Goal: Information Seeking & Learning: Check status

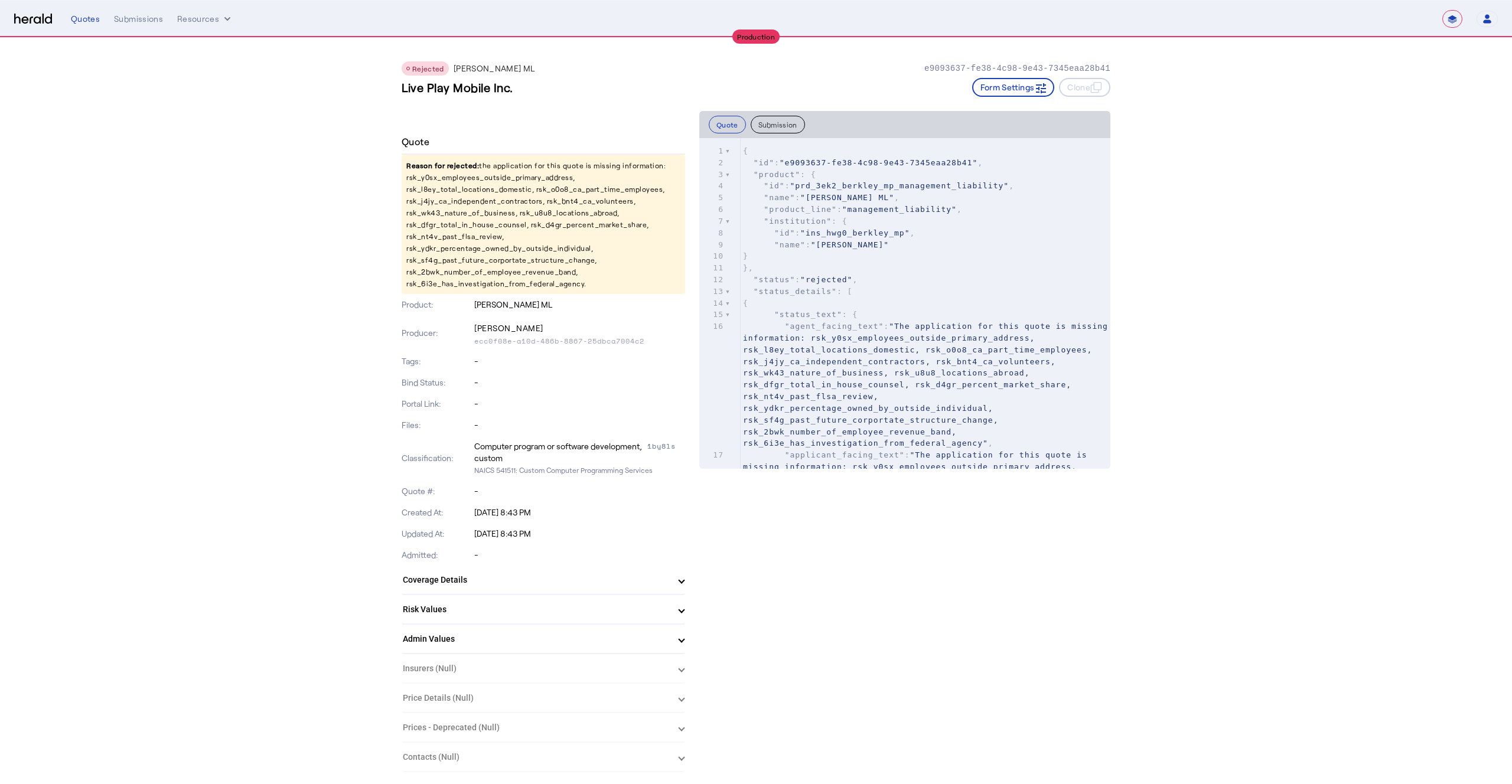
select select "**********"
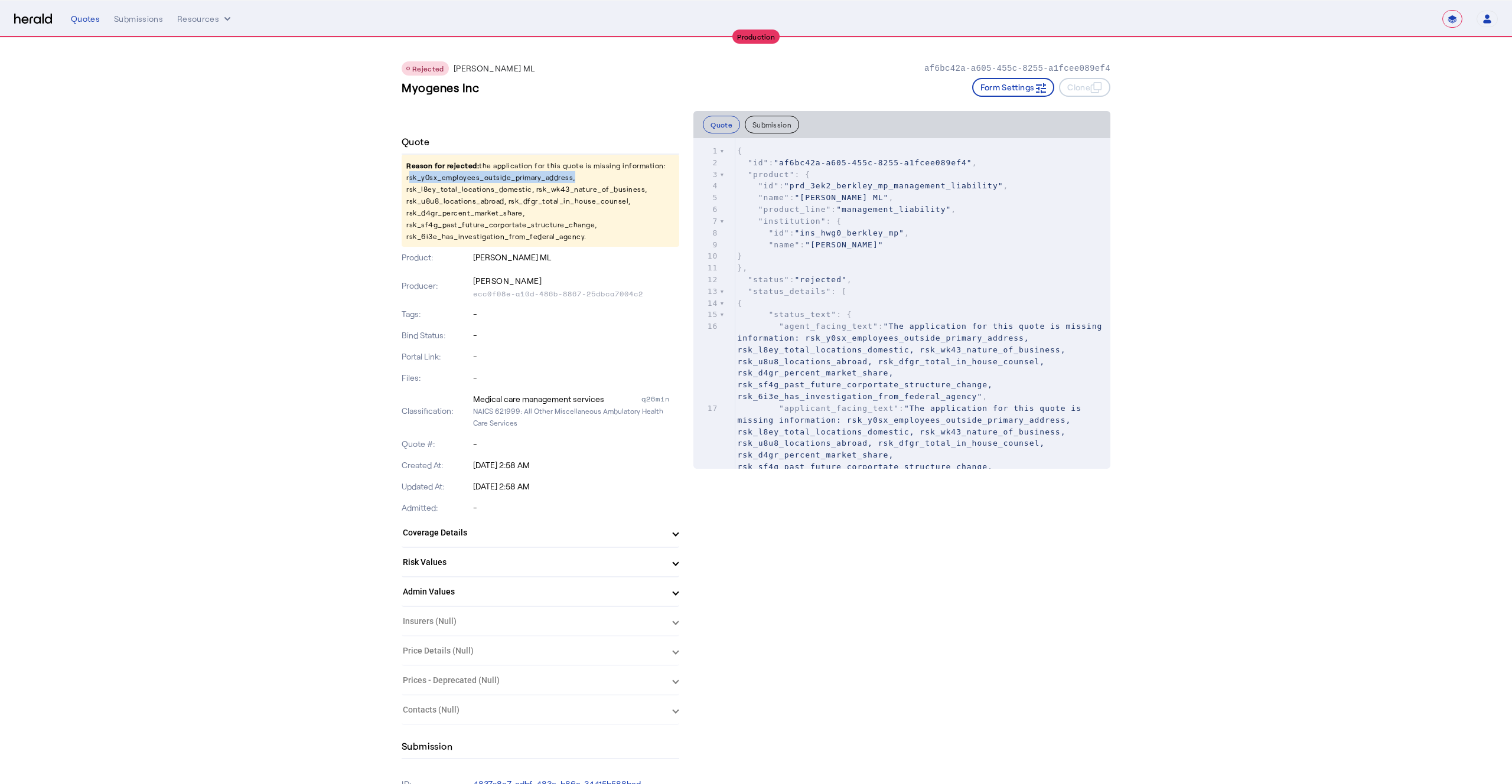
click at [508, 177] on p "Reason for rejected: the application for this quote is missing information: rsk…" at bounding box center [540, 200] width 278 height 92
click at [458, 190] on p "Reason for rejected: the application for this quote is missing information: rsk…" at bounding box center [540, 200] width 278 height 92
copy p "rsk_l8ey_total_locations_domestic"
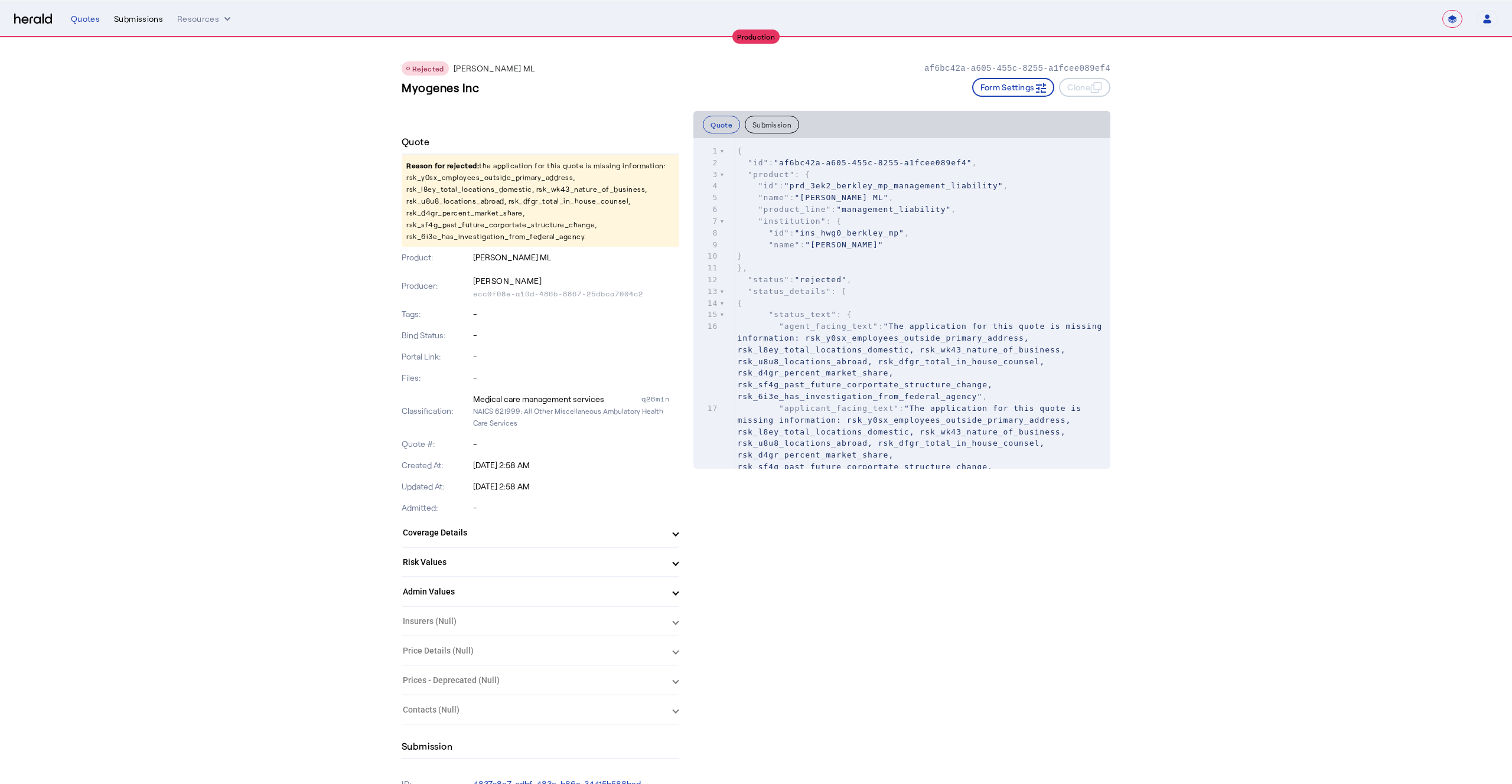
click at [118, 20] on div "Submissions" at bounding box center [139, 19] width 49 height 12
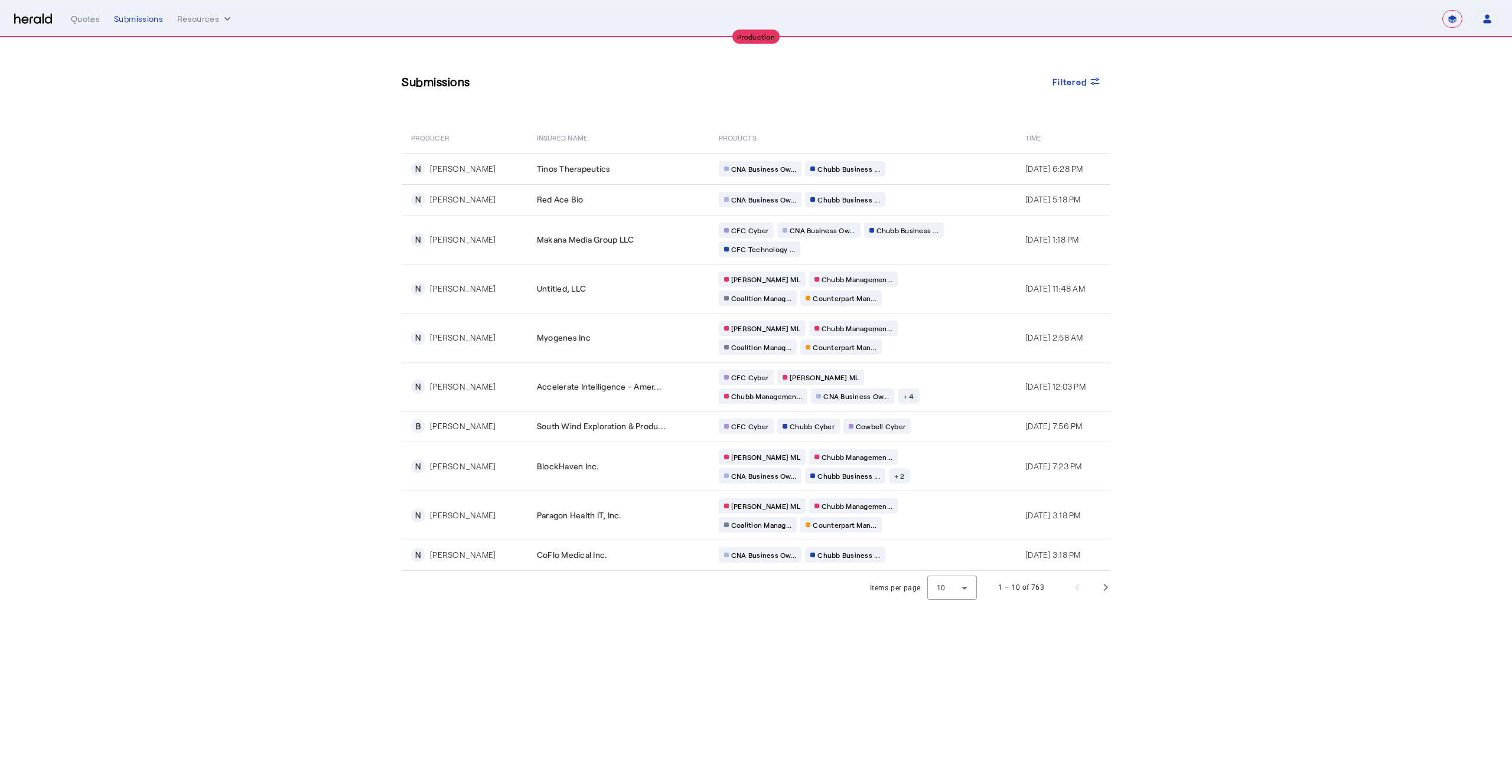
click at [1448, 17] on select "**********" at bounding box center [1452, 19] width 20 height 18
select select "*******"
click at [1442, 10] on select "**********" at bounding box center [1452, 19] width 20 height 18
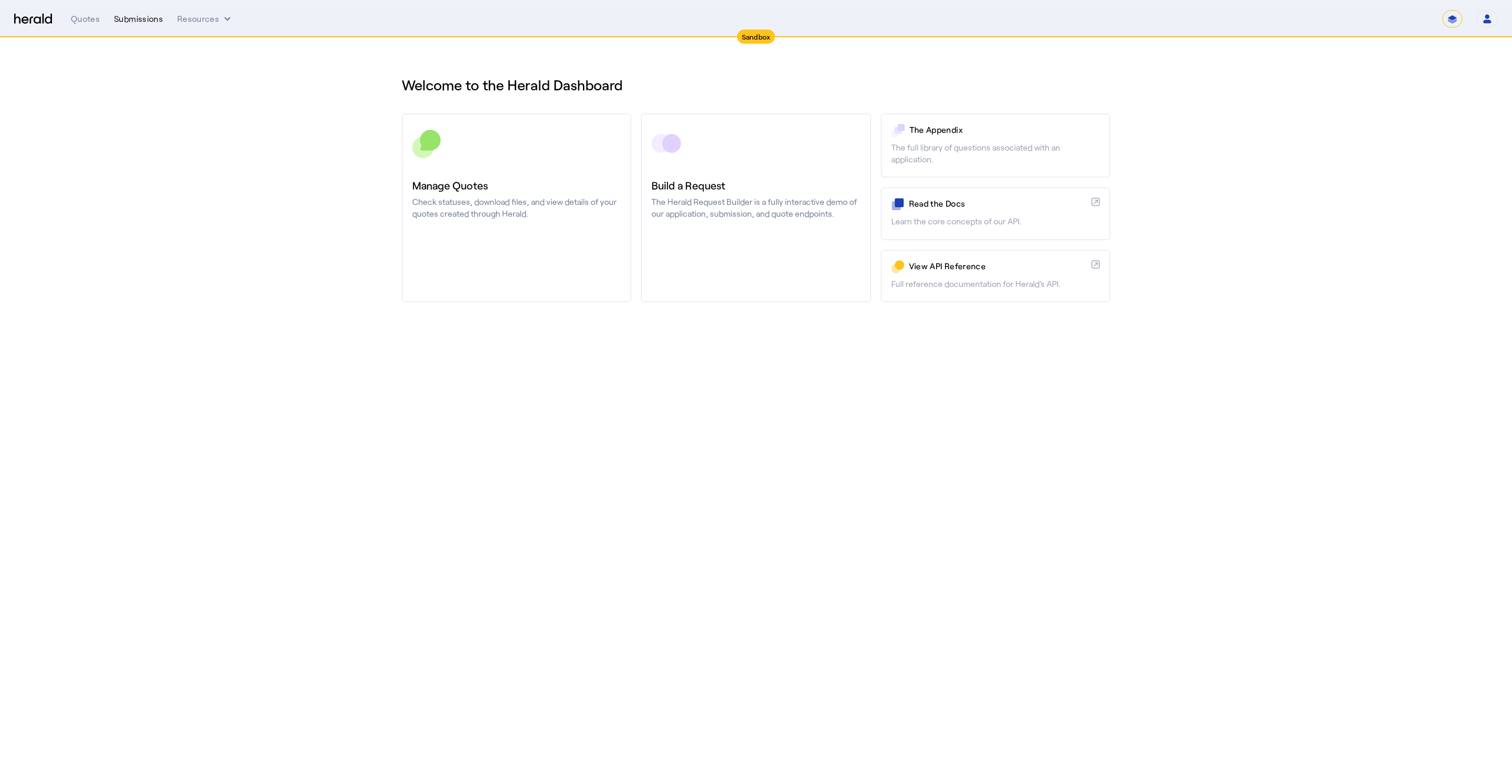
click at [142, 18] on div "Submissions" at bounding box center [139, 19] width 49 height 12
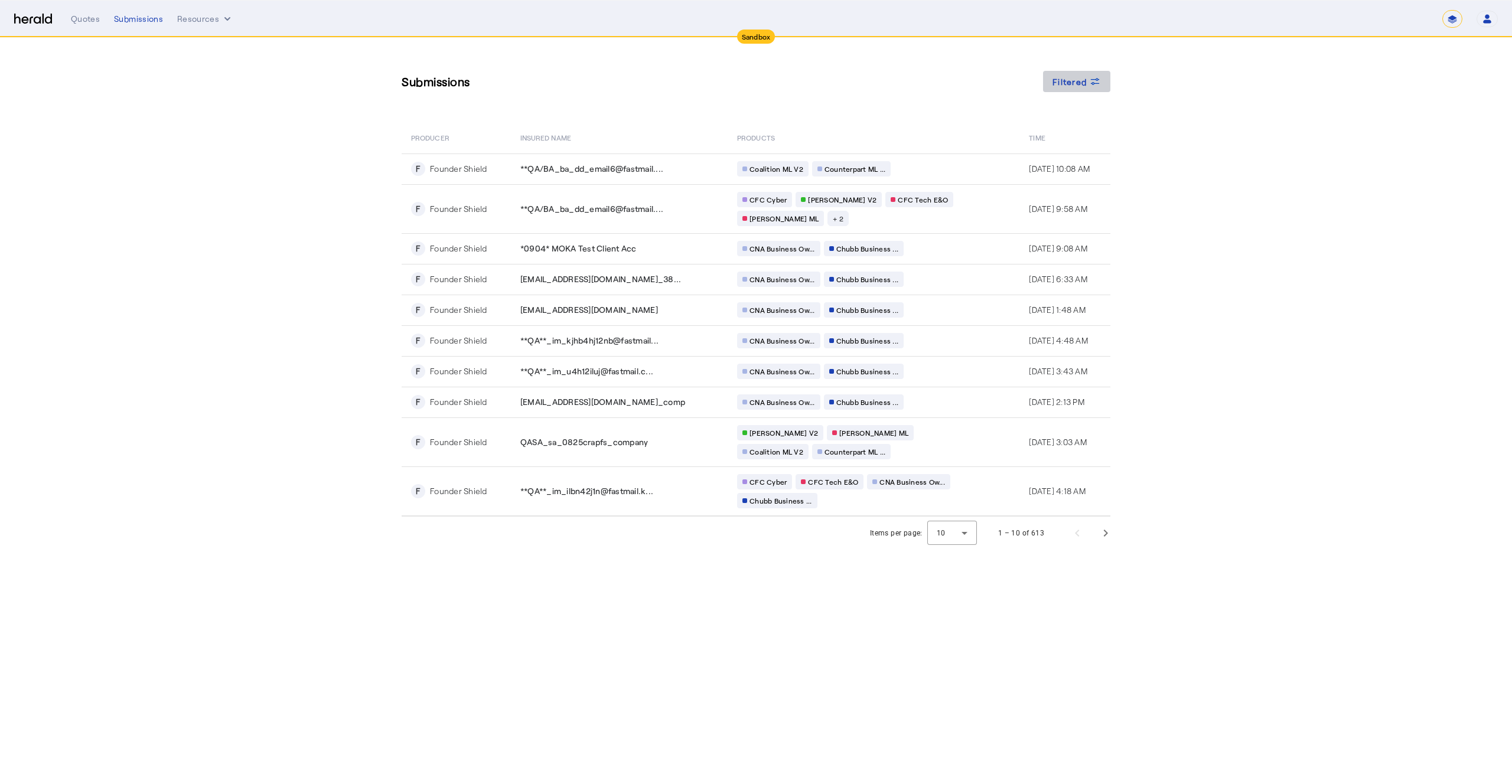
click at [1094, 86] on icon at bounding box center [1095, 81] width 12 height 12
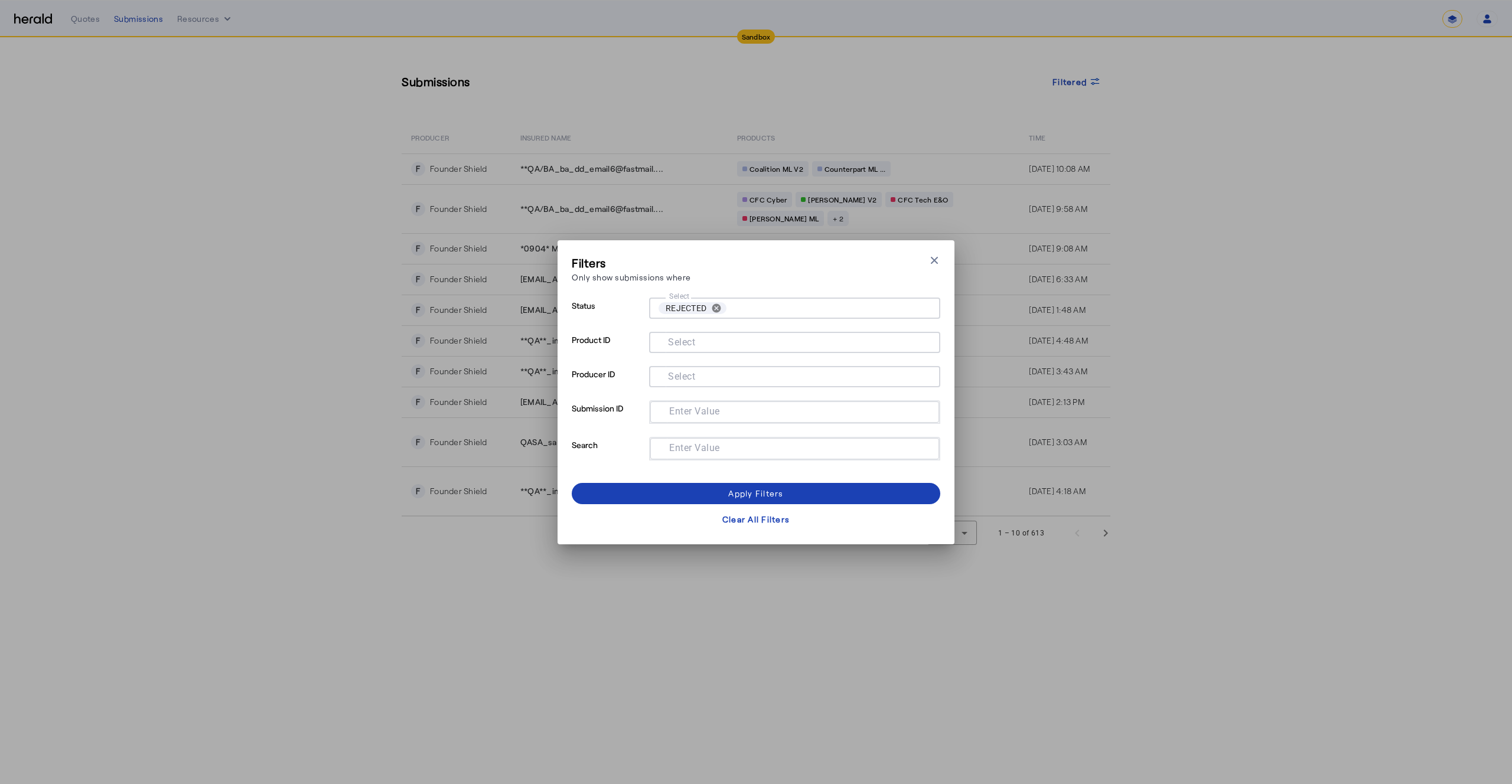
click at [687, 340] on mat-label "Select" at bounding box center [682, 341] width 27 height 11
click at [687, 340] on input "Select" at bounding box center [793, 341] width 268 height 14
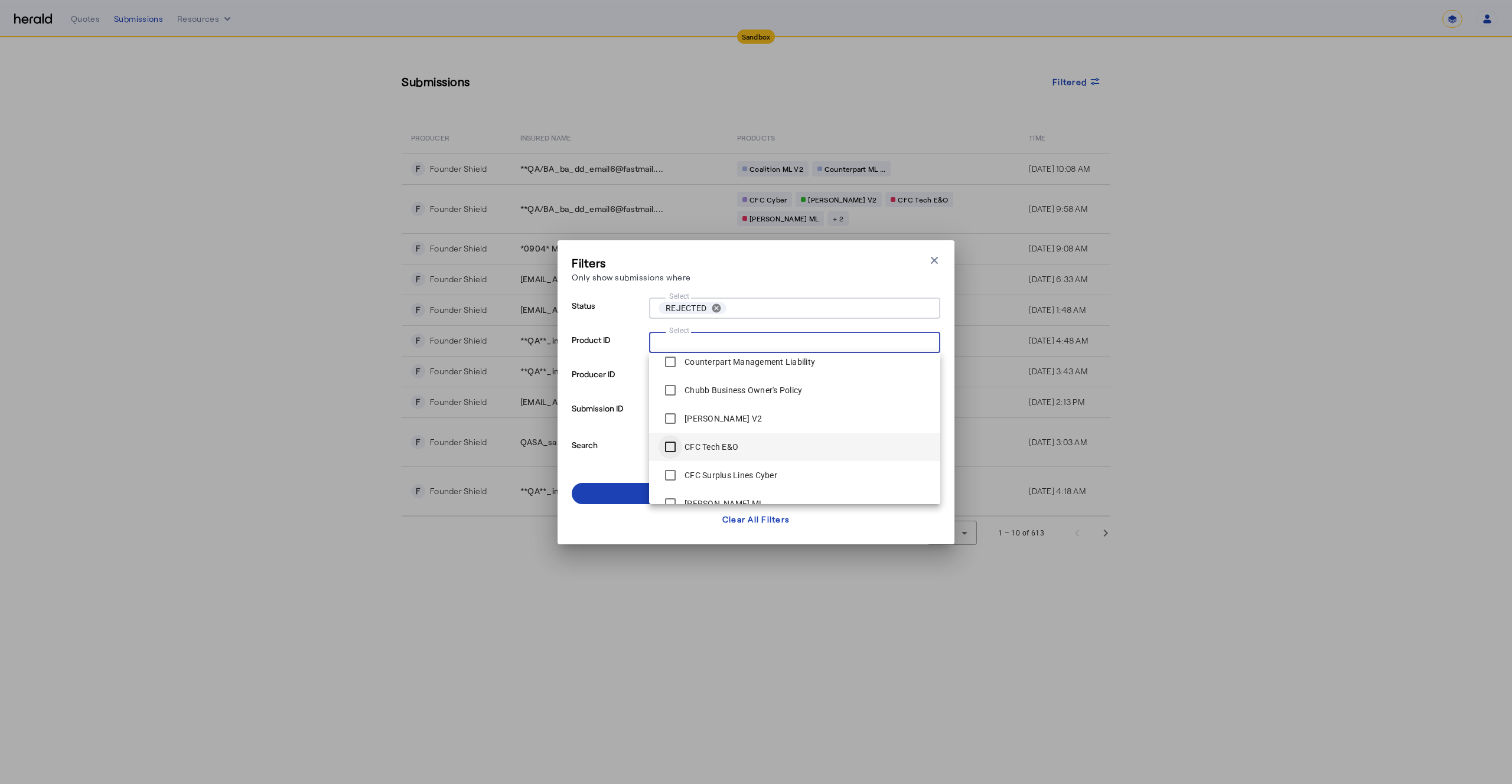
scroll to position [284, 0]
click at [614, 491] on span at bounding box center [756, 494] width 368 height 29
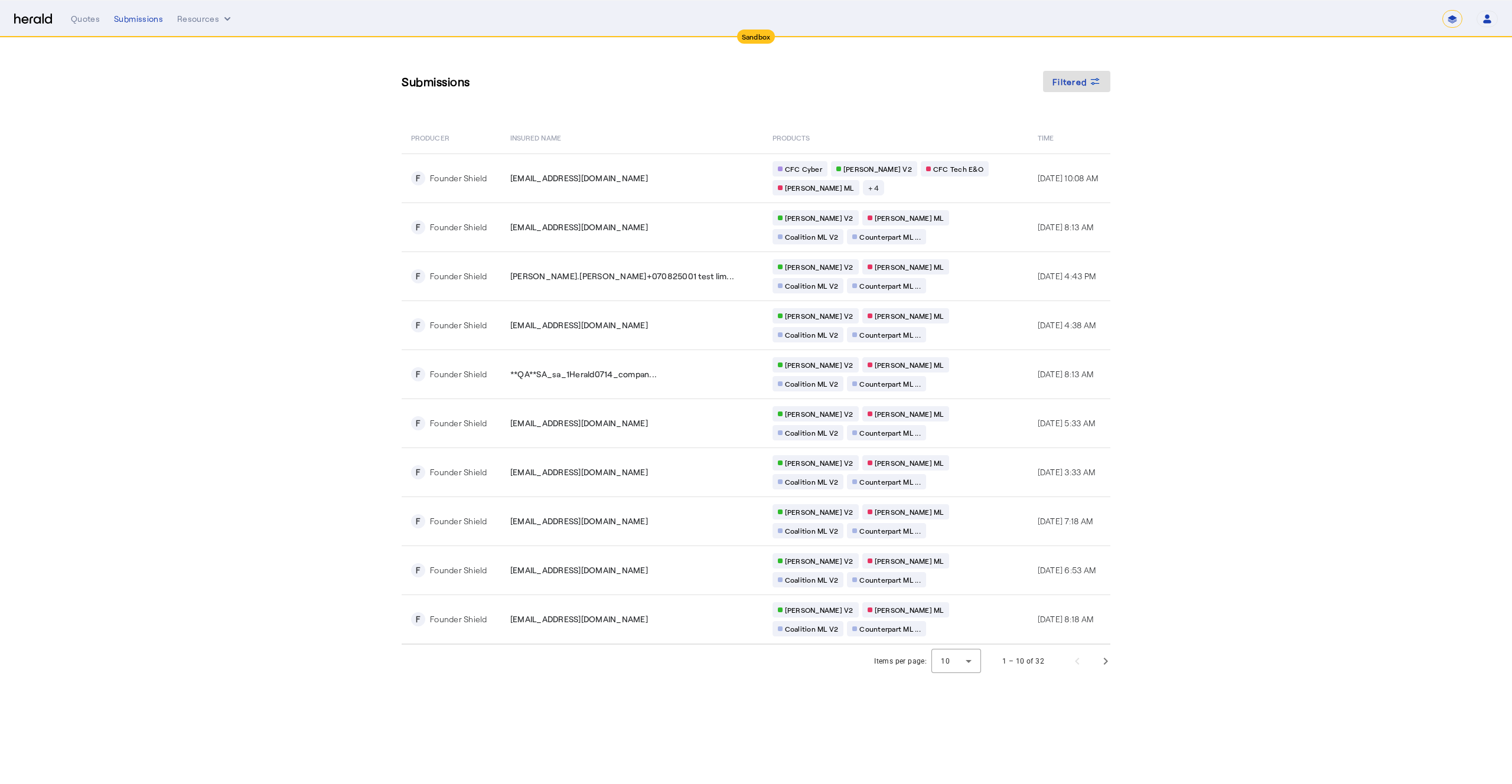
click at [300, 207] on section "Submissions Filtered PRODUCER Insured Name PRODUCTS Time F Founder Shield [EMAI…" at bounding box center [756, 358] width 1512 height 640
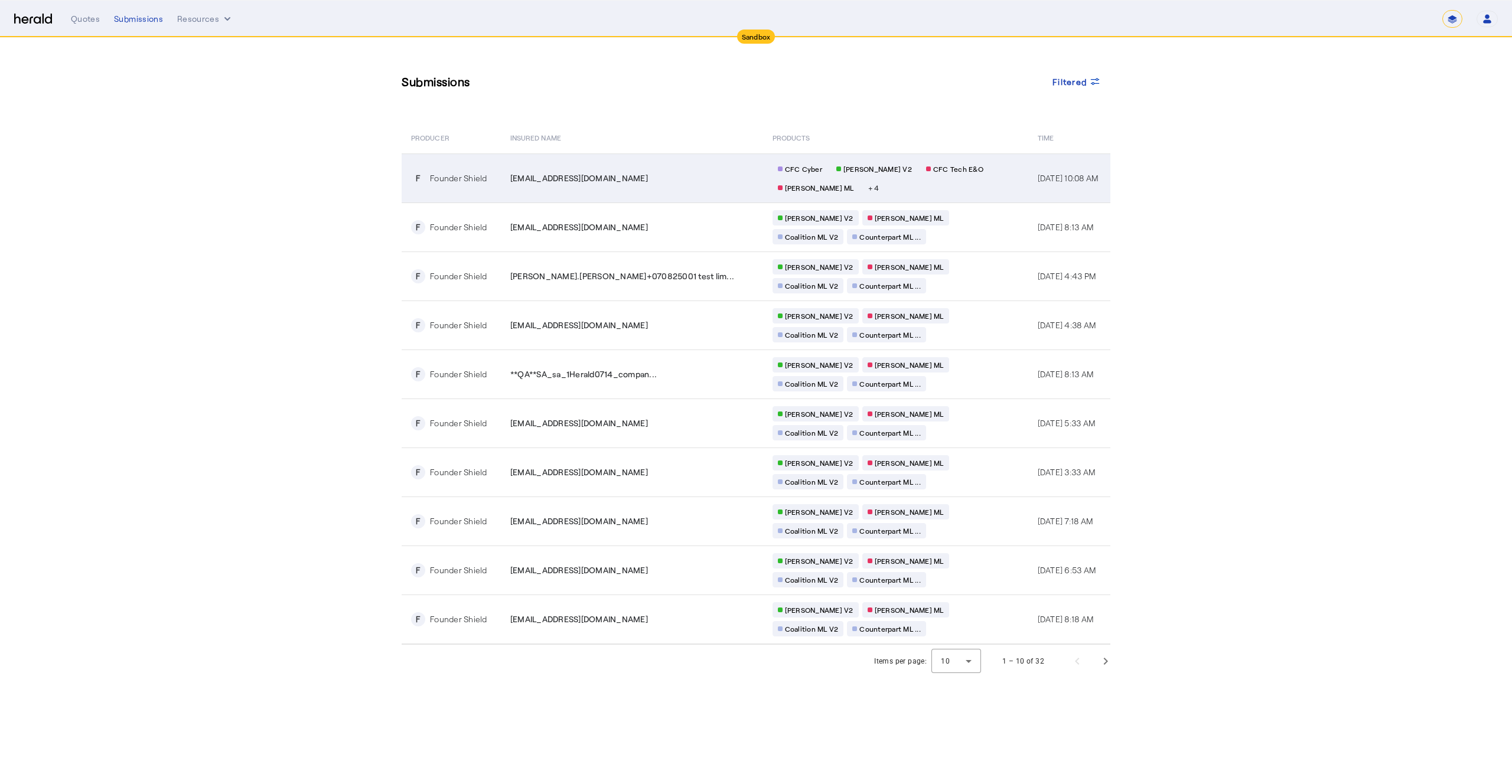
click at [684, 173] on div "[EMAIL_ADDRESS][DOMAIN_NAME]" at bounding box center [634, 178] width 248 height 12
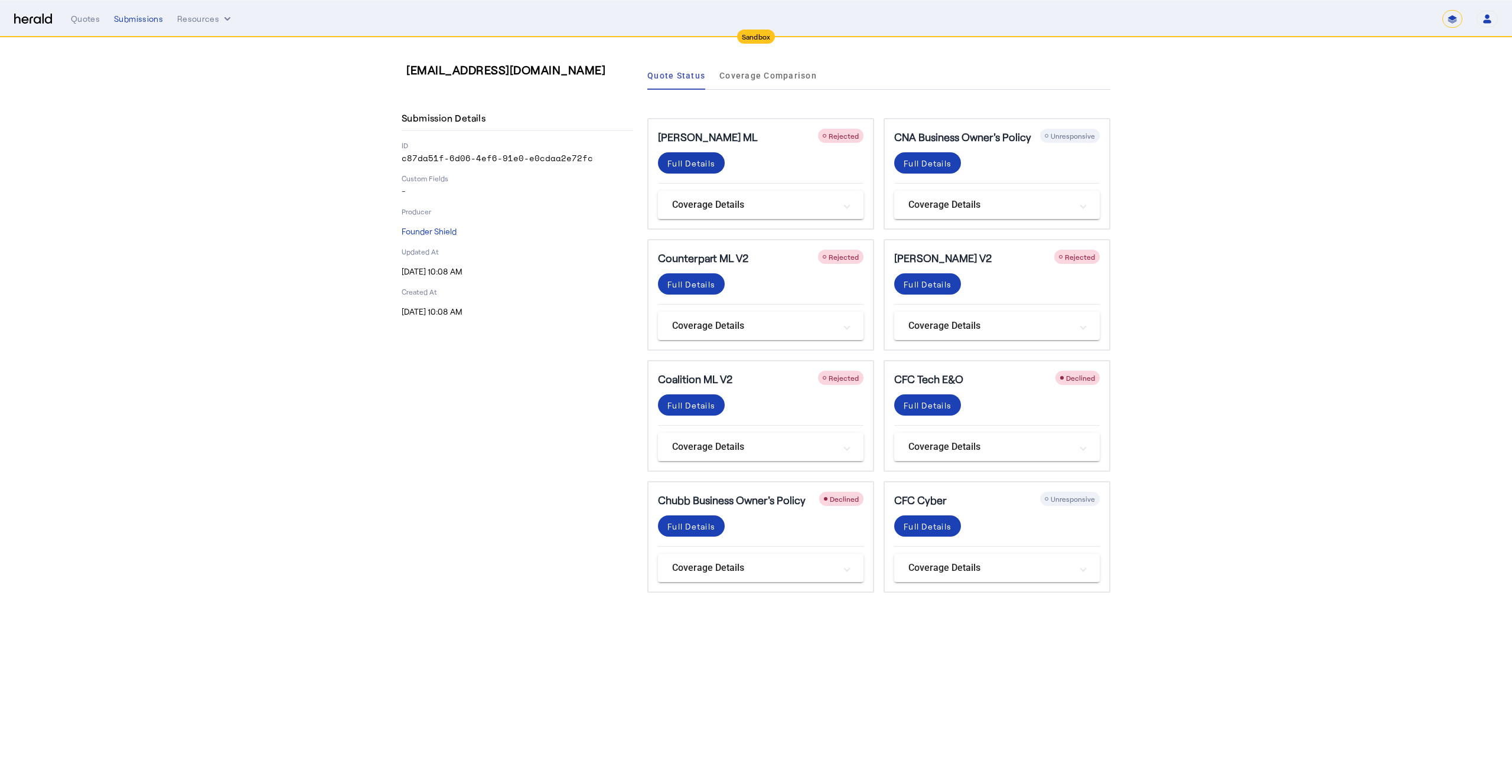
click at [700, 161] on div "Full Details" at bounding box center [691, 163] width 48 height 12
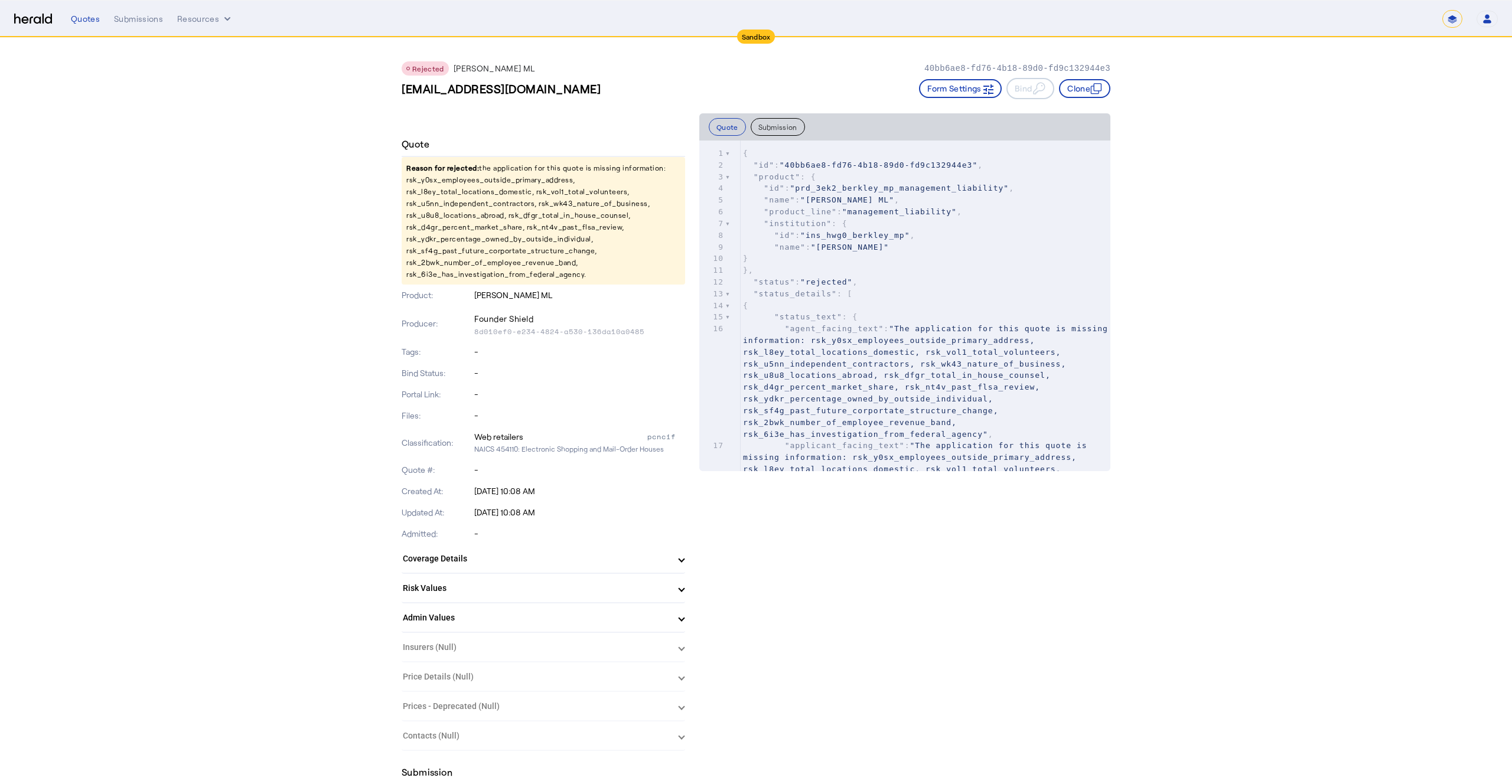
click at [860, 330] on span ""agent_facing_text"" at bounding box center [834, 328] width 99 height 9
click at [768, 130] on button "Submission" at bounding box center [778, 127] width 54 height 18
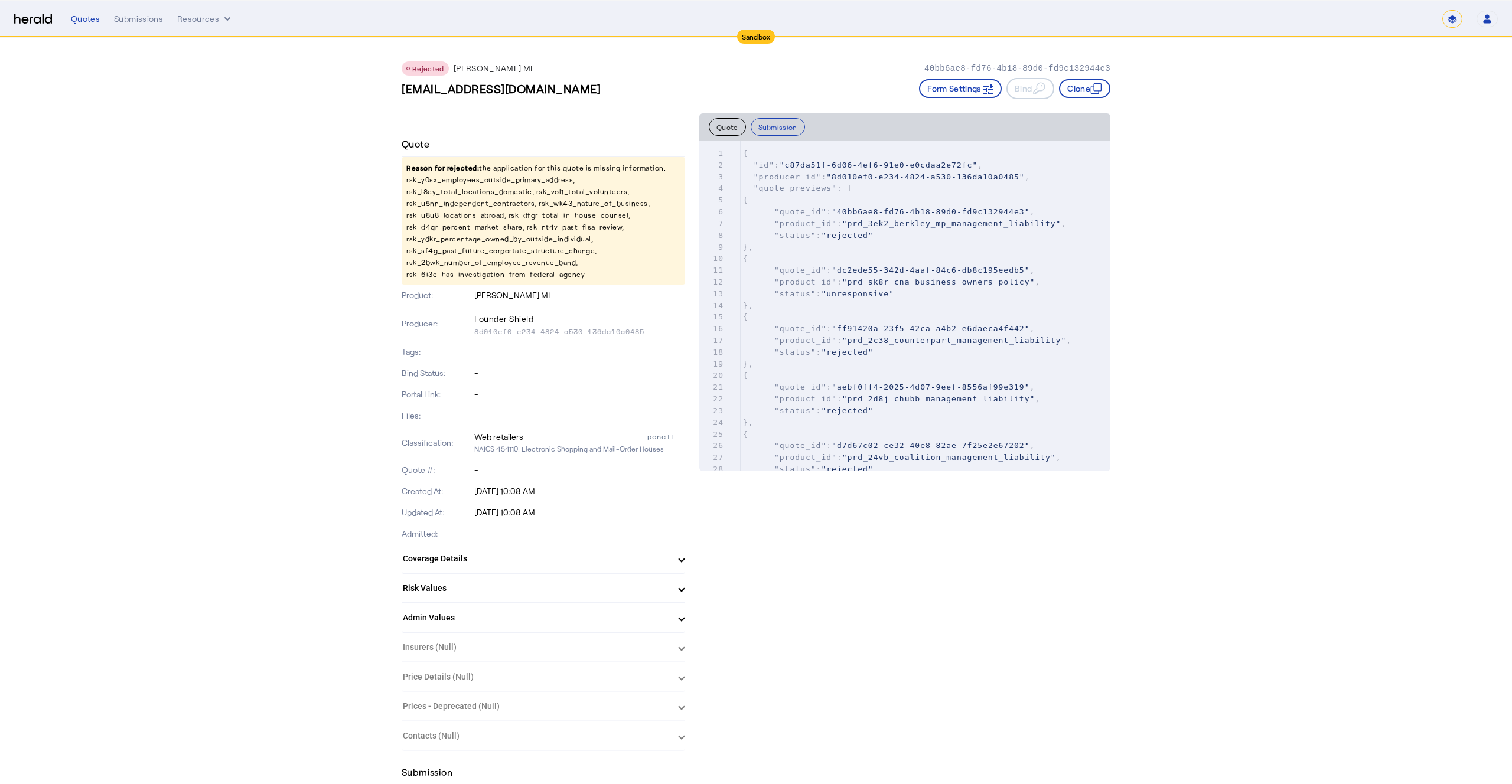
click at [878, 261] on pre "{" at bounding box center [925, 259] width 370 height 12
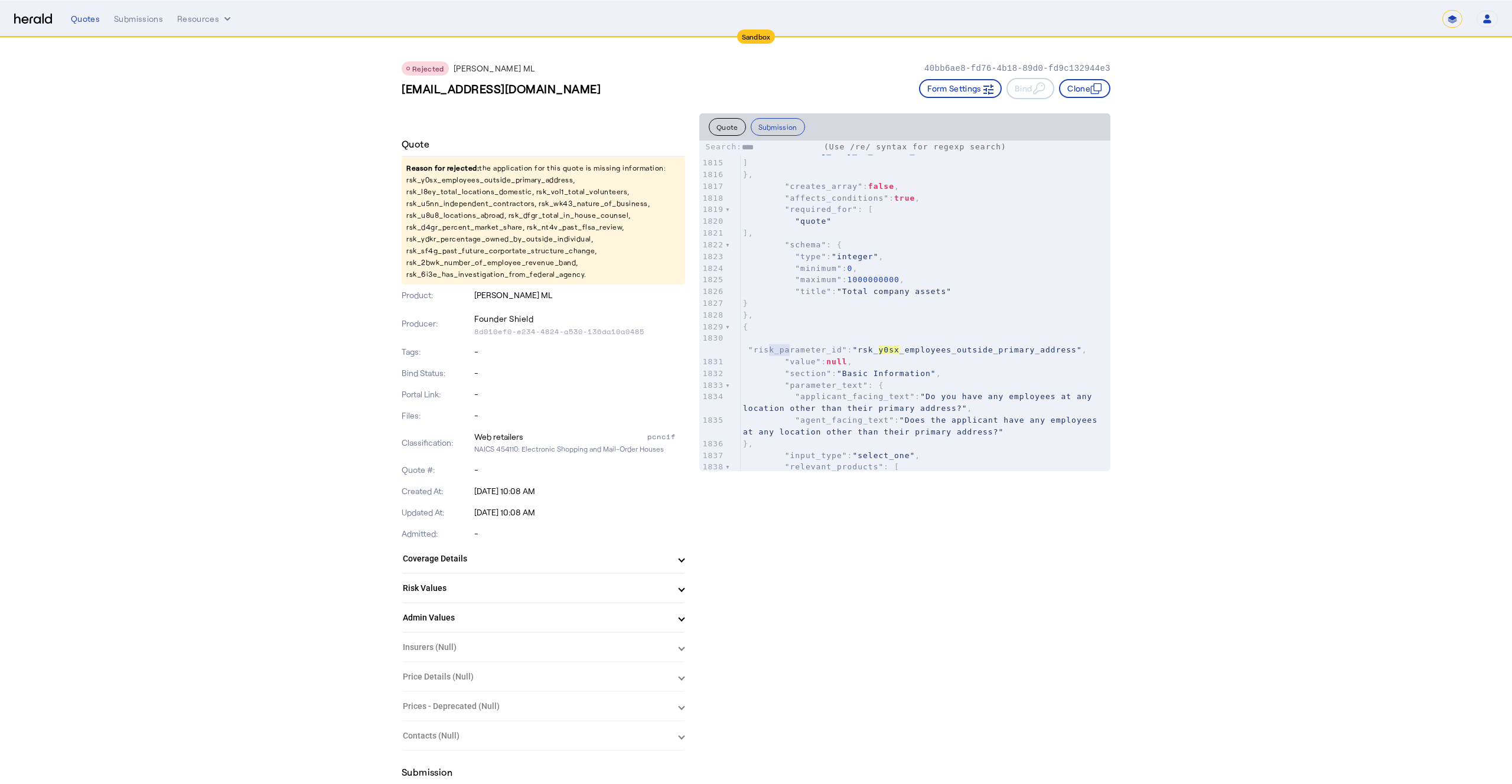
scroll to position [21846, 0]
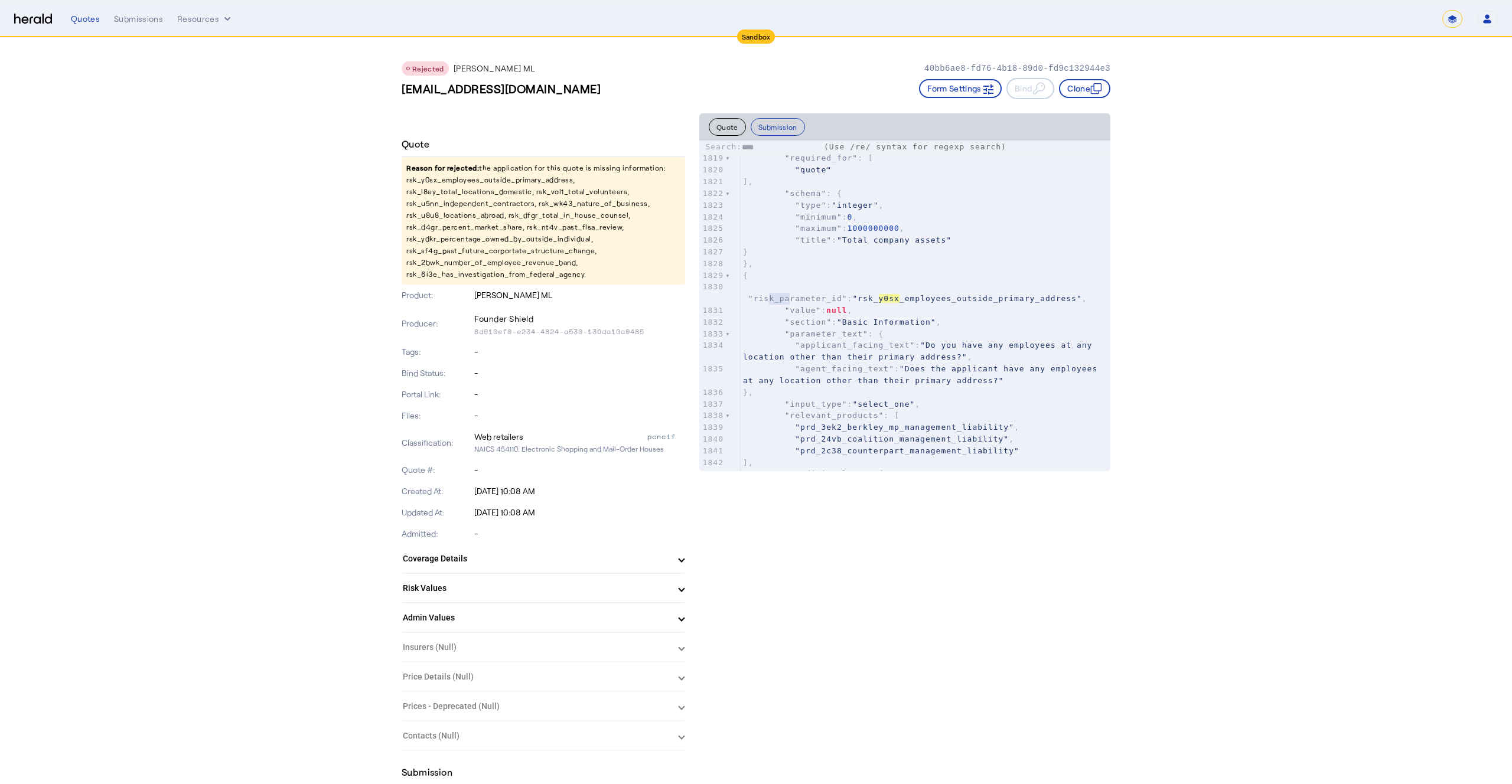
type input "****"
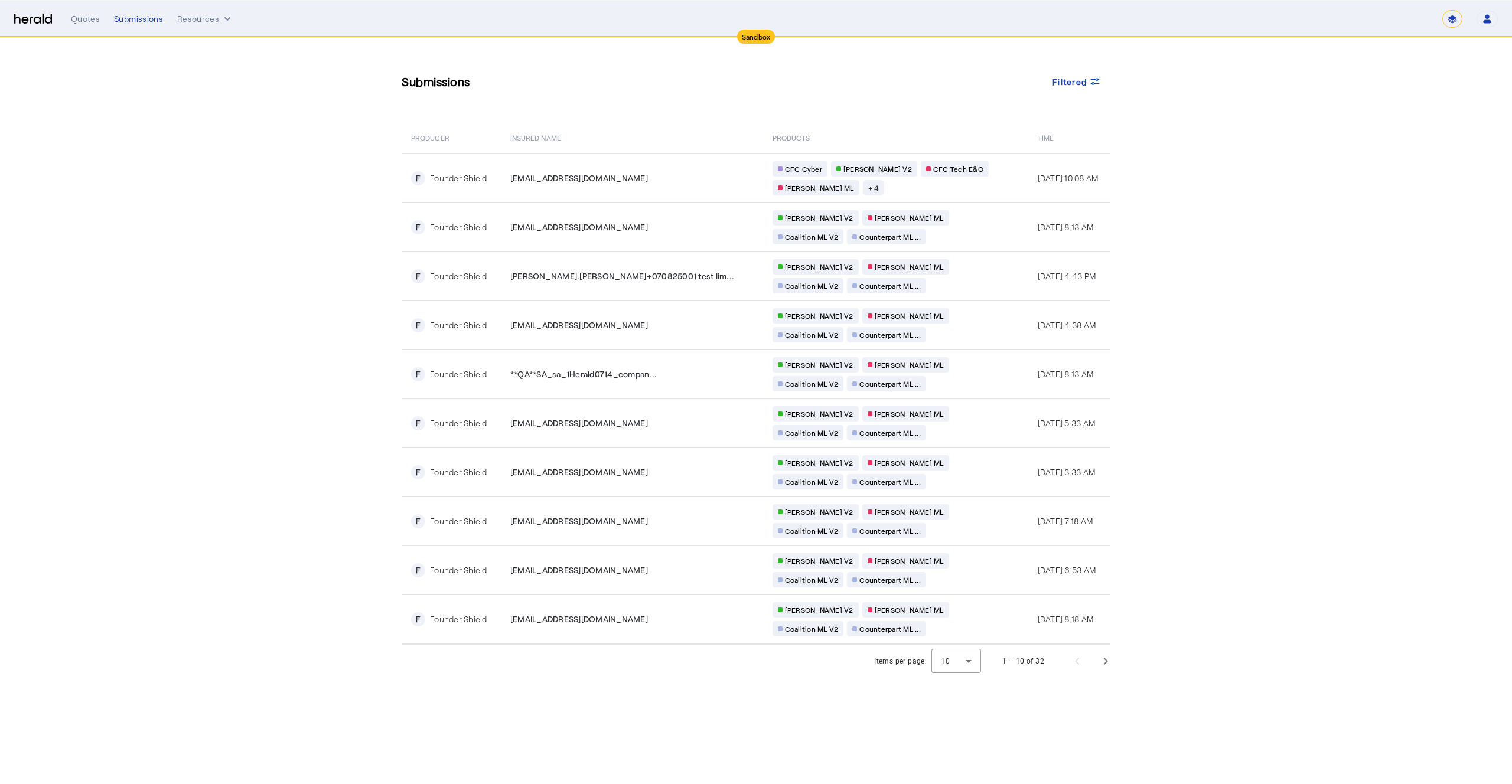
click at [637, 92] on div "Submissions Filtered" at bounding box center [756, 81] width 709 height 40
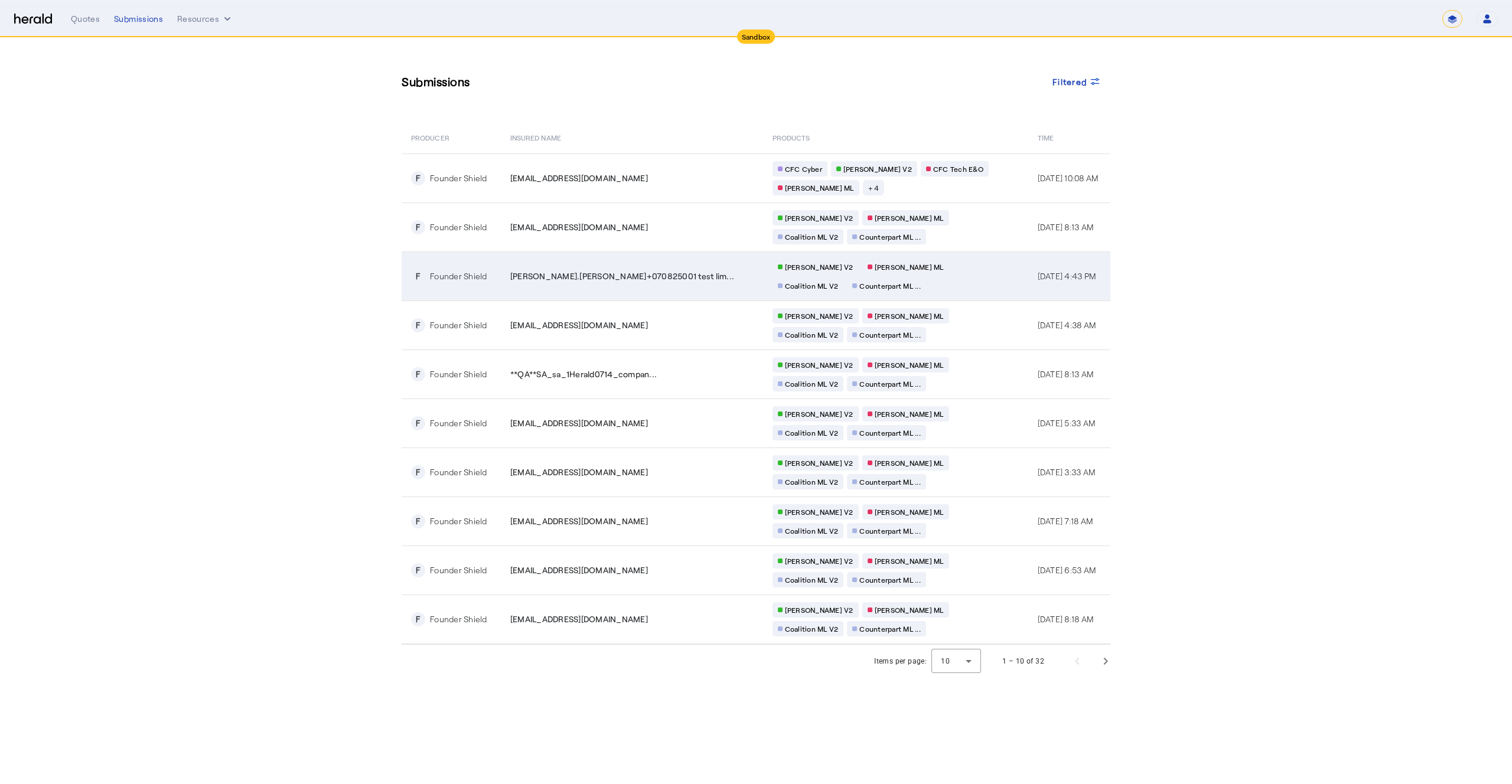
click at [677, 281] on div "[PERSON_NAME].[PERSON_NAME]+070825001 test lim..." at bounding box center [634, 277] width 248 height 12
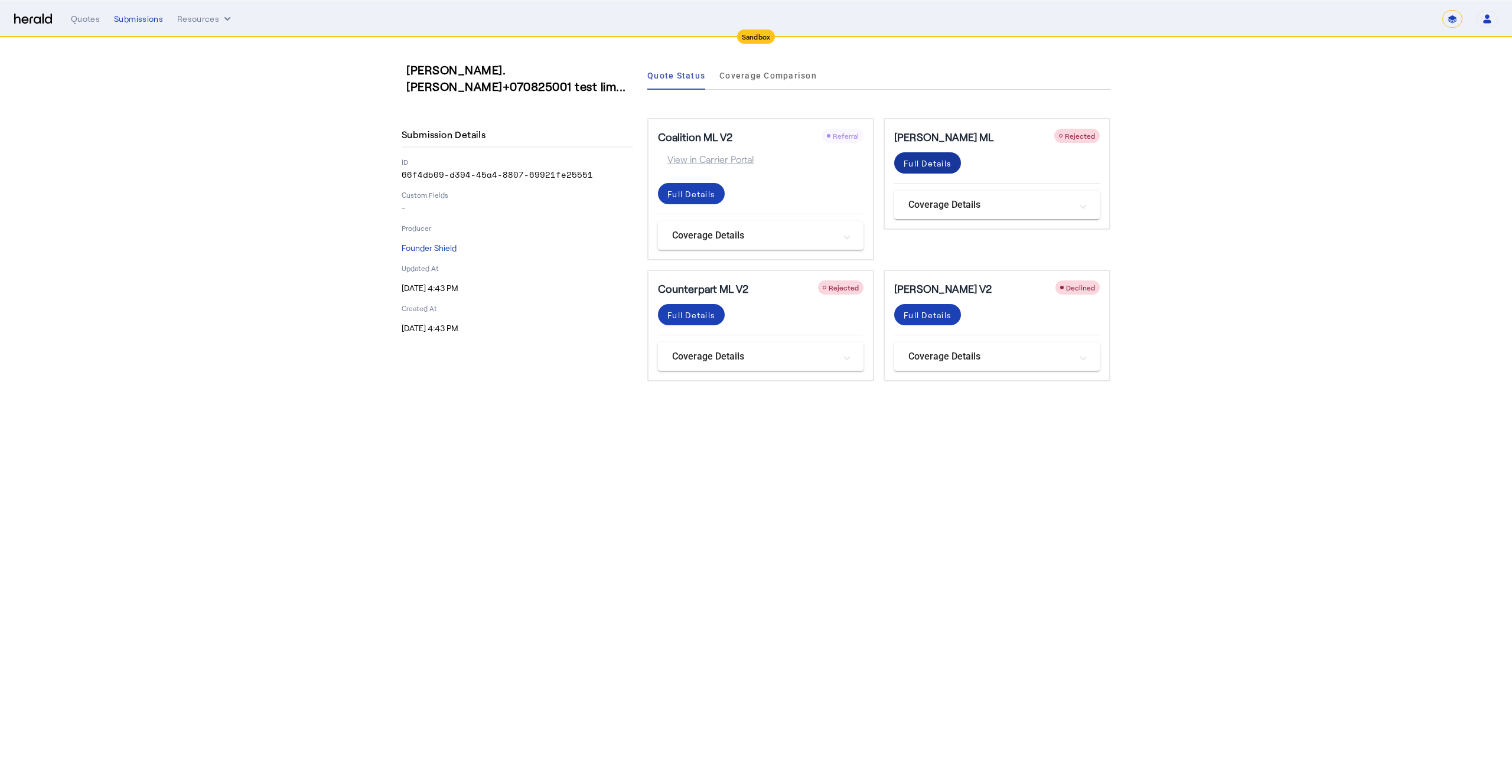
click at [938, 171] on span at bounding box center [928, 163] width 67 height 29
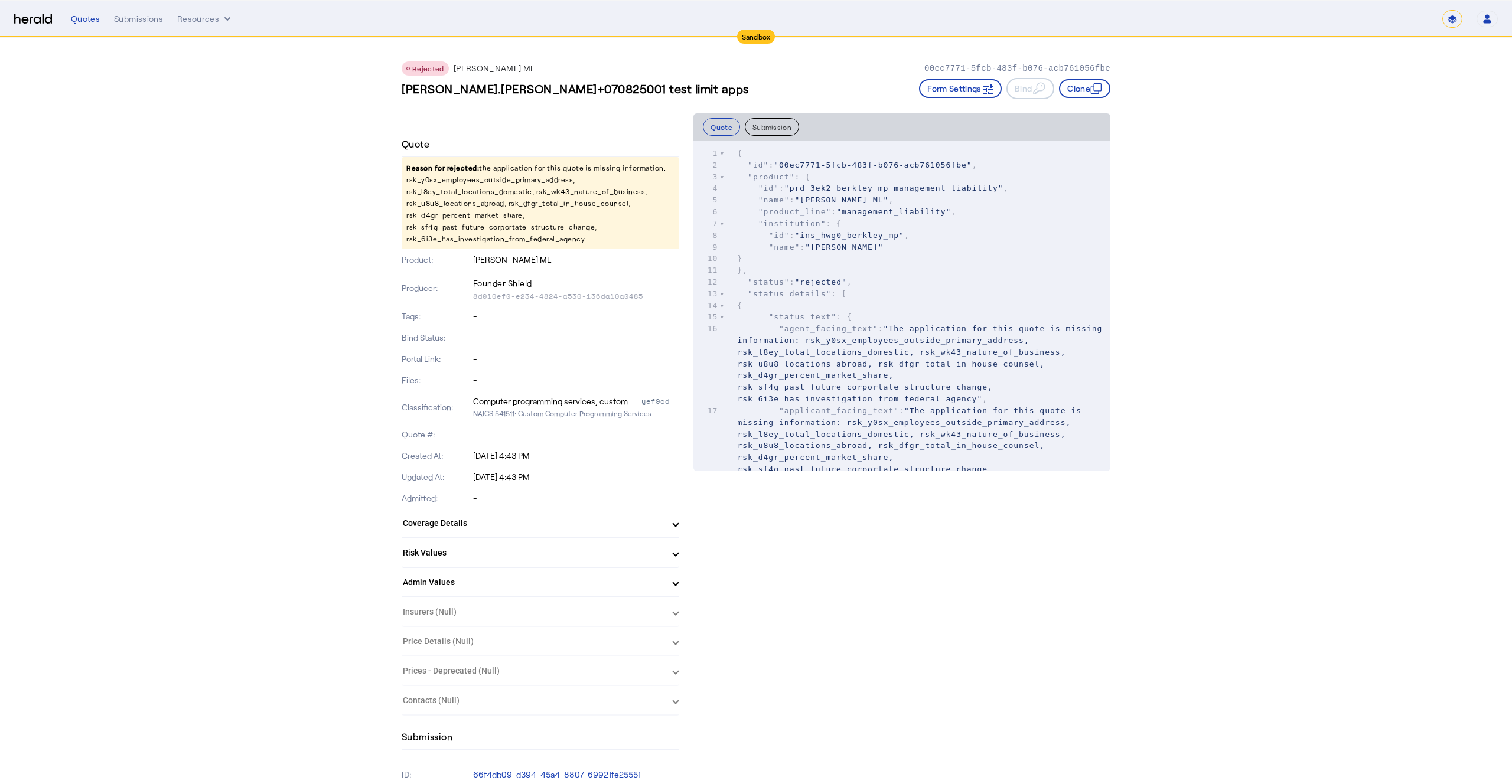
drag, startPoint x: 403, startPoint y: 181, endPoint x: 633, endPoint y: 235, distance: 236.3
click at [633, 235] on p "Reason for rejected: the application for this quote is missing information: rsk…" at bounding box center [540, 203] width 278 height 92
drag, startPoint x: 626, startPoint y: 234, endPoint x: 368, endPoint y: 180, distance: 263.6
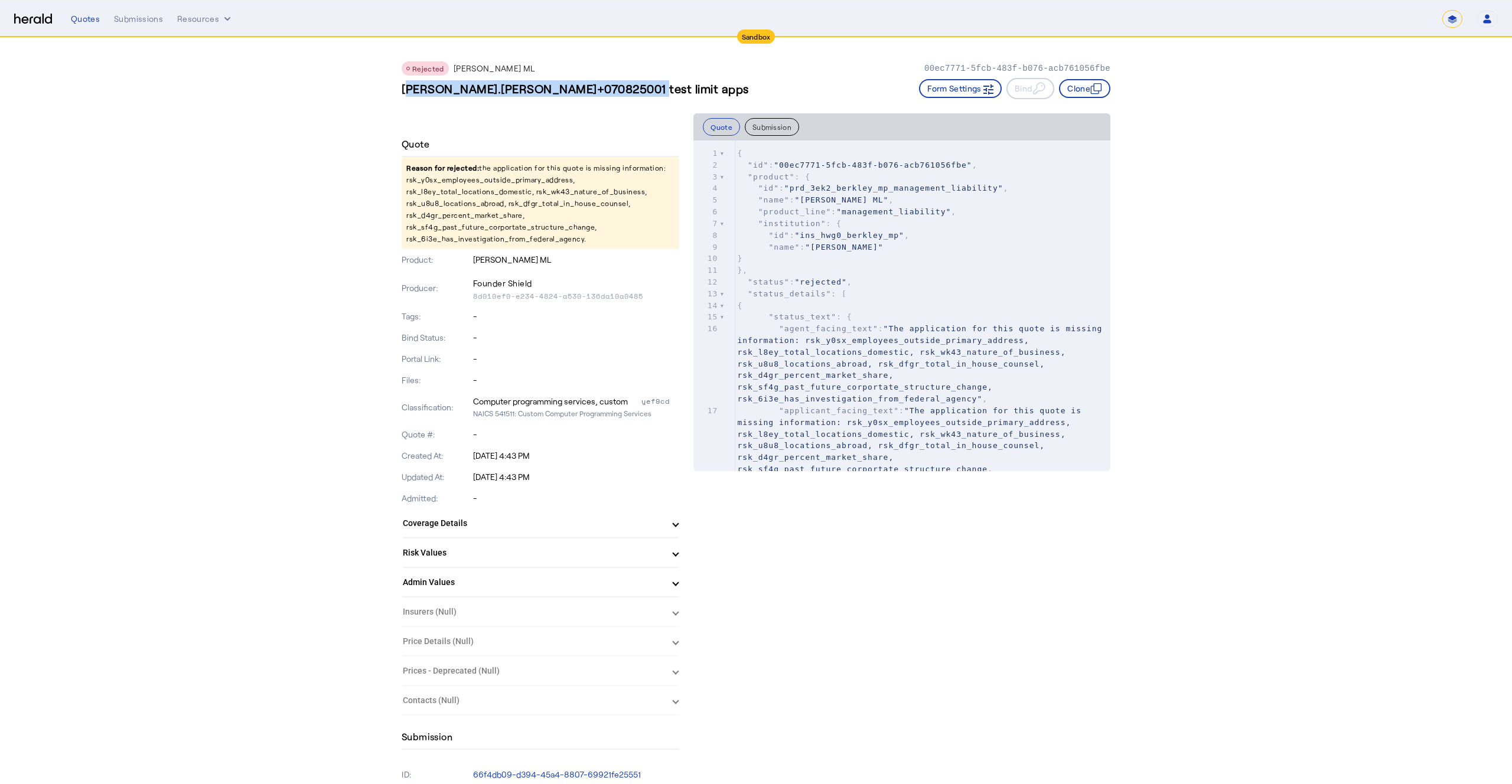
drag, startPoint x: 392, startPoint y: 89, endPoint x: 617, endPoint y: 104, distance: 225.5
click at [617, 104] on div "Rejected [PERSON_NAME] ML 00ec7771-5fcb-483f-b076-acb761056fbe [PERSON_NAME].[P…" at bounding box center [756, 76] width 709 height 76
drag, startPoint x: 384, startPoint y: 98, endPoint x: 631, endPoint y: 94, distance: 247.0
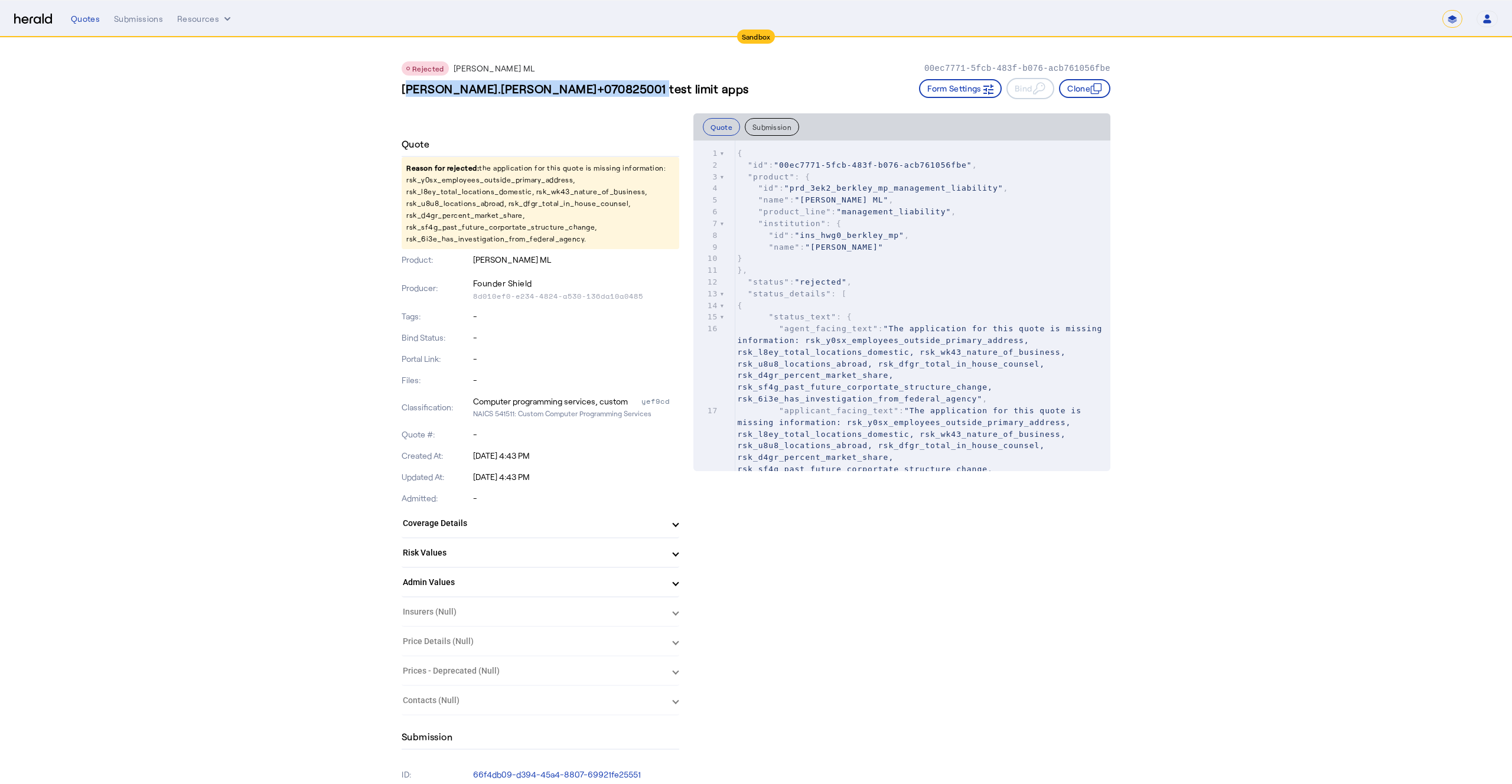
drag, startPoint x: 626, startPoint y: 92, endPoint x: 399, endPoint y: 94, distance: 227.0
copy h3 "[PERSON_NAME].[PERSON_NAME]+070825001 test limit apps"
click at [123, 21] on div "Submissions" at bounding box center [139, 19] width 49 height 12
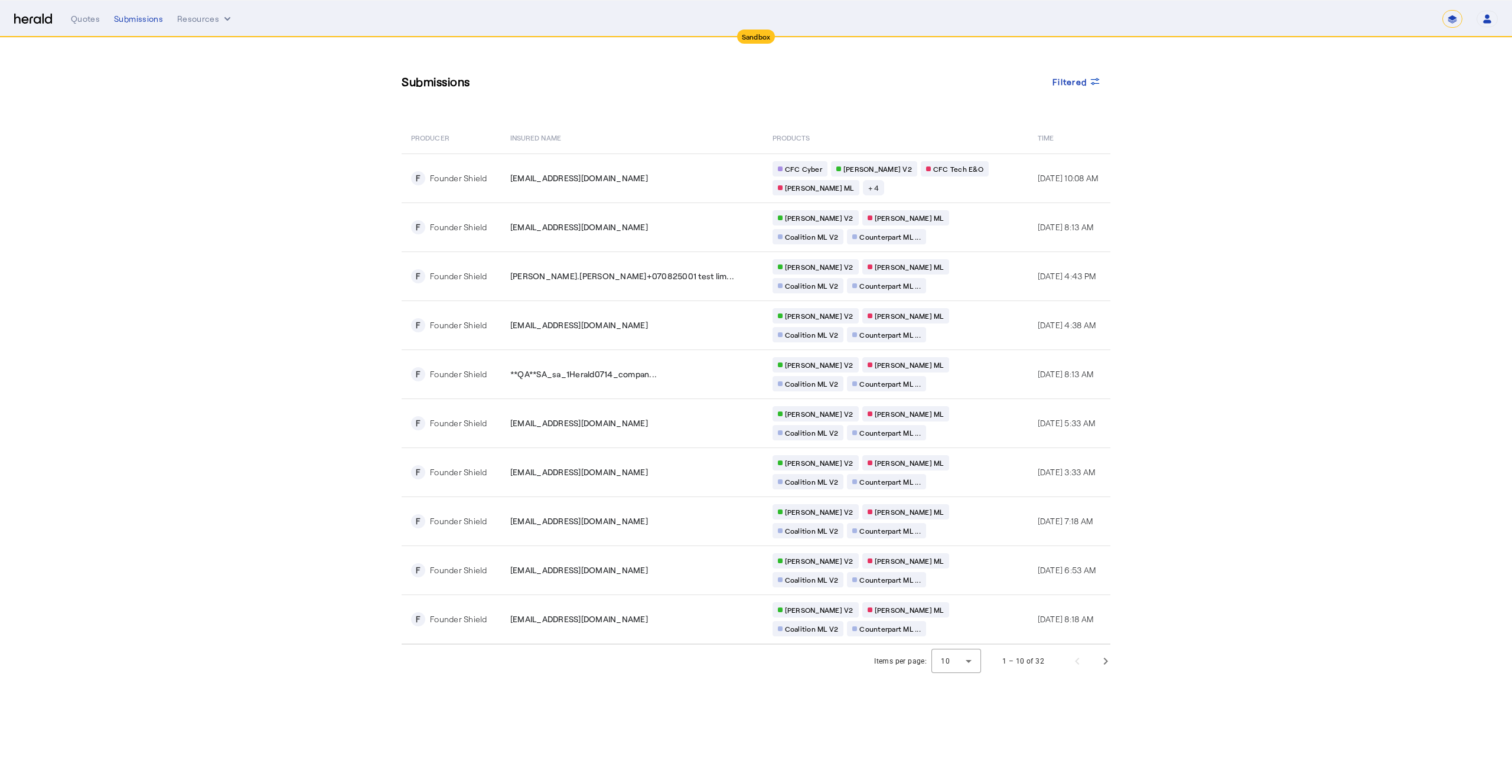
click at [201, 171] on section "Submissions Filtered PRODUCER Insured Name PRODUCTS Time F Founder Shield [EMAI…" at bounding box center [756, 358] width 1512 height 640
click at [1084, 80] on span "Filtered" at bounding box center [1070, 81] width 35 height 12
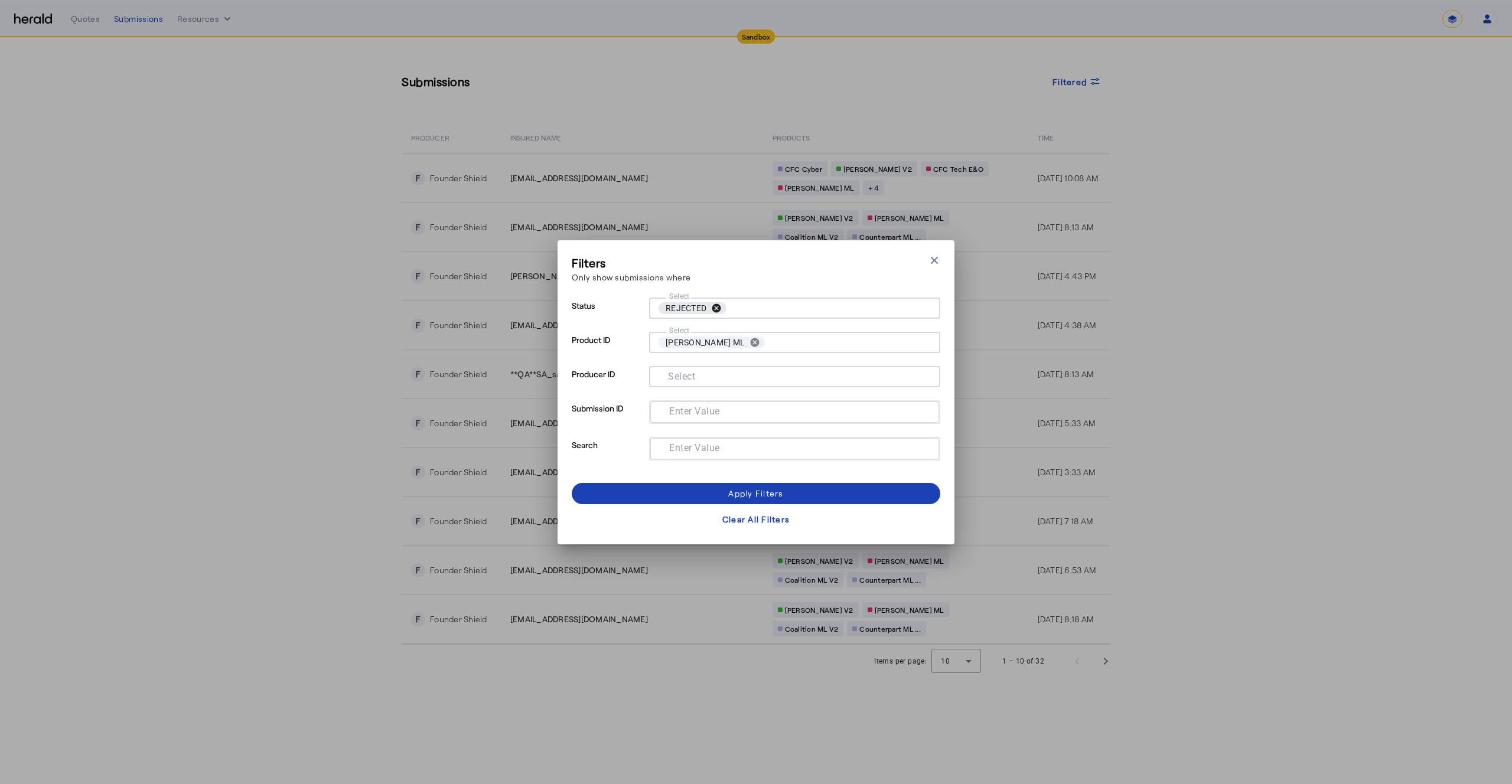
click at [716, 310] on button "cancel" at bounding box center [716, 308] width 20 height 11
click at [754, 490] on div "Apply Filters" at bounding box center [756, 493] width 55 height 12
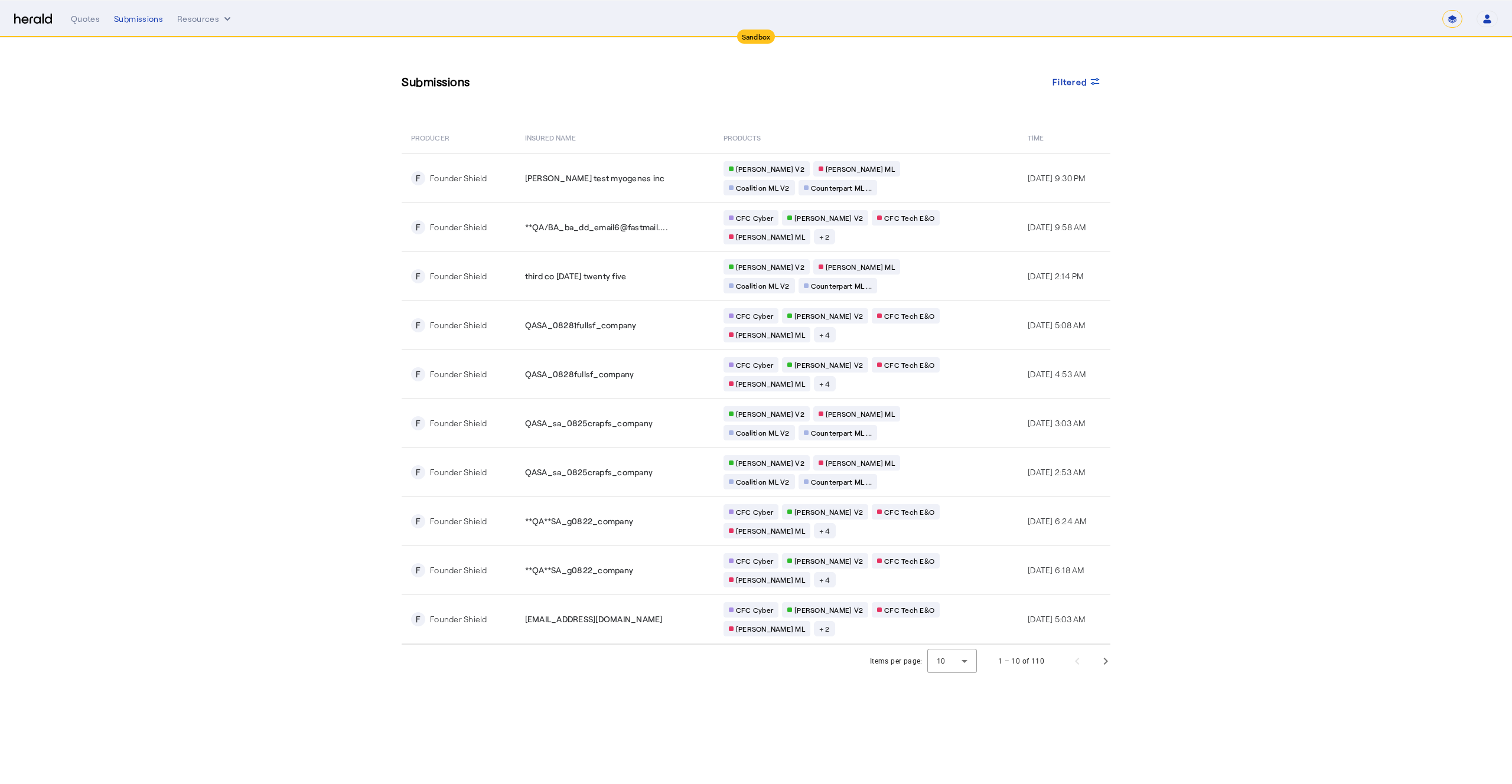
click at [278, 349] on section "Submissions Filtered PRODUCER Insured Name PRODUCTS Time F Founder Shield [PERS…" at bounding box center [756, 358] width 1512 height 640
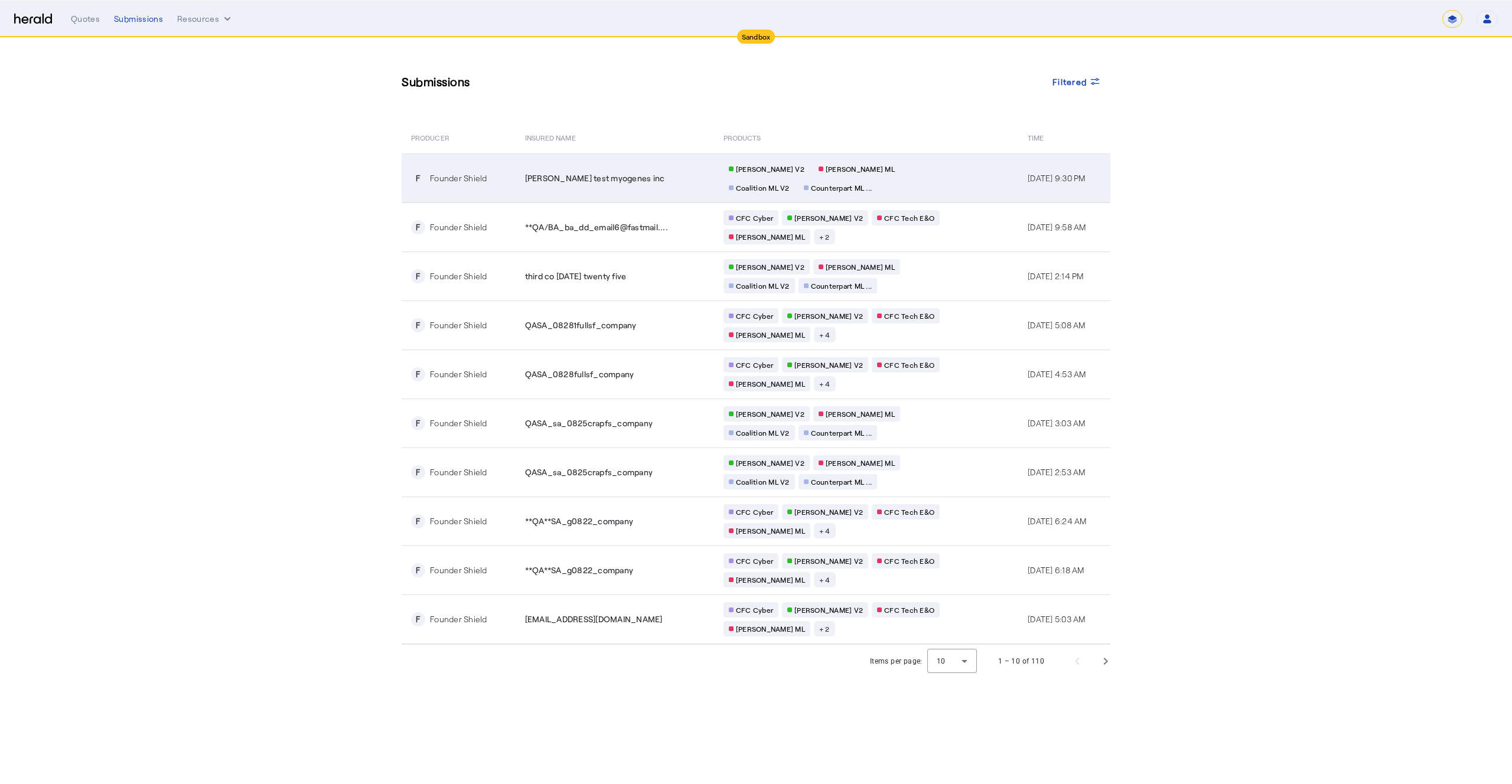
click at [672, 168] on td "[PERSON_NAME] test myogenes inc" at bounding box center [615, 178] width 199 height 49
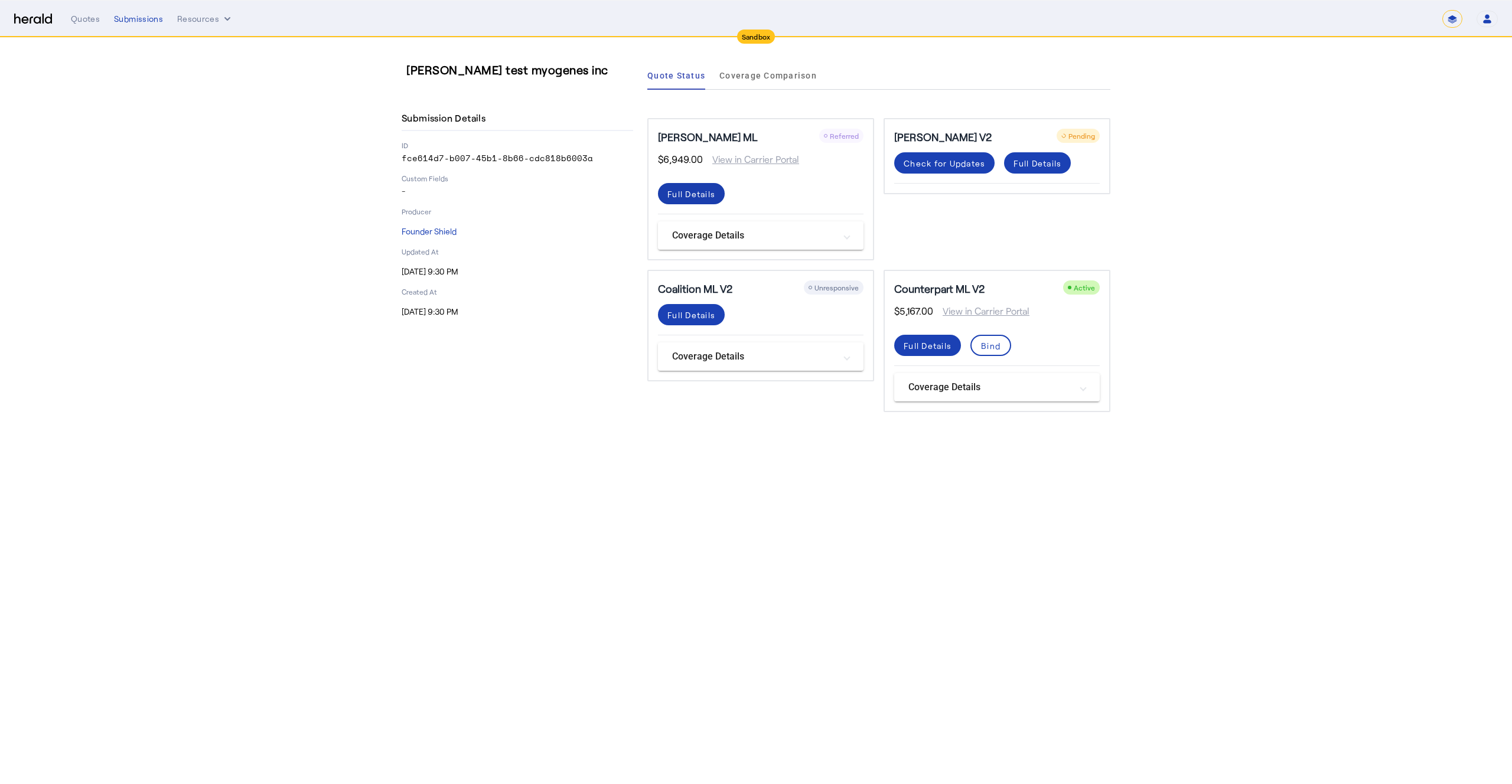
click at [699, 197] on div "Full Details" at bounding box center [691, 194] width 48 height 12
click at [134, 18] on div "Submissions" at bounding box center [139, 19] width 49 height 12
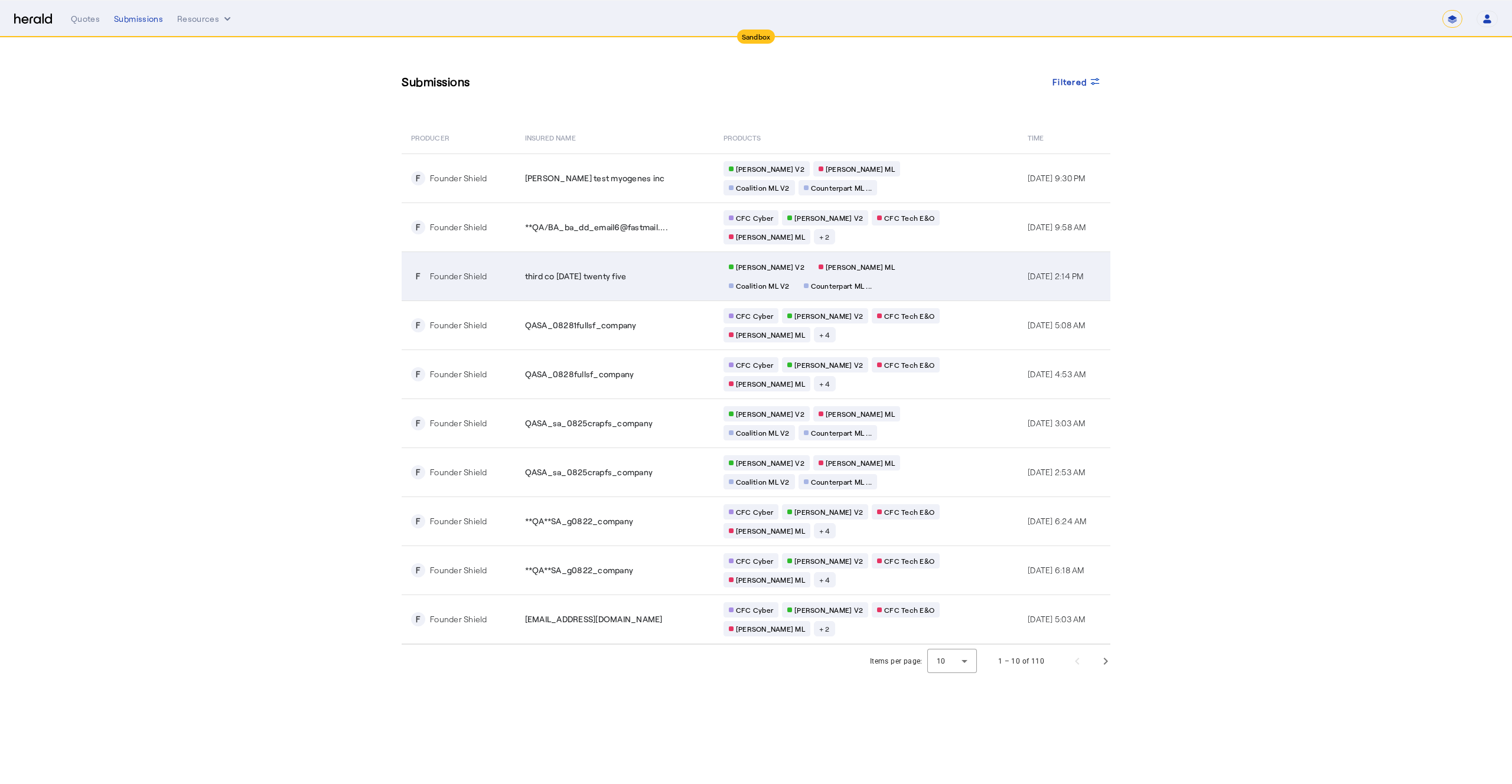
click at [590, 285] on td "third co [DATE] twenty five" at bounding box center [615, 276] width 199 height 49
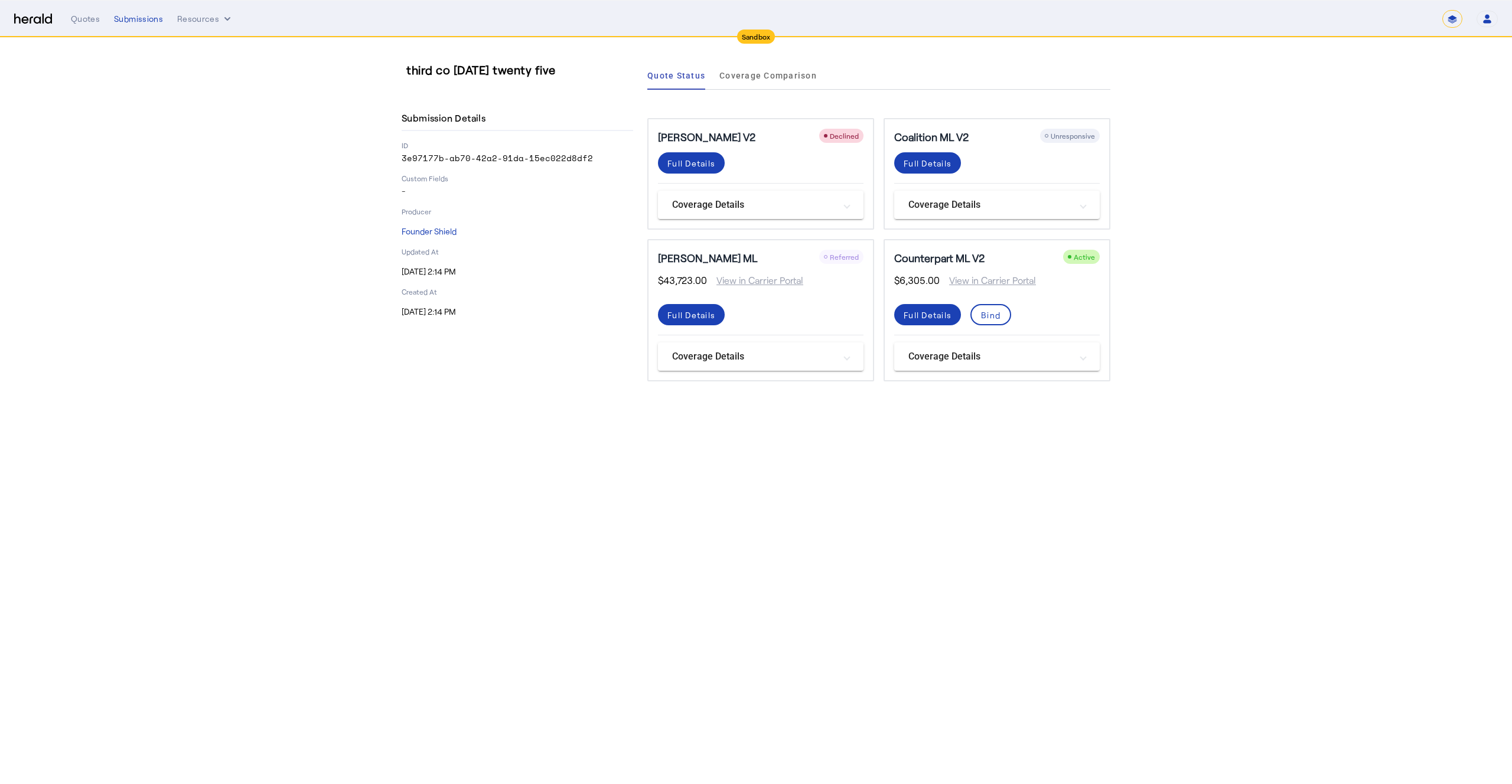
click at [37, 23] on img at bounding box center [33, 19] width 38 height 11
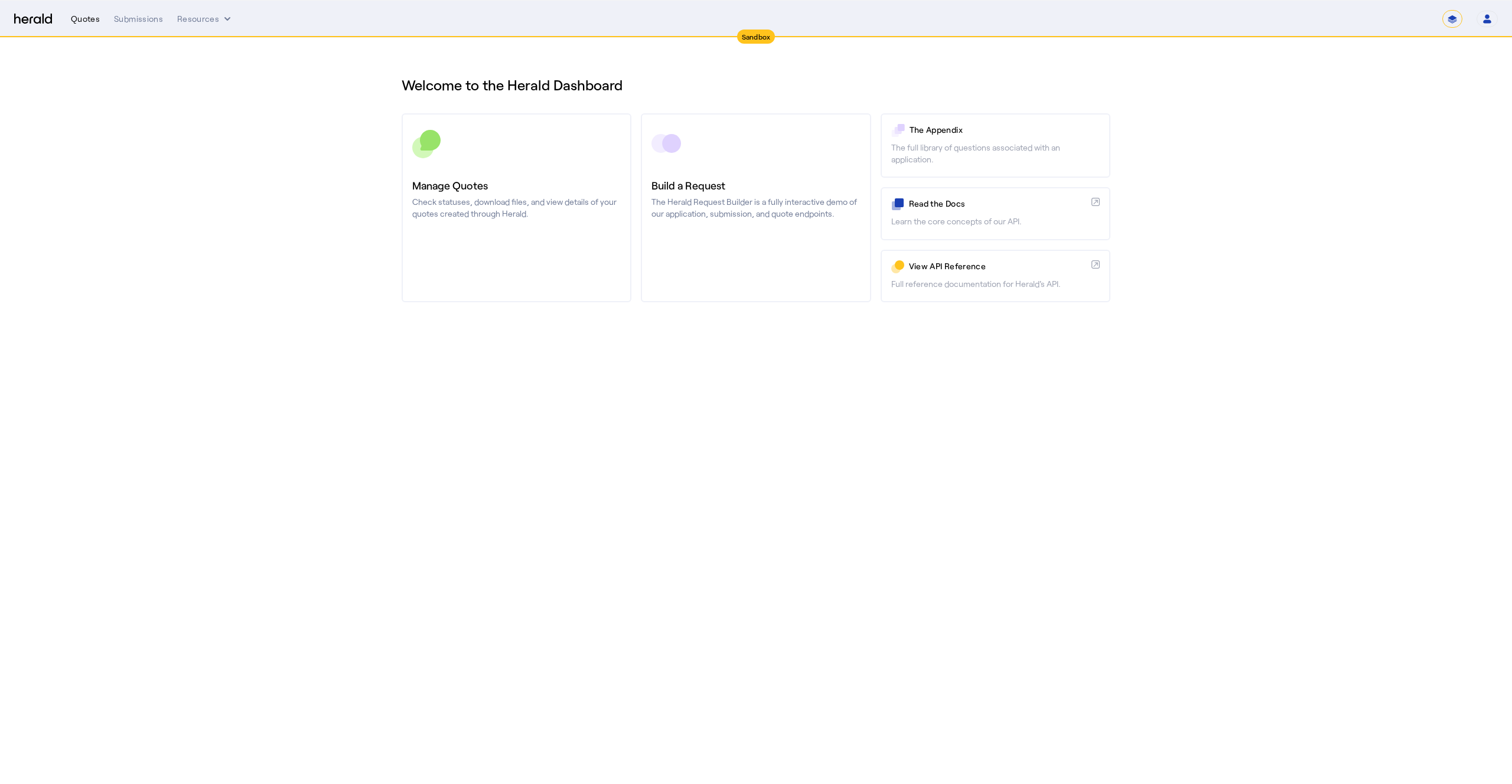
click at [99, 18] on div "Quotes" at bounding box center [85, 19] width 29 height 12
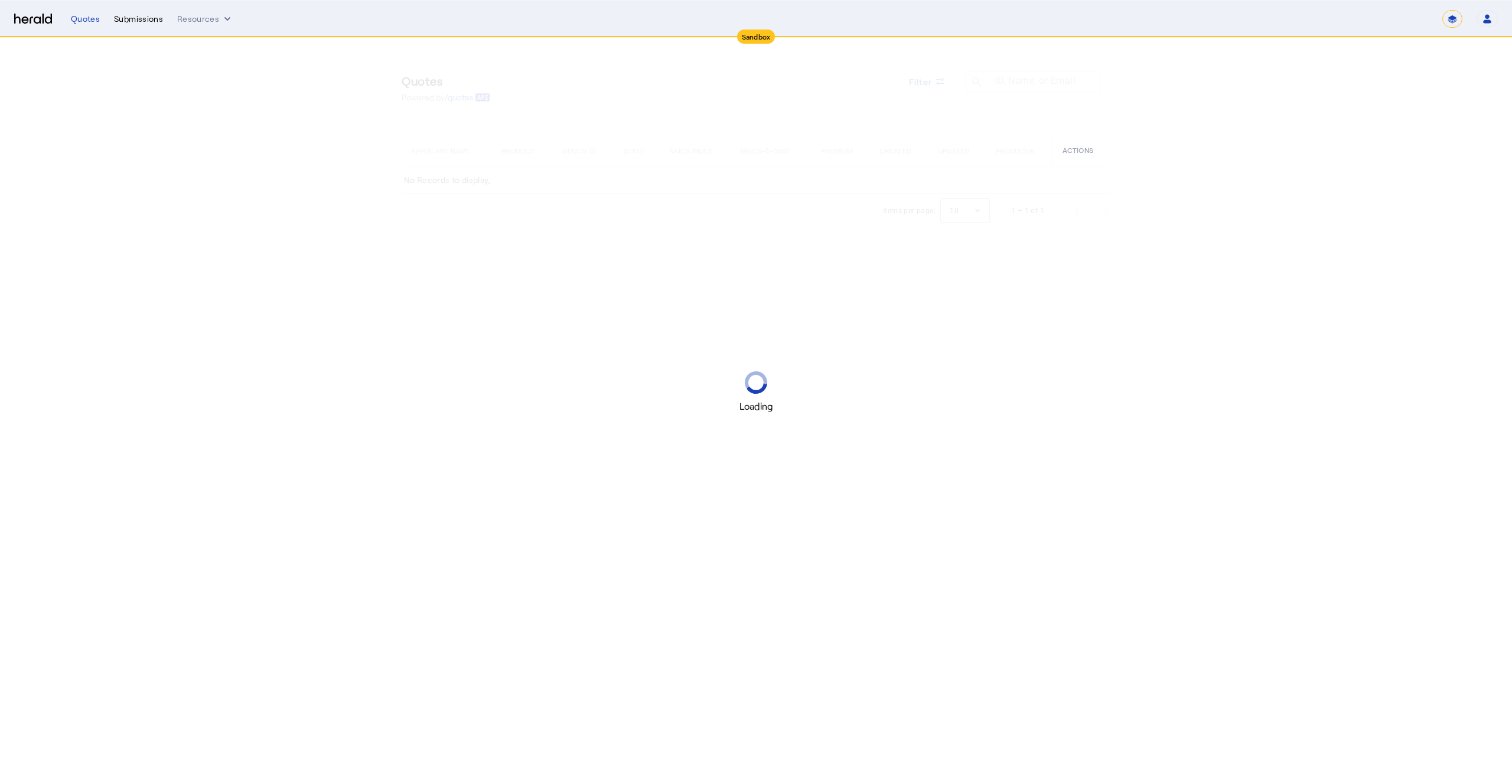
click at [127, 20] on div "Submissions" at bounding box center [139, 19] width 49 height 12
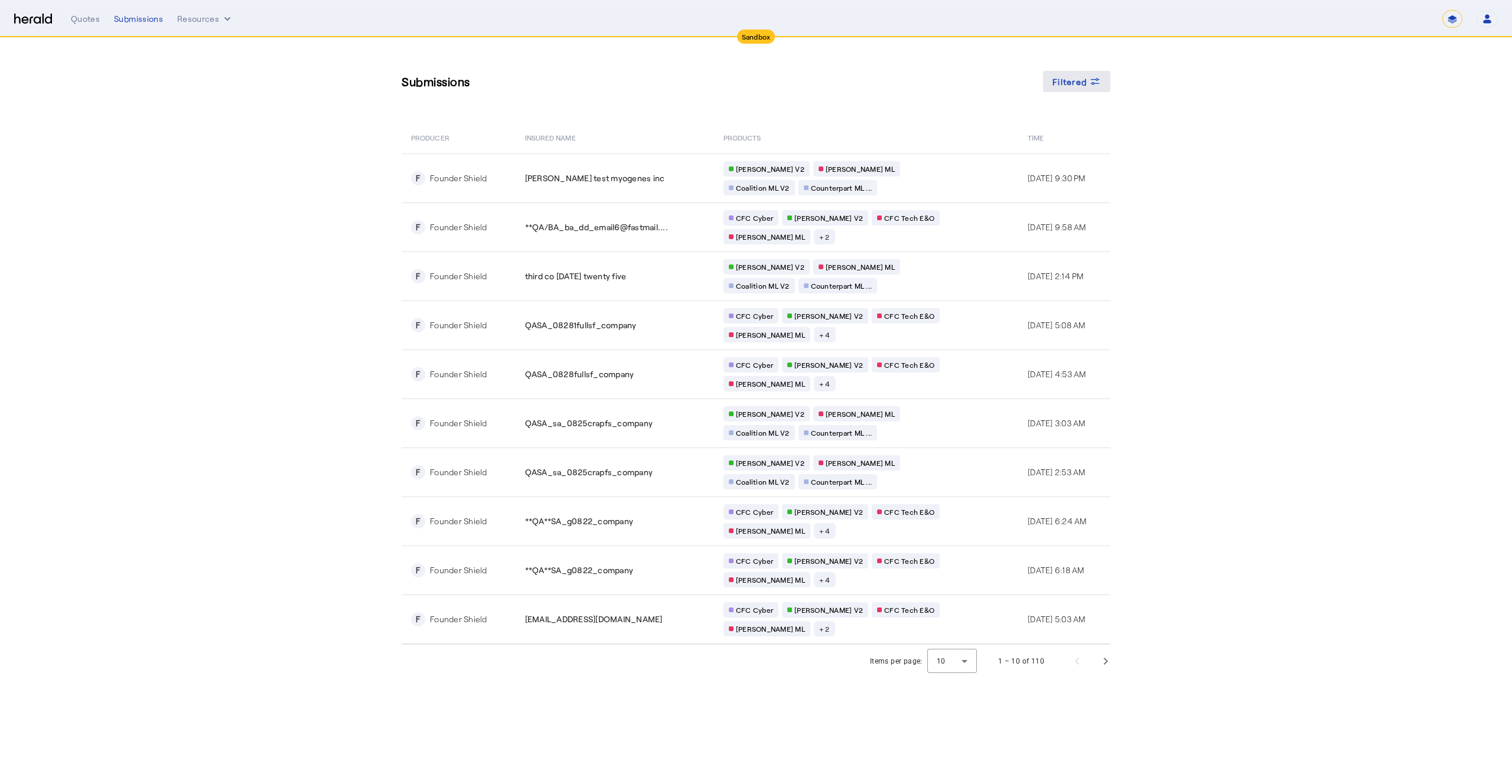
click at [1089, 71] on span at bounding box center [1076, 81] width 67 height 29
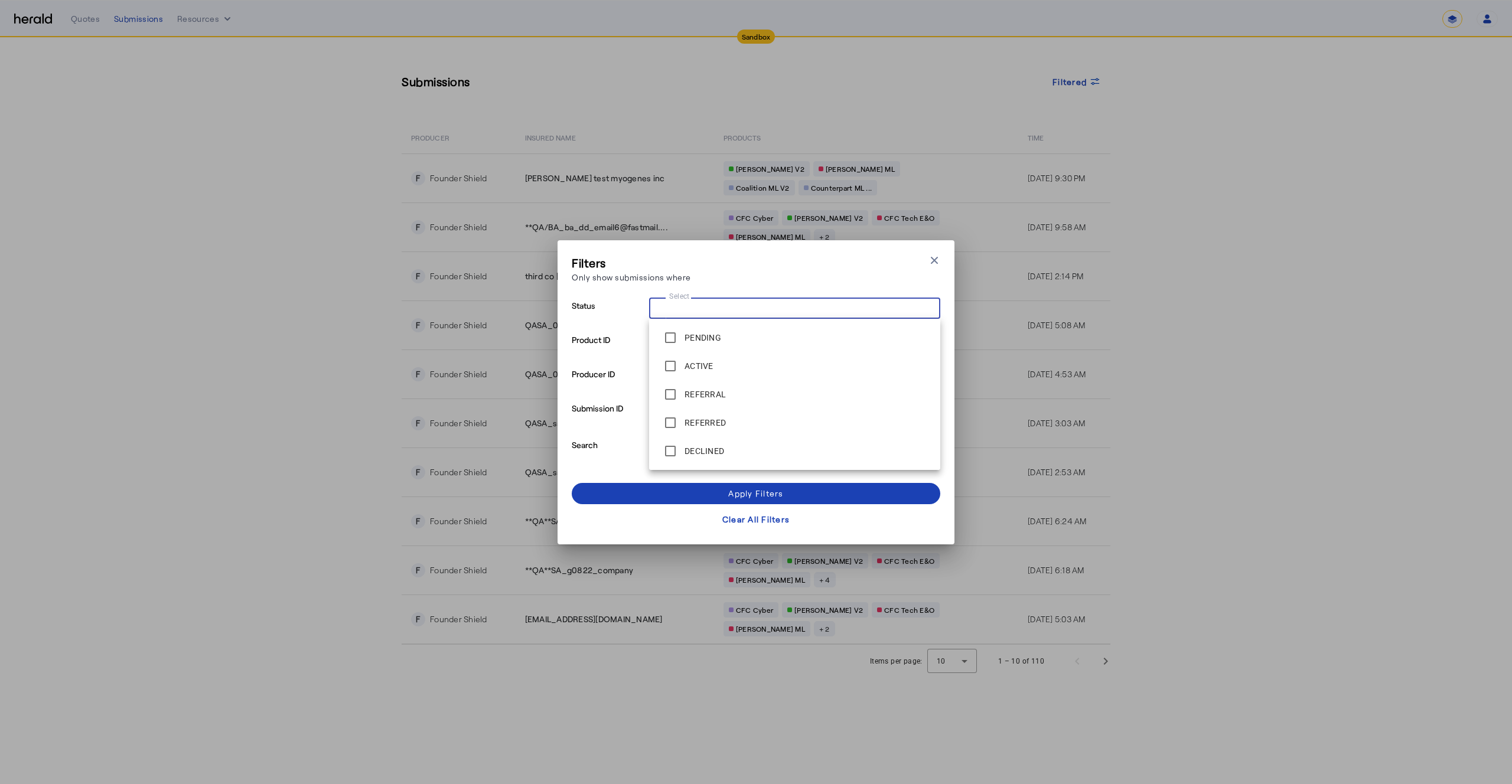
click at [700, 303] on input "Select" at bounding box center [793, 307] width 268 height 14
click at [696, 372] on label "REJECTED" at bounding box center [704, 371] width 43 height 12
click at [742, 490] on div "Apply Filters" at bounding box center [756, 493] width 55 height 12
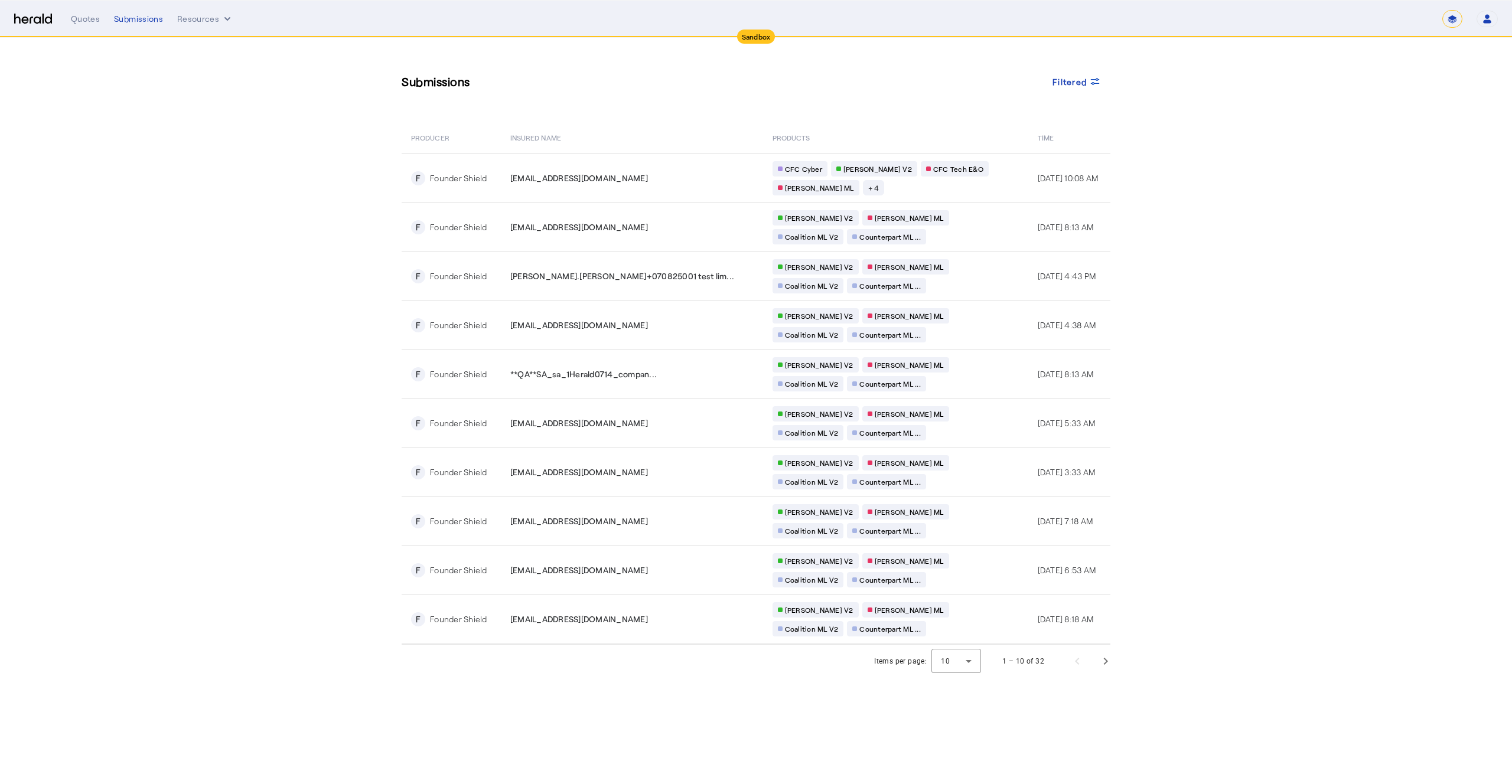
click at [145, 335] on section "Submissions Filtered PRODUCER Insured Name PRODUCTS Time F Founder Shield **QA*…" at bounding box center [756, 358] width 1512 height 640
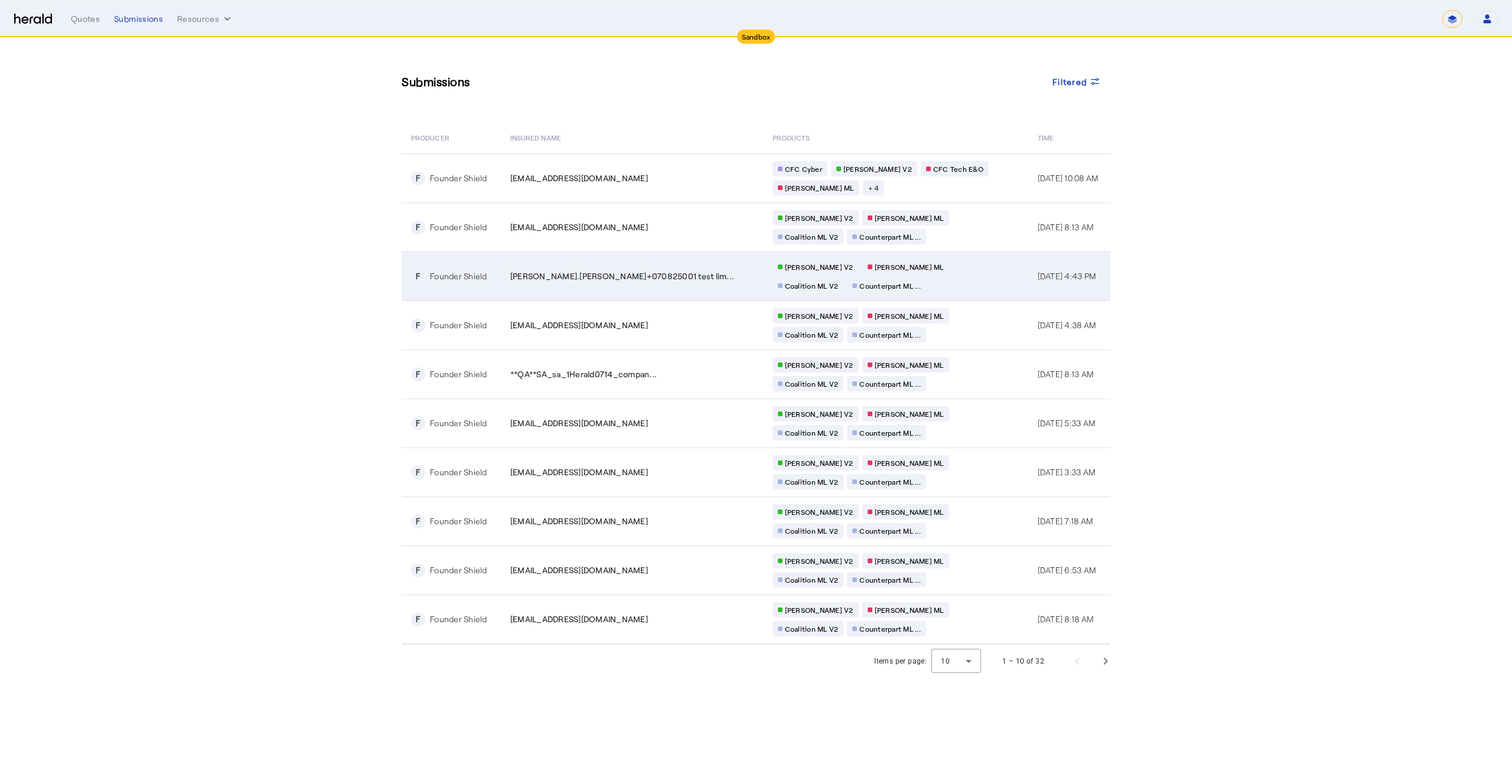
click at [601, 277] on span "[PERSON_NAME].[PERSON_NAME]+070825001 test lim..." at bounding box center [622, 277] width 224 height 12
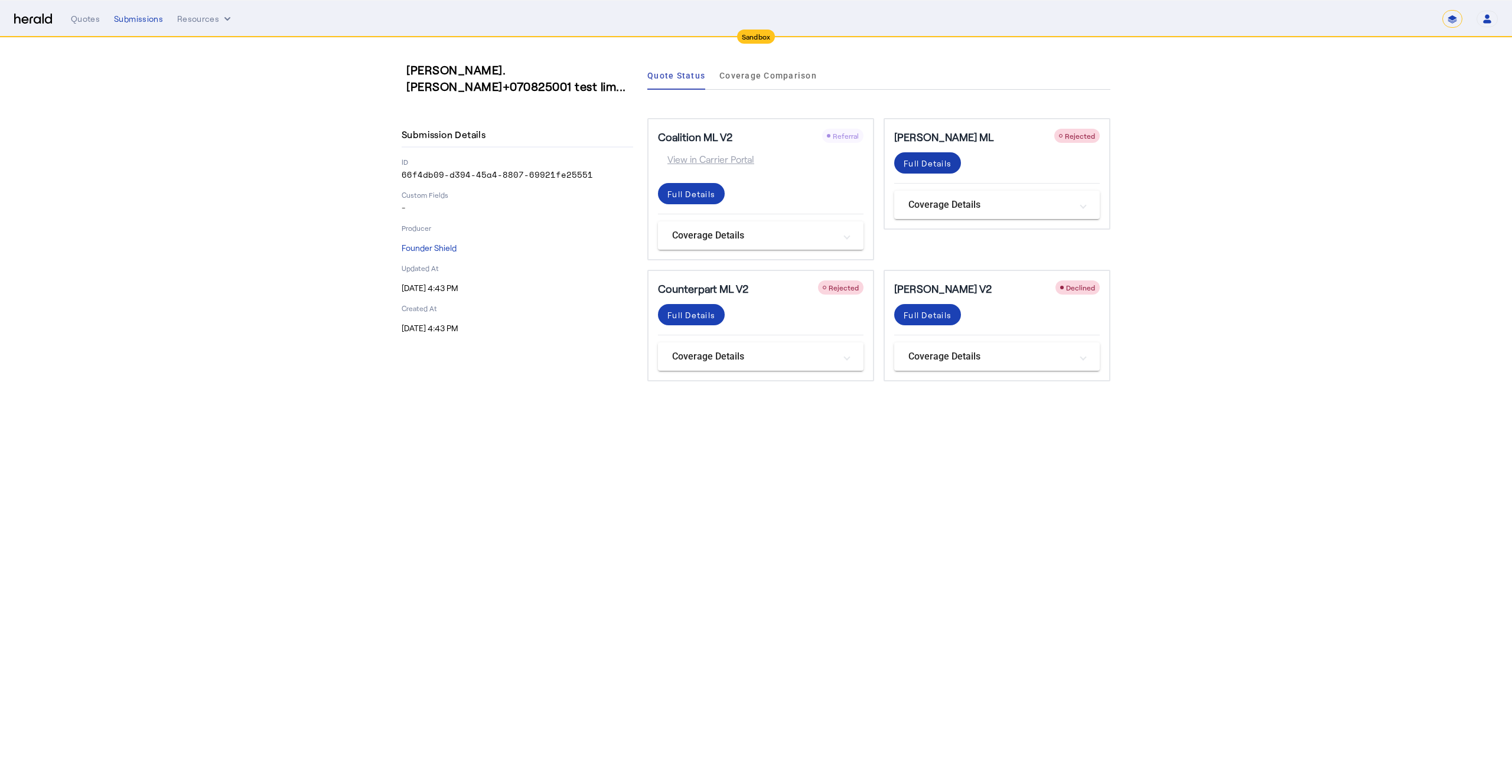
click at [922, 164] on div "Full Details" at bounding box center [928, 163] width 48 height 12
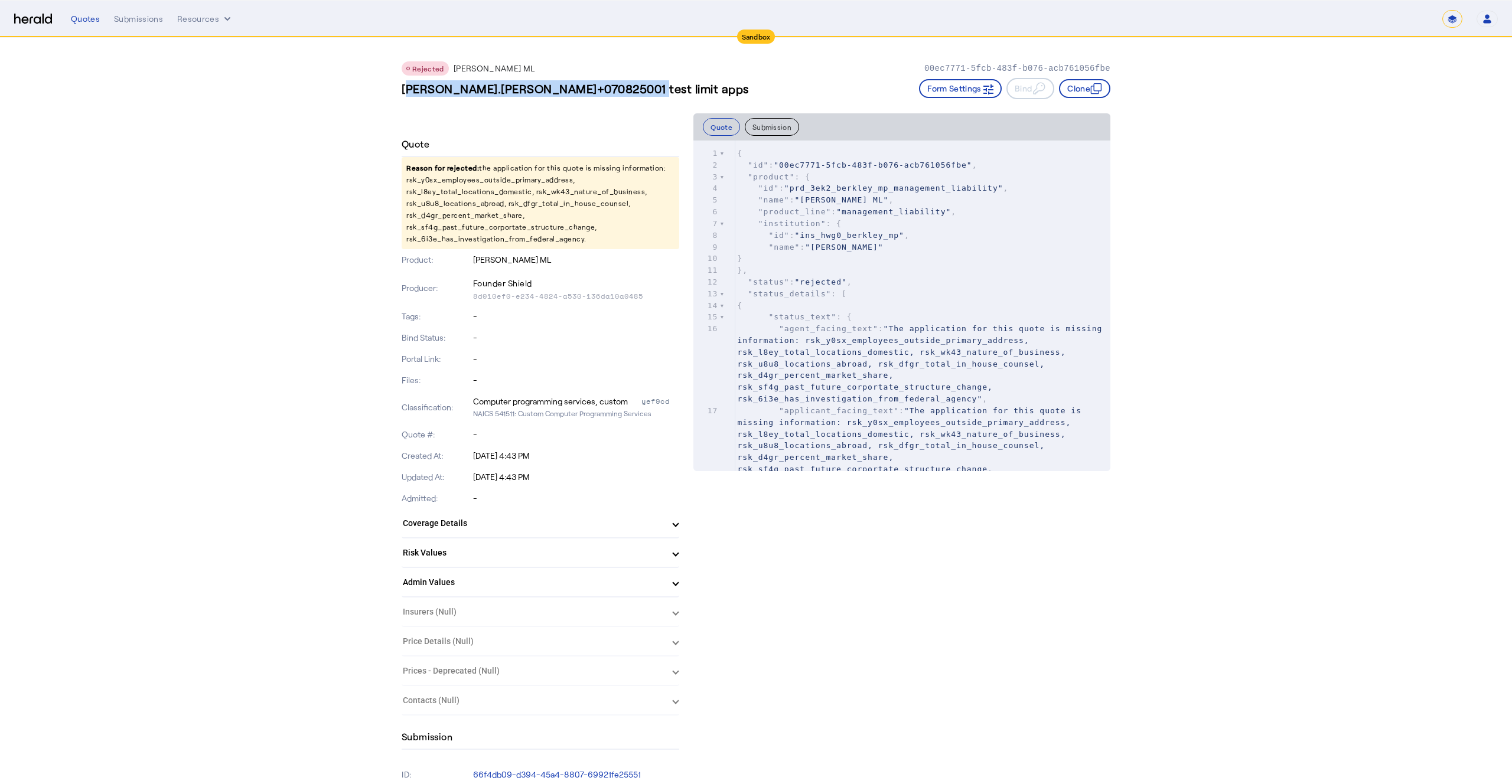
drag, startPoint x: 376, startPoint y: 91, endPoint x: 634, endPoint y: 95, distance: 258.0
copy h3 "jesse.perez+070825001 test limit apps"
click at [152, 17] on div "Submissions" at bounding box center [139, 19] width 49 height 12
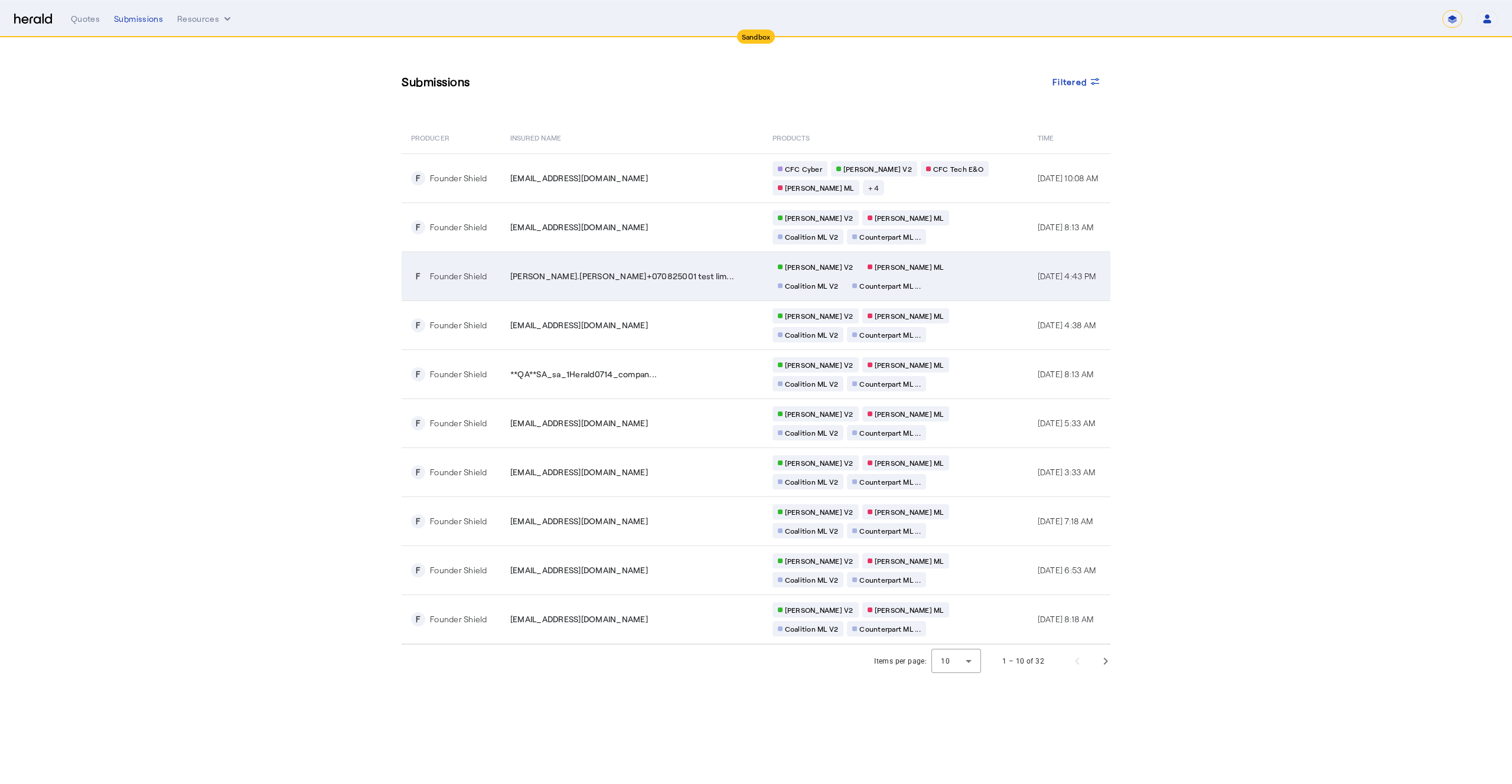
click at [636, 277] on span "[PERSON_NAME].[PERSON_NAME]+070825001 test lim..." at bounding box center [622, 277] width 224 height 12
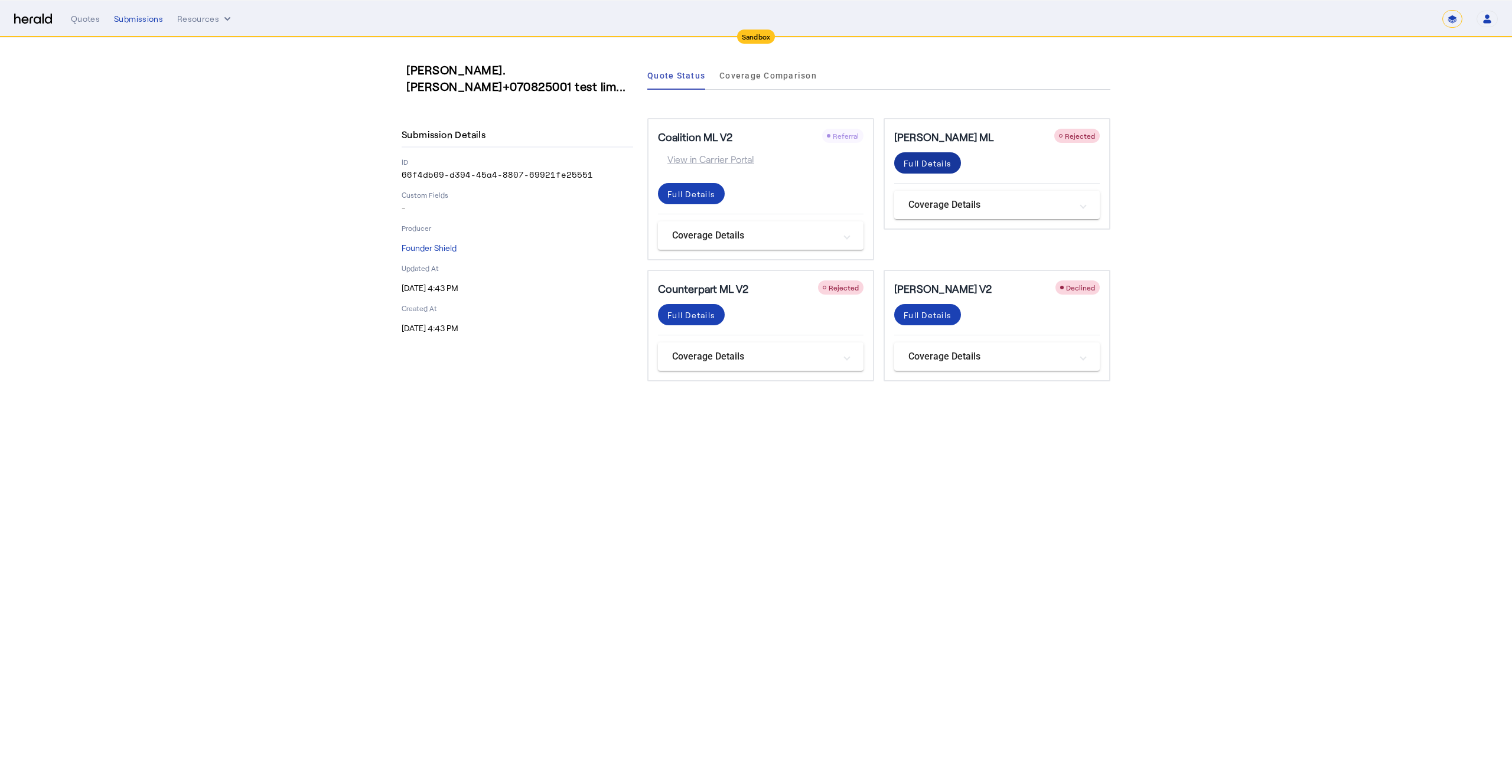
click at [936, 166] on div "Full Details" at bounding box center [928, 163] width 48 height 12
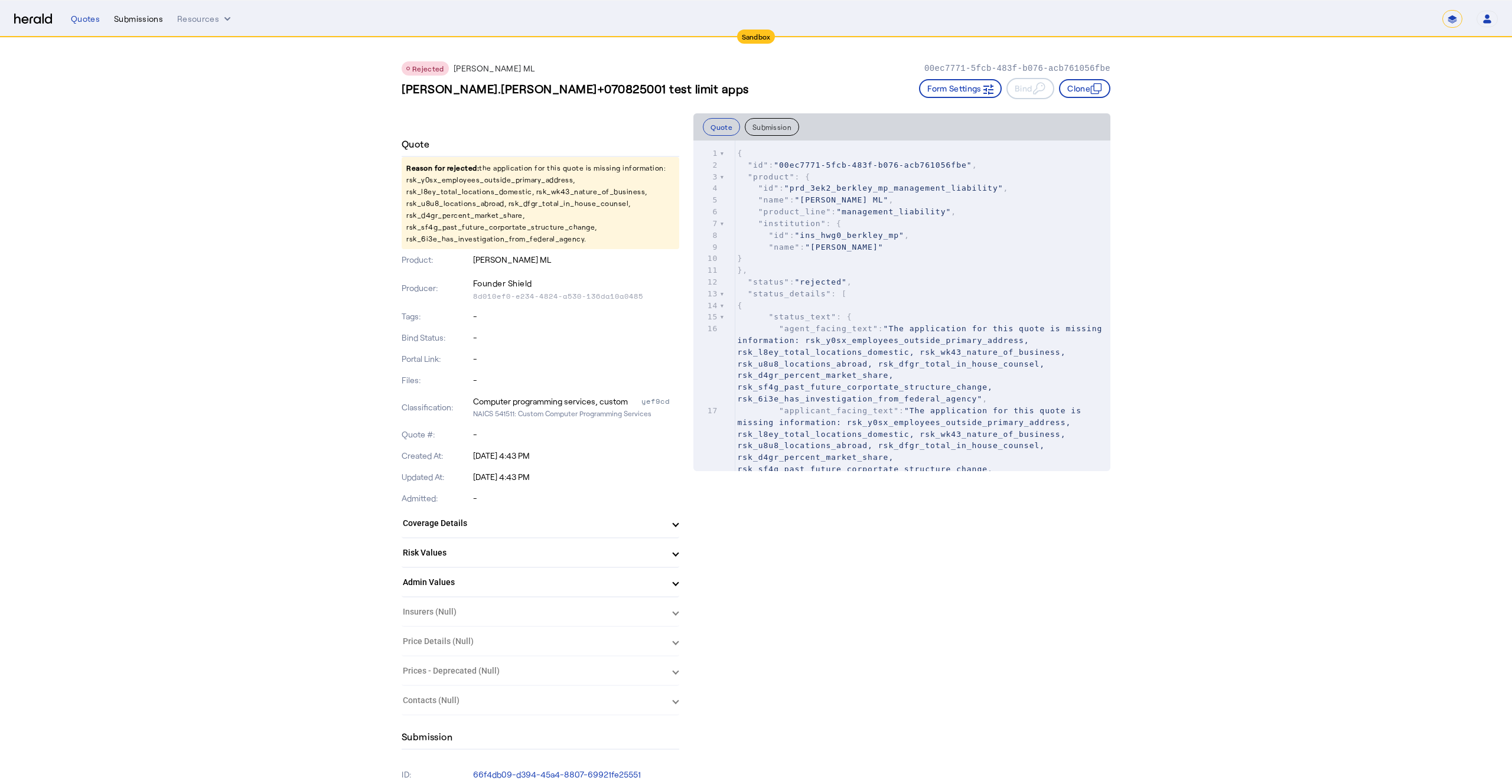
click at [123, 18] on div "Submissions" at bounding box center [139, 19] width 49 height 12
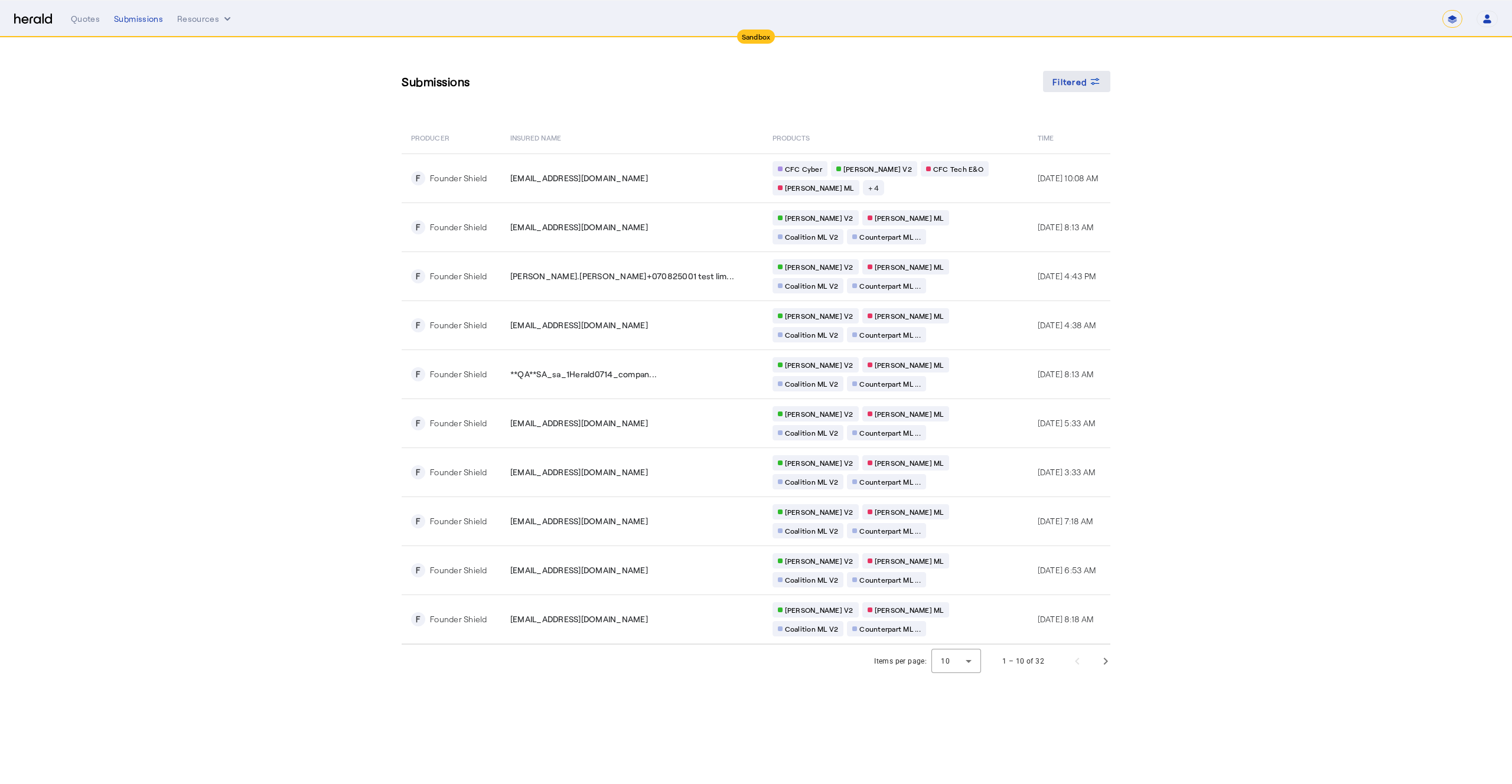
click at [1104, 78] on span at bounding box center [1076, 81] width 67 height 29
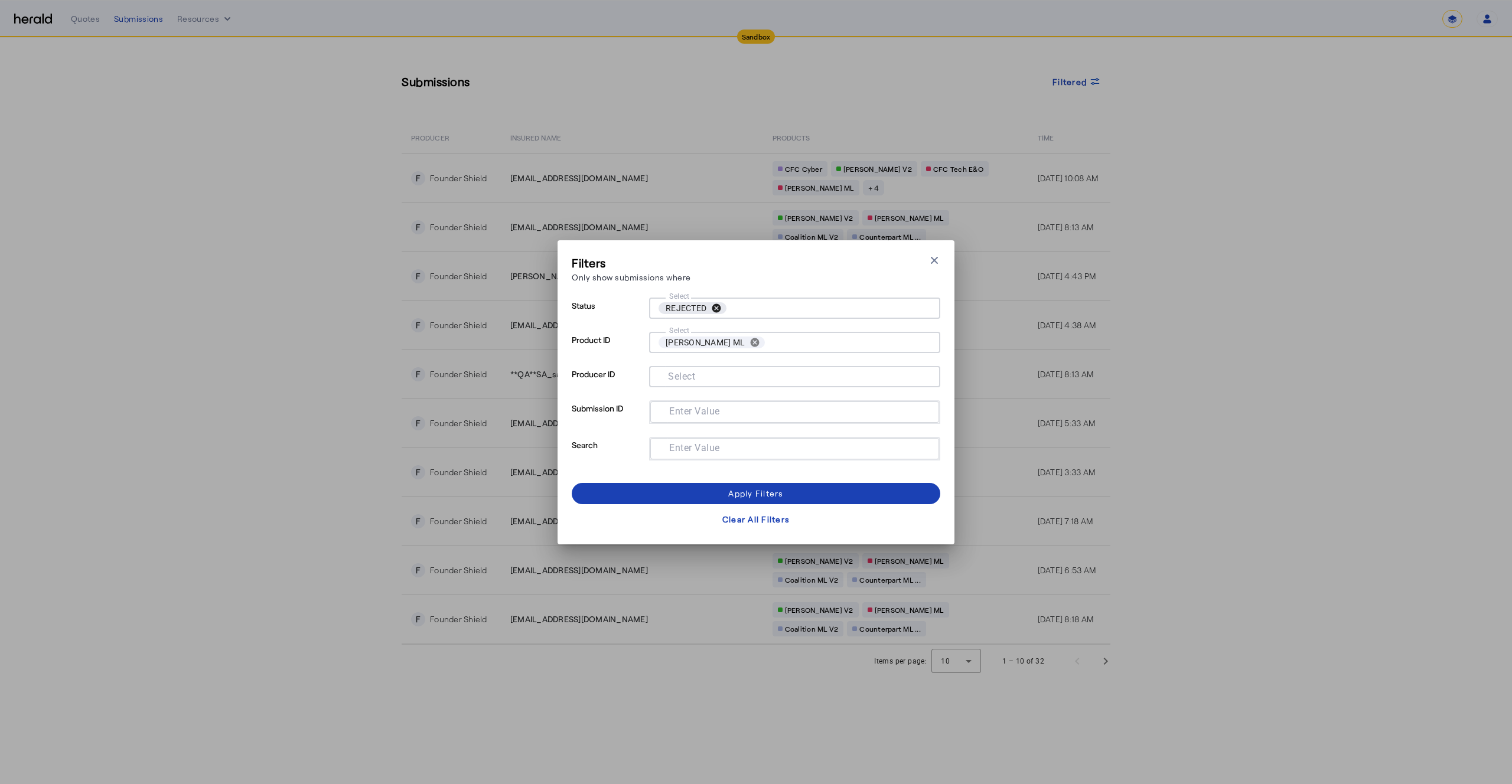
click at [719, 308] on button "cancel" at bounding box center [716, 308] width 20 height 11
click at [769, 490] on div "Apply Filters" at bounding box center [756, 493] width 55 height 12
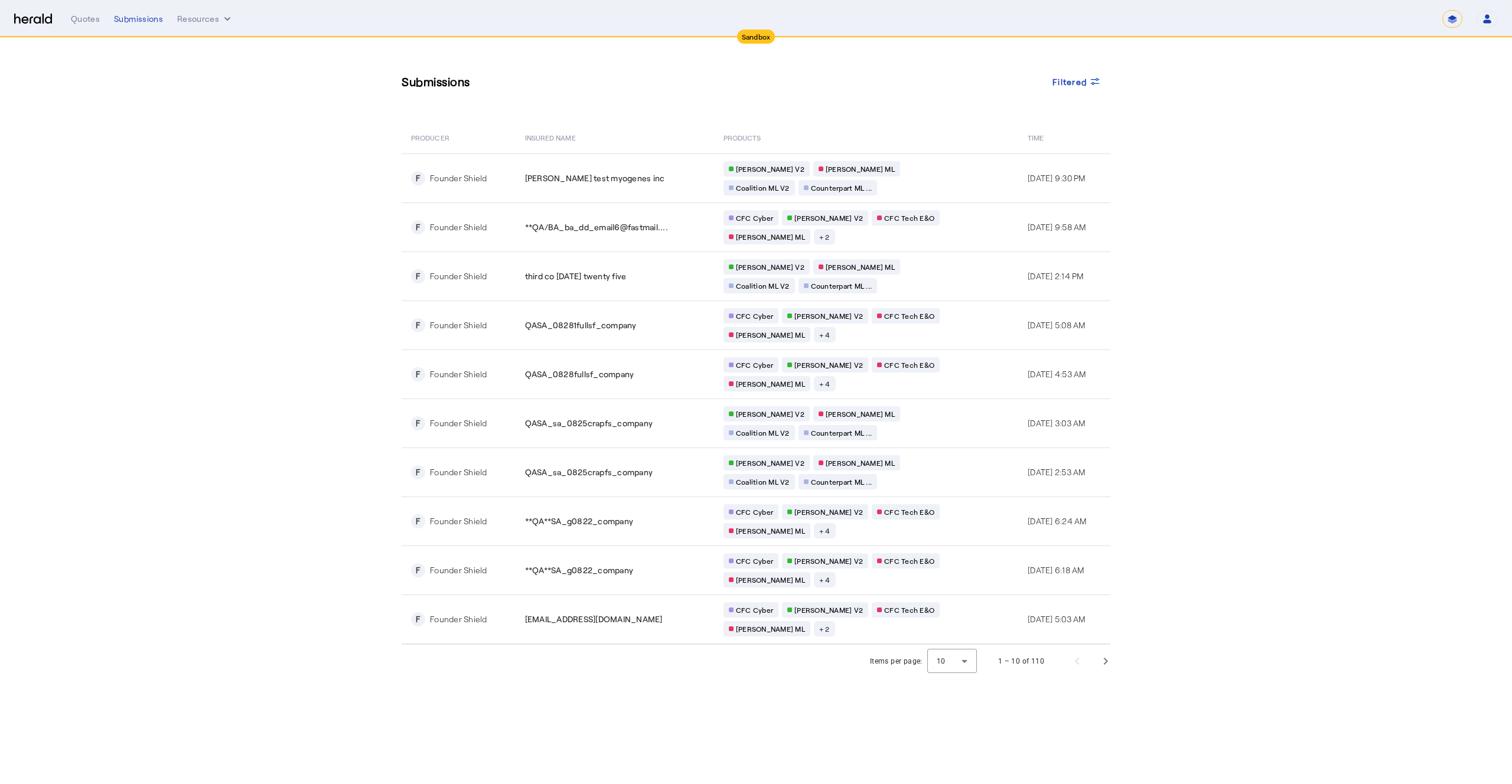
click at [330, 322] on section "Submissions Filtered PRODUCER Insured Name PRODUCTS Time F Founder Shield jesse…" at bounding box center [756, 358] width 1512 height 640
click at [1104, 663] on span "Next page" at bounding box center [1106, 661] width 29 height 29
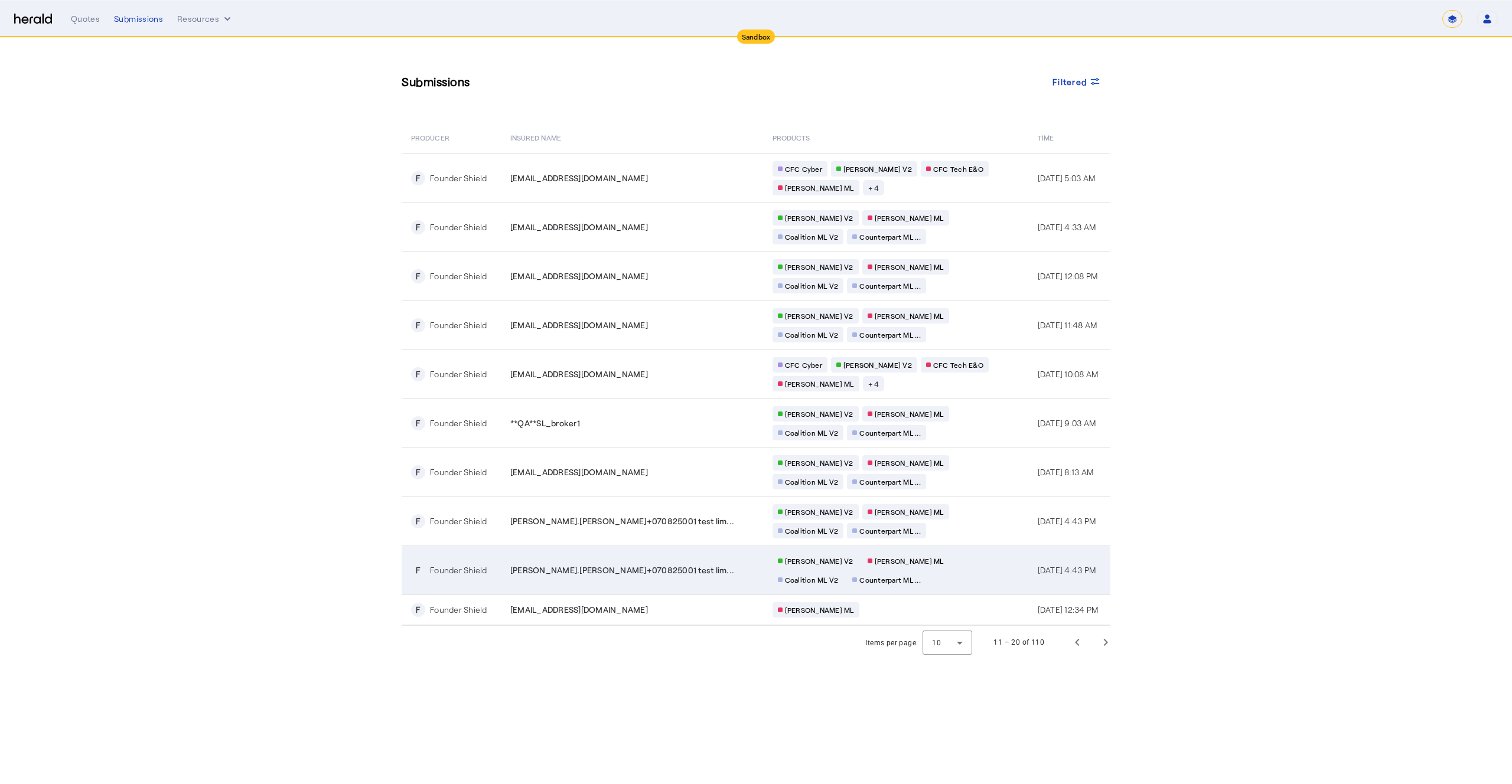
click at [936, 570] on td "Chubb ML V2 Berkley MP ML Coalition ML V2 Counterpart ML ..." at bounding box center [896, 570] width 265 height 49
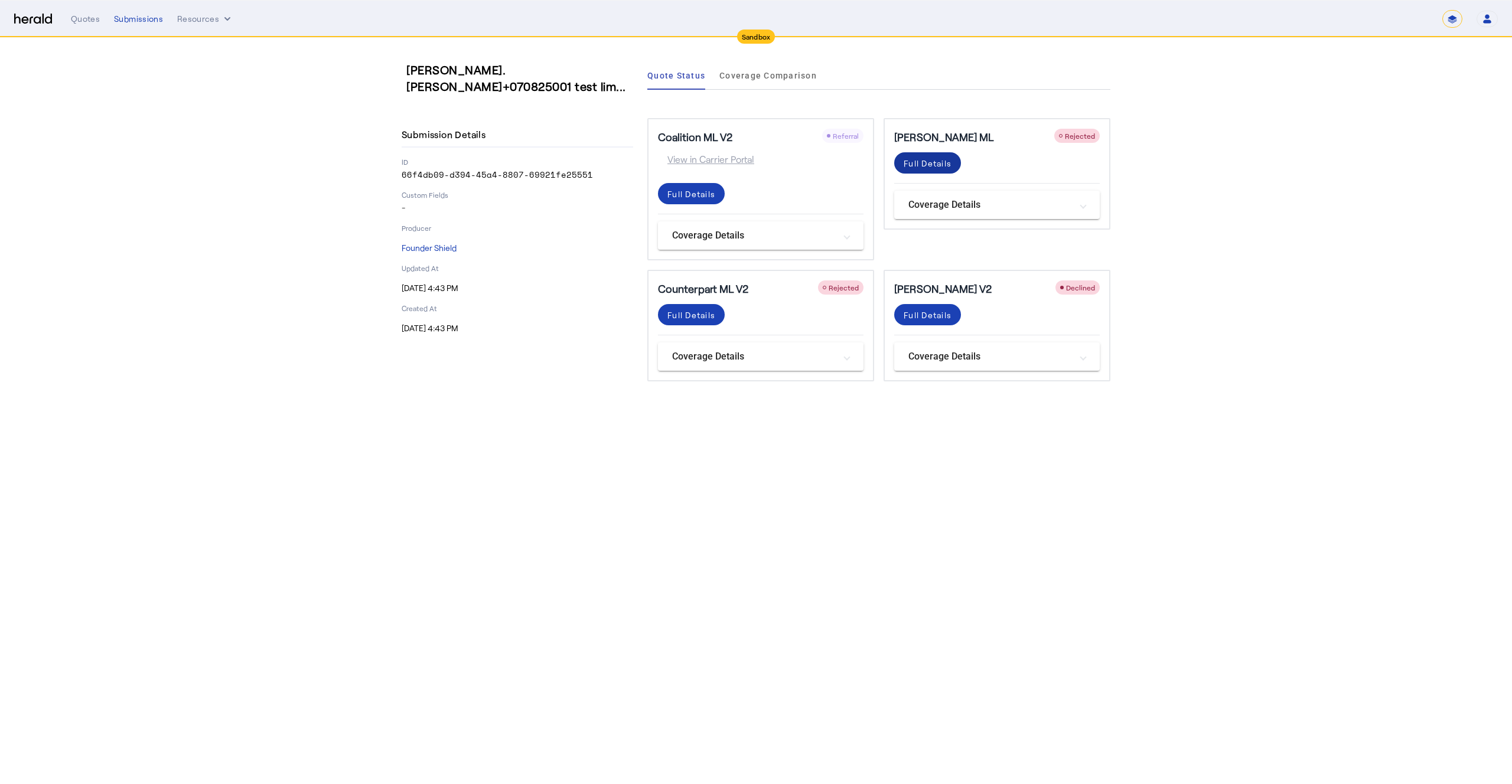
click at [951, 162] on div "Full Details" at bounding box center [928, 163] width 48 height 12
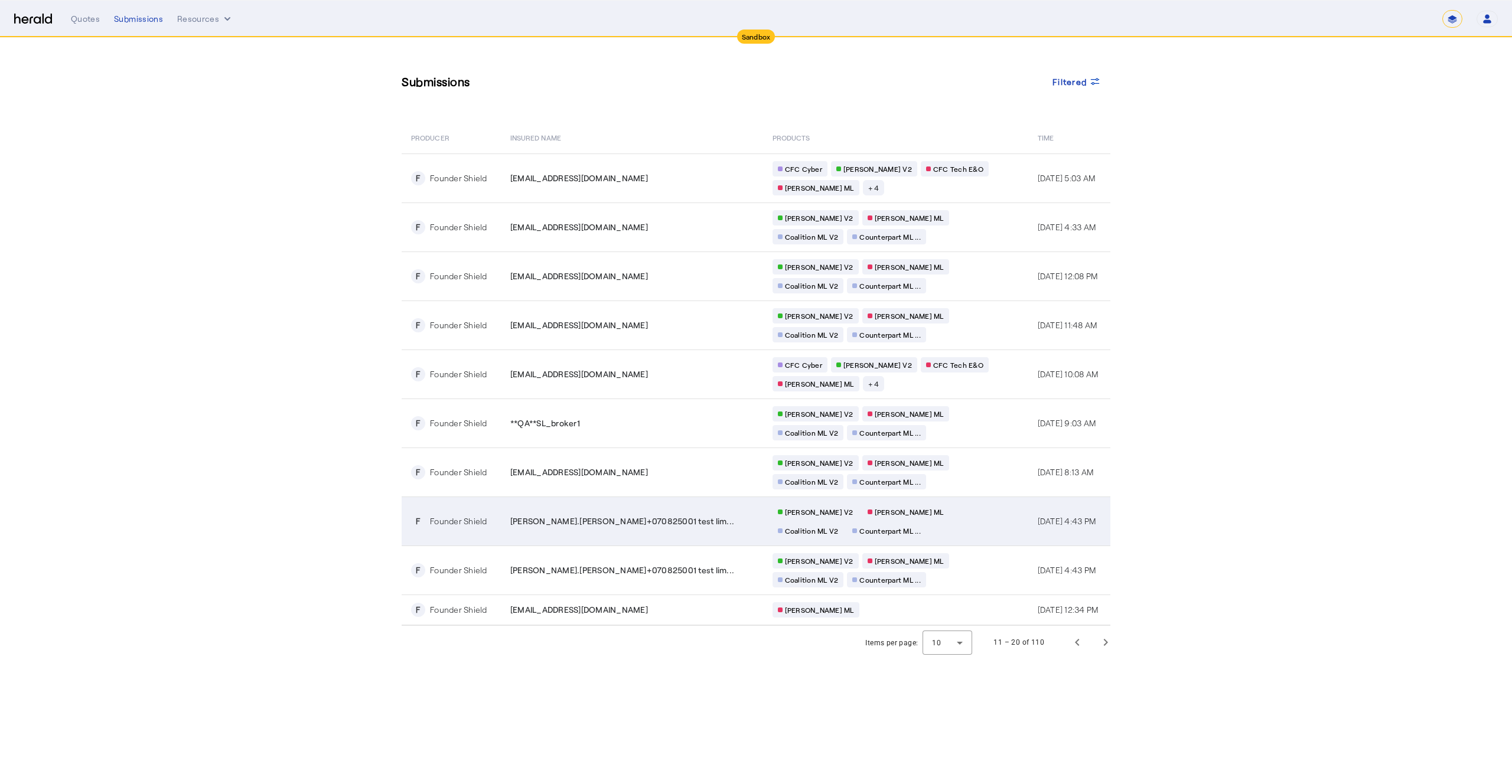
click at [925, 527] on div "Chubb ML V2 Berkley MP ML Coalition ML V2 Counterpart ML ..." at bounding box center [886, 522] width 227 height 35
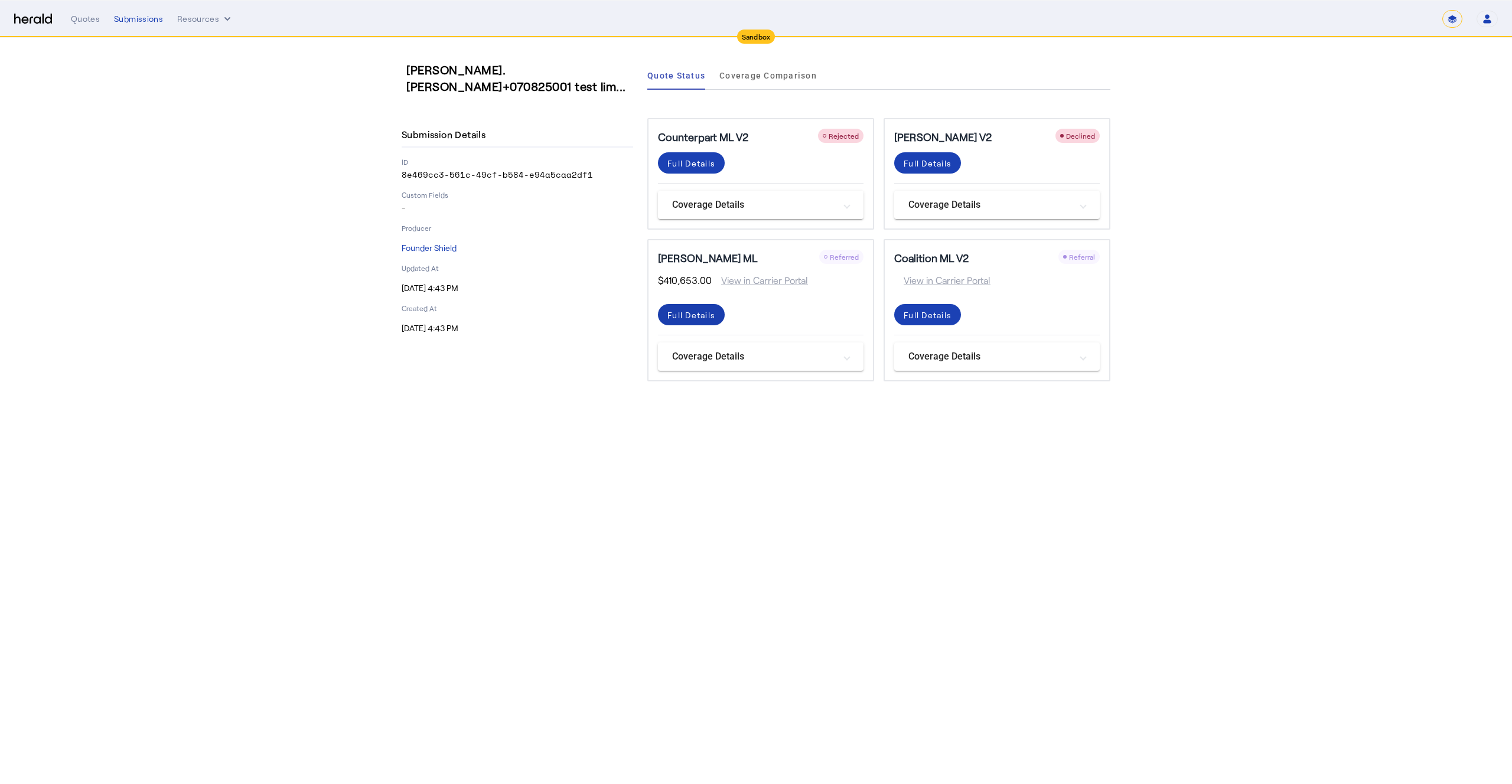
click at [690, 318] on div "Full Details" at bounding box center [691, 315] width 48 height 12
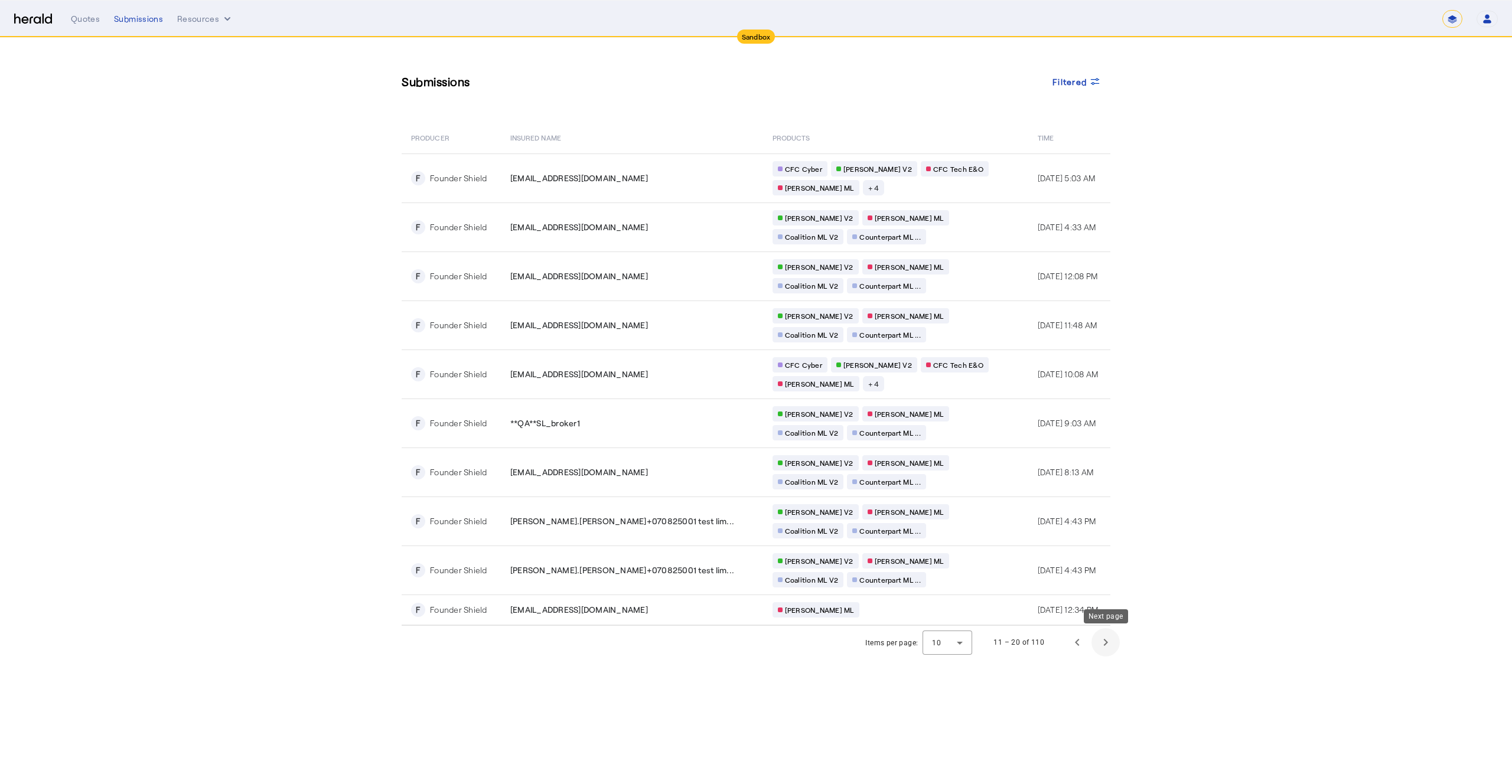
click at [1109, 646] on span "Next page" at bounding box center [1106, 642] width 29 height 29
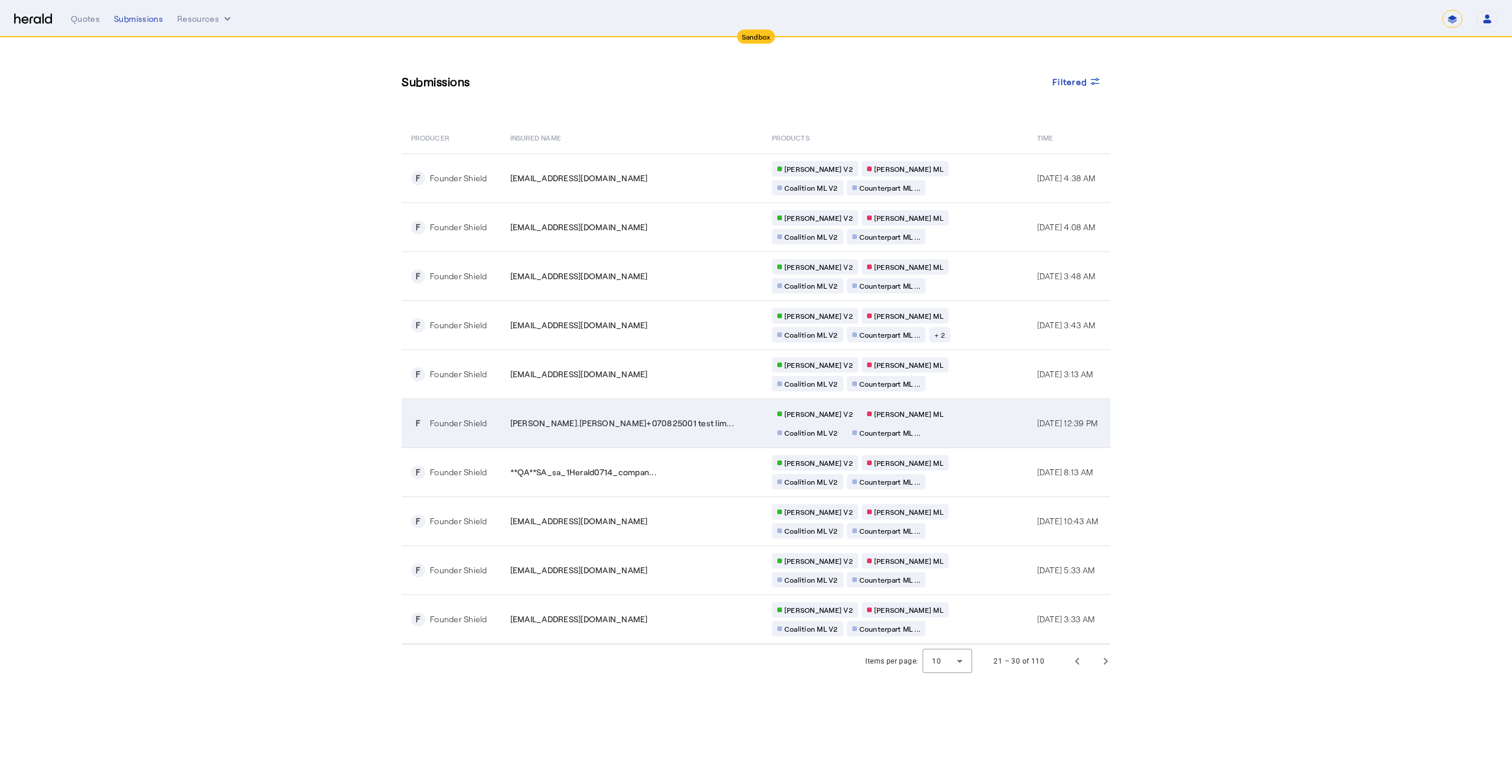
click at [671, 419] on div "jesse.perez+070825001 test lim..." at bounding box center [634, 424] width 248 height 12
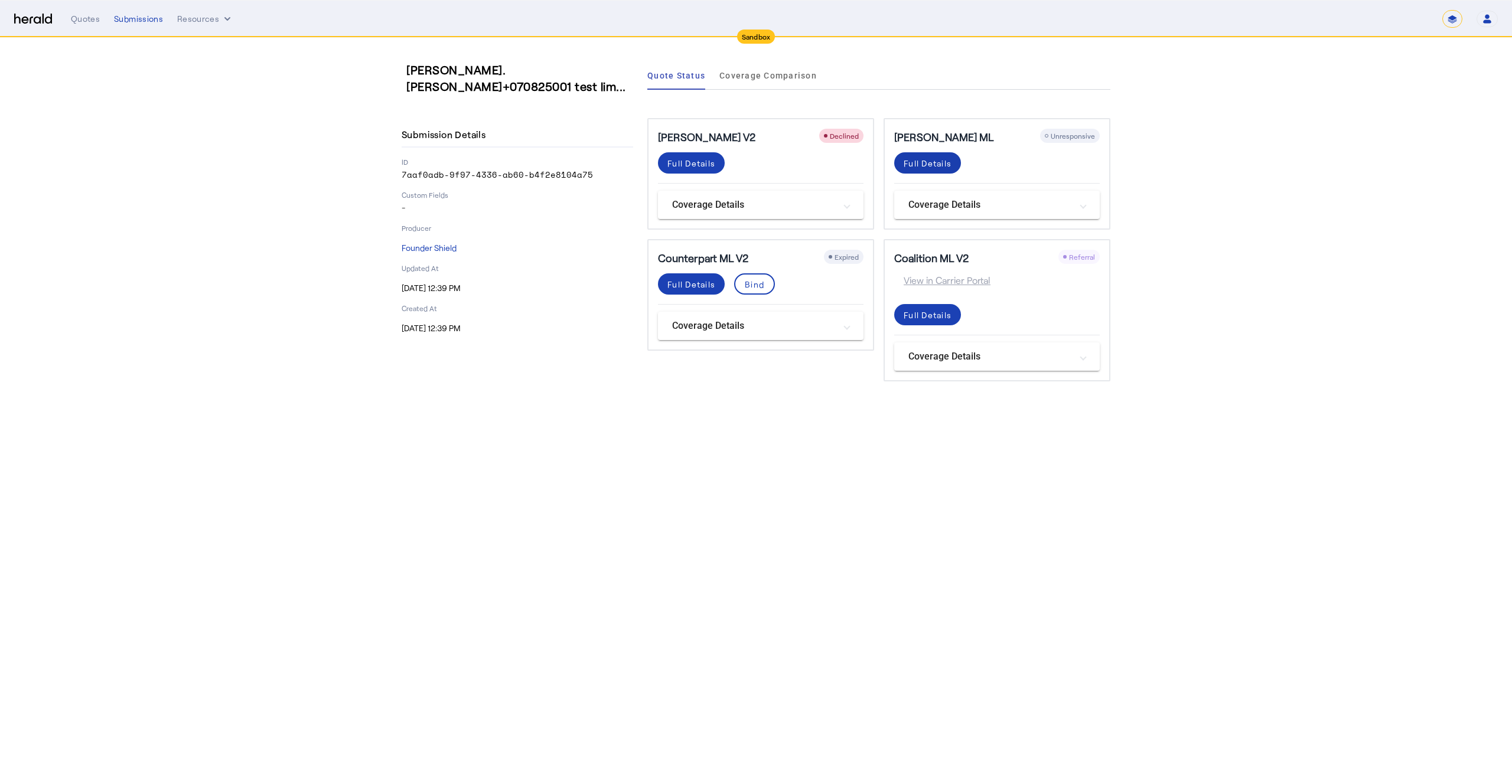
click at [929, 168] on div "Full Details" at bounding box center [928, 163] width 48 height 12
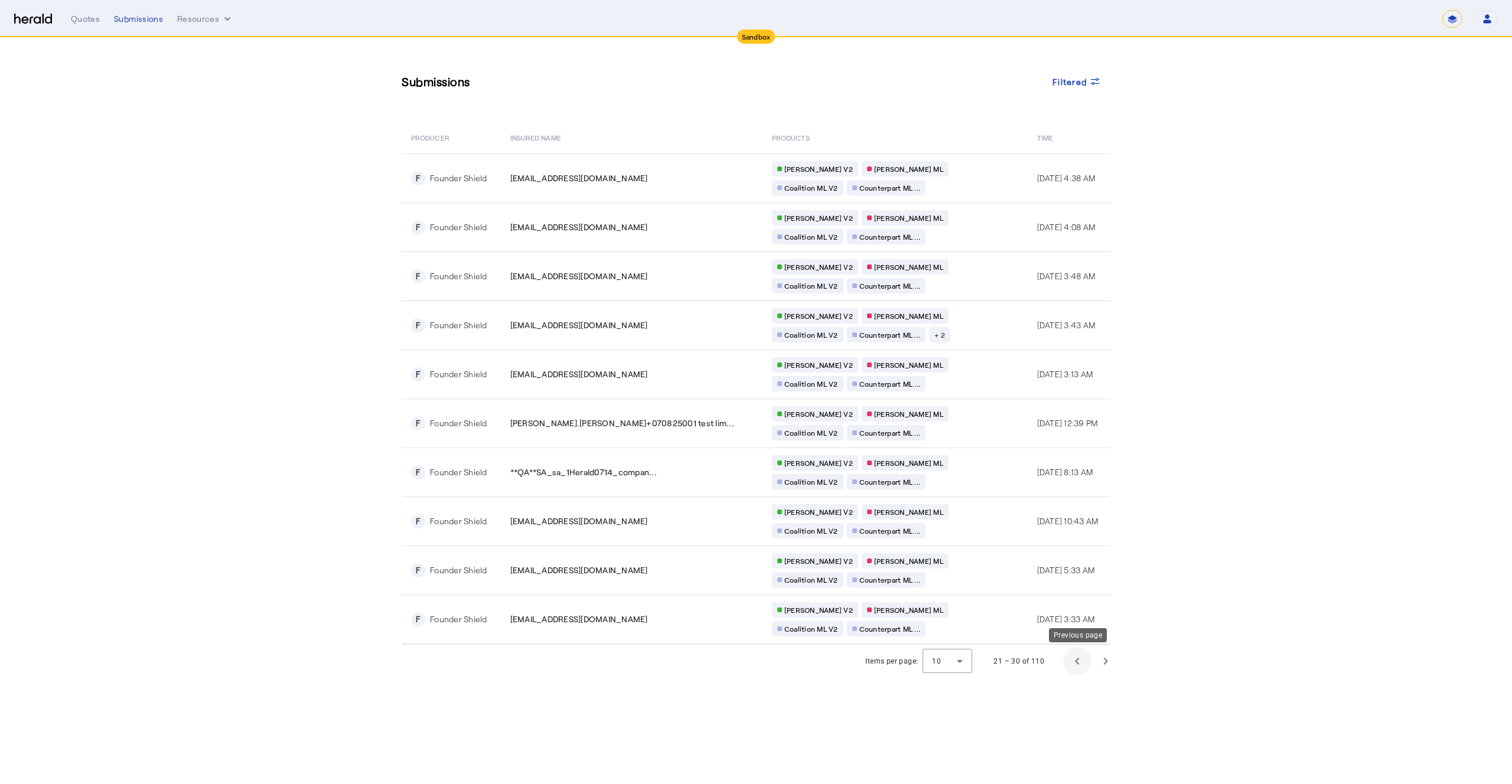
click at [1074, 666] on span "Previous page" at bounding box center [1078, 661] width 29 height 29
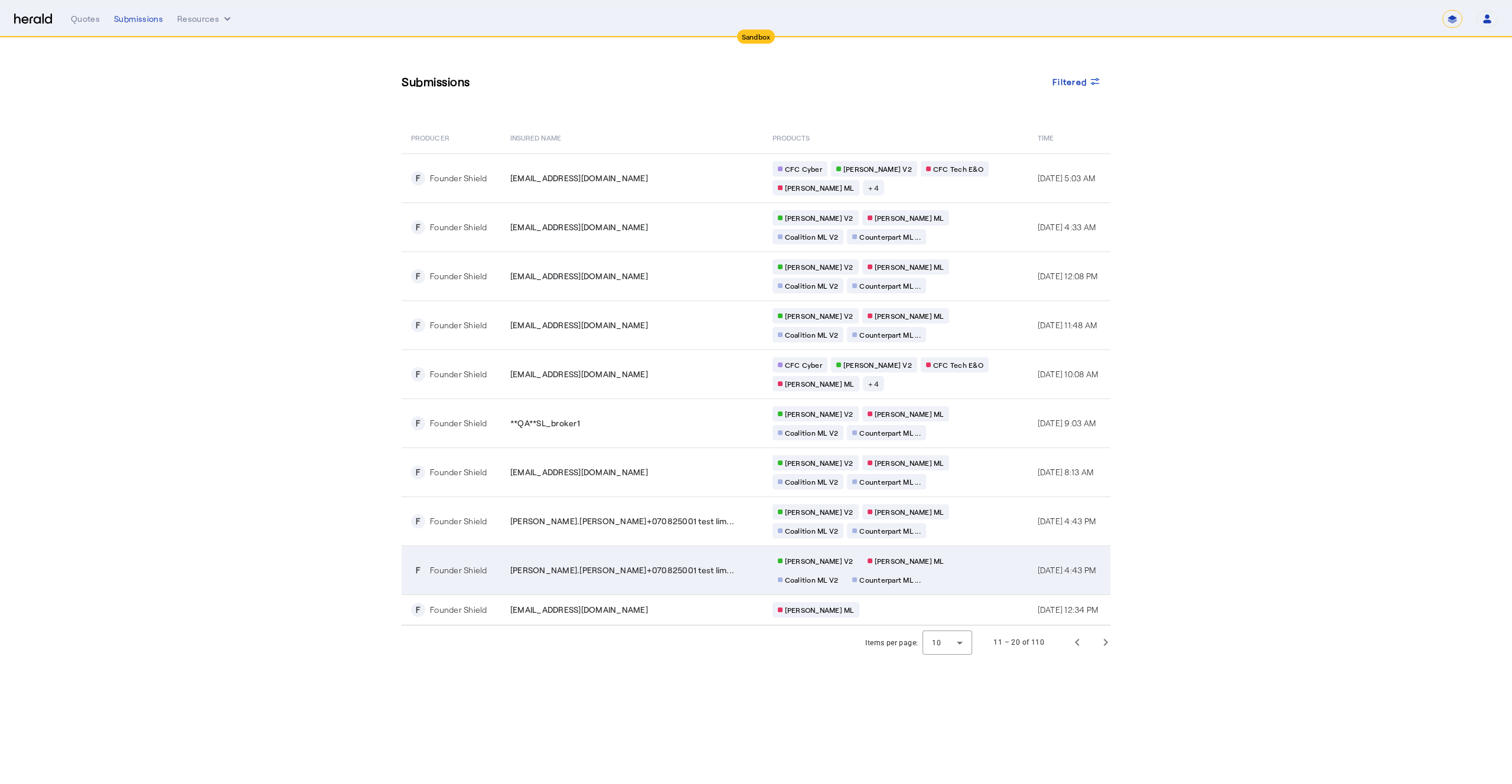
click at [941, 582] on td "Chubb ML V2 Berkley MP ML Coalition ML V2 Counterpart ML ..." at bounding box center [896, 570] width 265 height 49
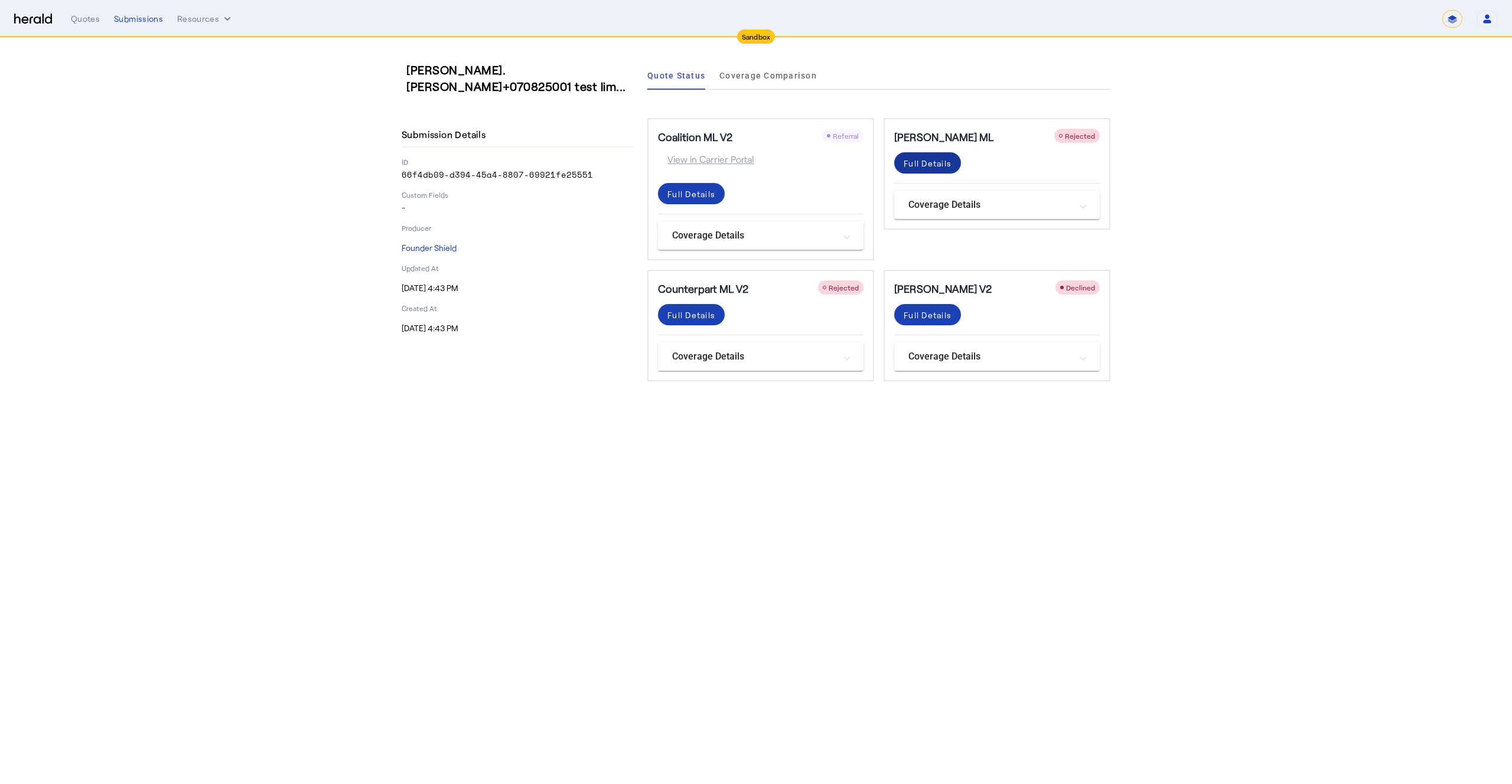
click at [931, 165] on div "Full Details" at bounding box center [928, 163] width 48 height 12
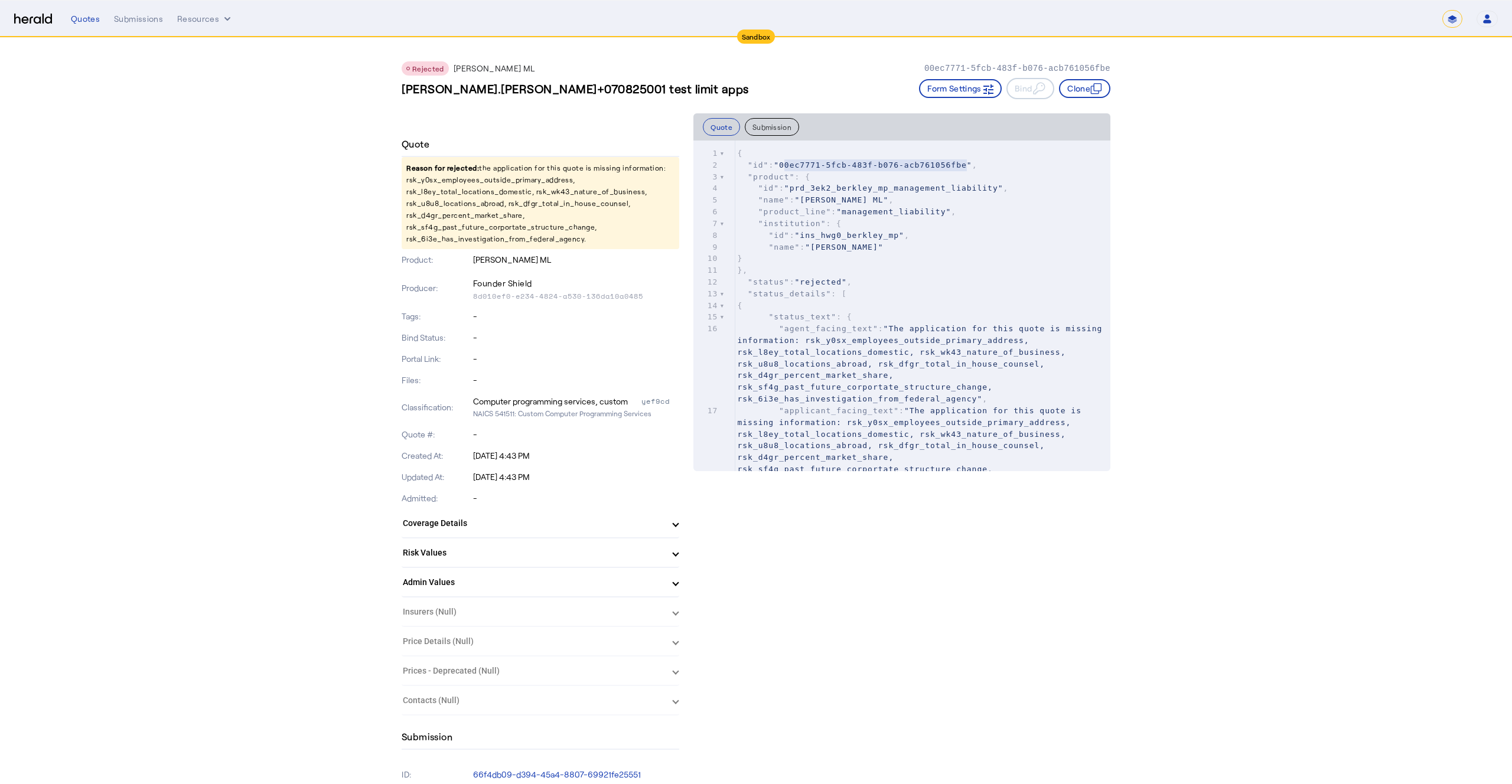
type textarea "**********"
drag, startPoint x: 784, startPoint y: 165, endPoint x: 973, endPoint y: 164, distance: 189.0
click at [972, 164] on span ""00ec7771-5fcb-483f-b076-acb761056fbe"" at bounding box center [872, 165] width 198 height 9
click at [450, 54] on div "Rejected Berkley MP ML 00ec7771-5fcb-483f-b076-acb761056fbe jesse.perez+0708250…" at bounding box center [756, 76] width 709 height 76
click at [142, 30] on nav "**********" at bounding box center [756, 19] width 1512 height 37
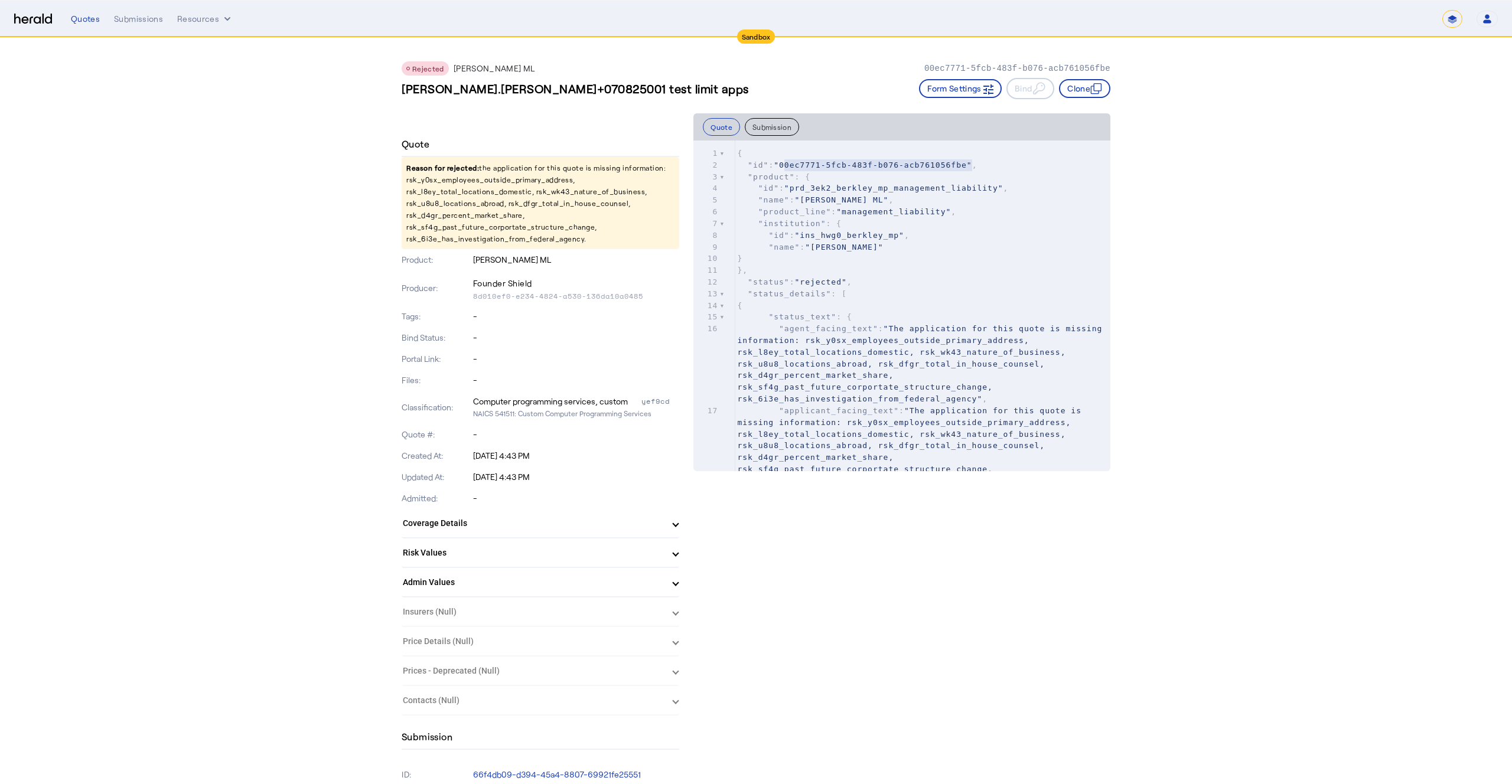
click at [142, 25] on div "**********" at bounding box center [784, 19] width 1427 height 18
click at [145, 21] on div "Submissions" at bounding box center [139, 19] width 49 height 12
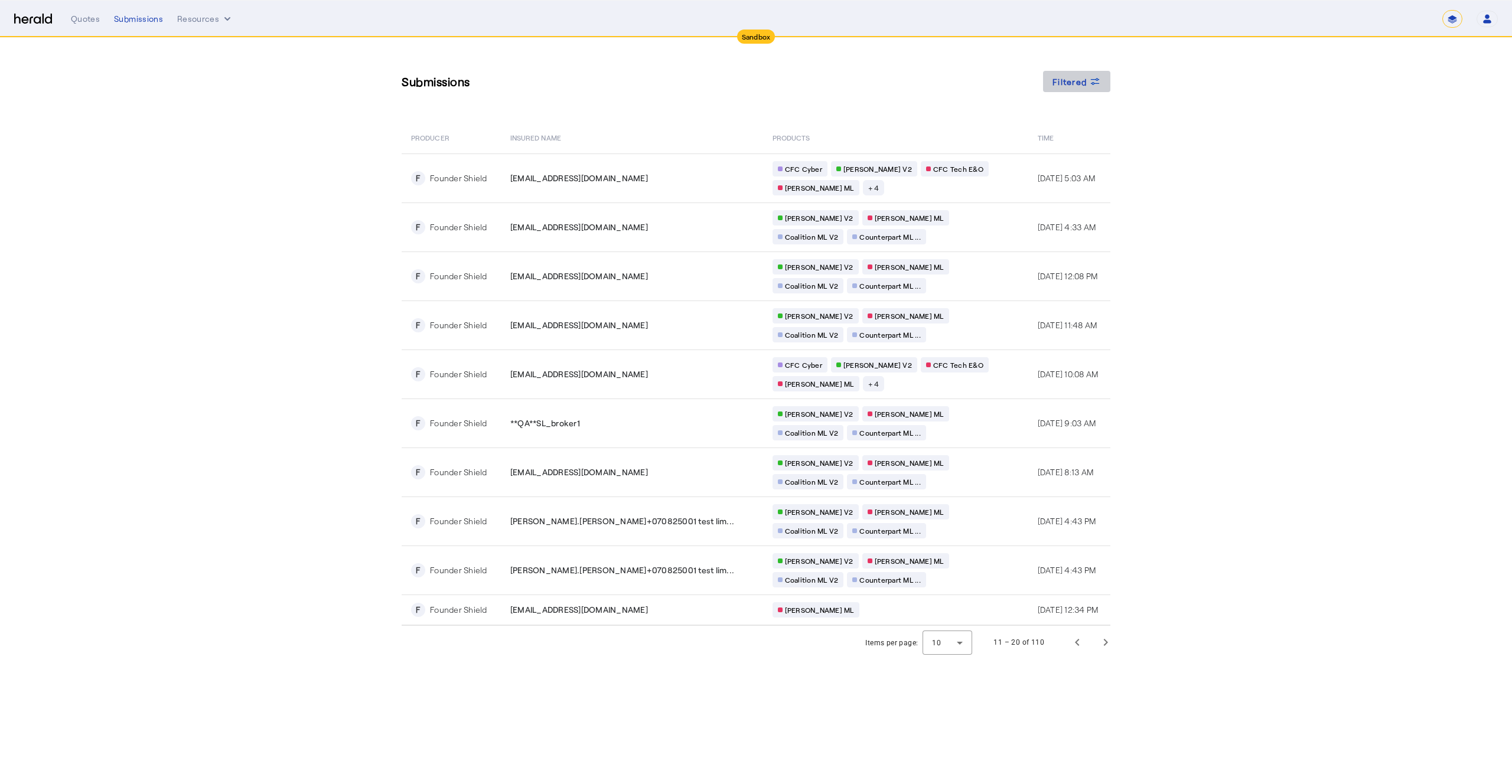
click at [1093, 80] on icon at bounding box center [1095, 81] width 12 height 12
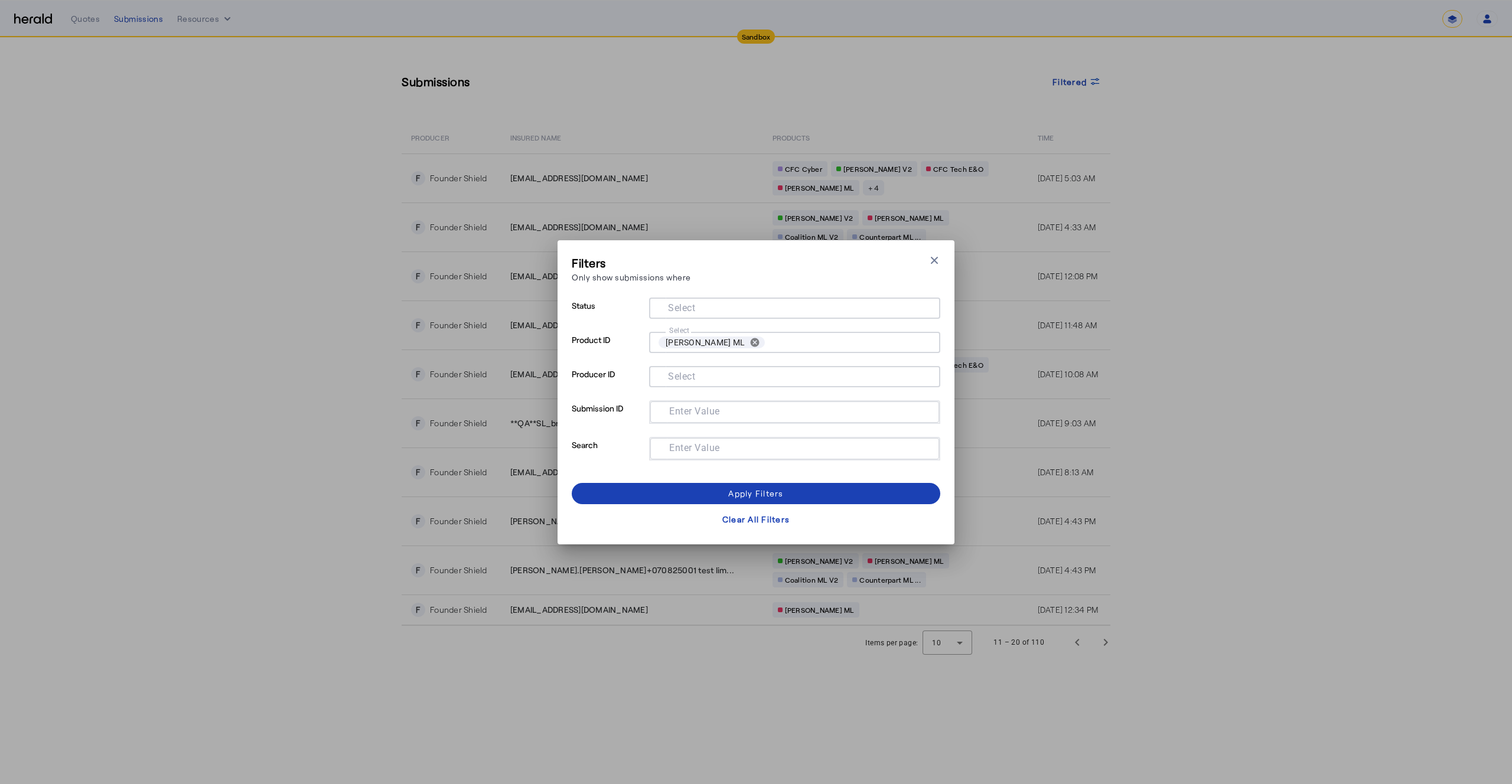
click at [686, 312] on mat-label "Select" at bounding box center [682, 307] width 27 height 11
click at [686, 312] on input "Select" at bounding box center [793, 307] width 268 height 14
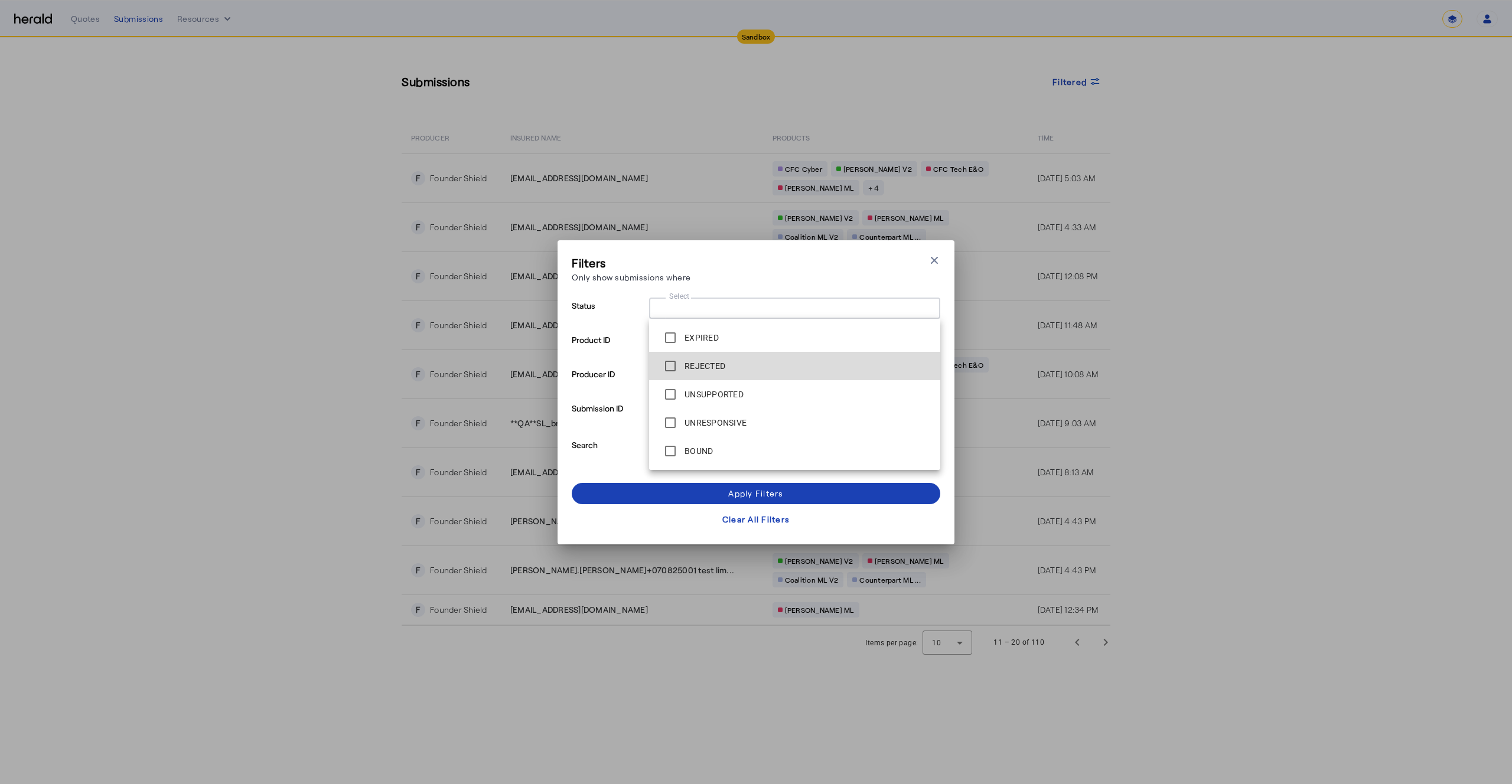
click at [689, 363] on label "REJECTED" at bounding box center [704, 366] width 43 height 12
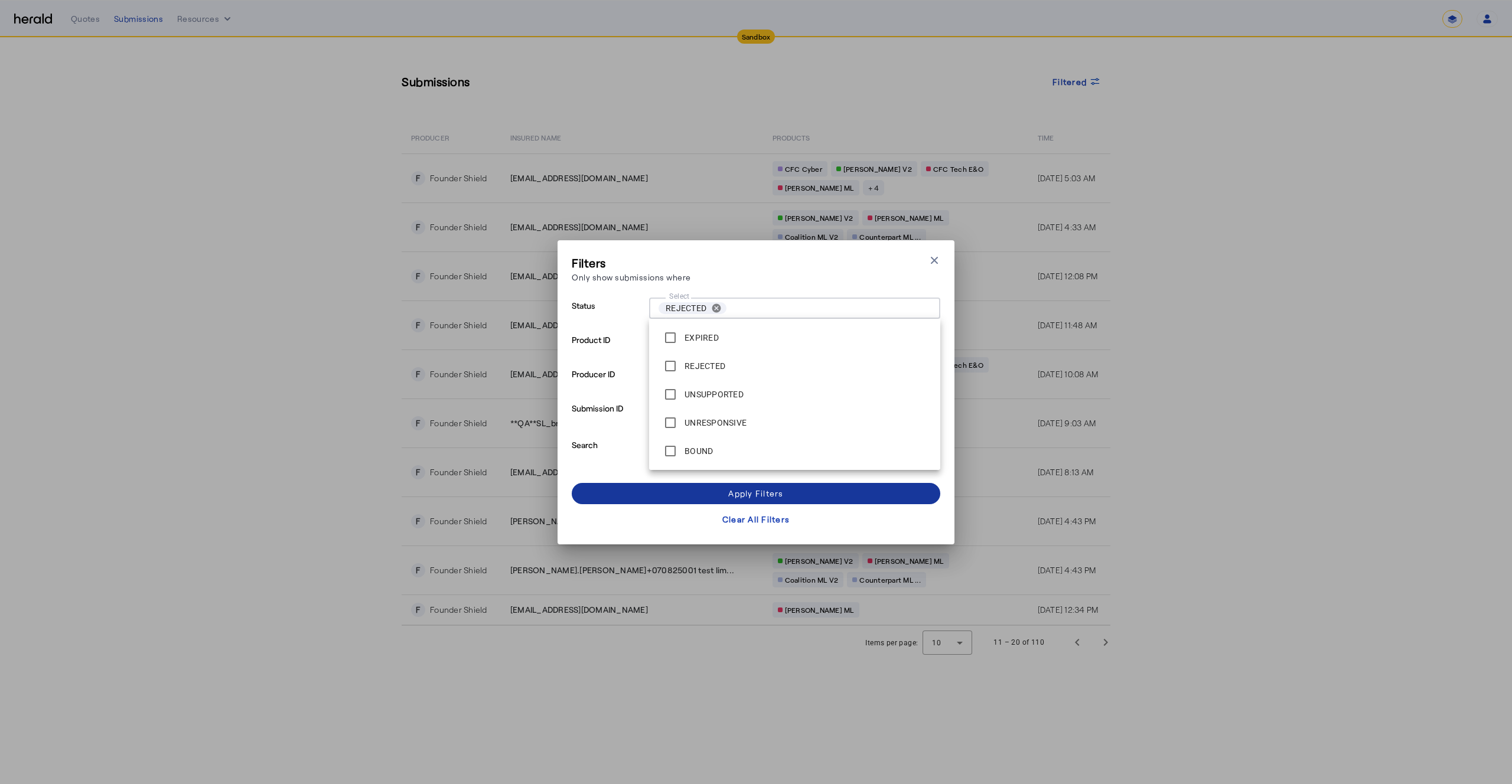
click at [735, 489] on div "Apply Filters" at bounding box center [756, 493] width 55 height 12
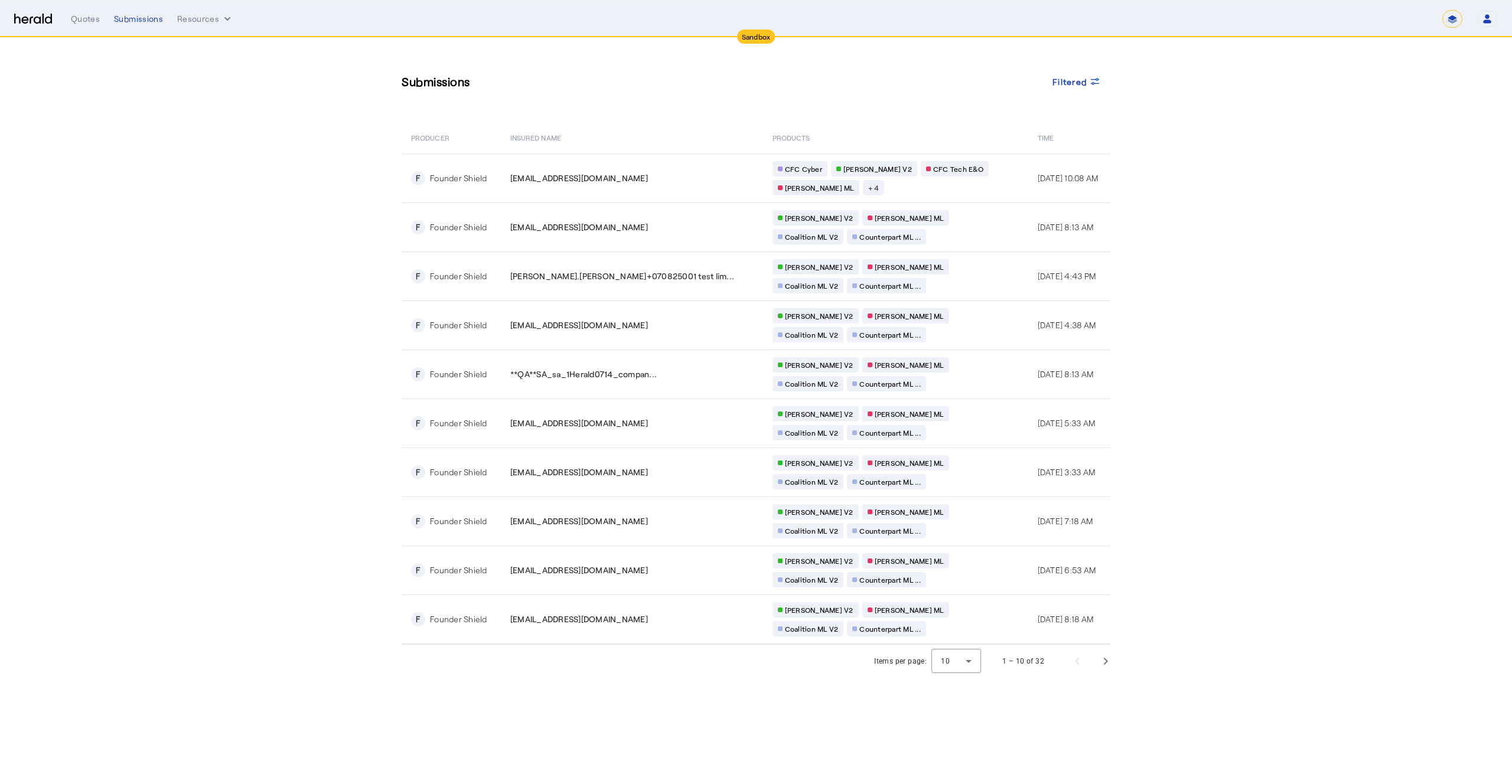
click at [240, 211] on section "Submissions Filtered PRODUCER Insured Name PRODUCTS Time F Founder Shield **QA*…" at bounding box center [756, 358] width 1512 height 640
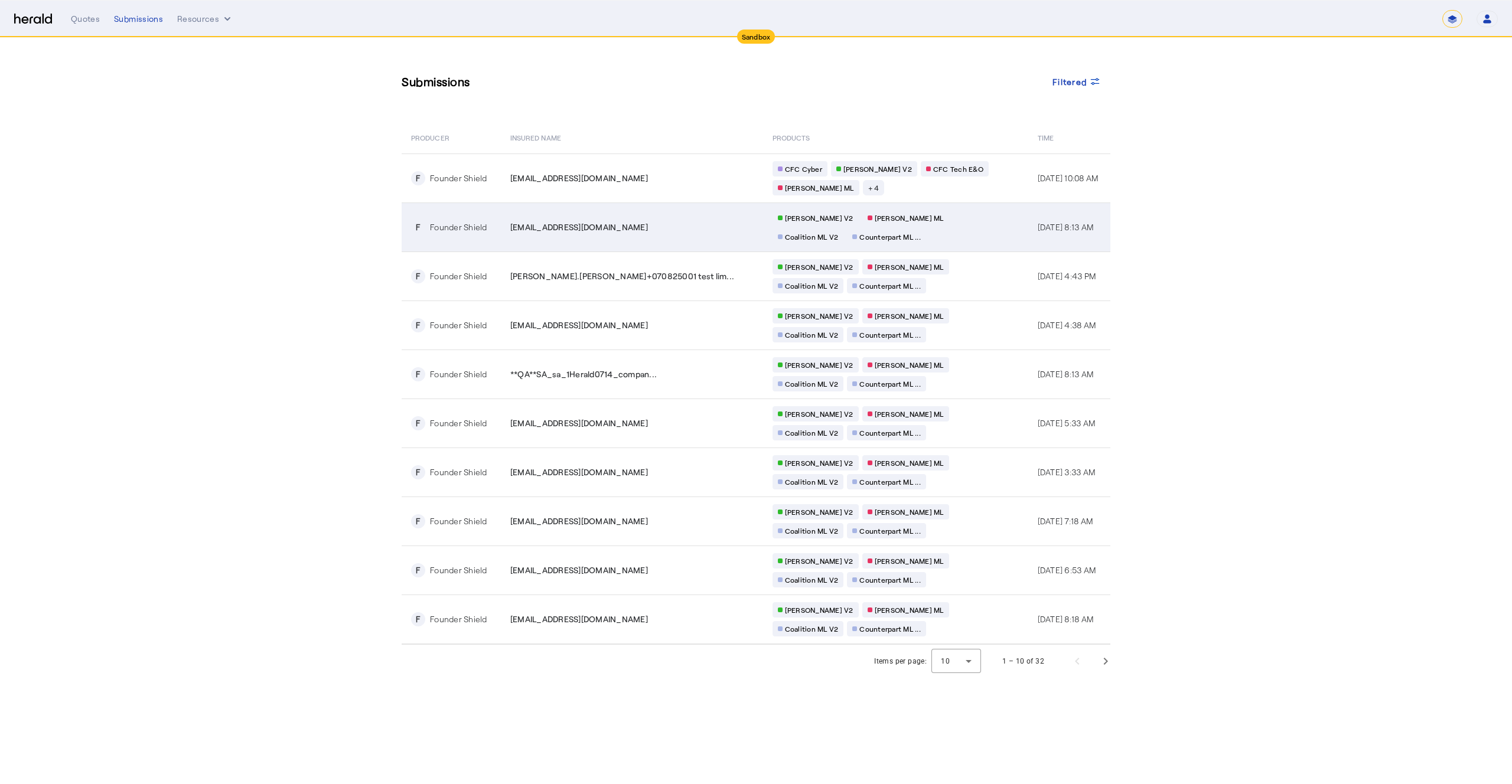
click at [932, 249] on td "Chubb ML V2 Berkley MP ML Coalition ML V2 Counterpart ML ..." at bounding box center [896, 227] width 265 height 49
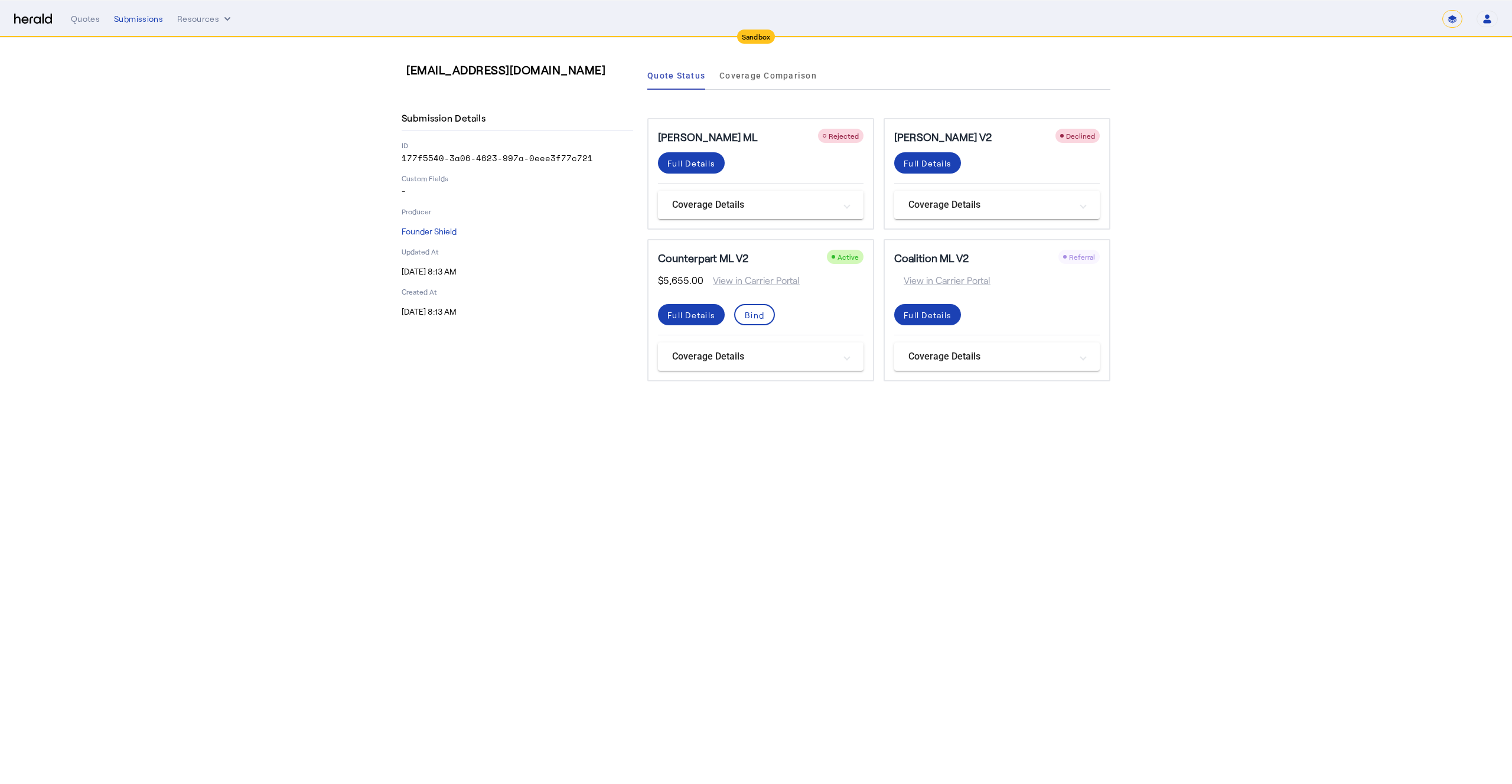
click at [1250, 352] on section "**QA**sl_89_1@fastmail.com Submission Details ID 177f5540-3a06-4623-997a-0eee3f…" at bounding box center [756, 221] width 1512 height 367
click at [672, 165] on div "Full Details" at bounding box center [691, 163] width 48 height 12
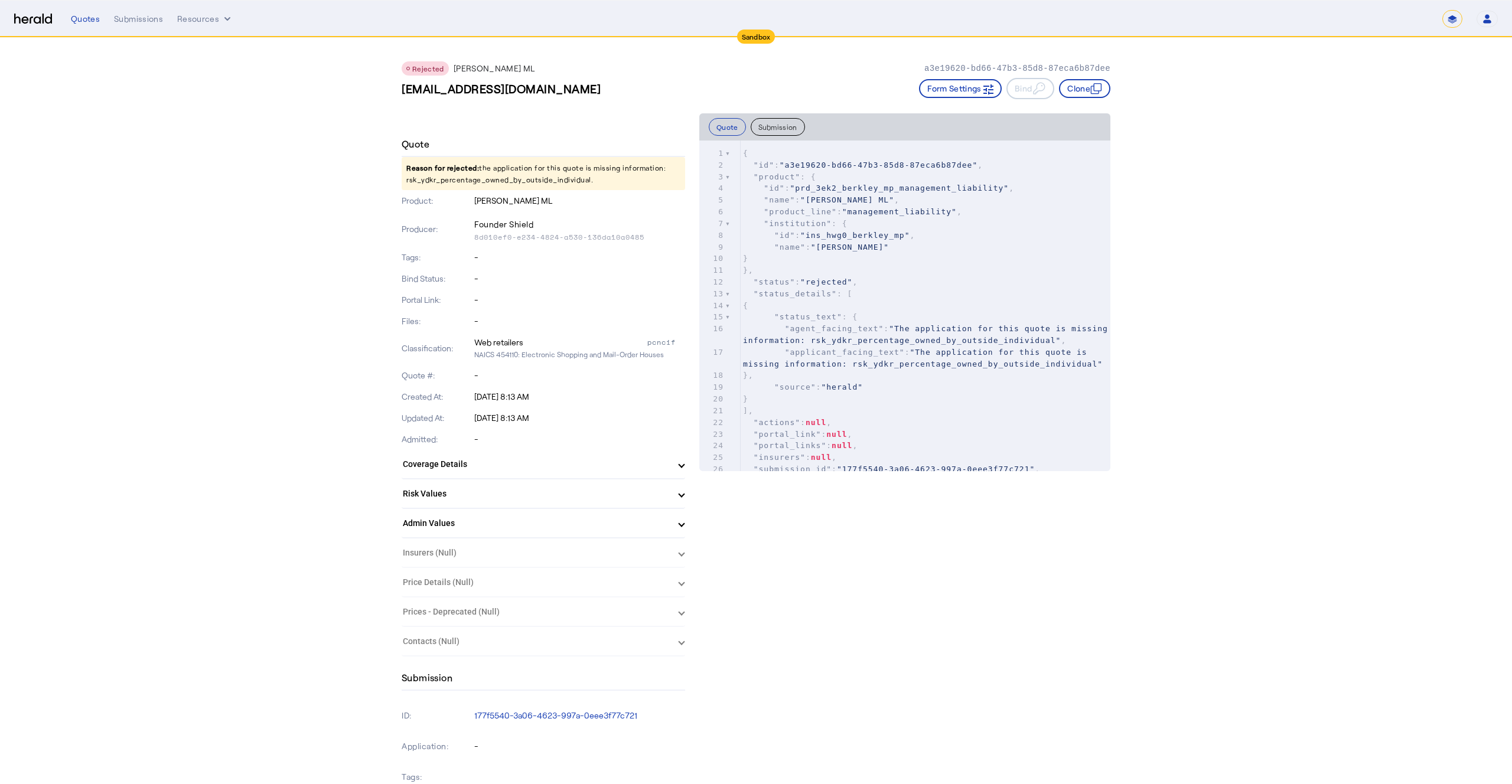
click at [440, 181] on p "Reason for rejected: the application for this quote is missing information: rsk…" at bounding box center [543, 174] width 284 height 33
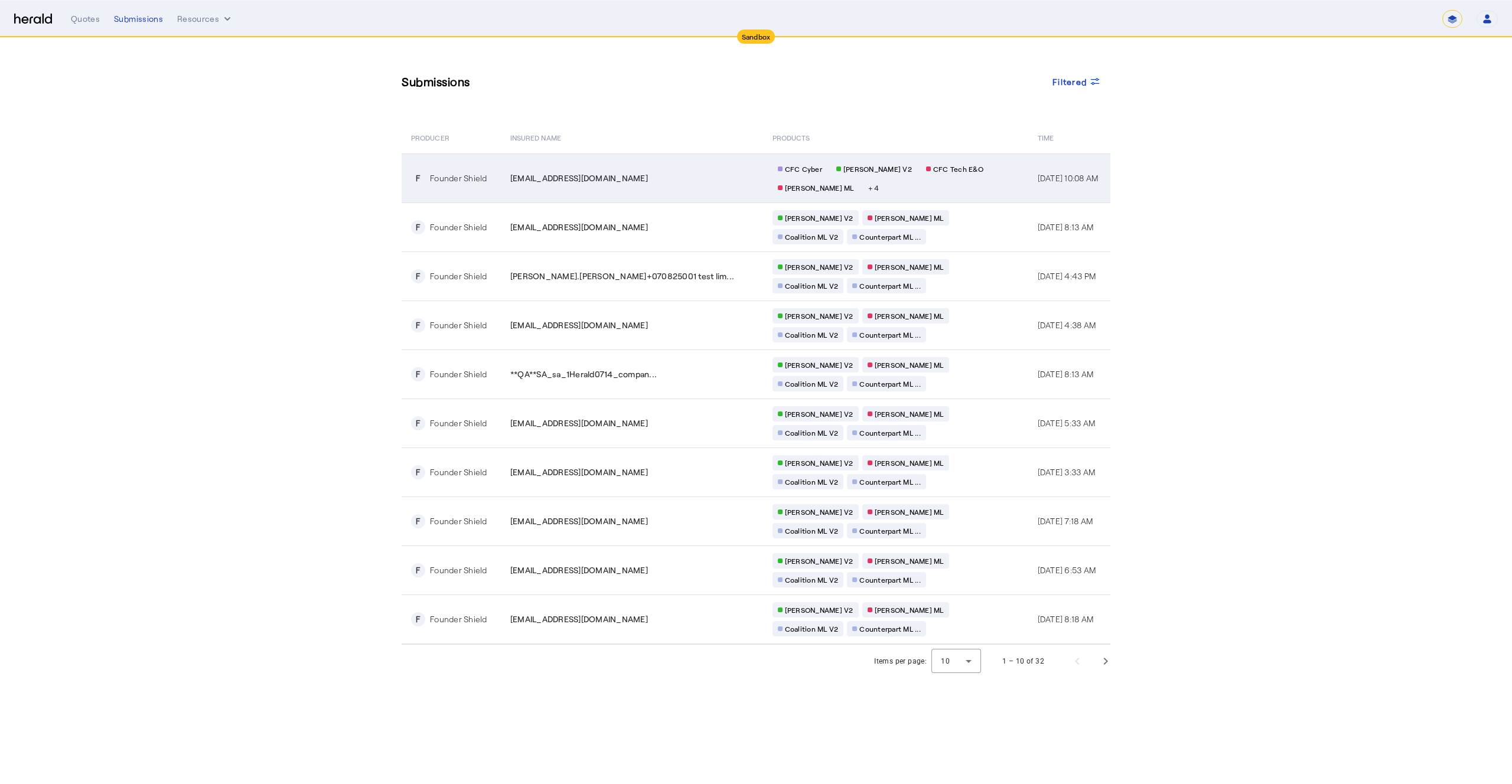
click at [664, 190] on td "**QA**sl_test_801@fastmail.com" at bounding box center [632, 178] width 262 height 49
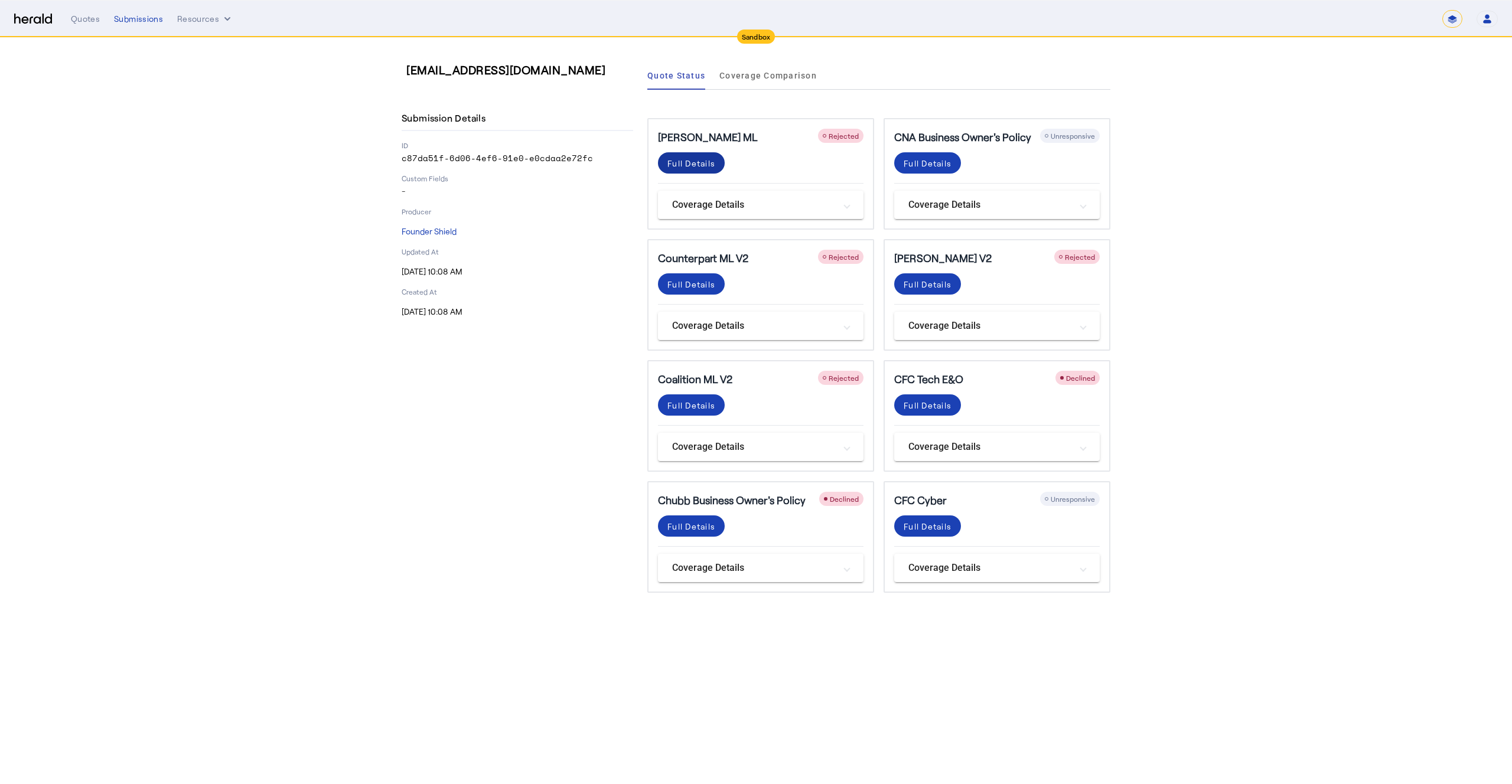
click at [691, 164] on div "Full Details" at bounding box center [691, 163] width 48 height 12
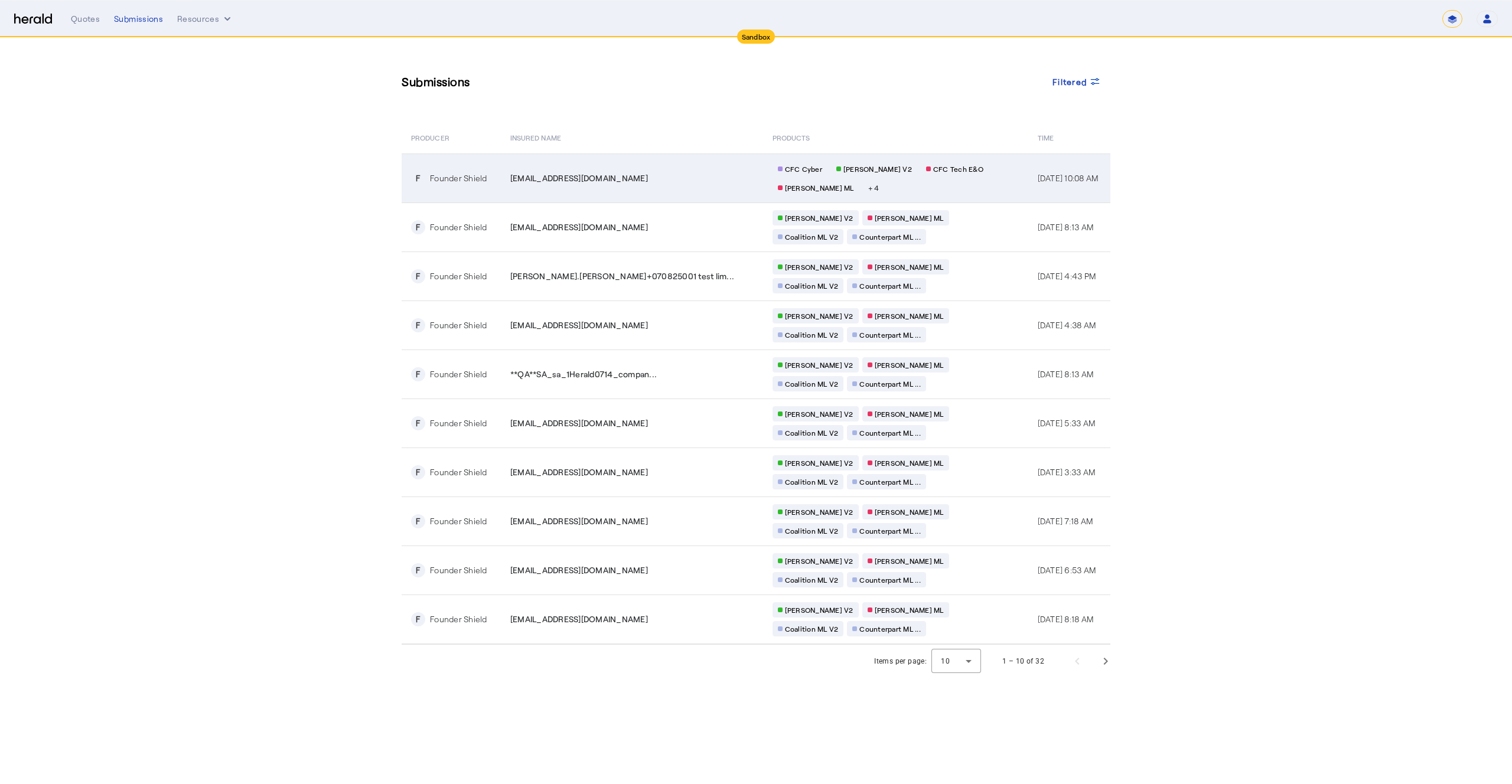
click at [601, 181] on span "**QA**sl_test_801@fastmail.com" at bounding box center [579, 178] width 137 height 12
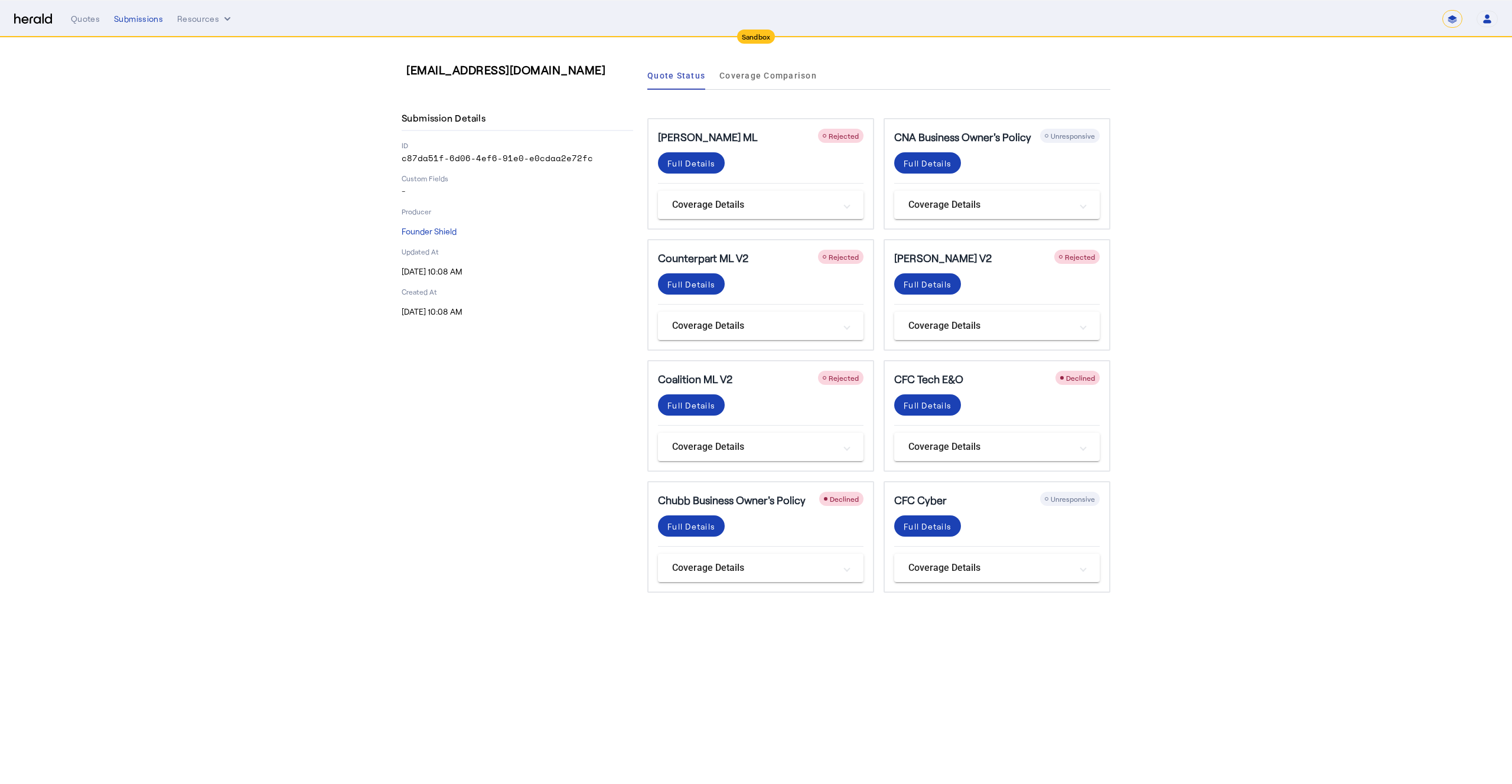
drag, startPoint x: 404, startPoint y: 67, endPoint x: 594, endPoint y: 69, distance: 190.0
click at [594, 69] on div "**QA**sl_test_801@fastmail.com Submission Details ID c87da51f-6d06-4ef6-91e0-e0…" at bounding box center [517, 327] width 231 height 531
copy h3 "**QA**sl_test_801@fastmail.com"
click at [679, 165] on div "Full Details" at bounding box center [691, 163] width 48 height 12
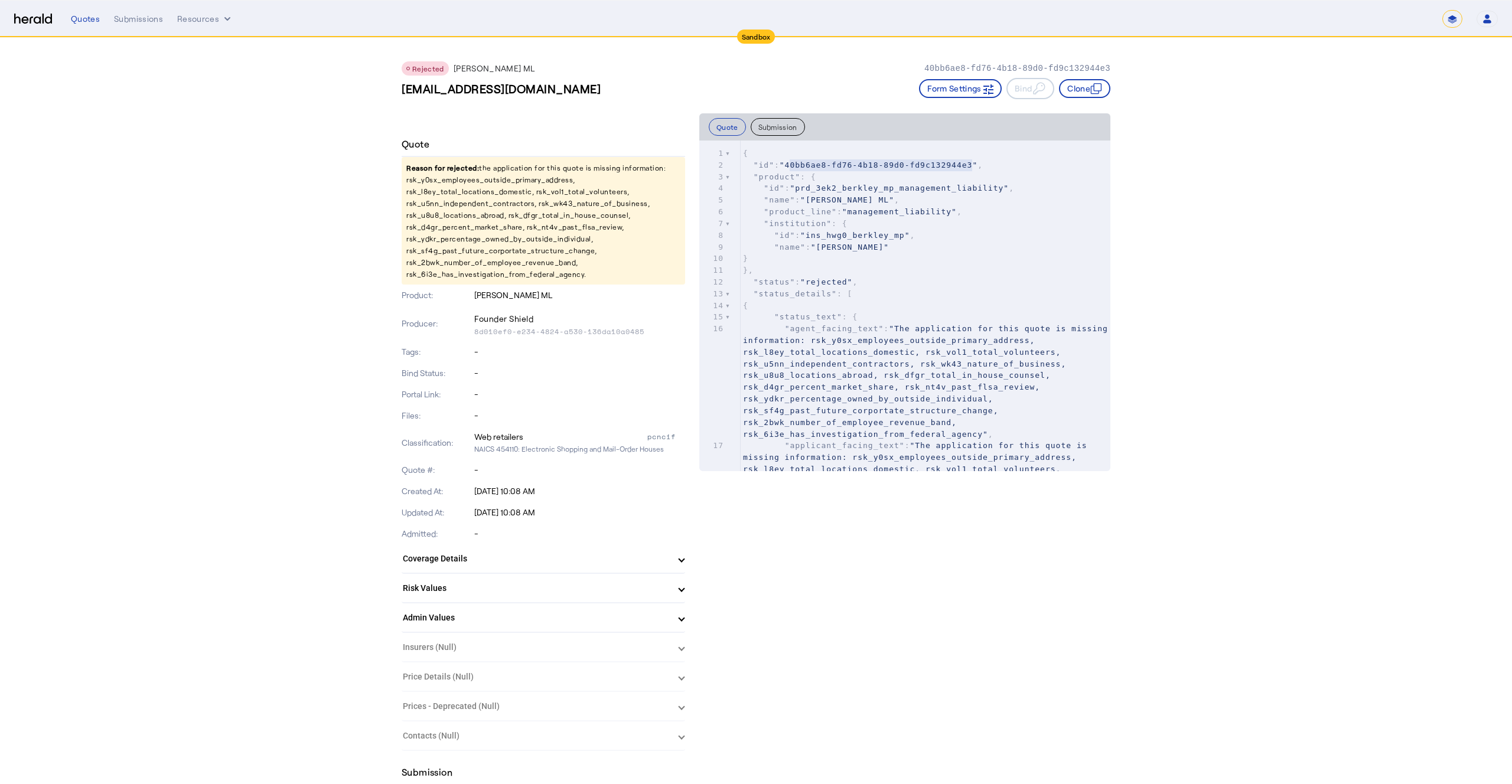
type textarea "**********"
drag, startPoint x: 791, startPoint y: 166, endPoint x: 976, endPoint y: 167, distance: 185.0
click at [976, 167] on span ""40bb6ae8-fd76-4b18-89d0-fd9c132944e3"" at bounding box center [878, 165] width 198 height 9
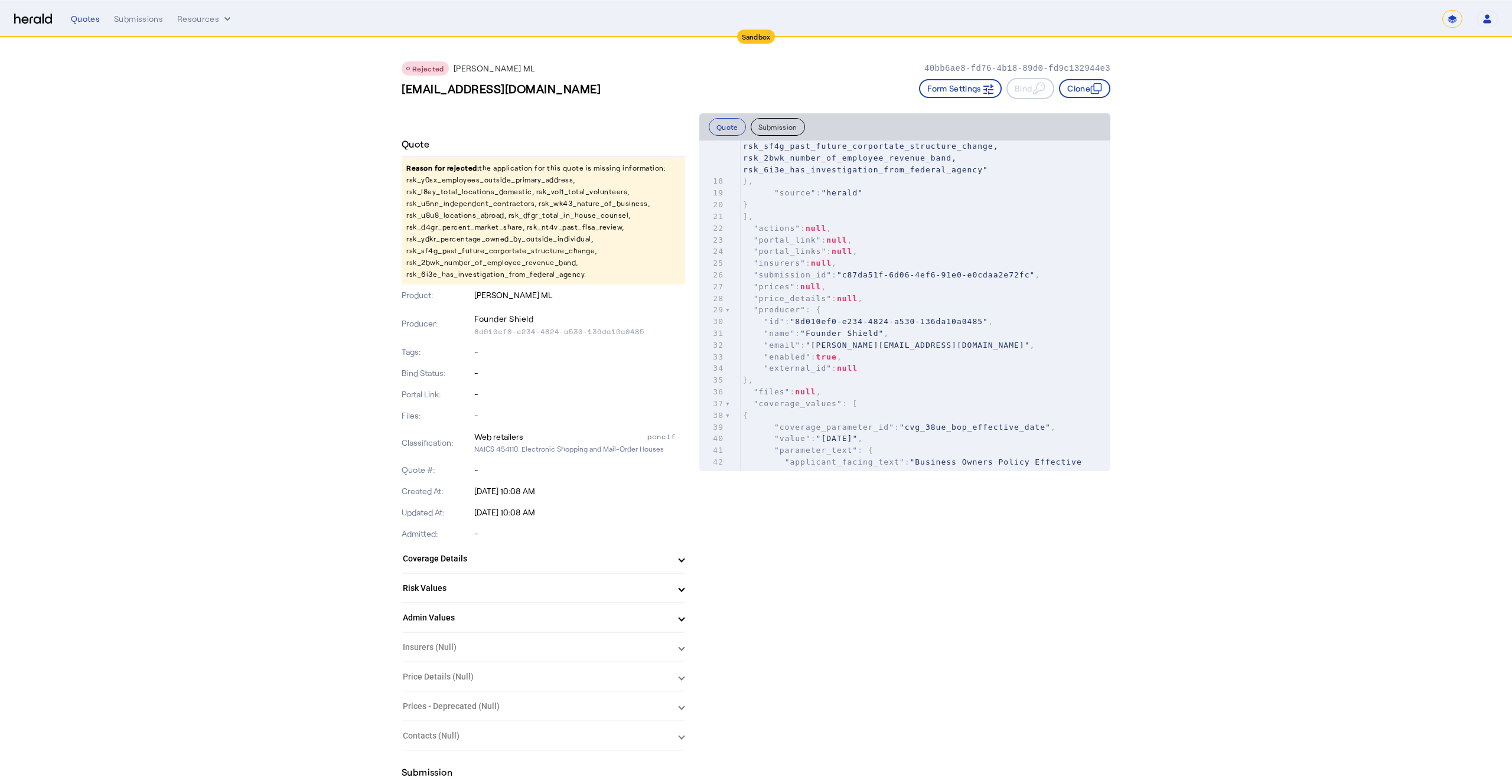
scroll to position [517, 0]
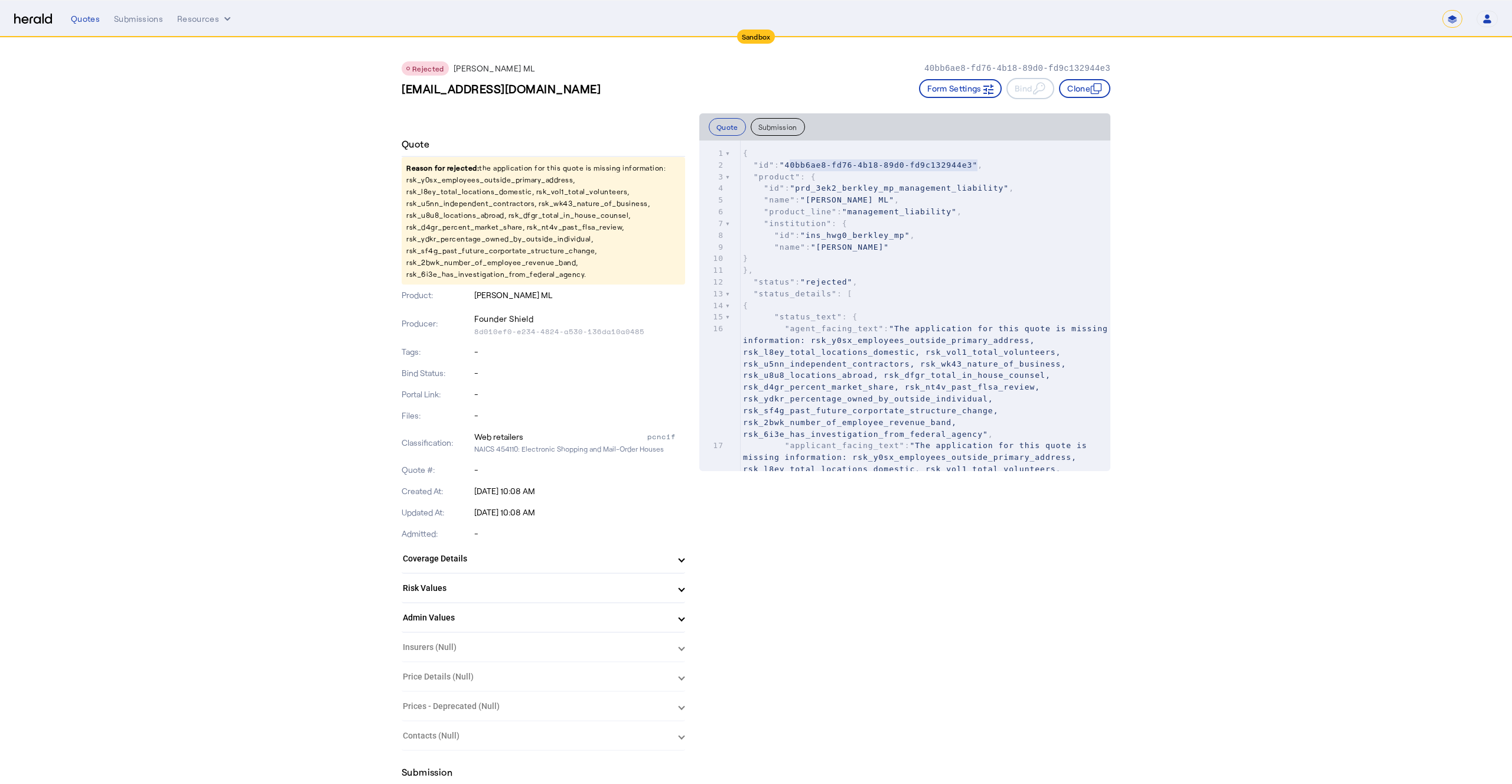
click at [132, 18] on div "Submissions" at bounding box center [139, 19] width 49 height 12
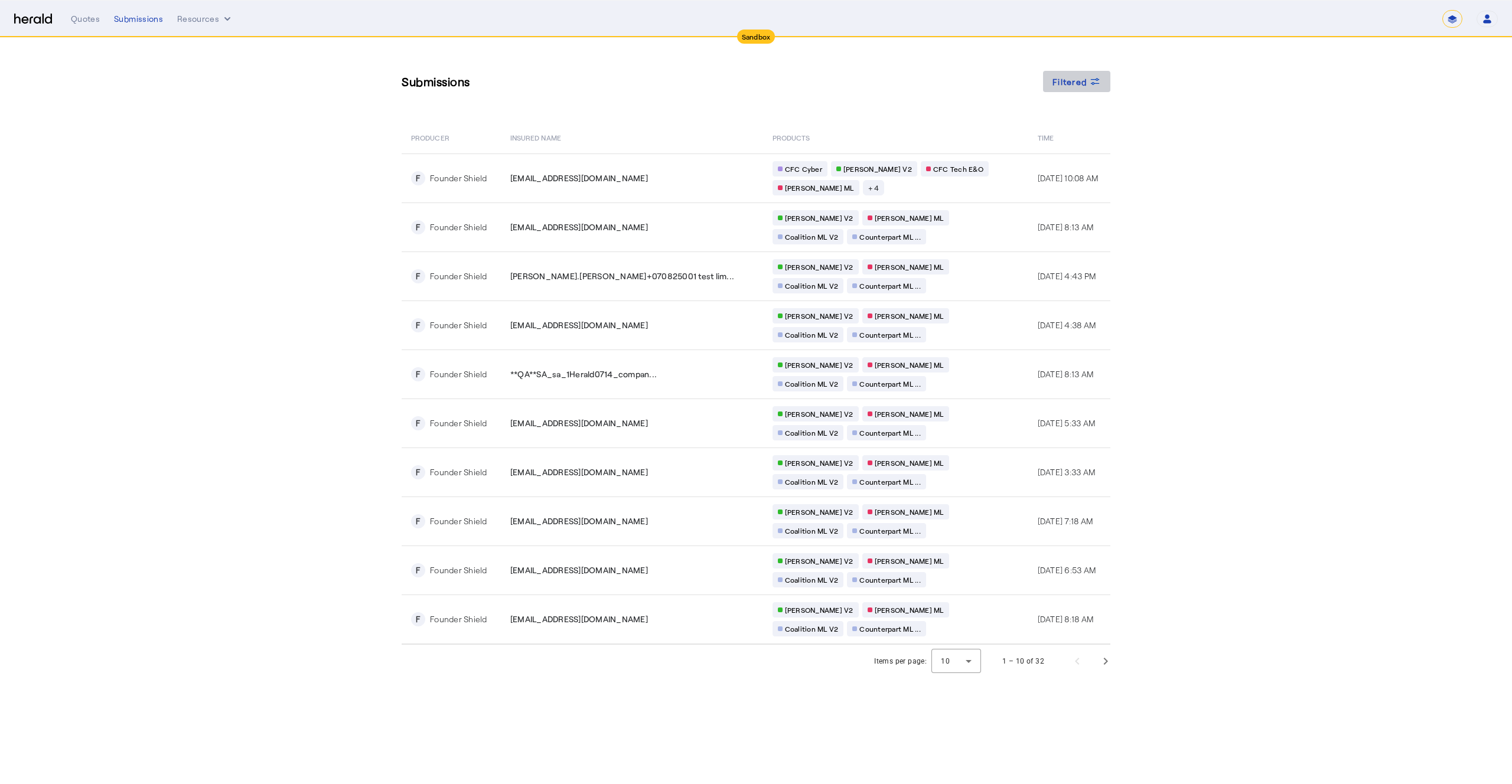
click at [1068, 83] on span "Filtered" at bounding box center [1070, 81] width 35 height 12
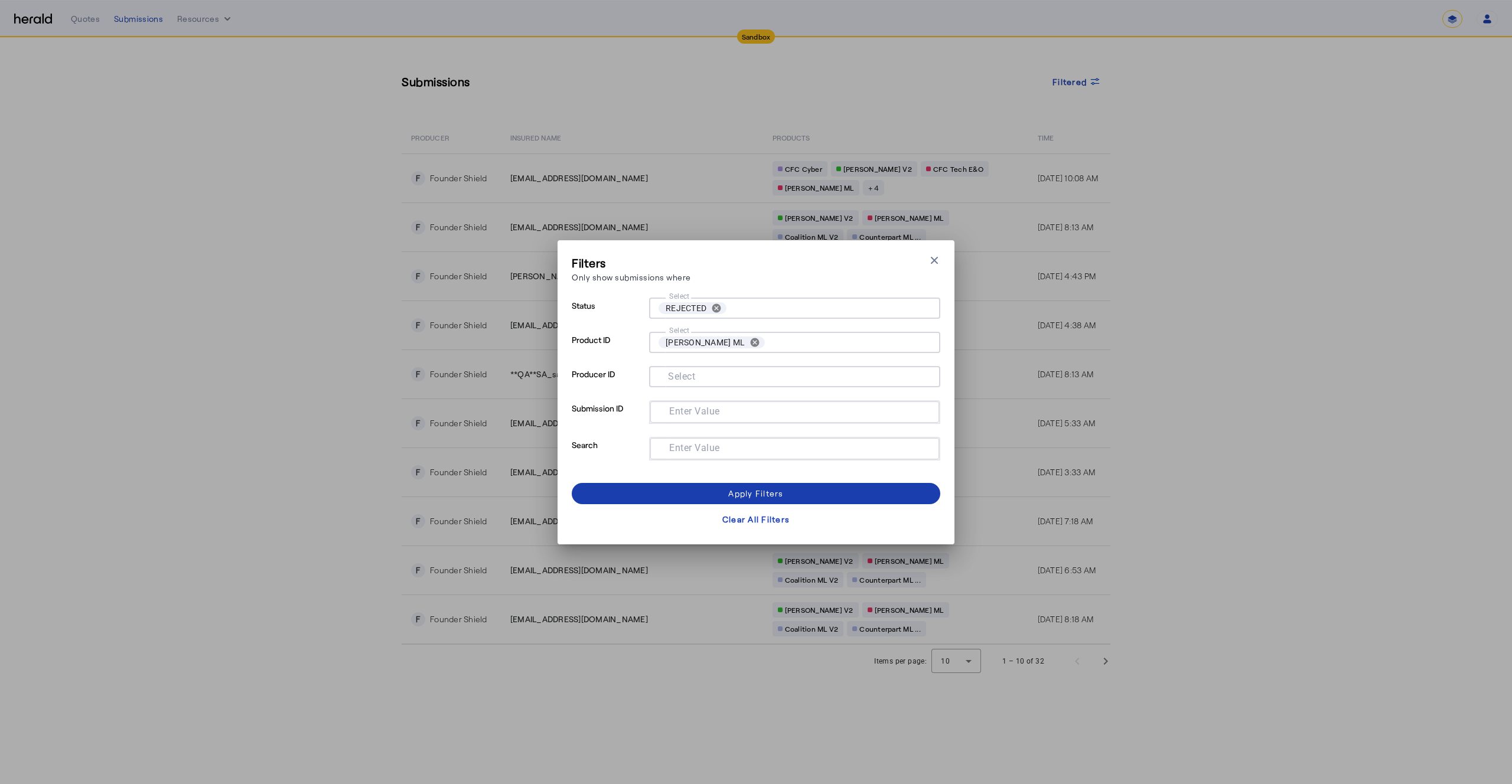
click at [740, 491] on div "Apply Filters" at bounding box center [756, 493] width 55 height 12
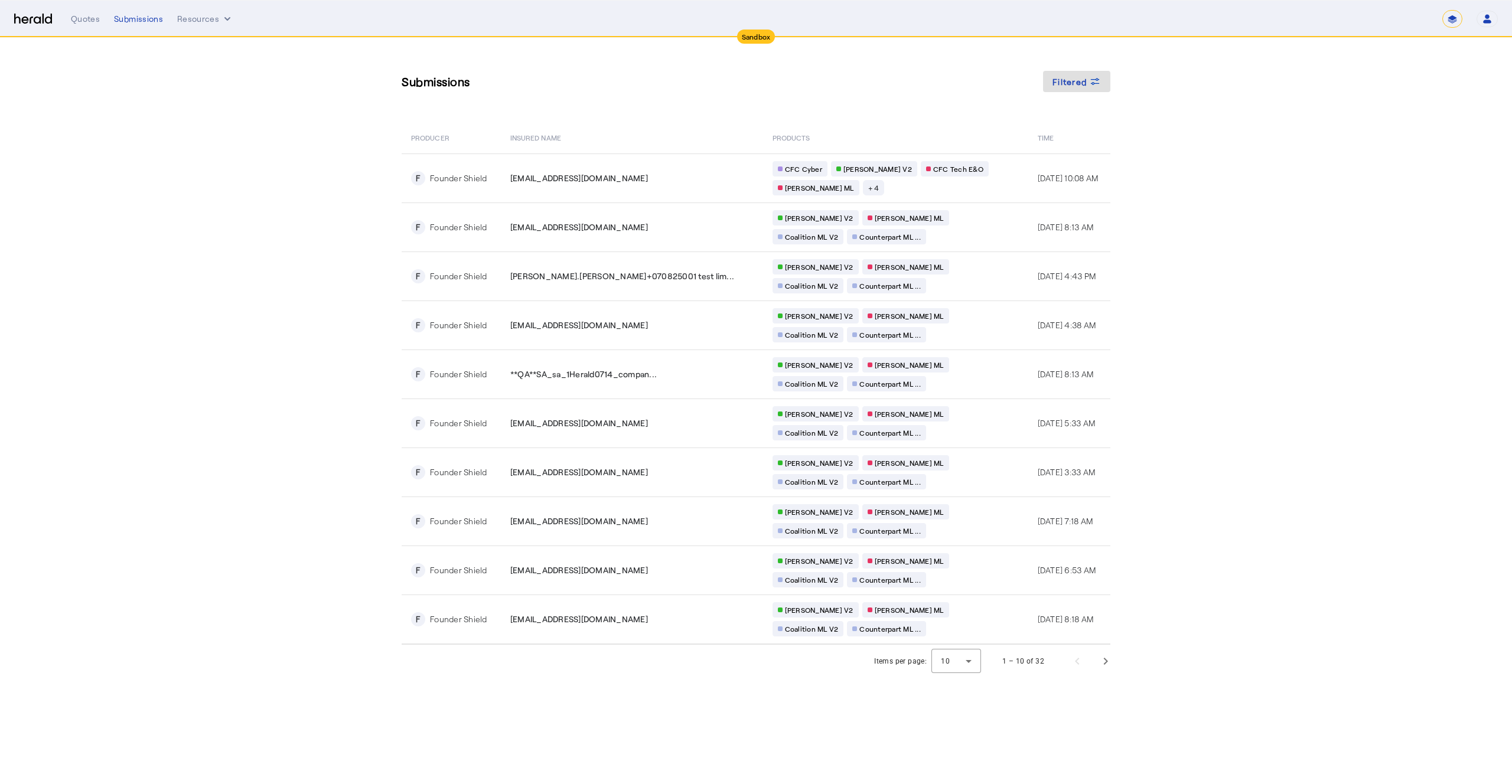
click at [1286, 350] on section "Submissions Filtered PRODUCER Insured Name PRODUCTS Time F Founder Shield **QA*…" at bounding box center [756, 358] width 1512 height 640
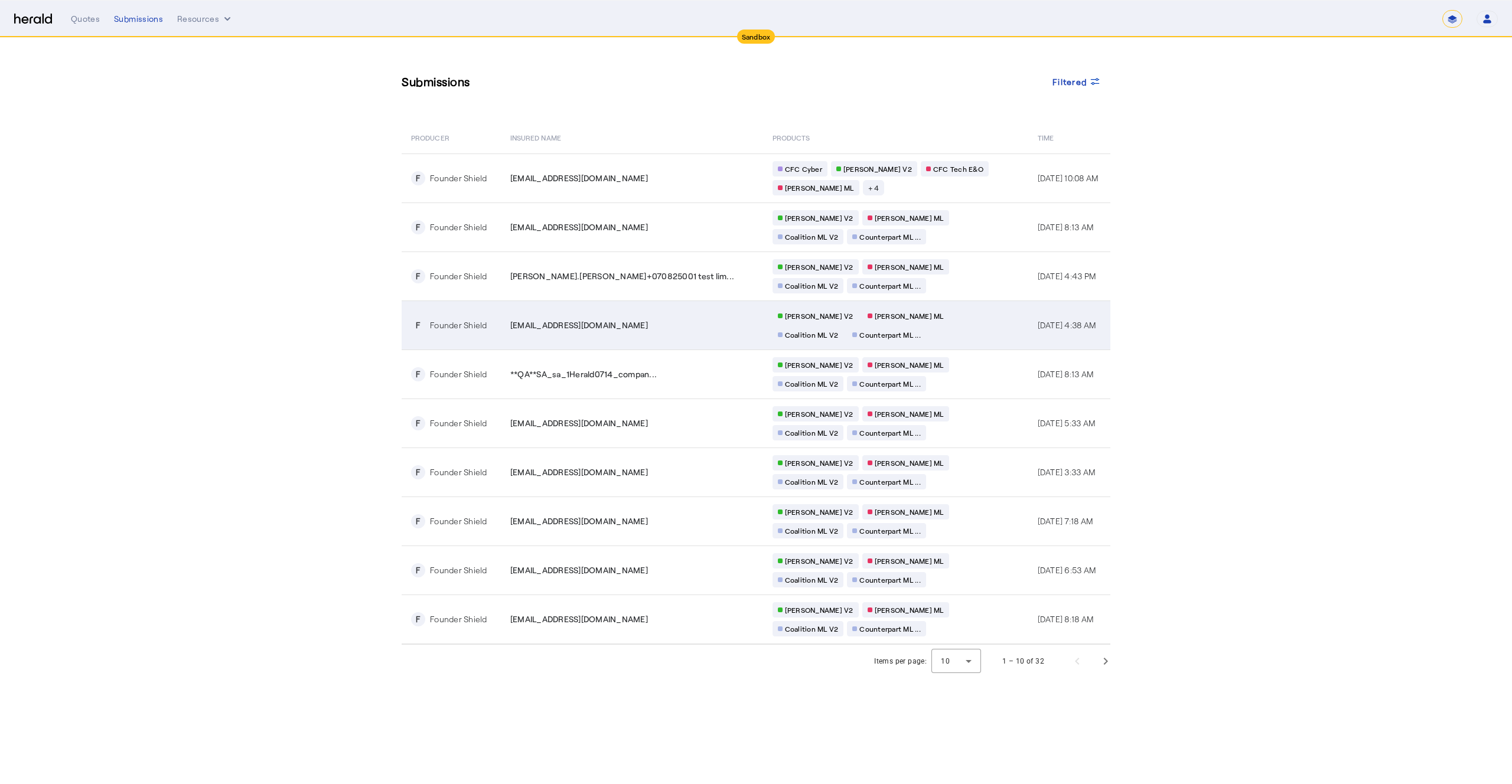
click at [628, 328] on div "**QA**sl_83@fastmail.com" at bounding box center [634, 325] width 248 height 12
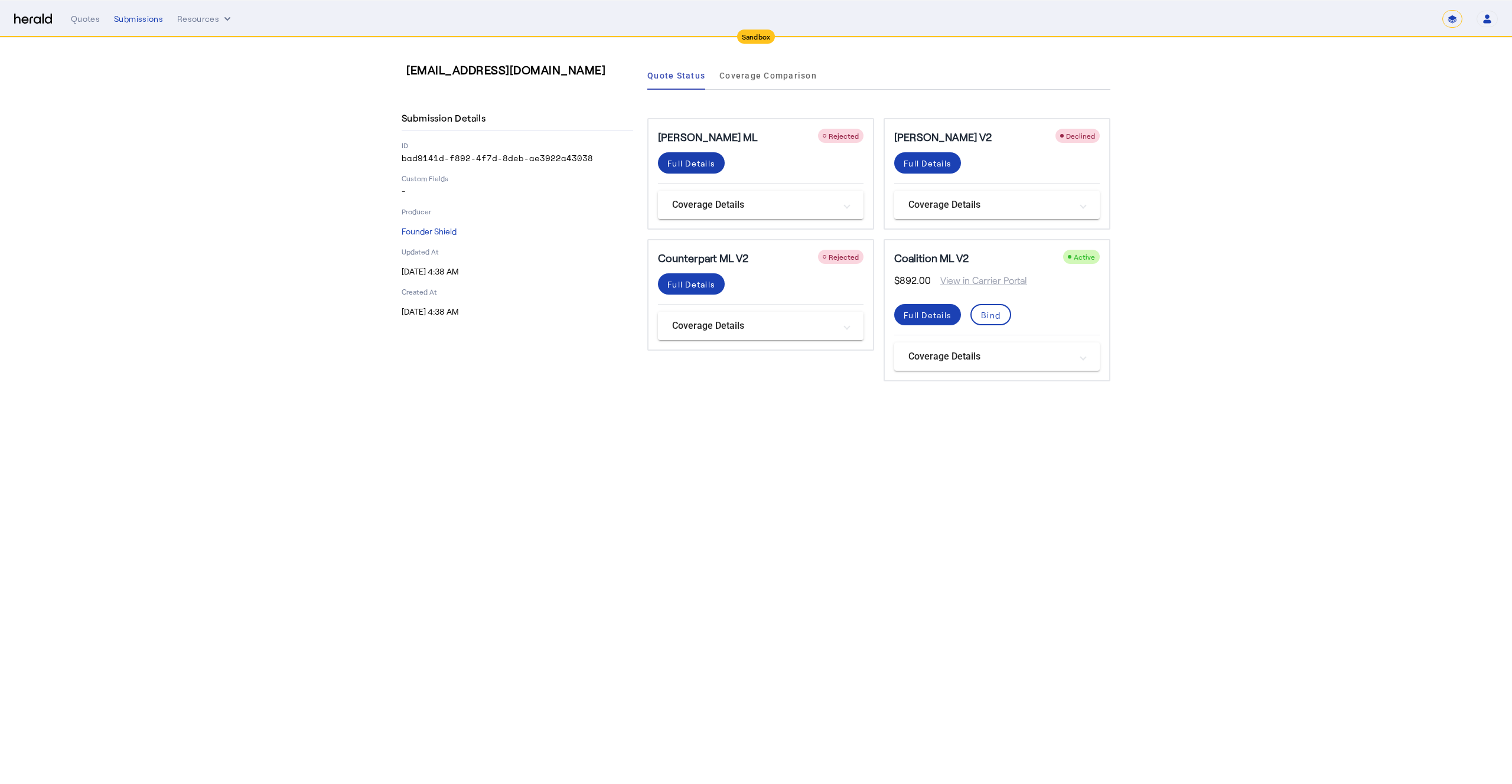
click at [685, 165] on div "Full Details" at bounding box center [691, 163] width 48 height 12
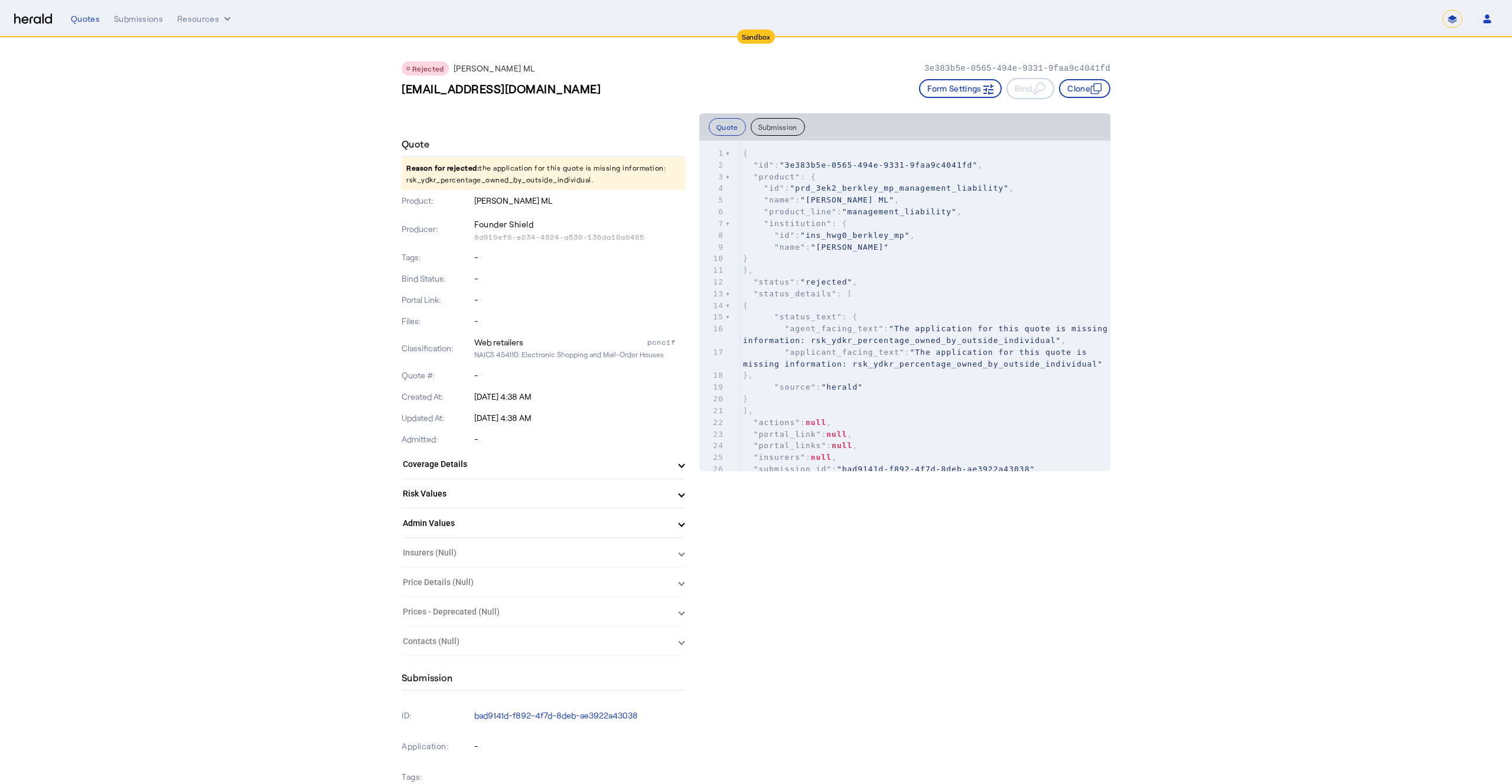
click at [475, 180] on p "Reason for rejected: the application for this quote is missing information: rsk…" at bounding box center [543, 174] width 284 height 33
copy p "rsk_ydkr_percentage_owned_by_outside_individual"
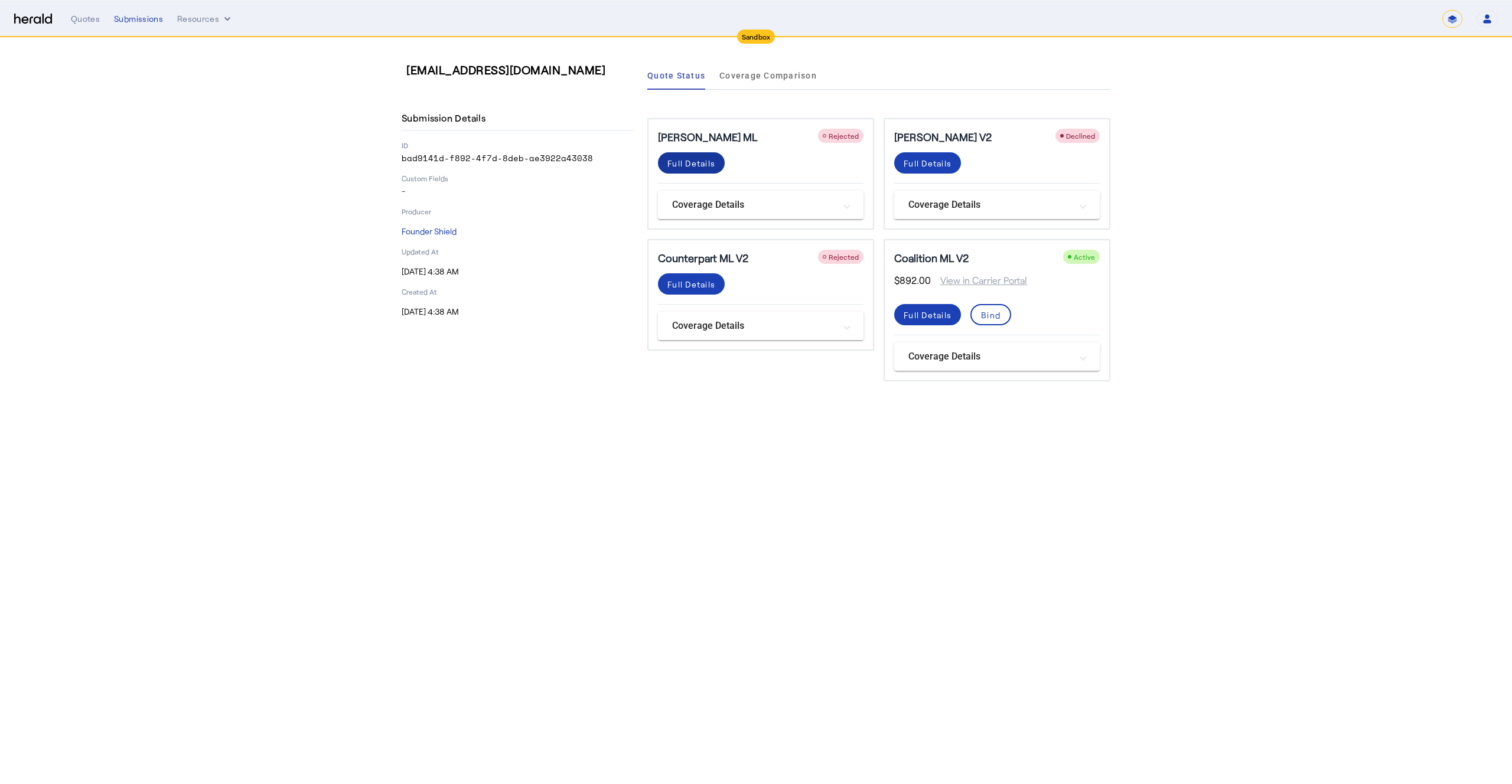
click at [705, 165] on div "Full Details" at bounding box center [691, 163] width 48 height 12
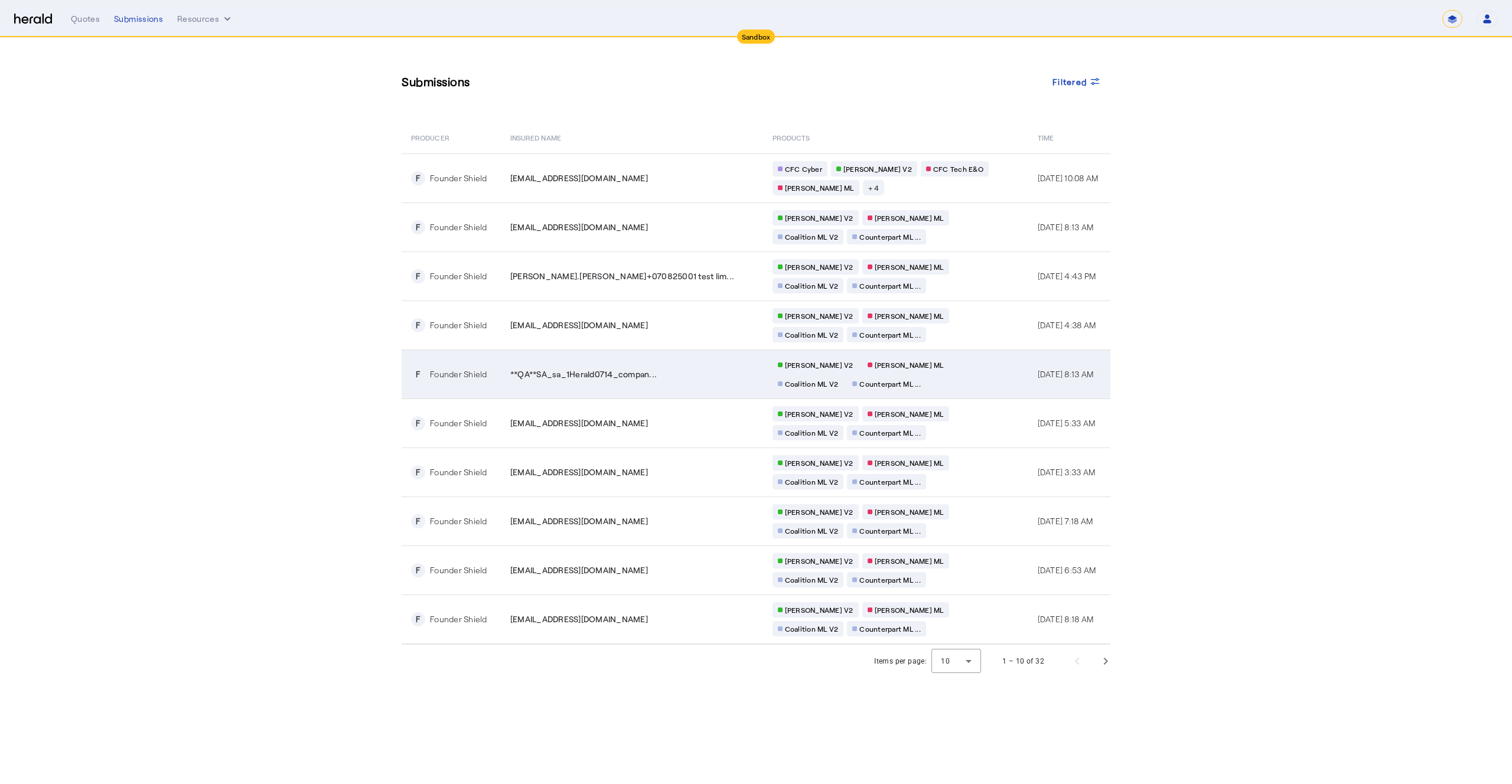
click at [653, 372] on span "**QA**SA_sa_1Herald0714_compan..." at bounding box center [584, 374] width 146 height 12
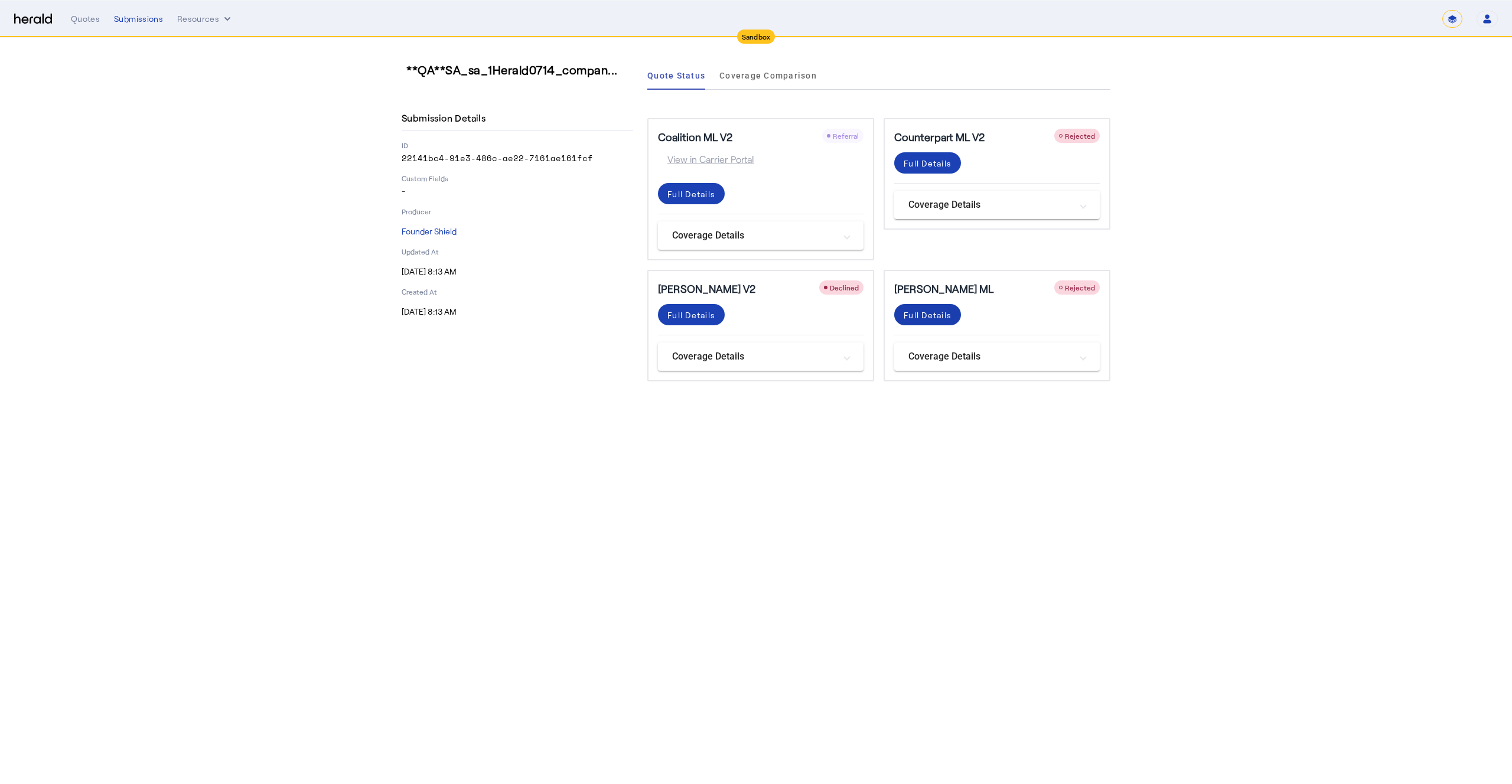
click at [924, 316] on div "Full Details" at bounding box center [928, 315] width 48 height 12
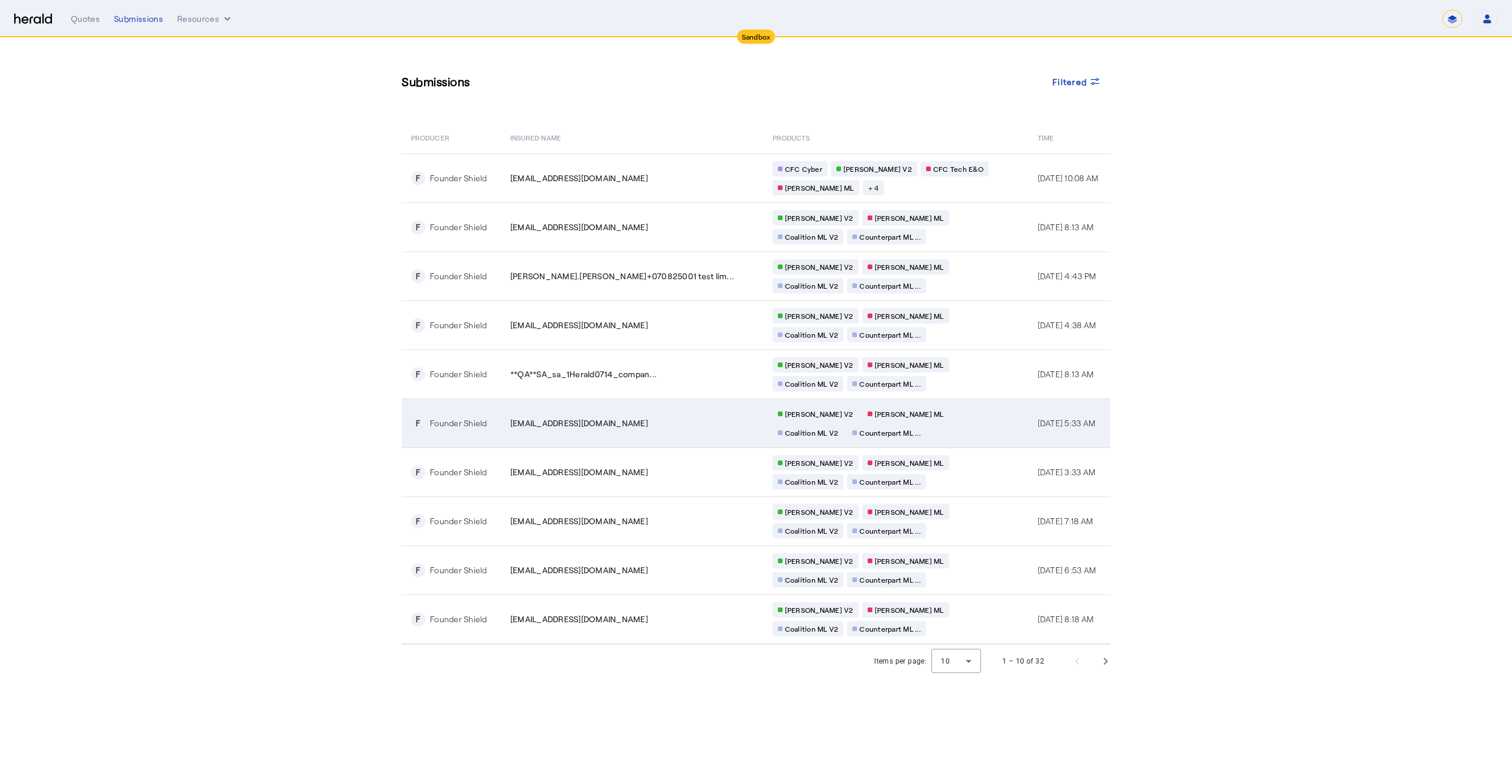
click at [929, 430] on div "Chubb ML V2 Berkley MP ML Coalition ML V2 Counterpart ML ..." at bounding box center [886, 424] width 227 height 35
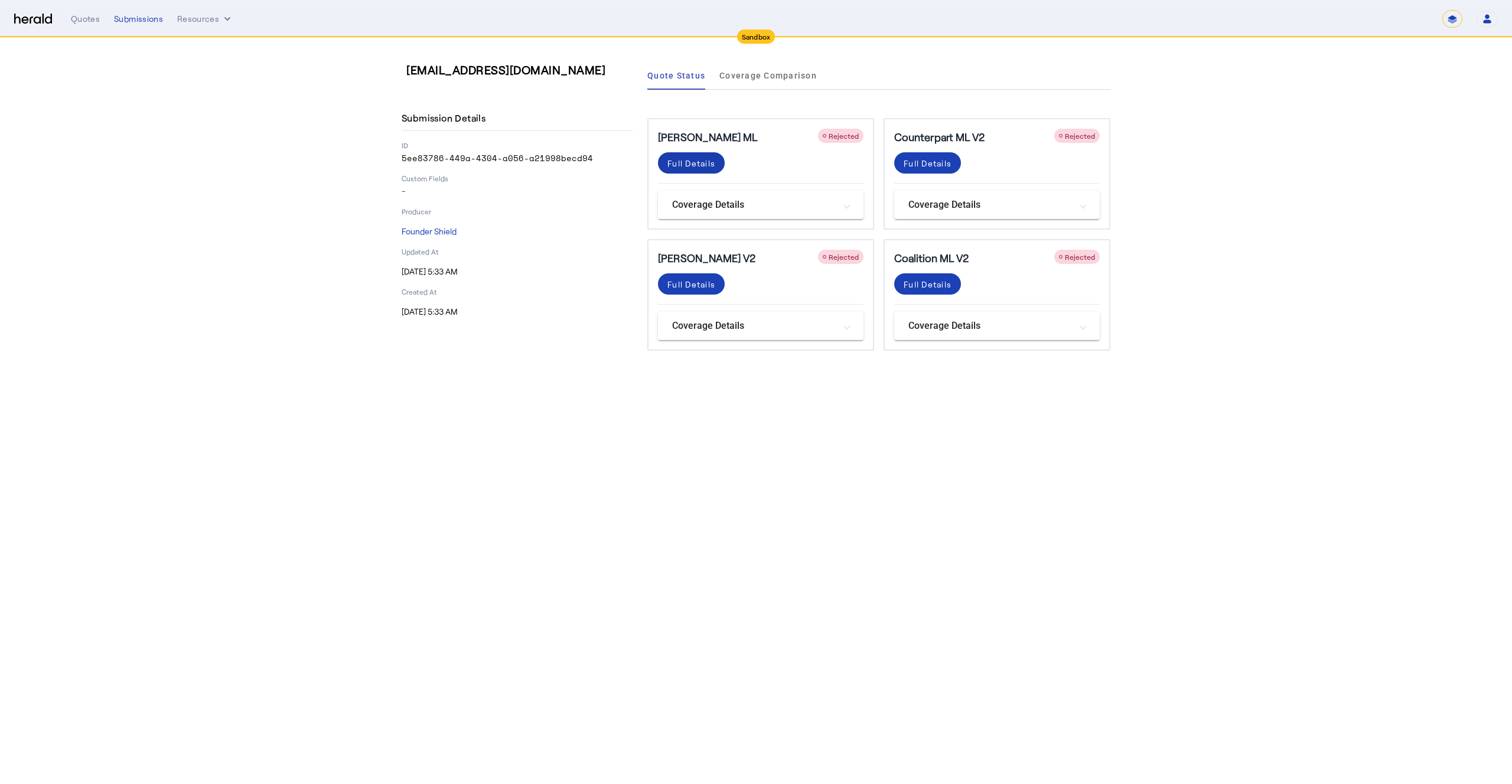
click at [704, 162] on div "Full Details" at bounding box center [691, 163] width 48 height 12
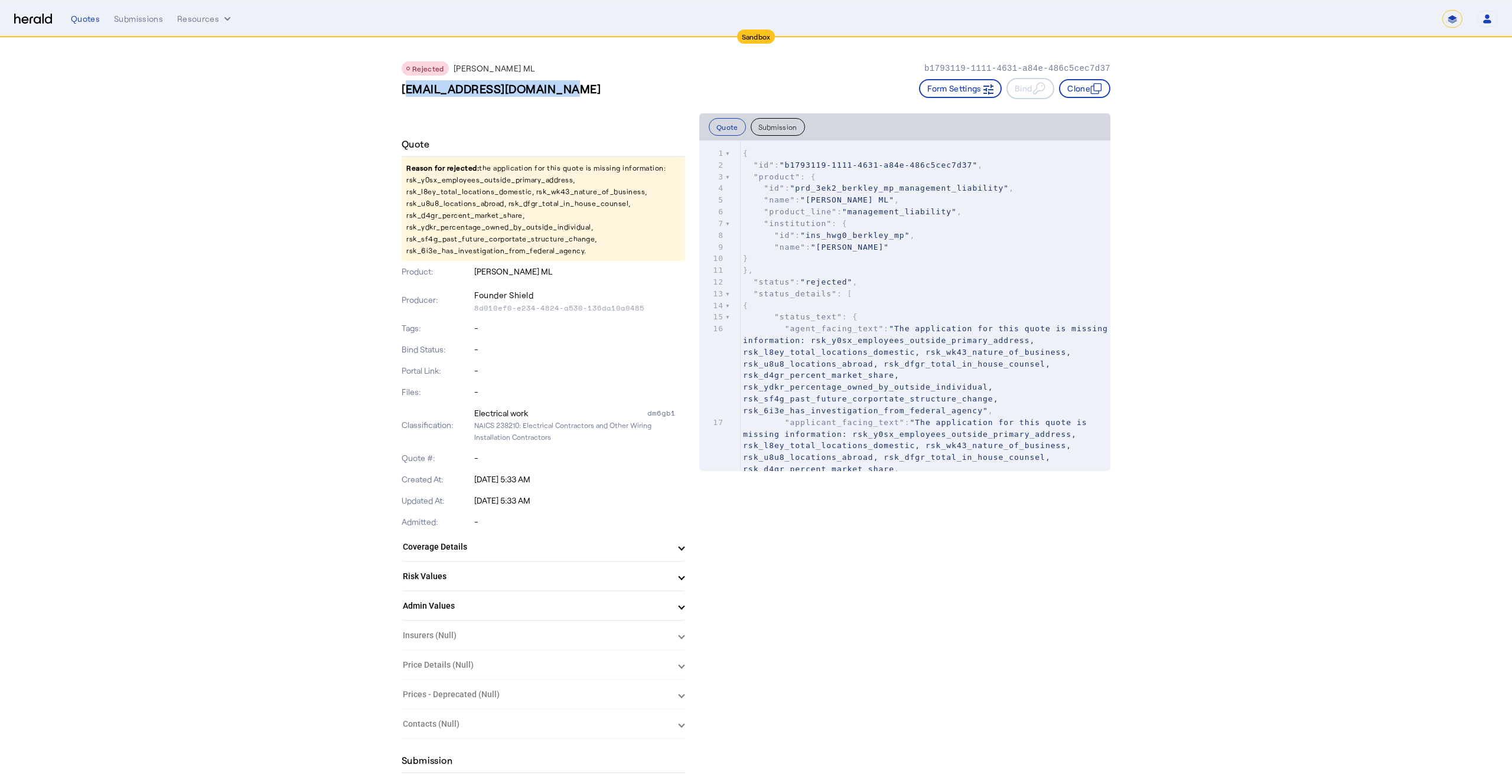
drag, startPoint x: 571, startPoint y: 93, endPoint x: 395, endPoint y: 89, distance: 176.0
copy h3 "**QA**sl_54@fastmail.com"
click at [499, 181] on p "Reason for rejected: the application for this quote is missing information: rsk…" at bounding box center [543, 209] width 284 height 104
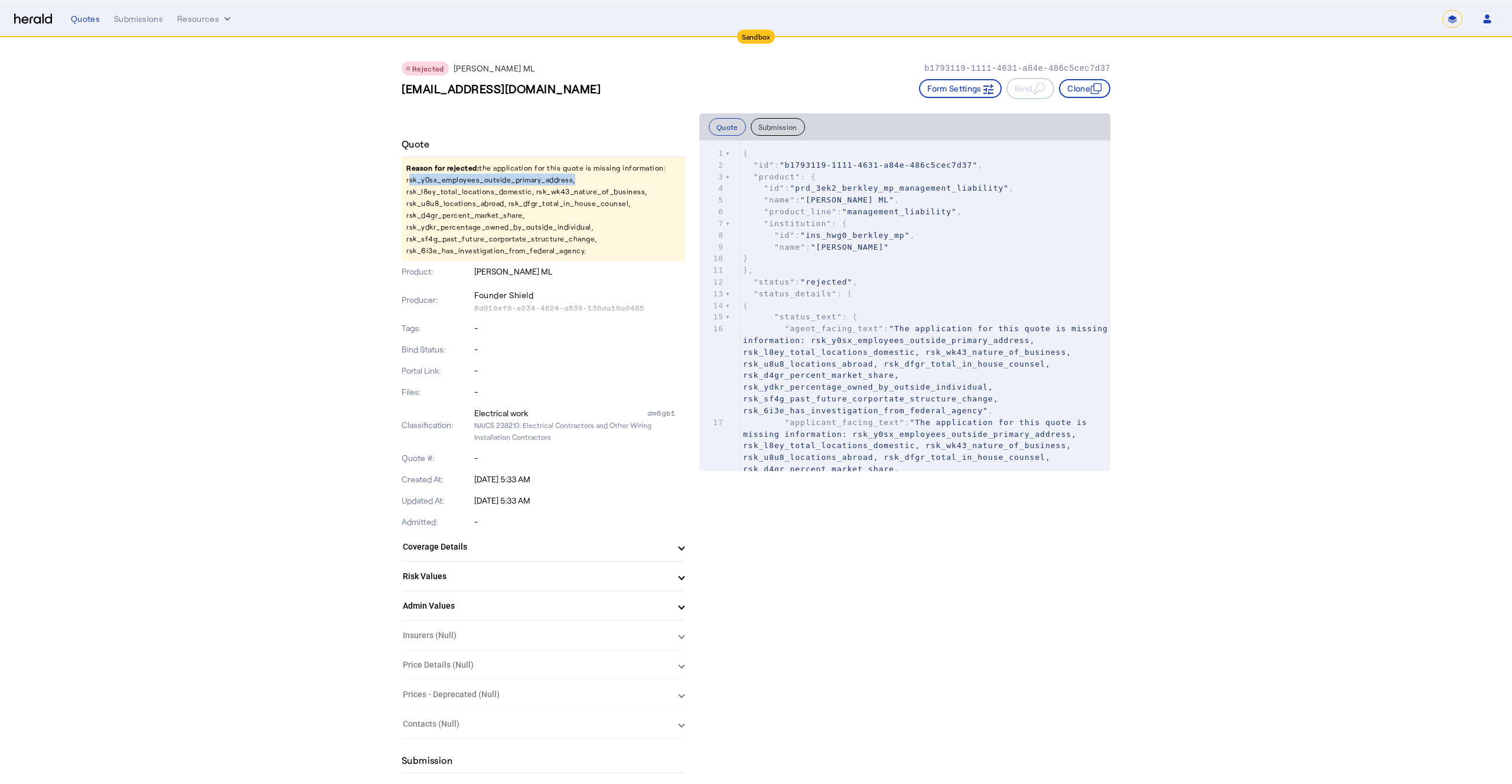
click at [499, 181] on p "Reason for rejected: the application for this quote is missing information: rsk…" at bounding box center [543, 209] width 284 height 104
copy p "rsk_y0sx_employees_outside_primary_address"
drag, startPoint x: 565, startPoint y: 86, endPoint x: 402, endPoint y: 84, distance: 163.0
click at [402, 84] on div "**QA**sl_54@fastmail.com Form Settings Bind Clone" at bounding box center [756, 89] width 709 height 21
copy h3 "**QA**sl_54@fastmail.com"
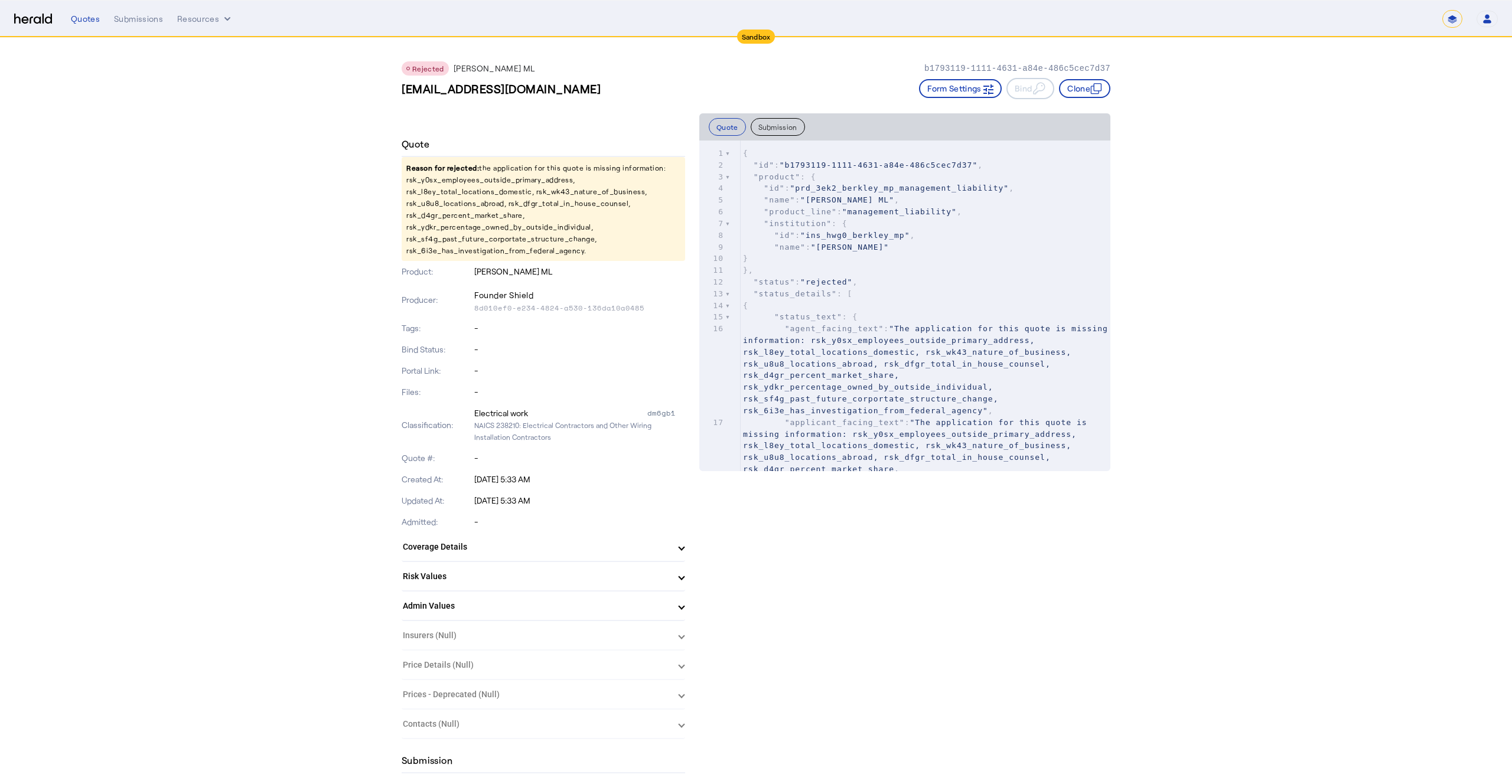
click at [474, 181] on p "Reason for rejected: the application for this quote is missing information: rsk…" at bounding box center [543, 209] width 284 height 104
click at [473, 190] on p "Reason for rejected: the application for this quote is missing information: rsk…" at bounding box center [543, 209] width 284 height 104
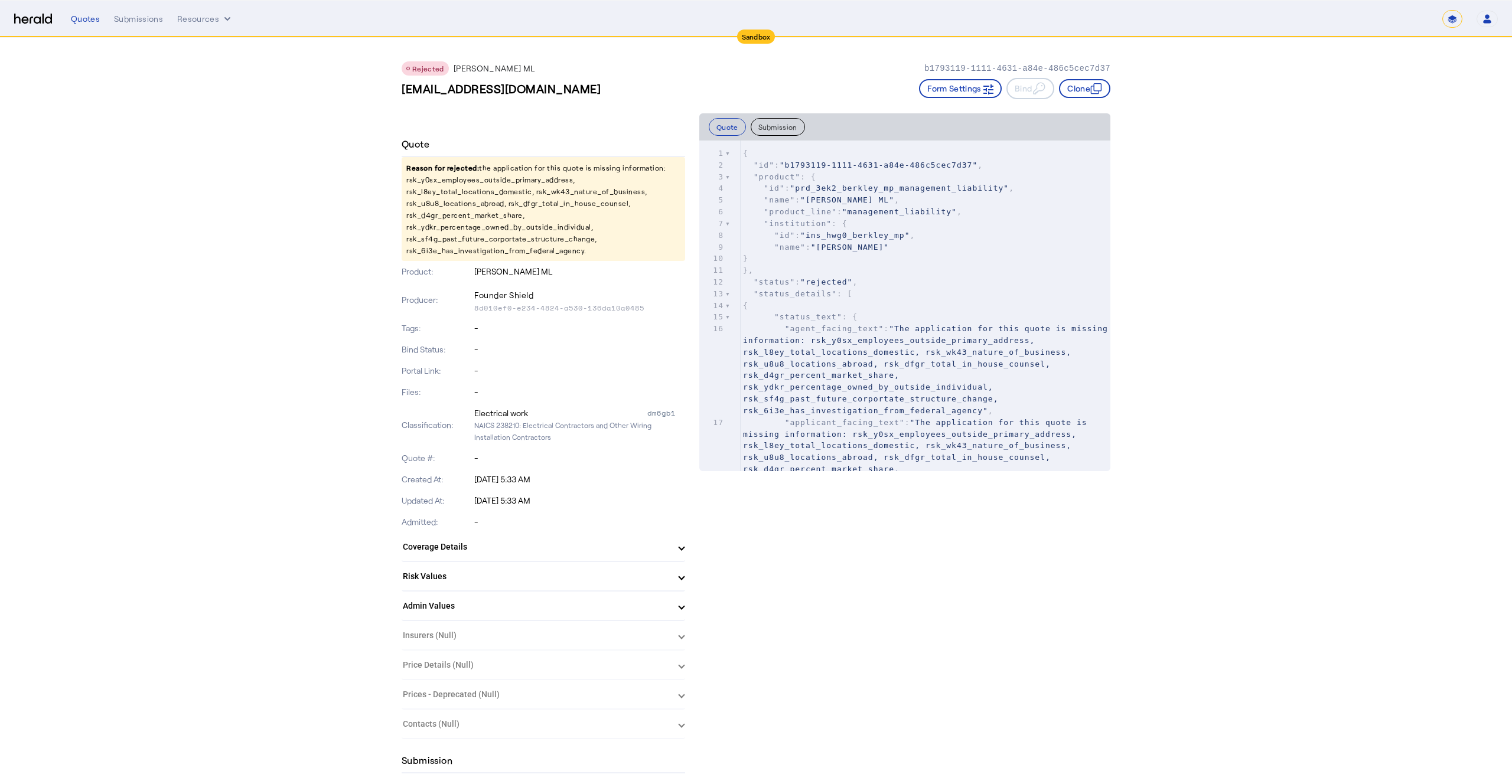
click at [473, 178] on p "Reason for rejected: the application for this quote is missing information: rsk…" at bounding box center [543, 209] width 284 height 104
click at [440, 180] on p "Reason for rejected: the application for this quote is missing information: rsk…" at bounding box center [543, 209] width 284 height 104
click at [470, 194] on p "Reason for rejected: the application for this quote is missing information: rsk…" at bounding box center [543, 209] width 284 height 104
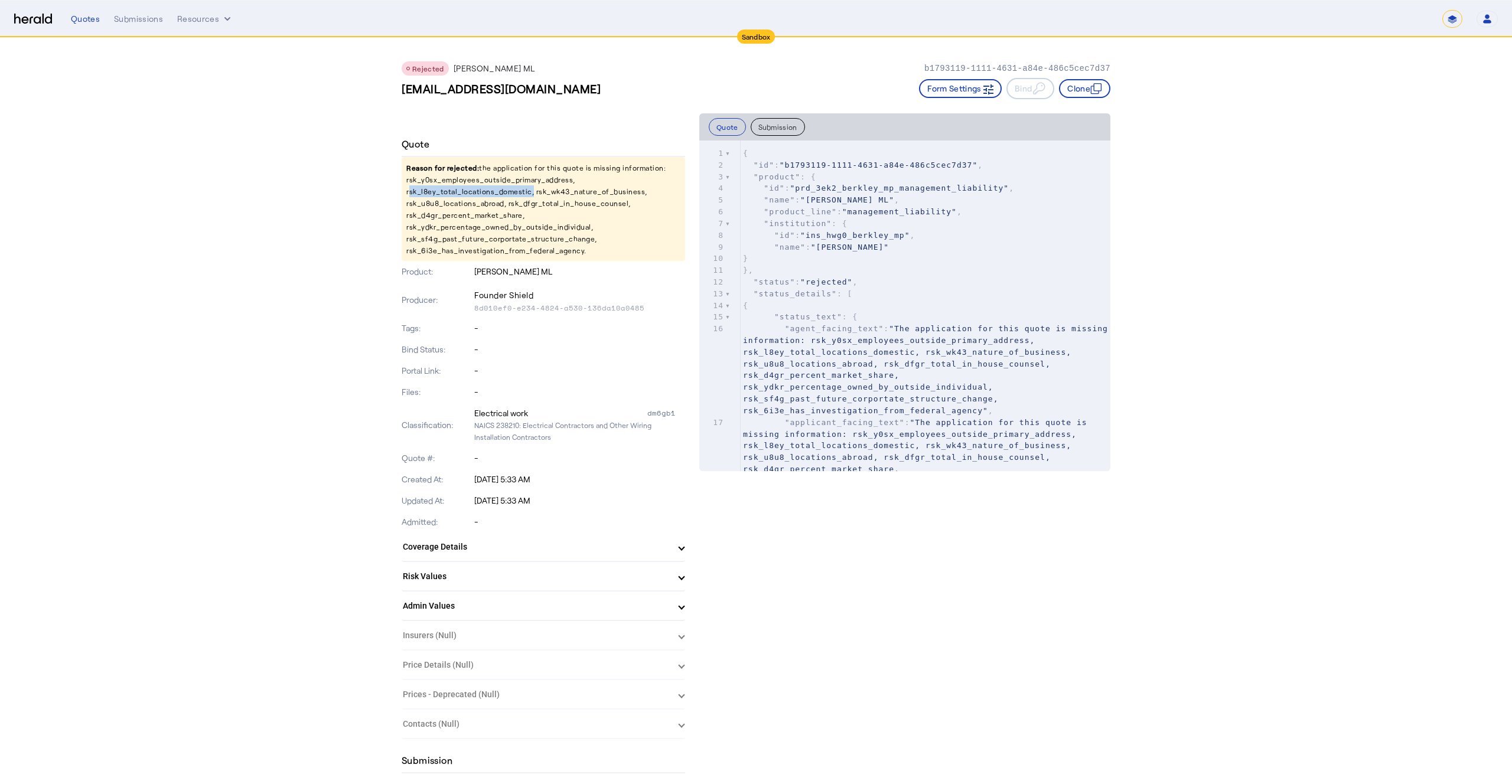
click at [470, 194] on p "Reason for rejected: the application for this quote is missing information: rsk…" at bounding box center [543, 209] width 284 height 104
copy p "rsk_l8ey_total_locations_domestic"
click at [492, 181] on p "Reason for rejected: the application for this quote is missing information: rsk…" at bounding box center [543, 209] width 284 height 104
click at [777, 126] on button "Submission" at bounding box center [778, 127] width 54 height 18
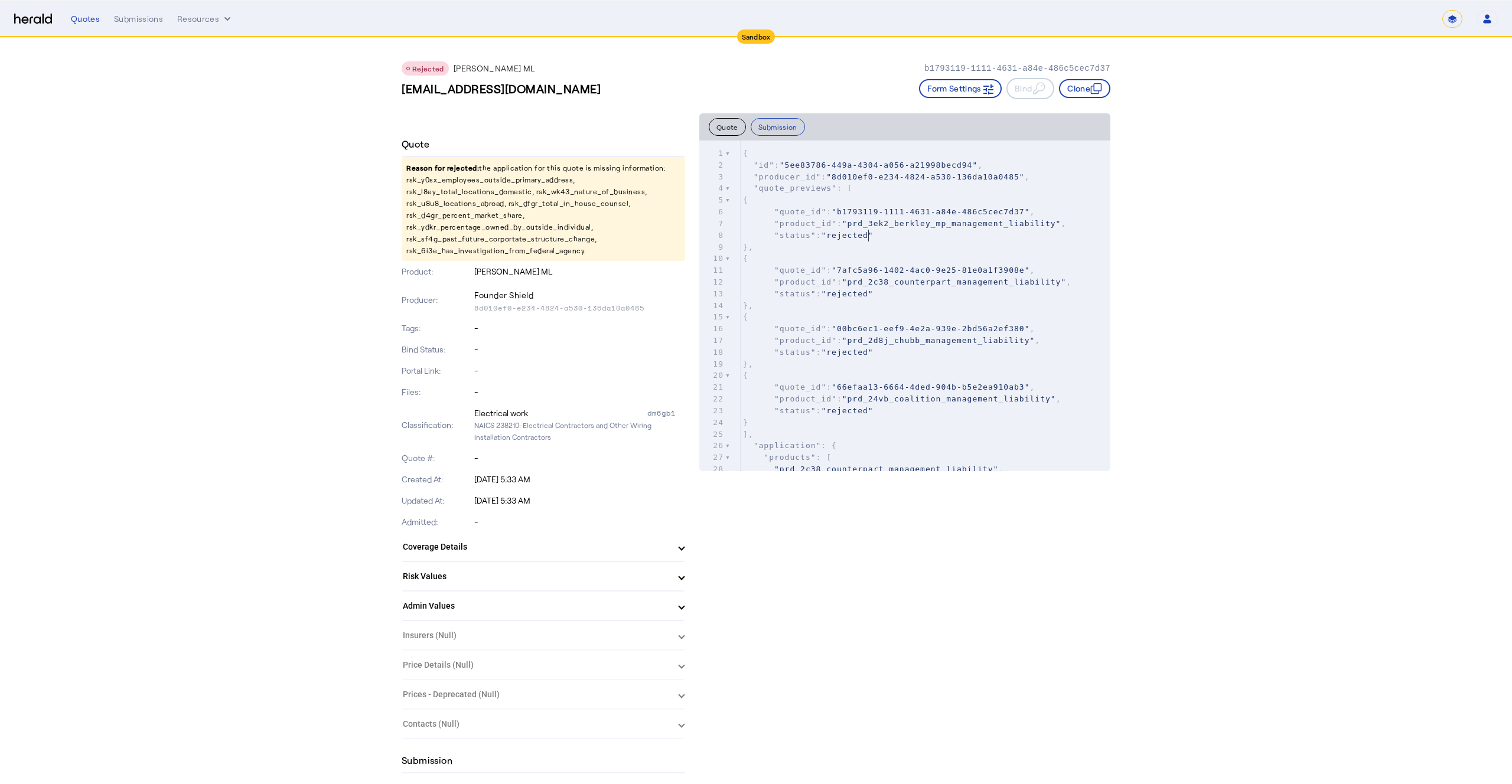
click at [869, 240] on pre ""status" : "rejected"" at bounding box center [925, 236] width 370 height 12
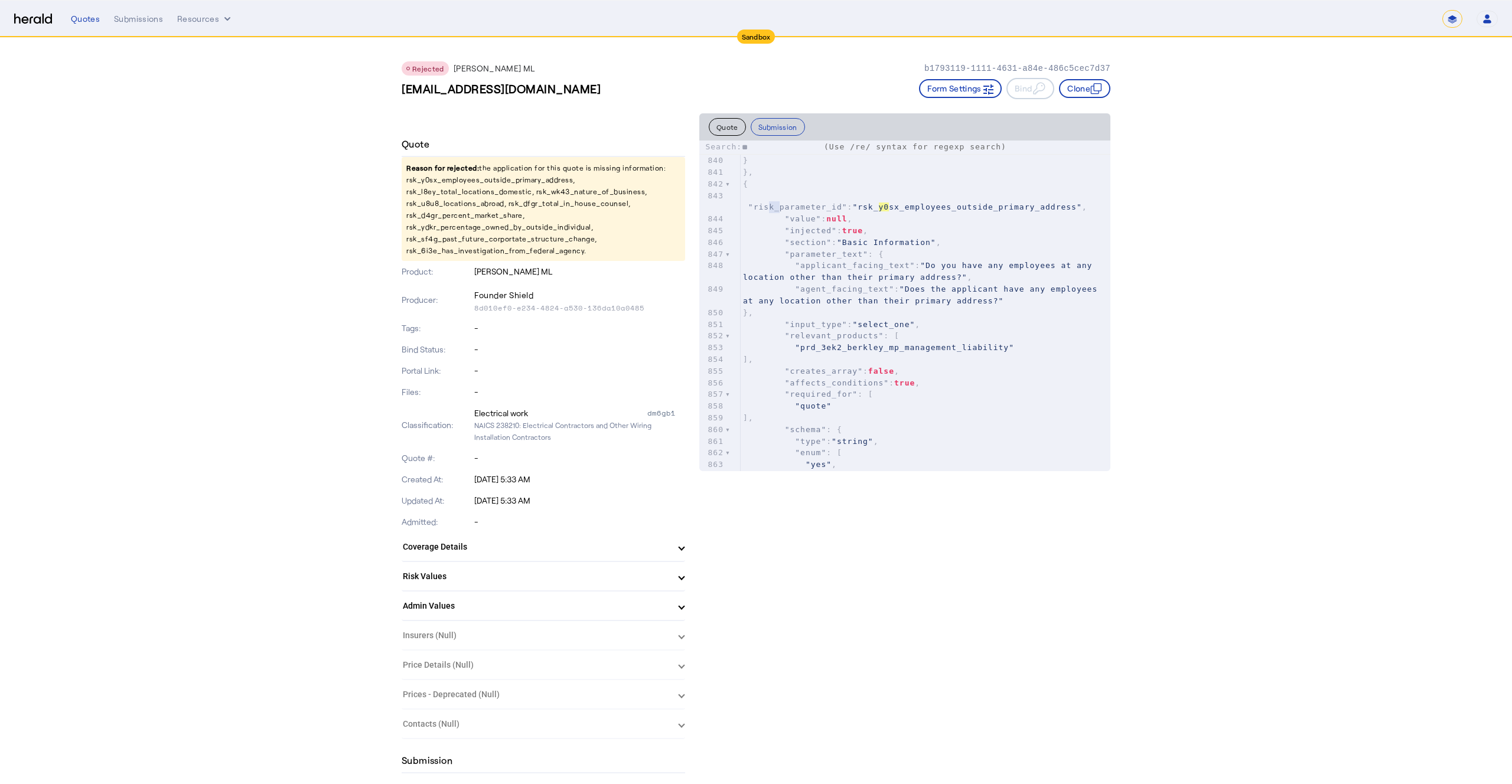
scroll to position [10152, 0]
type input "**"
click at [463, 193] on p "Reason for rejected: the application for this quote is missing information: rsk…" at bounding box center [543, 209] width 284 height 104
copy p "rsk_l8ey_total_locations_domestic"
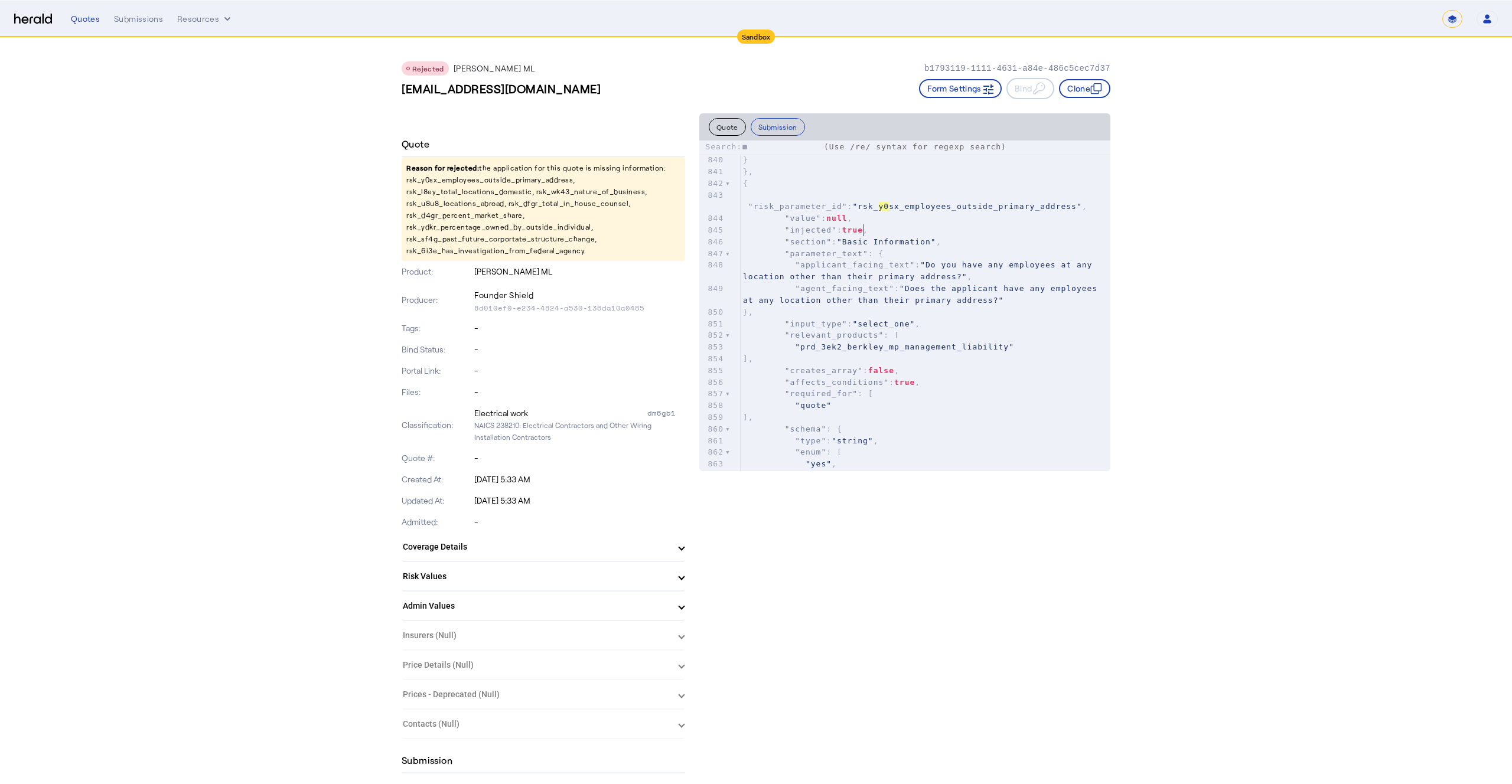
click at [863, 230] on span "true" at bounding box center [853, 230] width 21 height 9
type input "**********"
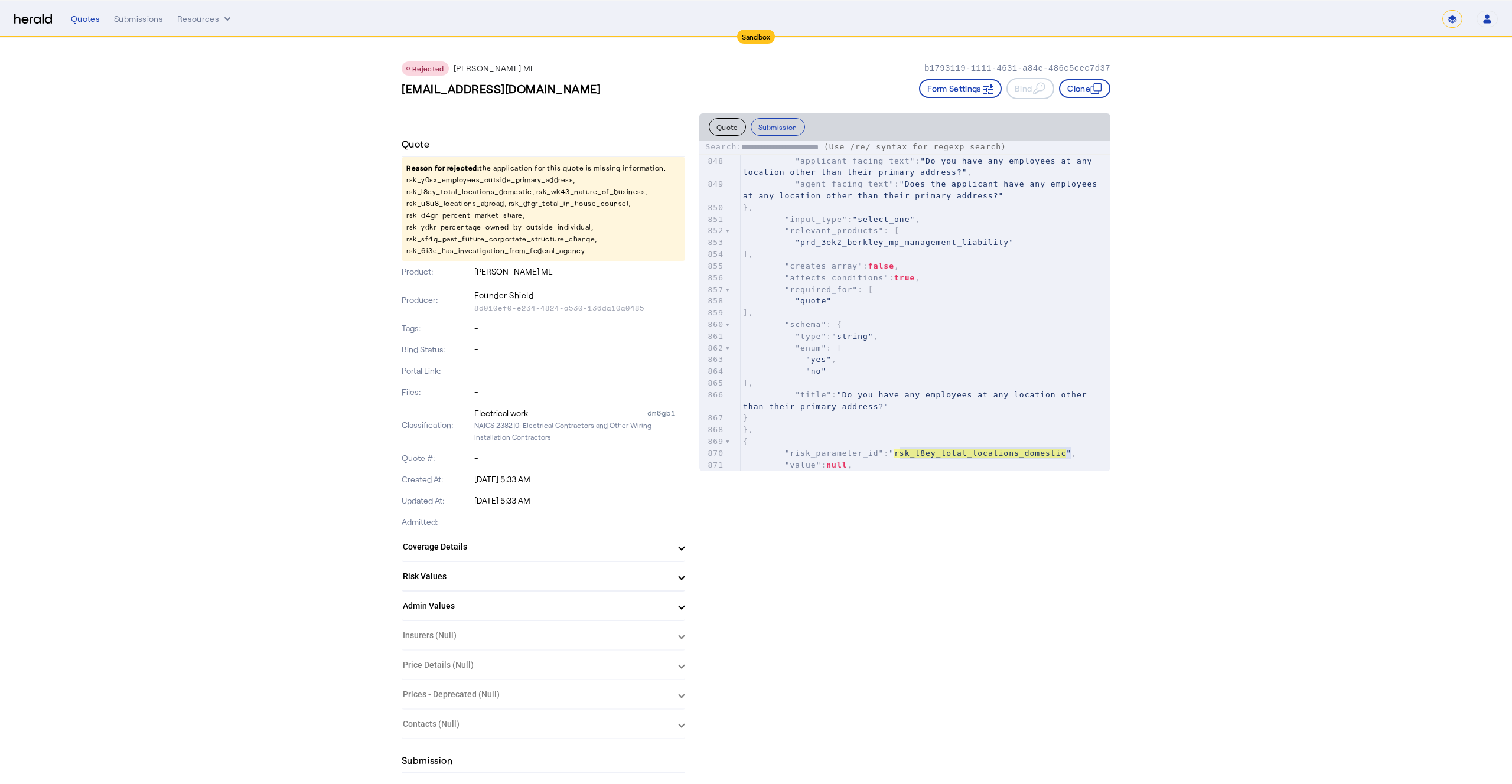
scroll to position [10307, 0]
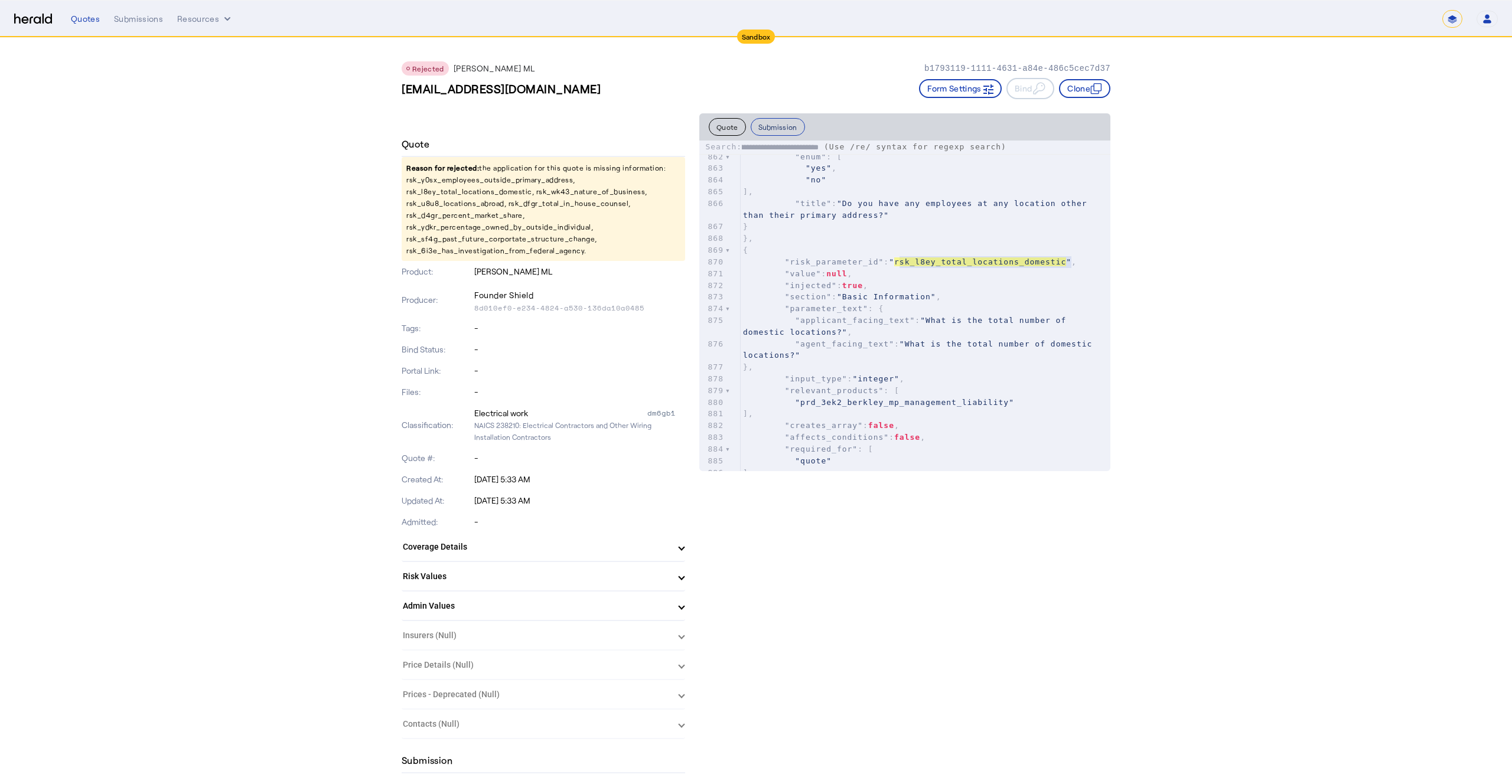
type textarea "**********"
click at [769, 130] on button "Submission" at bounding box center [778, 127] width 54 height 18
click at [771, 126] on button "Submission" at bounding box center [778, 127] width 54 height 18
click at [726, 124] on button "Quote" at bounding box center [727, 127] width 37 height 18
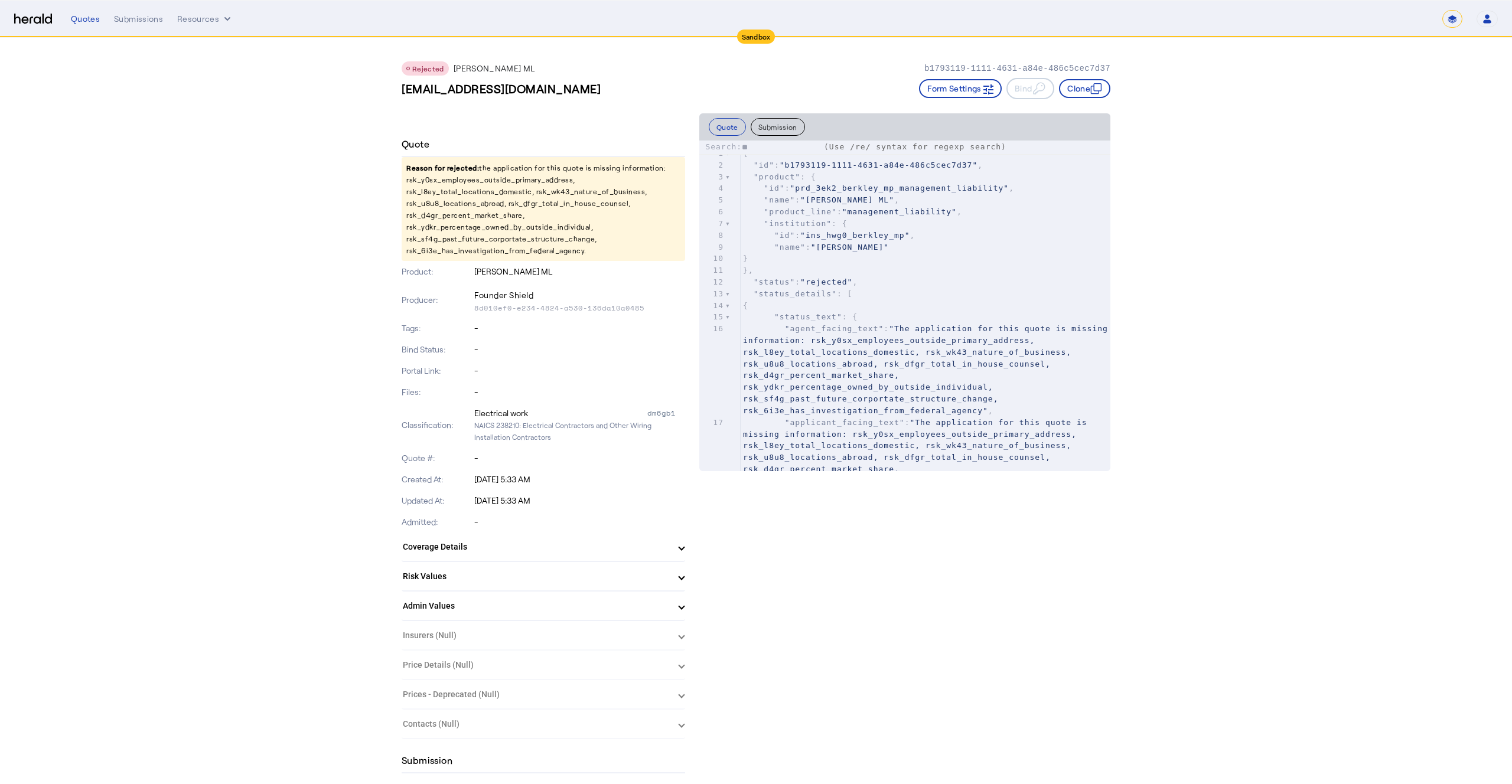
click at [468, 180] on p "Reason for rejected: the application for this quote is missing information: rsk…" at bounding box center [543, 209] width 284 height 104
copy p "rsk_y0sx_employees_outside_primary_address"
click at [824, 296] on span ""status_details"" at bounding box center [796, 293] width 83 height 9
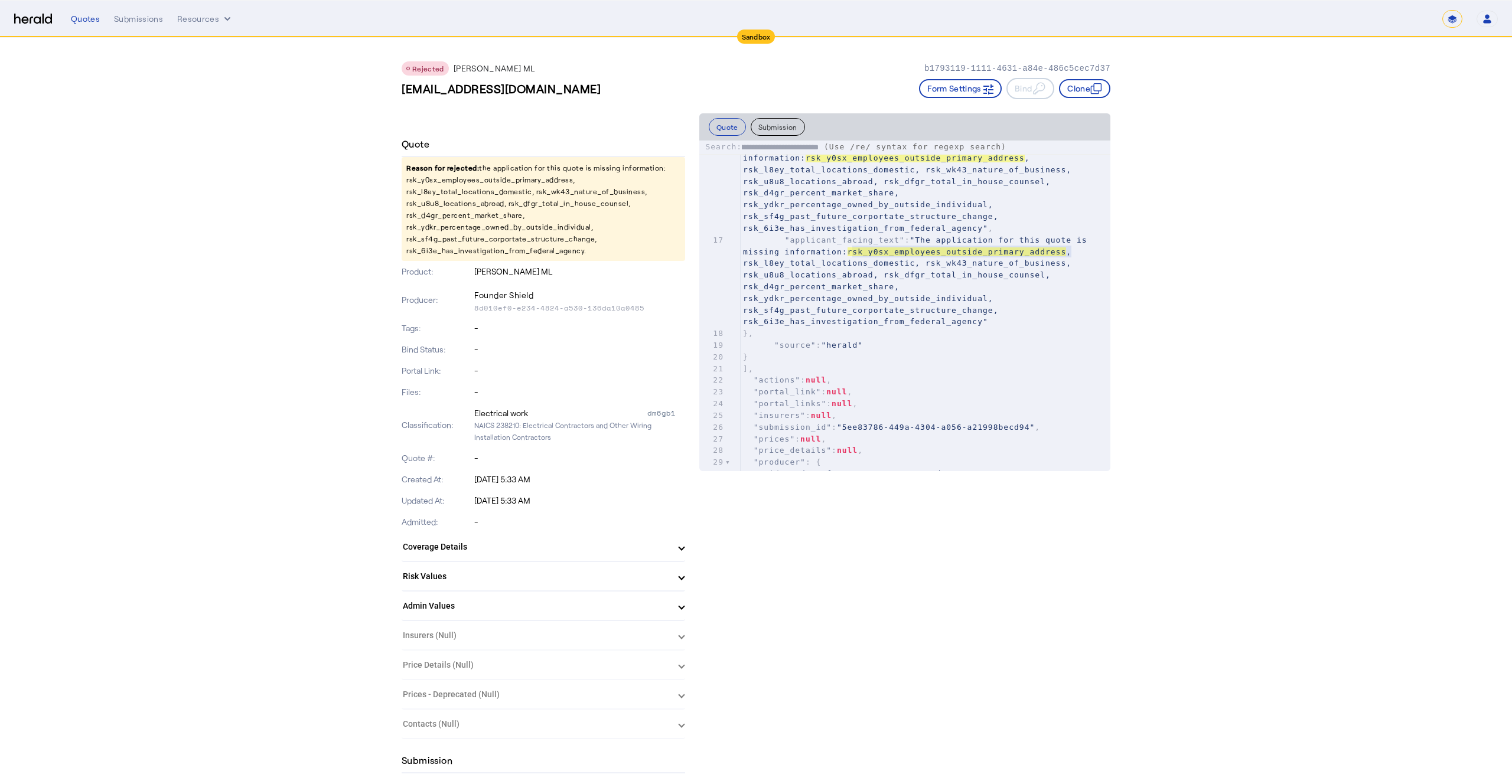
type input "**********"
click at [467, 181] on p "Reason for rejected: the application for this quote is missing information: rsk…" at bounding box center [543, 209] width 284 height 104
copy p "rsk_y0sx_employees_outside_primary_address"
click at [768, 128] on button "Submission" at bounding box center [778, 127] width 54 height 18
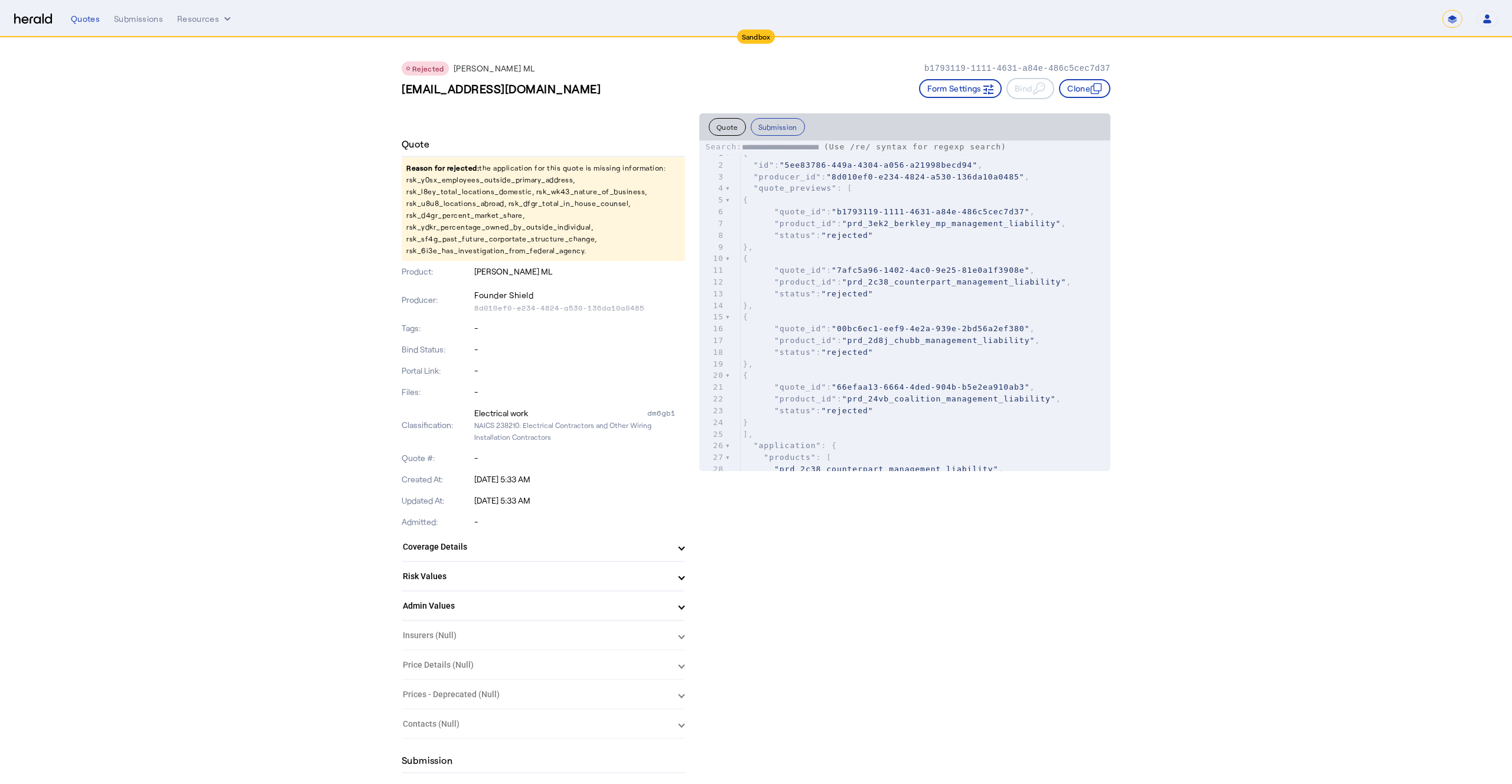
click at [881, 233] on pre ""status" : "rejected"" at bounding box center [925, 236] width 370 height 12
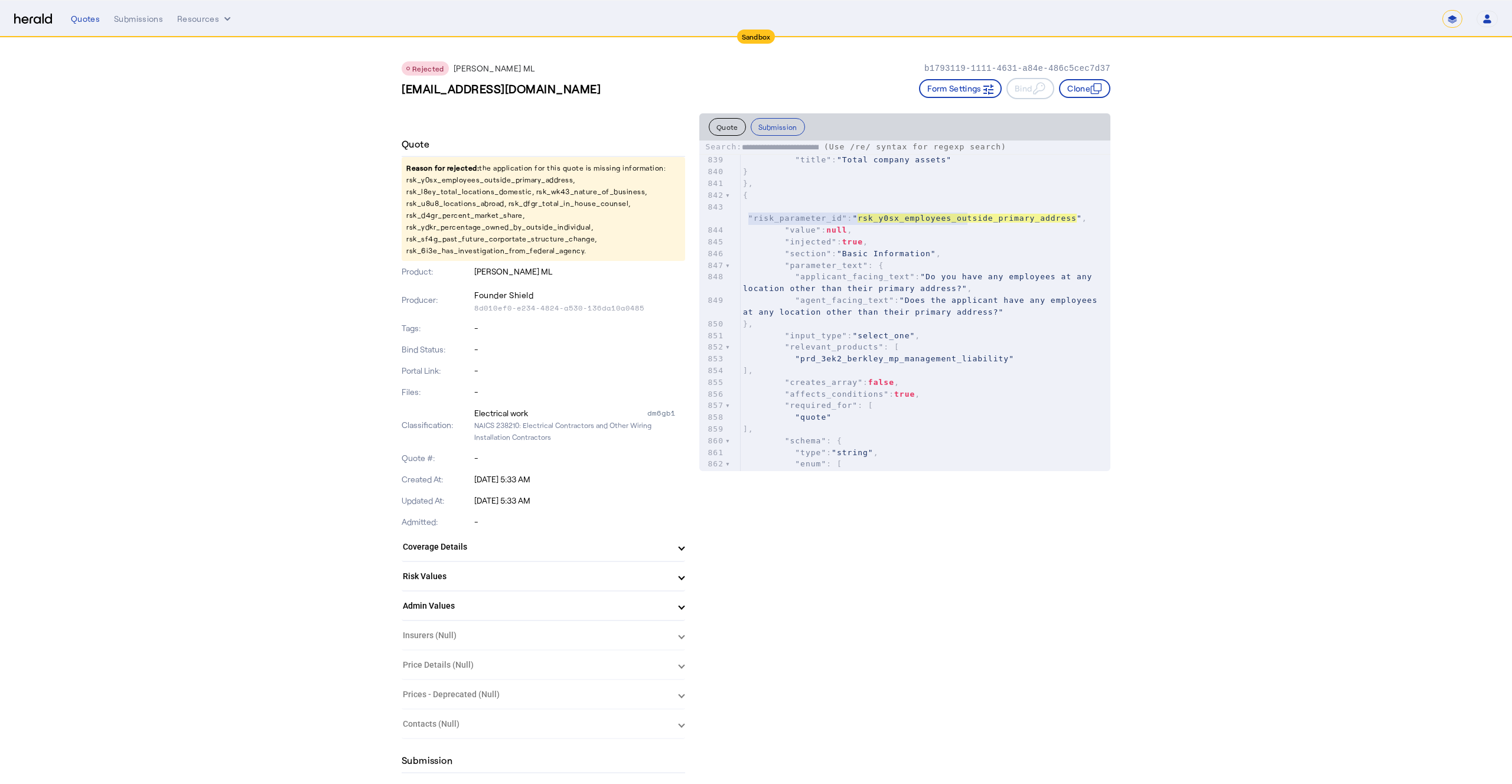
click at [508, 179] on p "Reason for rejected: the application for this quote is missing information: rsk…" at bounding box center [543, 209] width 284 height 104
click at [480, 193] on p "Reason for rejected: the application for this quote is missing information: rsk…" at bounding box center [543, 209] width 284 height 104
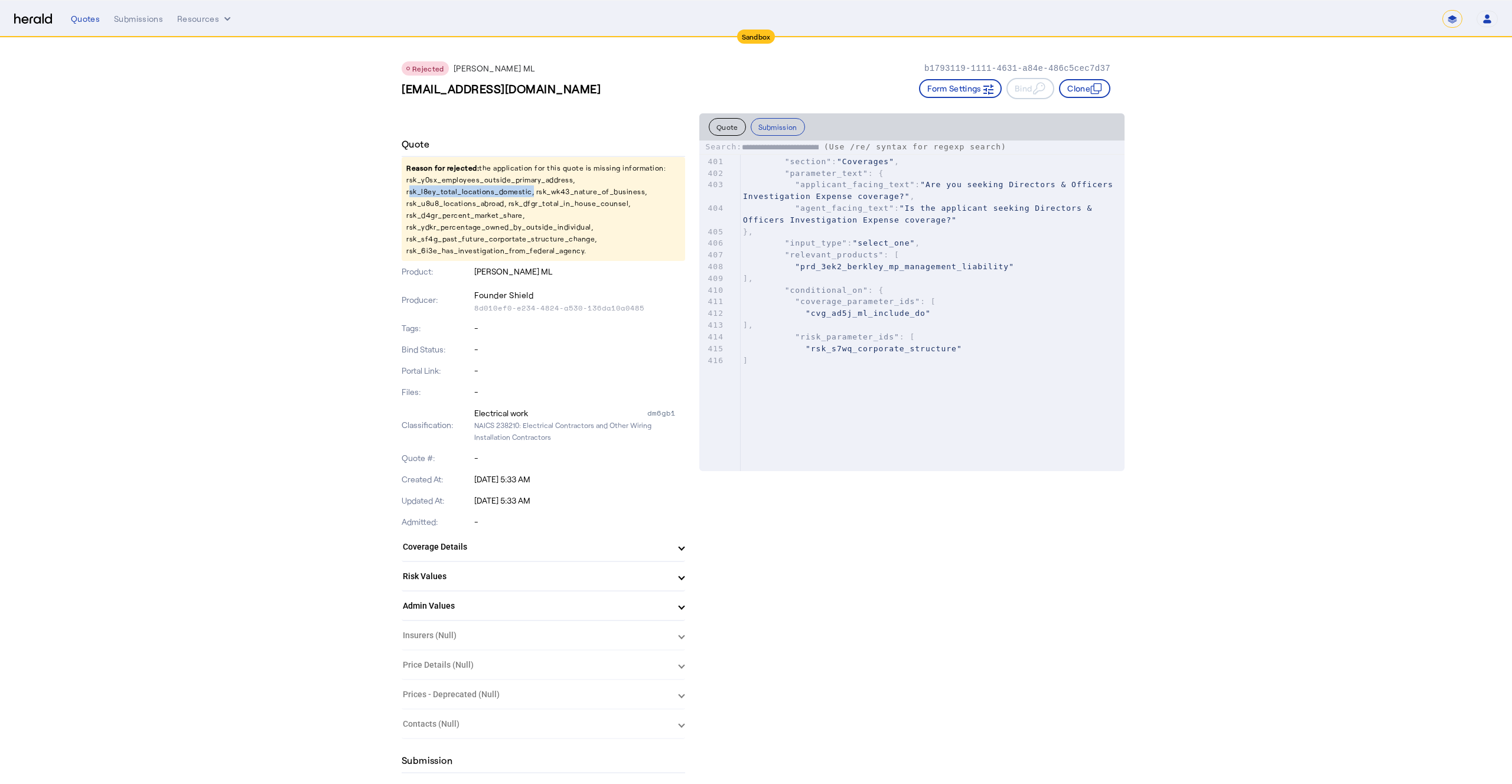
scroll to position [4375, 0]
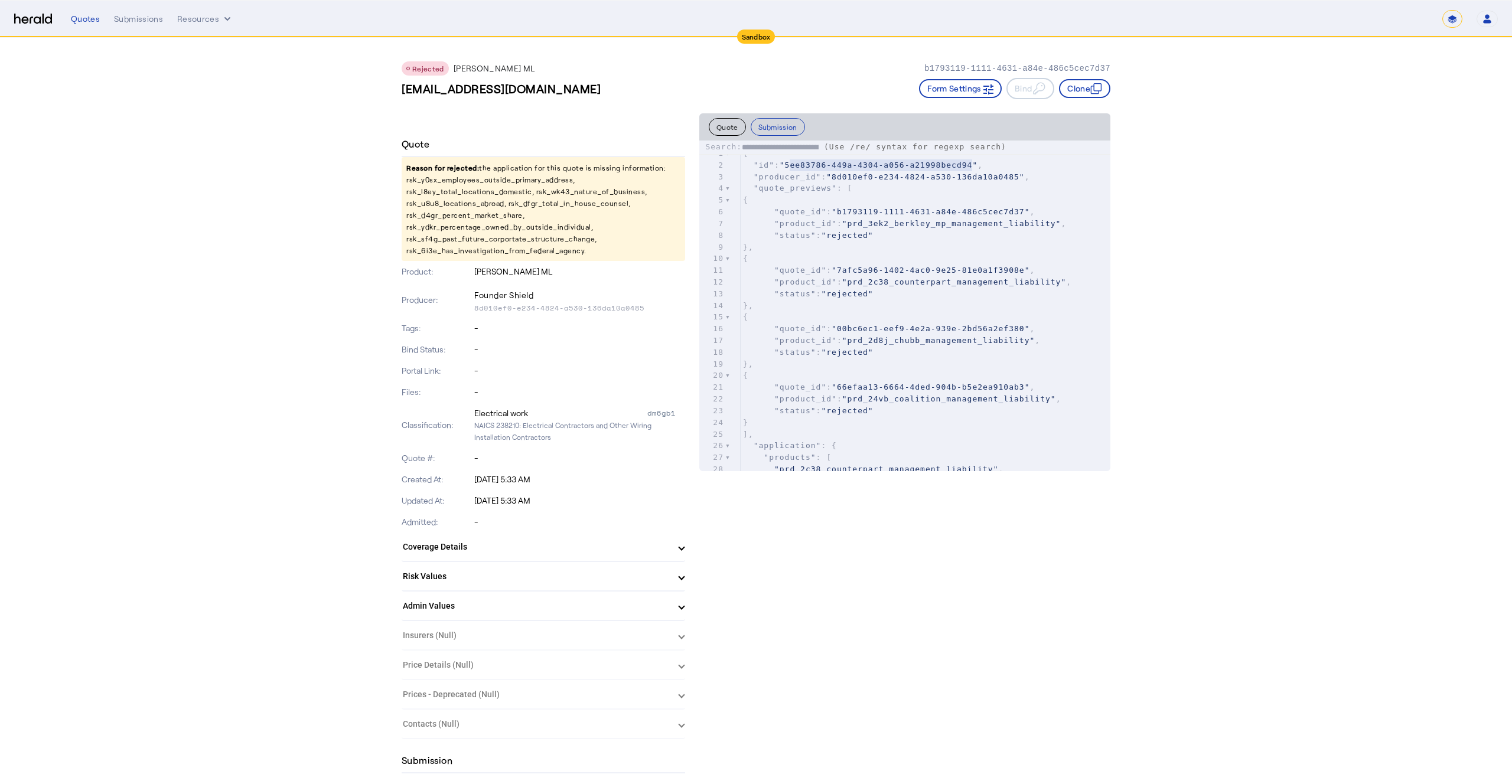
type textarea "**********"
drag, startPoint x: 788, startPoint y: 165, endPoint x: 979, endPoint y: 165, distance: 191.0
click at [978, 165] on span ""5ee83786-449a-4304-a056-a21998becd94"" at bounding box center [878, 165] width 198 height 9
click at [772, 129] on button "Submission" at bounding box center [778, 127] width 54 height 18
click at [772, 127] on button "Submission" at bounding box center [778, 127] width 54 height 18
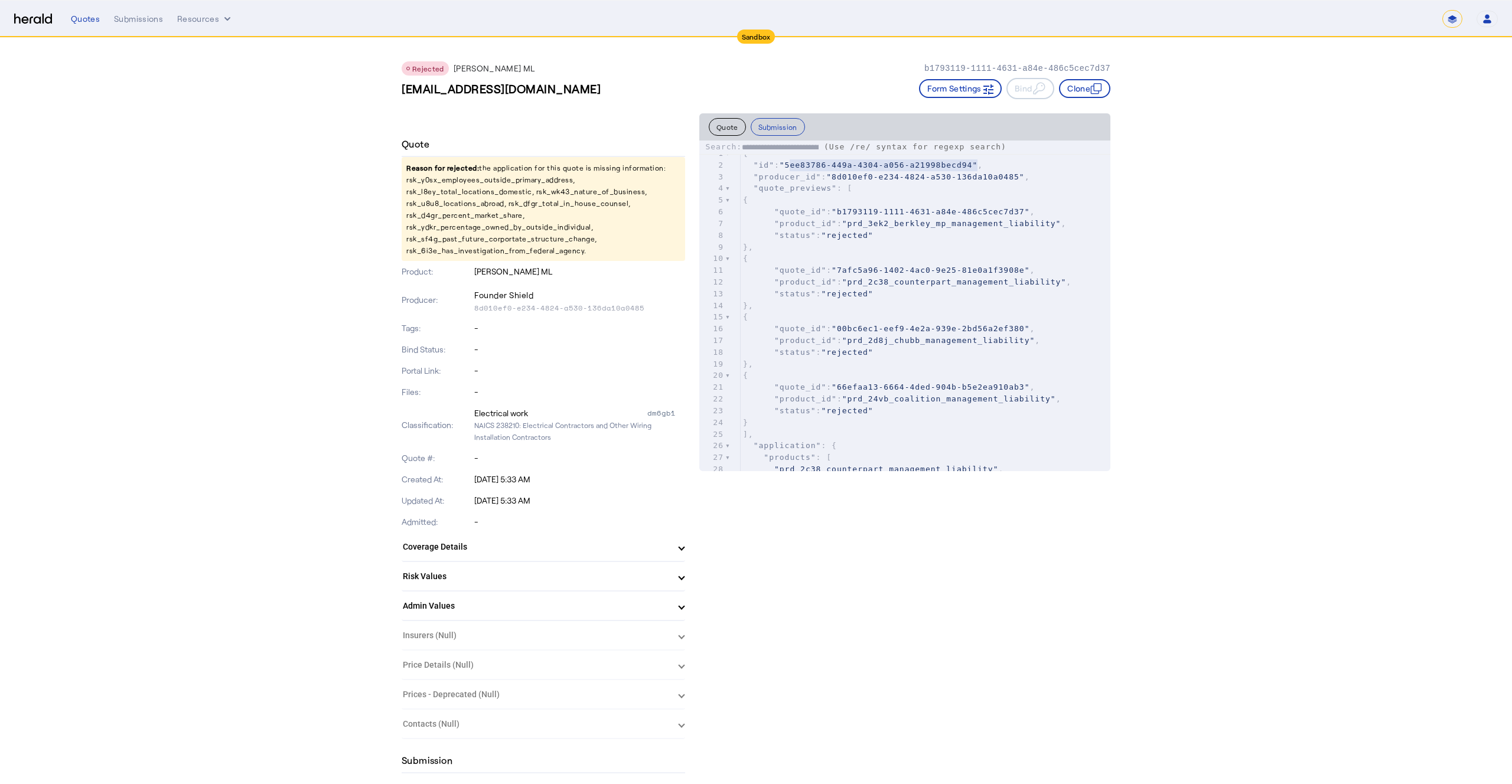
click at [718, 126] on button "Quote" at bounding box center [727, 127] width 37 height 18
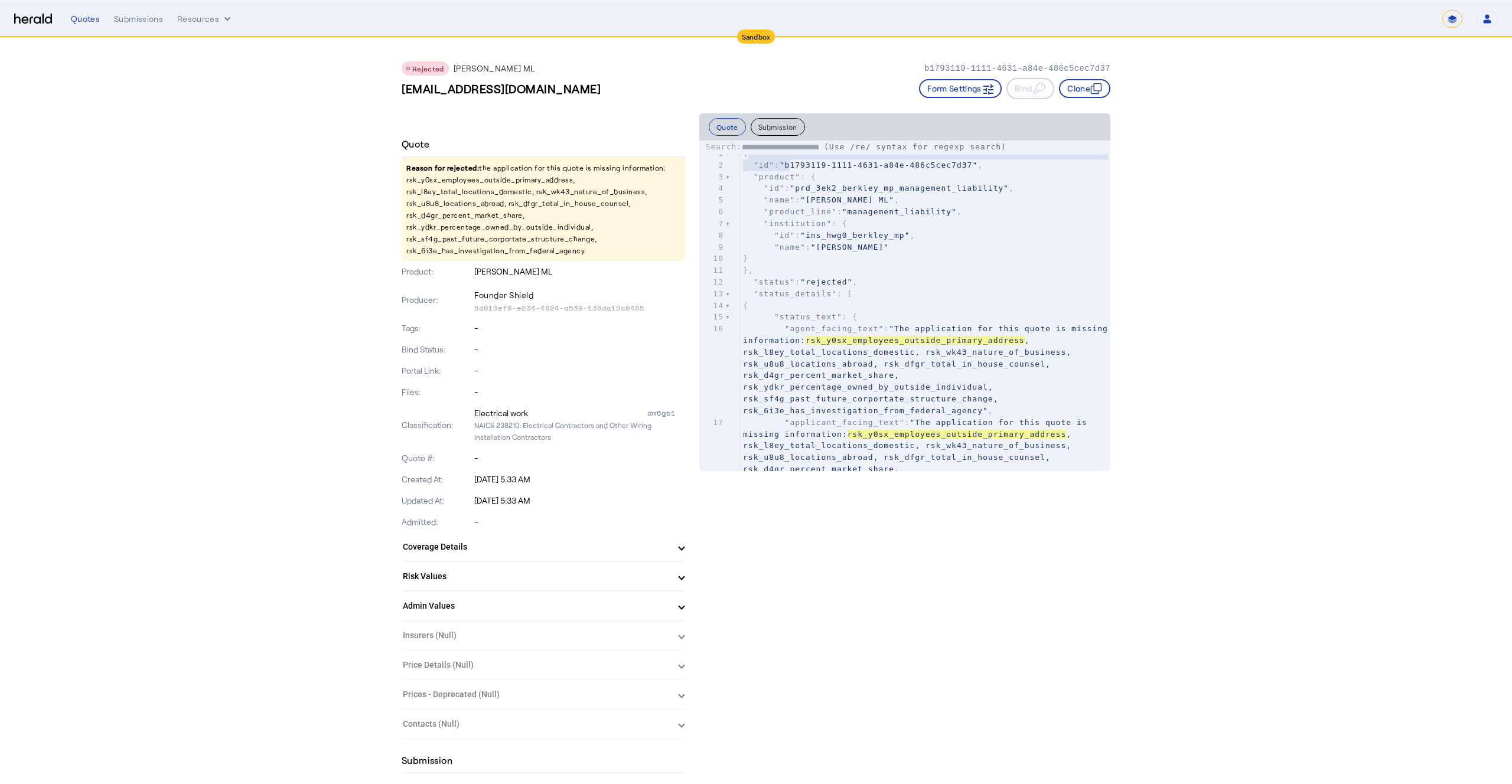
type textarea "**********"
drag, startPoint x: 789, startPoint y: 164, endPoint x: 980, endPoint y: 152, distance: 191.4
click at [977, 161] on span ""b1793119-1111-4631-a84e-486c5cec7d37"" at bounding box center [878, 165] width 198 height 9
click at [458, 180] on p "Reason for rejected: the application for this quote is missing information: rsk…" at bounding box center [543, 209] width 284 height 104
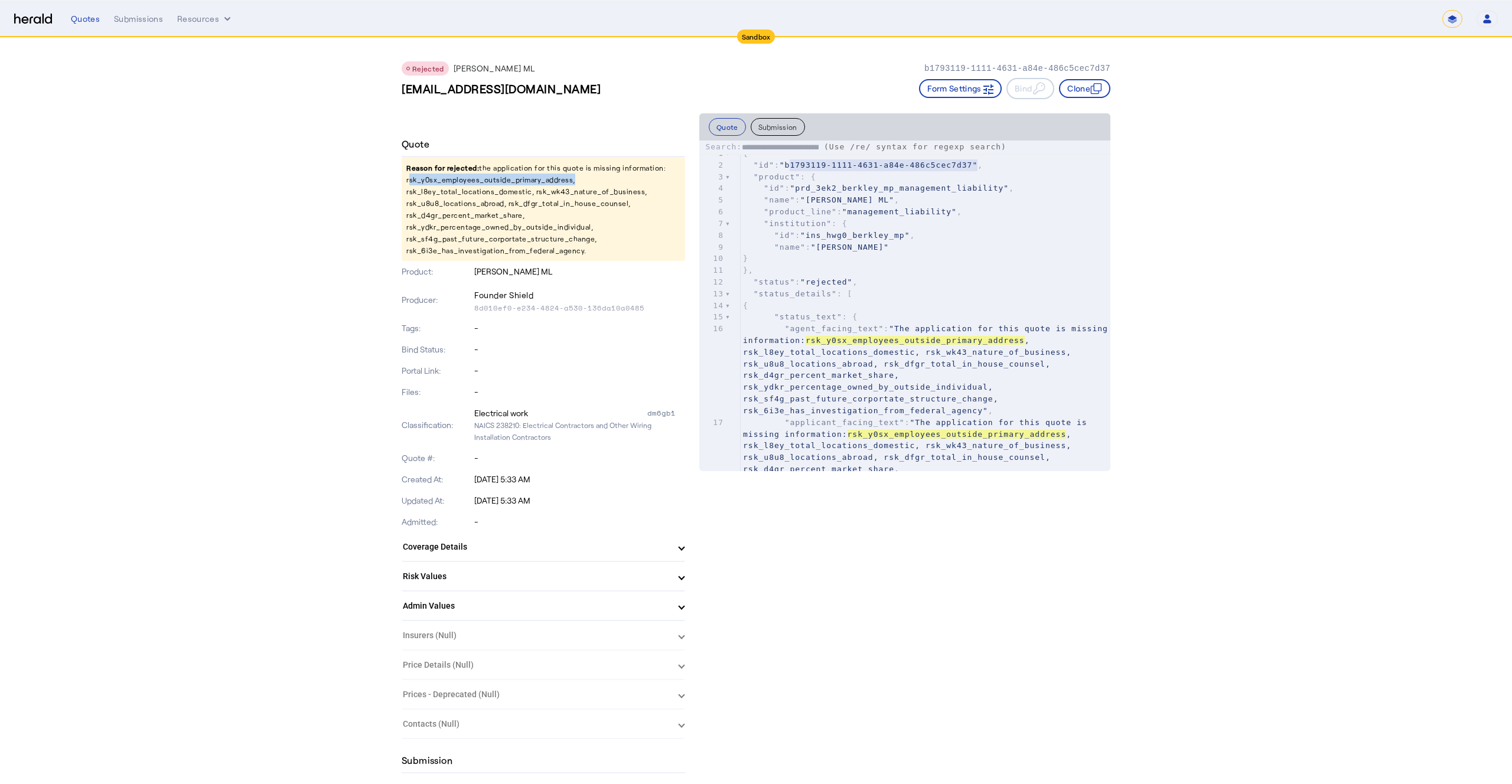
click at [489, 181] on p "Reason for rejected: the application for this quote is missing information: rsk…" at bounding box center [543, 209] width 284 height 104
click at [801, 219] on span ""institution"" at bounding box center [798, 223] width 68 height 9
click at [771, 125] on button "Submission" at bounding box center [778, 127] width 54 height 18
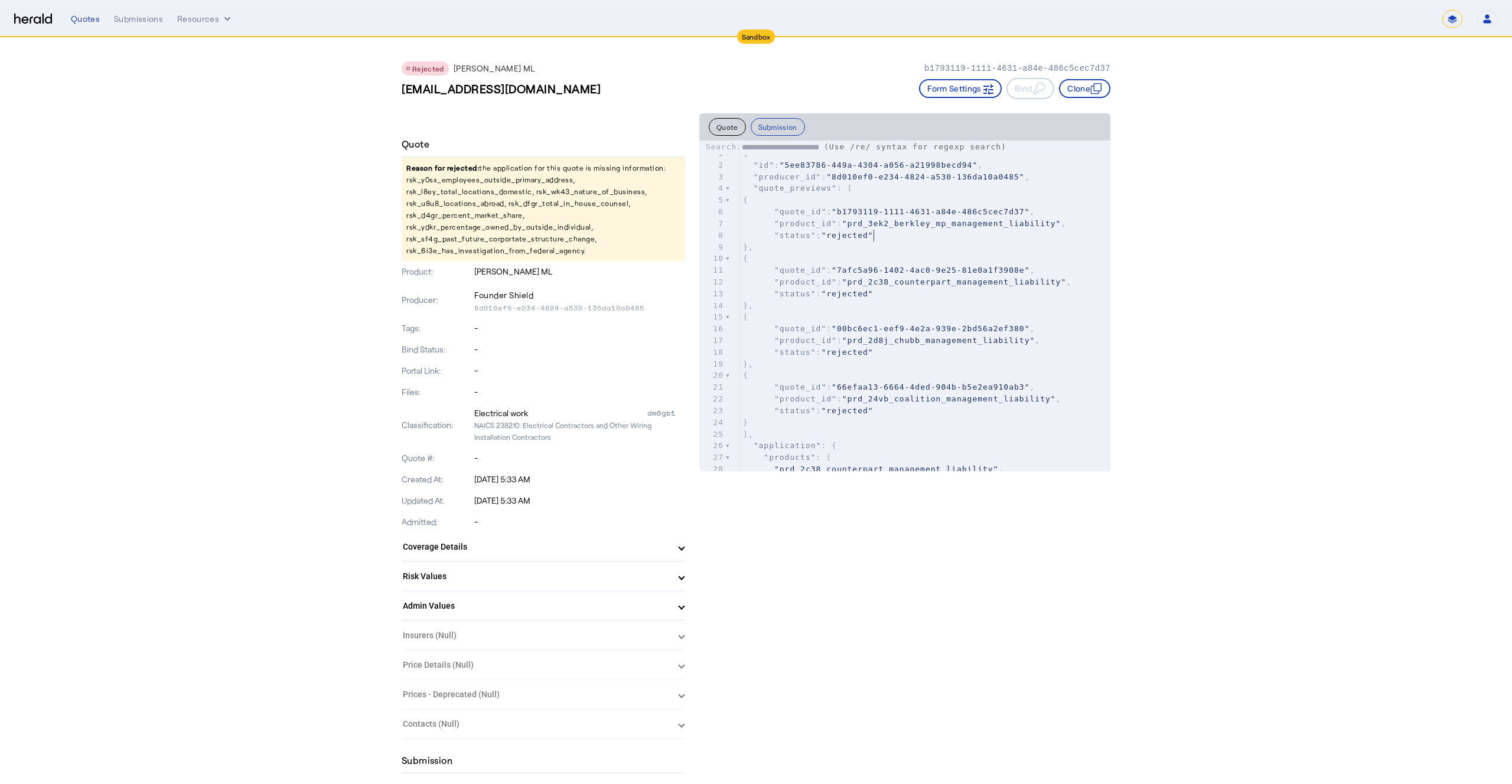
click at [871, 235] on span ""rejected"" at bounding box center [847, 235] width 52 height 9
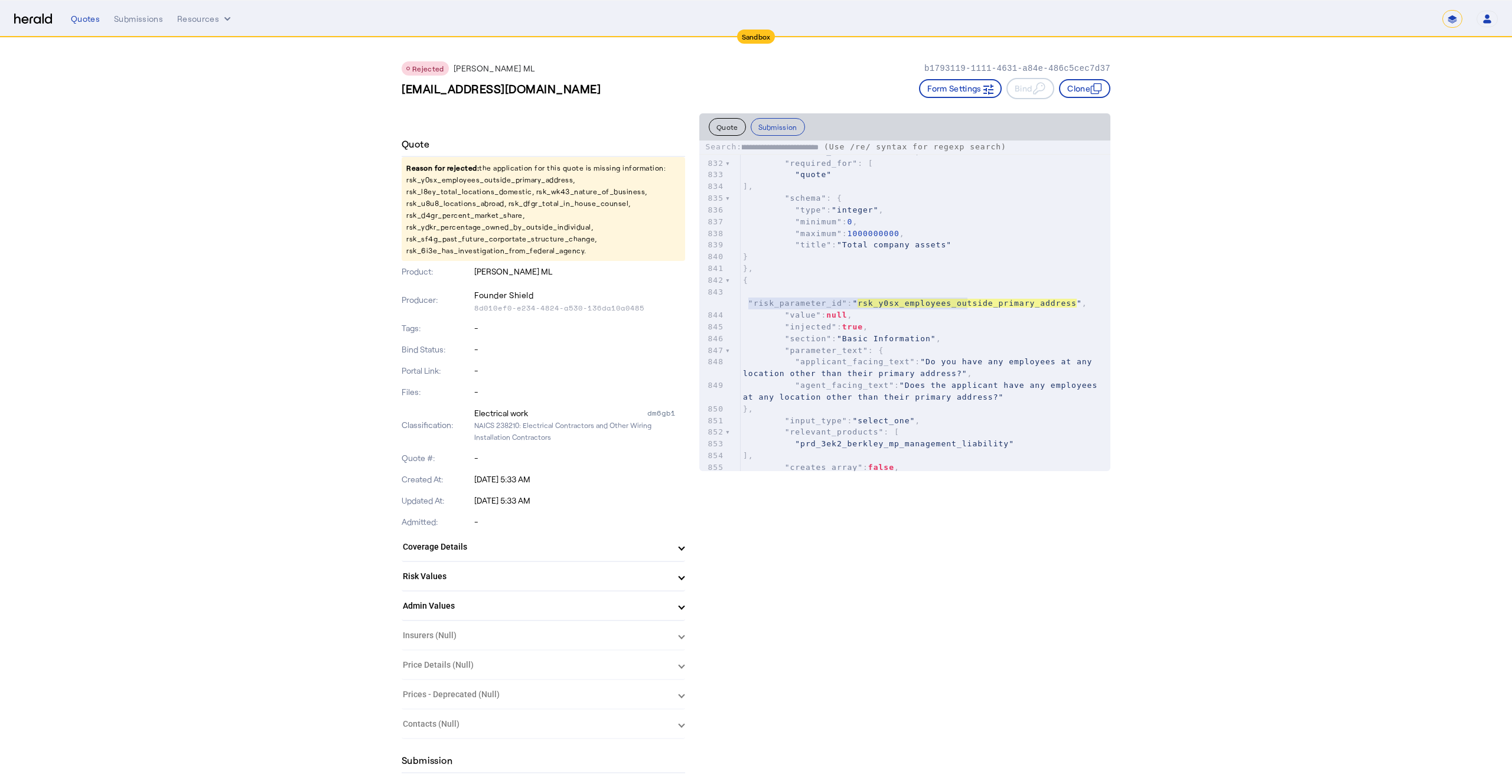
scroll to position [0, 0]
drag, startPoint x: 402, startPoint y: 89, endPoint x: 555, endPoint y: 92, distance: 153.0
click at [555, 92] on h3 "**QA**sl_54@fastmail.com" at bounding box center [501, 89] width 199 height 17
click at [162, 19] on div "Quotes Submissions Resources" at bounding box center [756, 19] width 1372 height 12
click at [144, 22] on div "Submissions" at bounding box center [139, 19] width 49 height 12
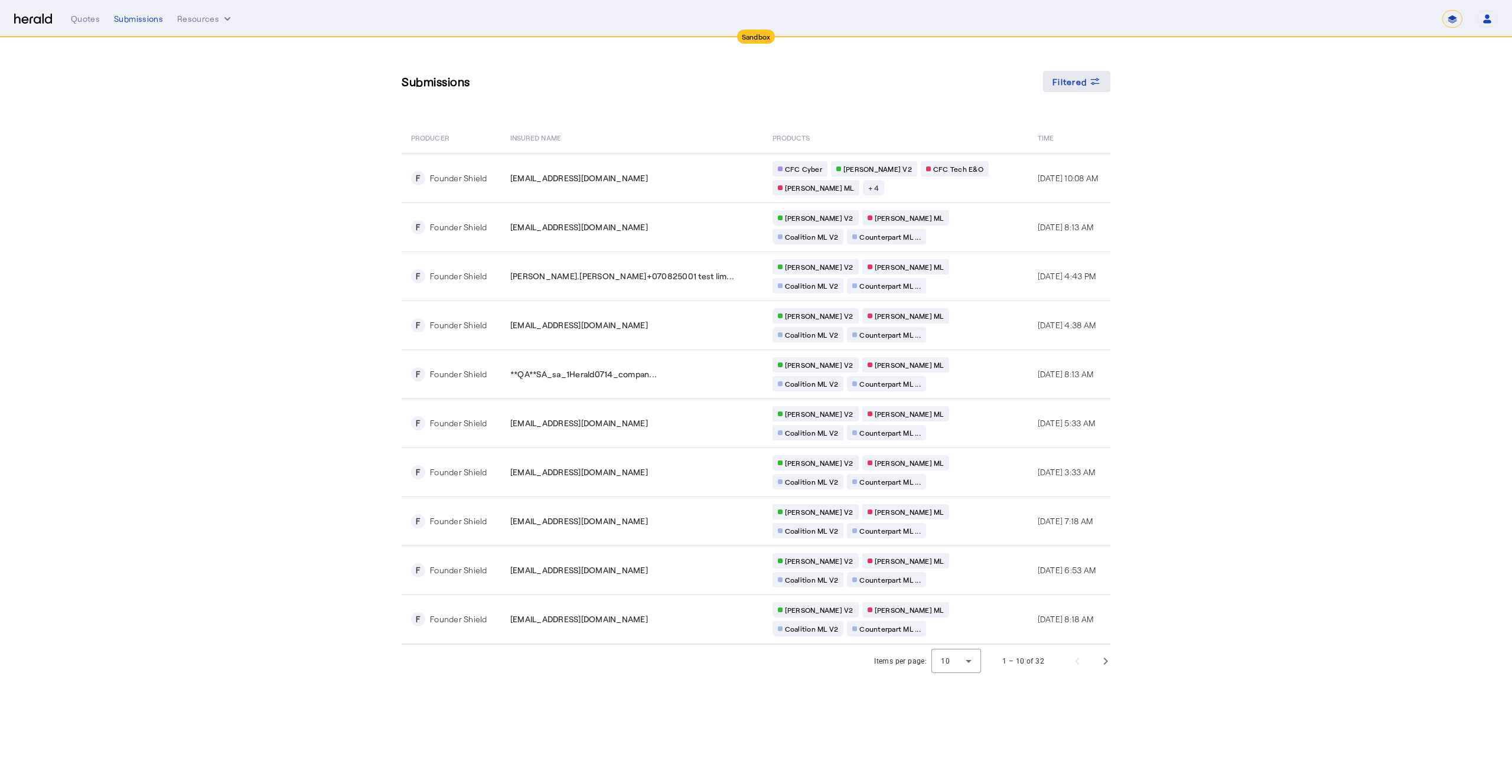
click at [1095, 87] on icon at bounding box center [1095, 81] width 12 height 12
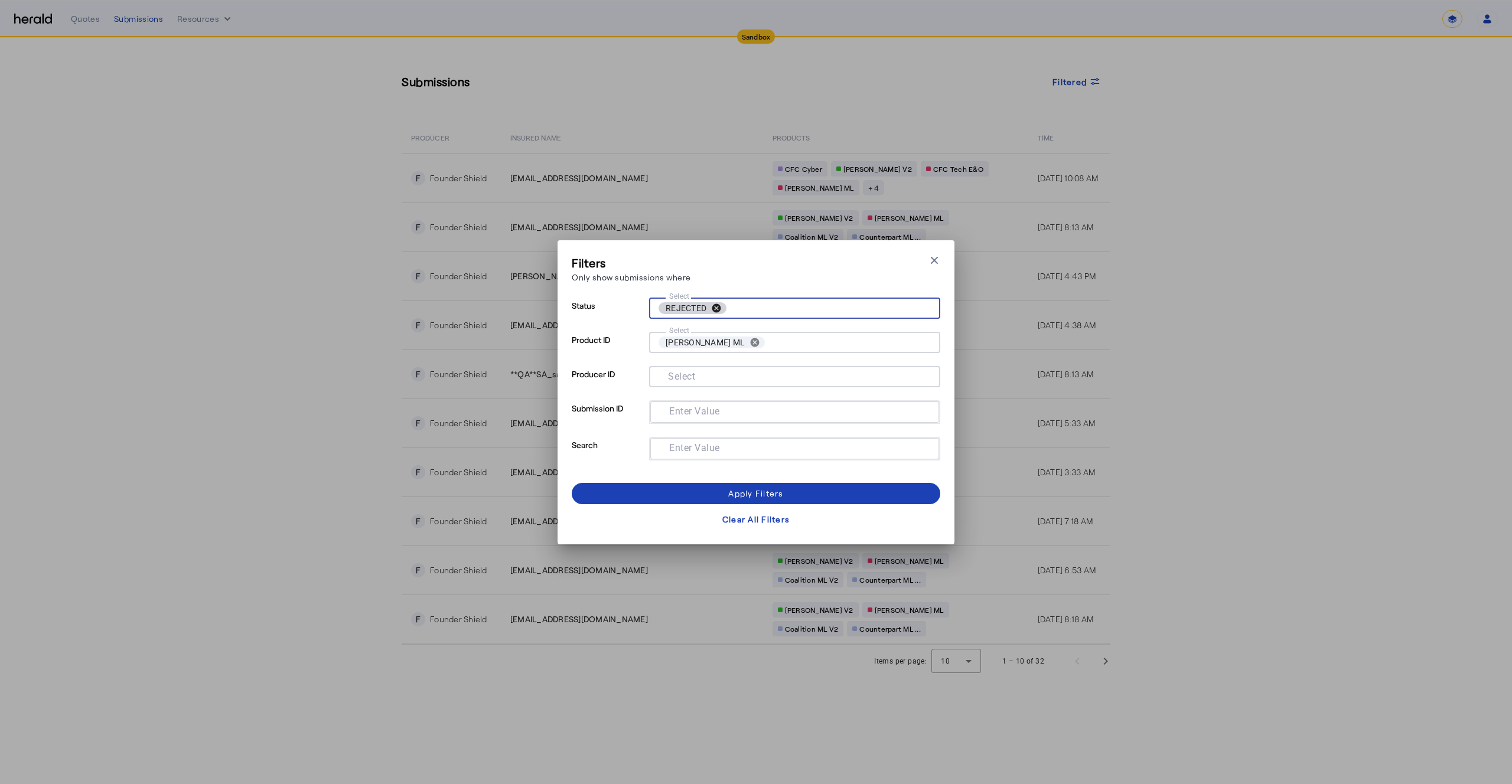
click at [710, 308] on button "cancel" at bounding box center [716, 308] width 20 height 11
click at [729, 277] on div "Filters Only show submissions where Close modal" at bounding box center [756, 271] width 368 height 34
click at [745, 340] on button "cancel" at bounding box center [755, 343] width 20 height 11
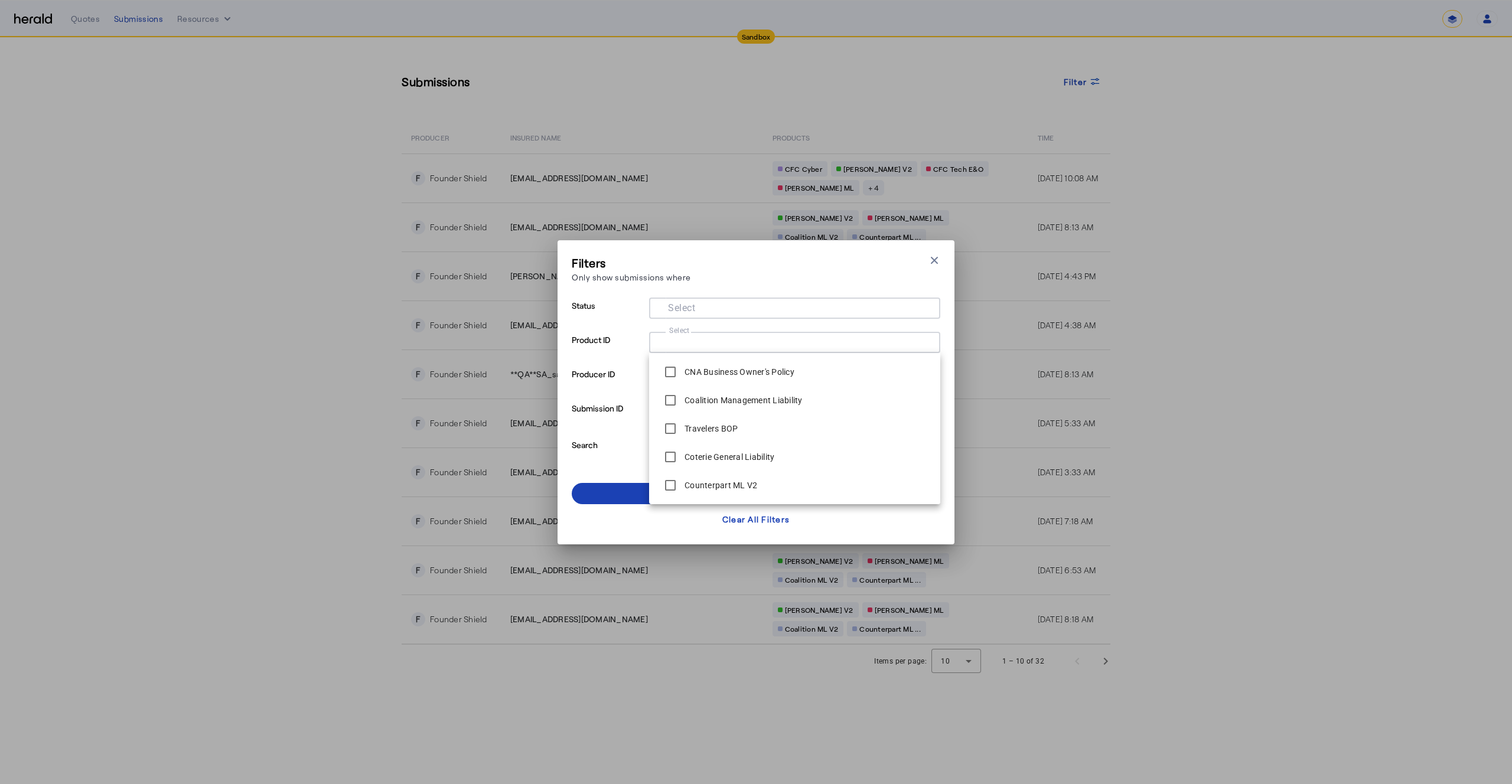
click at [685, 276] on p "Only show submissions where" at bounding box center [631, 277] width 120 height 12
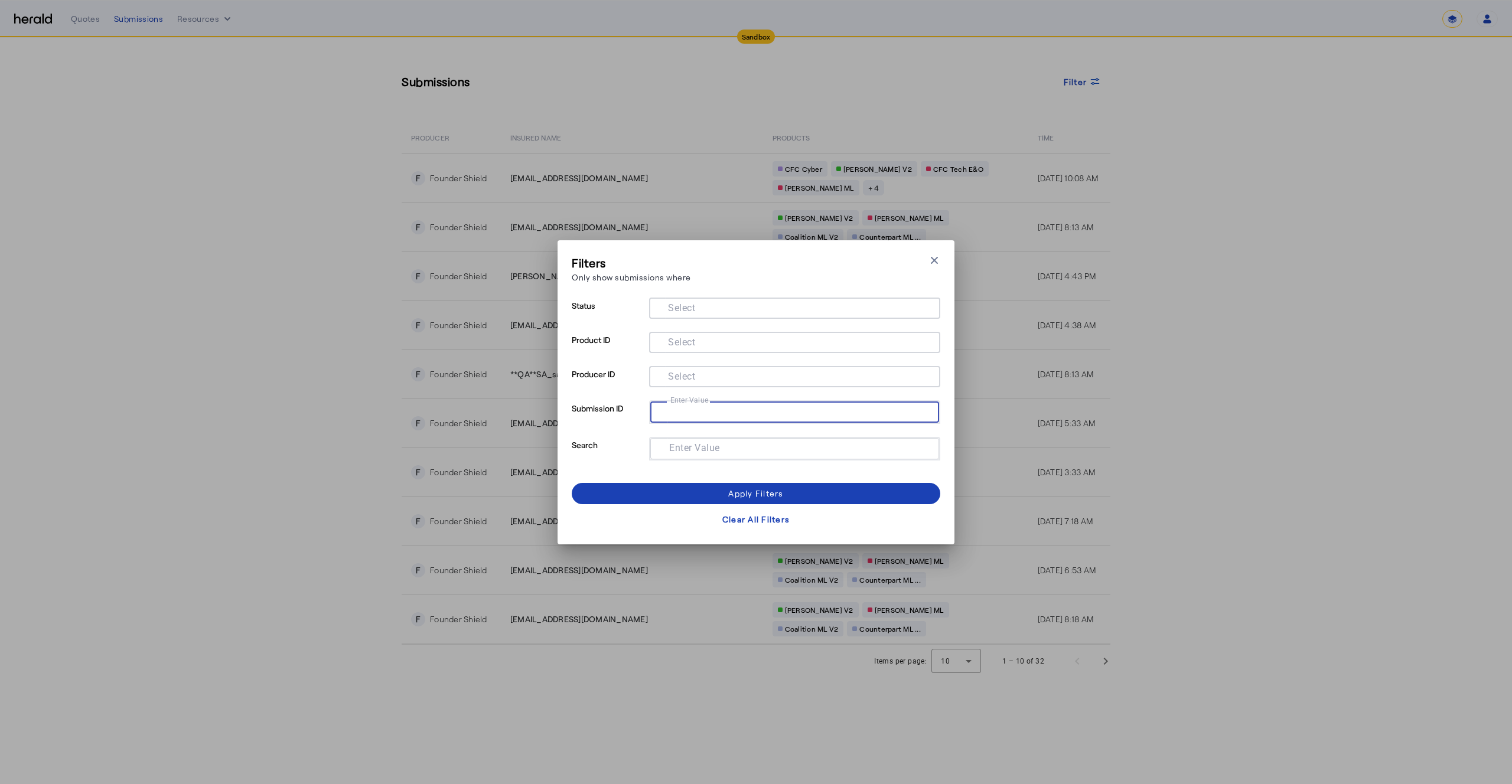
drag, startPoint x: 663, startPoint y: 414, endPoint x: 735, endPoint y: 402, distance: 73.0
click at [663, 414] on input "Enter Value" at bounding box center [793, 411] width 265 height 14
paste input "**********"
type input "**********"
click at [764, 493] on div "Apply Filters" at bounding box center [756, 493] width 55 height 12
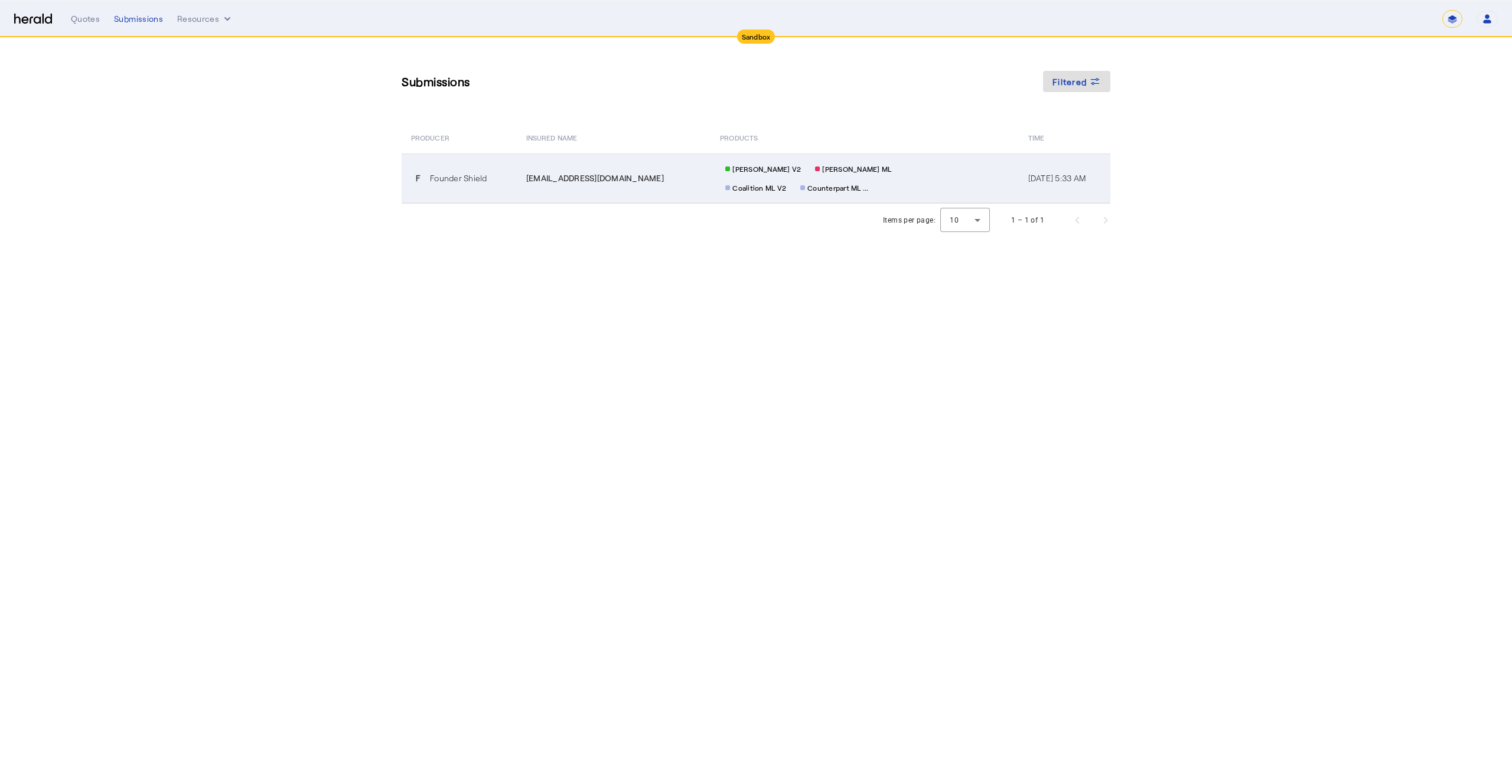
click at [597, 174] on span "**QA**sl_54@fastmail.com" at bounding box center [595, 178] width 137 height 12
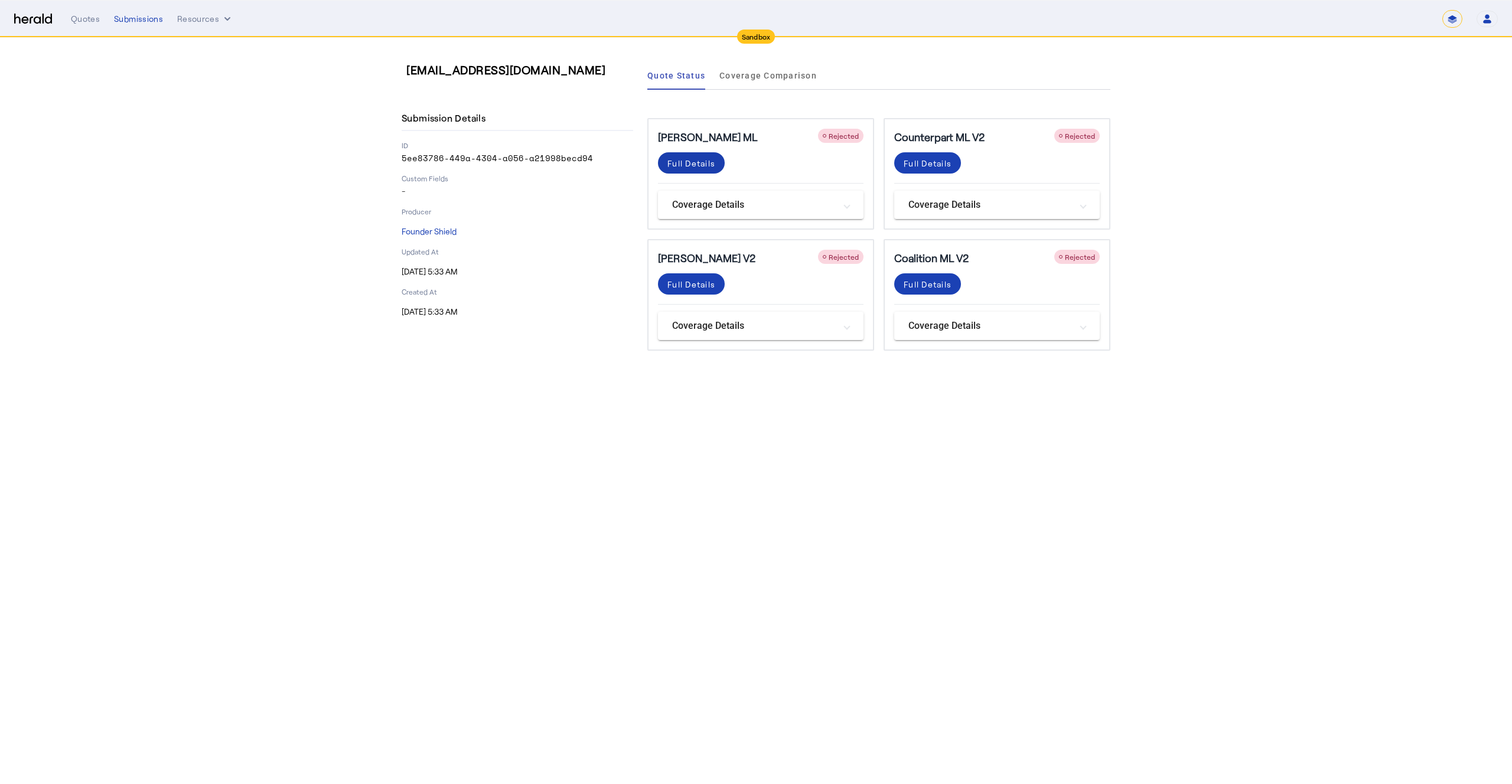
click at [691, 161] on div "Full Details" at bounding box center [691, 163] width 48 height 12
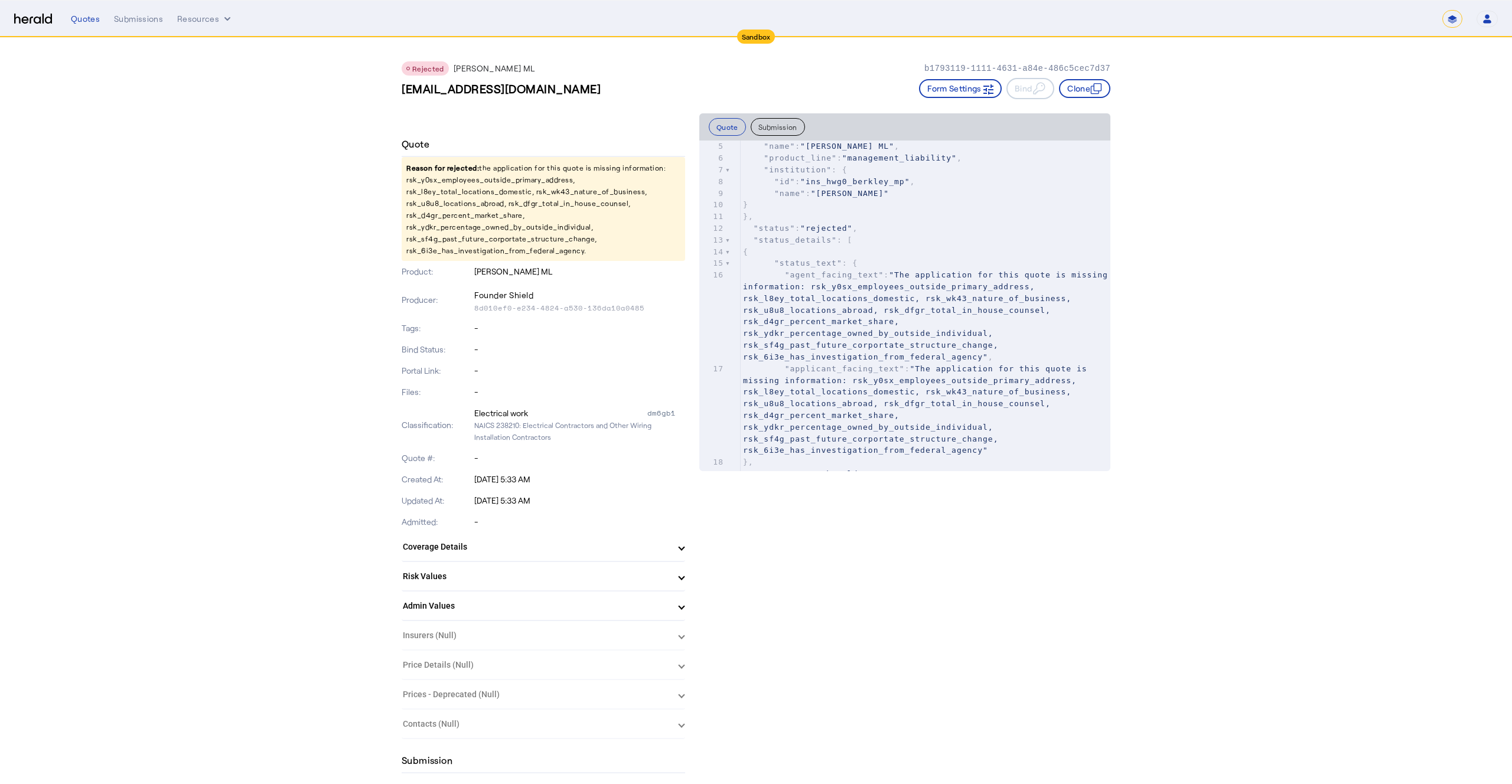
scroll to position [101, 0]
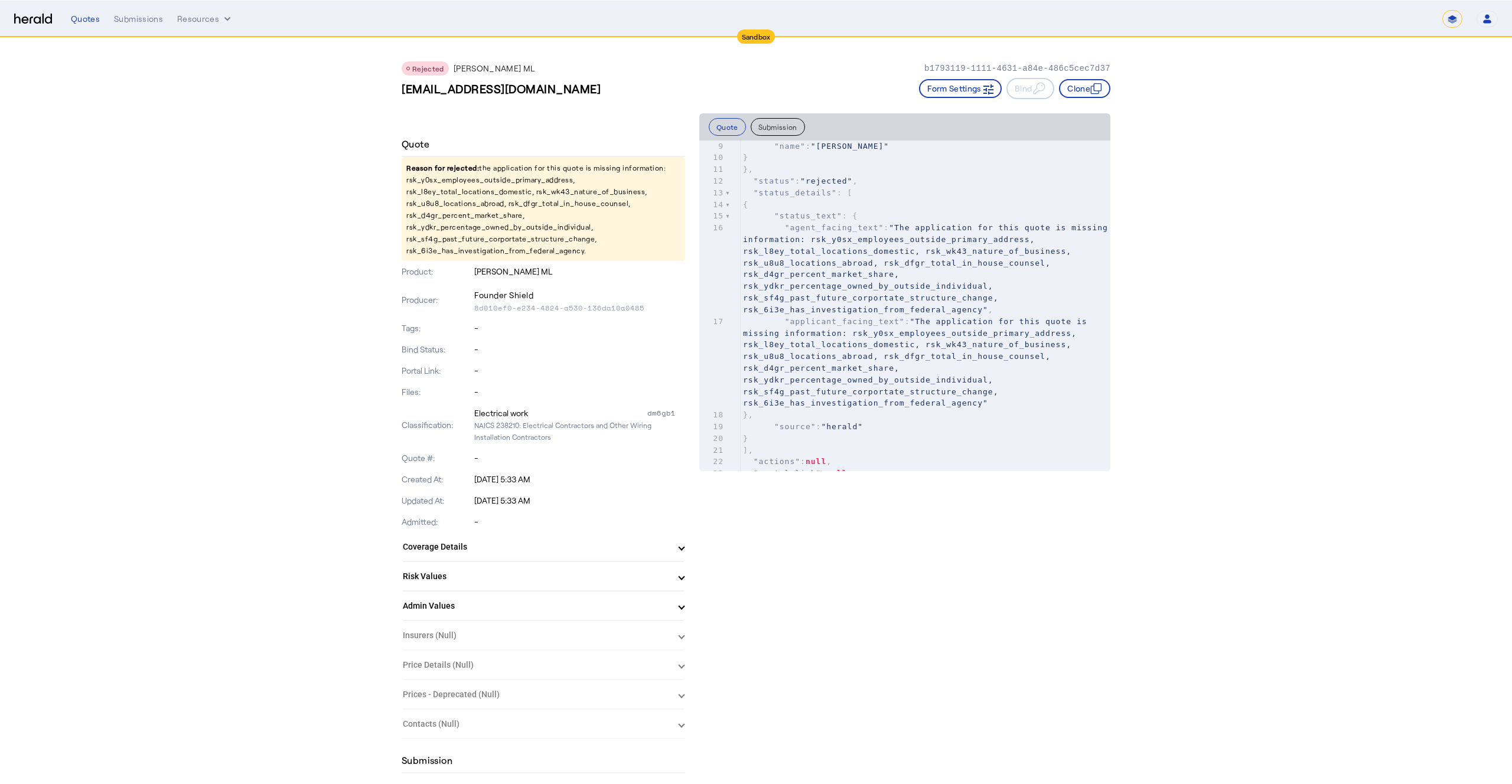
click at [774, 127] on button "Submission" at bounding box center [778, 127] width 54 height 18
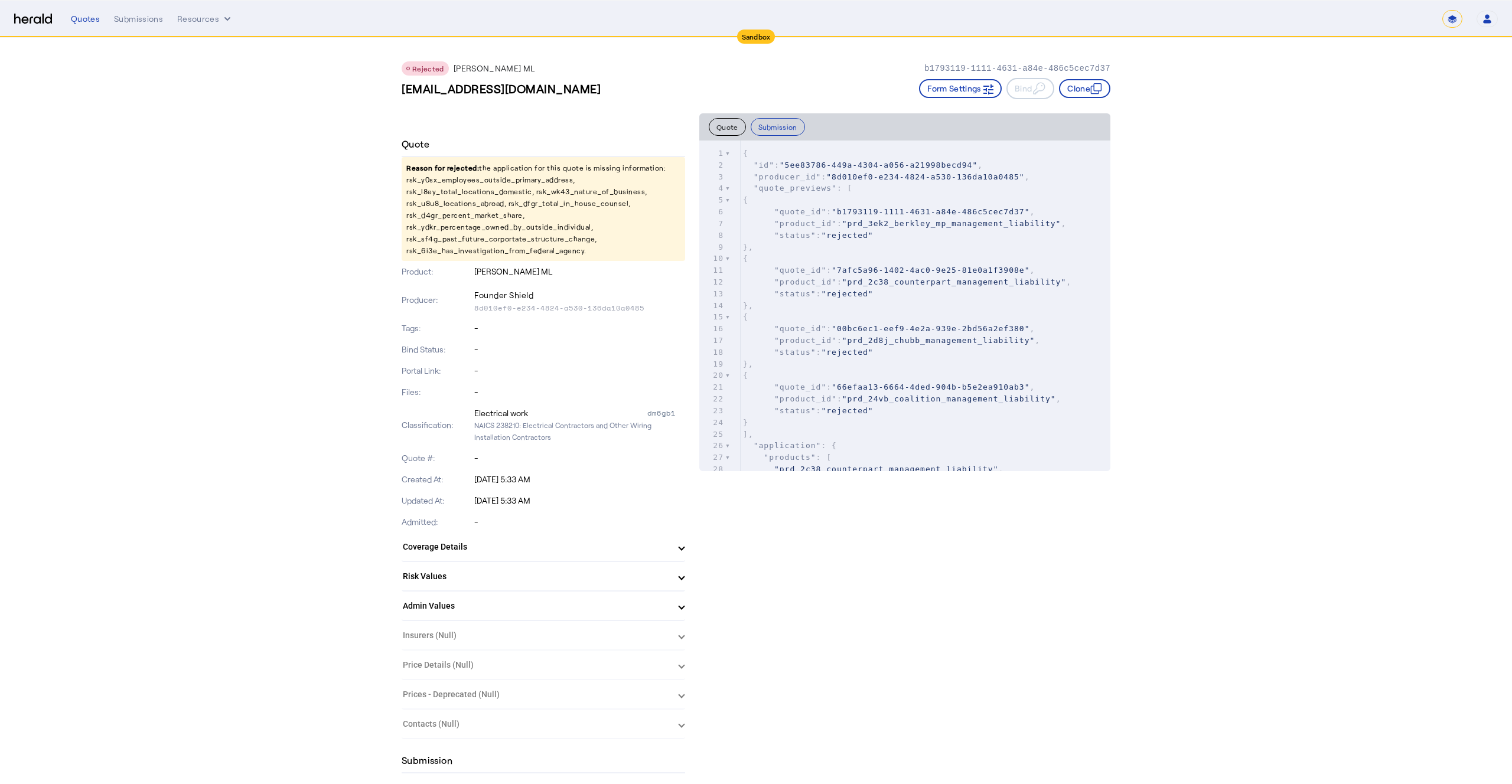
click at [479, 178] on p "Reason for rejected: the application for this quote is missing information: rsk…" at bounding box center [543, 209] width 284 height 104
click at [910, 316] on pre "{" at bounding box center [925, 317] width 370 height 12
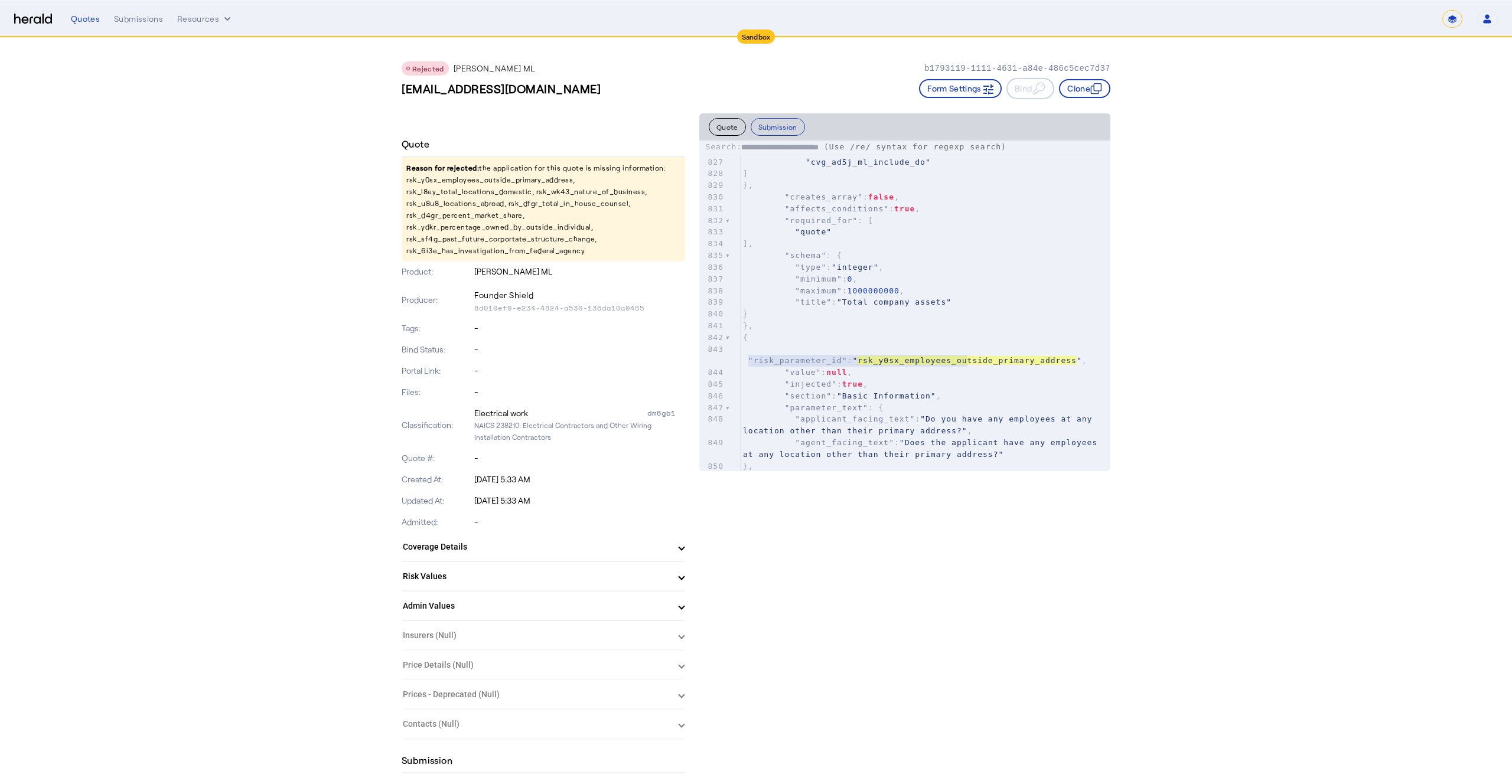
scroll to position [10030, 0]
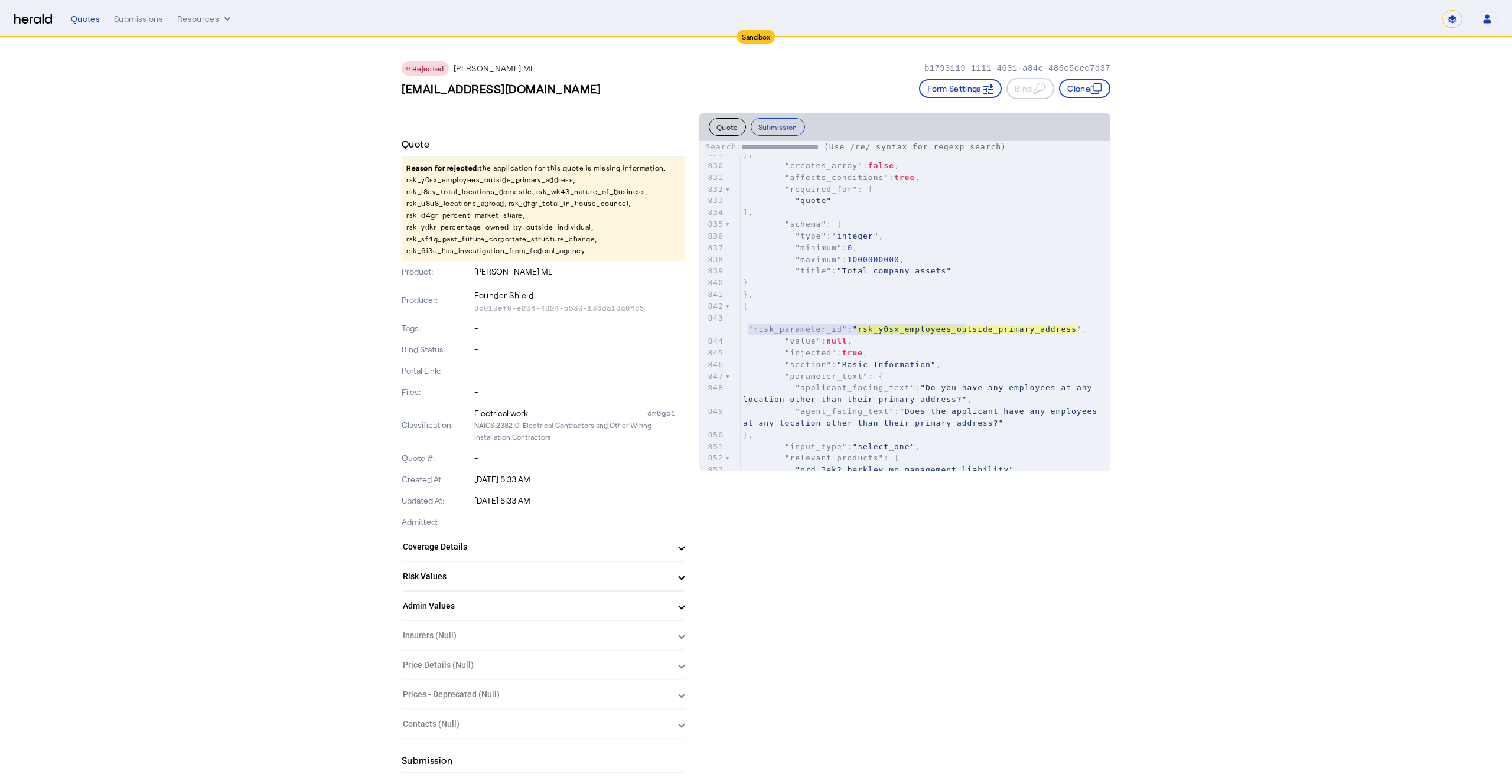
type input "**********"
click at [461, 193] on p "Reason for rejected: the application for this quote is missing information: rsk…" at bounding box center [543, 209] width 284 height 104
click at [573, 195] on p "Reason for rejected: the application for this quote is missing information: rsk…" at bounding box center [543, 209] width 284 height 104
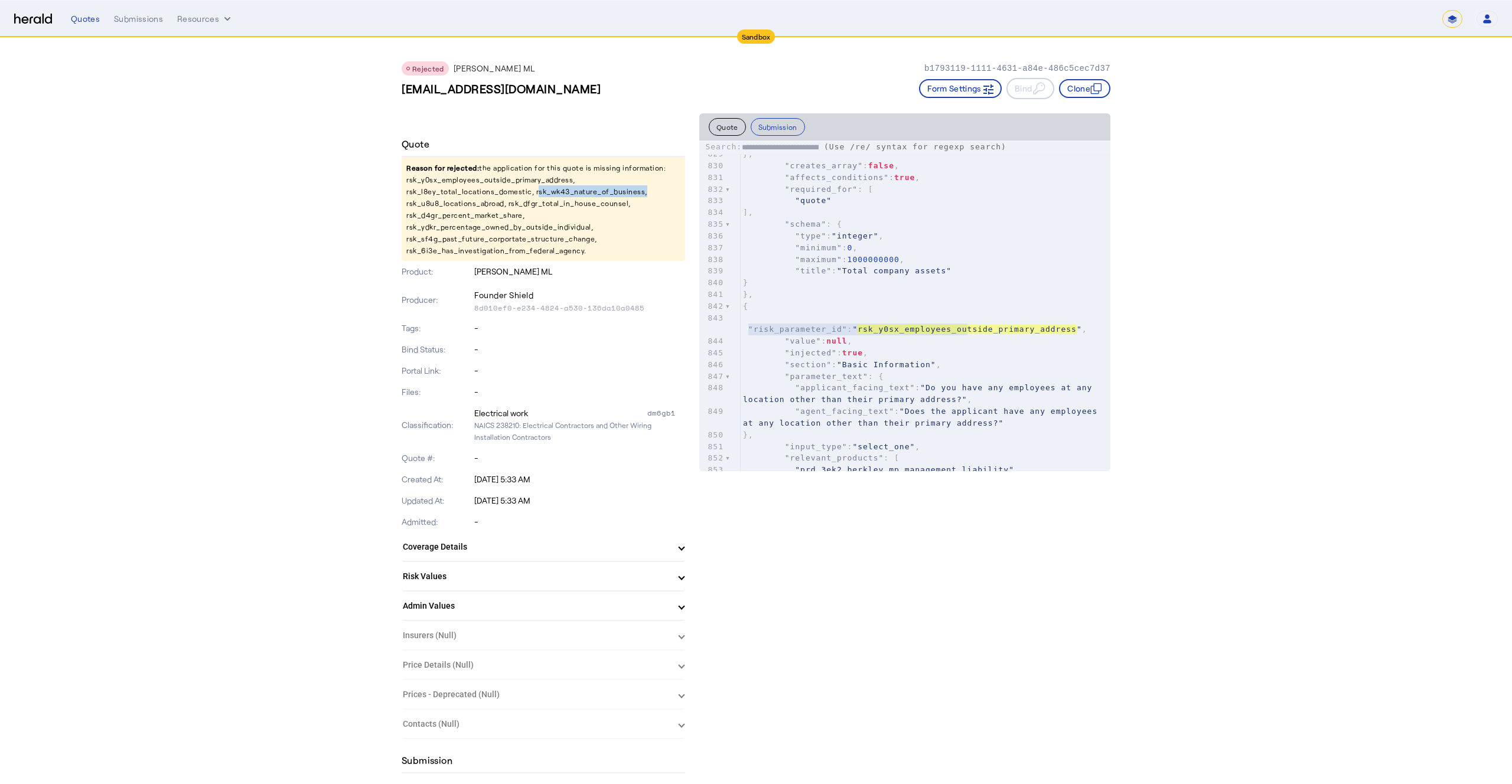
click at [573, 195] on p "Reason for rejected: the application for this quote is missing information: rsk…" at bounding box center [543, 209] width 284 height 104
click at [472, 203] on p "Reason for rejected: the application for this quote is missing information: rsk…" at bounding box center [543, 209] width 284 height 104
click at [451, 180] on p "Reason for rejected: the application for this quote is missing information: rsk…" at bounding box center [543, 209] width 284 height 104
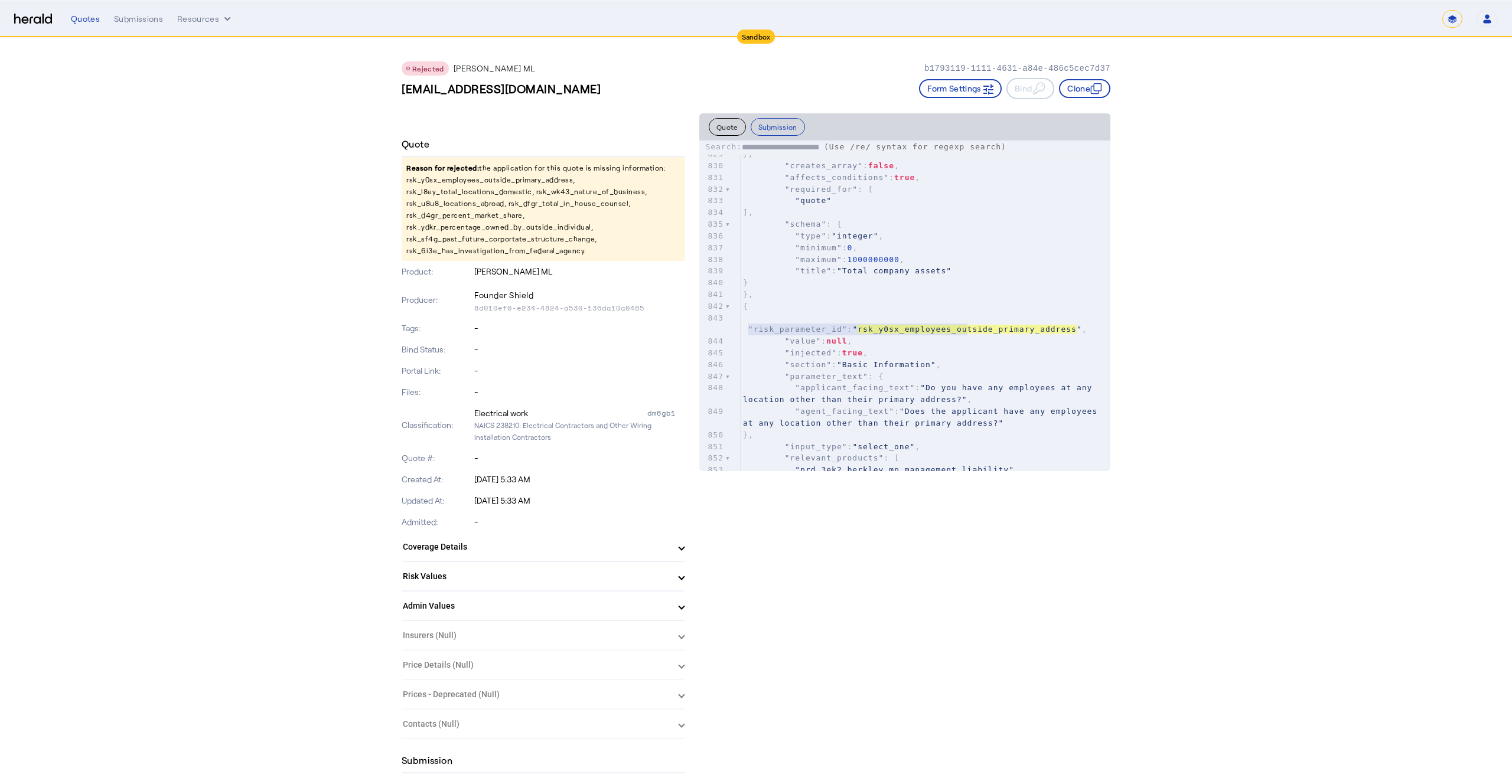
click at [437, 195] on p "Reason for rejected: the application for this quote is missing information: rsk…" at bounding box center [543, 209] width 284 height 104
click at [437, 192] on p "Reason for rejected: the application for this quote is missing information: rsk…" at bounding box center [543, 209] width 284 height 104
click at [549, 193] on p "Reason for rejected: the application for this quote is missing information: rsk…" at bounding box center [543, 209] width 284 height 104
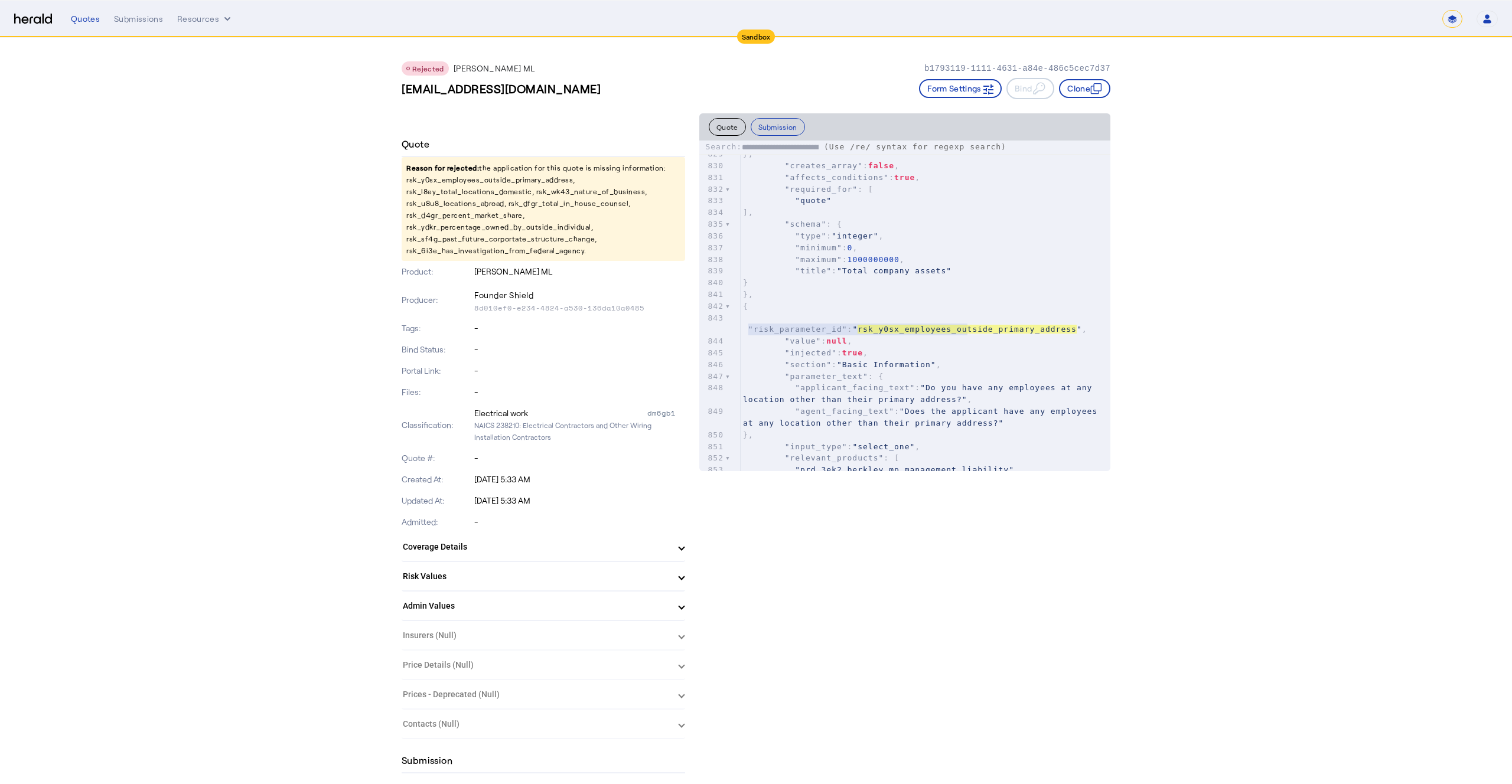
click at [471, 183] on p "Reason for rejected: the application for this quote is missing information: rsk…" at bounding box center [543, 209] width 284 height 104
click at [442, 218] on p "Reason for rejected: the application for this quote is missing information: rsk…" at bounding box center [543, 209] width 284 height 104
click at [151, 23] on div "Submissions" at bounding box center [139, 19] width 49 height 12
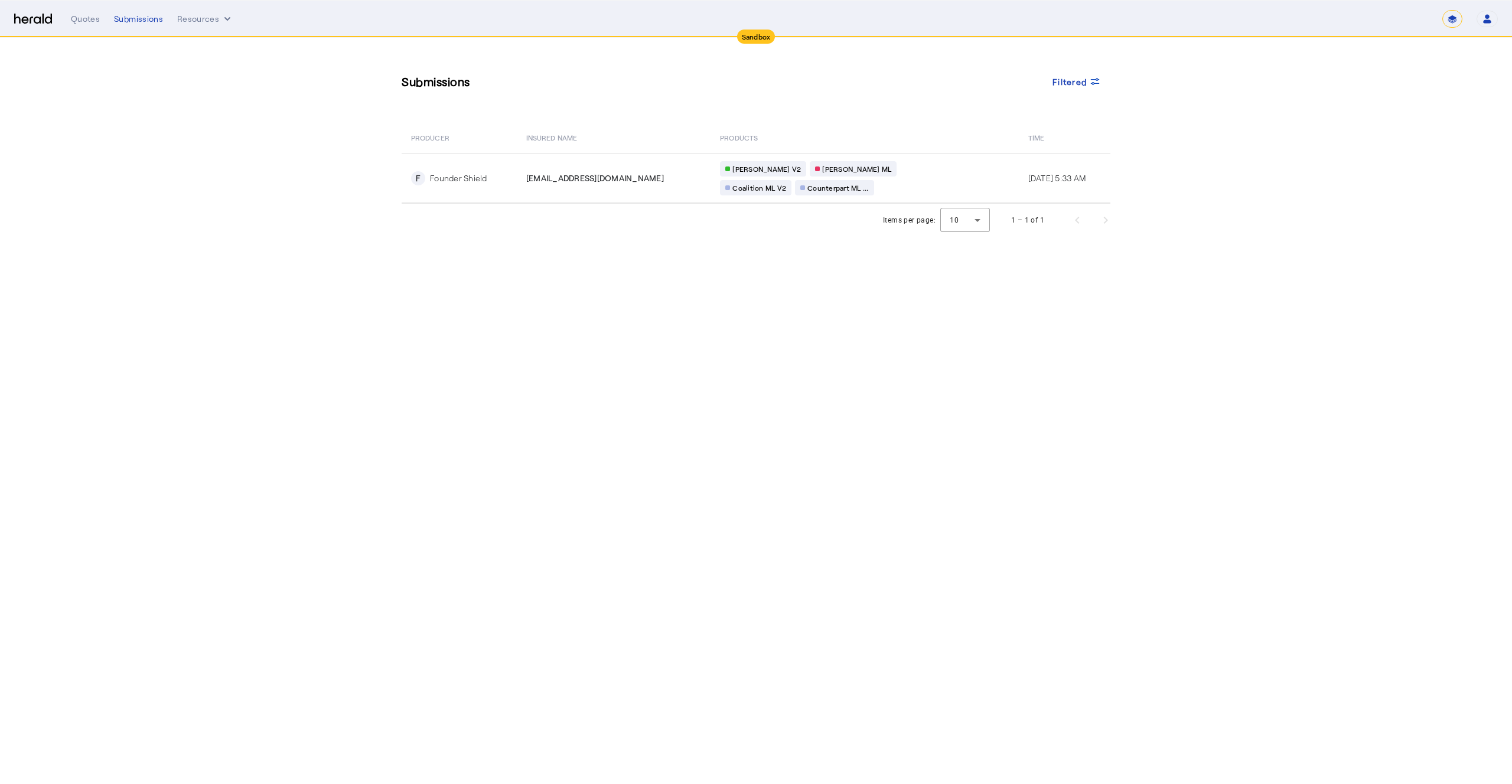
click at [749, 38] on div "Sandbox" at bounding box center [756, 37] width 39 height 14
click at [1451, 21] on select "**********" at bounding box center [1452, 19] width 20 height 18
select select "**********"
click at [1442, 10] on select "**********" at bounding box center [1452, 19] width 20 height 18
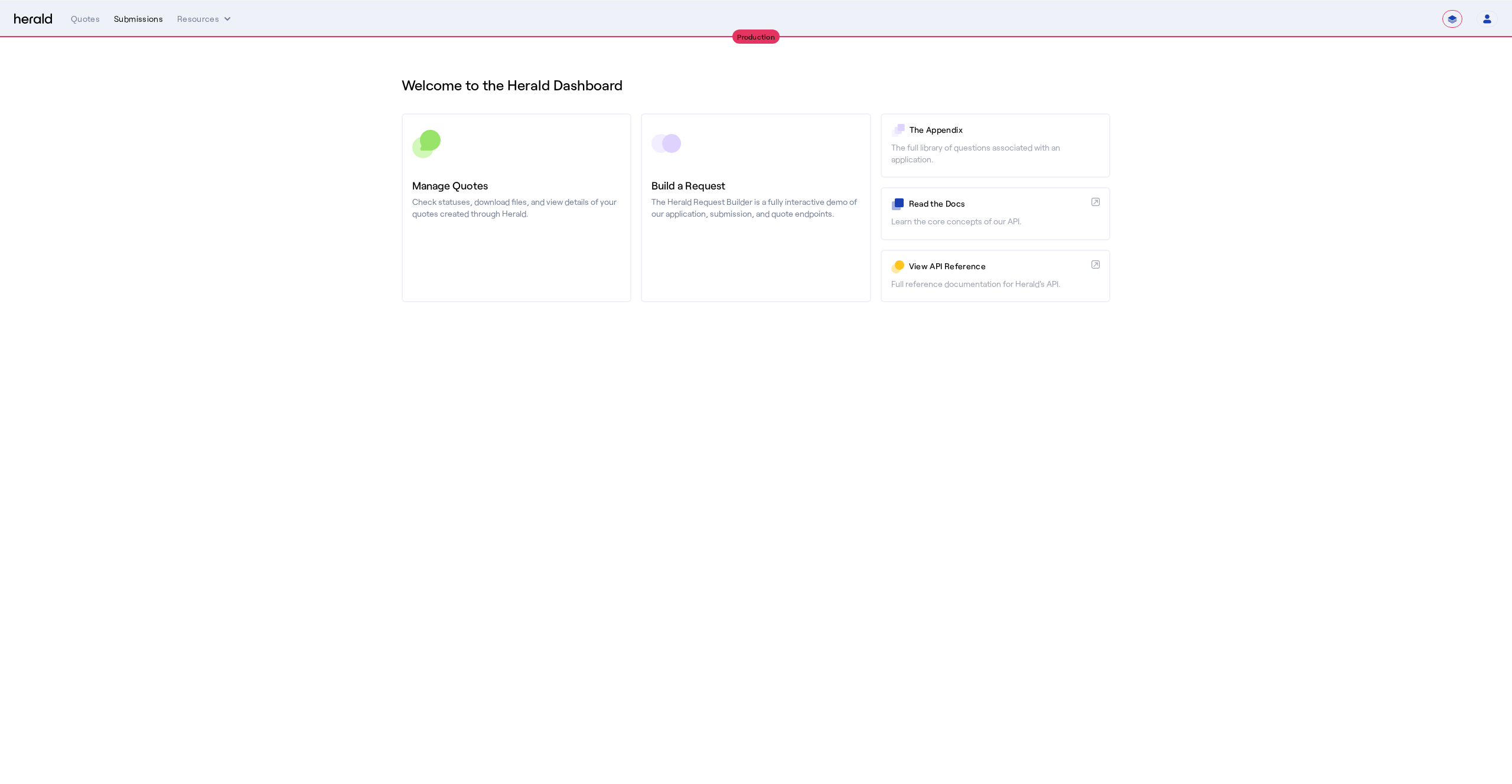
click at [142, 18] on div "Submissions" at bounding box center [139, 19] width 49 height 12
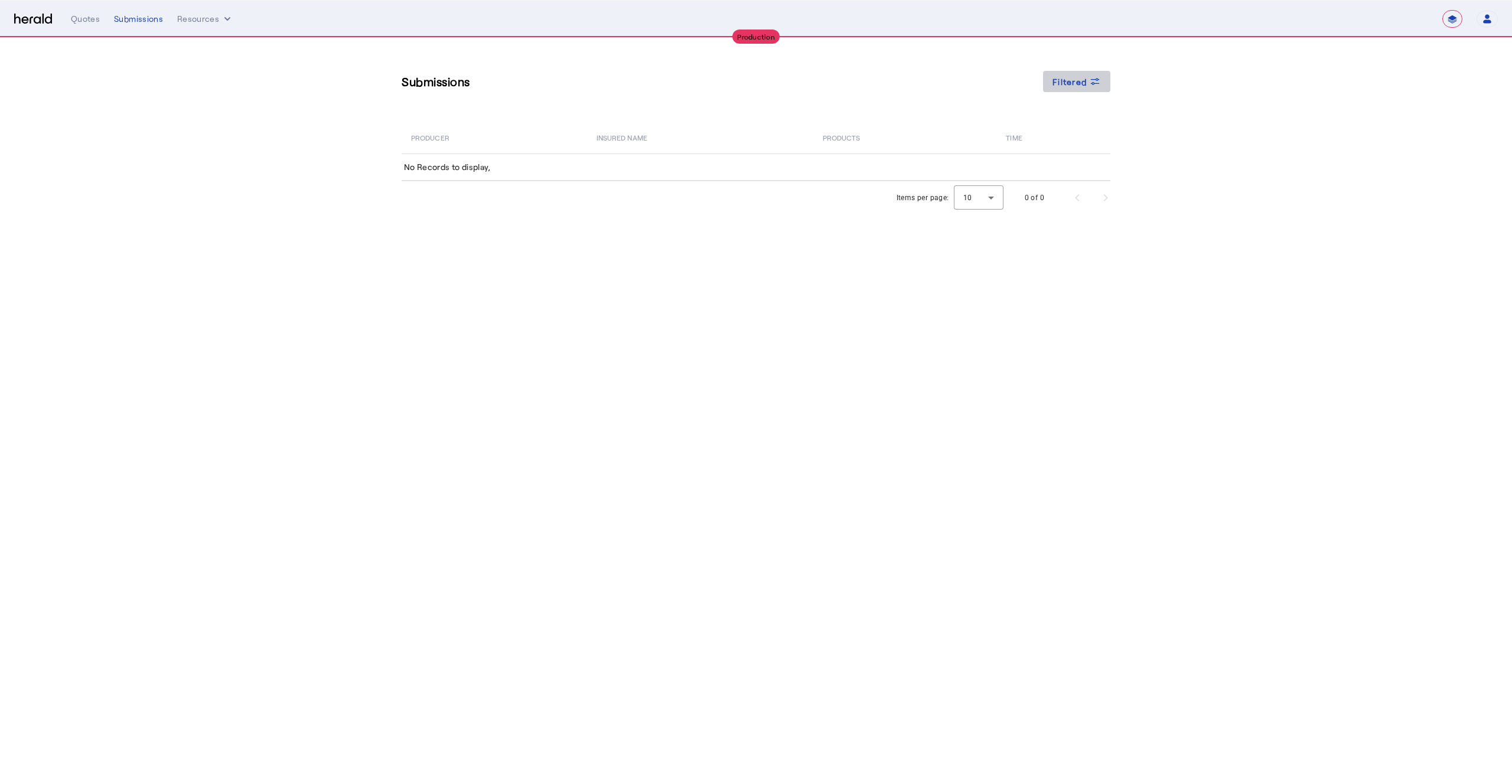
click at [1090, 84] on icon at bounding box center [1095, 81] width 12 height 12
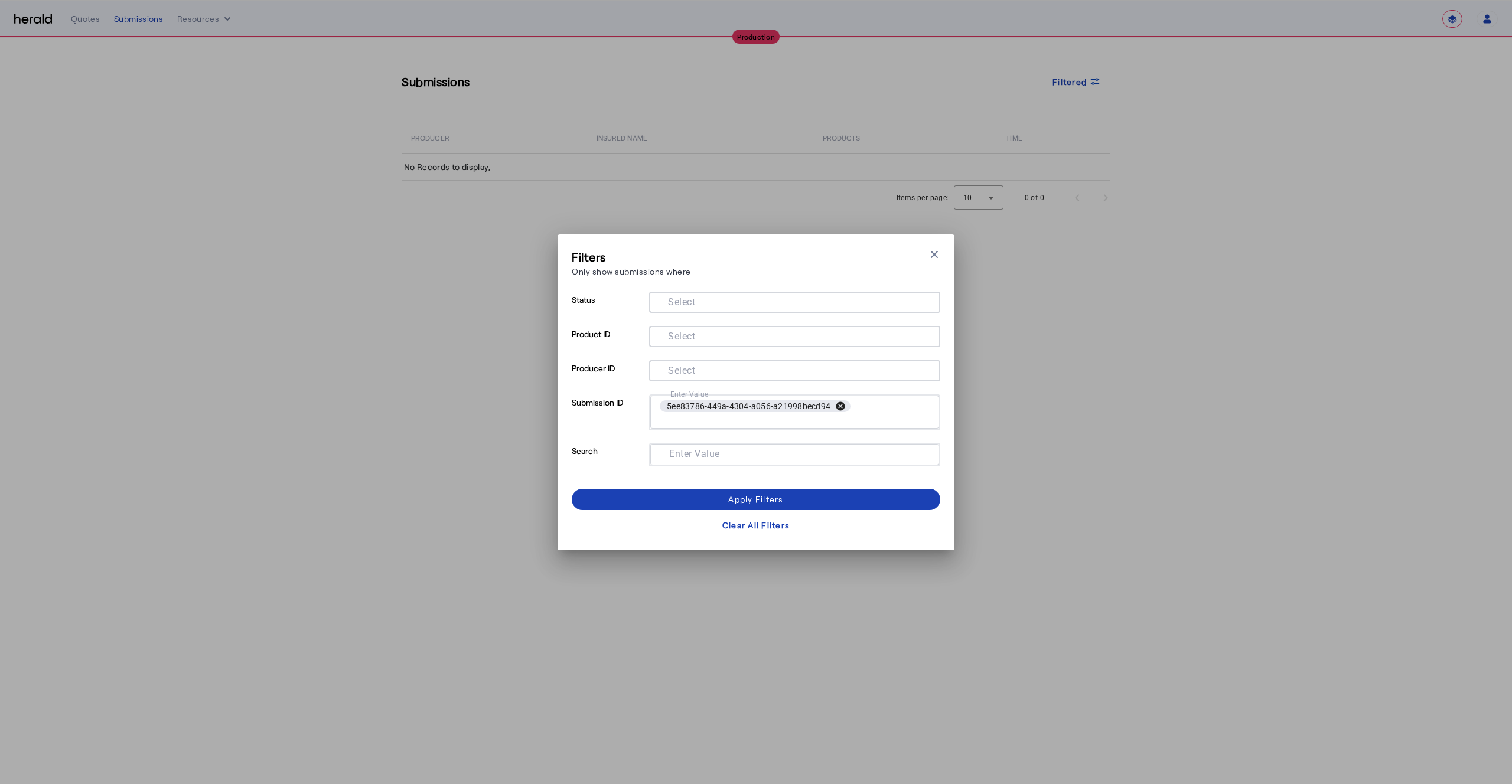
click at [839, 406] on button "cancel" at bounding box center [841, 406] width 20 height 11
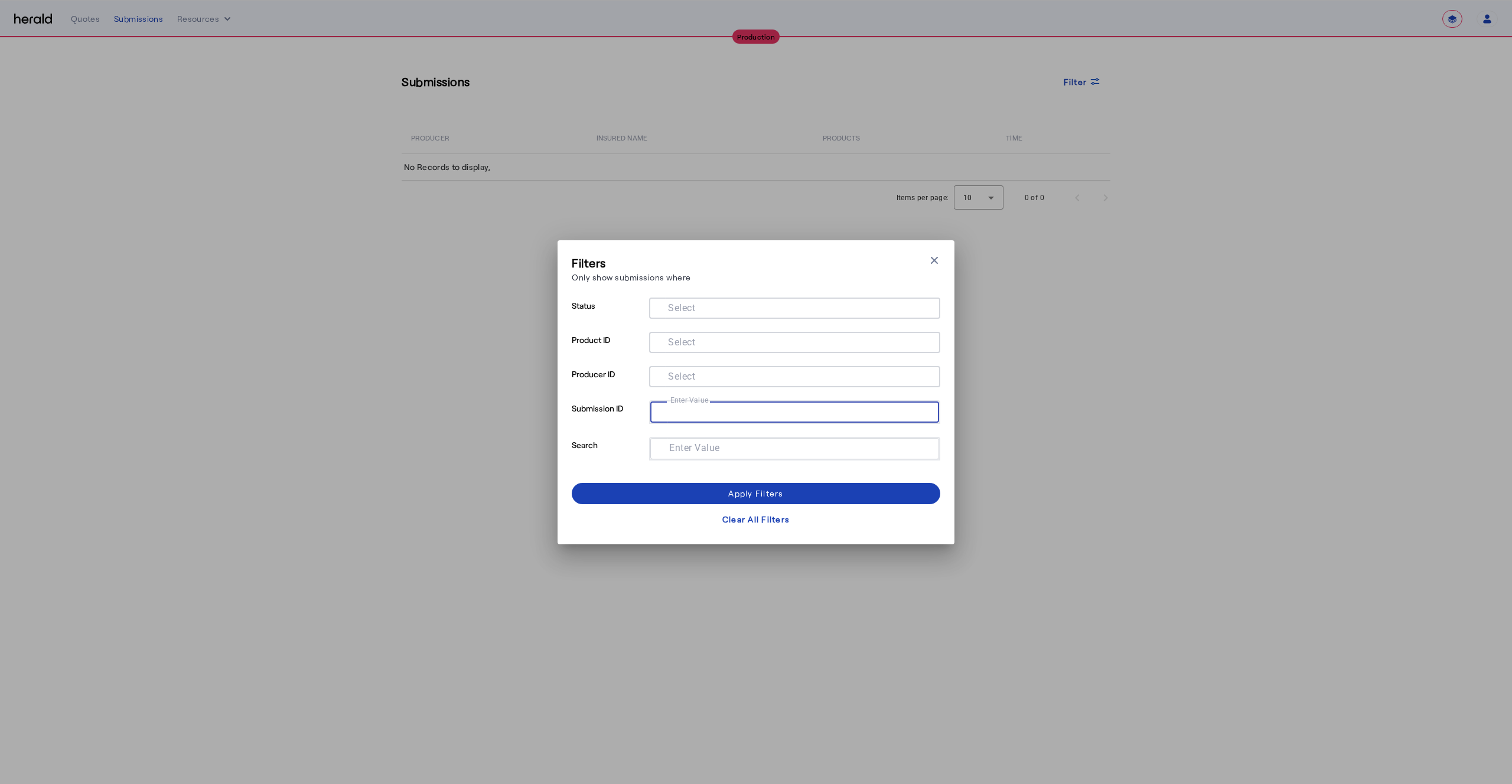
click at [683, 306] on mat-label "Select" at bounding box center [682, 307] width 27 height 11
click at [683, 306] on input "Select" at bounding box center [793, 307] width 268 height 14
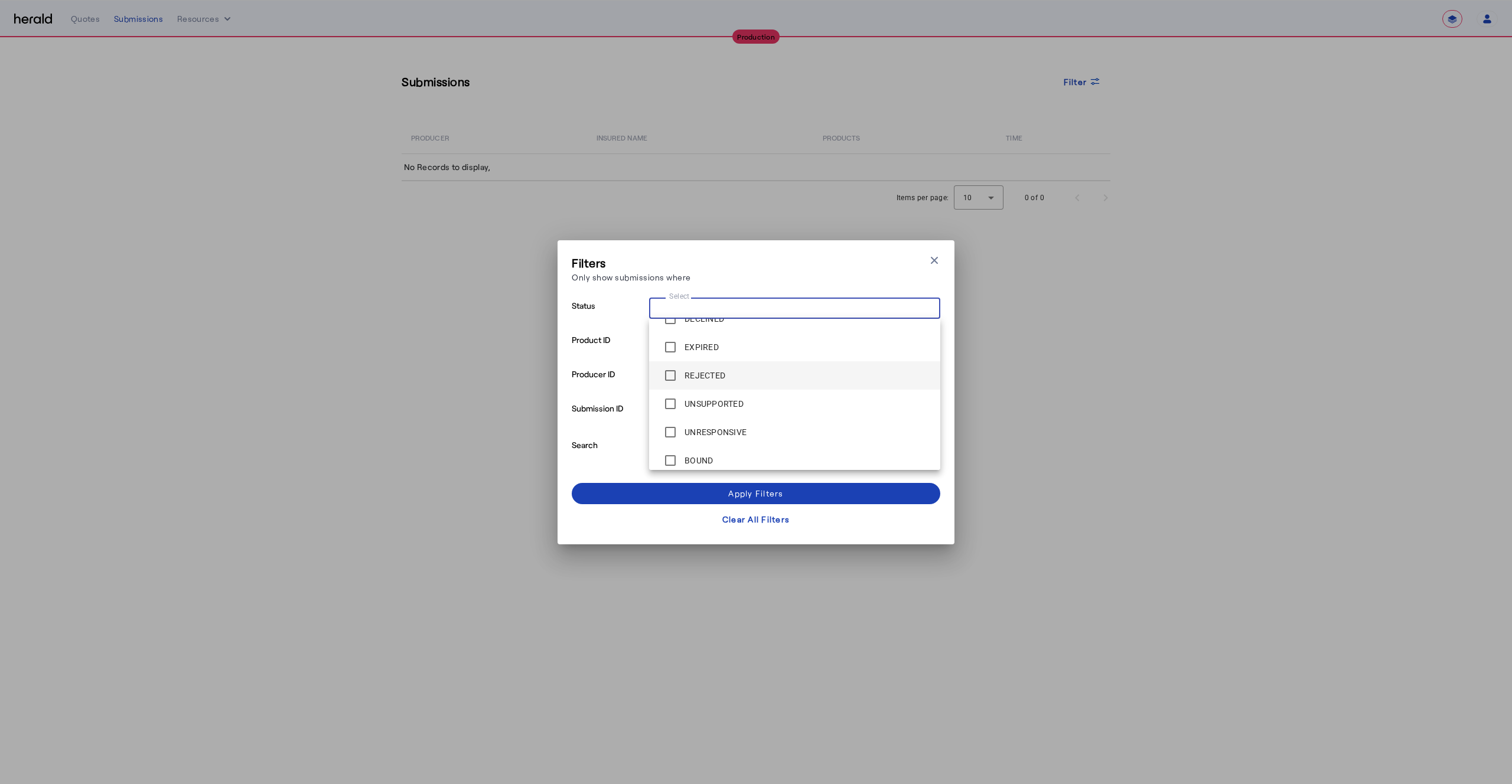
scroll to position [142, 0]
click at [693, 262] on div "Filters Only show submissions where Close modal" at bounding box center [756, 271] width 368 height 34
click at [685, 337] on mat-label "Select" at bounding box center [682, 341] width 27 height 11
click at [685, 337] on input "Select" at bounding box center [793, 341] width 268 height 14
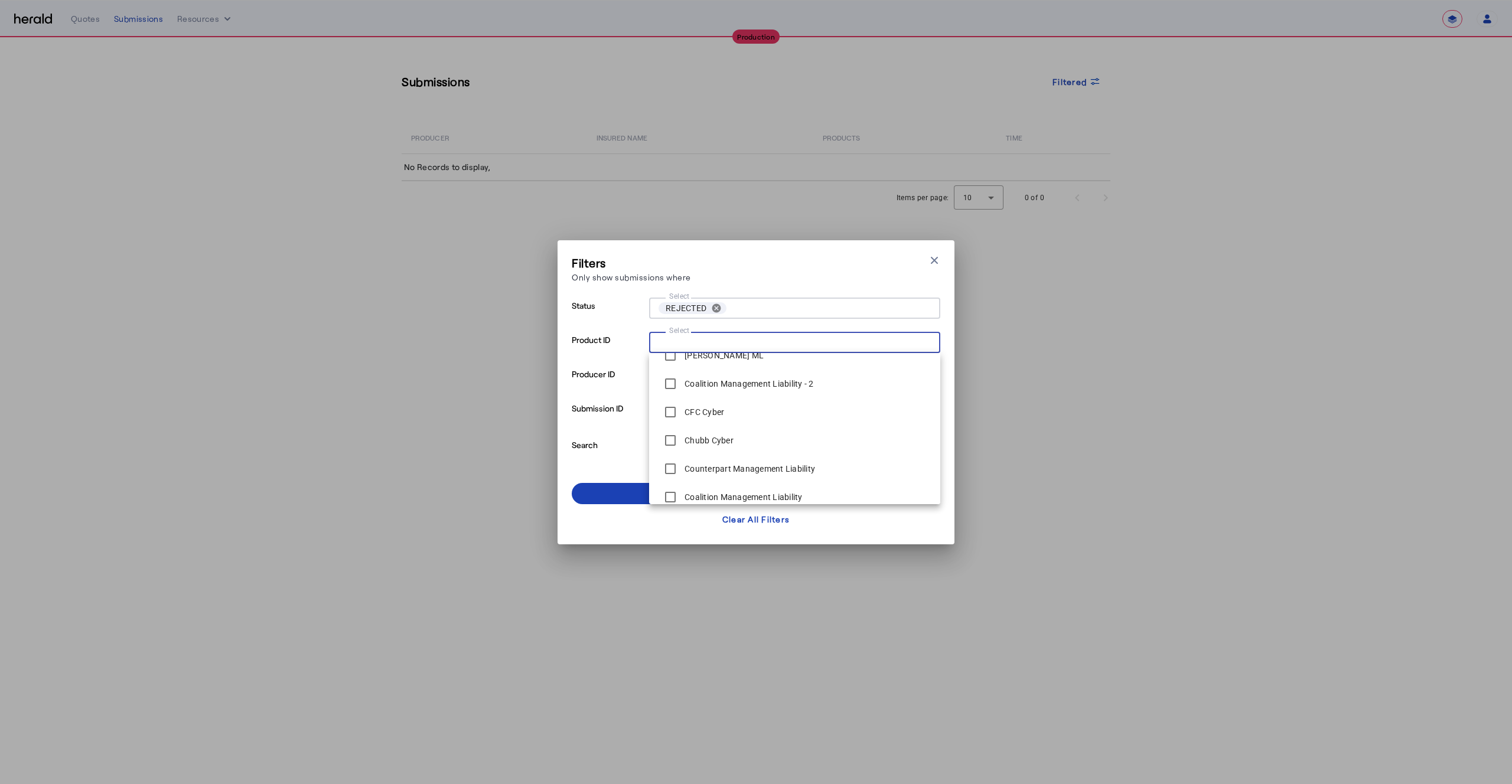
scroll to position [0, 0]
click at [696, 478] on div "[PERSON_NAME] ML" at bounding box center [711, 485] width 105 height 24
click at [618, 495] on span at bounding box center [756, 494] width 368 height 29
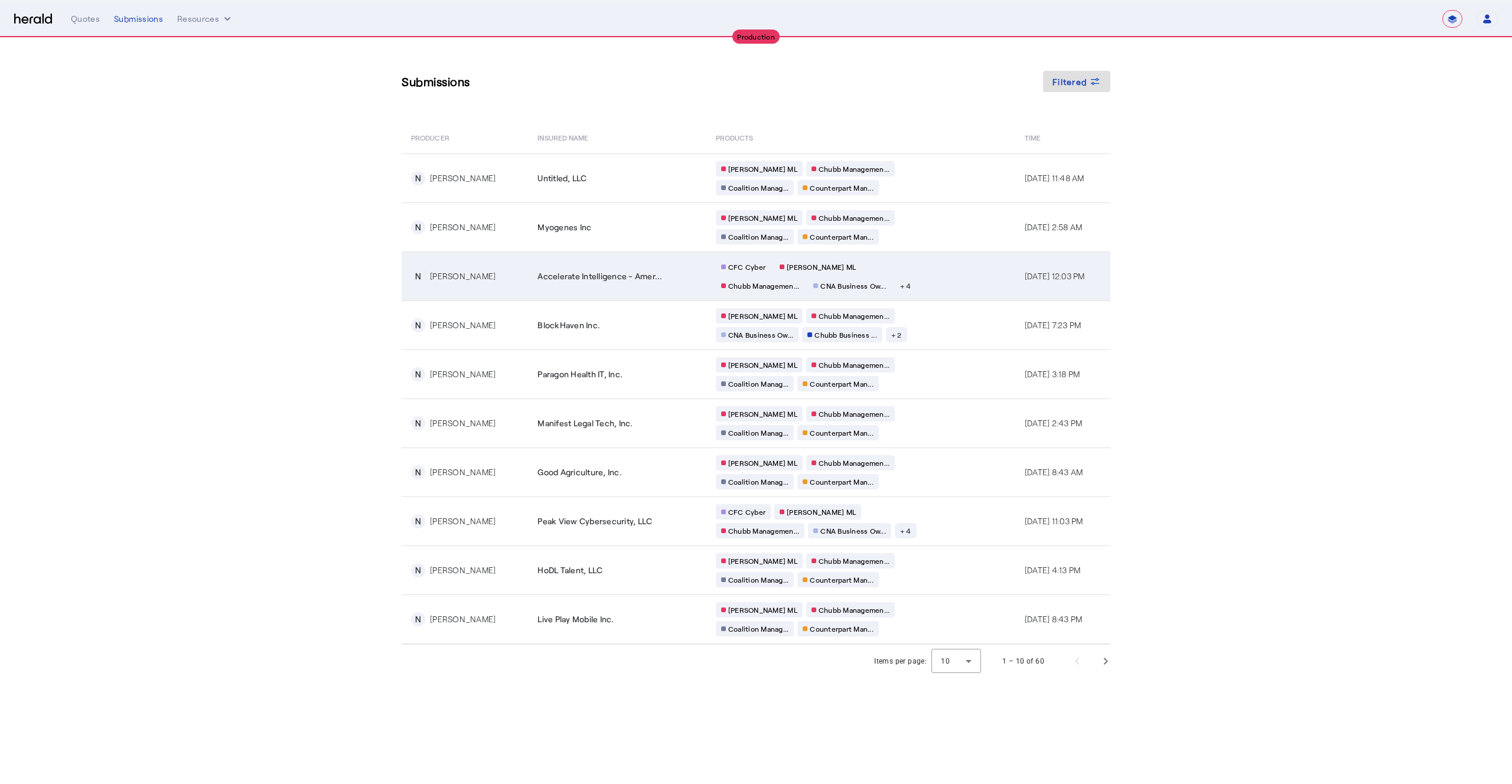
click at [596, 289] on td "Accelerate Intelligence - Amer..." at bounding box center [618, 276] width 179 height 49
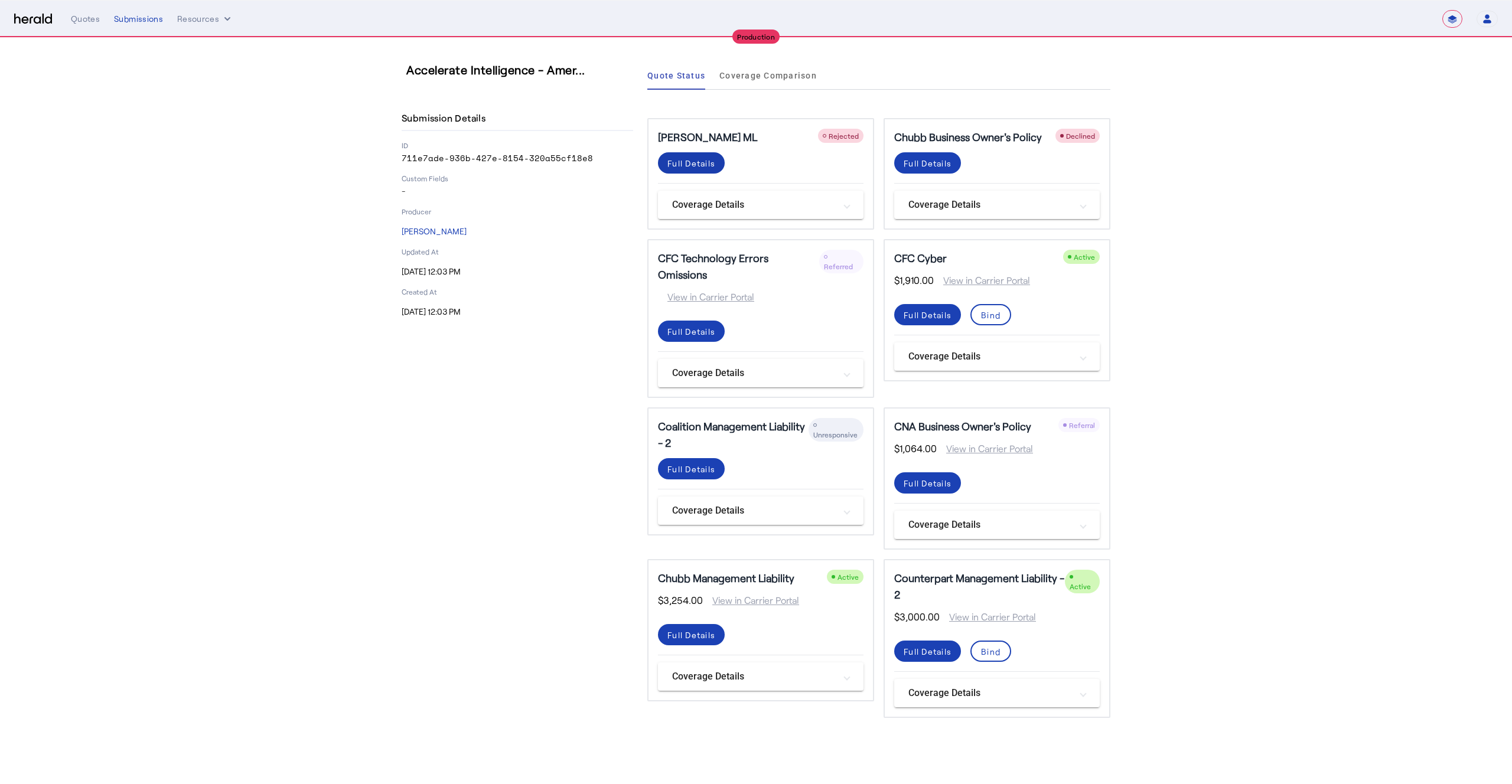
click at [691, 161] on div "Full Details" at bounding box center [691, 163] width 48 height 12
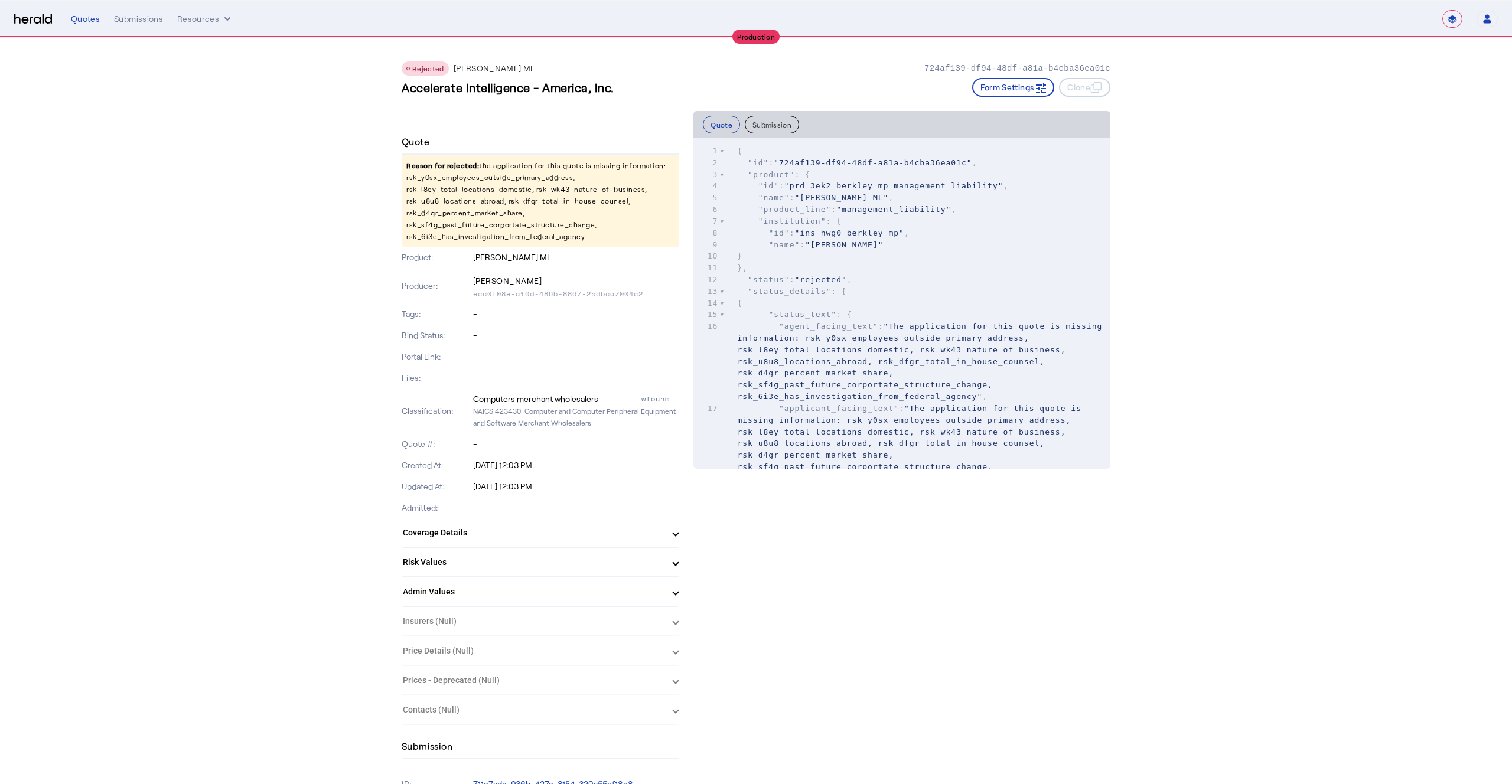
click at [450, 177] on p "Reason for rejected: the application for this quote is missing information: rsk…" at bounding box center [540, 200] width 278 height 92
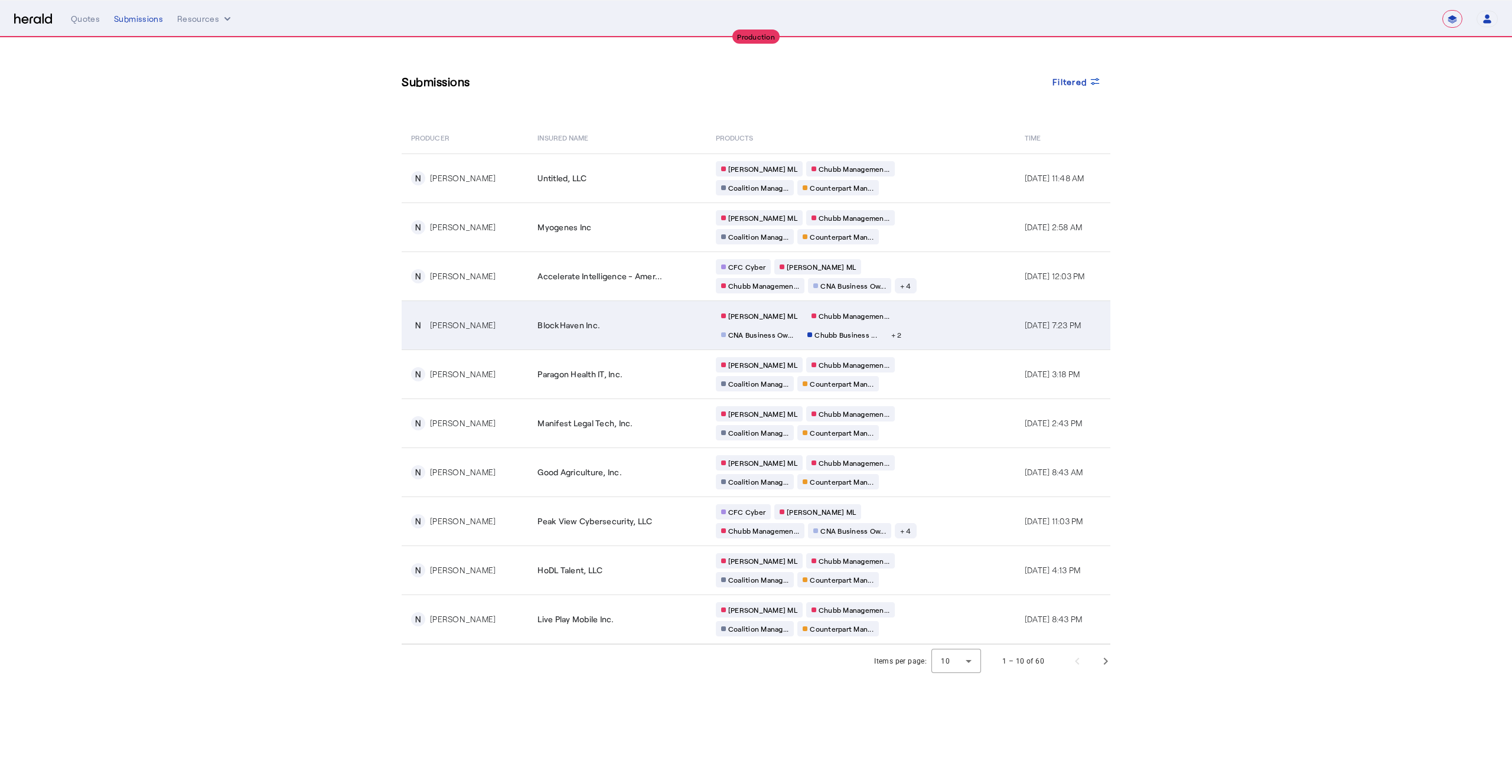
click at [594, 328] on div "BlockHaven Inc." at bounding box center [619, 325] width 164 height 12
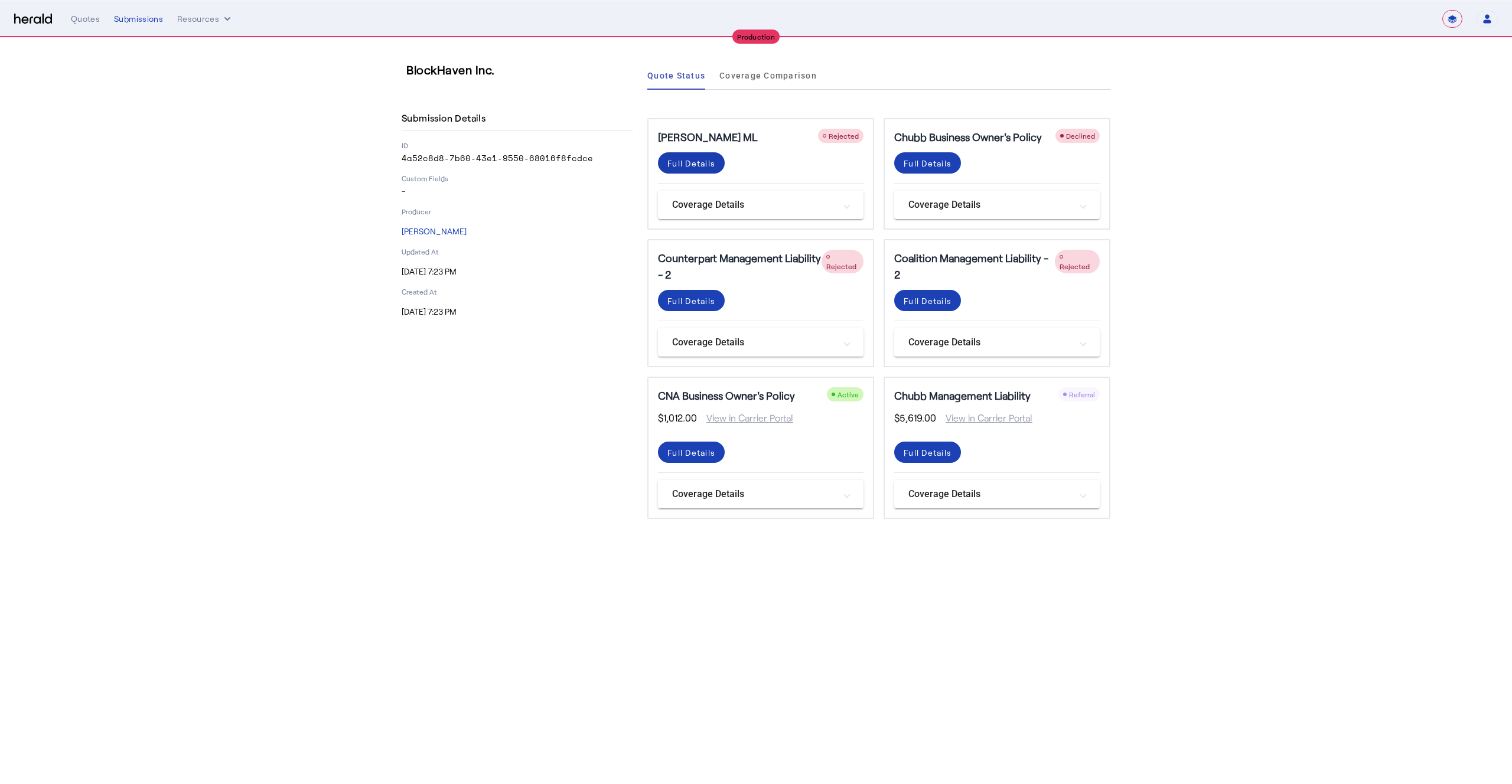
click at [694, 165] on div "Full Details" at bounding box center [691, 163] width 48 height 12
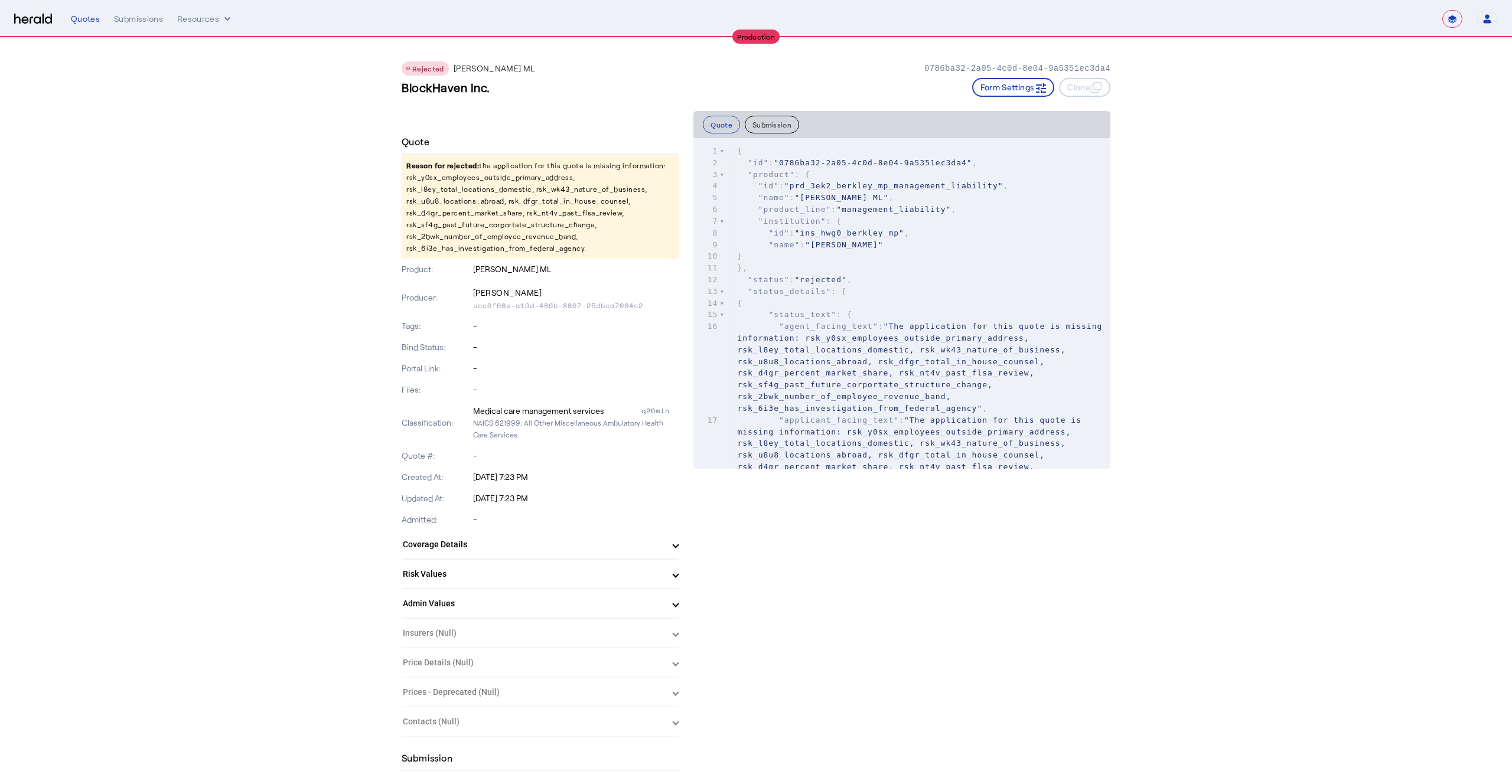
click at [451, 193] on p "Reason for rejected: the application for this quote is missing information: rsk…" at bounding box center [540, 206] width 278 height 104
copy p "rsk_l8ey_total_locations_domestic"
click at [560, 190] on p "Reason for rejected: the application for this quote is missing information: rsk…" at bounding box center [540, 206] width 278 height 104
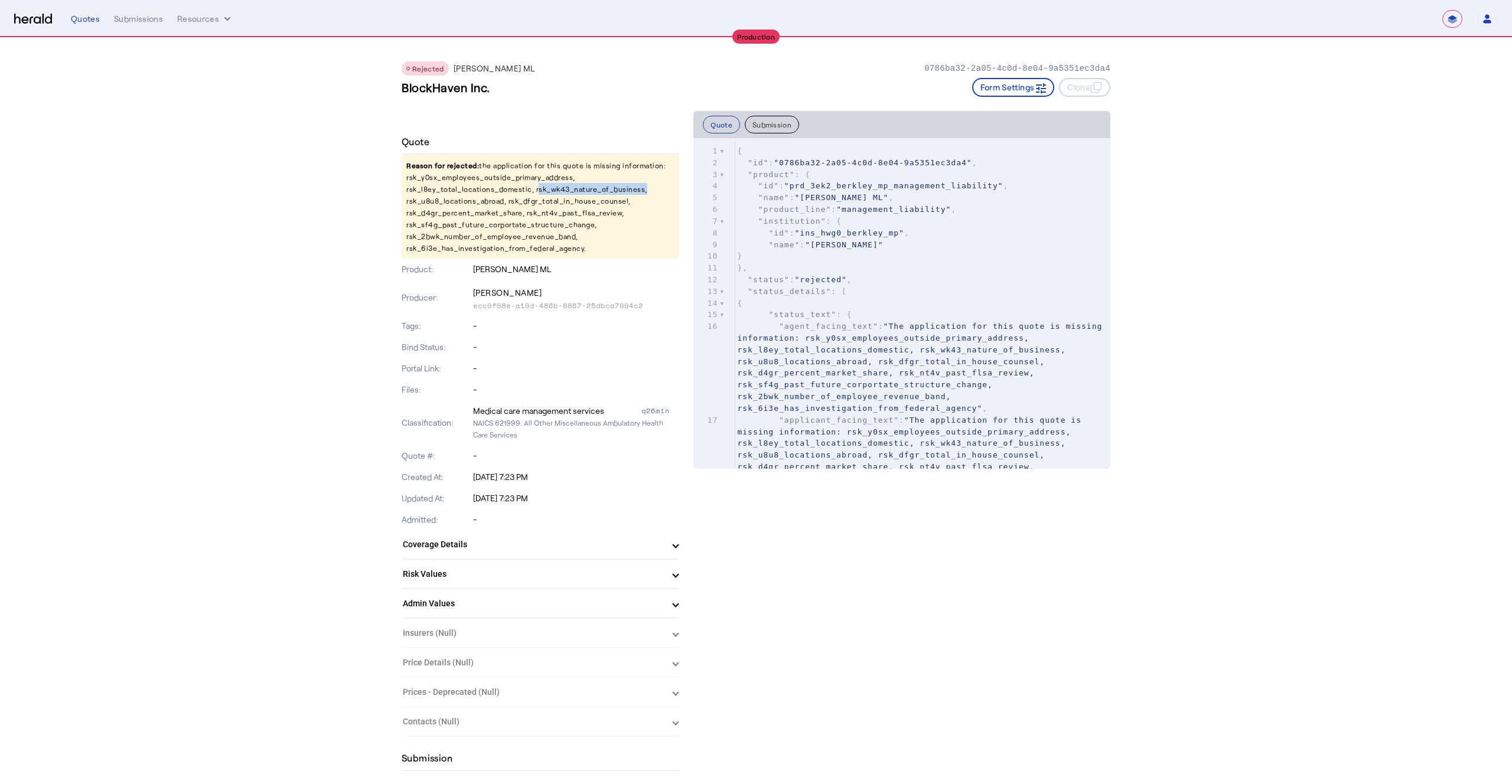
copy p "rsk_wk43_nature_of_business"
click at [471, 202] on p "Reason for rejected: the application for this quote is missing information: rsk…" at bounding box center [540, 206] width 278 height 104
copy p "rsk_u8u8_locations_abroad"
click at [469, 178] on p "Reason for rejected: the application for this quote is missing information: rsk…" at bounding box center [540, 206] width 278 height 104
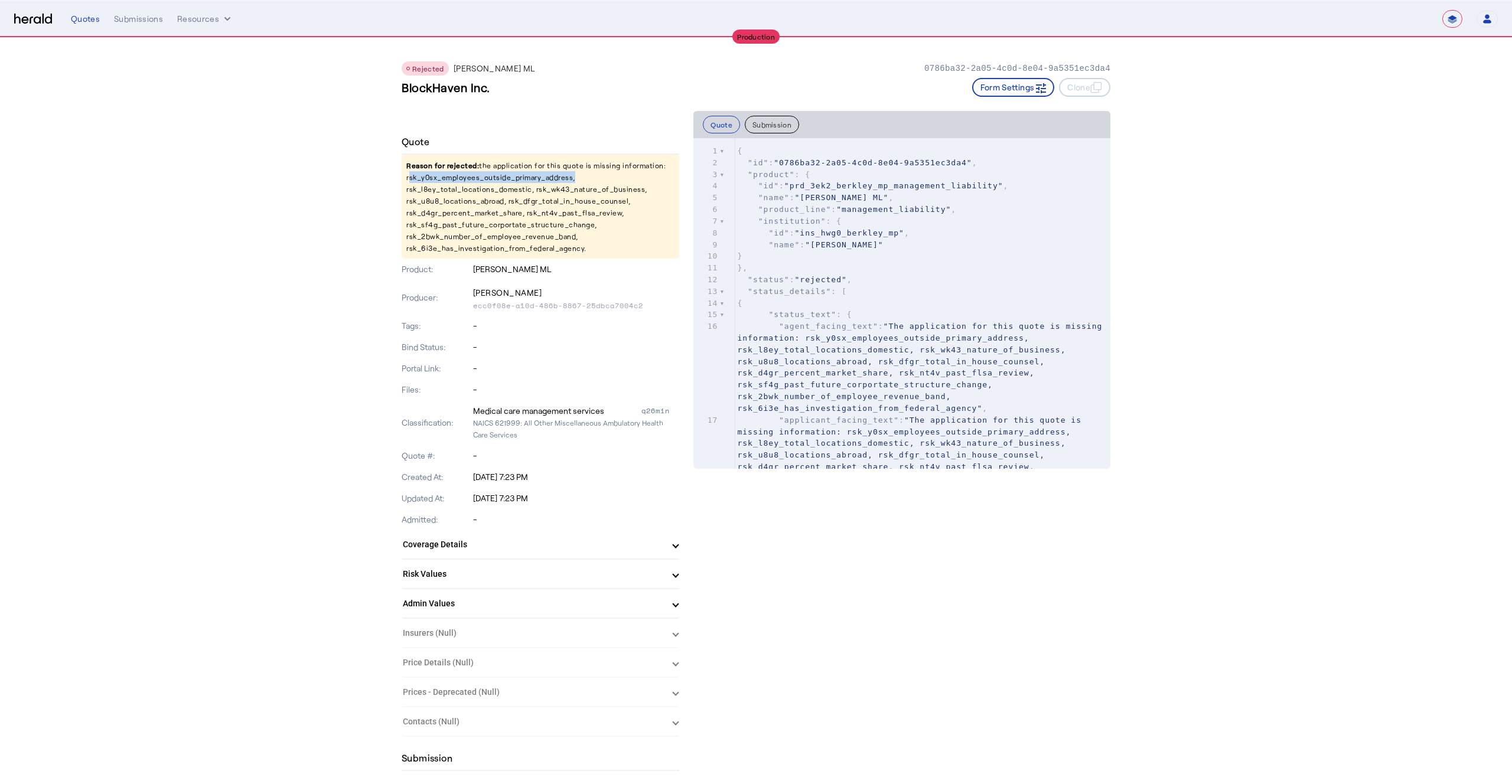
click at [469, 178] on p "Reason for rejected: the application for this quote is missing information: rsk…" at bounding box center [540, 206] width 278 height 104
copy p "rsk_y0sx_employees_outside_primary_address"
click at [460, 190] on p "Reason for rejected: the application for this quote is missing information: rsk…" at bounding box center [540, 206] width 278 height 104
copy p "rsk_l8ey_total_locations_domestic"
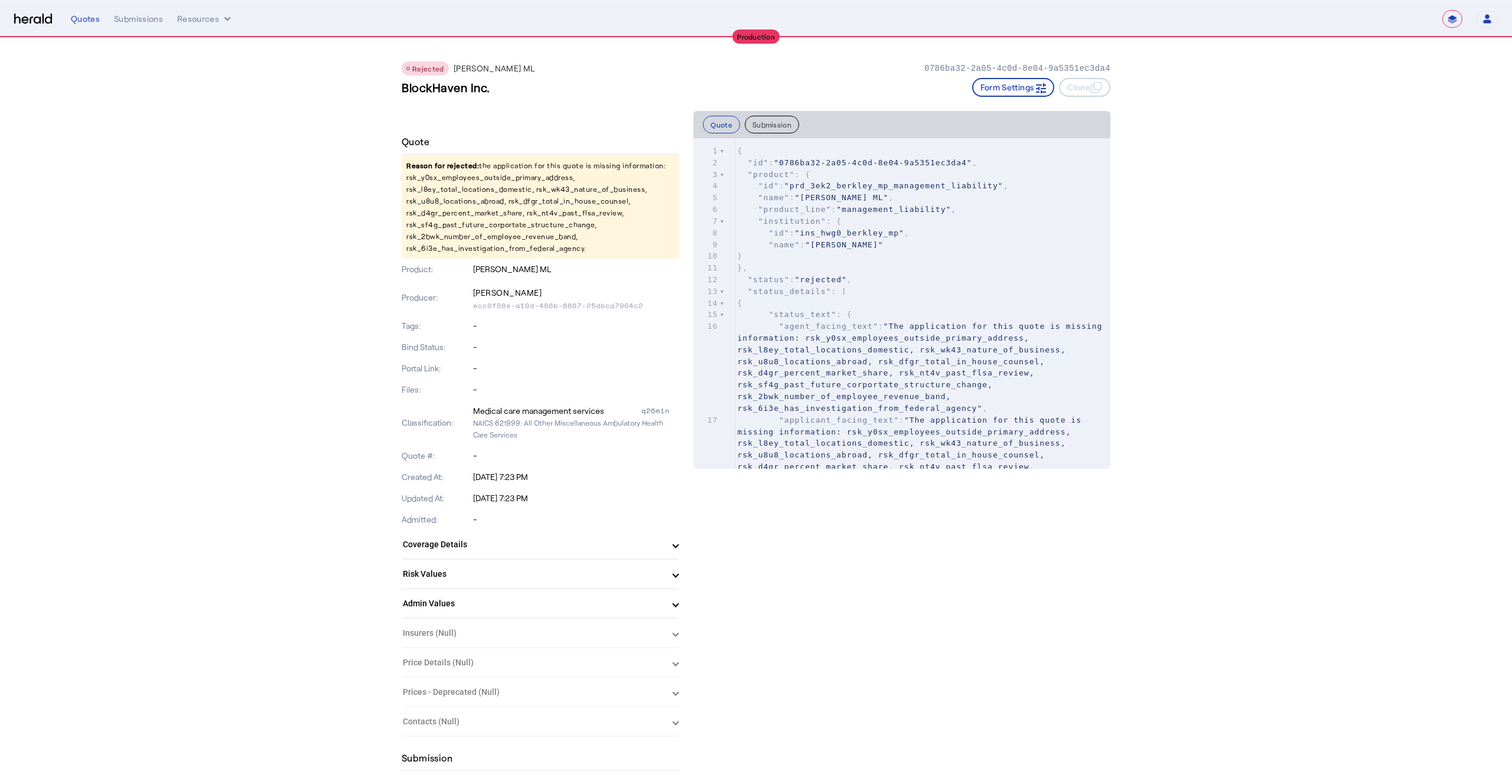
click at [483, 178] on p "Reason for rejected: the application for this quote is missing information: rsk…" at bounding box center [540, 206] width 278 height 104
copy p "rsk_y0sx_employees_outside_primary_address"
click at [136, 18] on div "Submissions" at bounding box center [139, 19] width 49 height 12
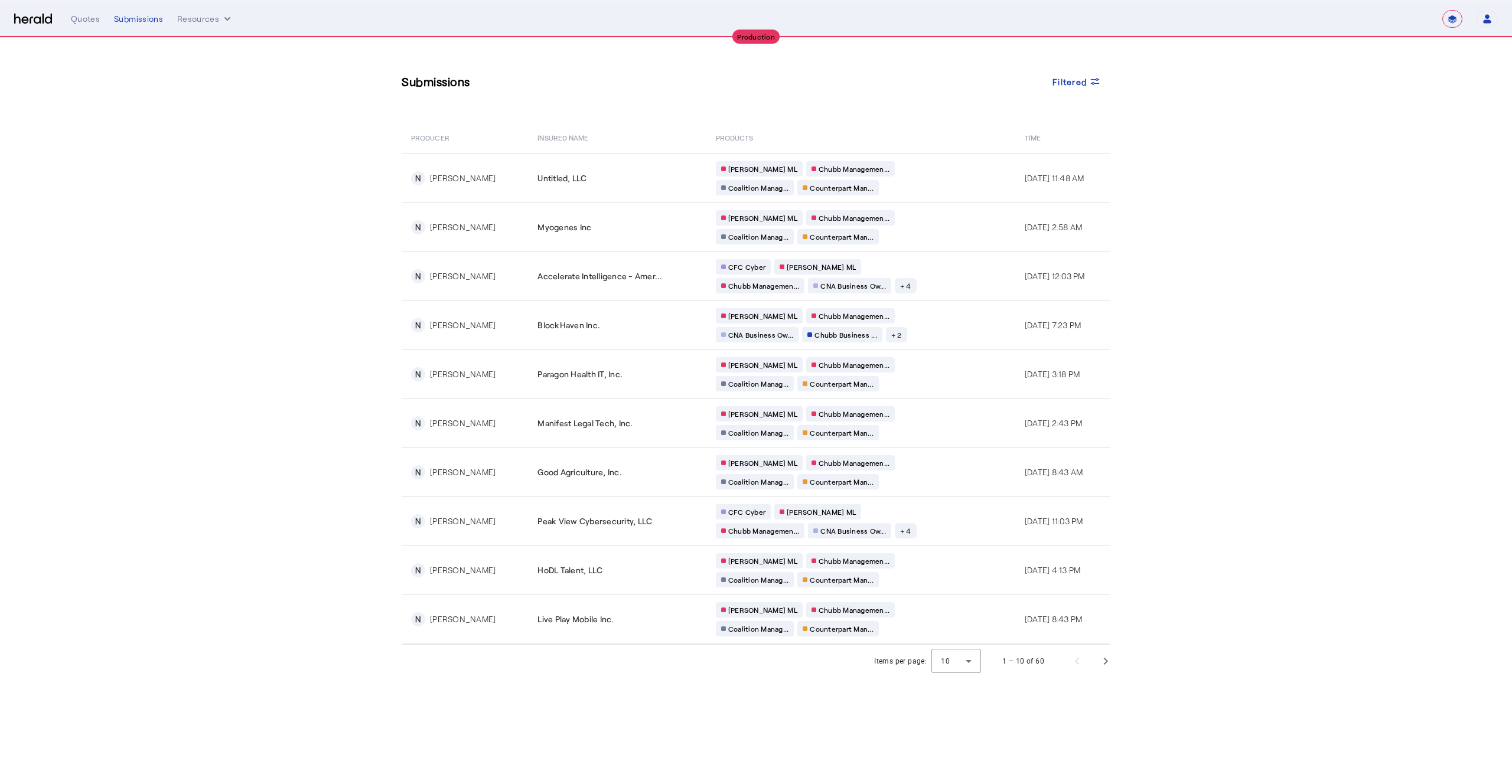
click at [268, 302] on section "Submissions Filtered PRODUCER Insured Name PRODUCTS Time N [PERSON_NAME] Untitl…" at bounding box center [756, 358] width 1512 height 640
click at [1066, 76] on span "Filtered" at bounding box center [1070, 81] width 35 height 12
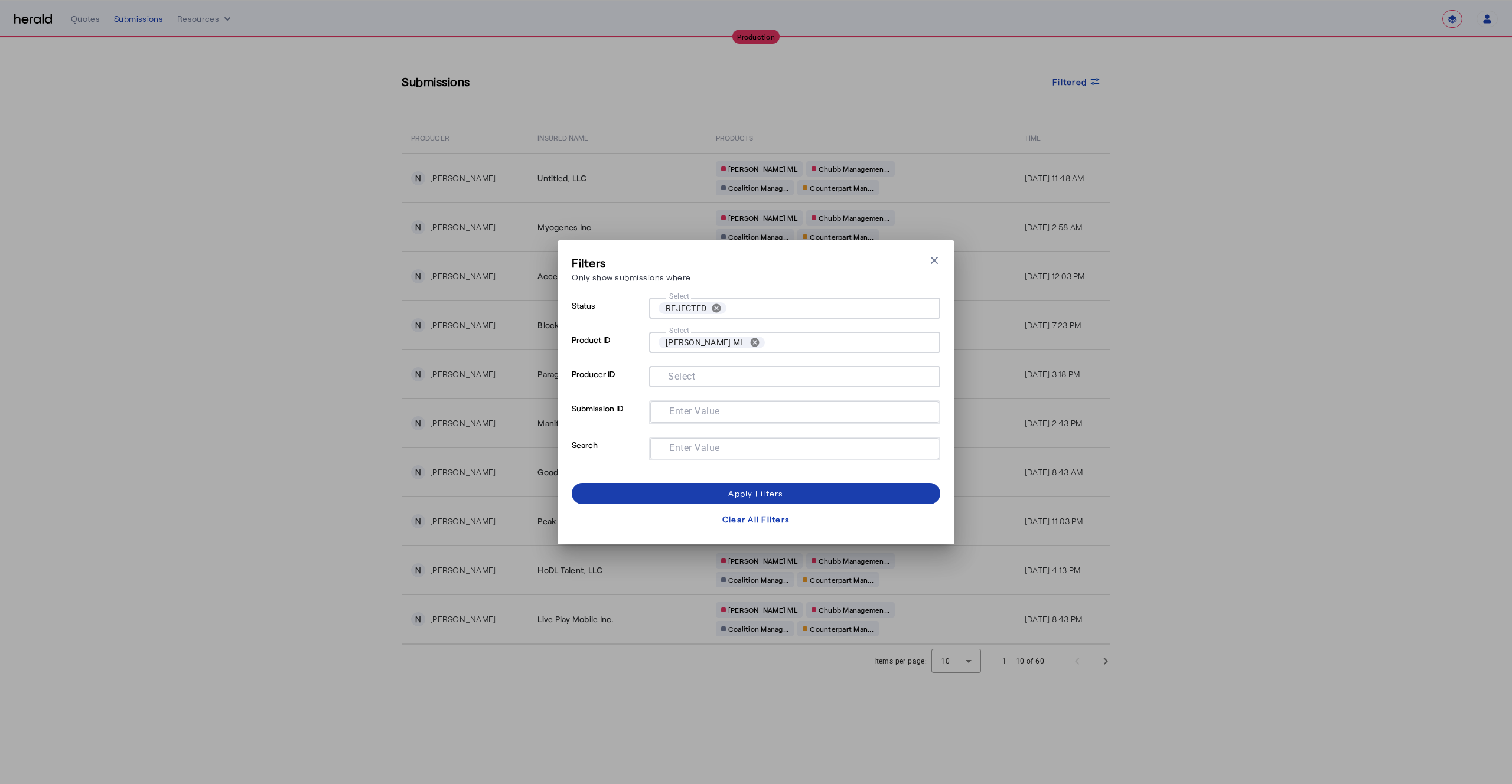
click at [785, 490] on span at bounding box center [756, 494] width 368 height 29
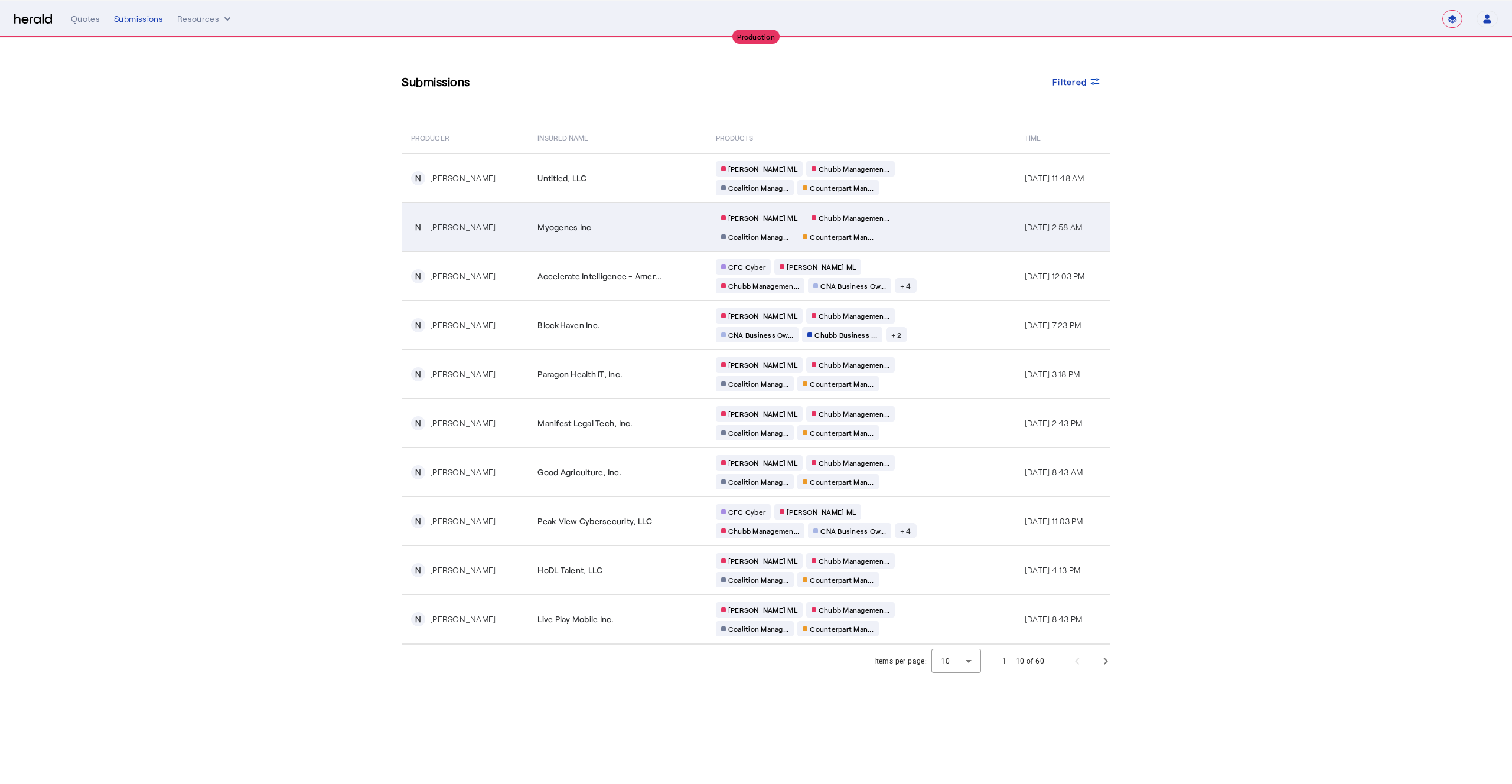
click at [912, 241] on div "[PERSON_NAME] [PERSON_NAME] Managemen... Coalition Manag... Counterpart Man..." at bounding box center [829, 227] width 227 height 35
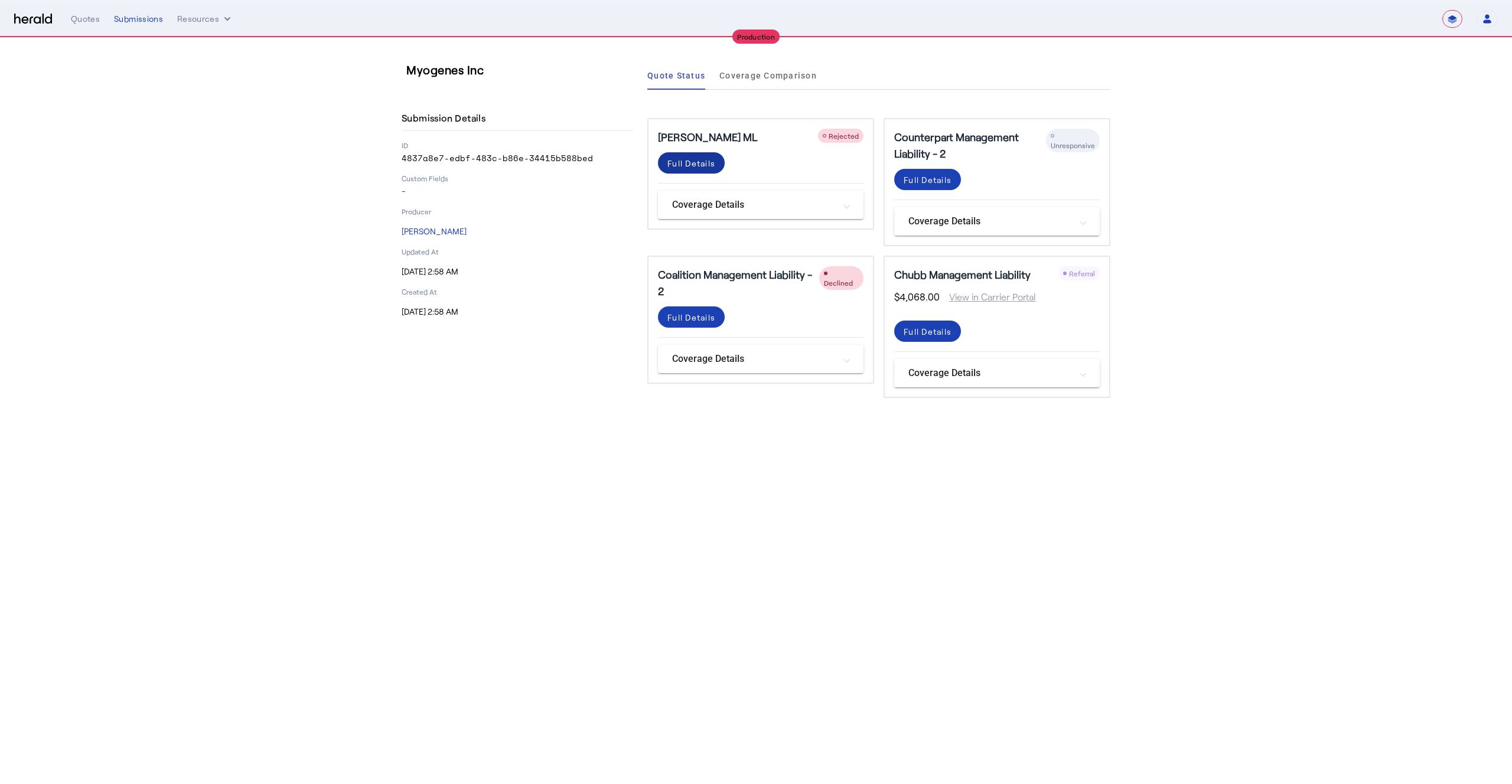
click at [679, 168] on div "Full Details" at bounding box center [691, 163] width 48 height 12
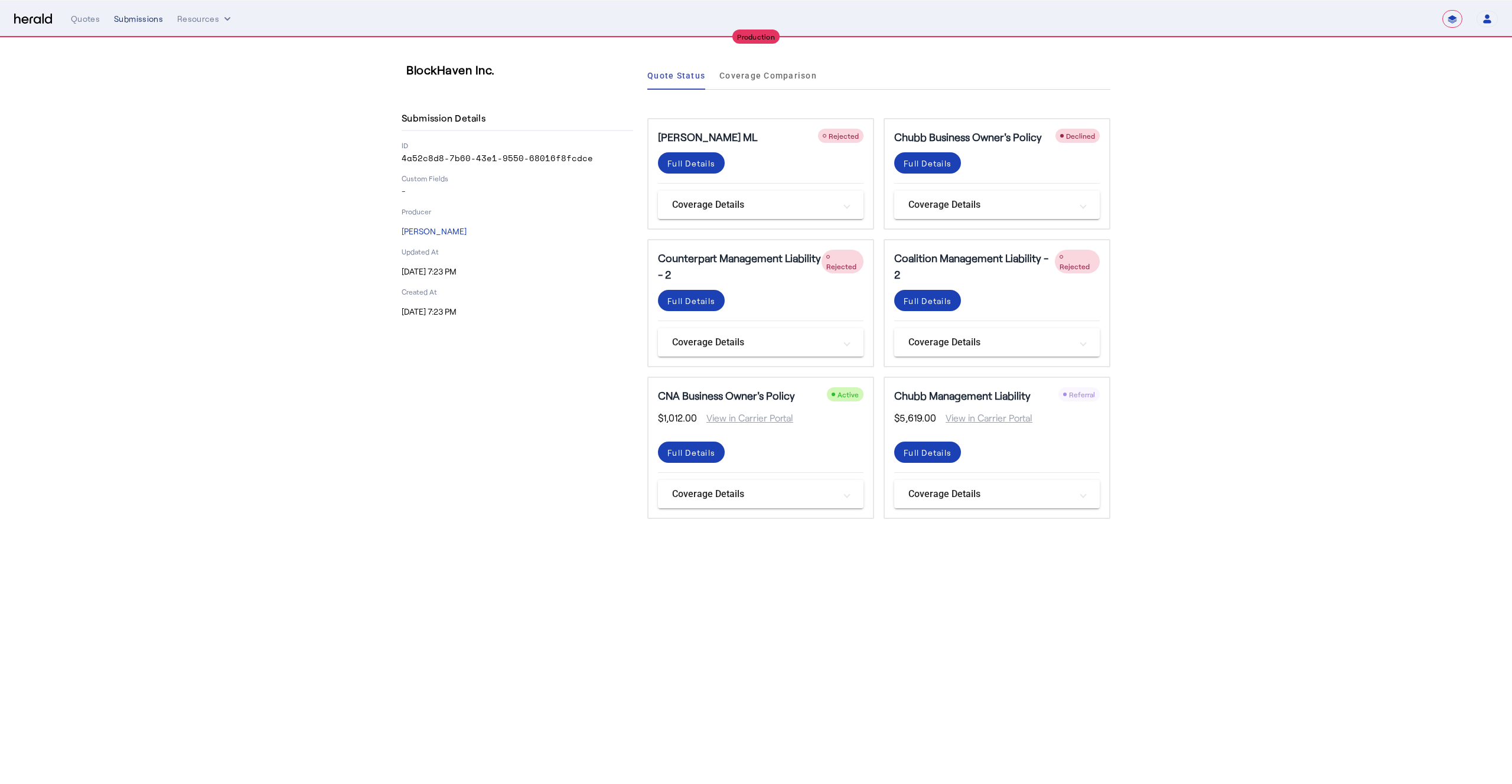
click at [136, 24] on div "Submissions" at bounding box center [139, 19] width 49 height 12
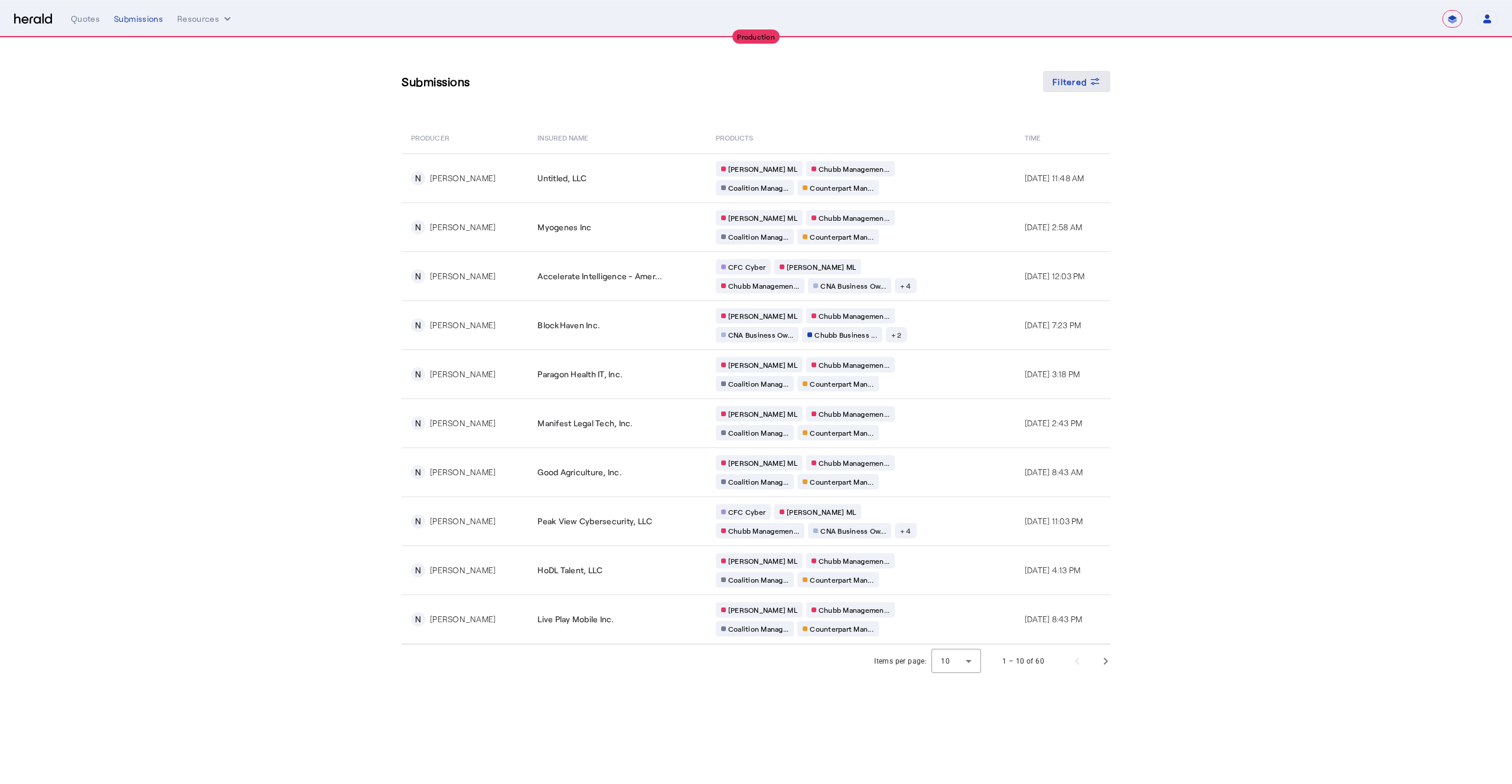
click at [1075, 80] on span "Filtered" at bounding box center [1070, 81] width 35 height 12
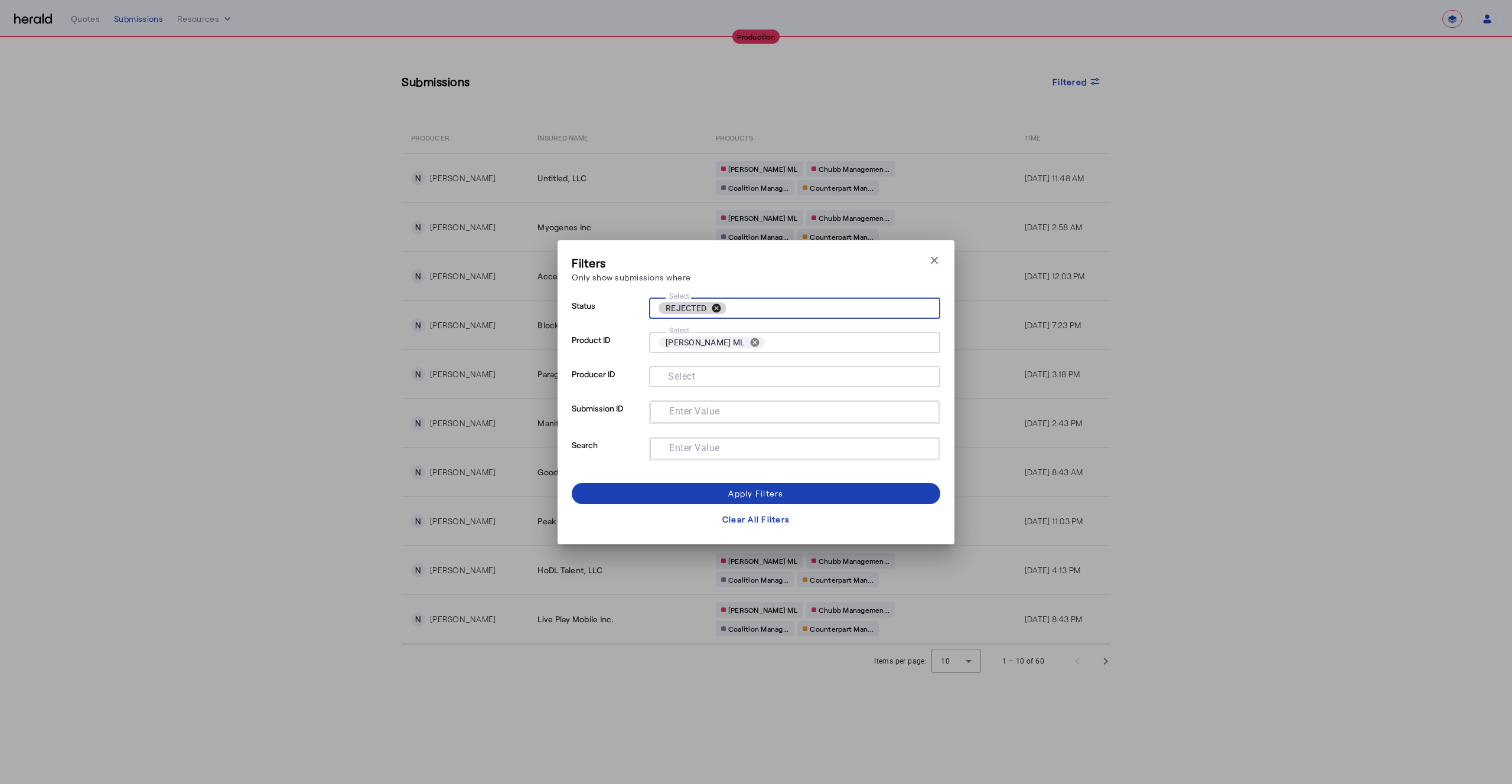
click at [715, 303] on button "cancel" at bounding box center [716, 308] width 20 height 11
click at [769, 493] on div "Apply Filters" at bounding box center [756, 493] width 55 height 12
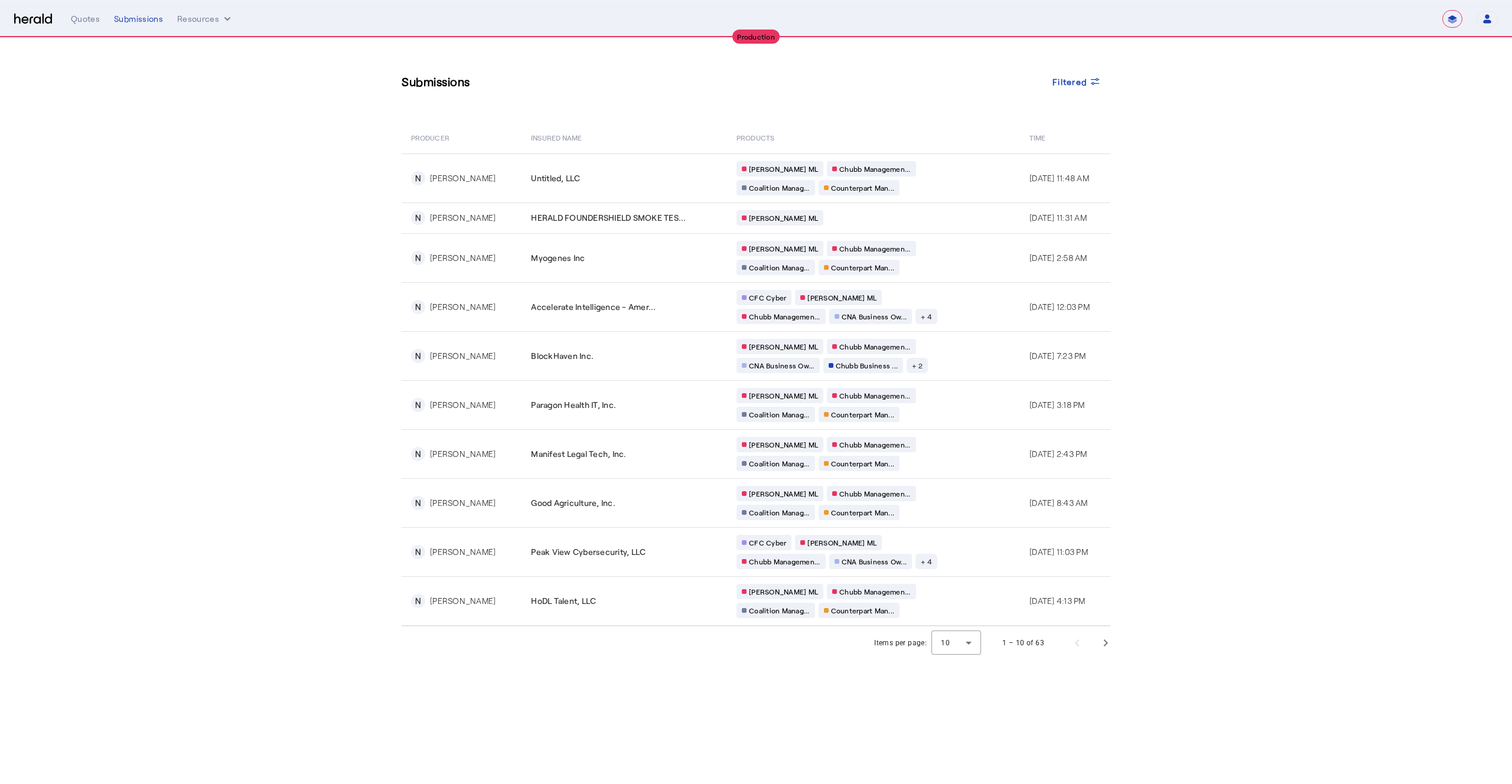
click at [192, 316] on section "Submissions Filtered PRODUCER Insured Name PRODUCTS Time N Noah Knoblauch Untit…" at bounding box center [756, 349] width 1512 height 622
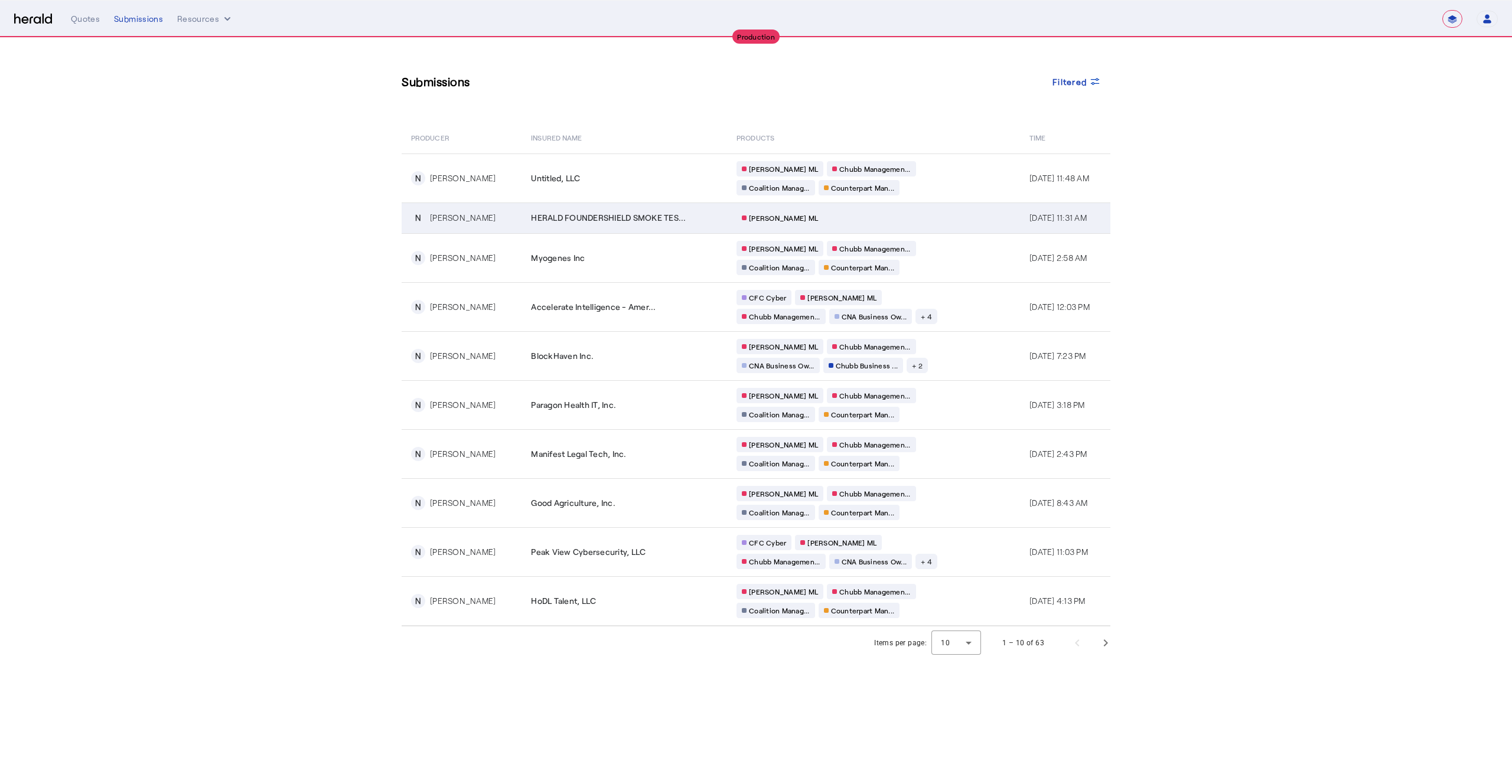
click at [663, 221] on span "HERALD FOUNDERSHIELD SMOKE TES..." at bounding box center [608, 218] width 155 height 12
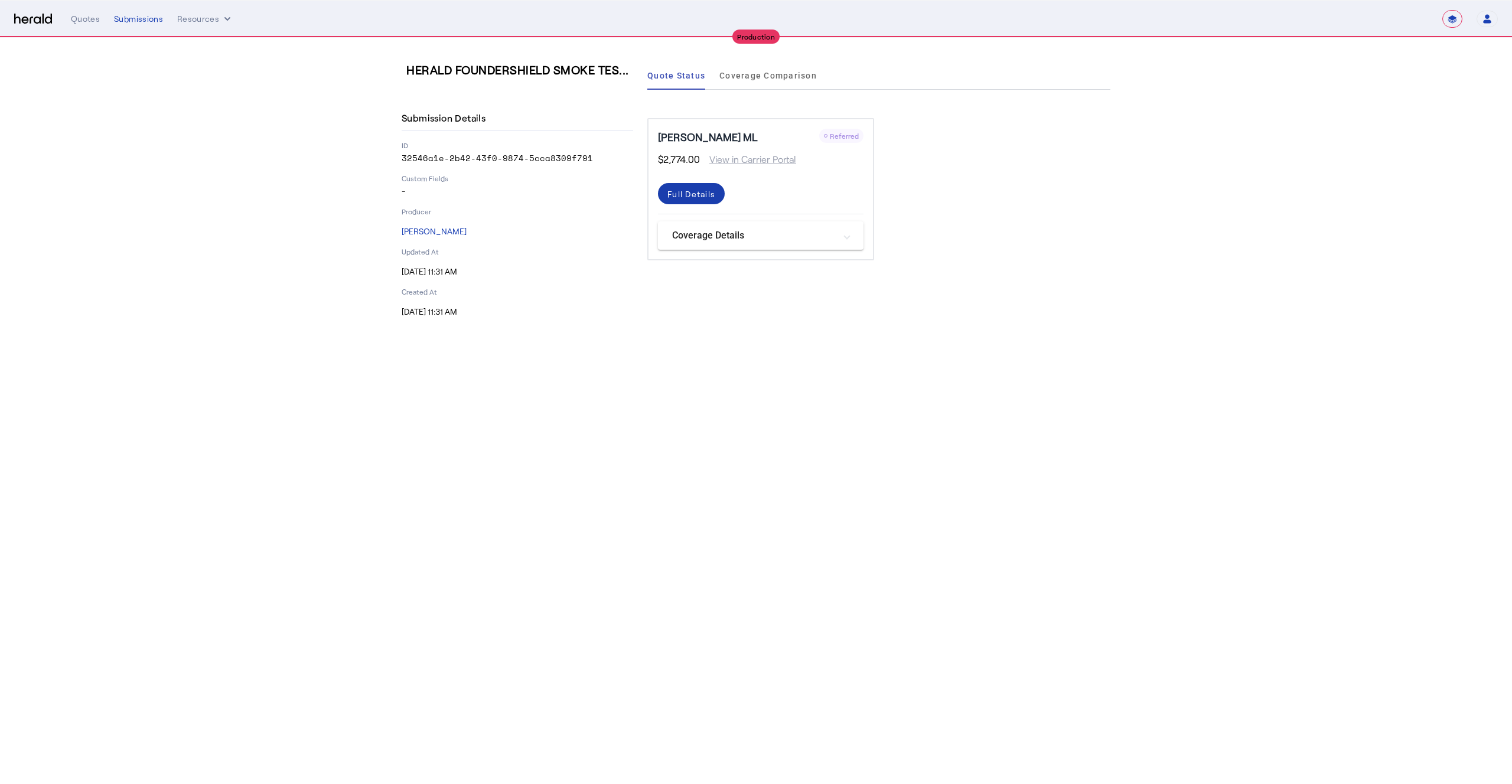
click at [687, 193] on div "Full Details" at bounding box center [691, 194] width 48 height 12
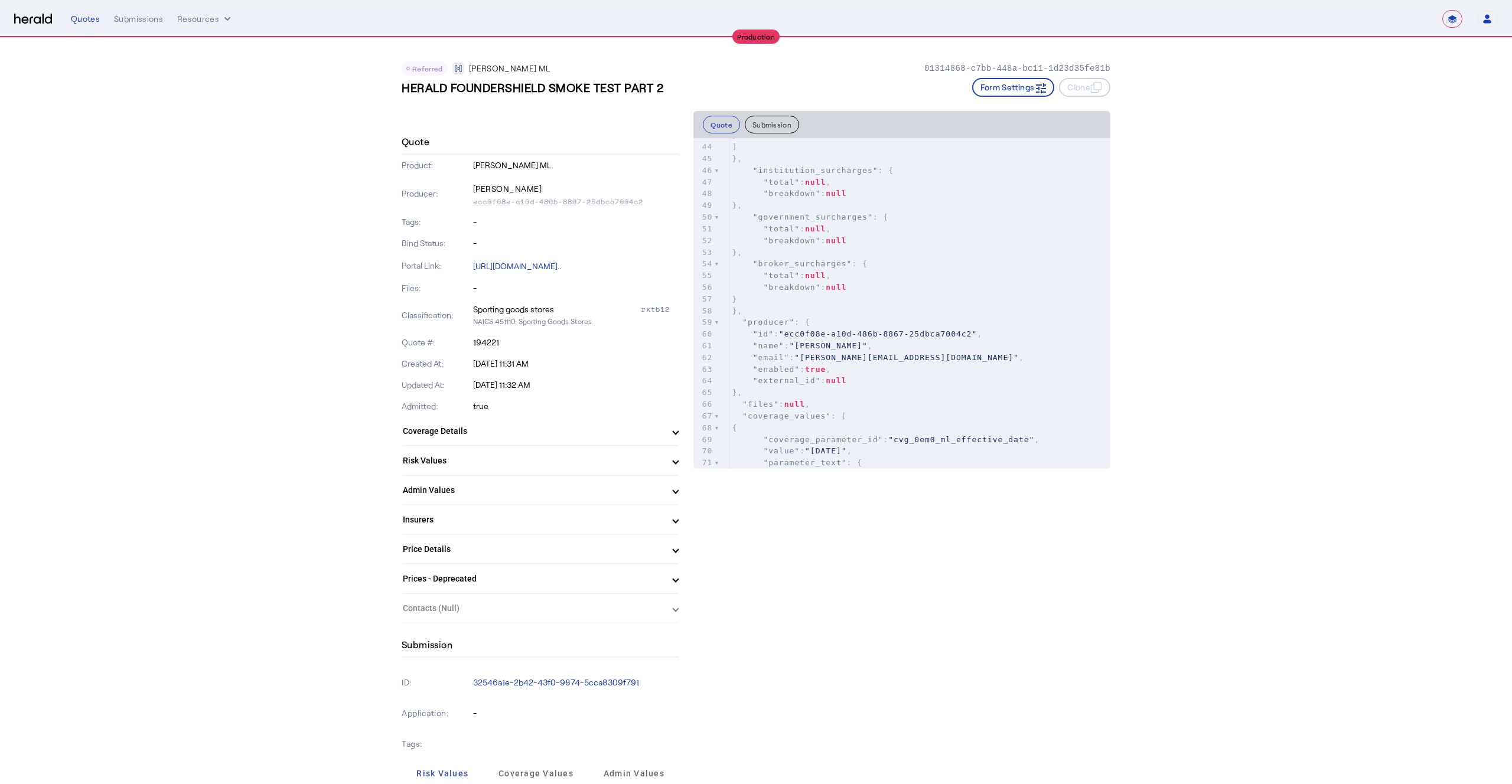
scroll to position [585, 0]
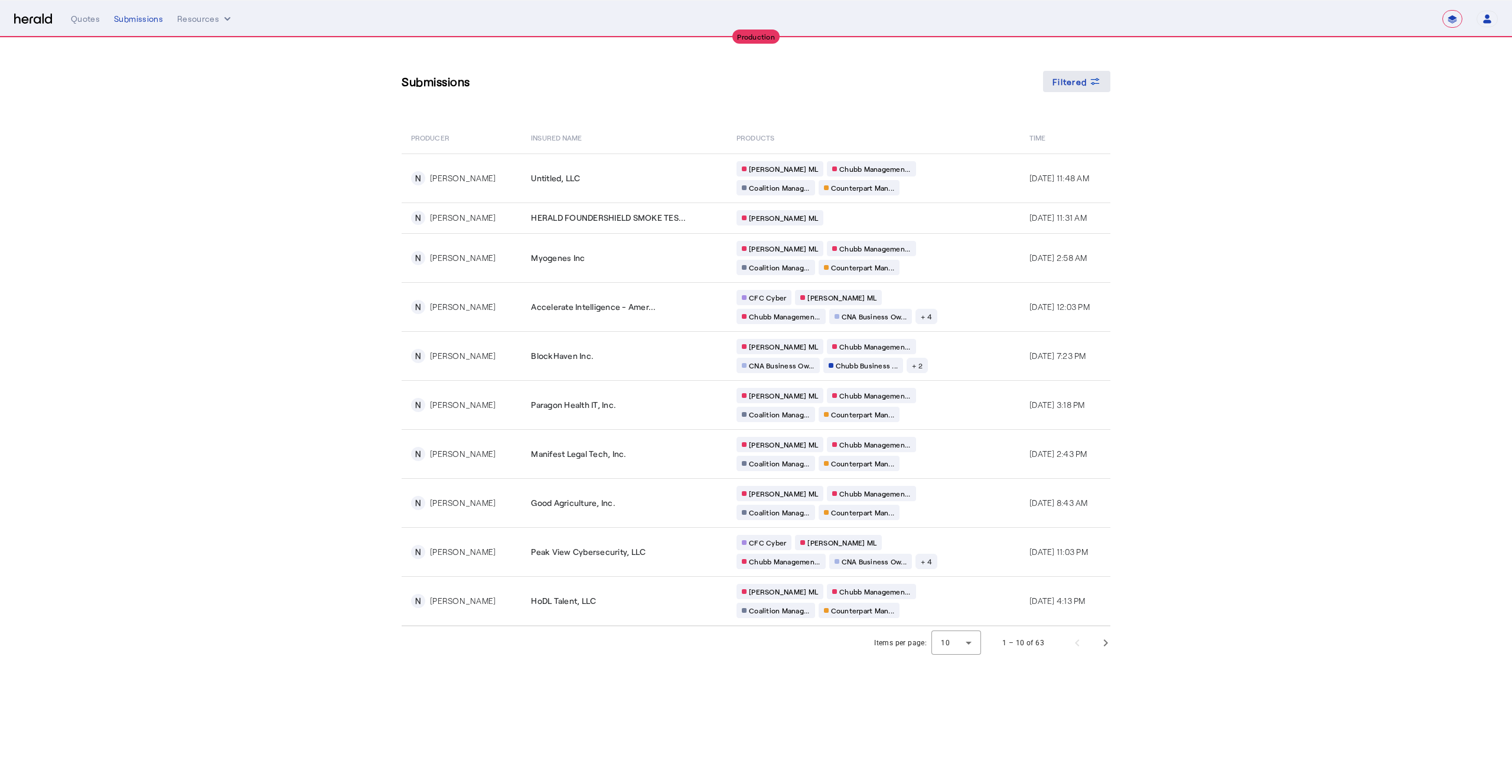
click at [1088, 73] on span at bounding box center [1076, 81] width 67 height 29
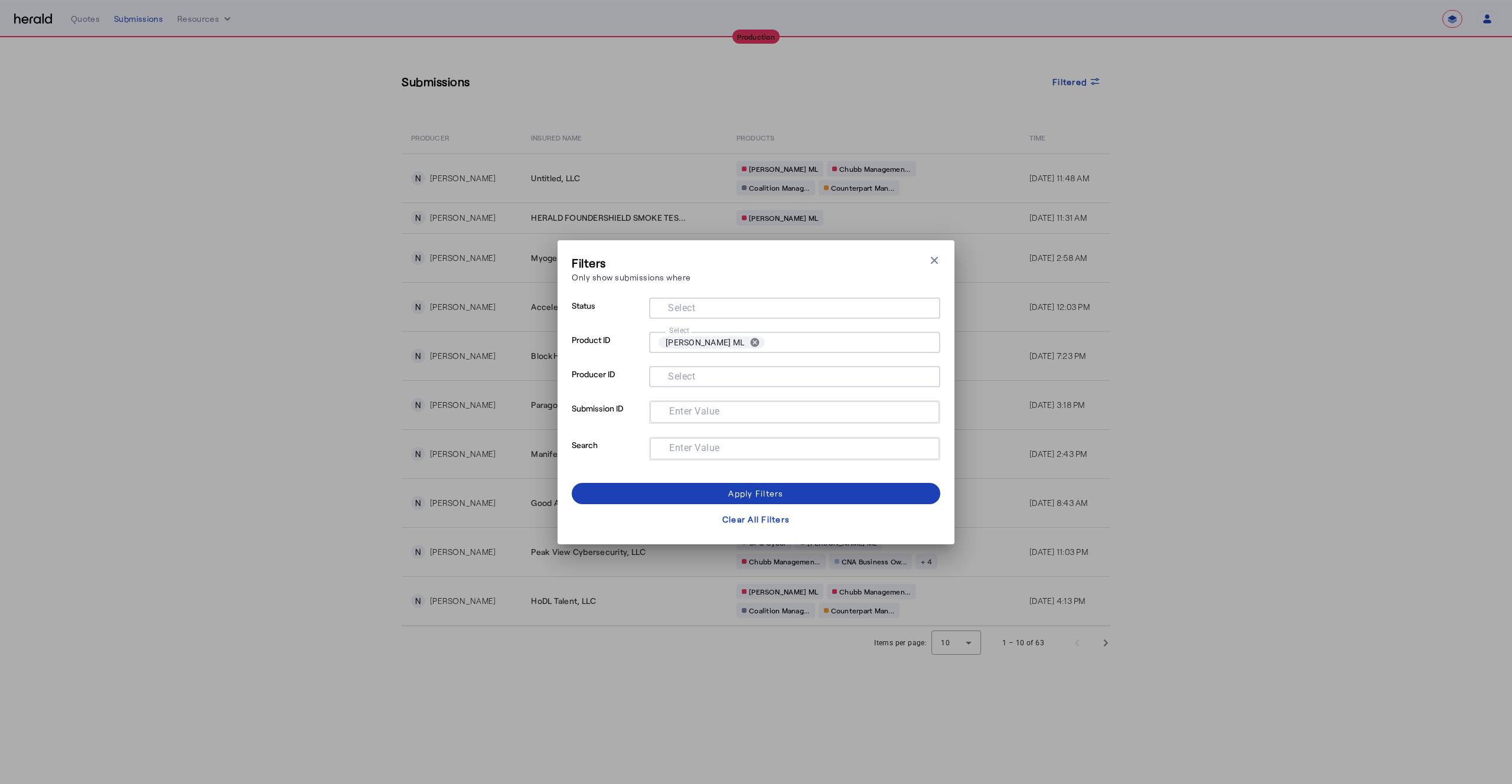
click at [1270, 154] on div "Filters Only show submissions where Close modal Status Select Product ID Select…" at bounding box center [756, 392] width 1512 height 784
click at [760, 494] on div "Apply Filters" at bounding box center [756, 493] width 55 height 12
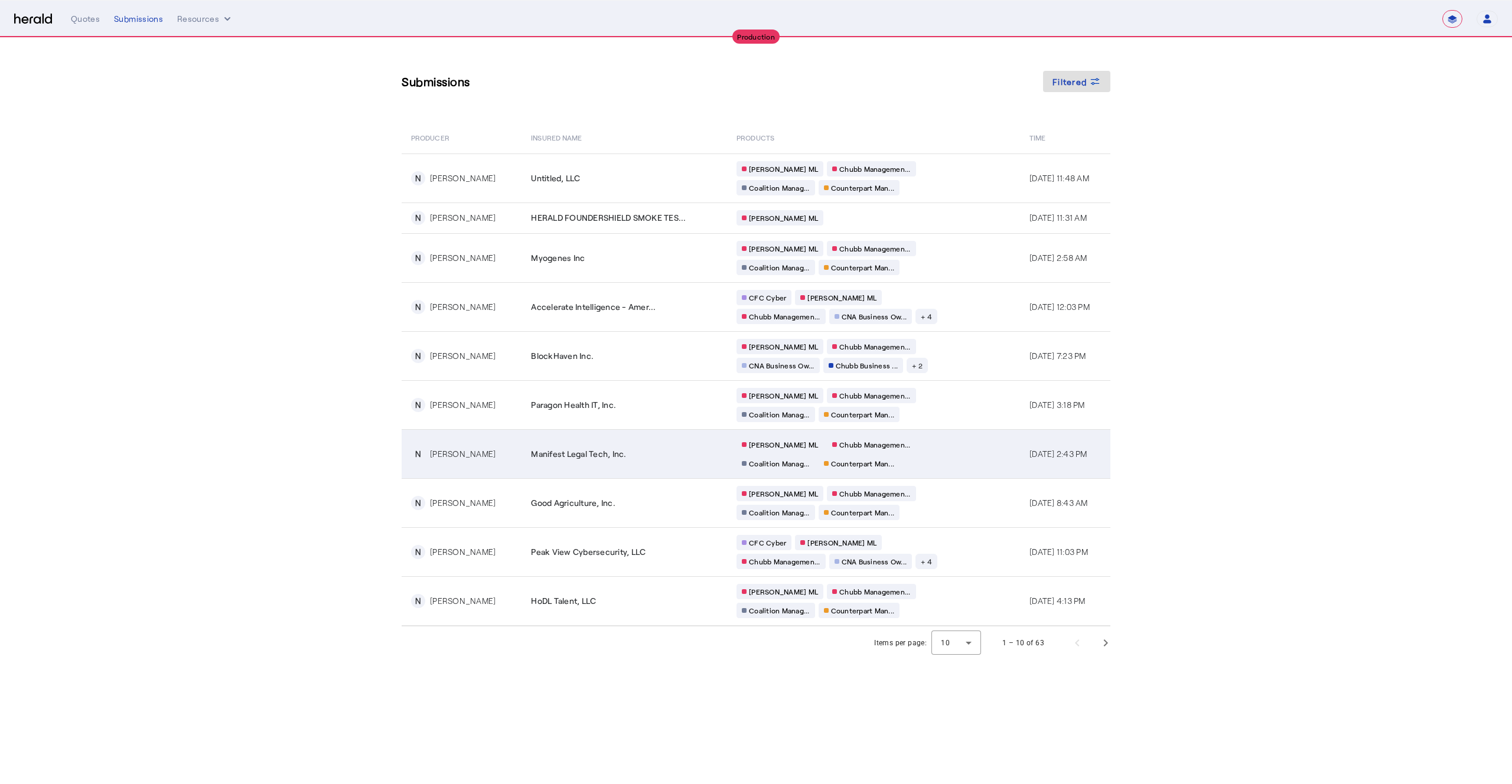
click at [931, 459] on div "[PERSON_NAME] [PERSON_NAME] Managemen... Coalition Manag... Counterpart Man..." at bounding box center [850, 454] width 227 height 35
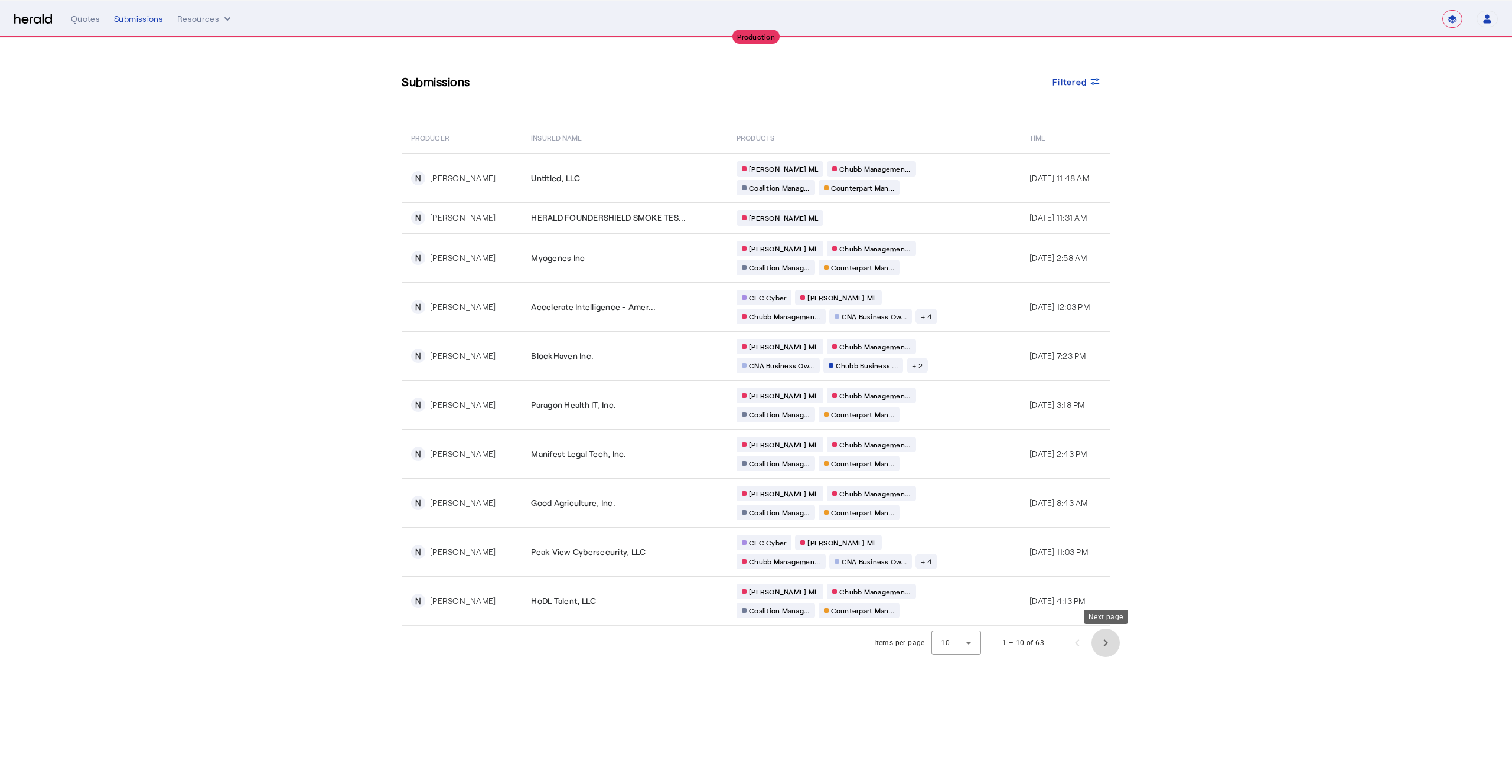
click at [1107, 643] on span "Next page" at bounding box center [1106, 643] width 29 height 29
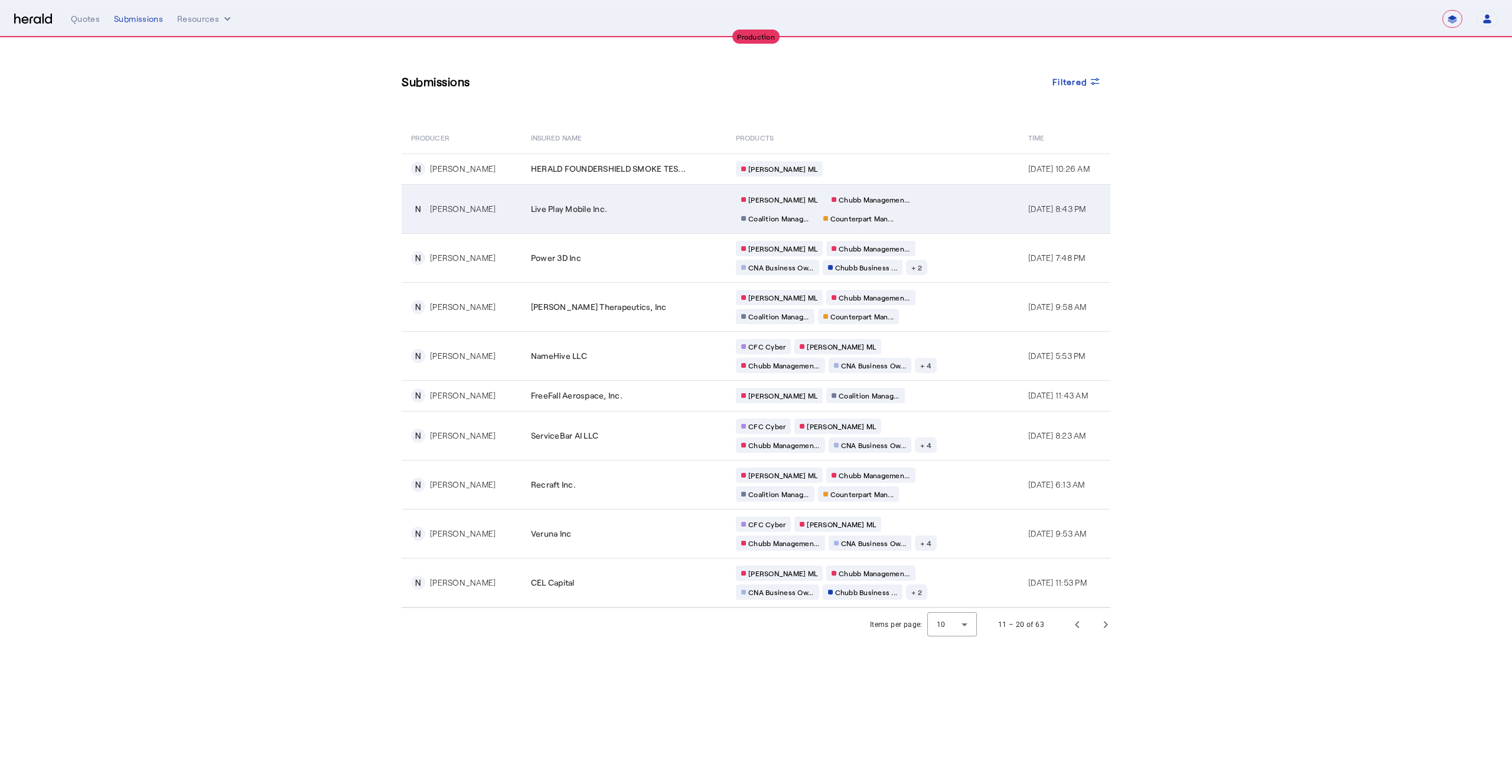
click at [923, 214] on div "[PERSON_NAME] [PERSON_NAME] Managemen... Coalition Manag... Counterpart Man..." at bounding box center [849, 209] width 227 height 35
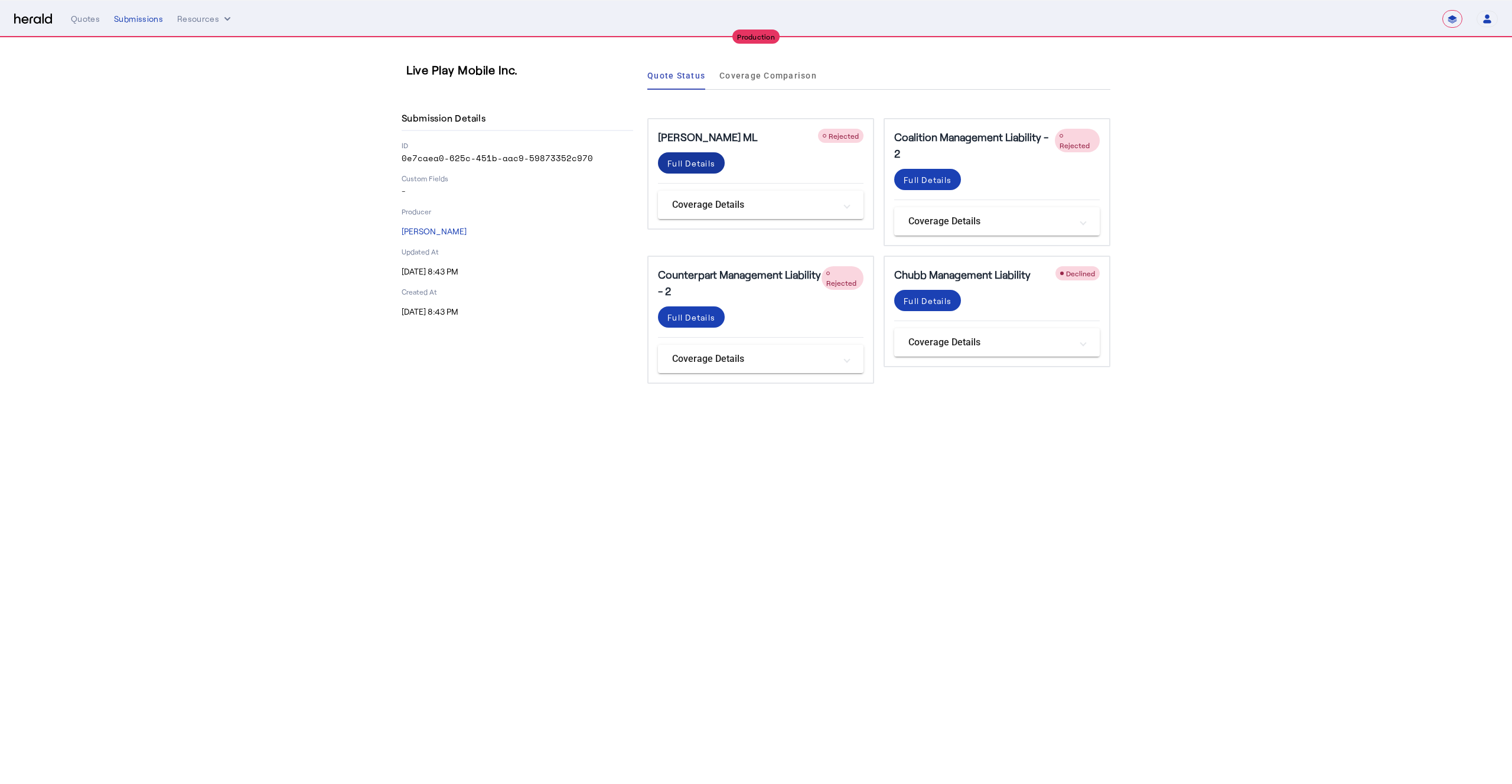
click at [699, 165] on div "Full Details" at bounding box center [691, 163] width 48 height 12
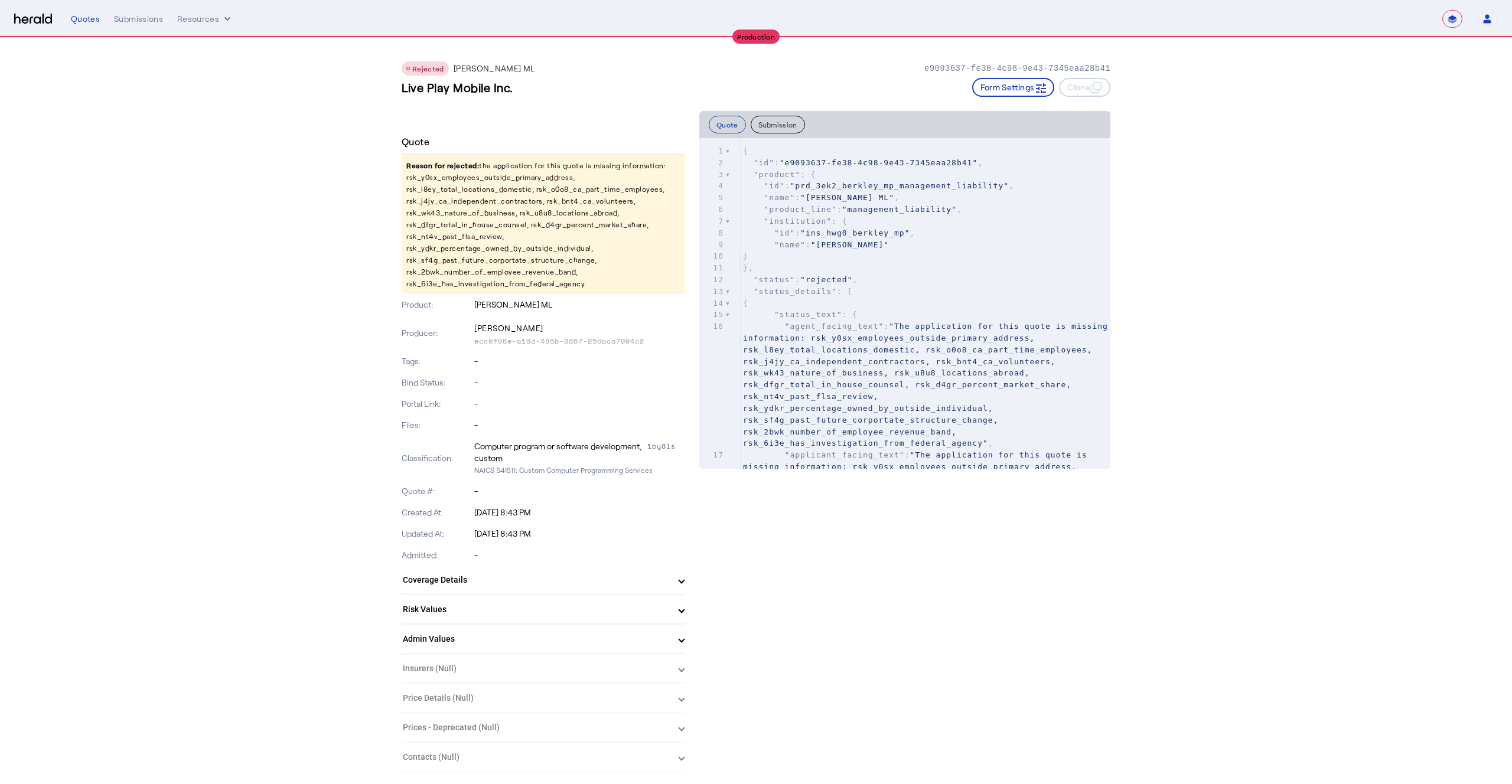
click at [481, 181] on p "Reason for rejected: the application for this quote is missing information: rsk…" at bounding box center [543, 224] width 284 height 139
click at [482, 180] on p "Reason for rejected: the application for this quote is missing information: rsk…" at bounding box center [543, 224] width 284 height 139
click at [499, 179] on p "Reason for rejected: the application for this quote is missing information: rsk…" at bounding box center [543, 224] width 284 height 139
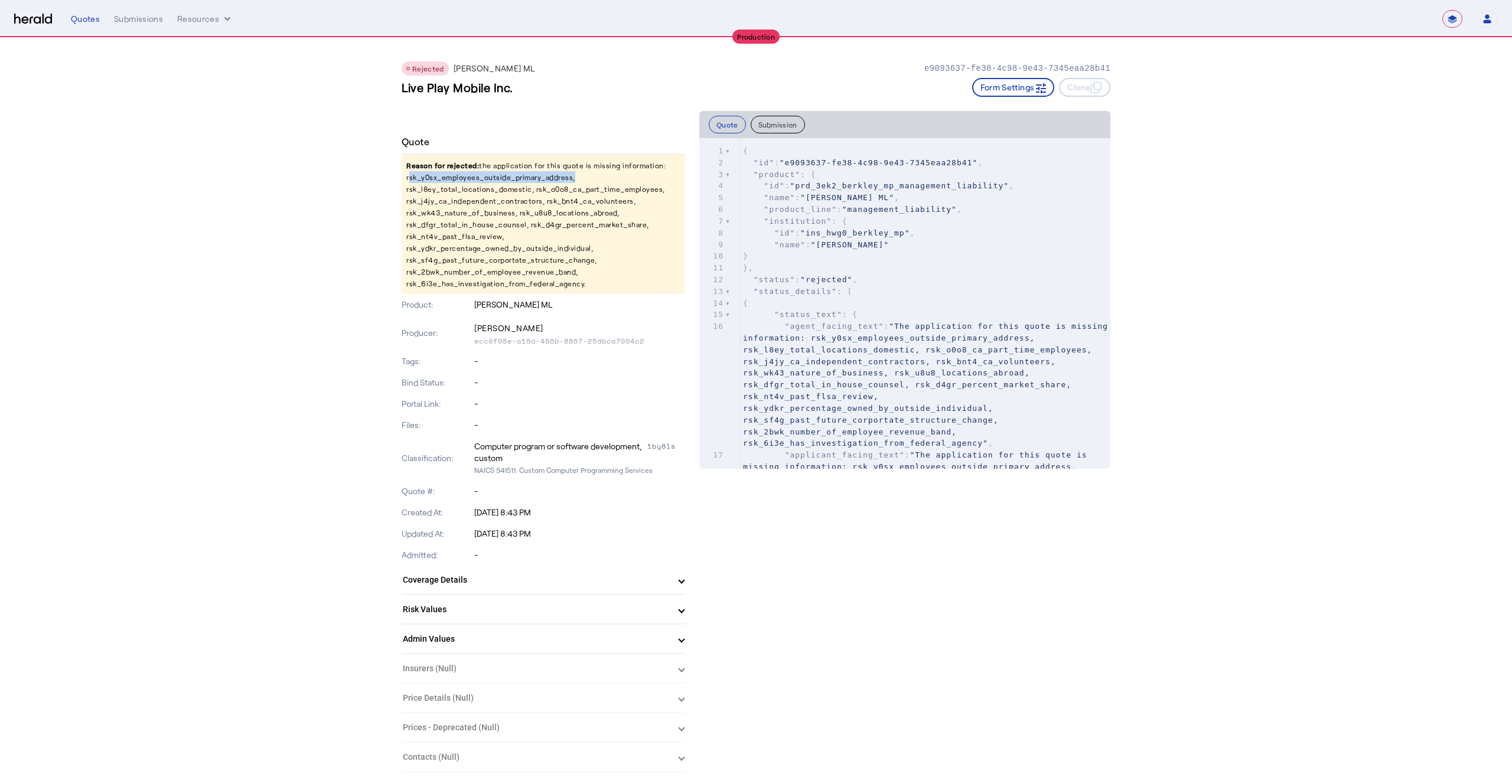
click at [499, 179] on p "Reason for rejected: the application for this quote is missing information: rsk…" at bounding box center [543, 224] width 284 height 139
copy p "rsk_y0sx_employees_outside_primary_address"
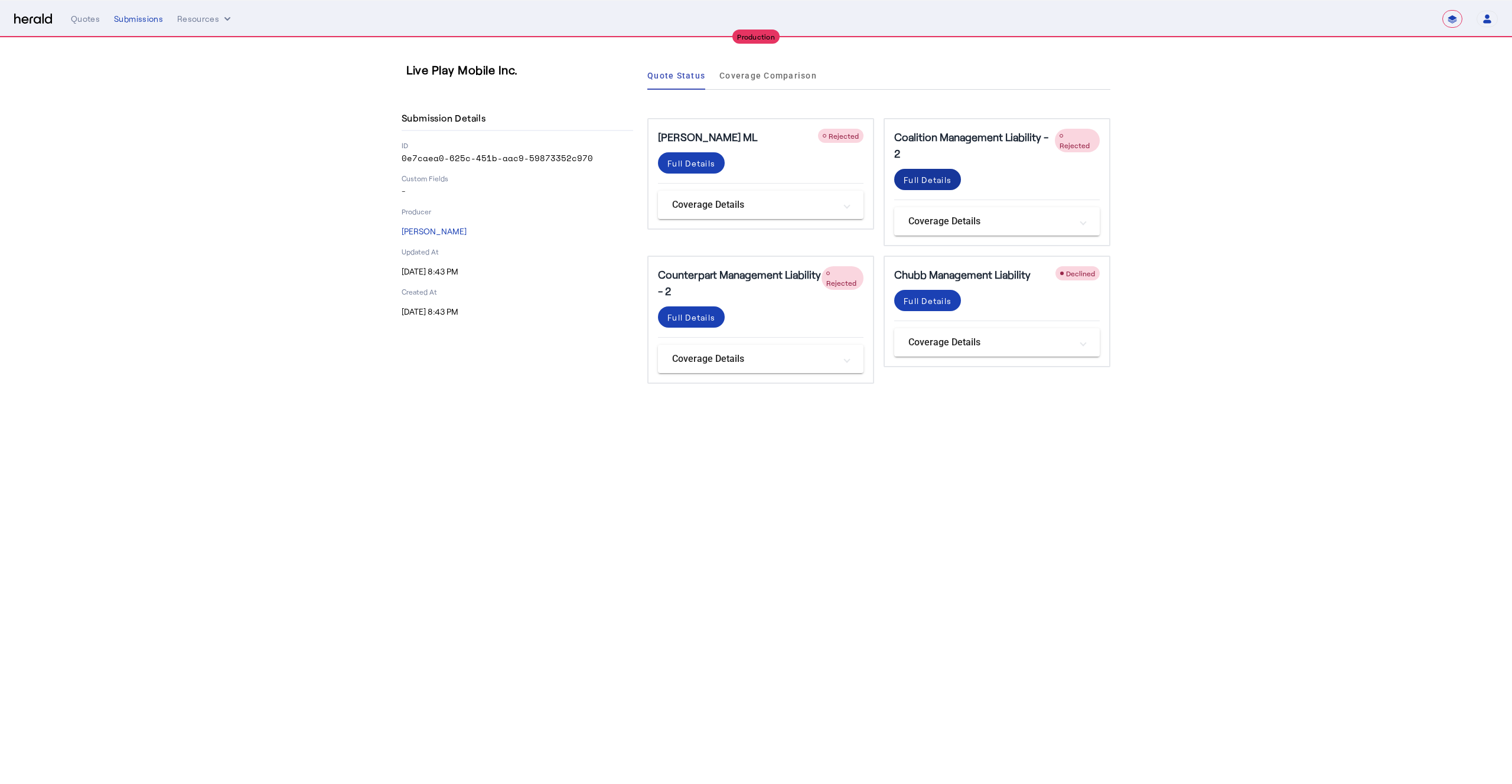
click at [924, 174] on div "Full Details" at bounding box center [928, 180] width 48 height 12
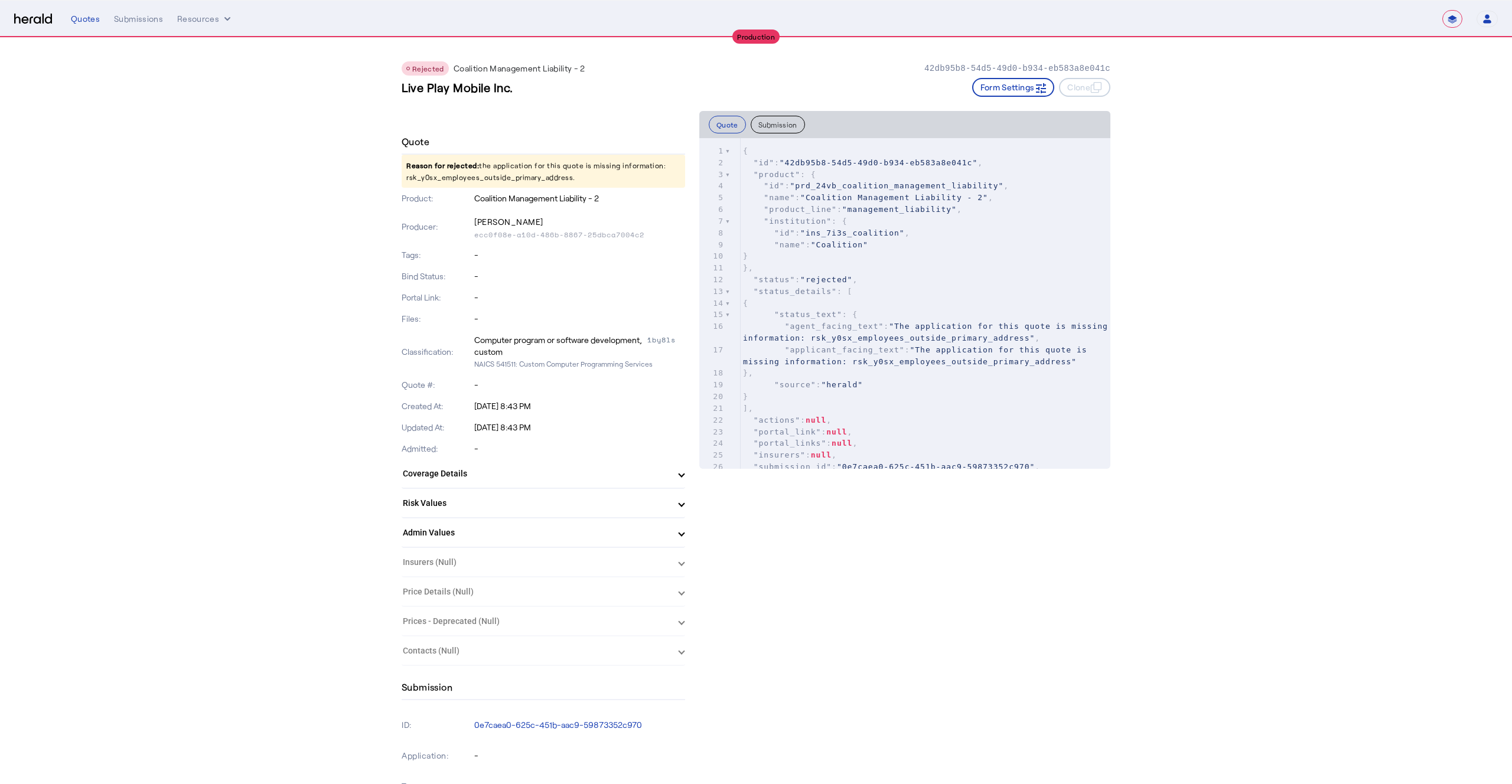
click at [459, 177] on p "Reason for rejected: the application for this quote is missing information: rsk…" at bounding box center [543, 171] width 284 height 33
copy p "rsk_y0sx_employees_outside_primary_address"
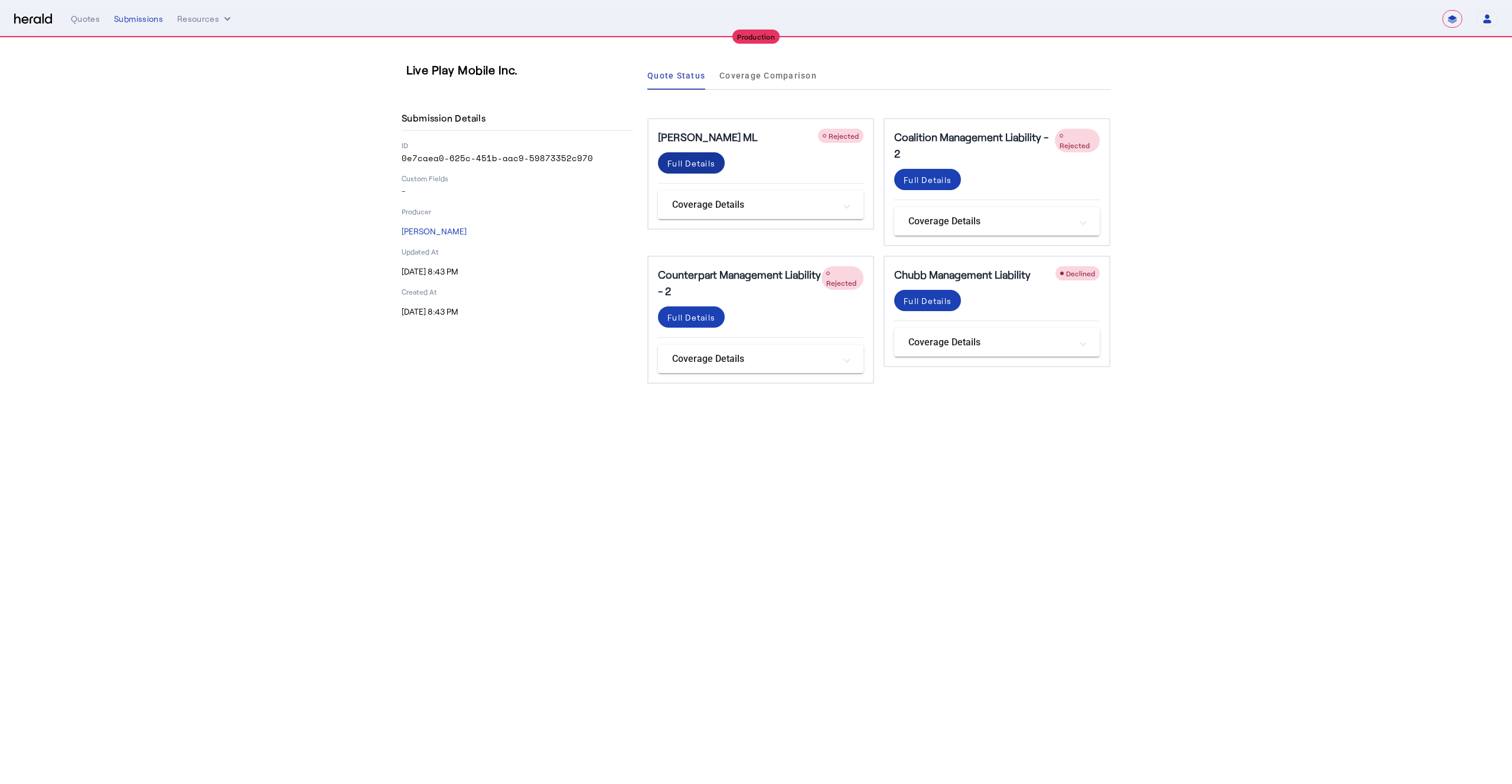
click at [698, 155] on span at bounding box center [691, 163] width 67 height 29
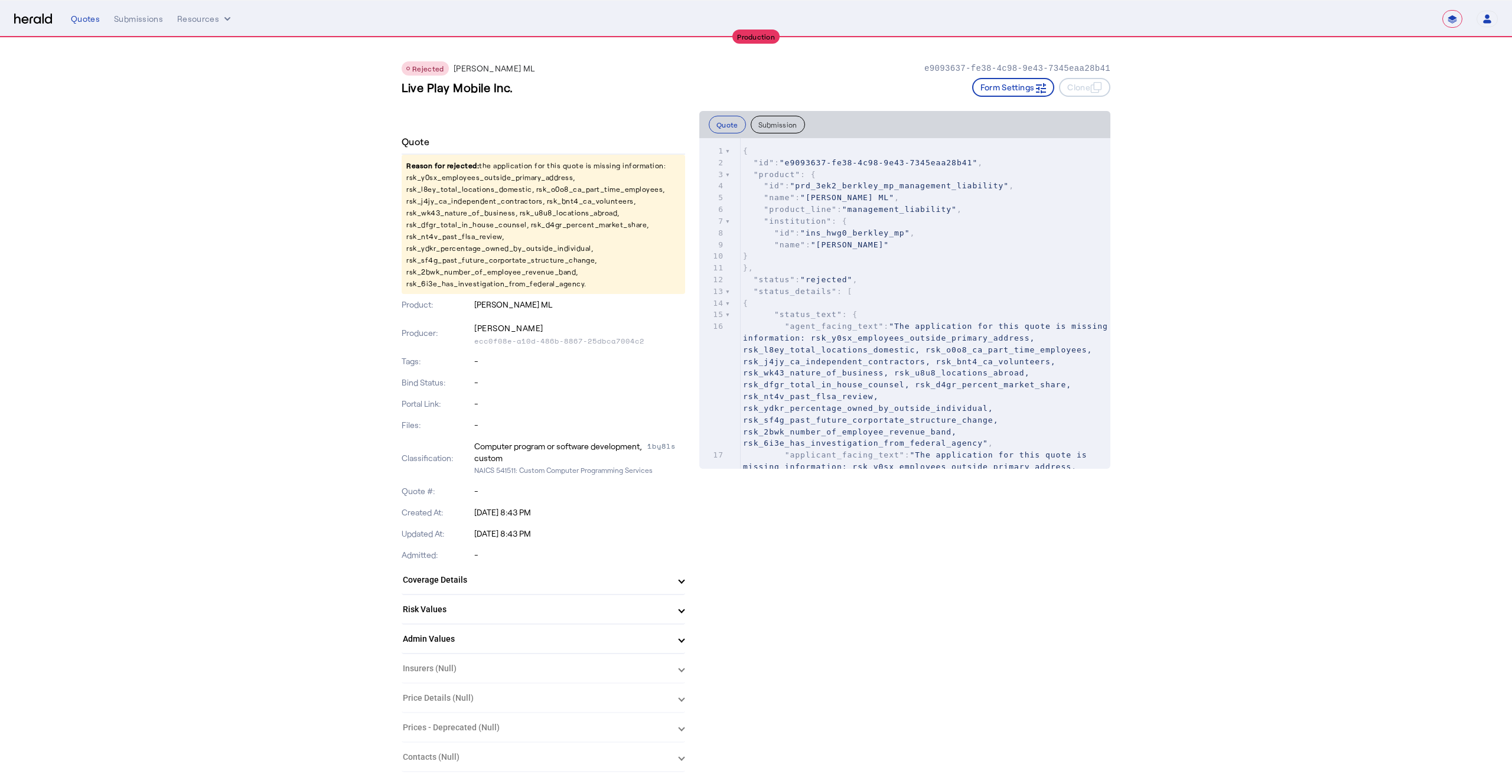
click at [455, 192] on p "Reason for rejected: the application for this quote is missing information: rsk…" at bounding box center [543, 224] width 284 height 139
copy p "rsk_l8ey_total_locations_domestic"
click at [859, 225] on pre ""institution" : {" at bounding box center [925, 221] width 370 height 12
click at [467, 190] on p "Reason for rejected: the application for this quote is missing information: rsk…" at bounding box center [543, 224] width 284 height 139
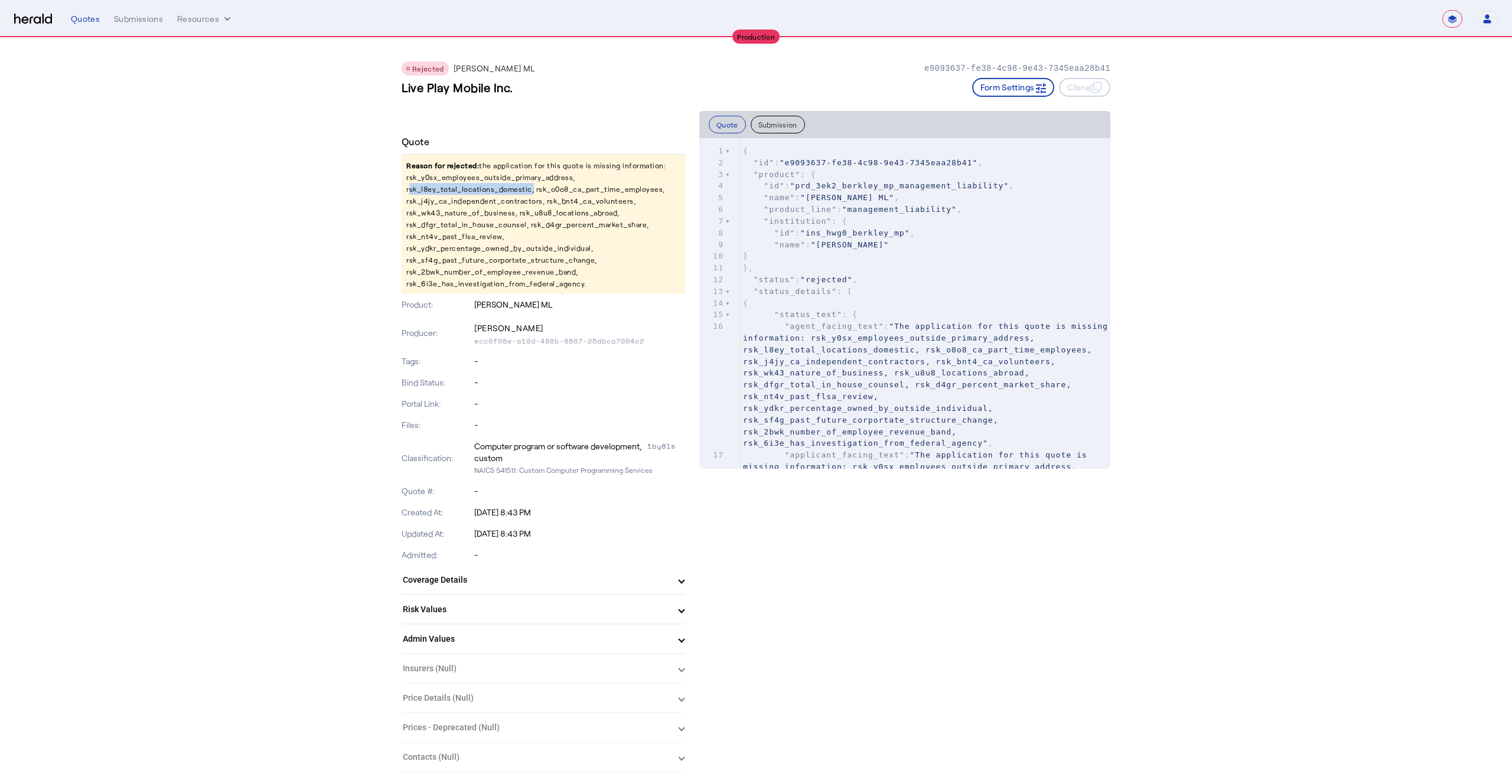
click at [467, 190] on p "Reason for rejected: the application for this quote is missing information: rsk…" at bounding box center [543, 224] width 284 height 139
copy p "rsk_l8ey_total_locations_domestic"
drag, startPoint x: 103, startPoint y: 99, endPoint x: 168, endPoint y: 105, distance: 65.3
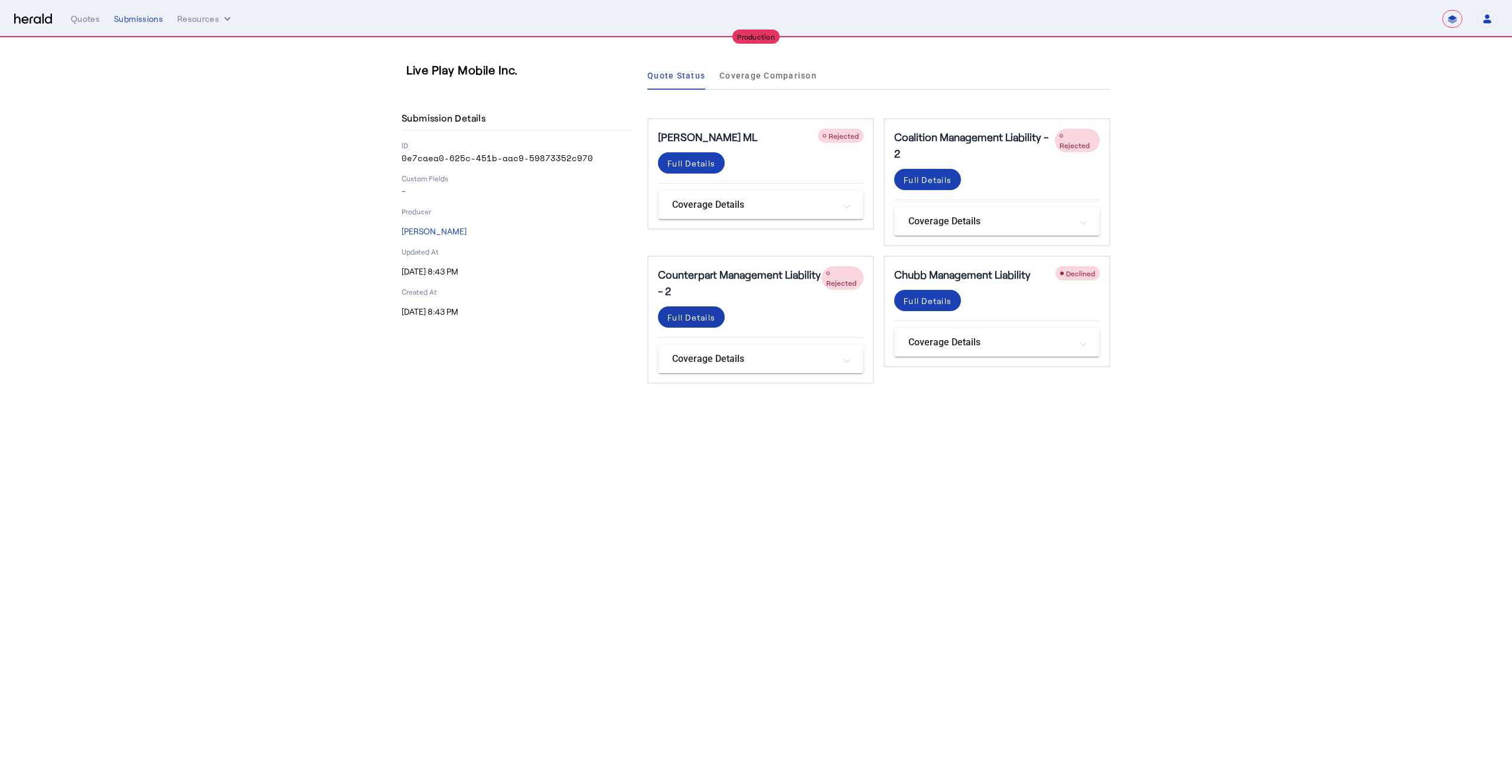
click at [699, 320] on div "Full Details" at bounding box center [691, 317] width 48 height 12
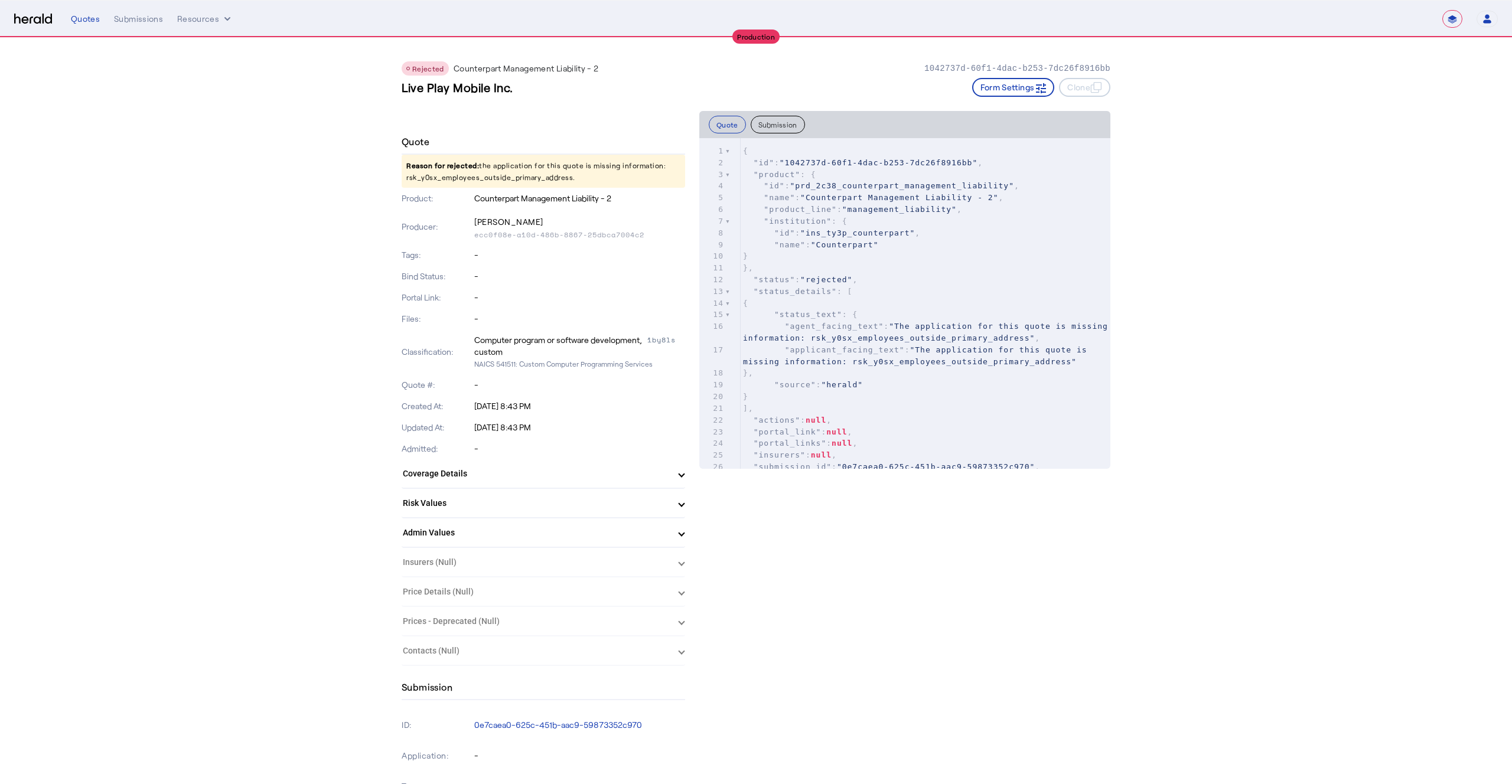
click at [489, 180] on p "Reason for rejected: the application for this quote is missing information: rsk…" at bounding box center [543, 171] width 284 height 33
click at [447, 177] on p "Reason for rejected: the application for this quote is missing information: rsk…" at bounding box center [543, 171] width 284 height 33
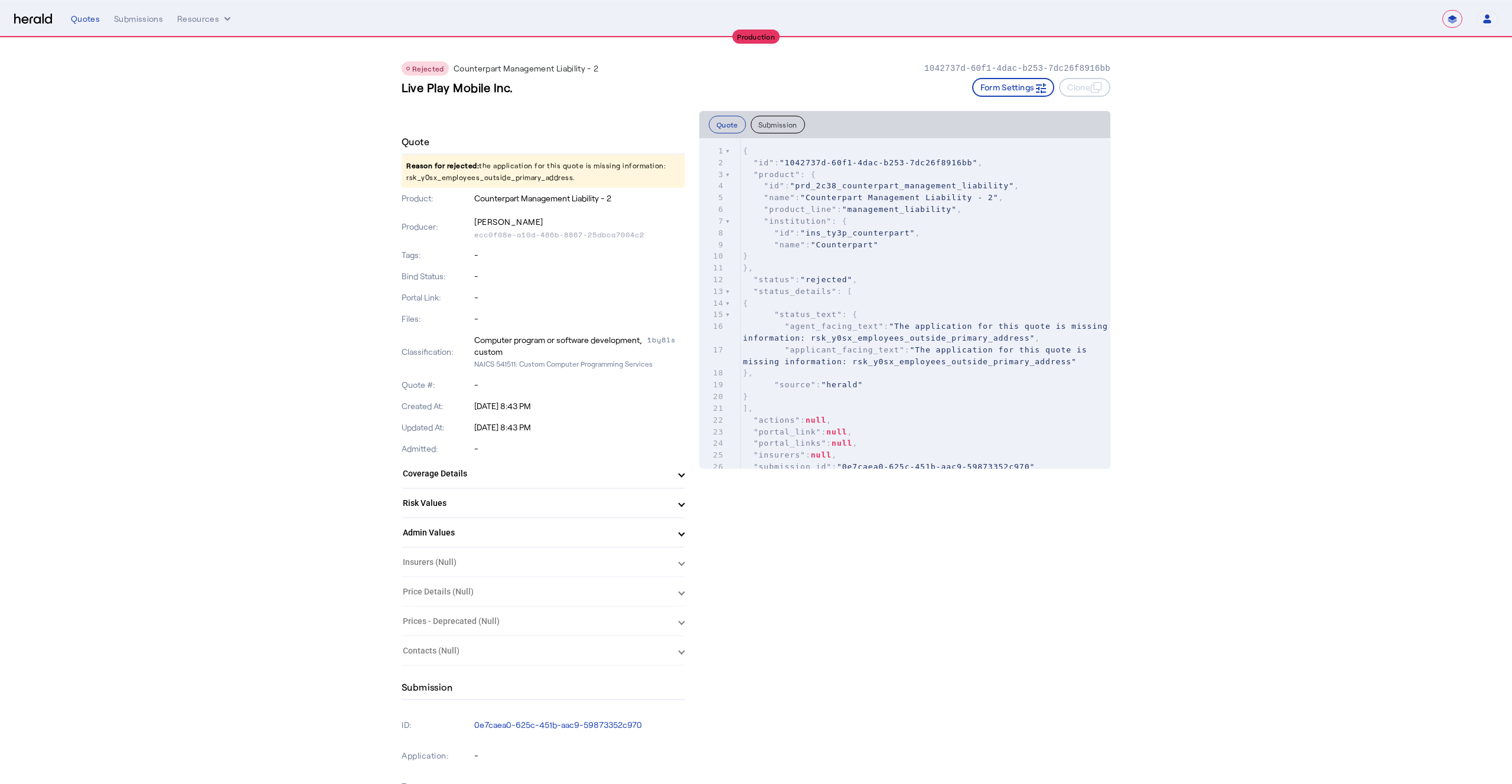
click at [475, 183] on p "Reason for rejected: the application for this quote is missing information: rsk…" at bounding box center [543, 171] width 284 height 33
click at [475, 181] on p "Reason for rejected: the application for this quote is missing information: rsk…" at bounding box center [543, 171] width 284 height 33
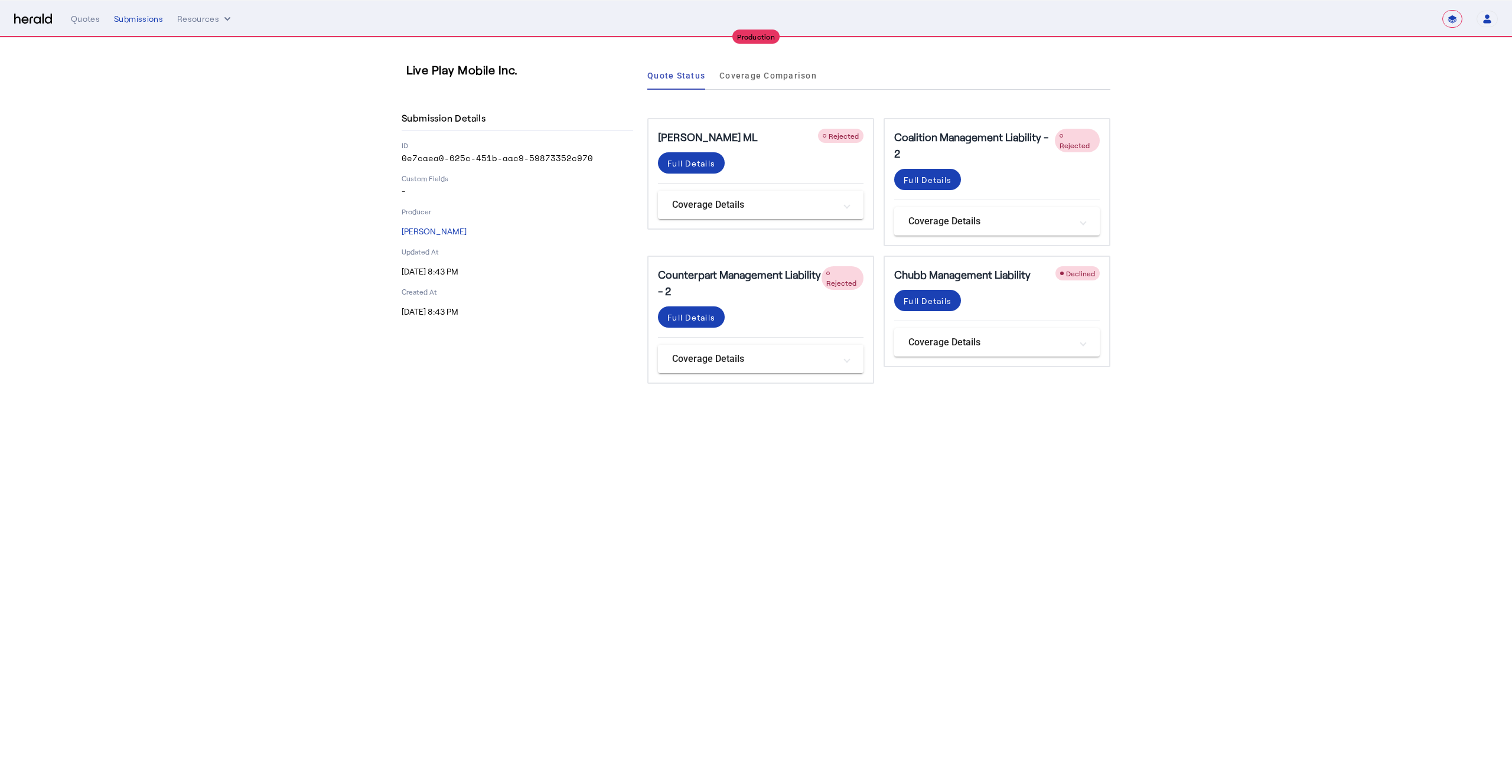
click at [131, 26] on div "**********" at bounding box center [784, 19] width 1427 height 18
click at [133, 22] on div "Submissions" at bounding box center [139, 19] width 49 height 12
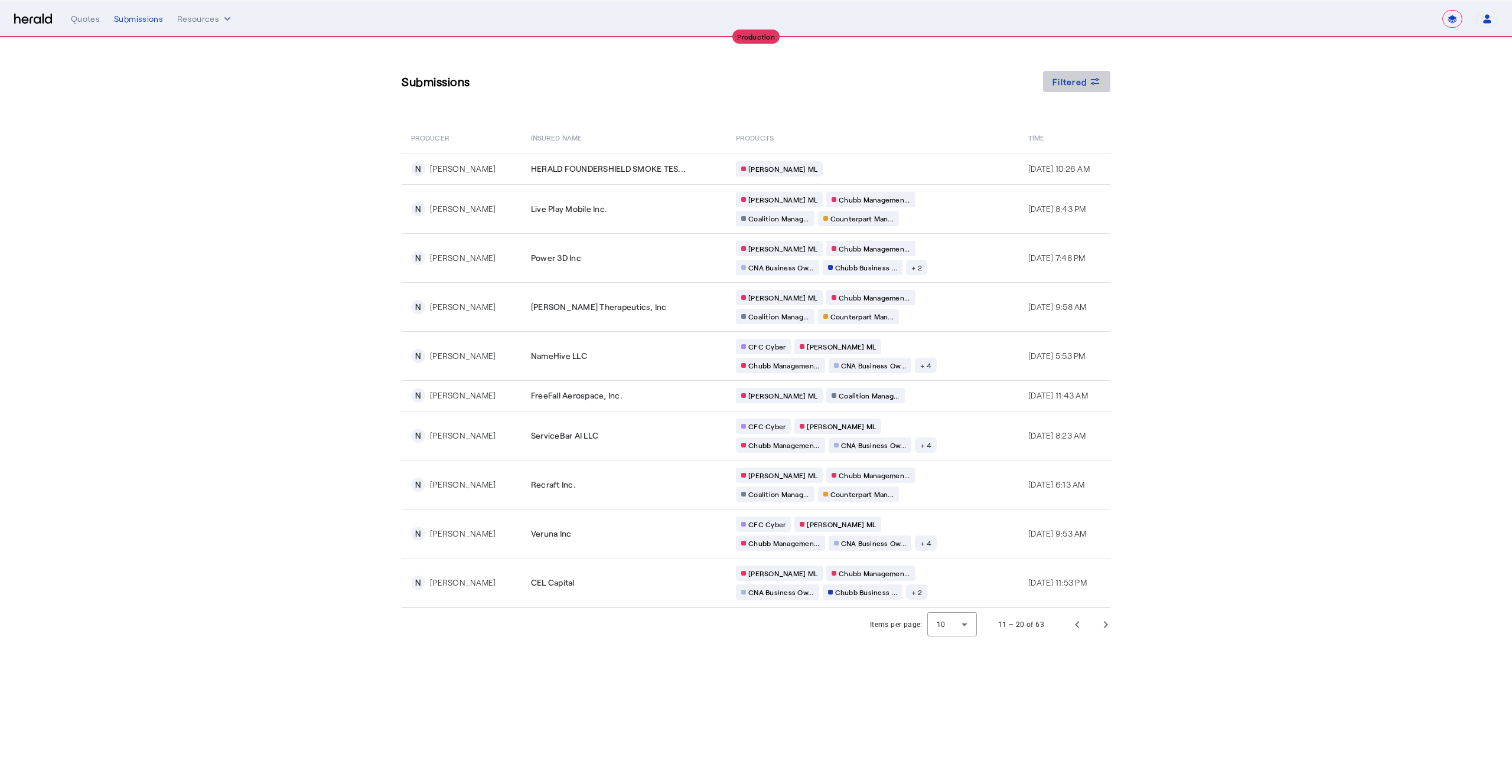
click at [1090, 87] on div "Filtered" at bounding box center [1076, 81] width 48 height 12
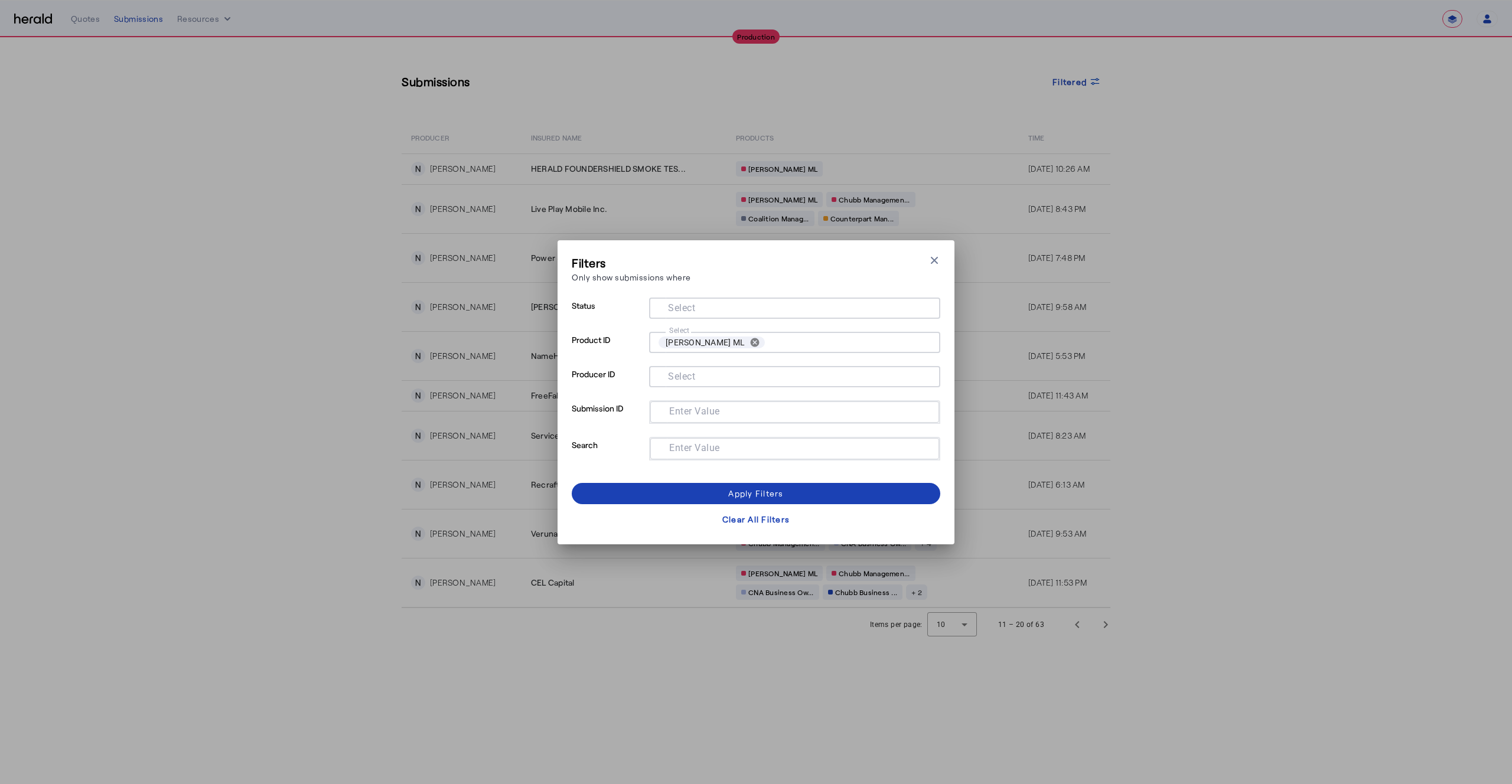
click at [672, 304] on mat-label "Select" at bounding box center [682, 307] width 27 height 11
click at [672, 304] on input "Select" at bounding box center [793, 307] width 268 height 14
click at [712, 495] on span at bounding box center [756, 494] width 368 height 29
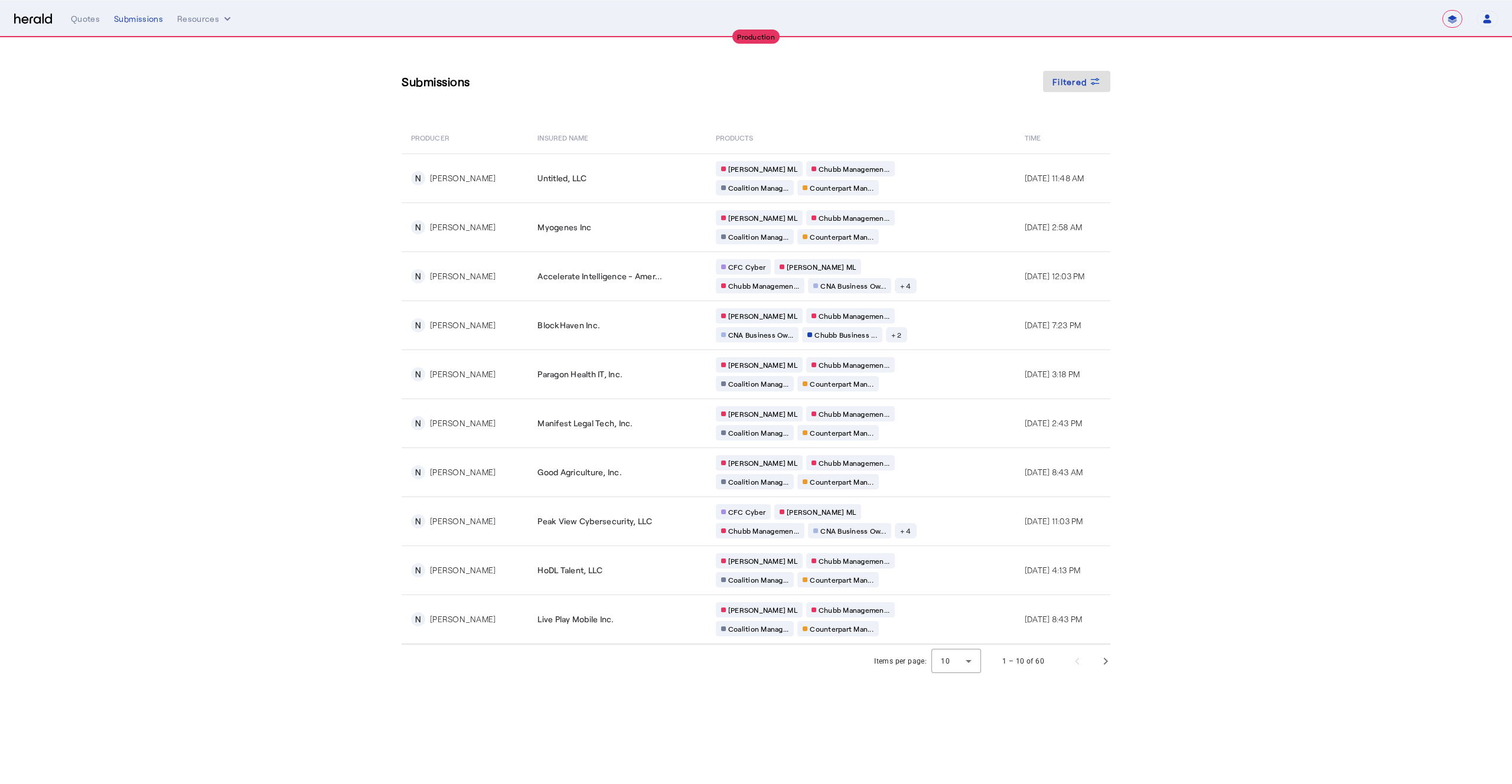
click at [302, 239] on section "Submissions Filtered PRODUCER Insured Name PRODUCTS Time N [PERSON_NAME] Untitl…" at bounding box center [756, 358] width 1512 height 640
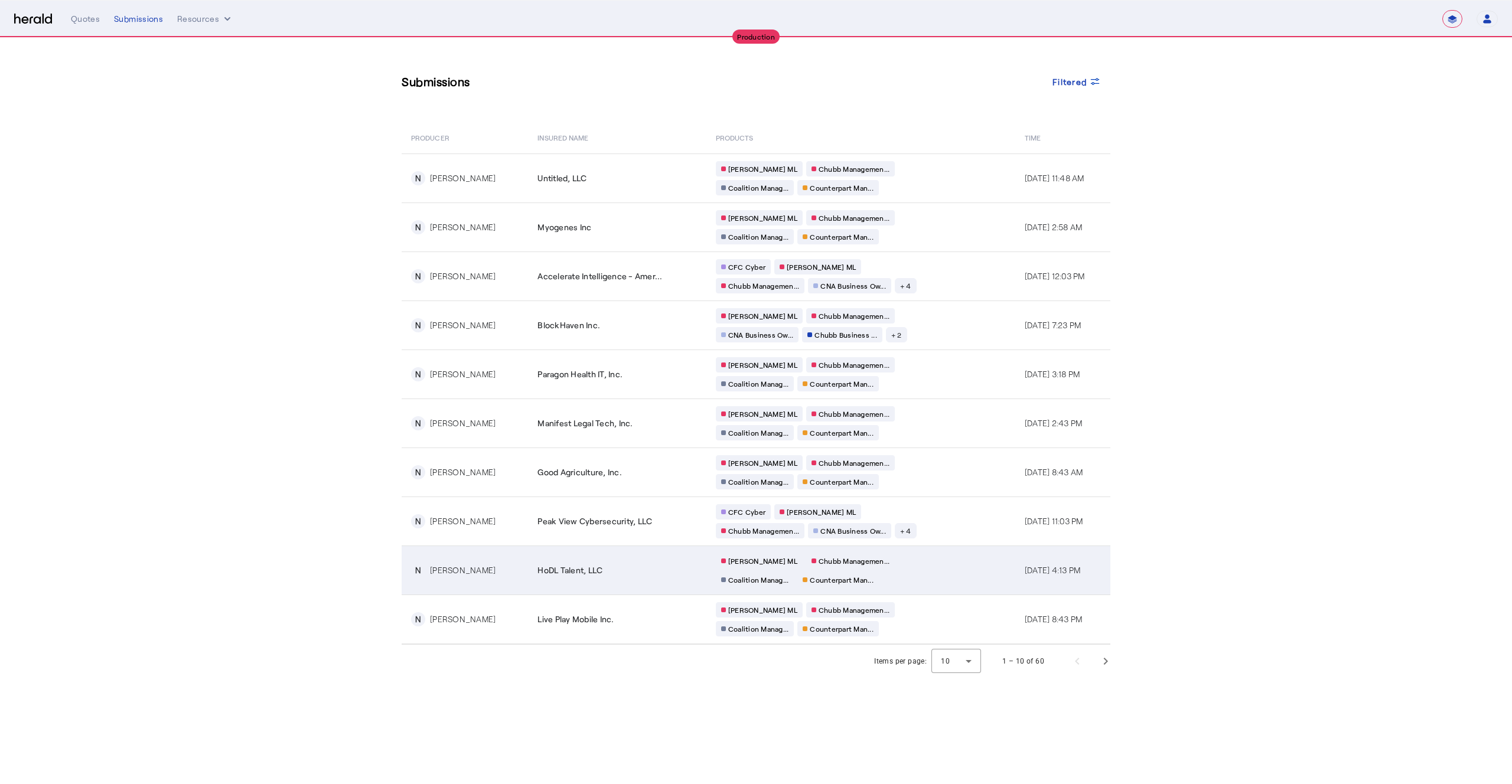
click at [592, 567] on span "HoDL Talent, LLC" at bounding box center [569, 570] width 65 height 12
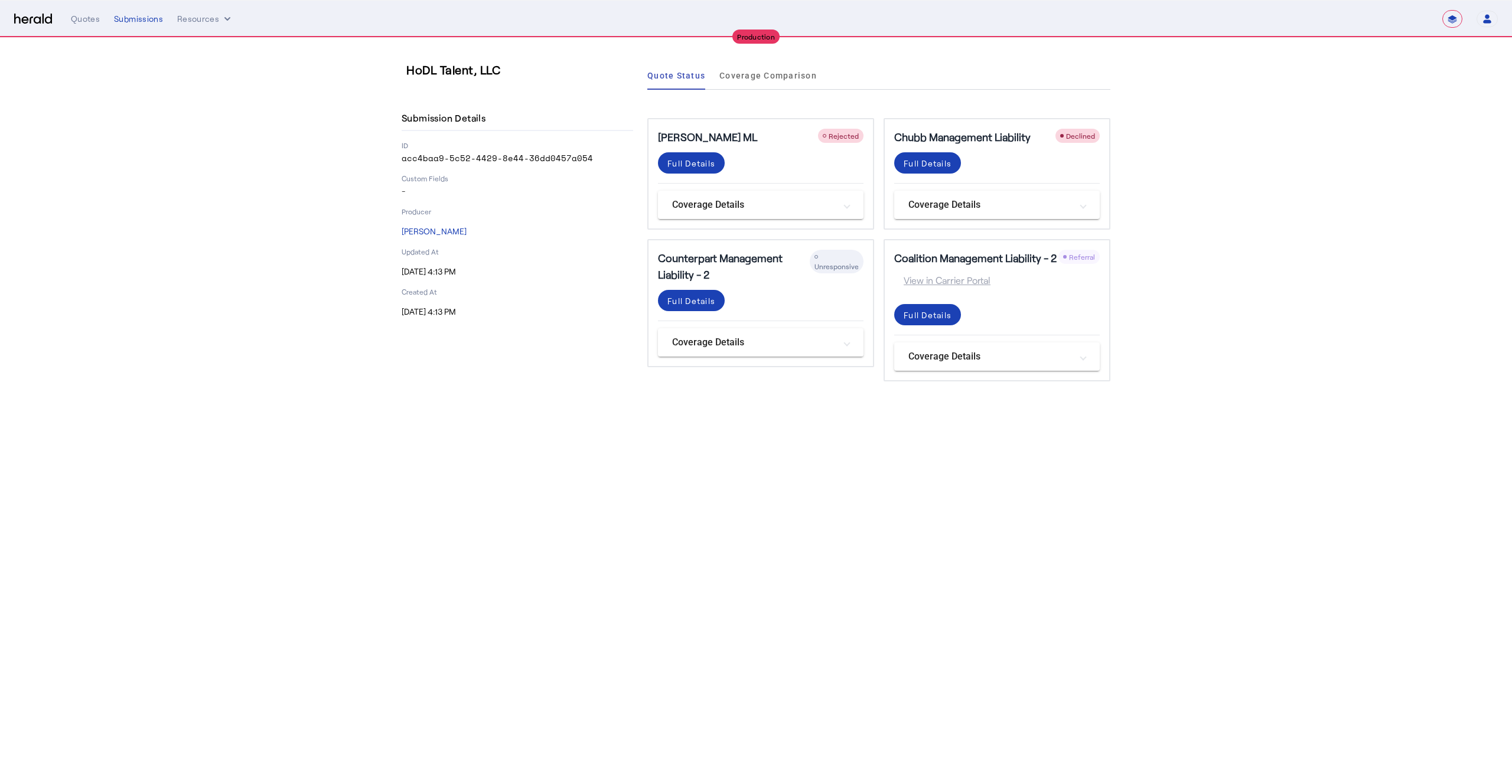
click at [1450, 21] on select "**********" at bounding box center [1452, 19] width 20 height 18
select select "*******"
click at [1442, 10] on select "**********" at bounding box center [1452, 19] width 20 height 18
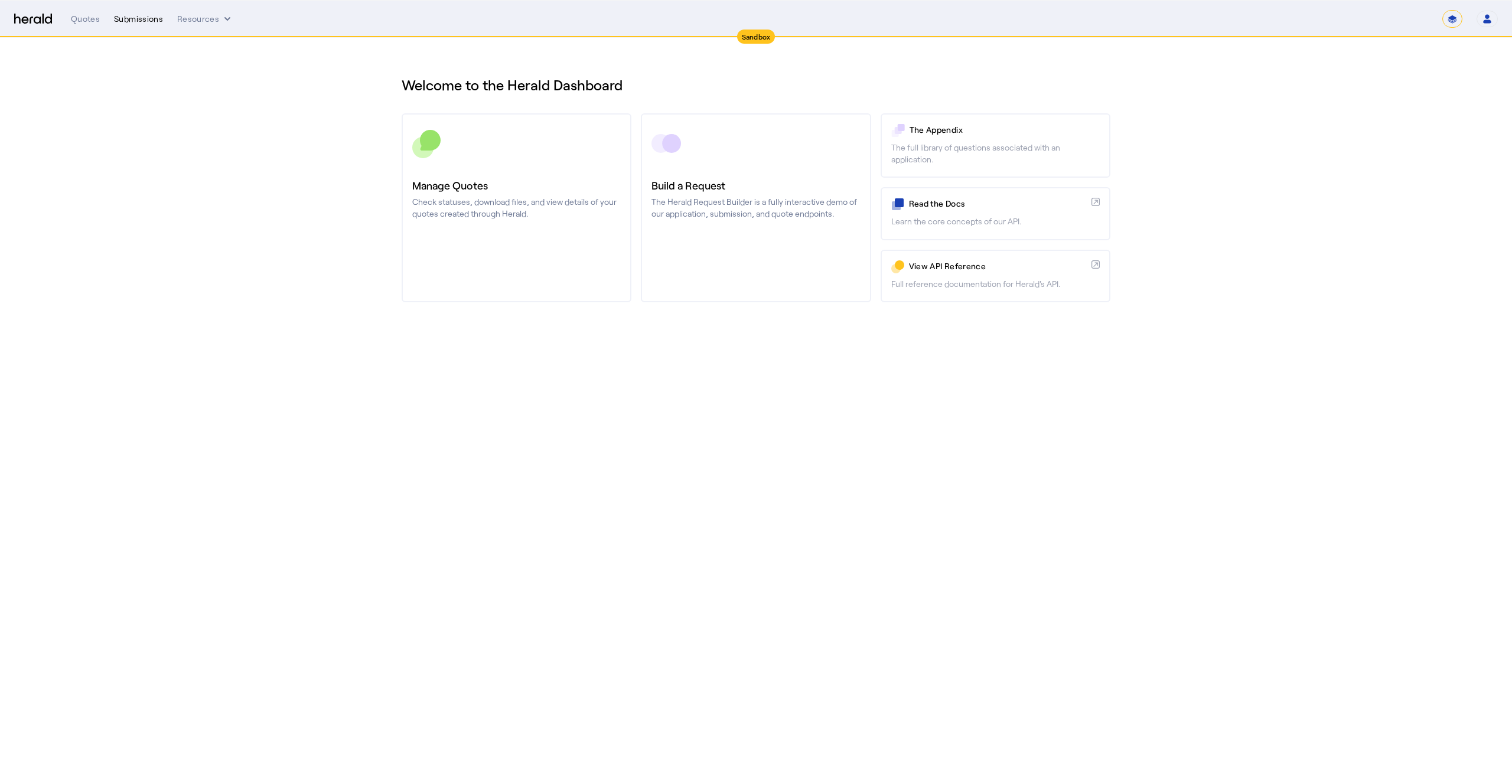
click at [147, 13] on div "Submissions" at bounding box center [139, 19] width 49 height 12
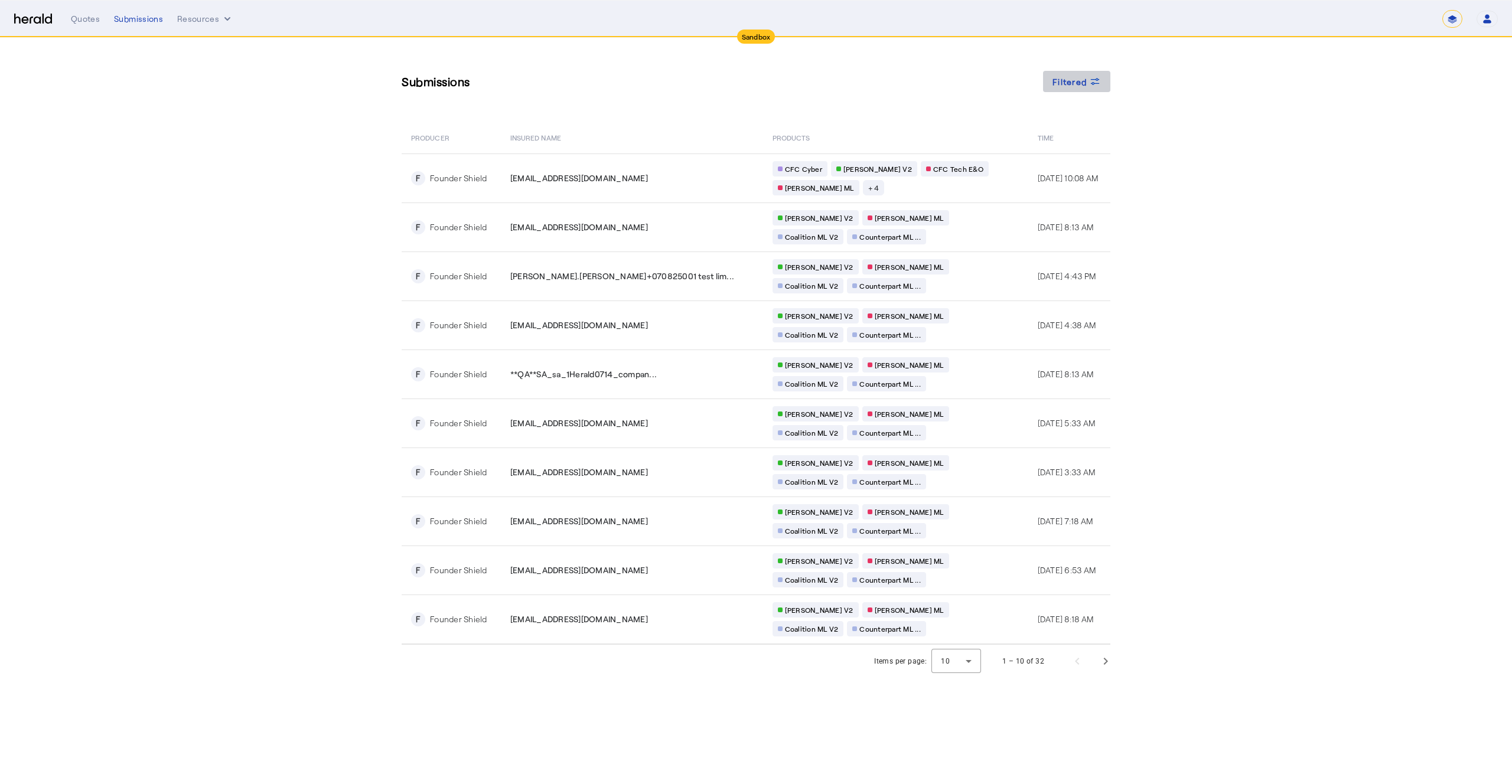
click at [1084, 79] on span "Filtered" at bounding box center [1070, 81] width 35 height 12
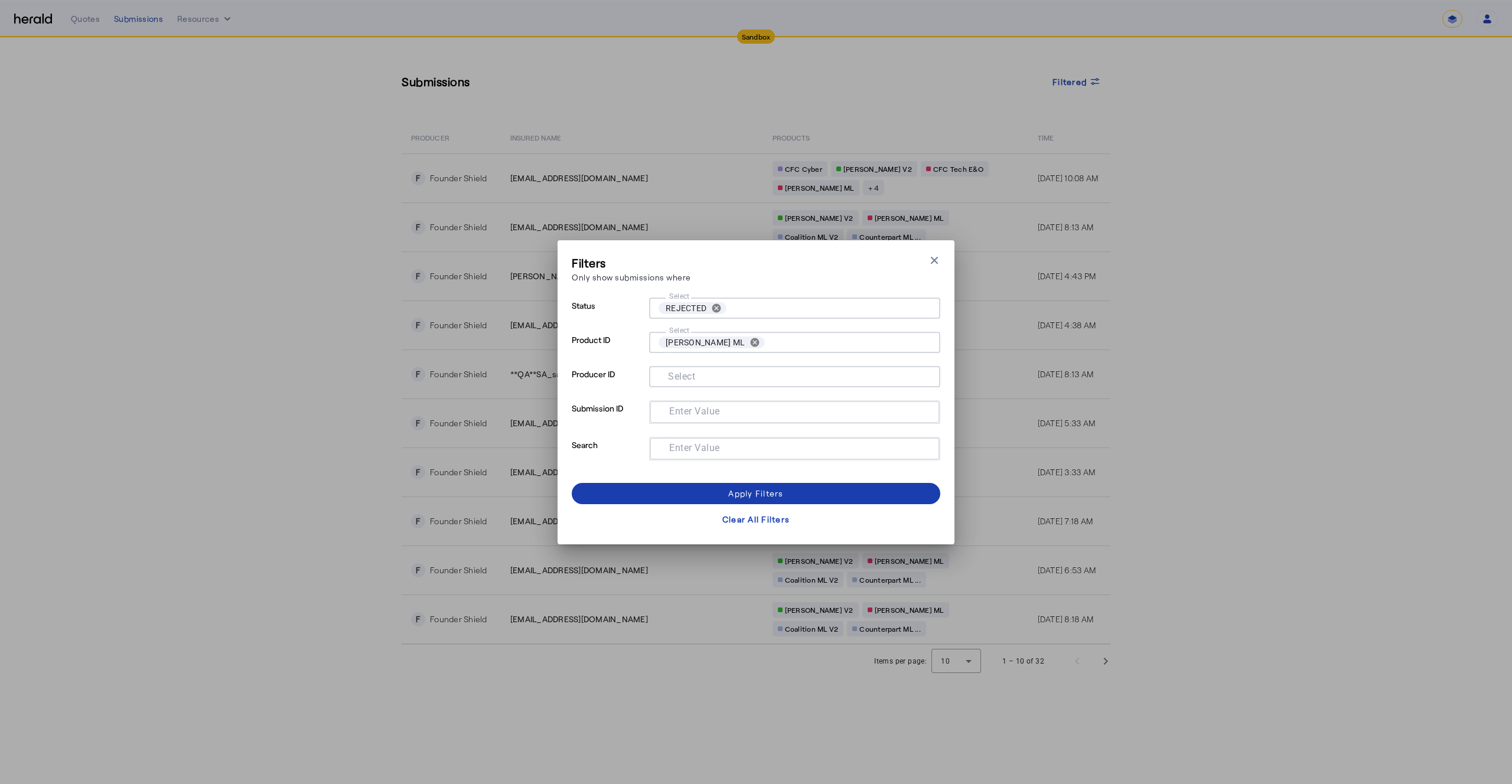
click at [760, 496] on div "Apply Filters" at bounding box center [756, 493] width 55 height 12
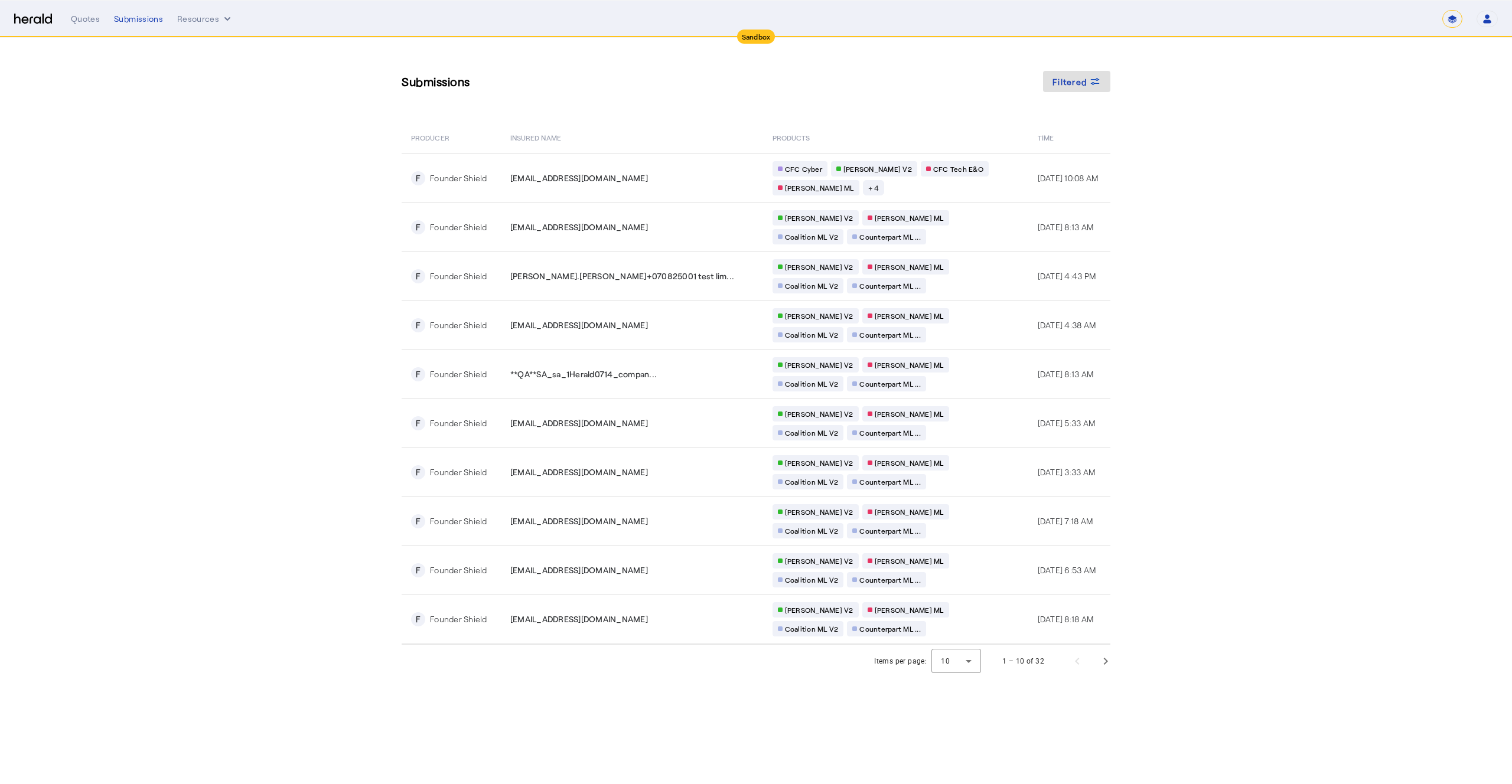
click at [257, 361] on section "Submissions Filtered PRODUCER Insured Name PRODUCTS Time F Founder Shield **QA*…" at bounding box center [756, 358] width 1512 height 640
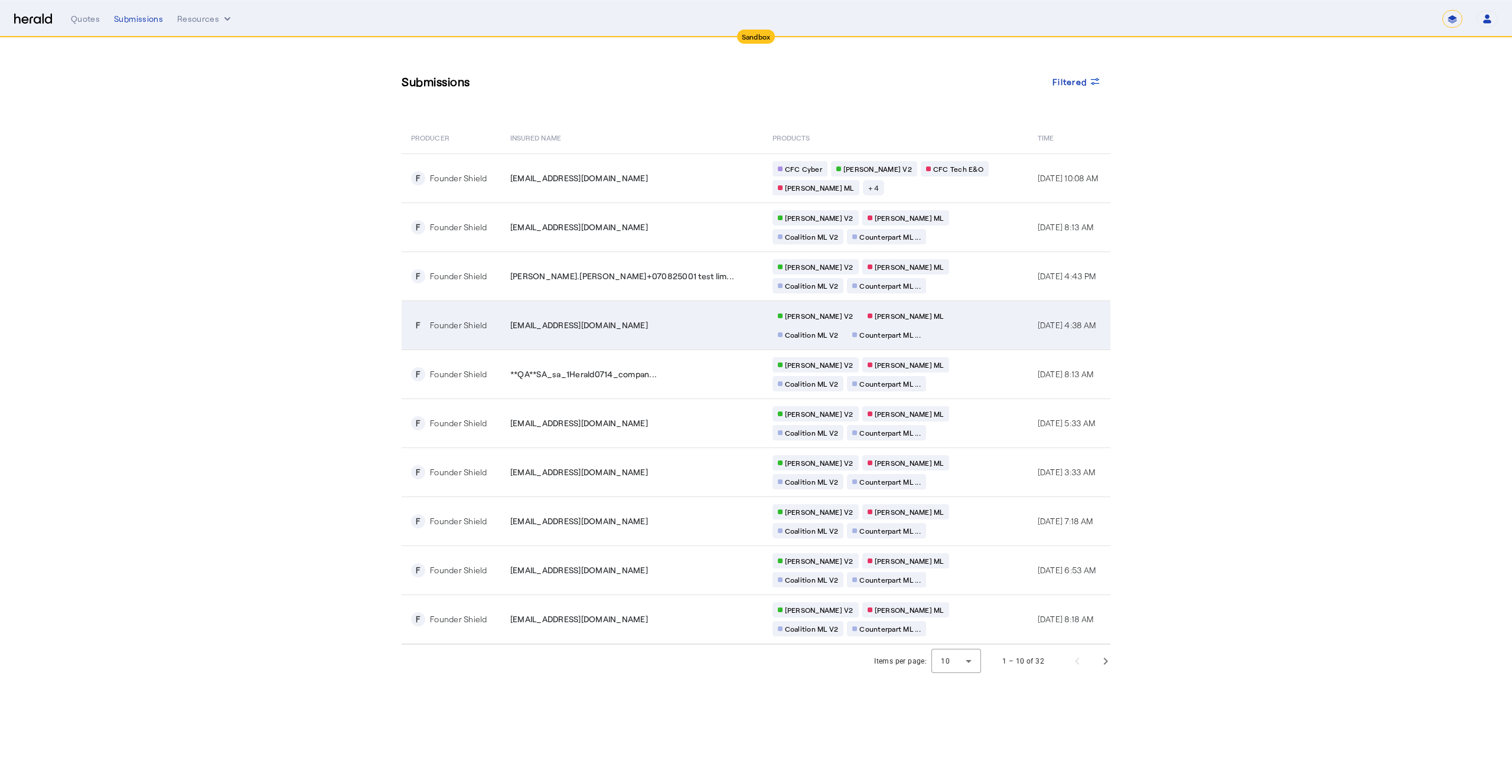
click at [631, 331] on td "**QA**sl_83@fastmail.com" at bounding box center [632, 325] width 262 height 49
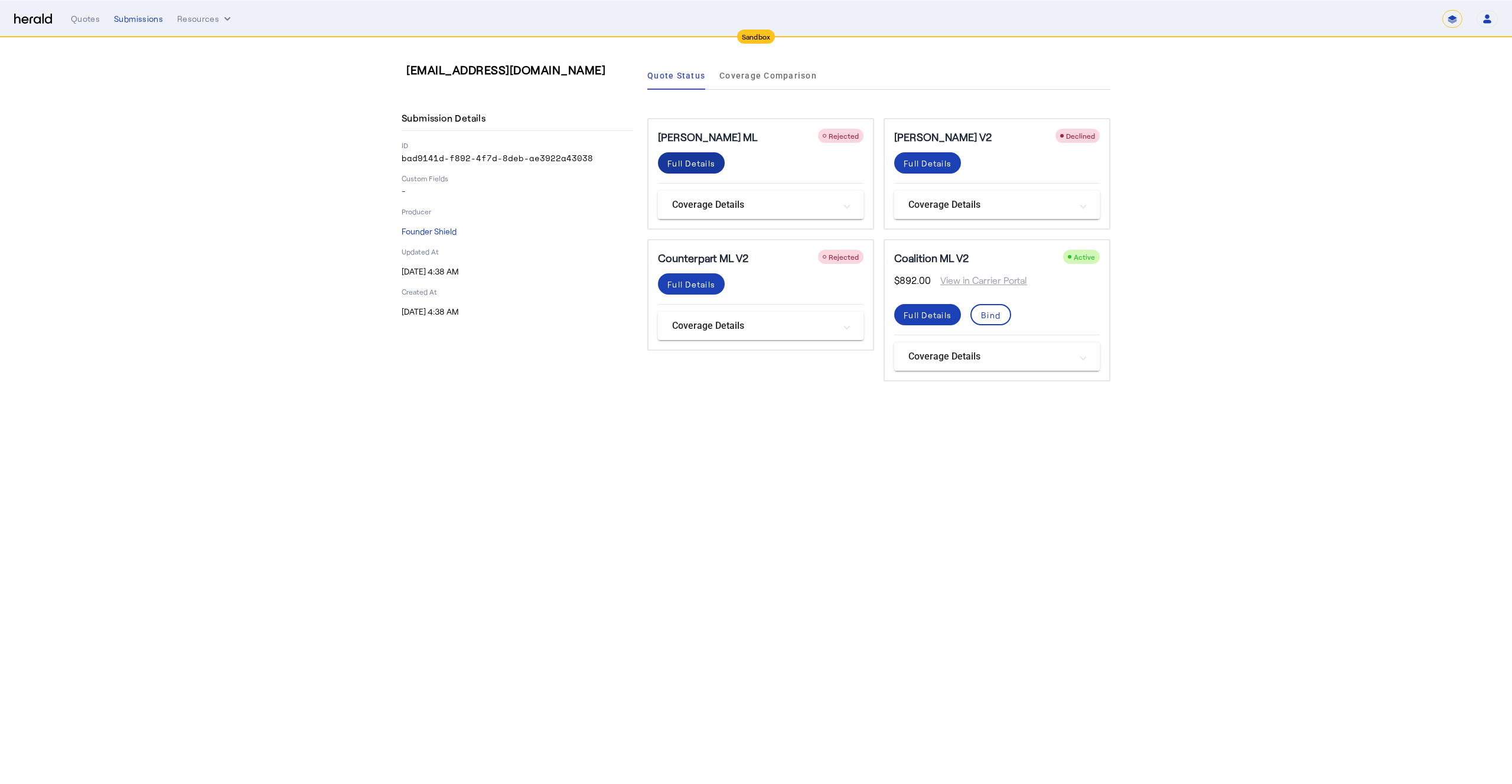
click at [691, 167] on div "Full Details" at bounding box center [691, 163] width 48 height 12
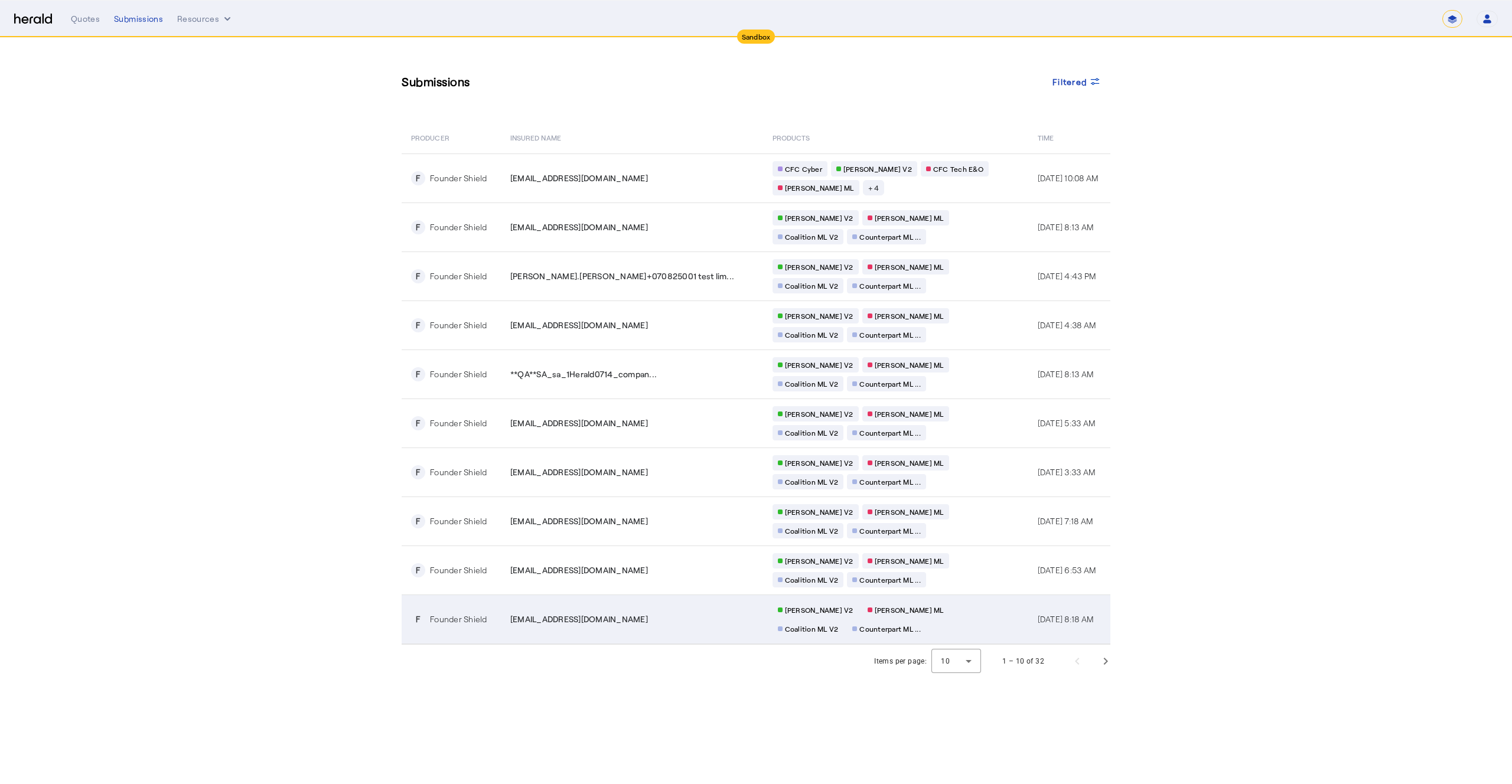
click at [942, 621] on td "Chubb ML V2 Berkley MP ML Coalition ML V2 Counterpart ML ..." at bounding box center [896, 619] width 265 height 49
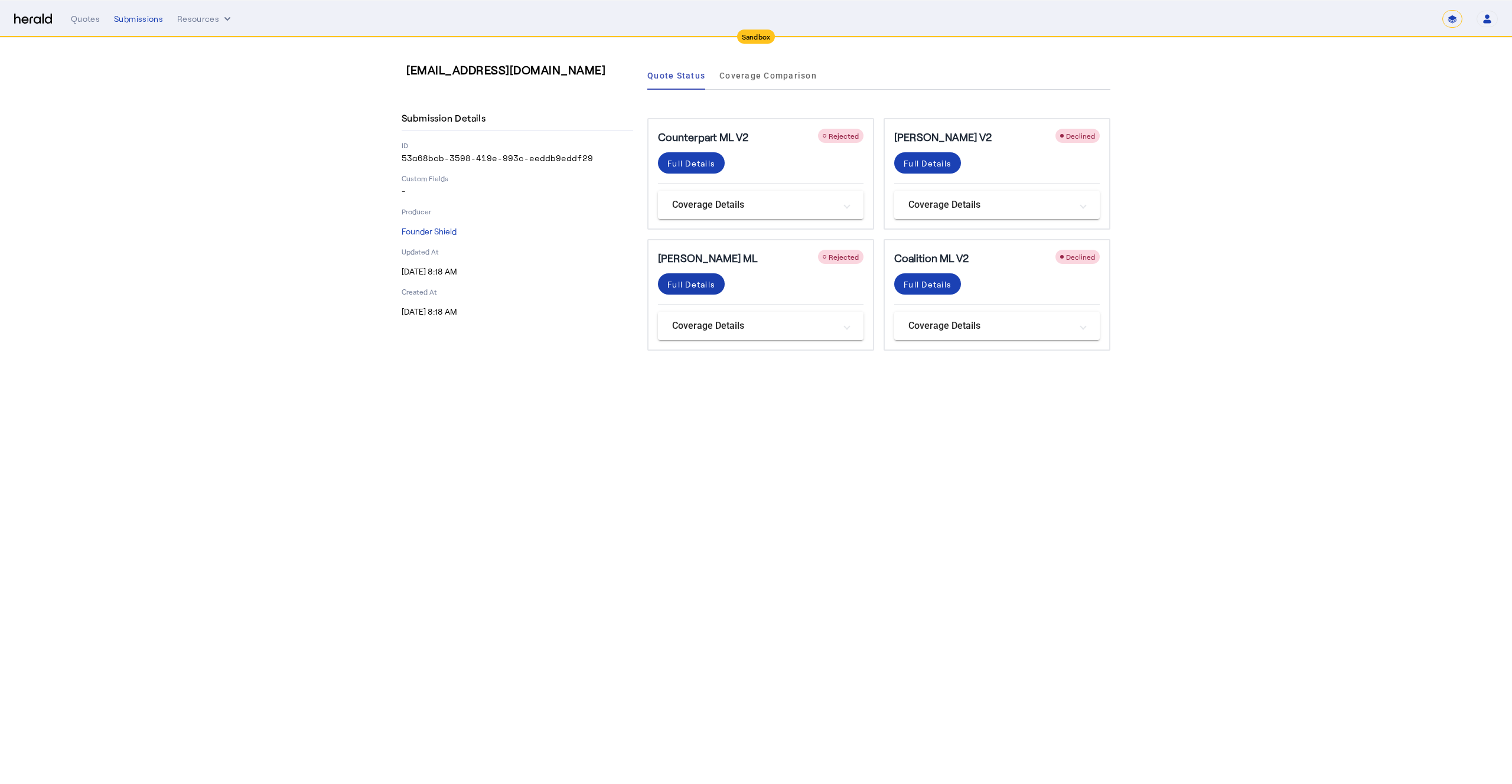
click at [705, 288] on div "Full Details" at bounding box center [691, 284] width 48 height 12
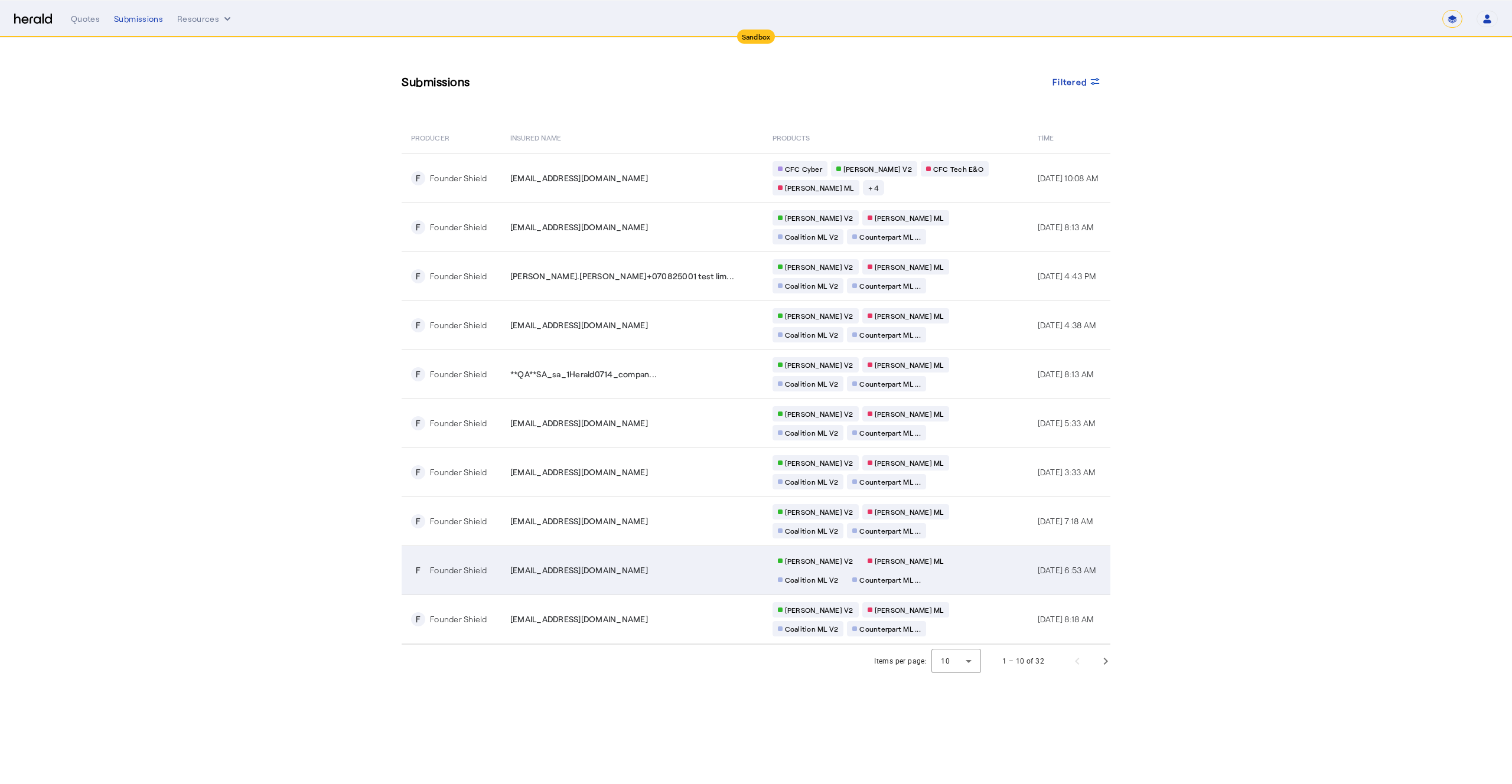
click at [946, 560] on td "Chubb ML V2 Berkley MP ML Coalition ML V2 Counterpart ML ..." at bounding box center [896, 570] width 265 height 49
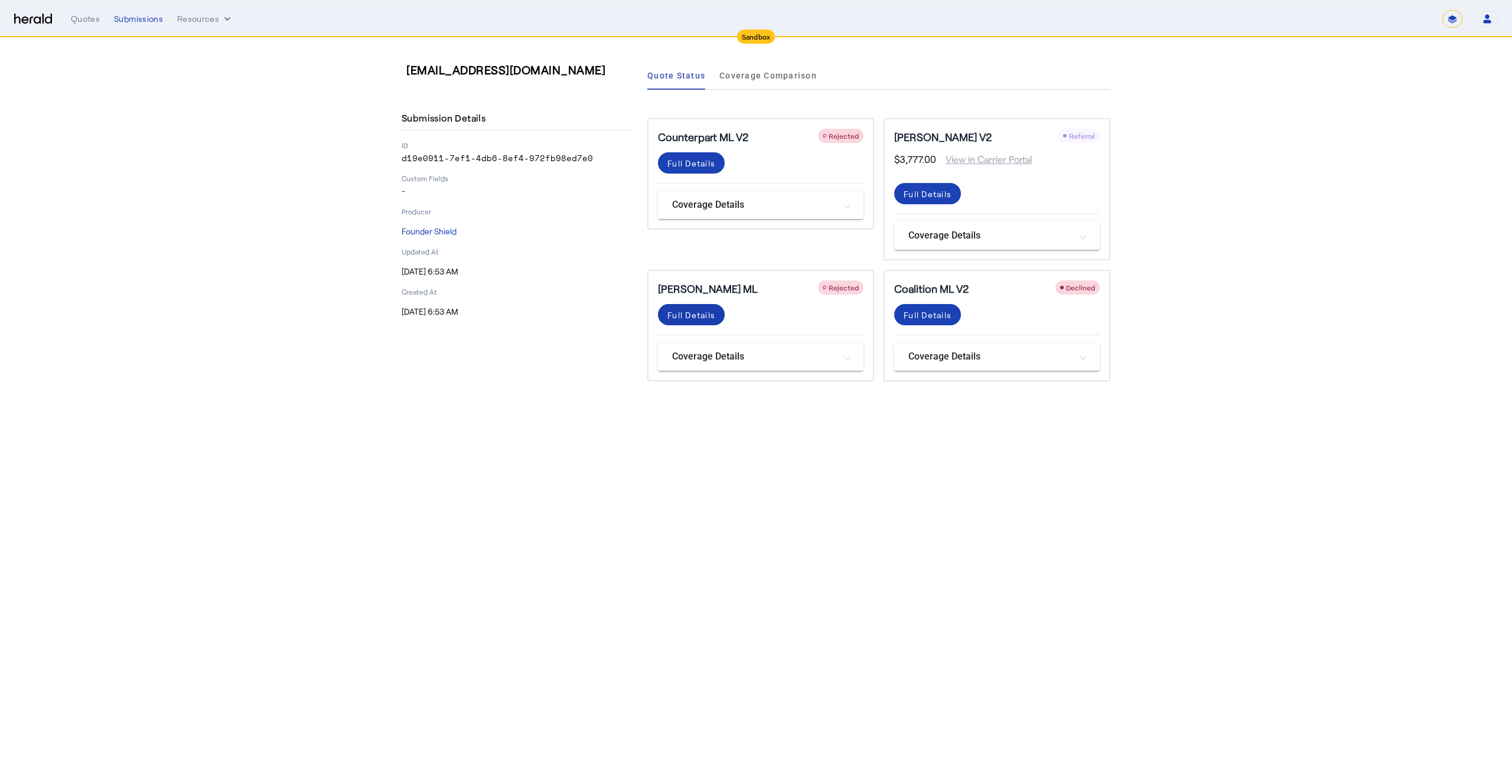
click at [673, 319] on div "Full Details" at bounding box center [691, 315] width 48 height 12
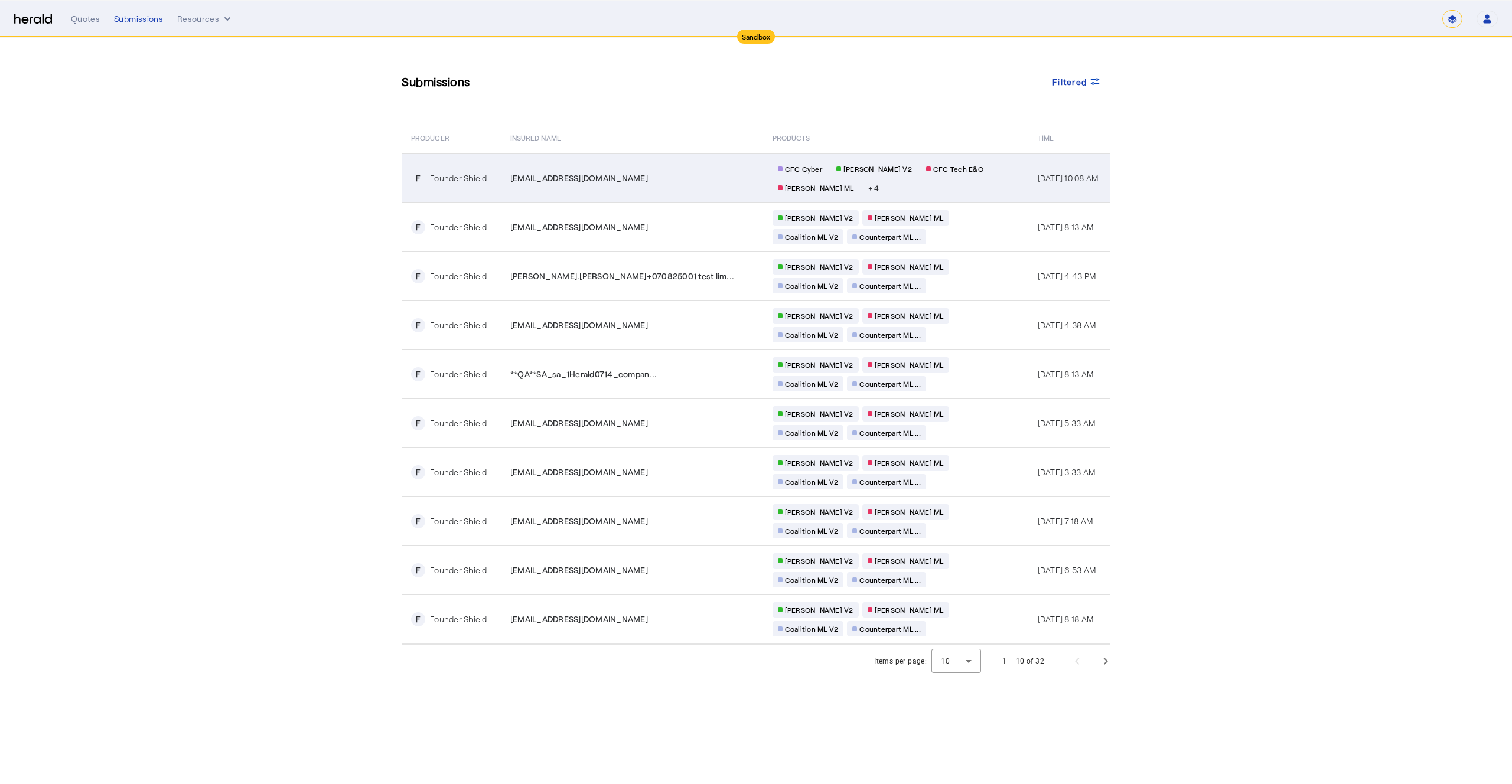
click at [659, 175] on div "**QA**sl_test_801@fastmail.com" at bounding box center [634, 178] width 248 height 12
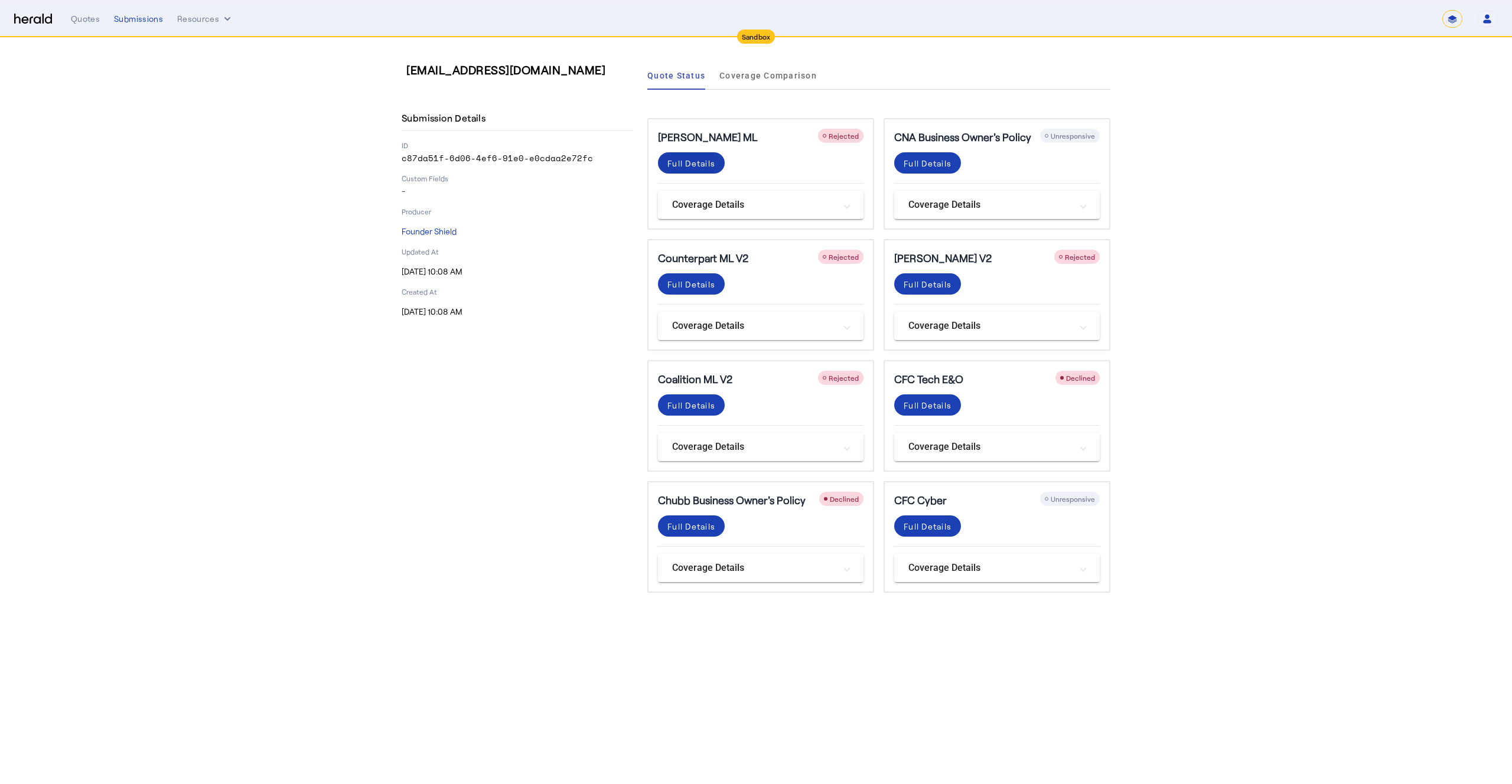
click at [697, 162] on div "Full Details" at bounding box center [691, 163] width 48 height 12
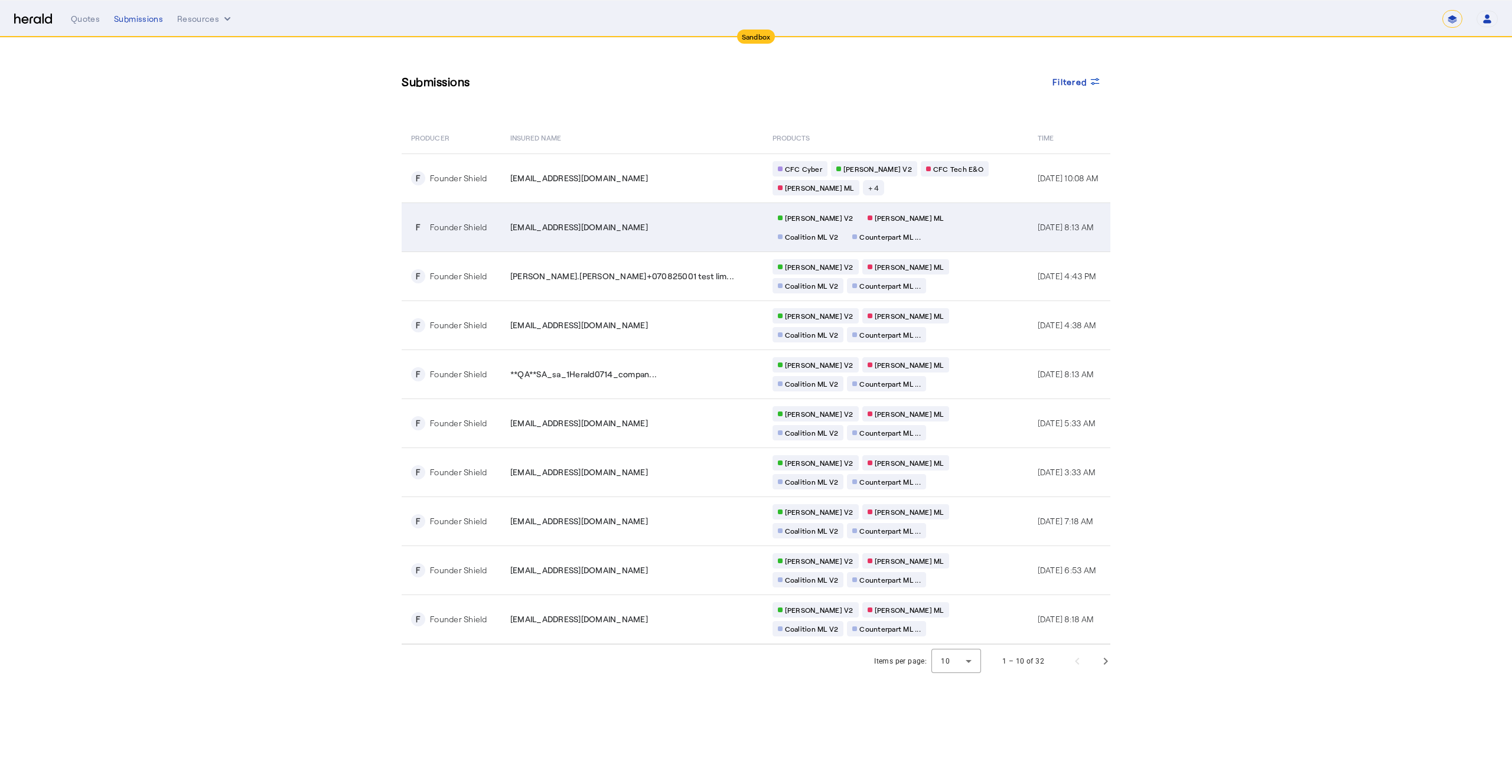
click at [645, 239] on td "**QA**sl_89_1@fastmail.com" at bounding box center [632, 227] width 262 height 49
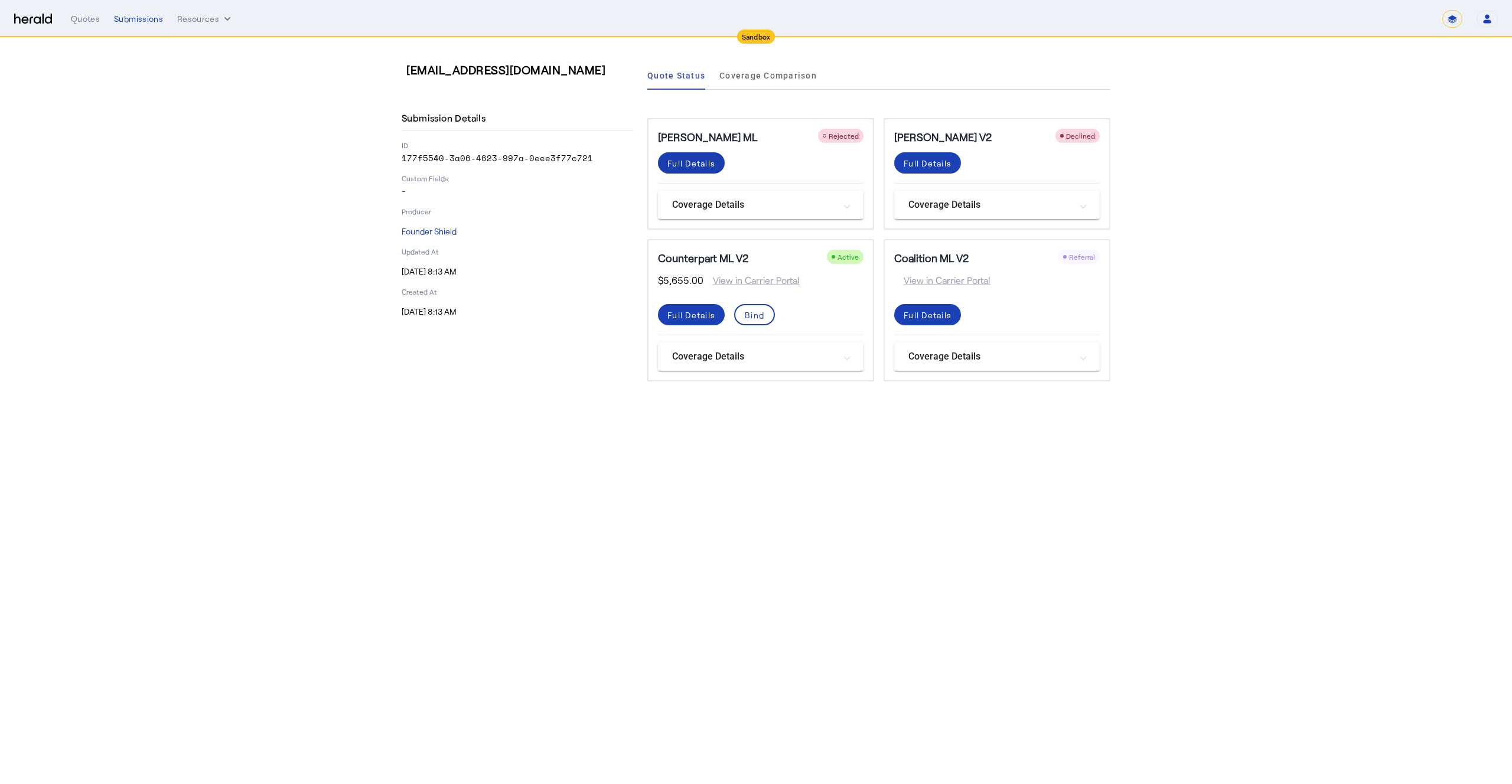
click at [695, 164] on div "Full Details" at bounding box center [691, 163] width 48 height 12
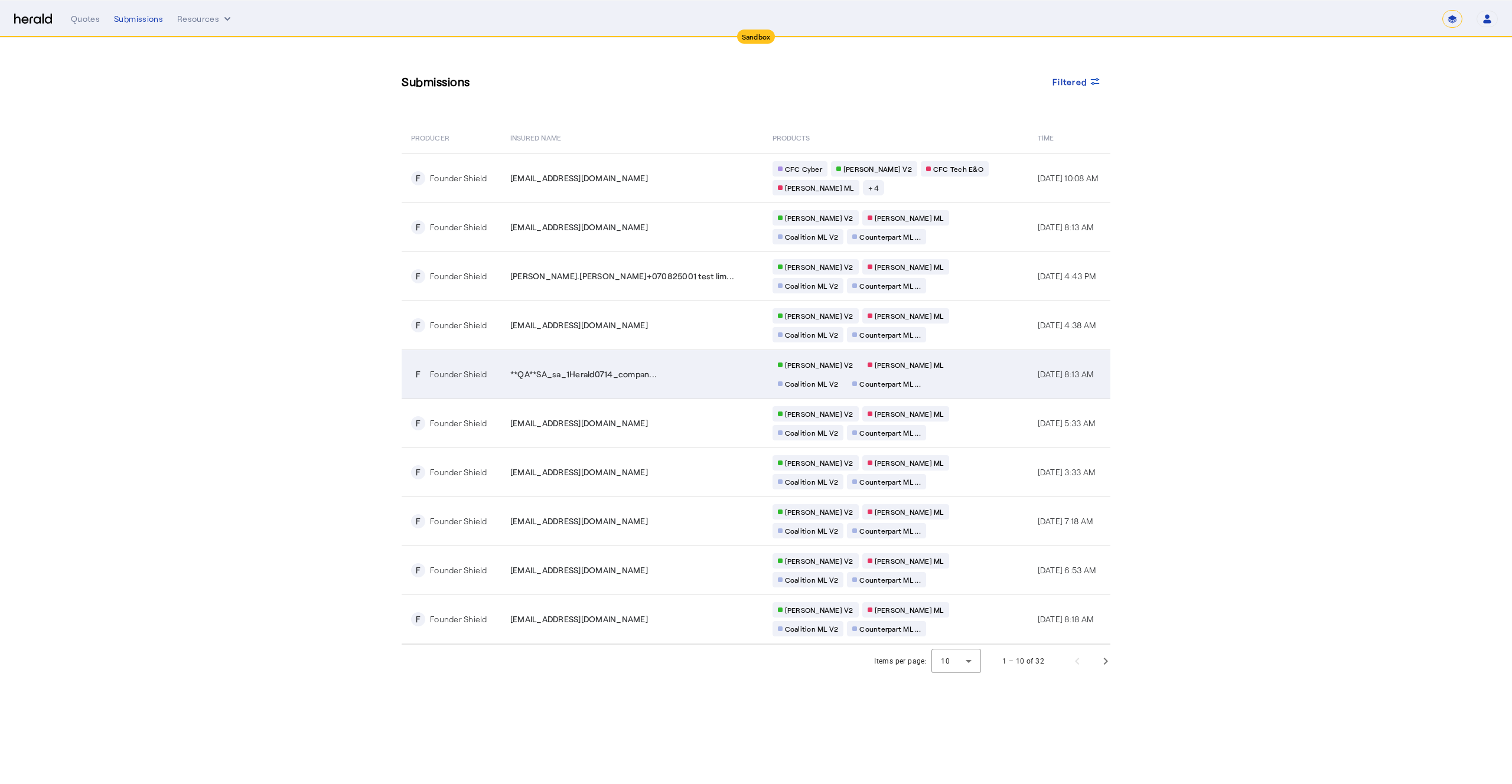
click at [660, 380] on td "**QA**SA_sa_1Herald0714_compan..." at bounding box center [632, 374] width 262 height 49
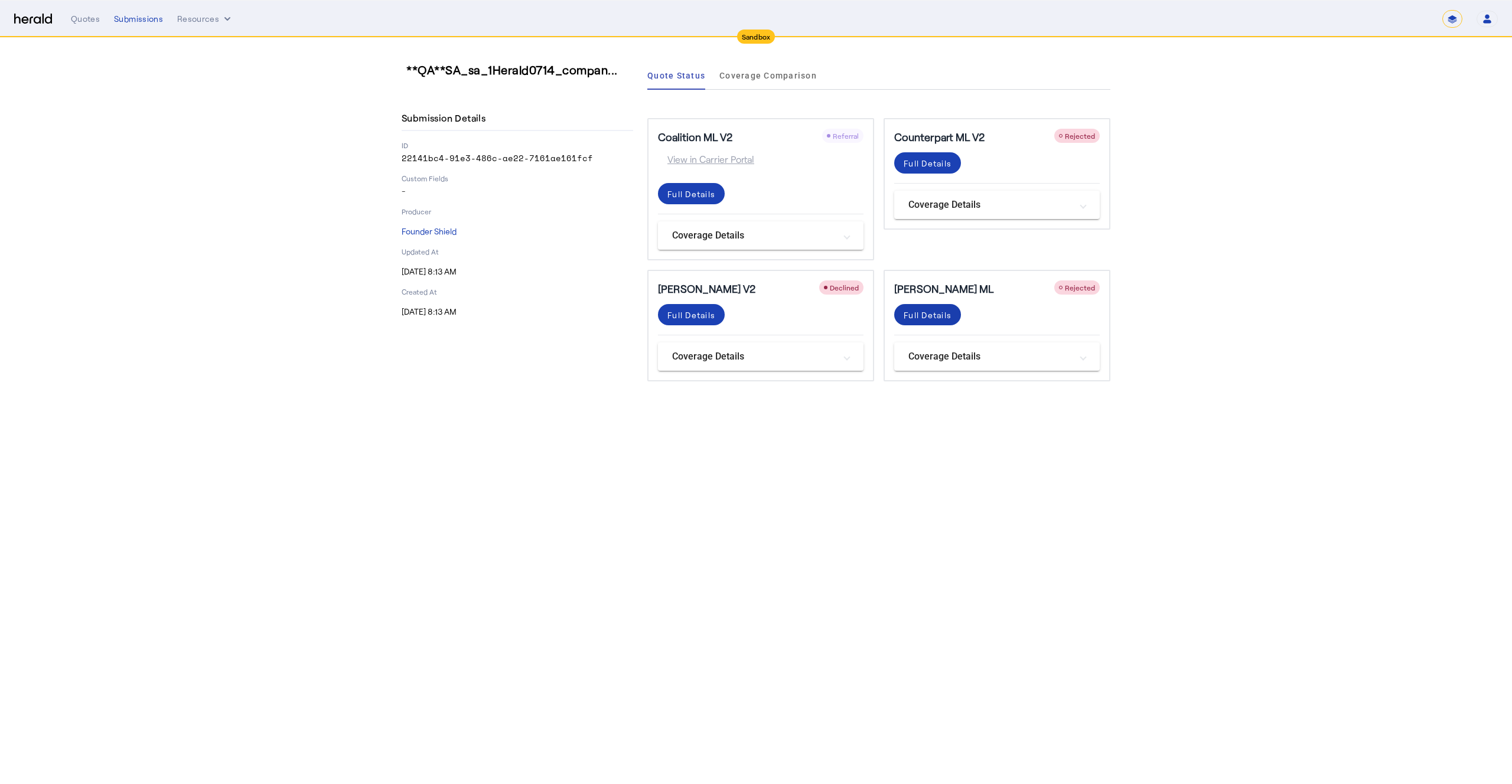
click at [910, 324] on span at bounding box center [928, 315] width 67 height 29
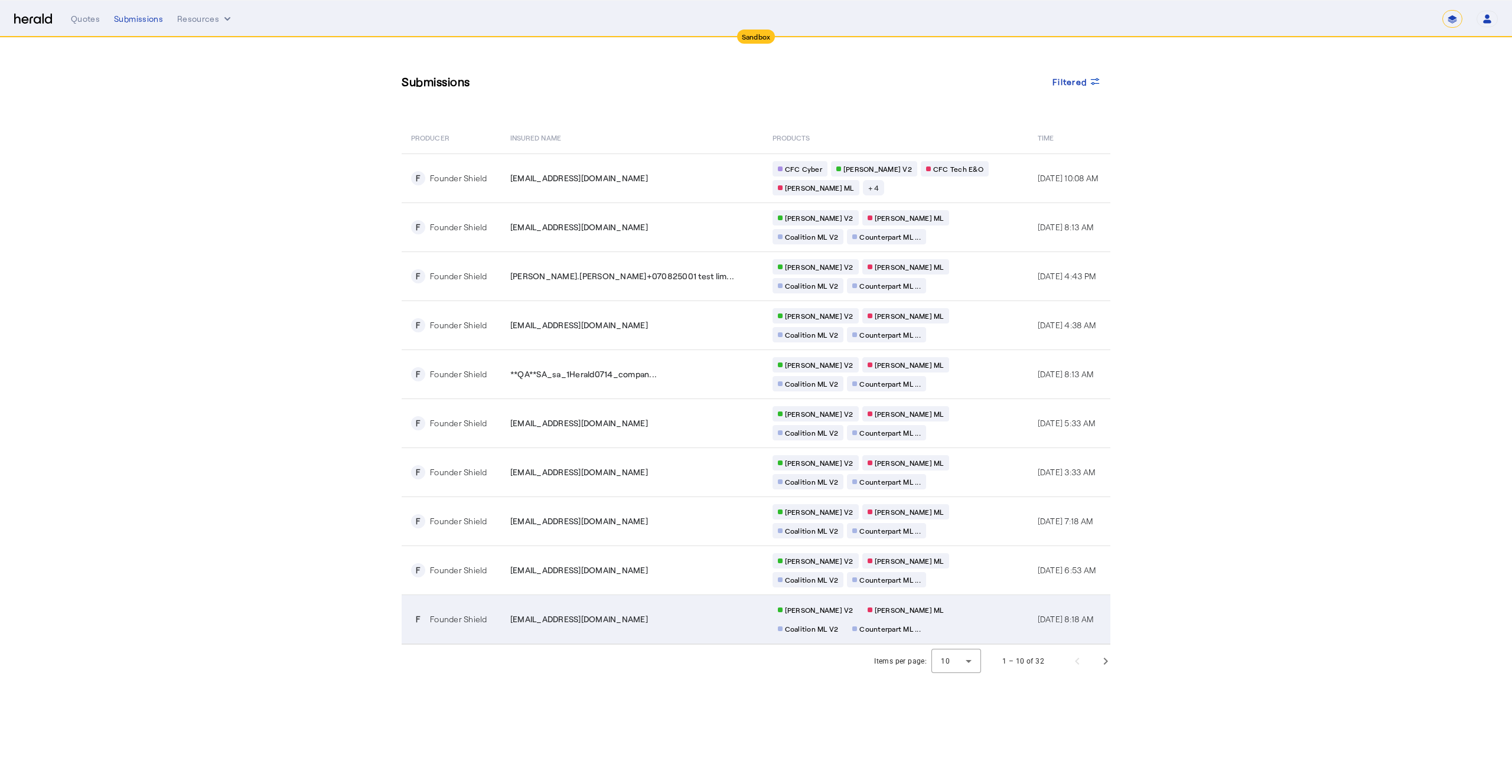
click at [604, 629] on td "**QA**sl_54@fastmail.com" at bounding box center [632, 619] width 262 height 49
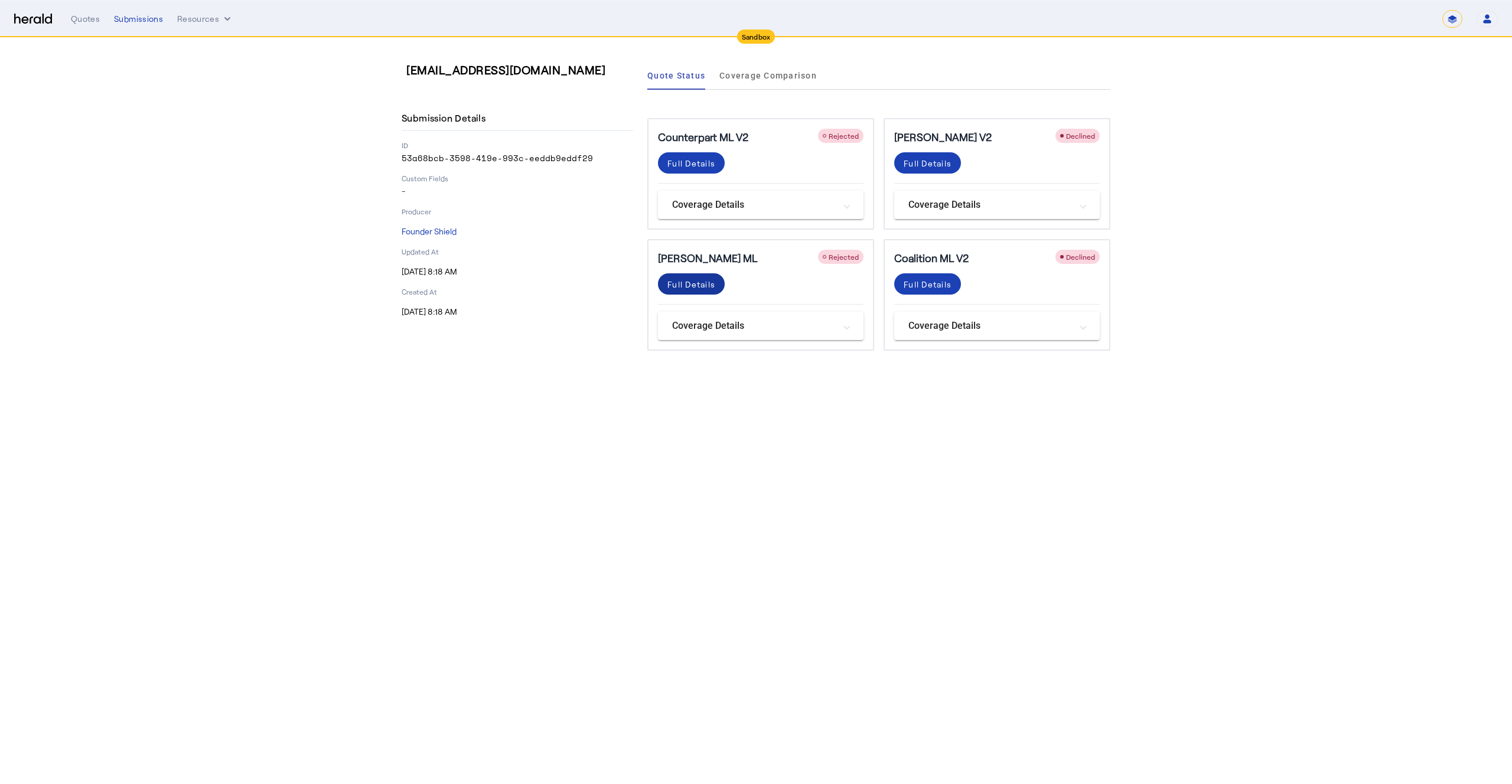
click at [680, 281] on div "Full Details" at bounding box center [691, 284] width 48 height 12
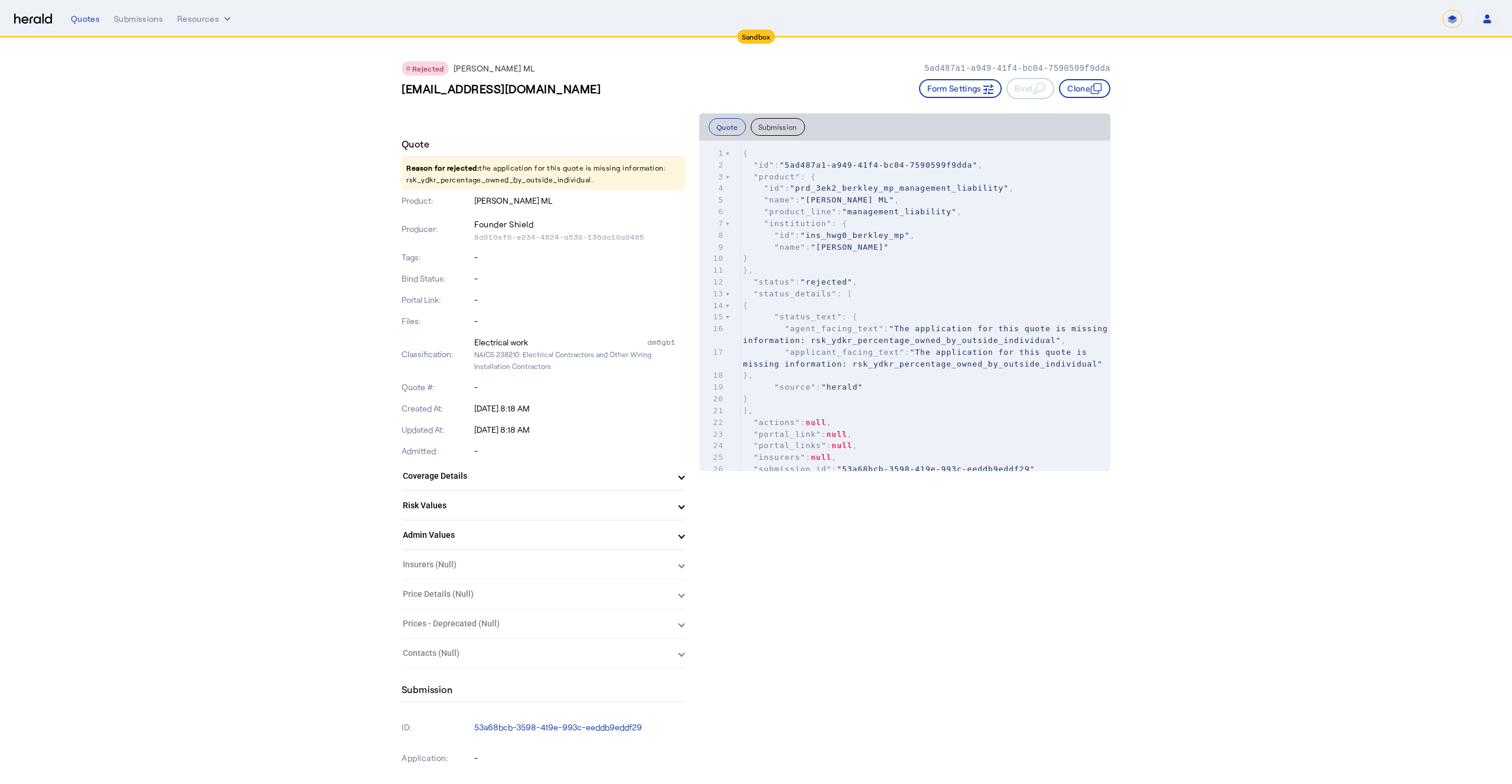
drag, startPoint x: 379, startPoint y: 154, endPoint x: 377, endPoint y: 148, distance: 6.3
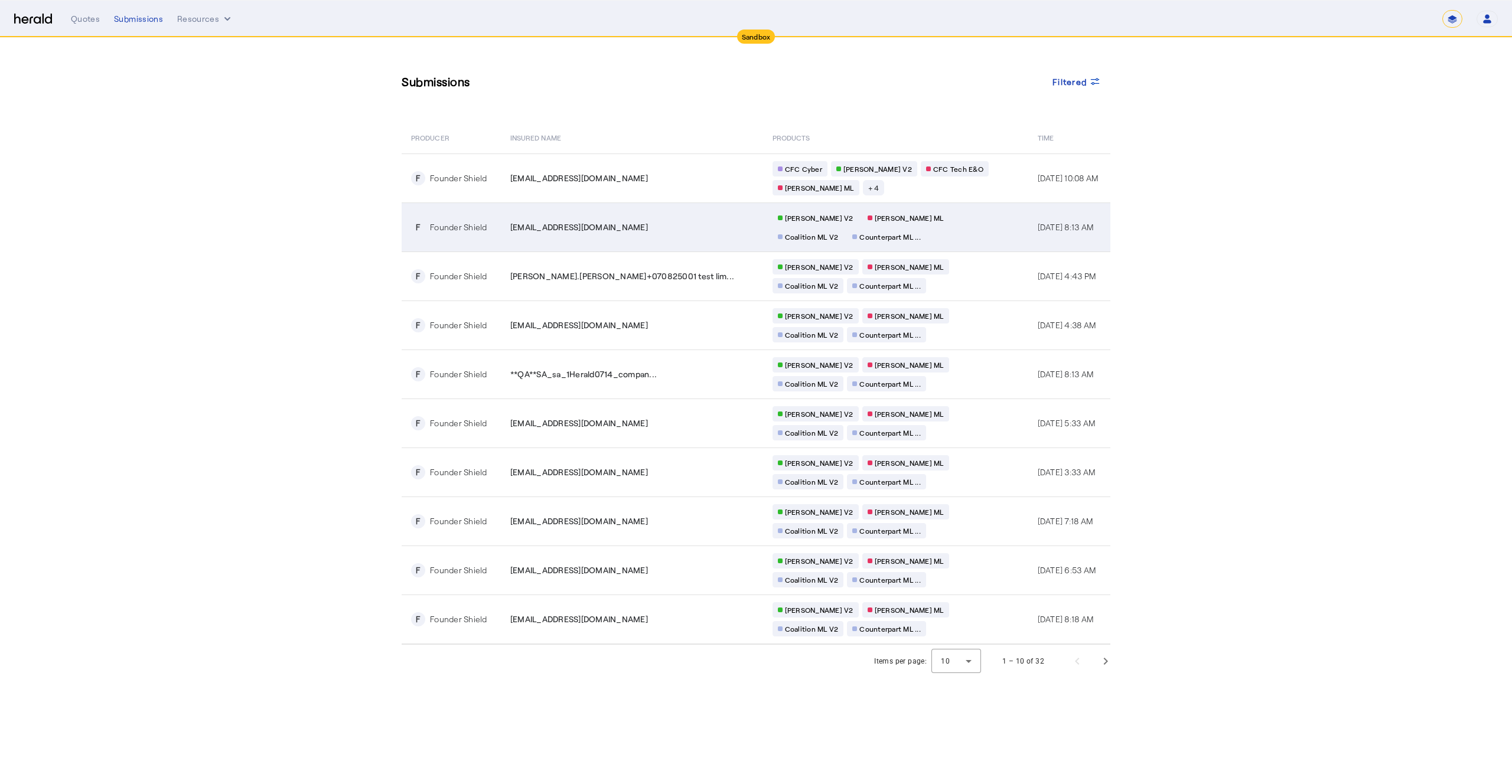
click at [621, 236] on td "**QA**sl_89_1@fastmail.com" at bounding box center [632, 227] width 262 height 49
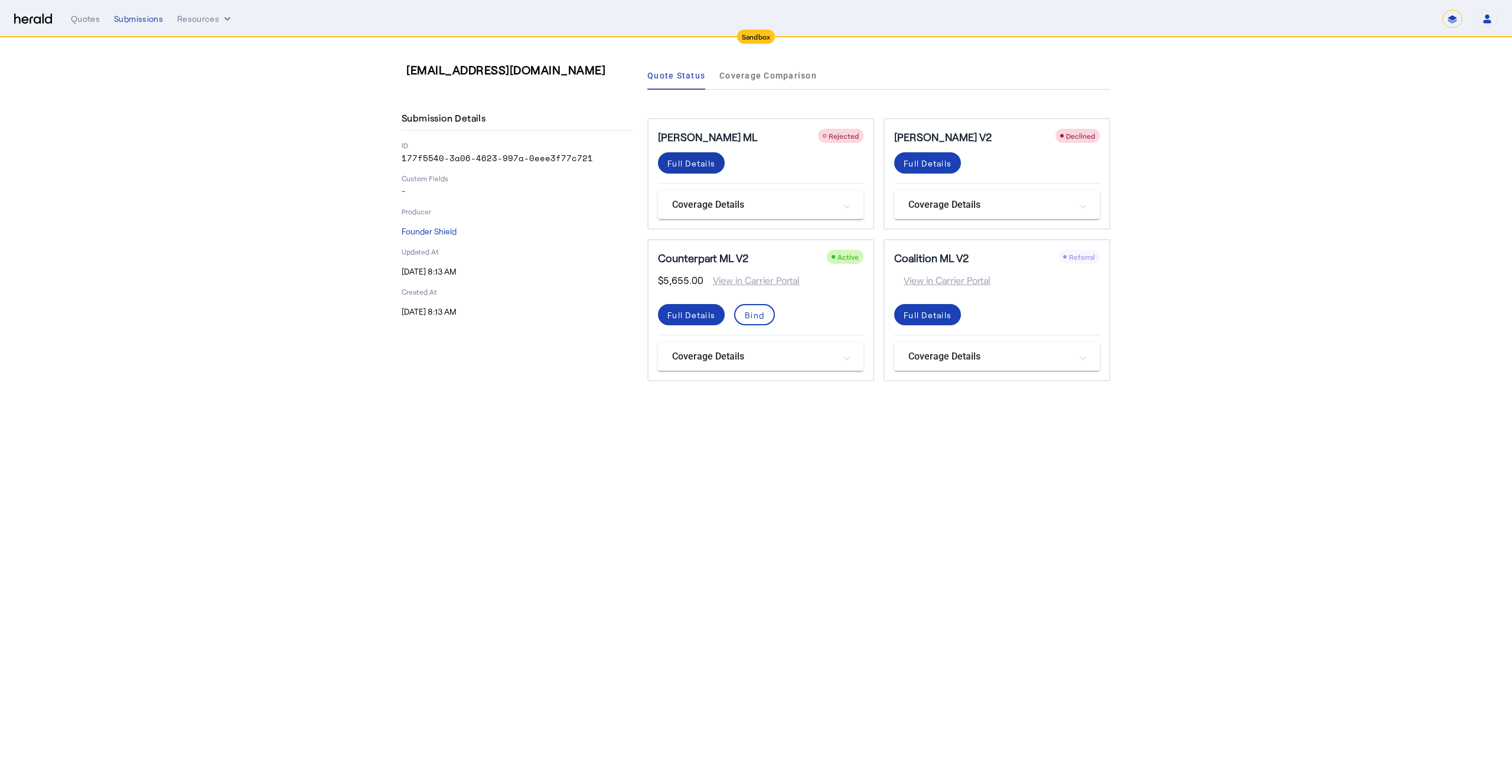
click at [687, 165] on div "Full Details" at bounding box center [691, 163] width 48 height 12
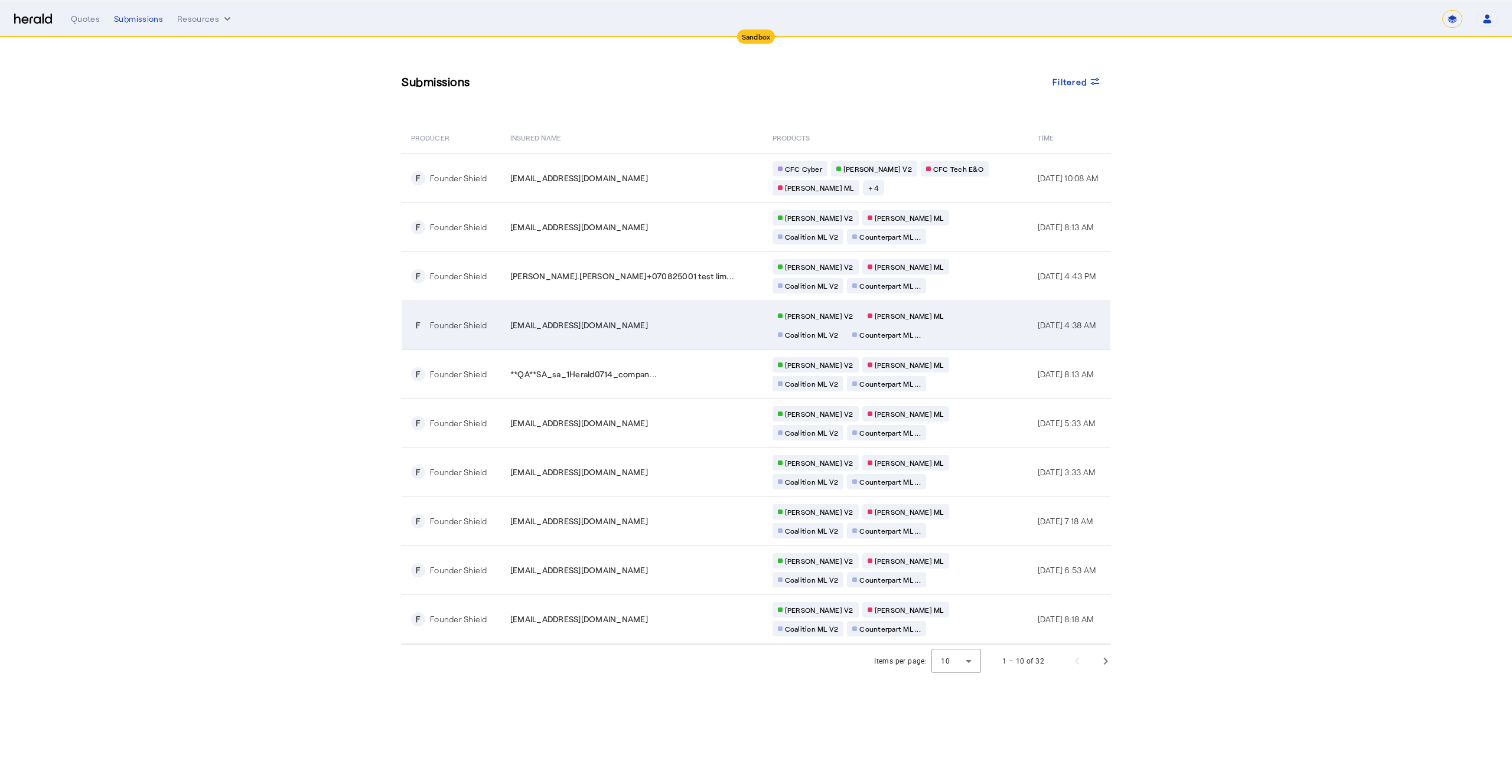
click at [611, 334] on td "**QA**sl_83@fastmail.com" at bounding box center [632, 325] width 262 height 49
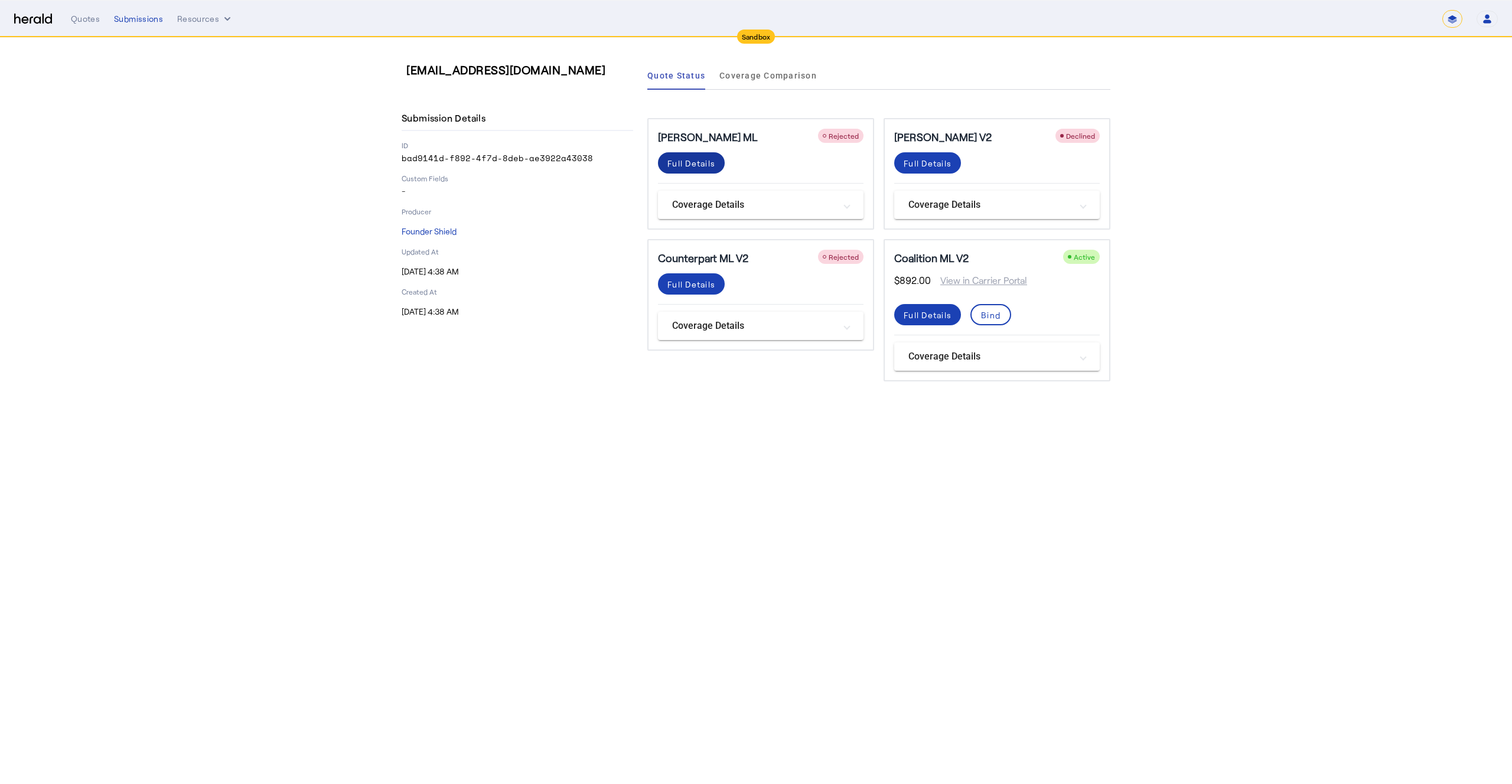
click at [680, 174] on span at bounding box center [691, 163] width 67 height 29
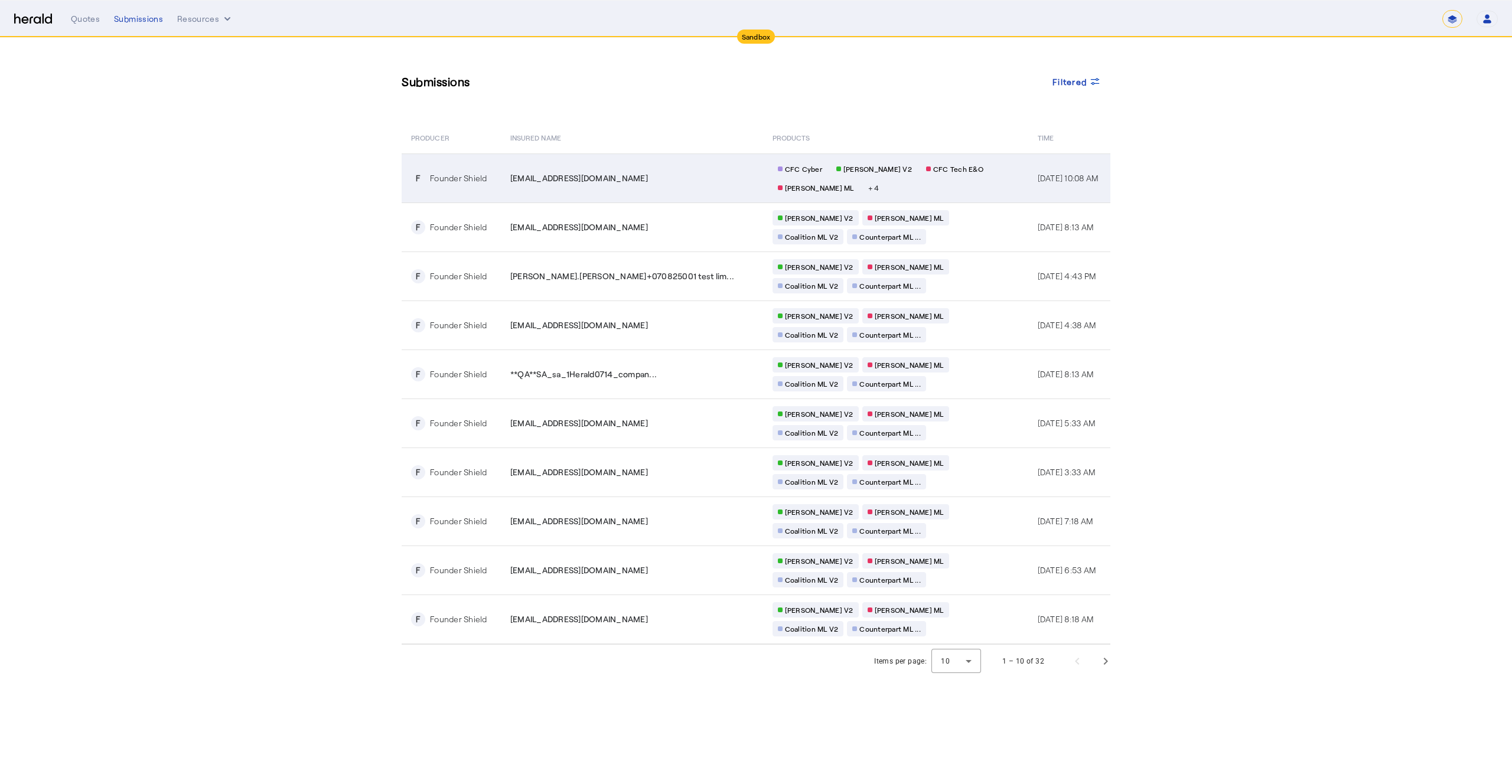
click at [621, 181] on span "**QA**sl_test_801@fastmail.com" at bounding box center [579, 178] width 137 height 12
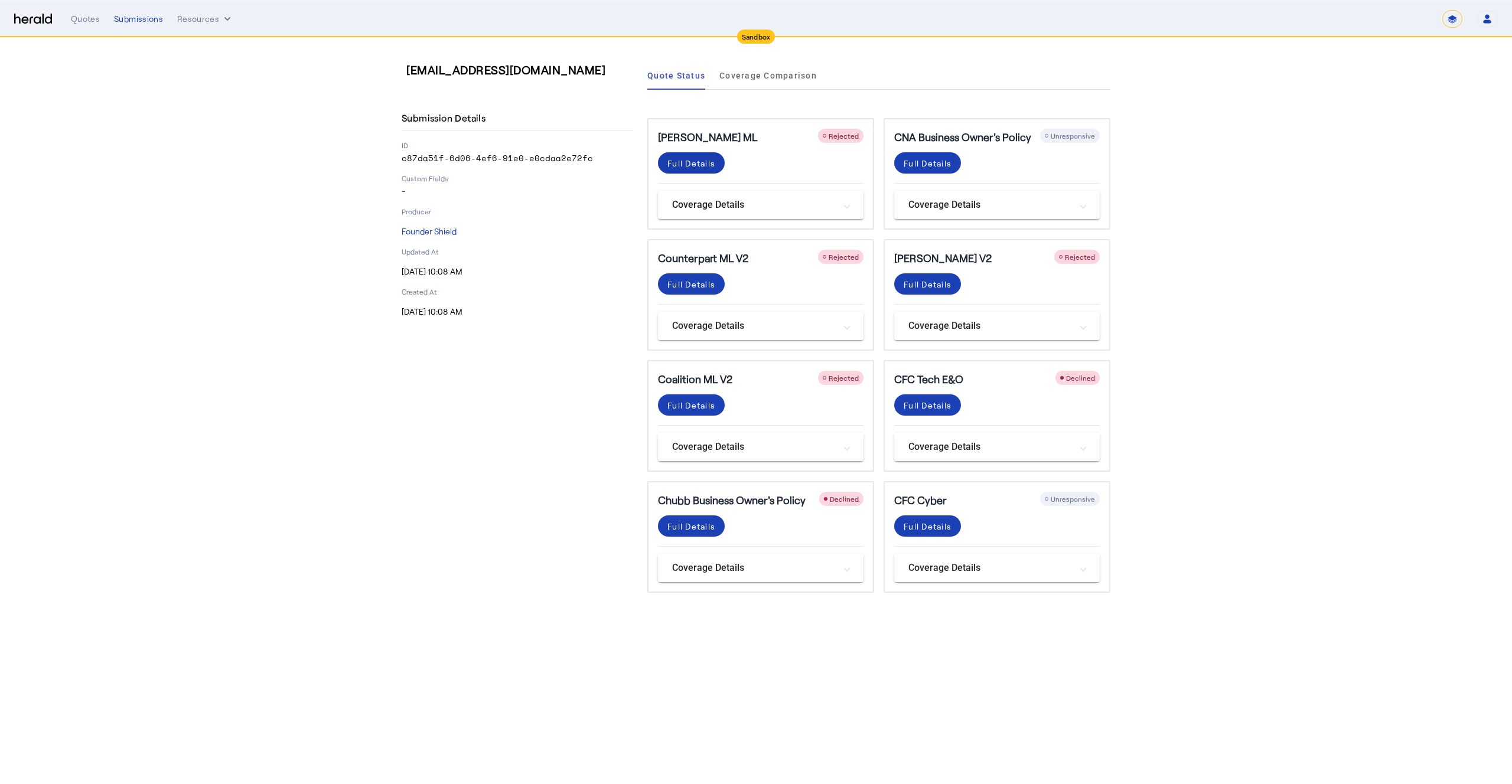
click at [681, 160] on div "Full Details" at bounding box center [691, 163] width 48 height 12
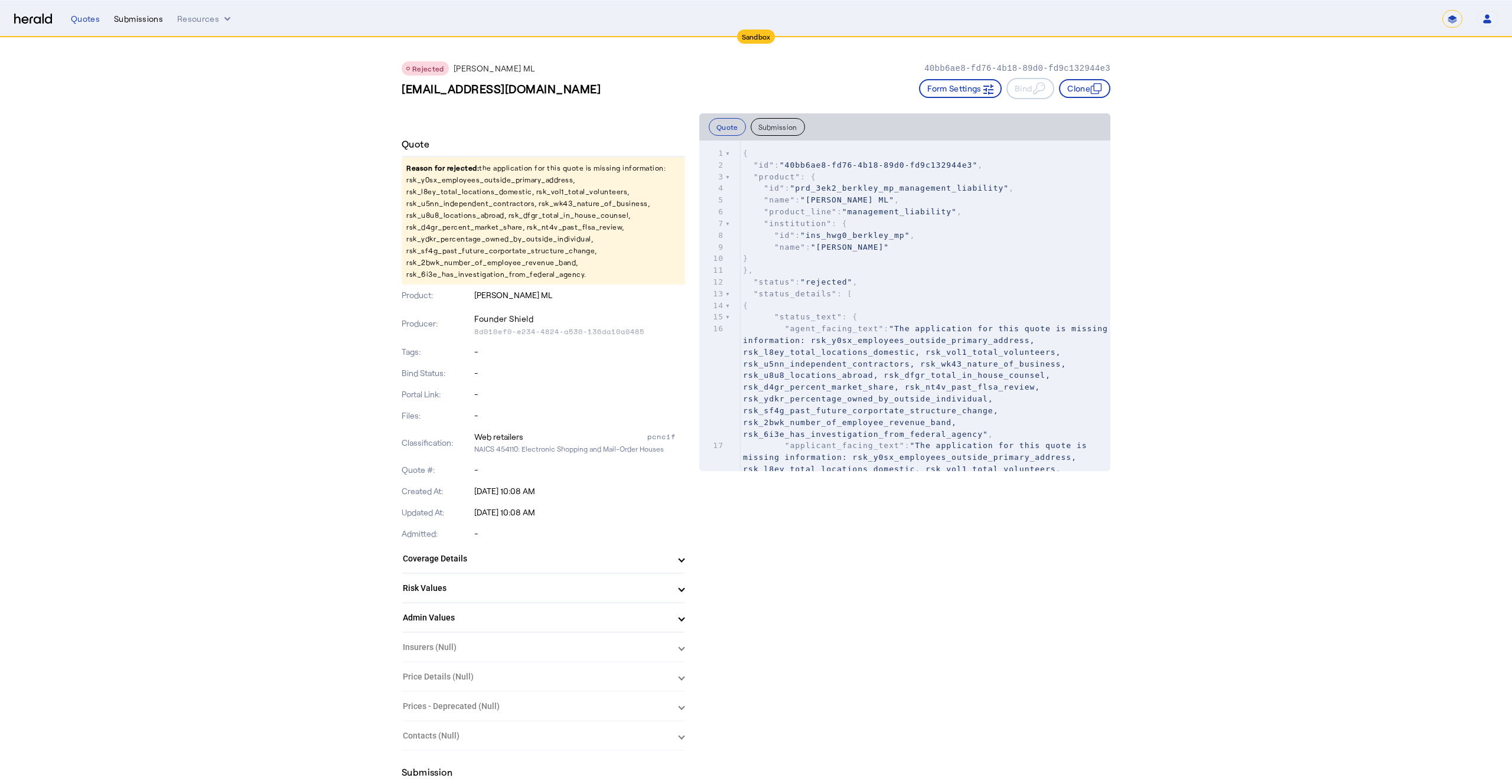
click at [136, 15] on div "Submissions" at bounding box center [139, 19] width 49 height 12
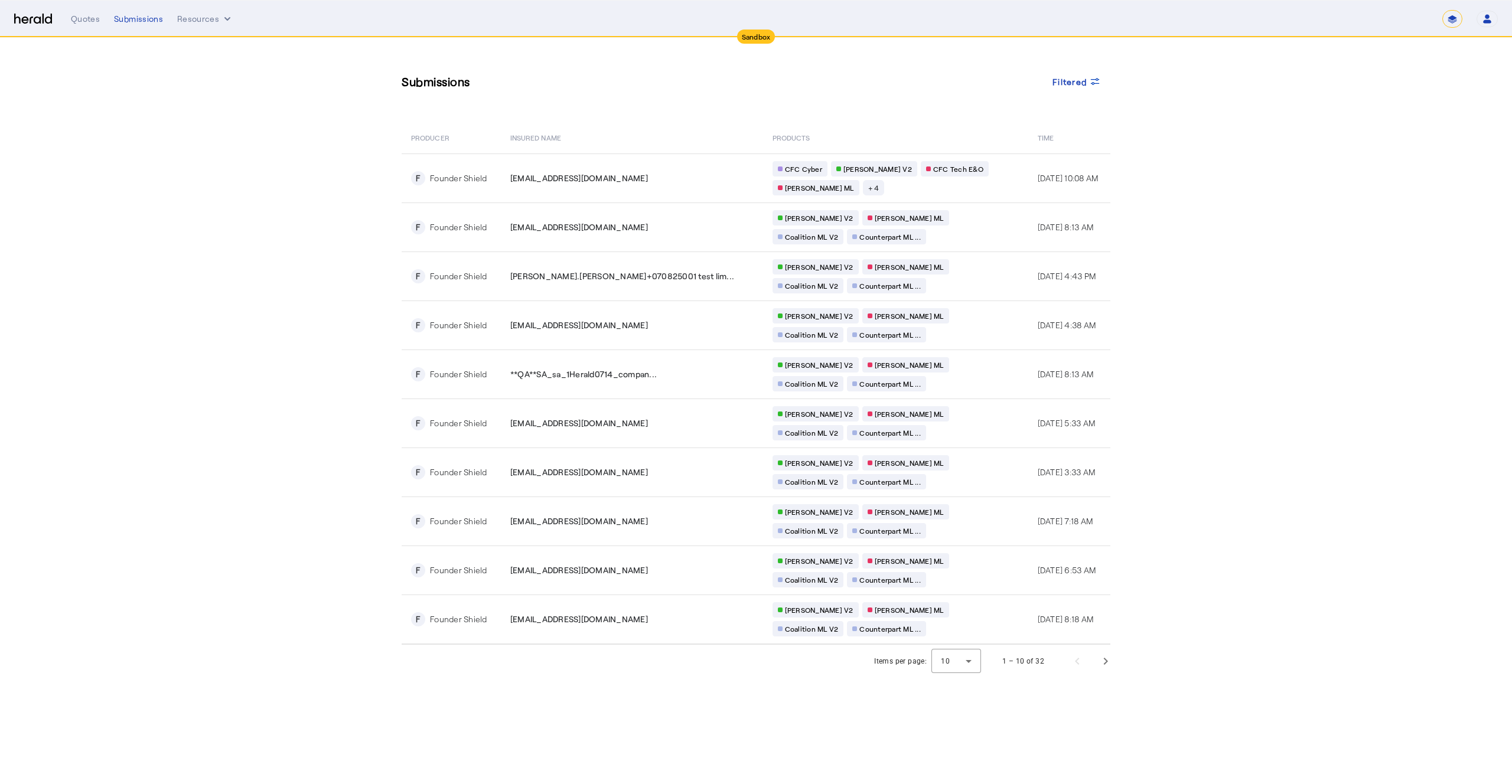
click at [1450, 21] on select "**********" at bounding box center [1452, 19] width 20 height 18
click at [1442, 10] on select "**********" at bounding box center [1452, 19] width 20 height 18
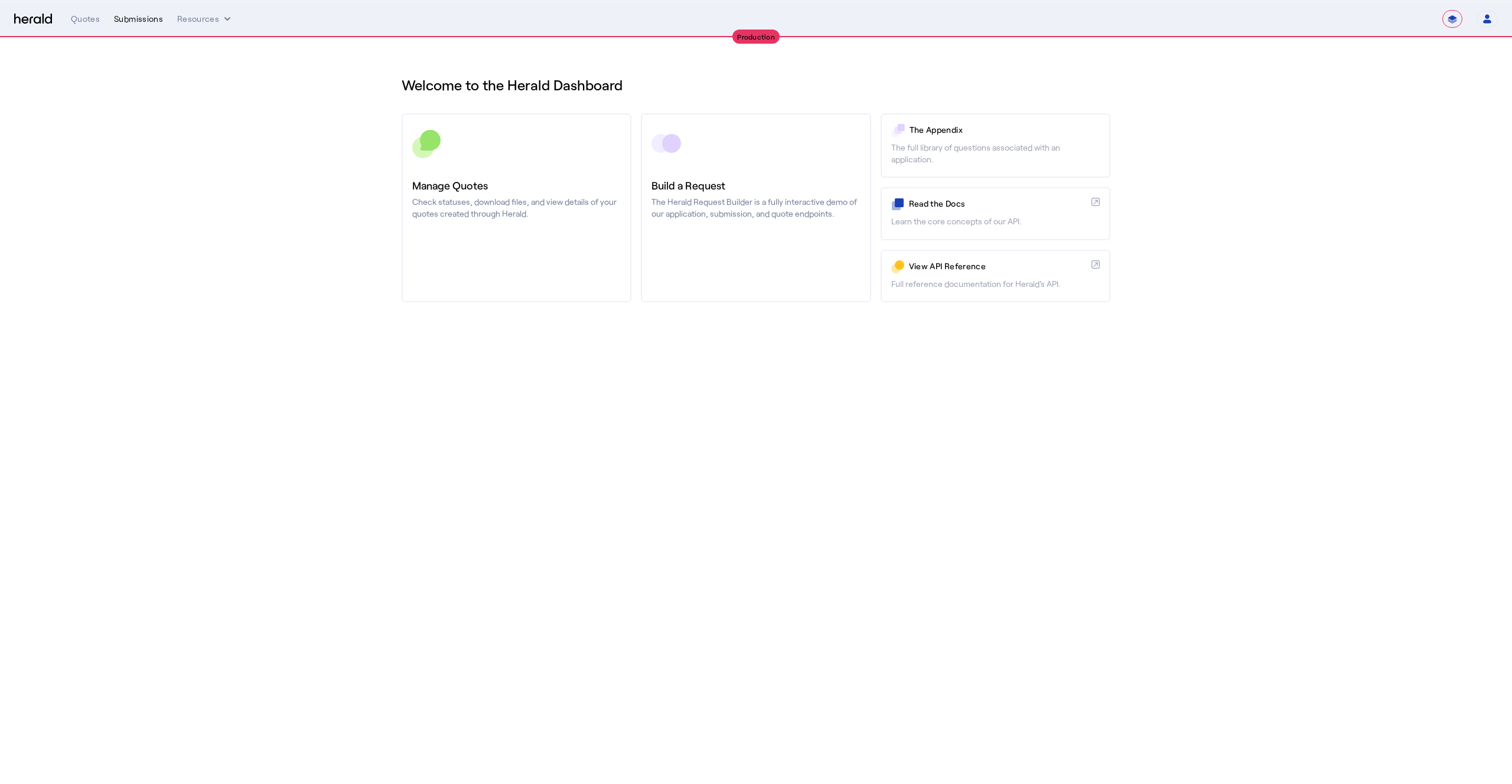
click at [143, 19] on div "Submissions" at bounding box center [139, 19] width 49 height 12
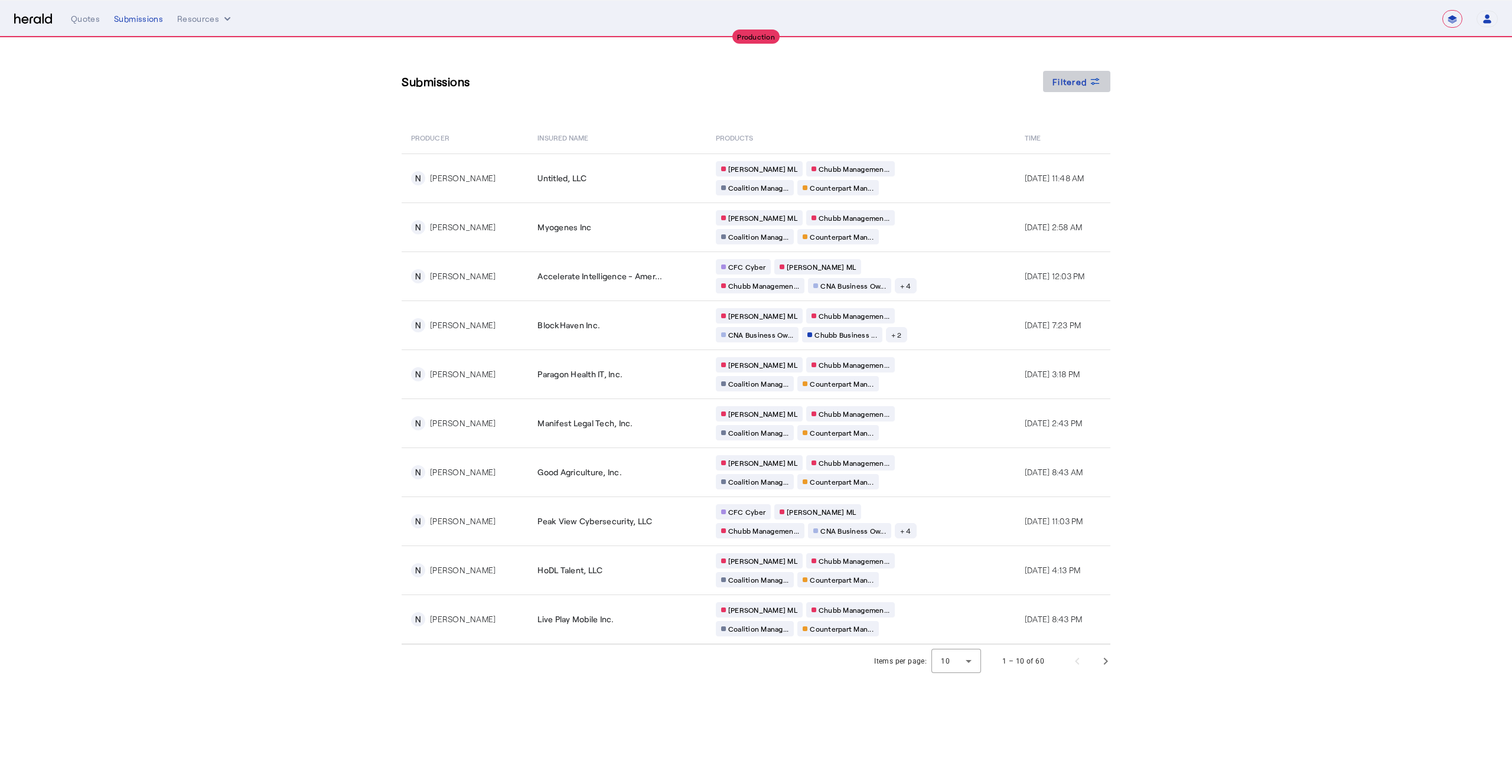
click at [1108, 78] on span at bounding box center [1076, 81] width 67 height 29
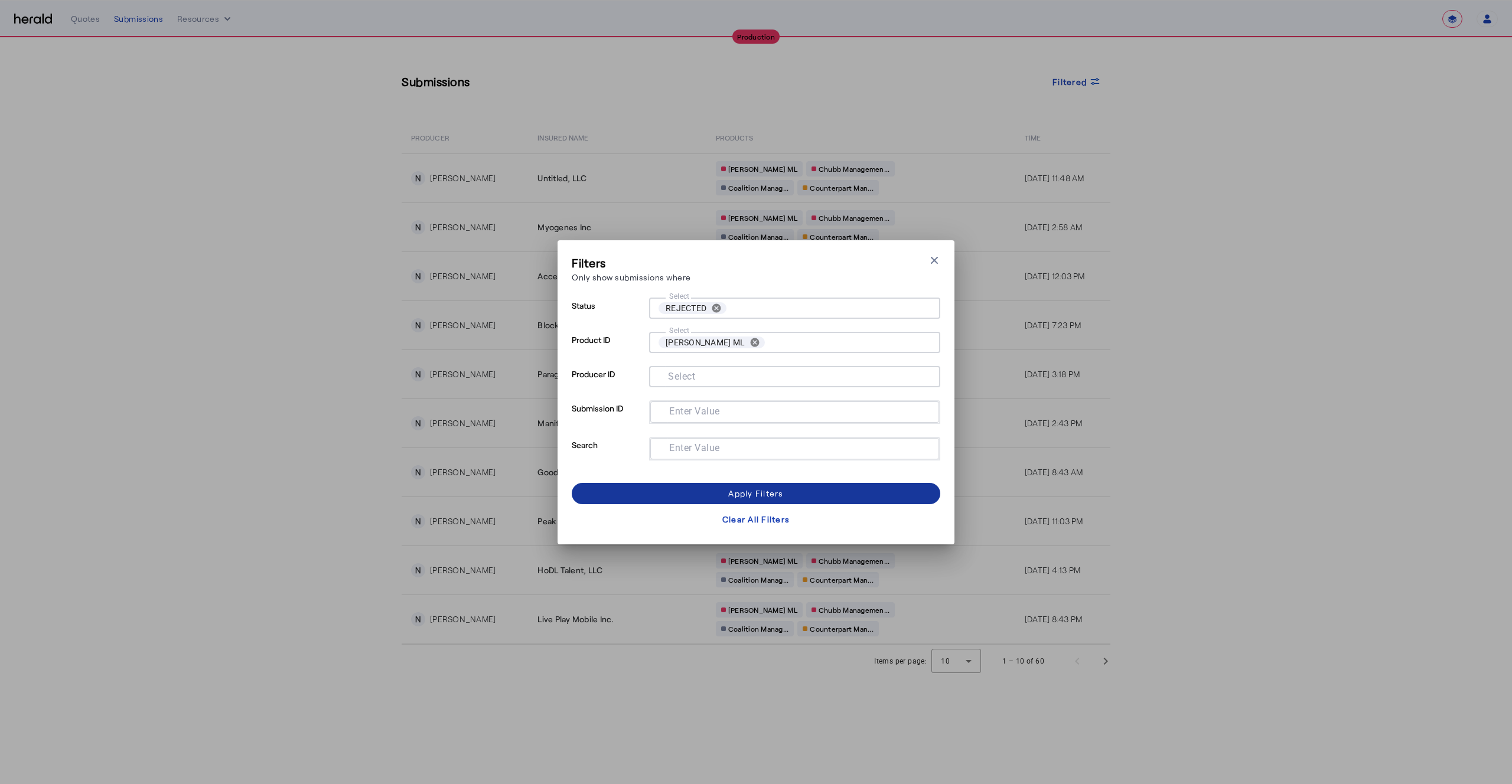
click at [760, 493] on div "Apply Filters" at bounding box center [756, 493] width 55 height 12
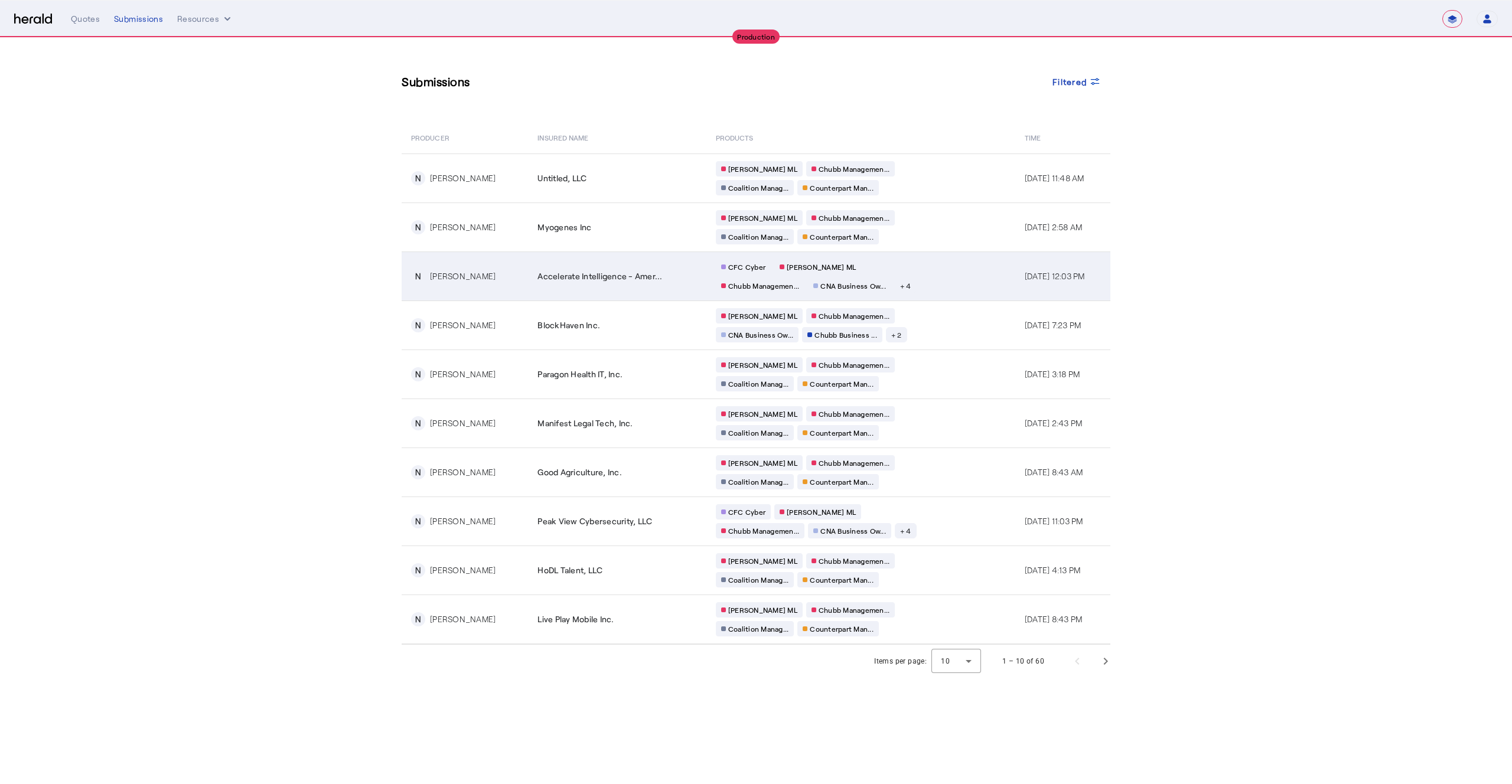
click at [624, 273] on span "Accelerate Intelligence - Amer..." at bounding box center [599, 277] width 124 height 12
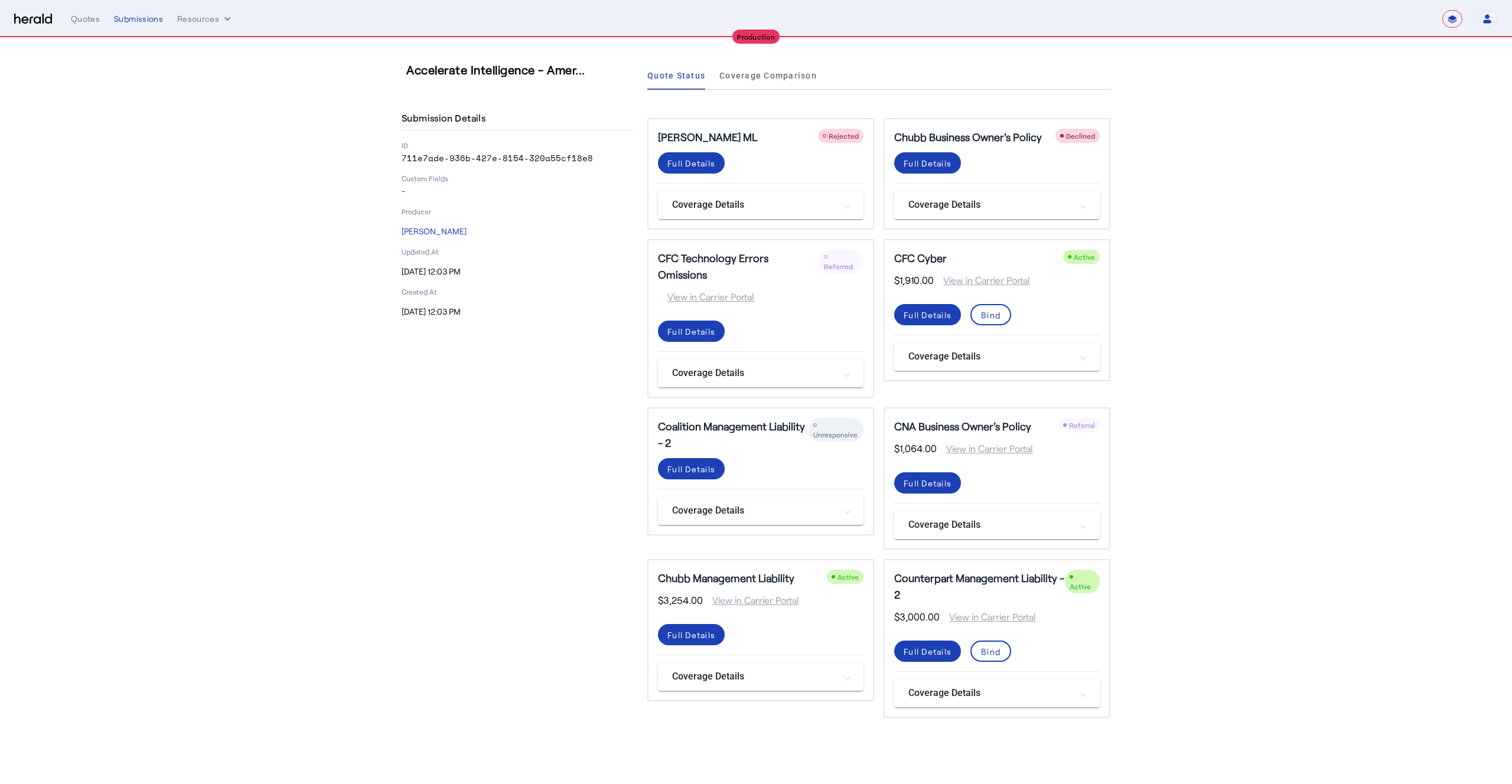
click at [1456, 17] on select "**********" at bounding box center [1452, 19] width 20 height 18
select select "*******"
click at [1442, 10] on select "**********" at bounding box center [1452, 19] width 20 height 18
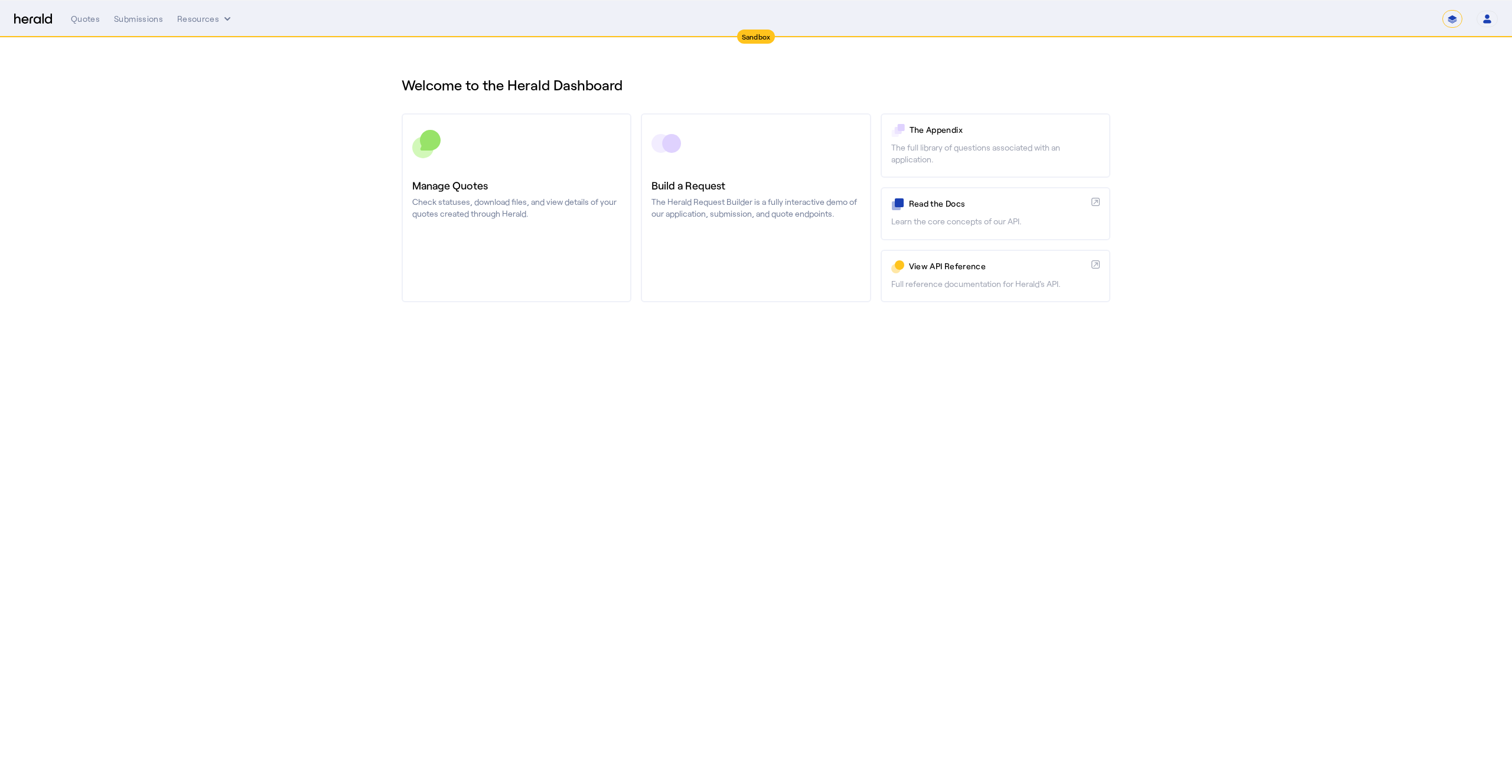
click at [148, 27] on div "**********" at bounding box center [784, 19] width 1427 height 18
click at [147, 19] on div "Submissions" at bounding box center [139, 19] width 49 height 12
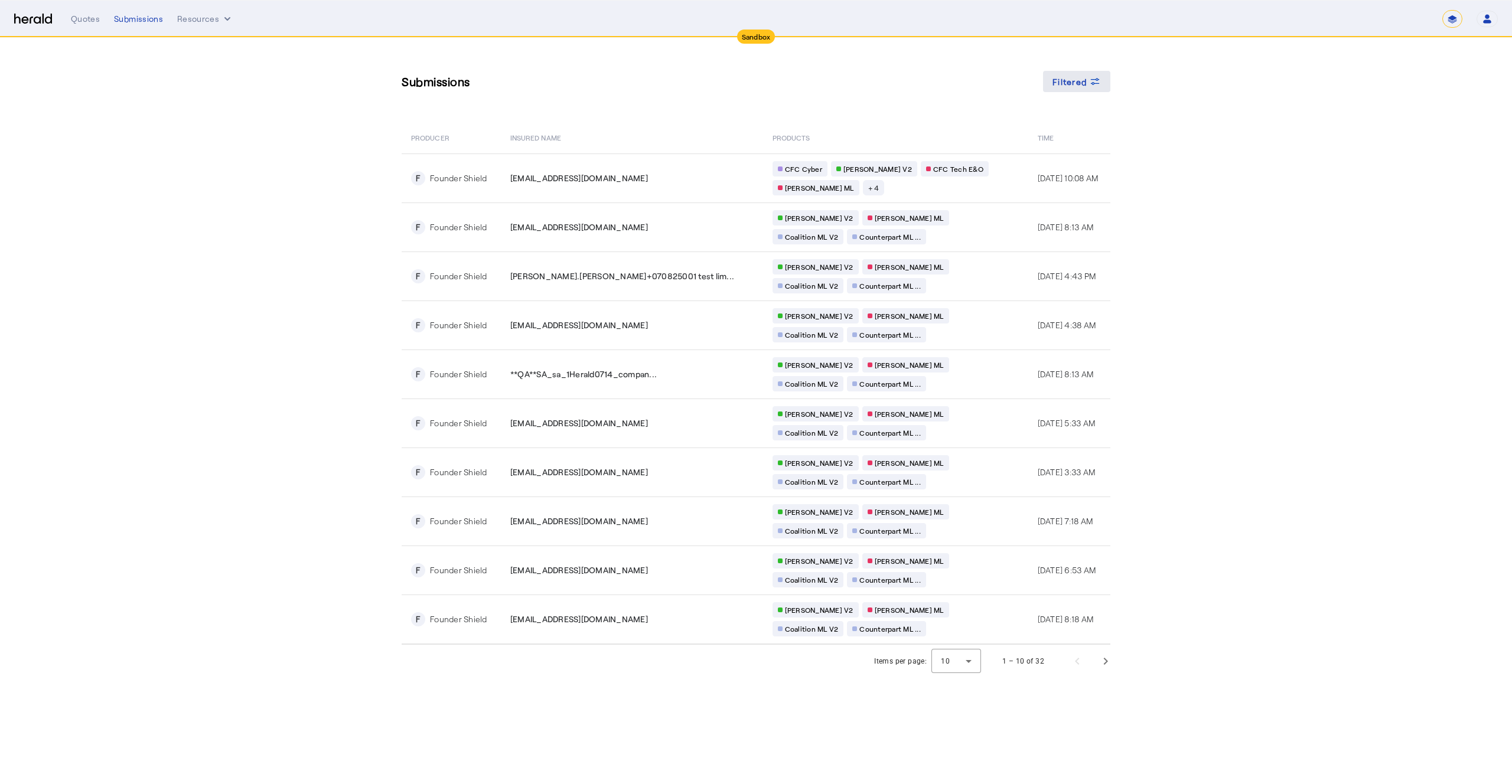
click at [1098, 80] on icon at bounding box center [1095, 79] width 9 height 3
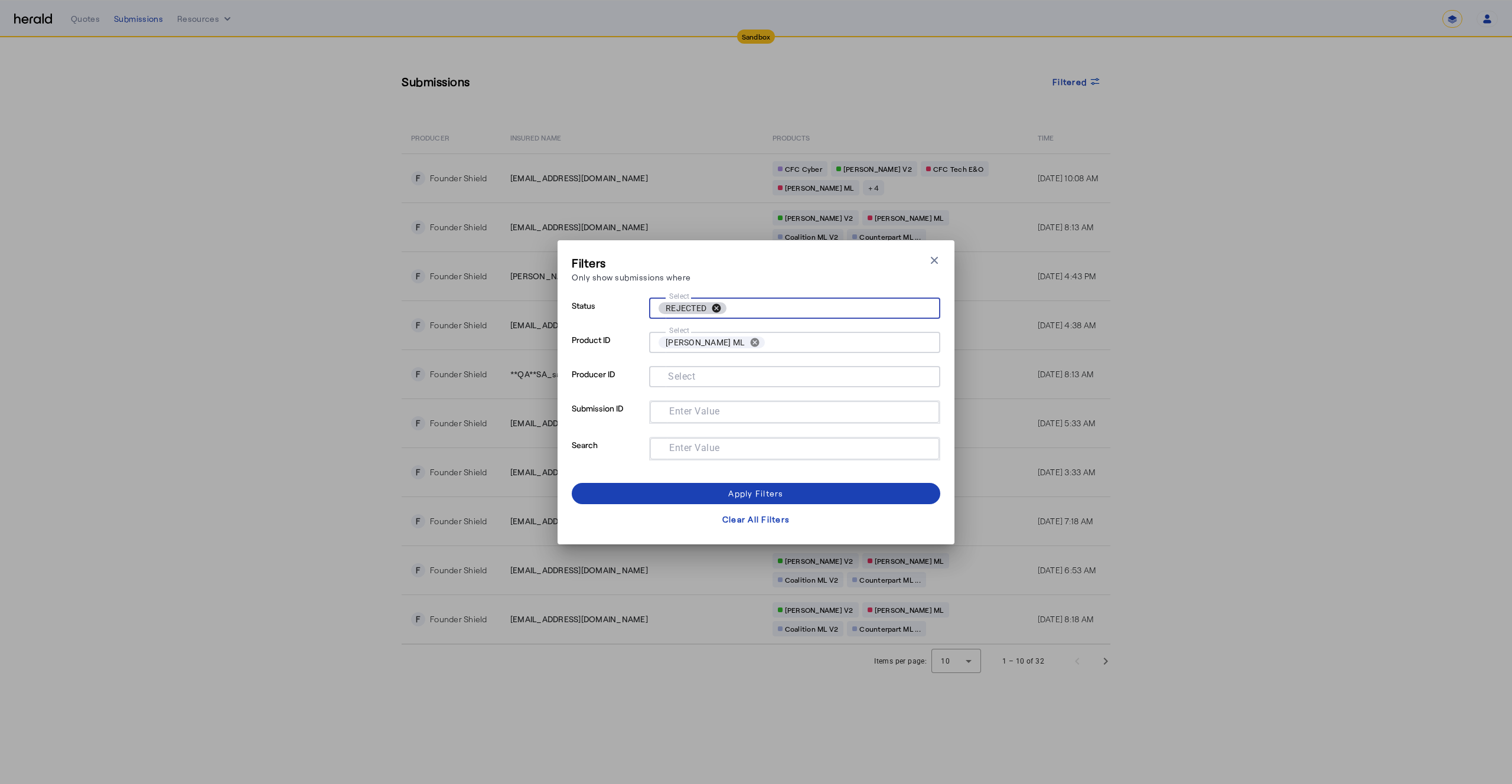
click at [712, 311] on button "cancel" at bounding box center [716, 308] width 20 height 11
click at [693, 493] on span at bounding box center [756, 494] width 368 height 29
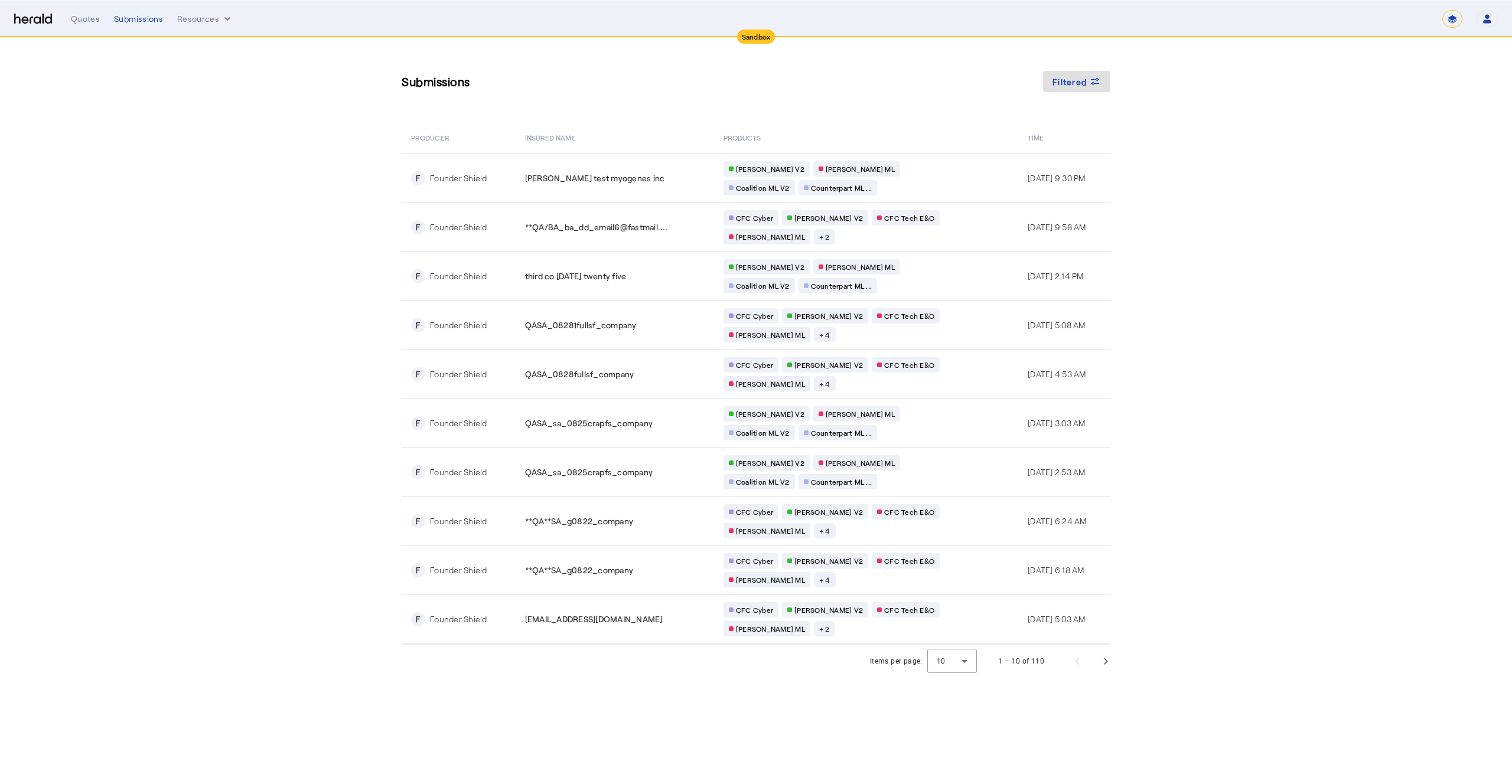
click at [286, 303] on section "Submissions Filtered PRODUCER Insured Name PRODUCTS Time F Founder Shield jesse…" at bounding box center [756, 358] width 1512 height 640
click at [234, 343] on section "Submissions Filtered PRODUCER Insured Name PRODUCTS Time F Founder Shield jesse…" at bounding box center [756, 358] width 1512 height 640
click at [1044, 82] on span at bounding box center [1076, 81] width 67 height 29
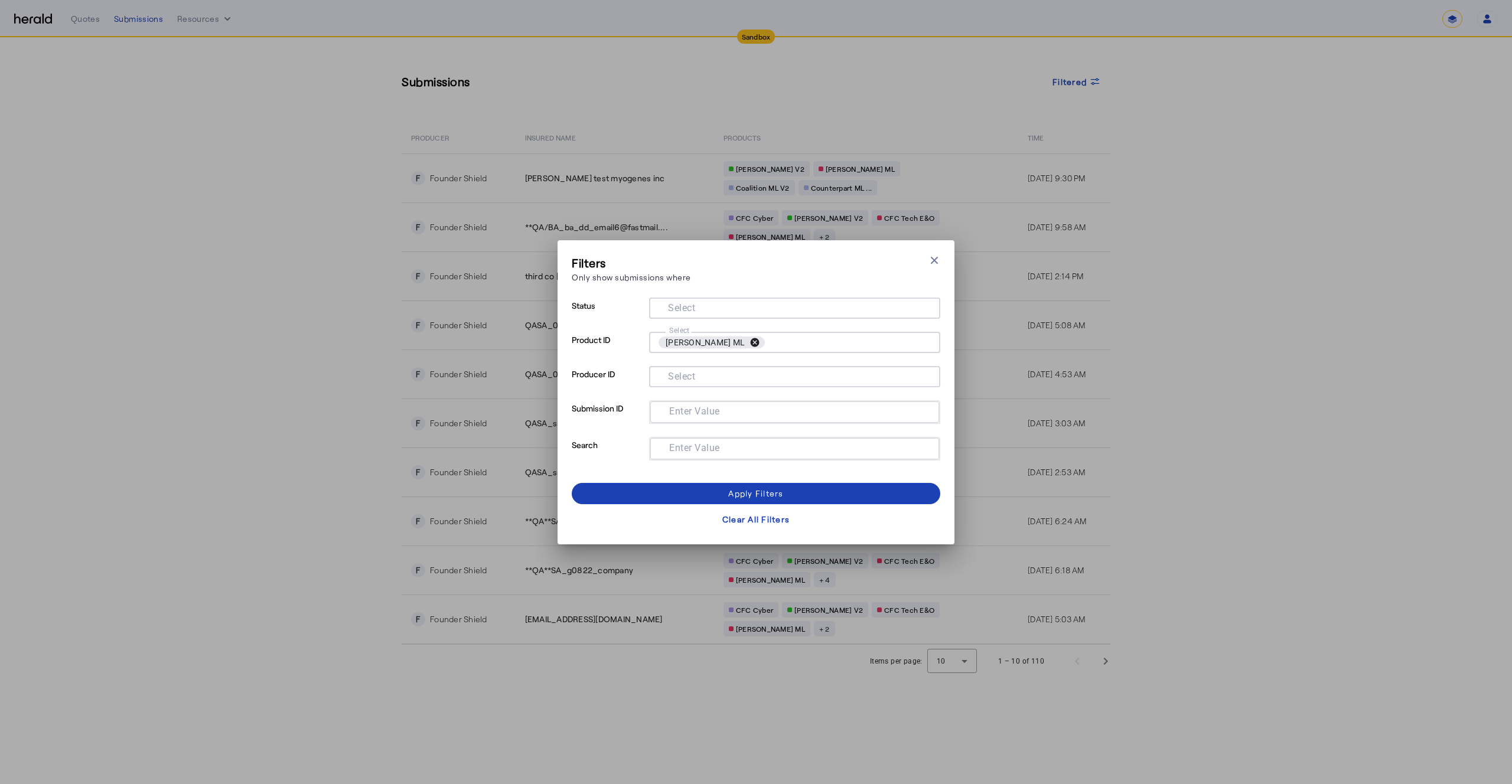
click at [745, 348] on button "cancel" at bounding box center [755, 343] width 20 height 11
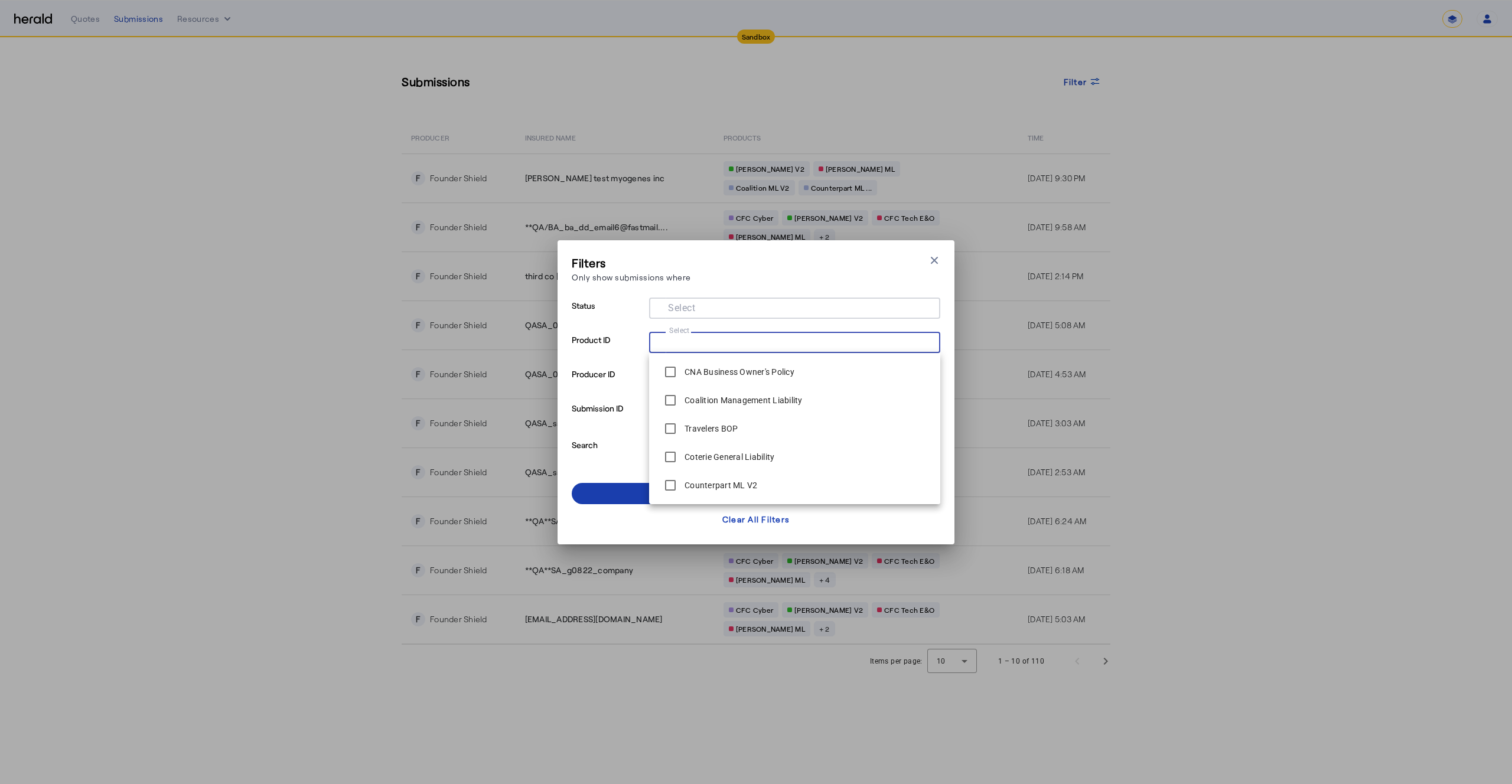
click at [633, 490] on span at bounding box center [756, 494] width 368 height 29
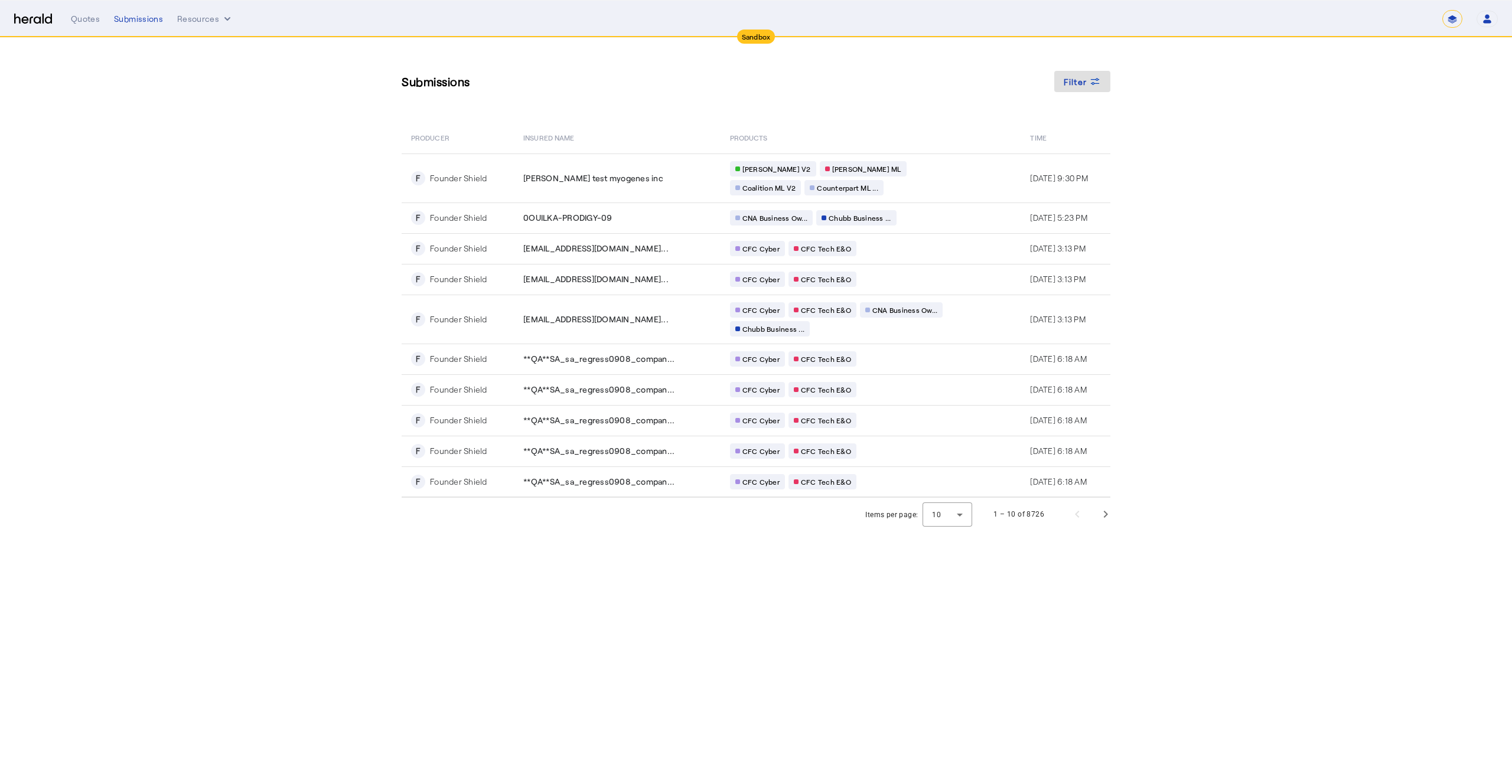
drag, startPoint x: 260, startPoint y: 459, endPoint x: 263, endPoint y: 439, distance: 20.2
click at [261, 458] on section "Submissions Filter PRODUCER Insured Name PRODUCTS Time F Founder Shield [PERSON…" at bounding box center [756, 284] width 1512 height 493
click at [127, 26] on div "**********" at bounding box center [784, 19] width 1427 height 18
click at [128, 20] on div "Submissions" at bounding box center [139, 19] width 49 height 12
click at [88, 26] on div "**********" at bounding box center [784, 19] width 1427 height 18
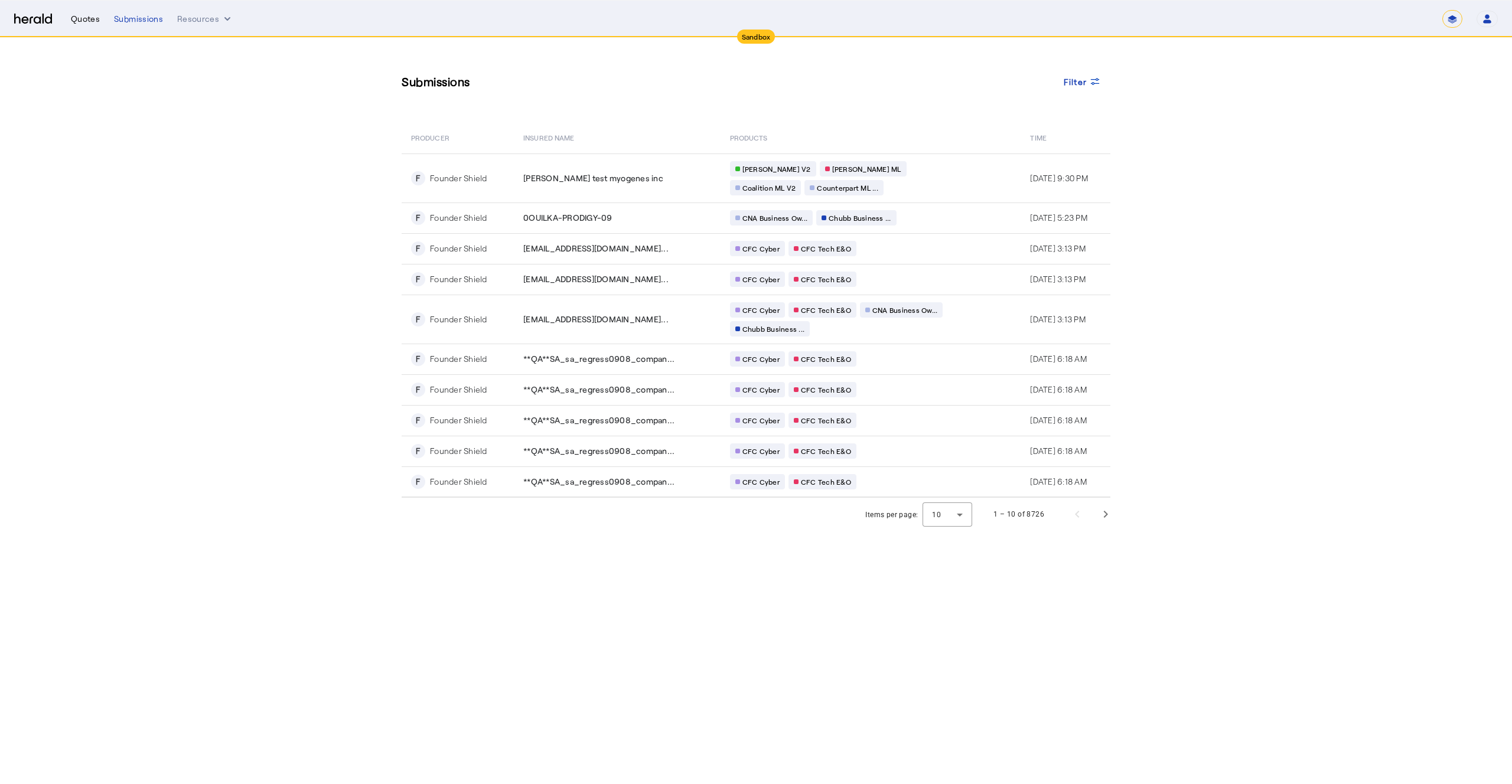
click at [89, 17] on div "Quotes" at bounding box center [85, 19] width 29 height 12
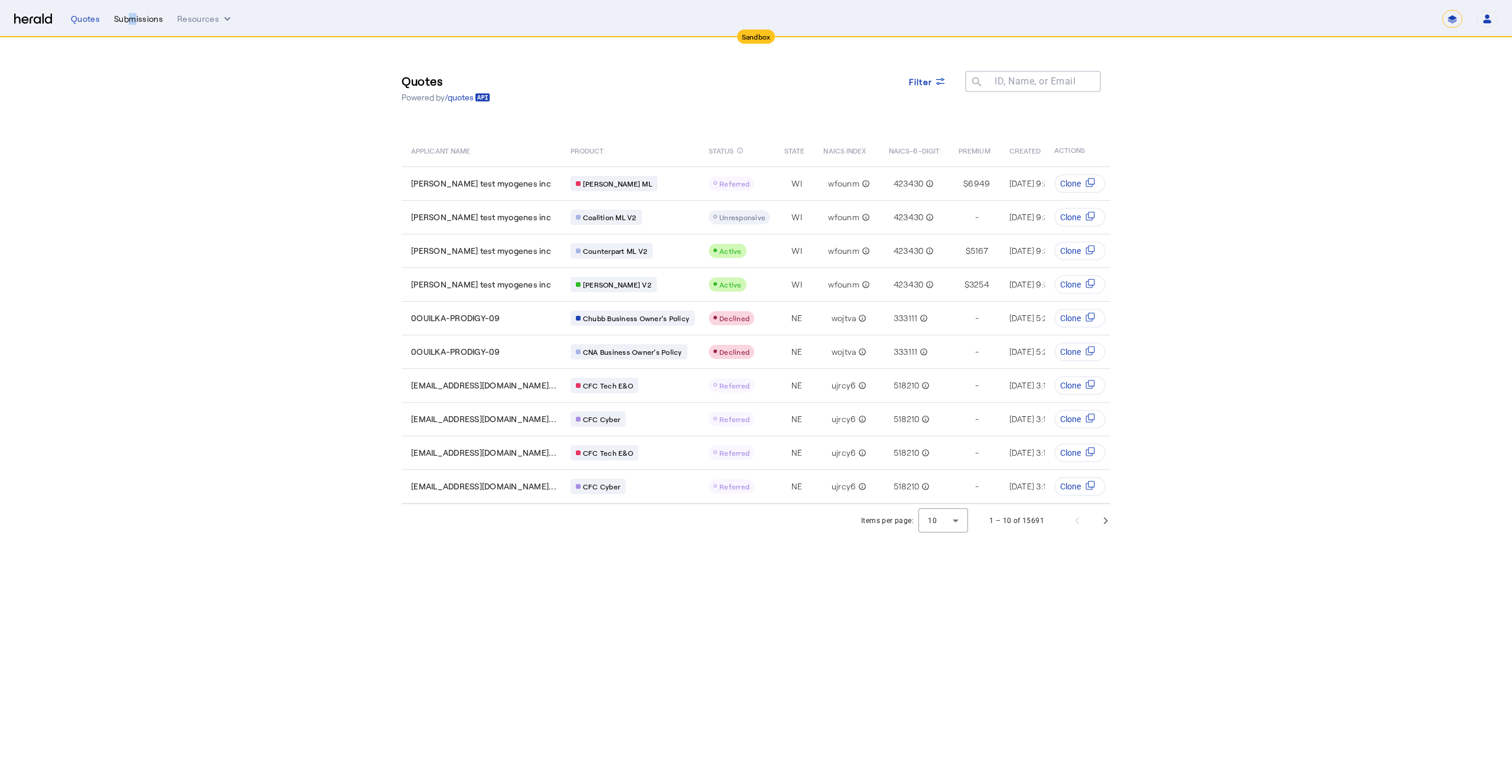
click at [127, 24] on div "Submissions" at bounding box center [139, 19] width 49 height 12
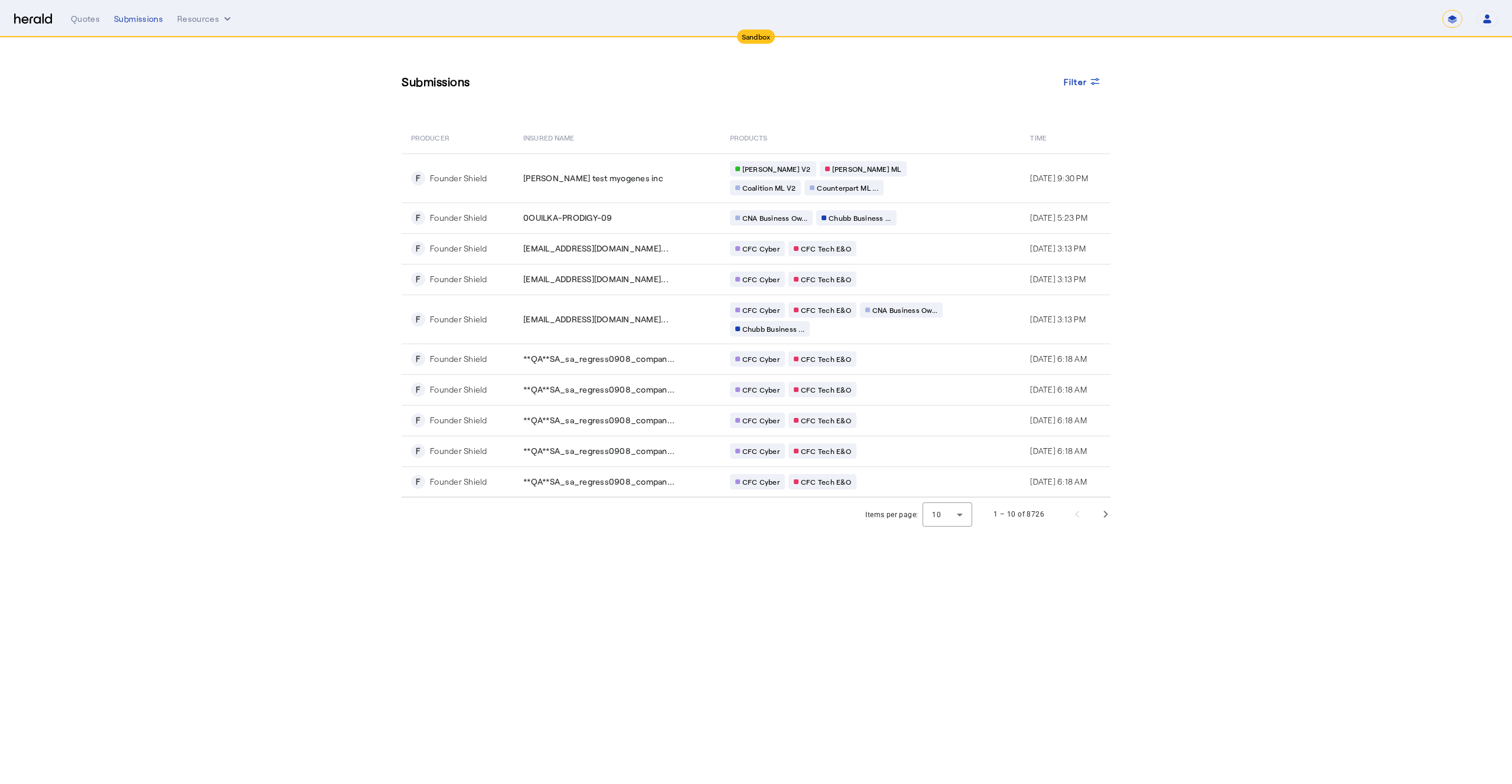
click at [224, 184] on section "Submissions Filter PRODUCER Insured Name PRODUCTS Time F Founder Shield [PERSON…" at bounding box center [756, 284] width 1512 height 493
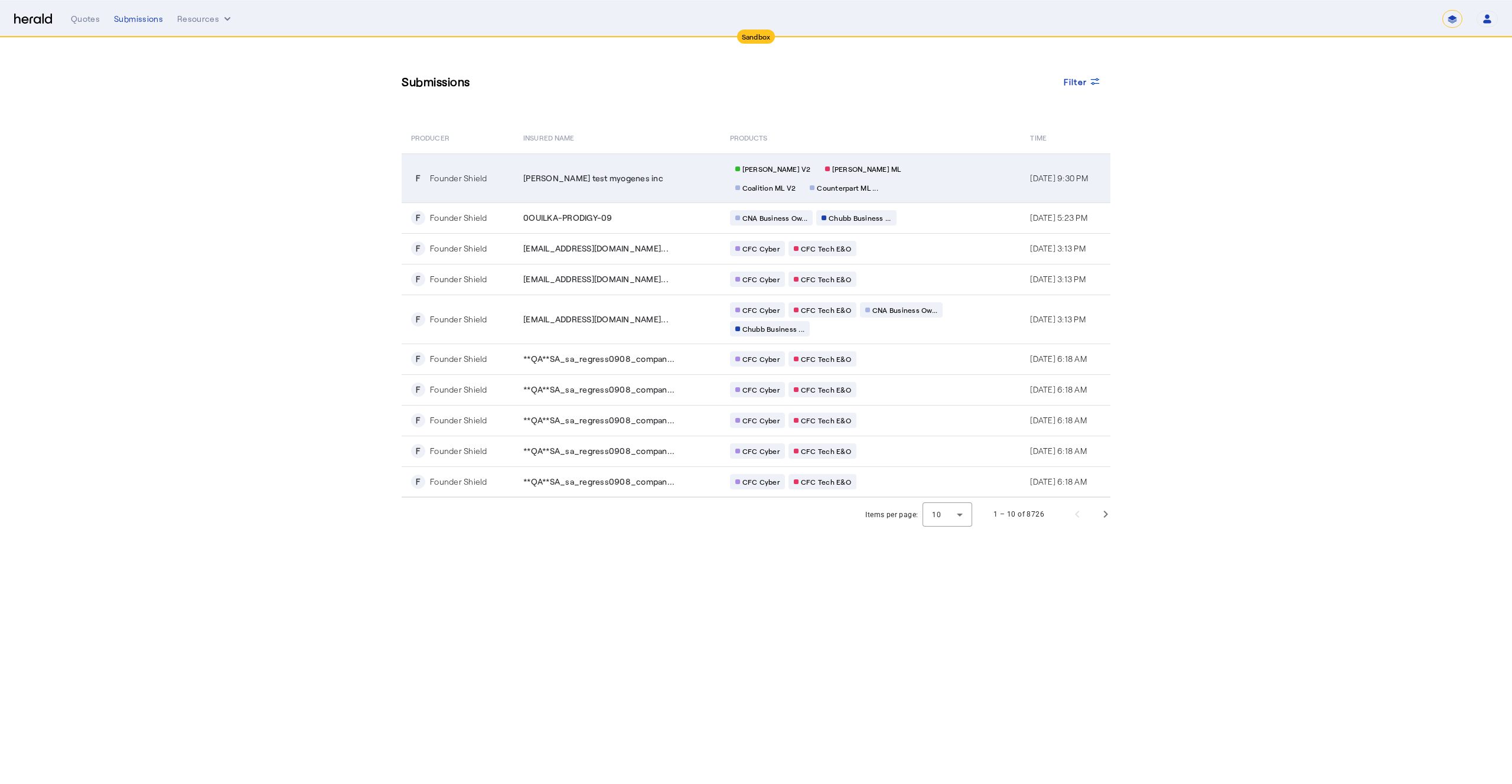
click at [660, 187] on td "[PERSON_NAME] test myogenes inc" at bounding box center [617, 178] width 206 height 49
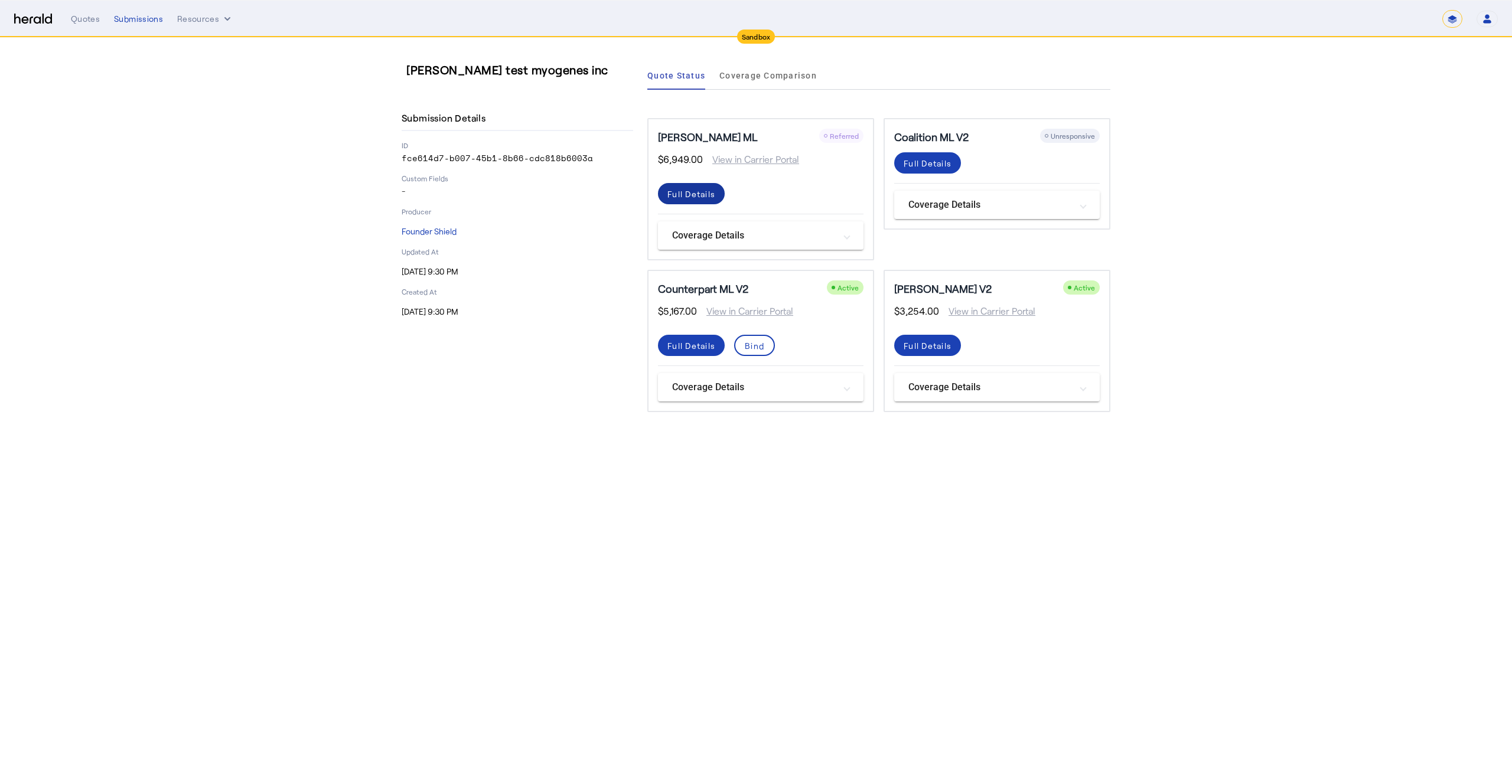
click at [692, 192] on div "Full Details" at bounding box center [691, 194] width 48 height 12
click at [150, 22] on div "Submissions" at bounding box center [139, 19] width 49 height 12
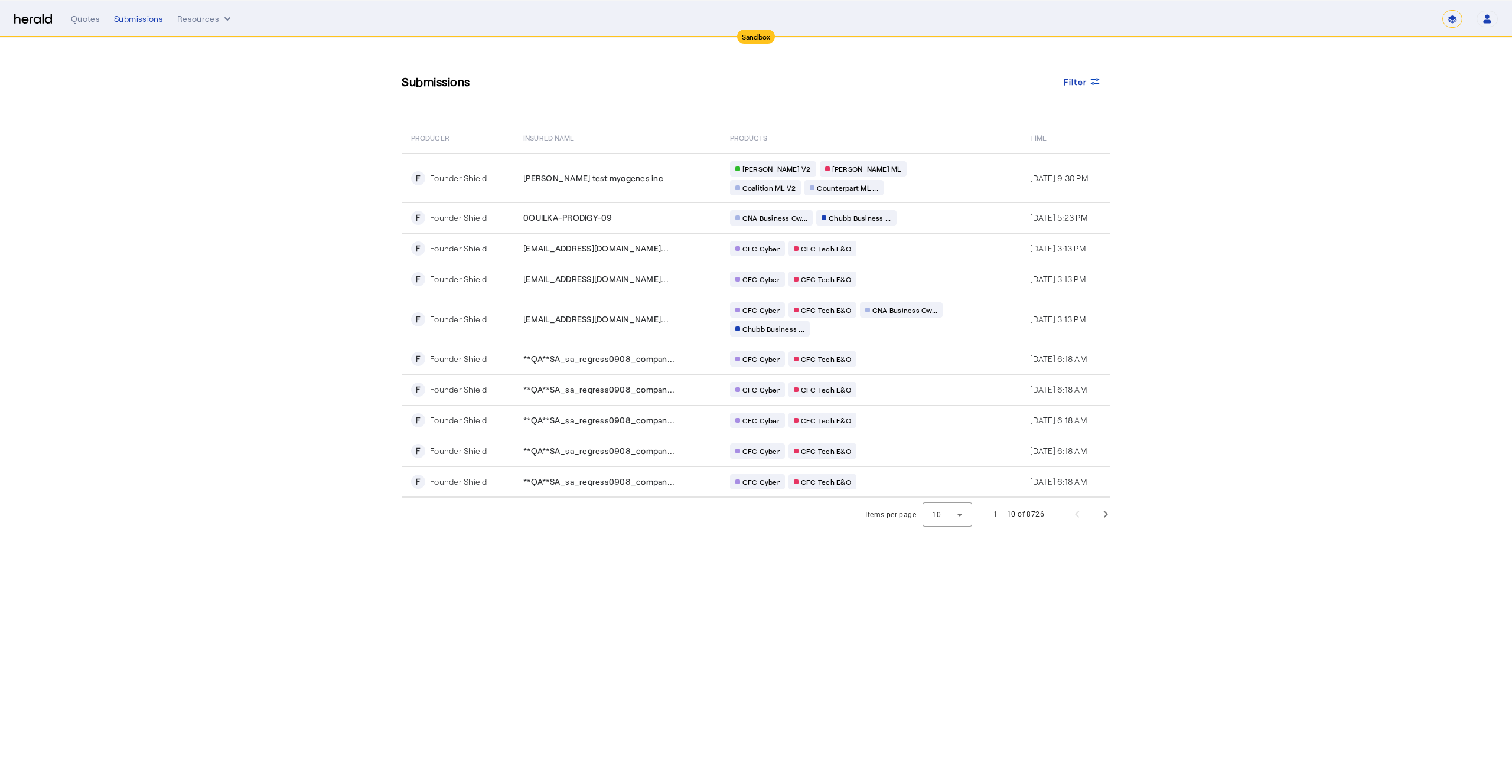
click at [1469, 21] on div "**********" at bounding box center [1470, 19] width 55 height 18
click at [1481, 15] on button "Open user menu" at bounding box center [1488, 19] width 21 height 17
click at [1438, 108] on div "Log Out" at bounding box center [1451, 106] width 74 height 14
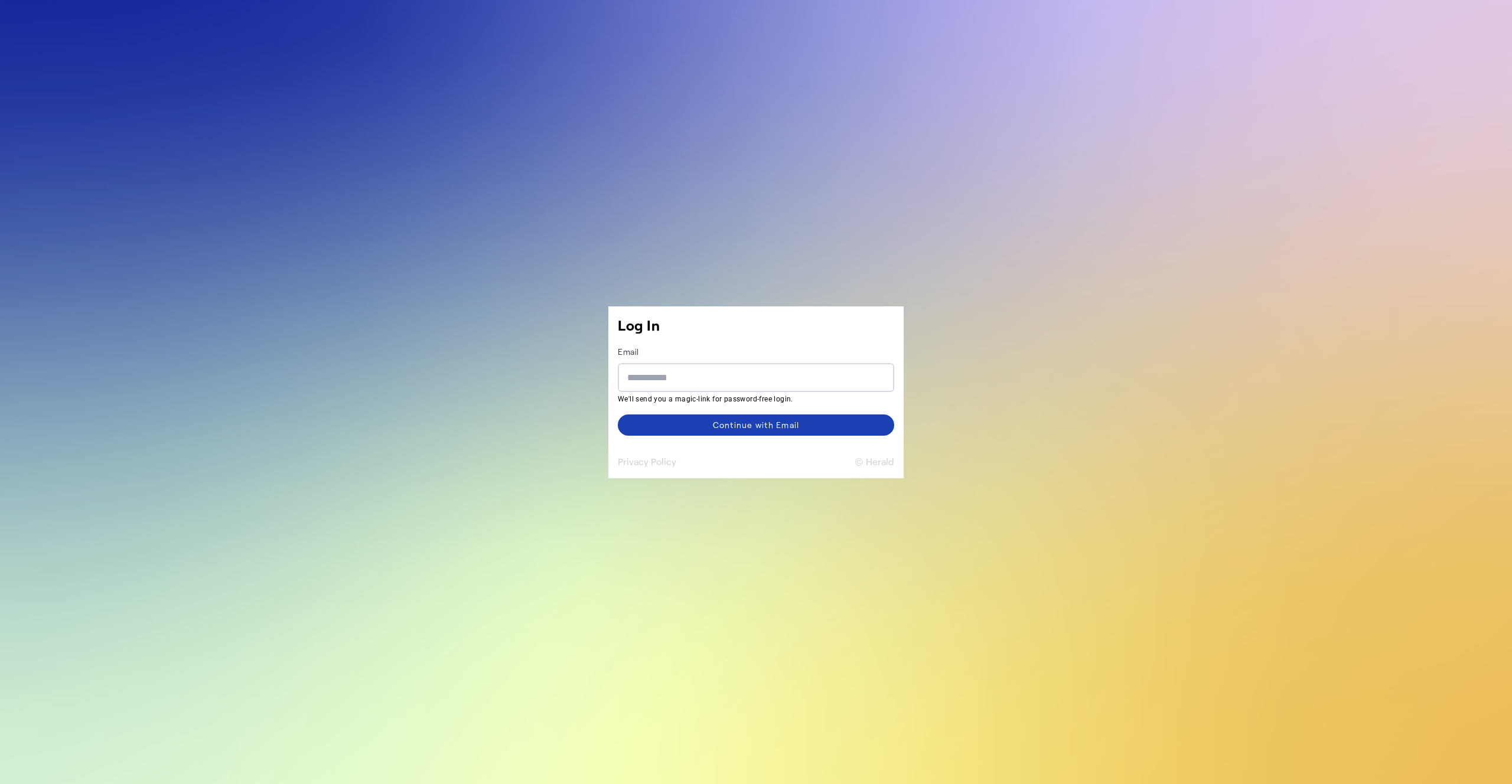
click at [690, 371] on input "Email" at bounding box center [756, 378] width 258 height 14
click at [730, 365] on div at bounding box center [756, 378] width 258 height 29
click at [731, 371] on input "Email" at bounding box center [756, 378] width 258 height 14
type input "**********"
click at [763, 432] on span at bounding box center [756, 425] width 277 height 29
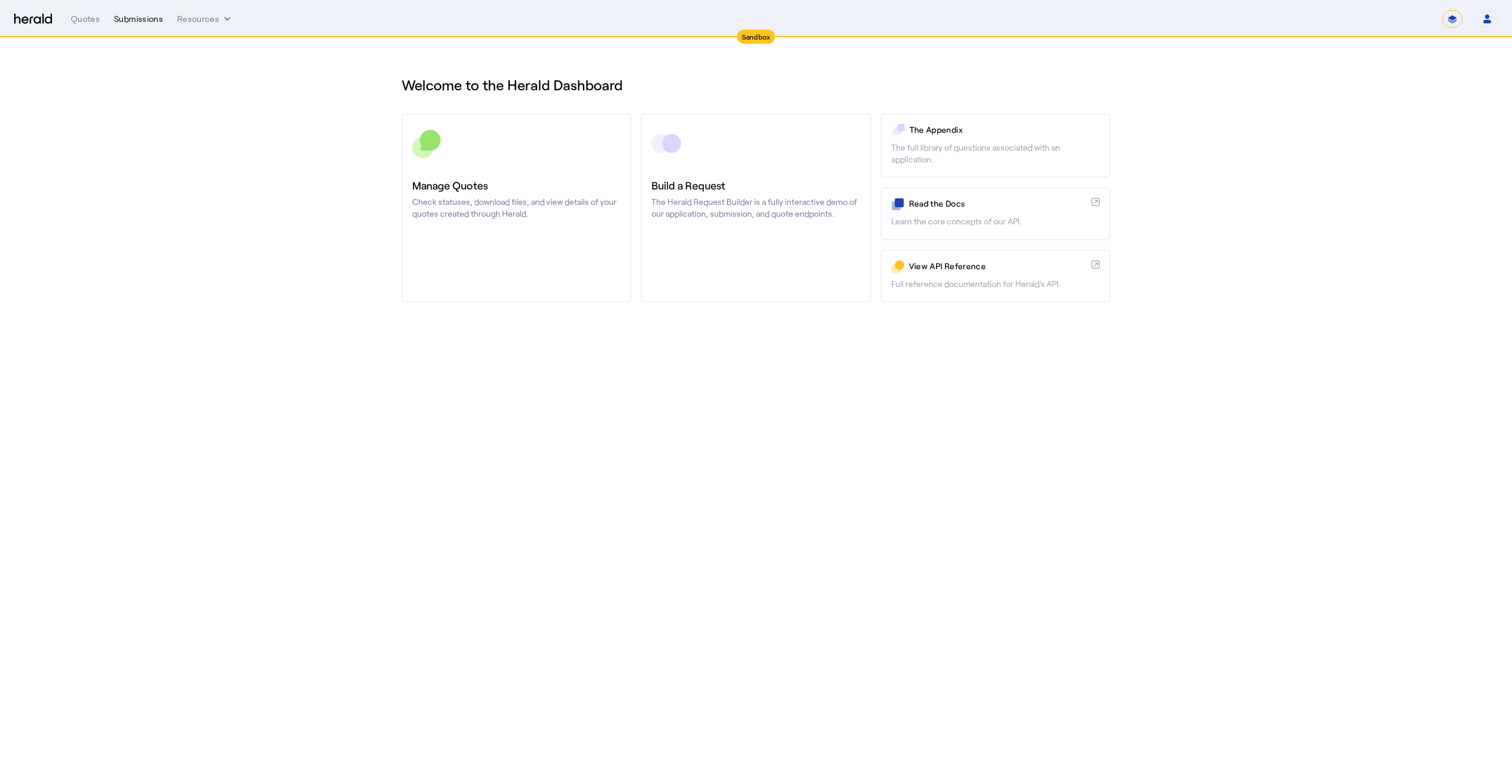
click at [145, 19] on div "Submissions" at bounding box center [139, 19] width 49 height 12
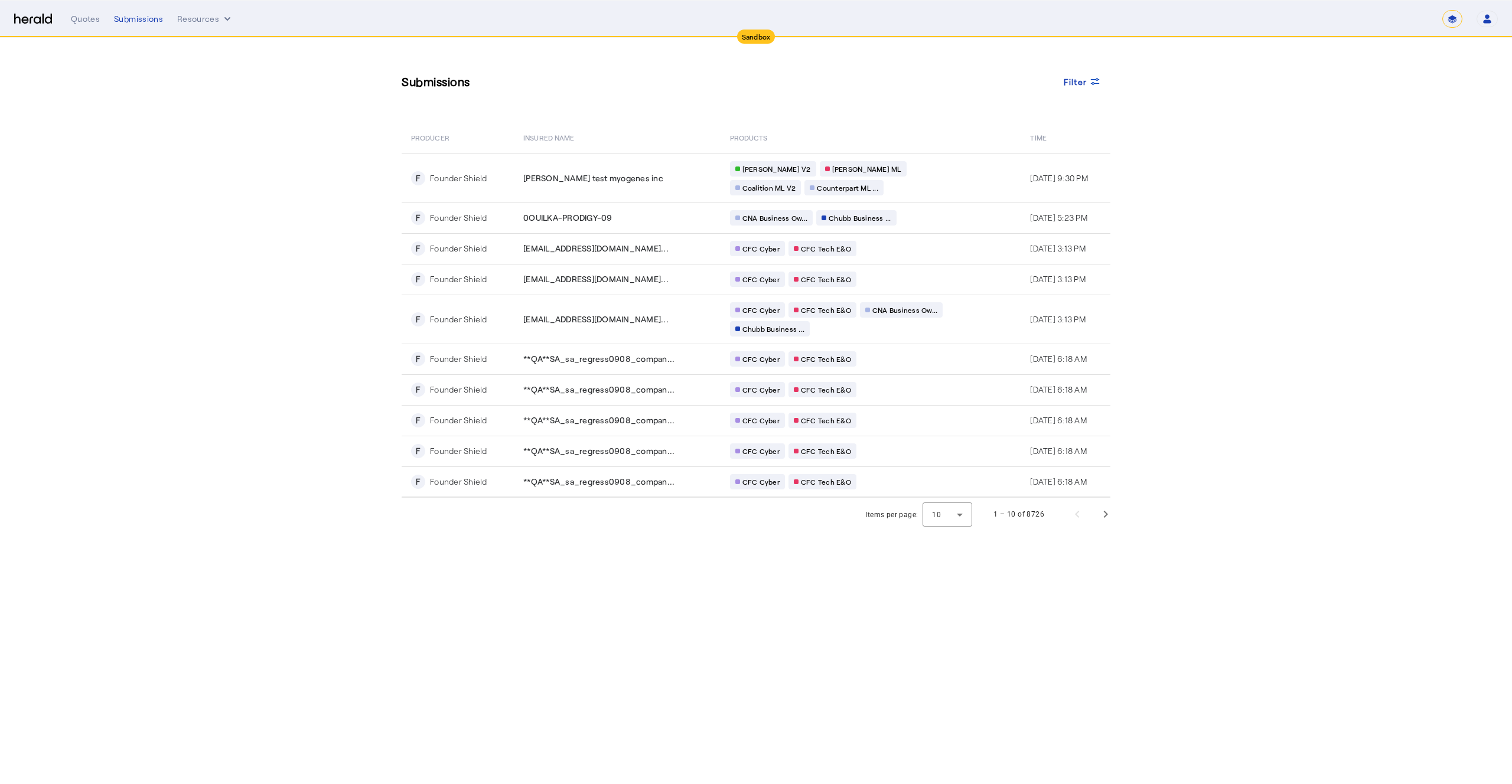
click at [1138, 105] on section "Submissions Filter PRODUCER Insured Name PRODUCTS Time F Founder Shield [PERSON…" at bounding box center [756, 284] width 1512 height 493
click at [1451, 20] on select "**********" at bounding box center [1452, 19] width 20 height 18
click at [1442, 10] on select "**********" at bounding box center [1452, 19] width 20 height 18
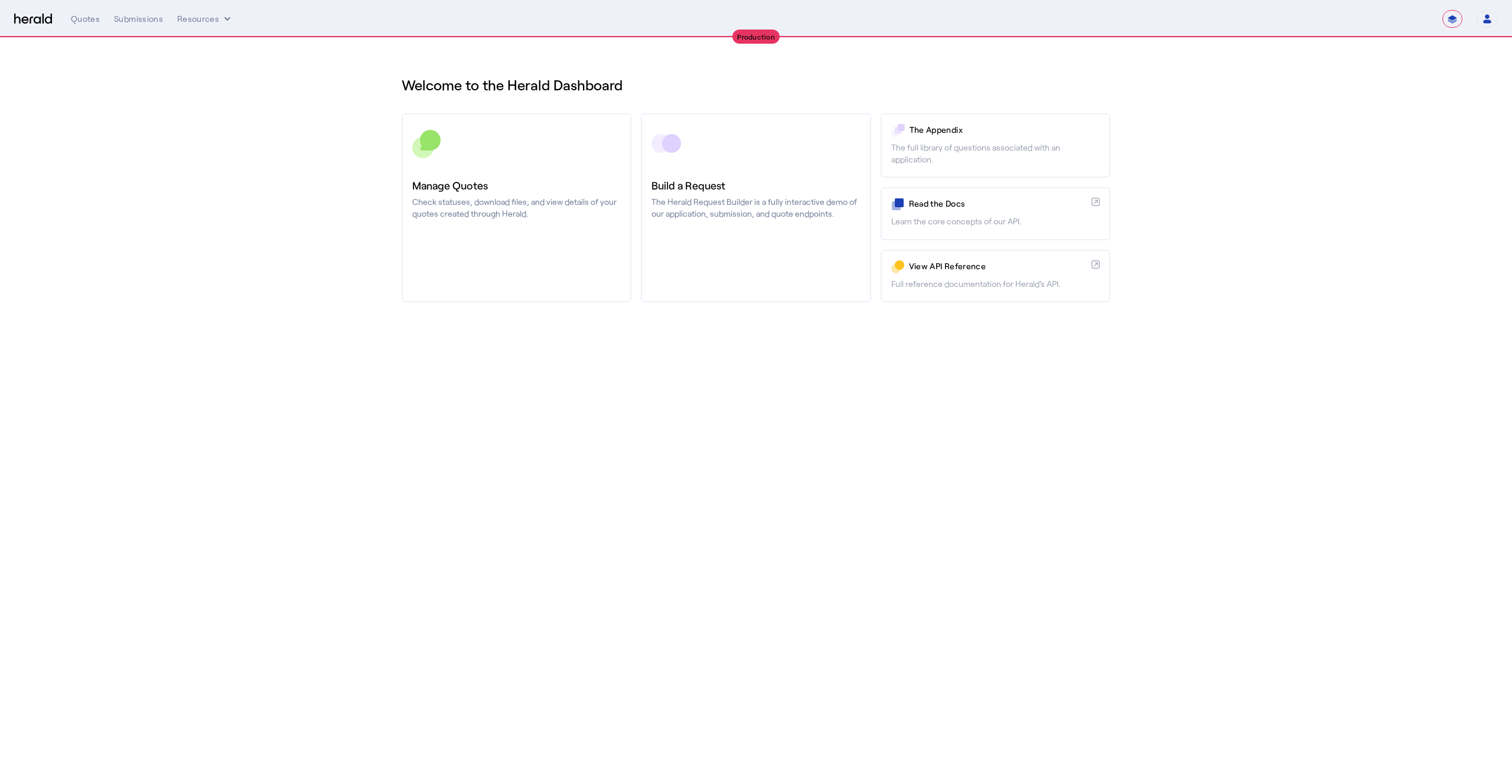
click at [1447, 19] on select "**********" at bounding box center [1452, 19] width 20 height 18
click at [1442, 10] on select "**********" at bounding box center [1452, 19] width 20 height 18
click at [148, 124] on section "Welcome to the Herald Dashboard Manage Quotes Check statuses, download files, a…" at bounding box center [756, 192] width 1512 height 307
click at [158, 20] on div "Submissions" at bounding box center [139, 19] width 49 height 12
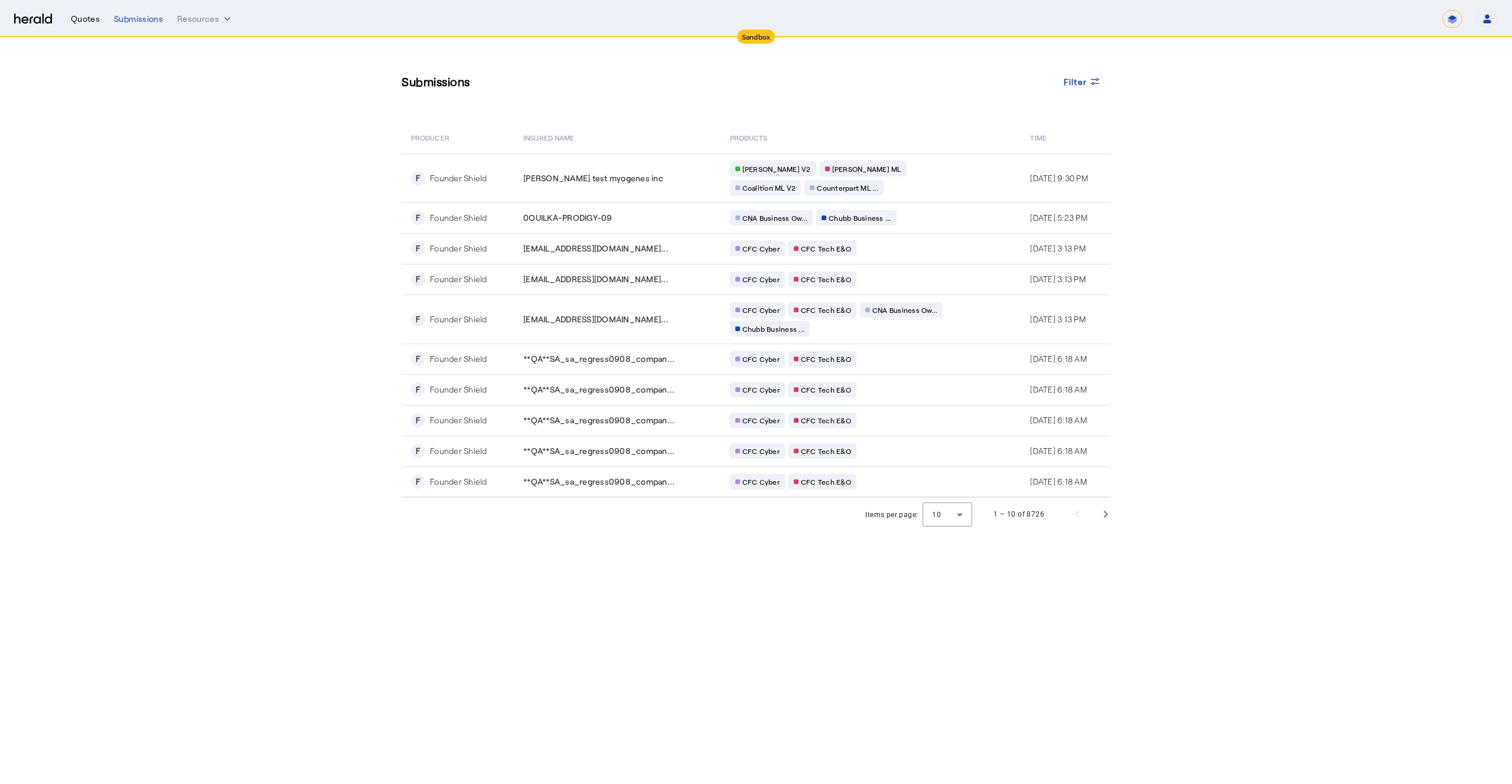
click at [90, 14] on div "Quotes" at bounding box center [85, 19] width 29 height 12
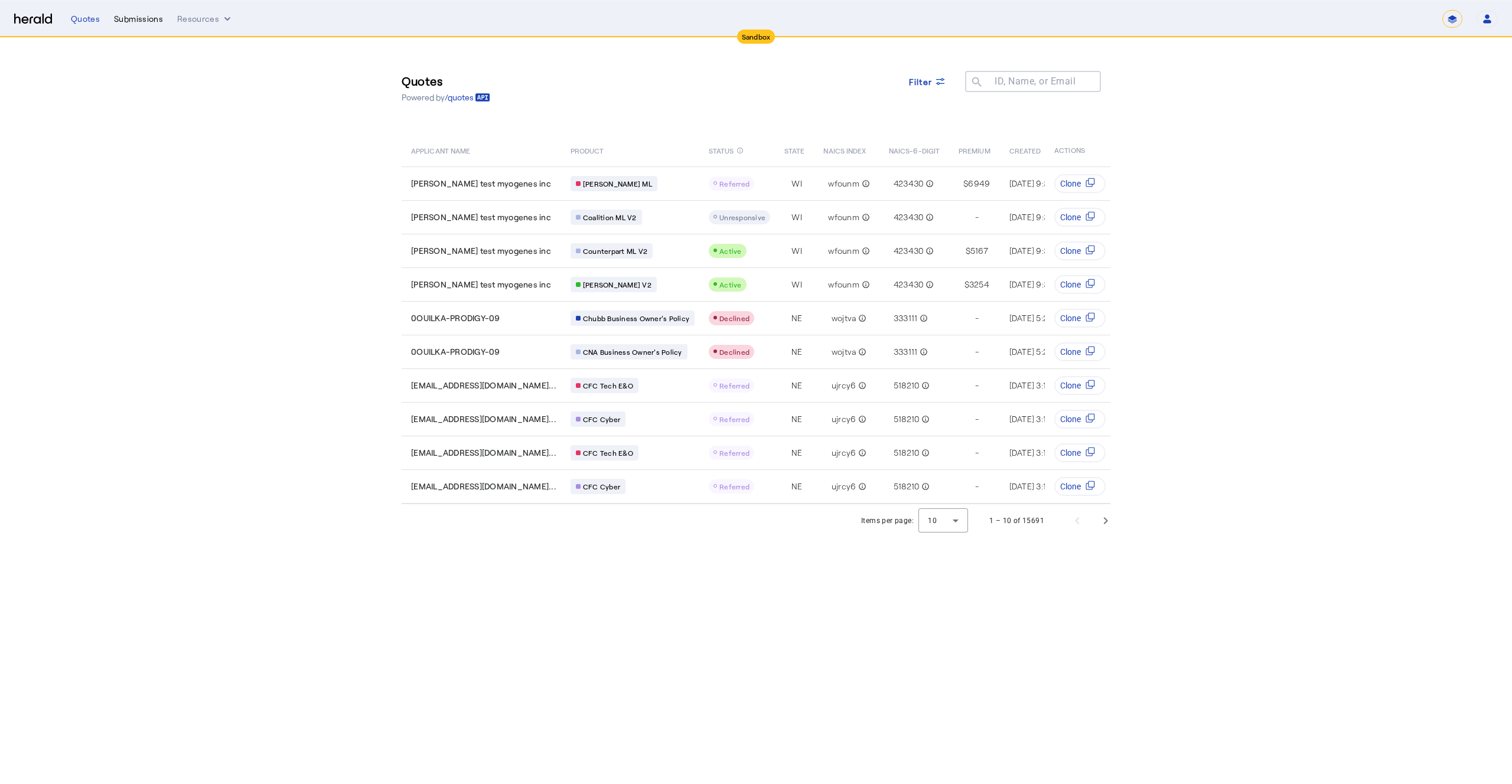
click at [133, 17] on div "Submissions" at bounding box center [139, 19] width 49 height 12
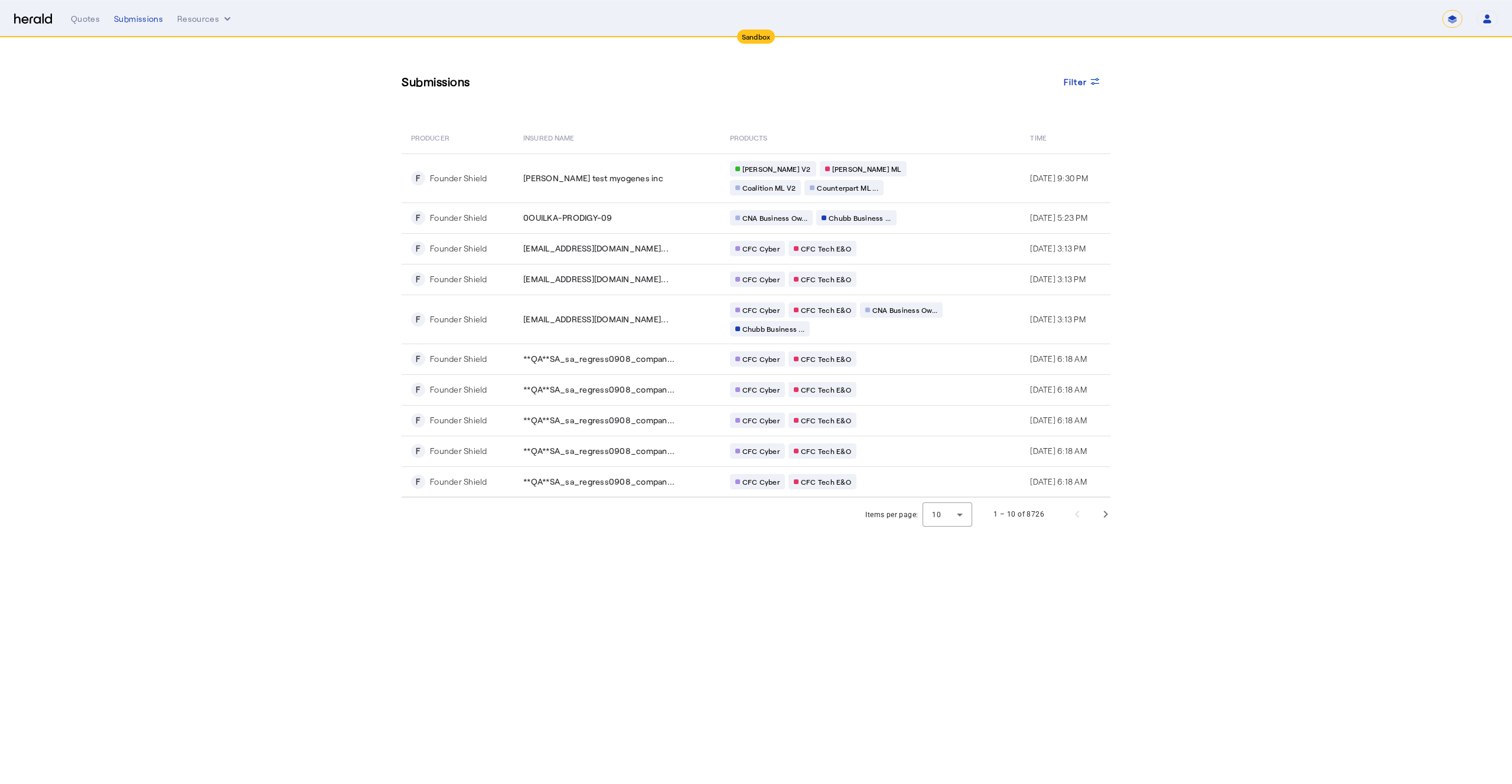
click at [245, 18] on div "Quotes Submissions Resources" at bounding box center [756, 19] width 1372 height 12
click at [230, 18] on icon "Resources dropdown menu" at bounding box center [227, 19] width 12 height 12
click at [102, 93] on div at bounding box center [756, 392] width 1512 height 784
click at [1492, 21] on icon "button" at bounding box center [1488, 19] width 11 height 11
click at [1467, 73] on div "Manage Team" at bounding box center [1451, 77] width 74 height 14
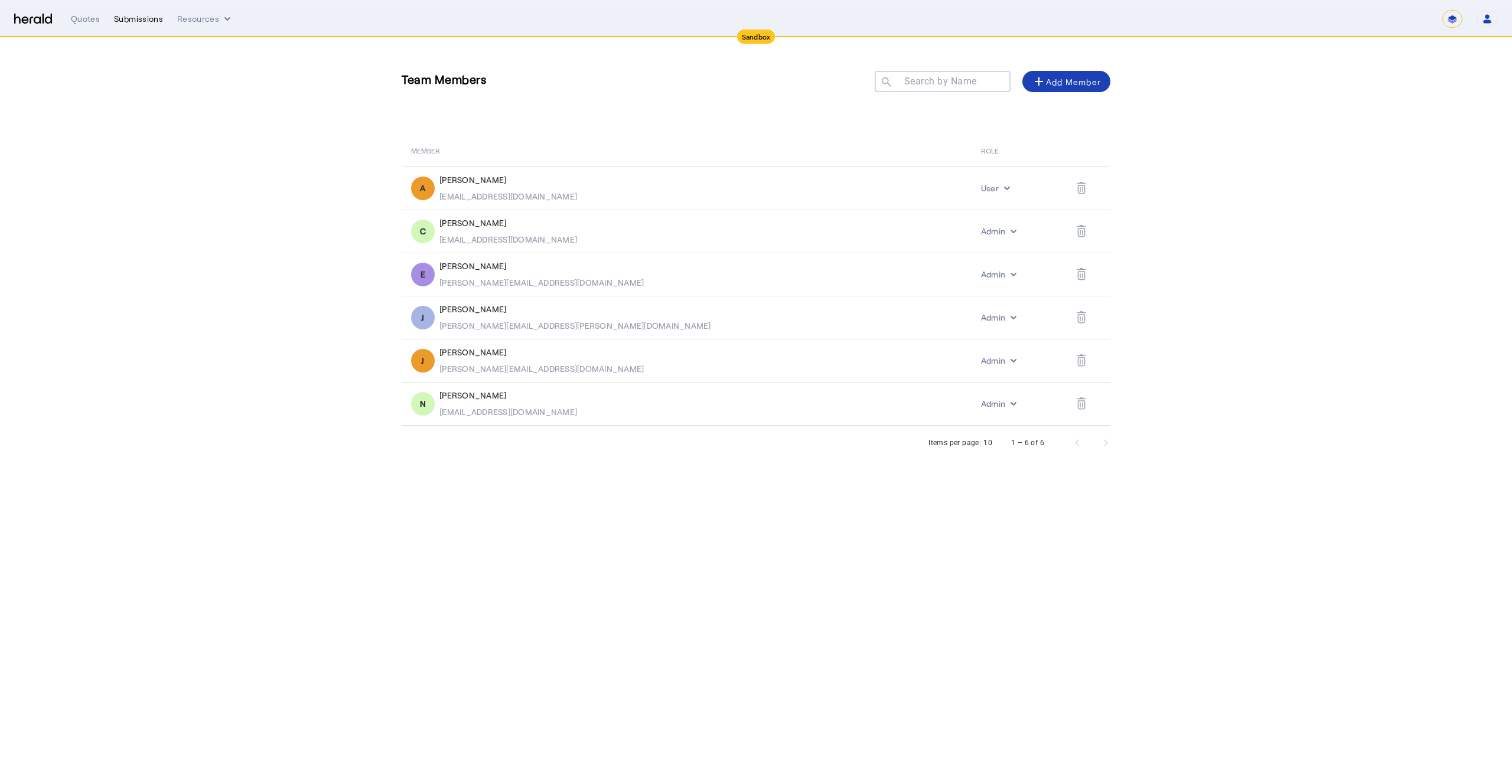
click at [117, 21] on div "Submissions" at bounding box center [139, 19] width 49 height 12
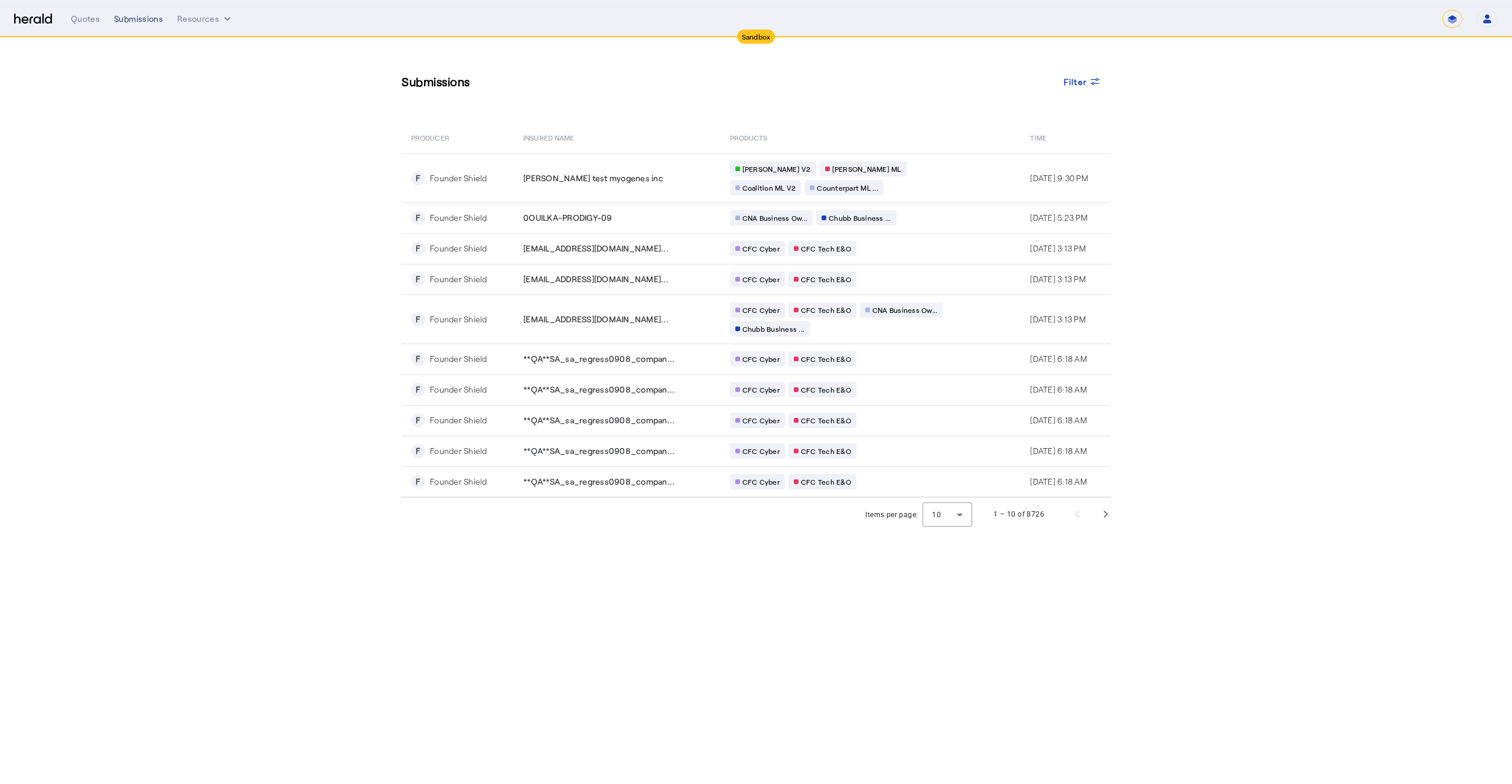
click at [117, 21] on div "Submissions" at bounding box center [139, 19] width 49 height 12
click at [1455, 20] on select "**********" at bounding box center [1452, 19] width 20 height 18
select select "**********"
click at [1442, 10] on select "**********" at bounding box center [1452, 19] width 20 height 18
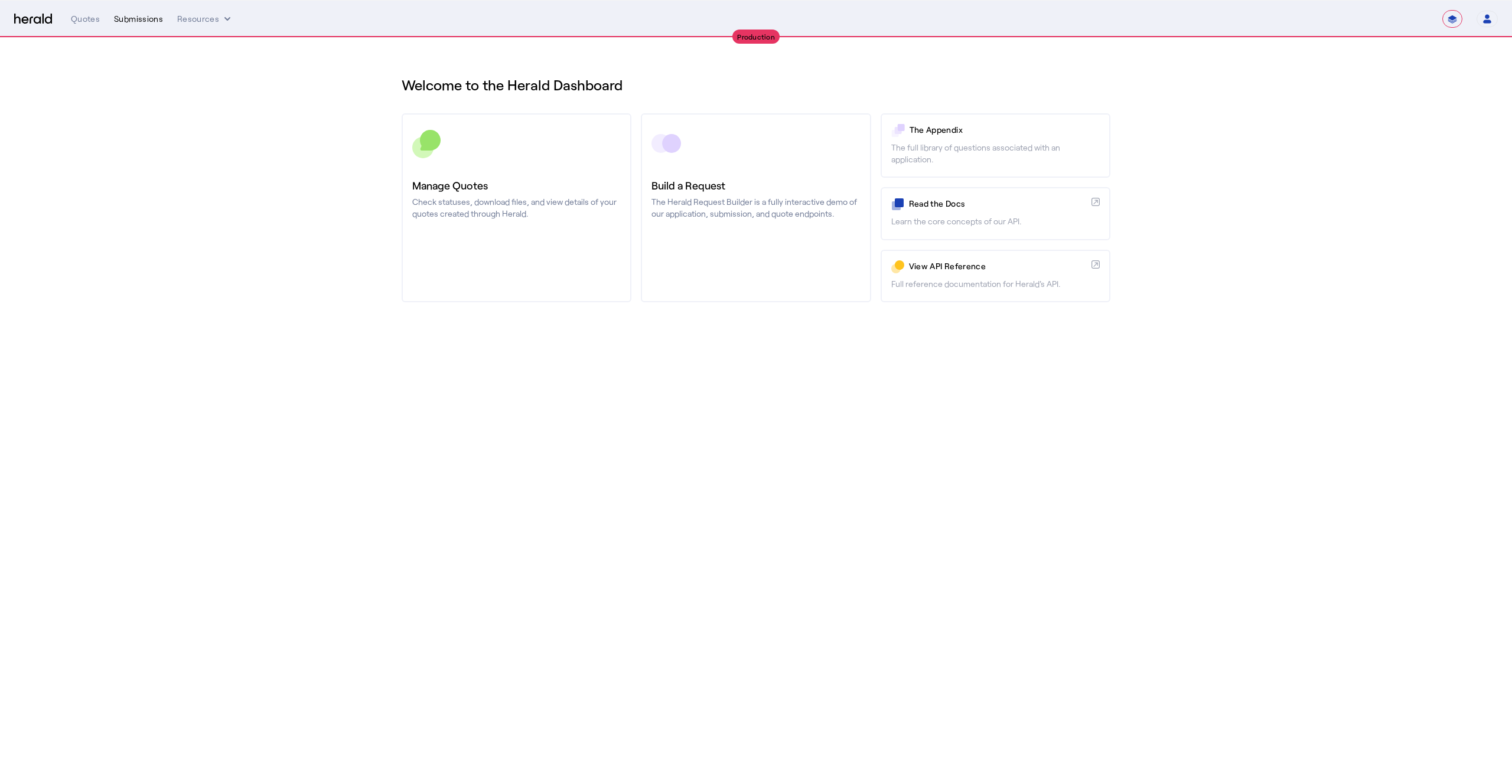
click at [144, 14] on div "Submissions" at bounding box center [139, 19] width 49 height 12
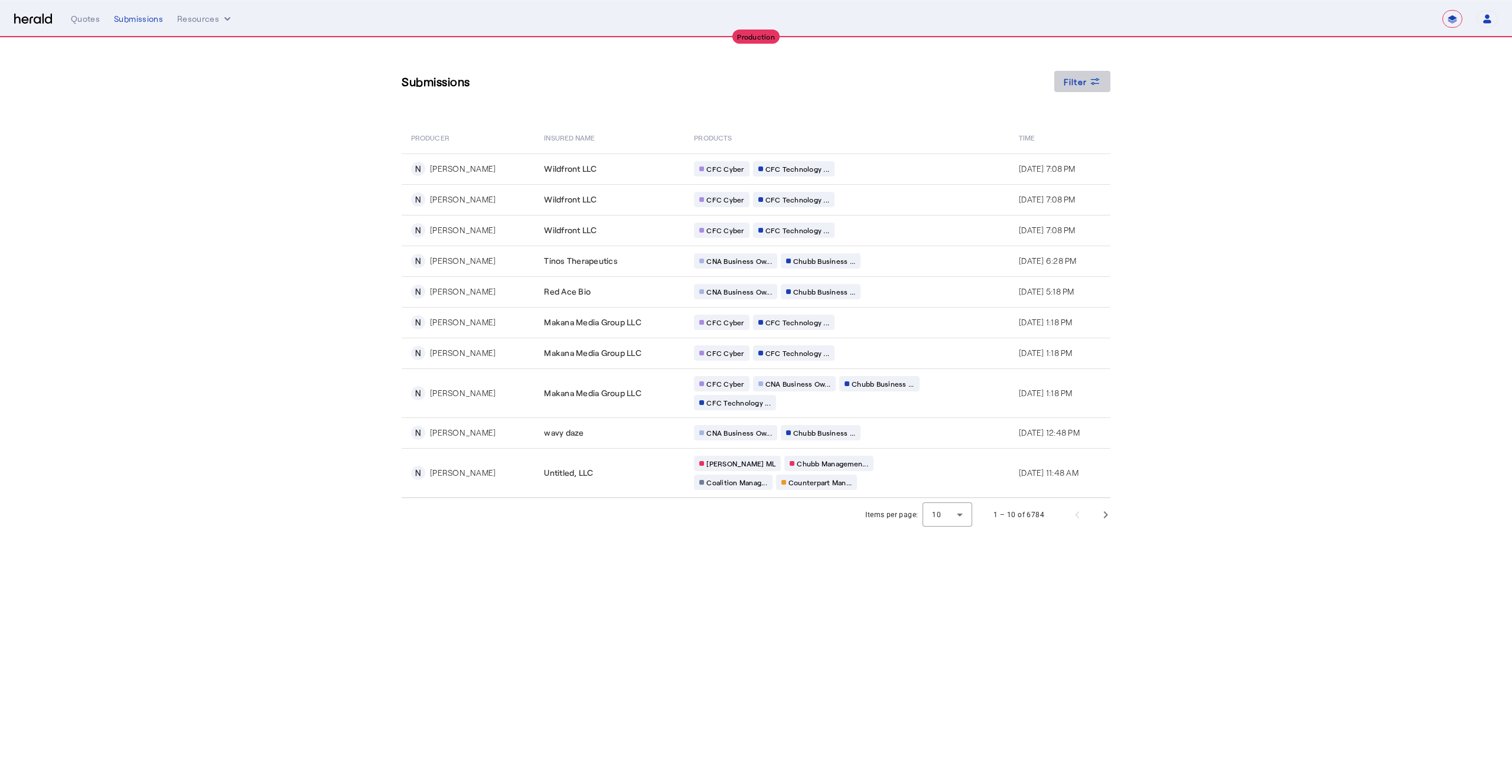
click at [1081, 88] on span at bounding box center [1082, 81] width 57 height 29
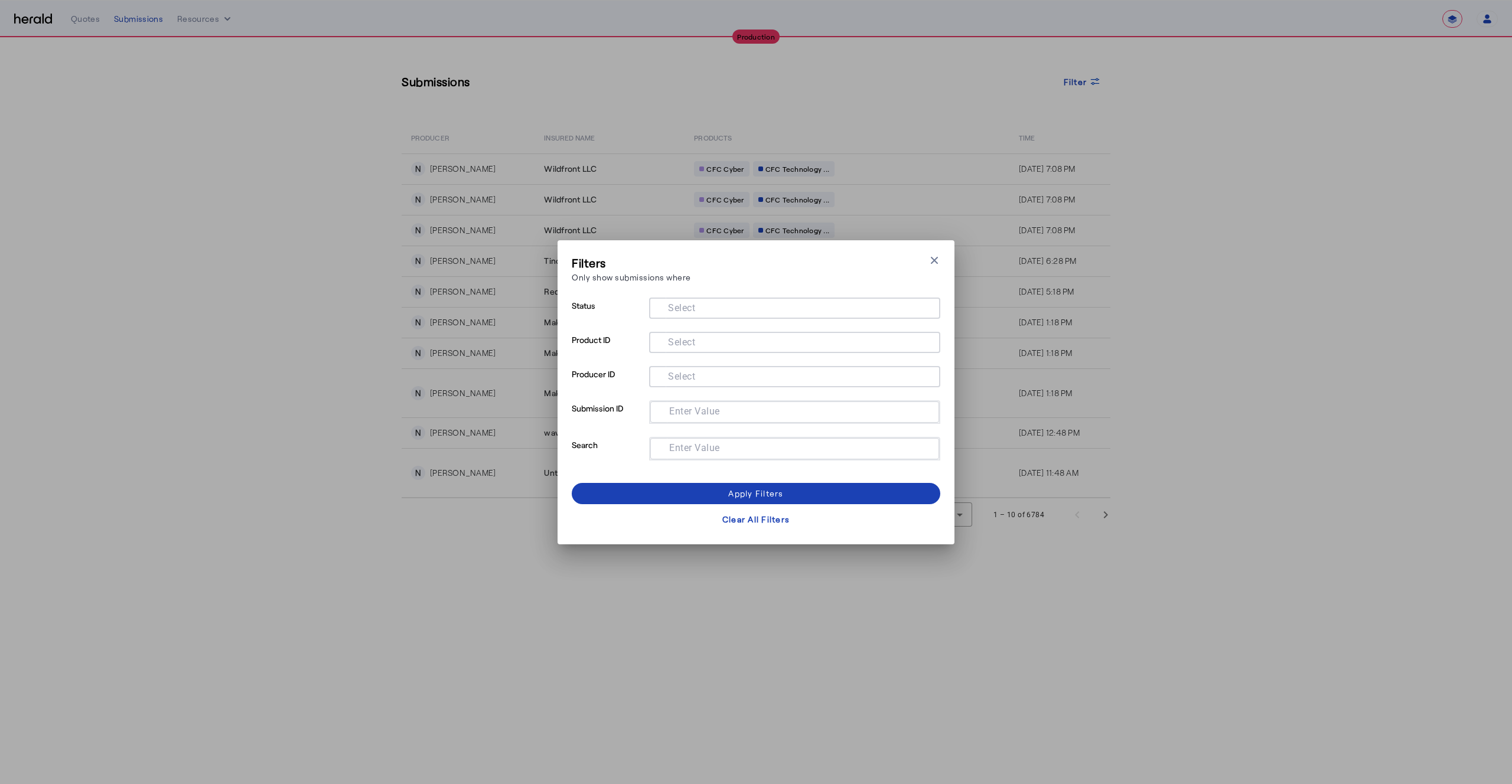
click at [678, 310] on mat-label "Select" at bounding box center [682, 307] width 27 height 11
click at [678, 310] on input "Select" at bounding box center [793, 307] width 268 height 14
click at [597, 403] on p "Submission ID" at bounding box center [608, 419] width 73 height 37
click at [674, 342] on mat-label "Select" at bounding box center [682, 341] width 27 height 11
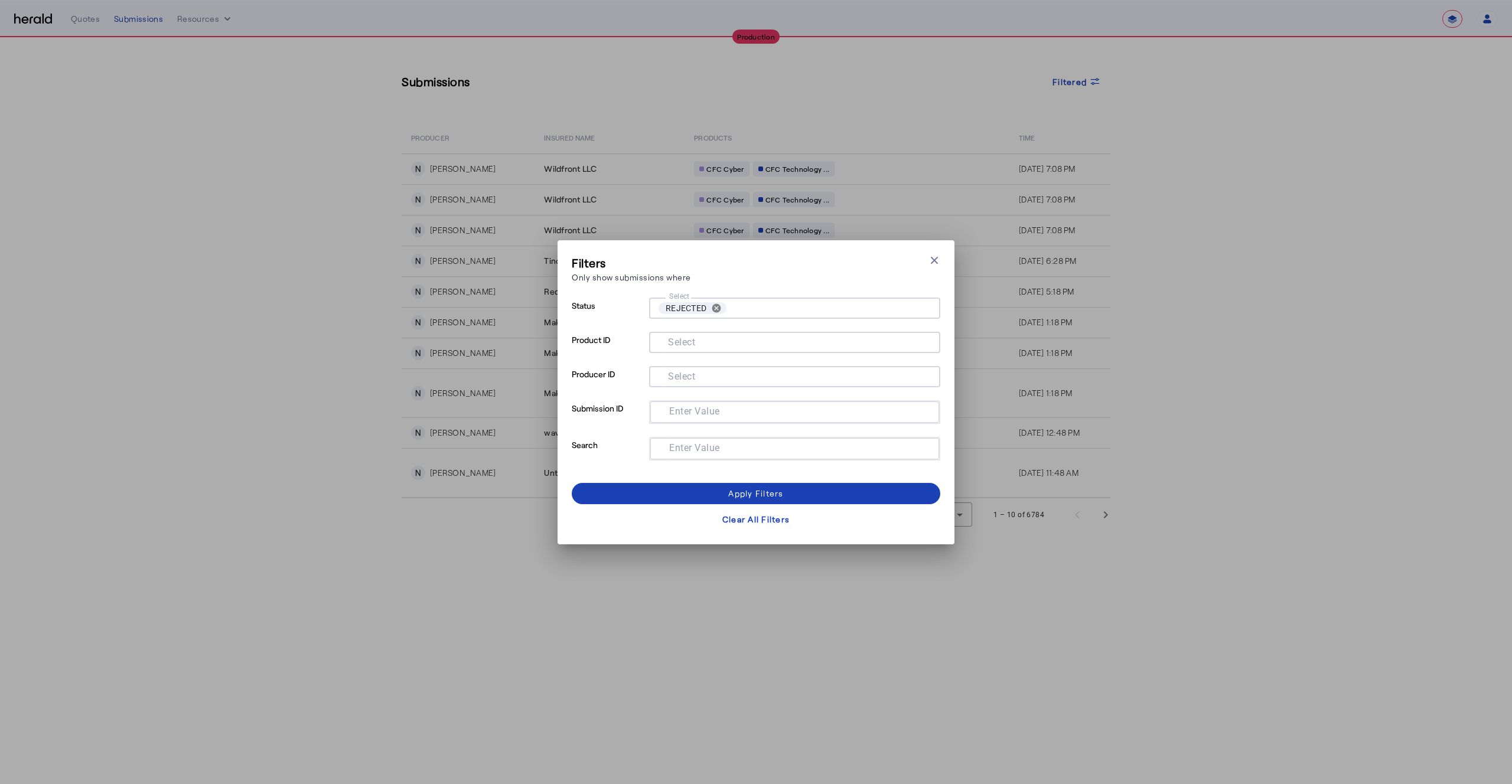
click at [674, 342] on input "Select" at bounding box center [793, 341] width 268 height 14
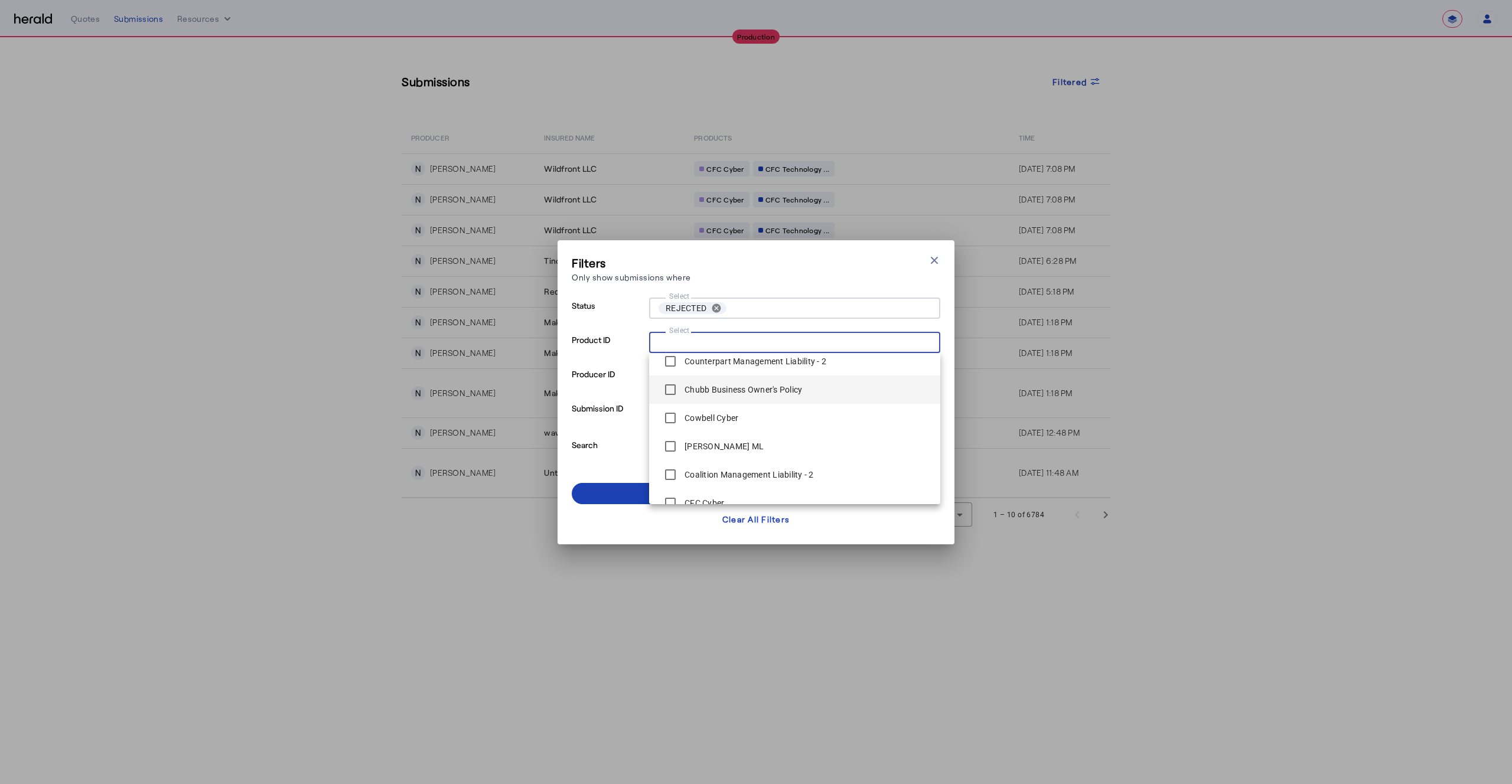
scroll to position [96, 0]
click at [615, 501] on span at bounding box center [756, 494] width 368 height 29
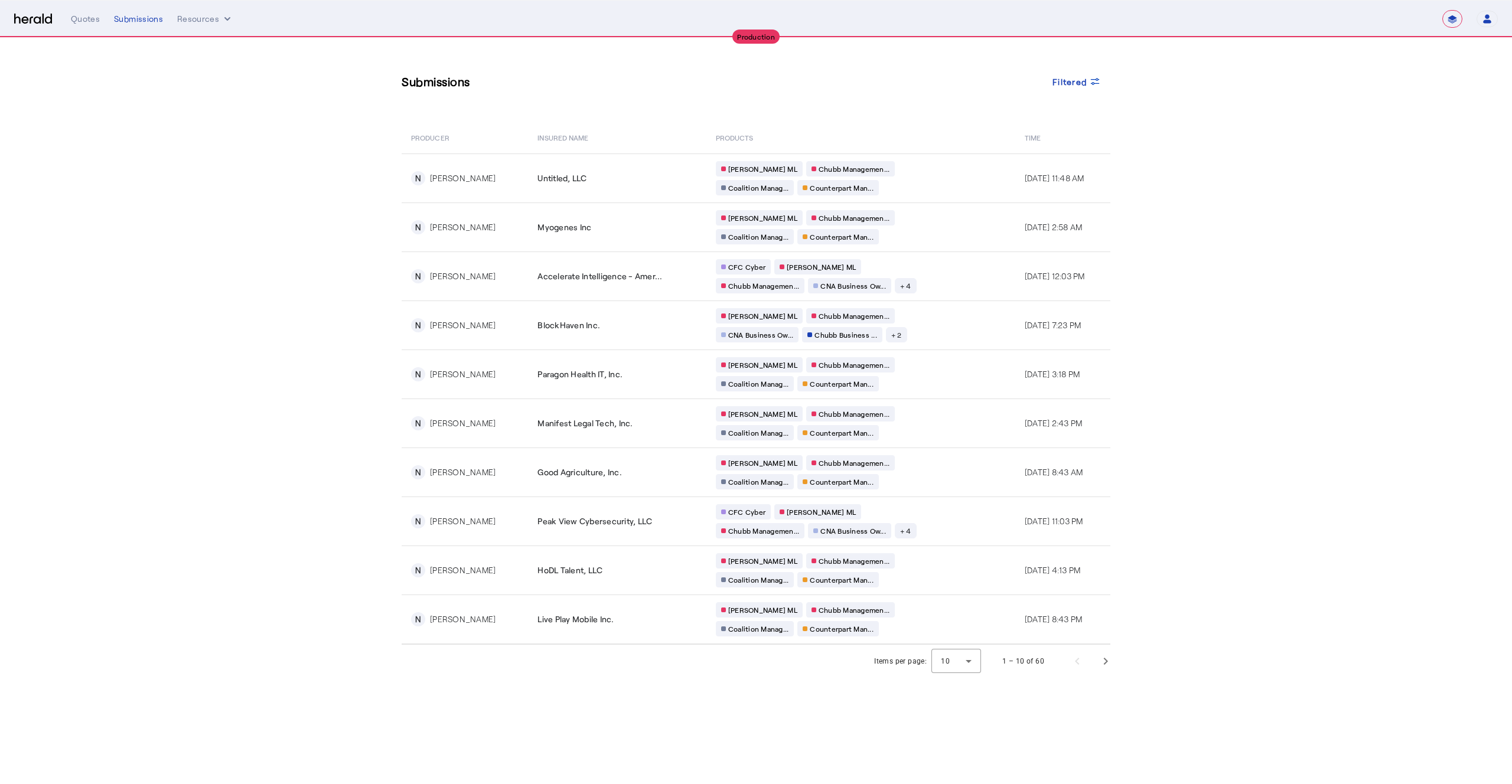
click at [331, 375] on section "Submissions Filtered PRODUCER Insured Name PRODUCTS Time N [PERSON_NAME] Untitl…" at bounding box center [756, 358] width 1512 height 640
click at [957, 665] on div at bounding box center [956, 661] width 49 height 29
click at [954, 745] on span "50" at bounding box center [957, 749] width 31 height 14
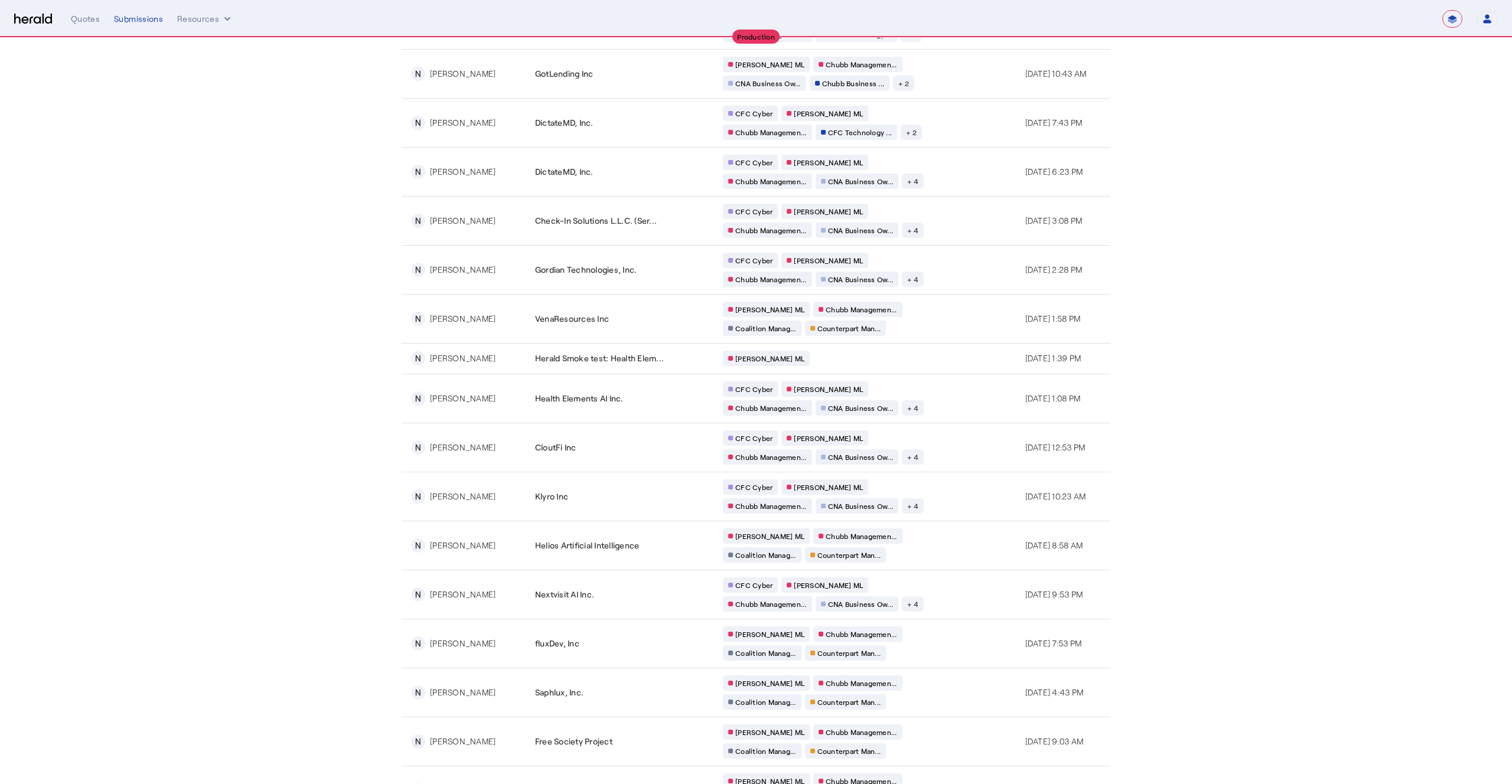
scroll to position [1818, 0]
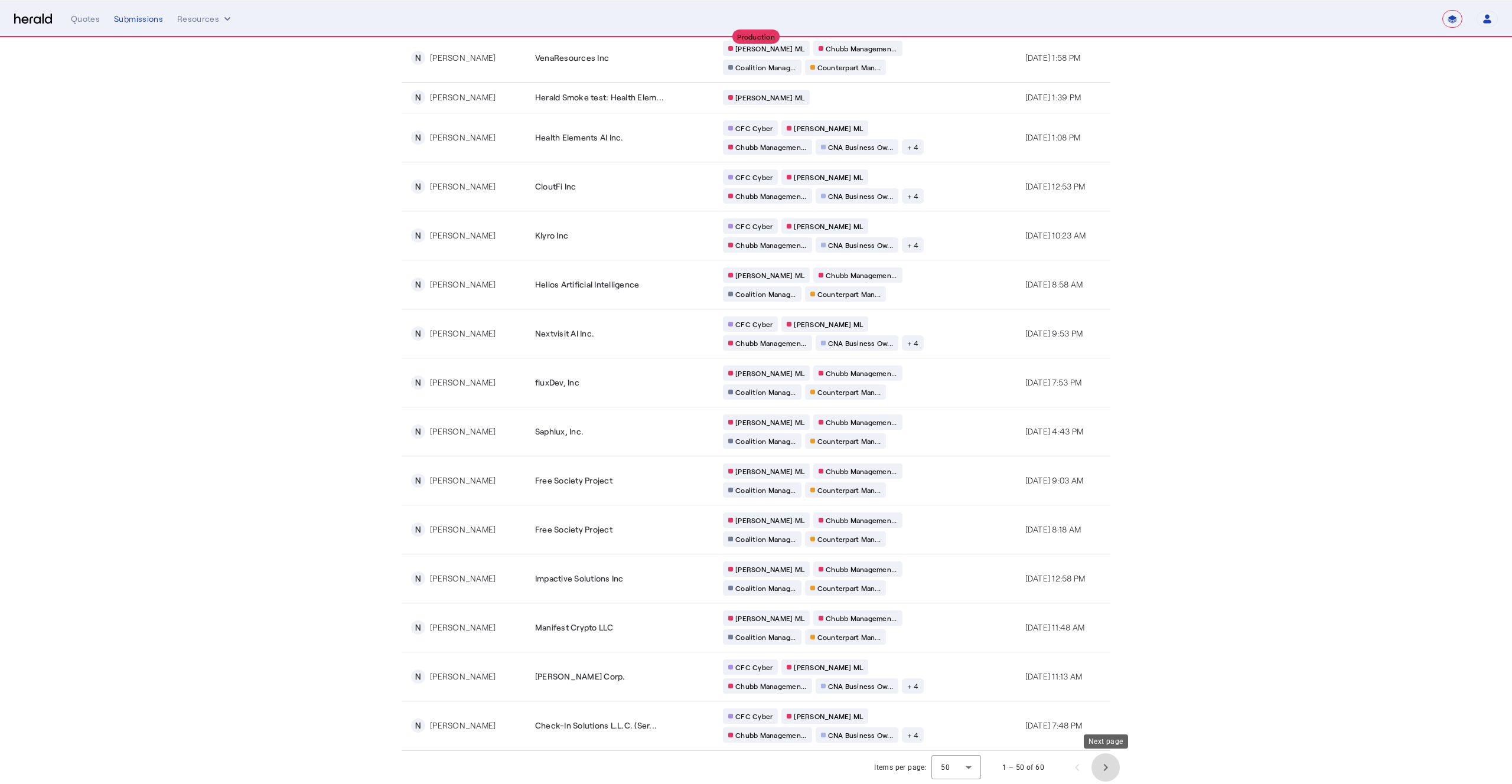
click at [1103, 772] on span "Next page" at bounding box center [1106, 768] width 29 height 29
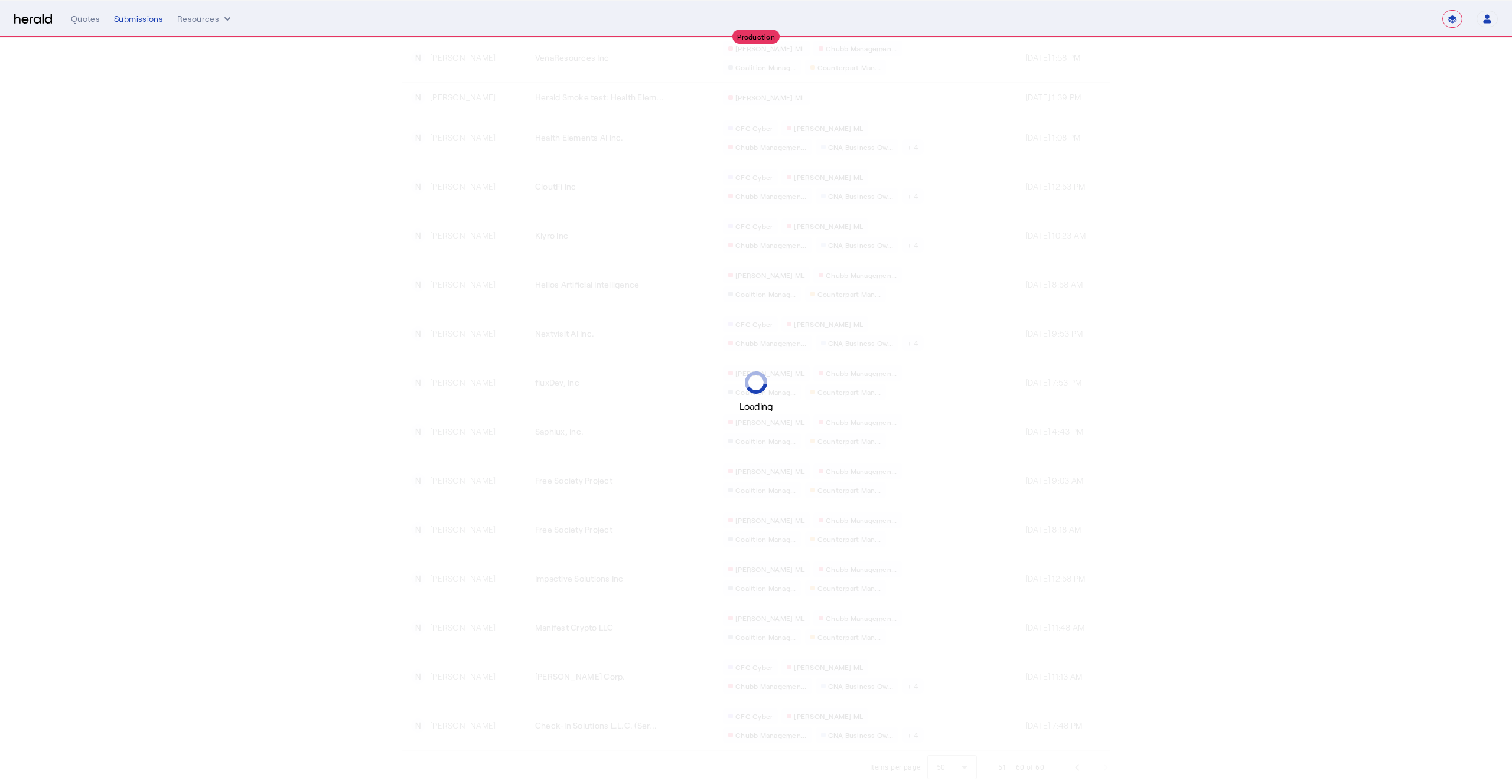
scroll to position [0, 0]
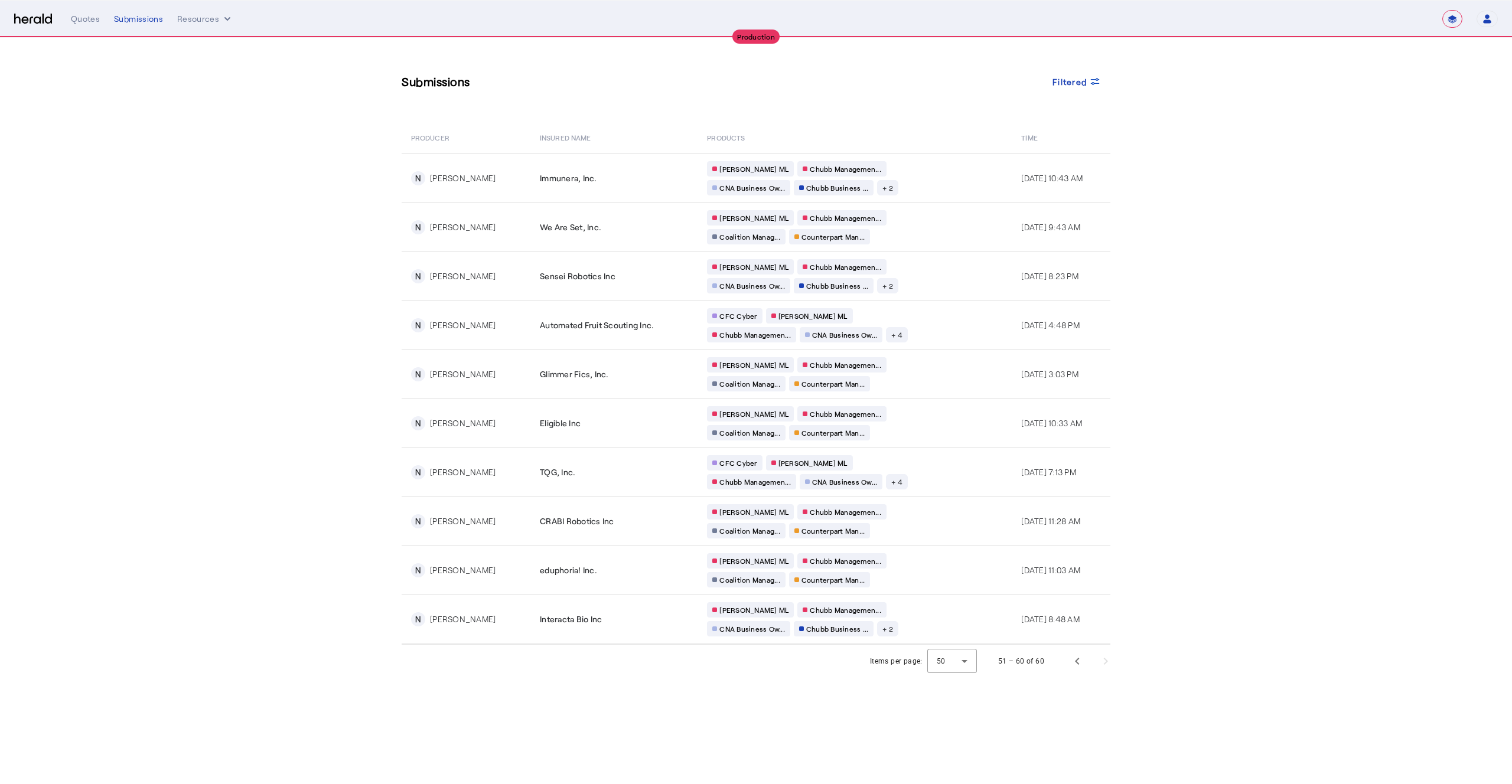
click at [1110, 661] on div "51 – 60 of 60" at bounding box center [1052, 661] width 136 height 29
click at [1106, 663] on div "51 – 60 of 60" at bounding box center [1052, 661] width 136 height 29
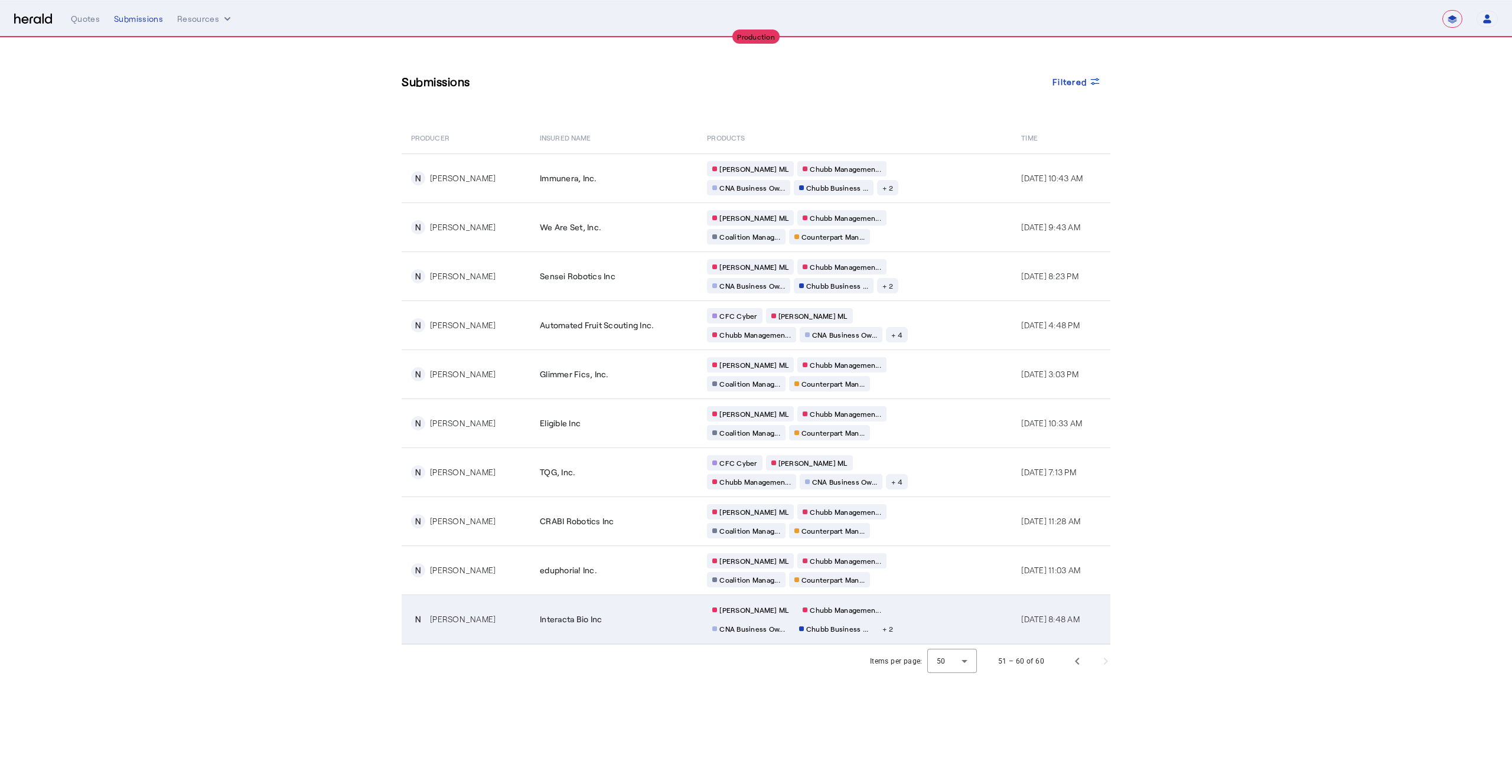
click at [968, 622] on td "[PERSON_NAME] [PERSON_NAME] Managemen... CNA Business Ow... Chubb Business ... …" at bounding box center [854, 619] width 314 height 49
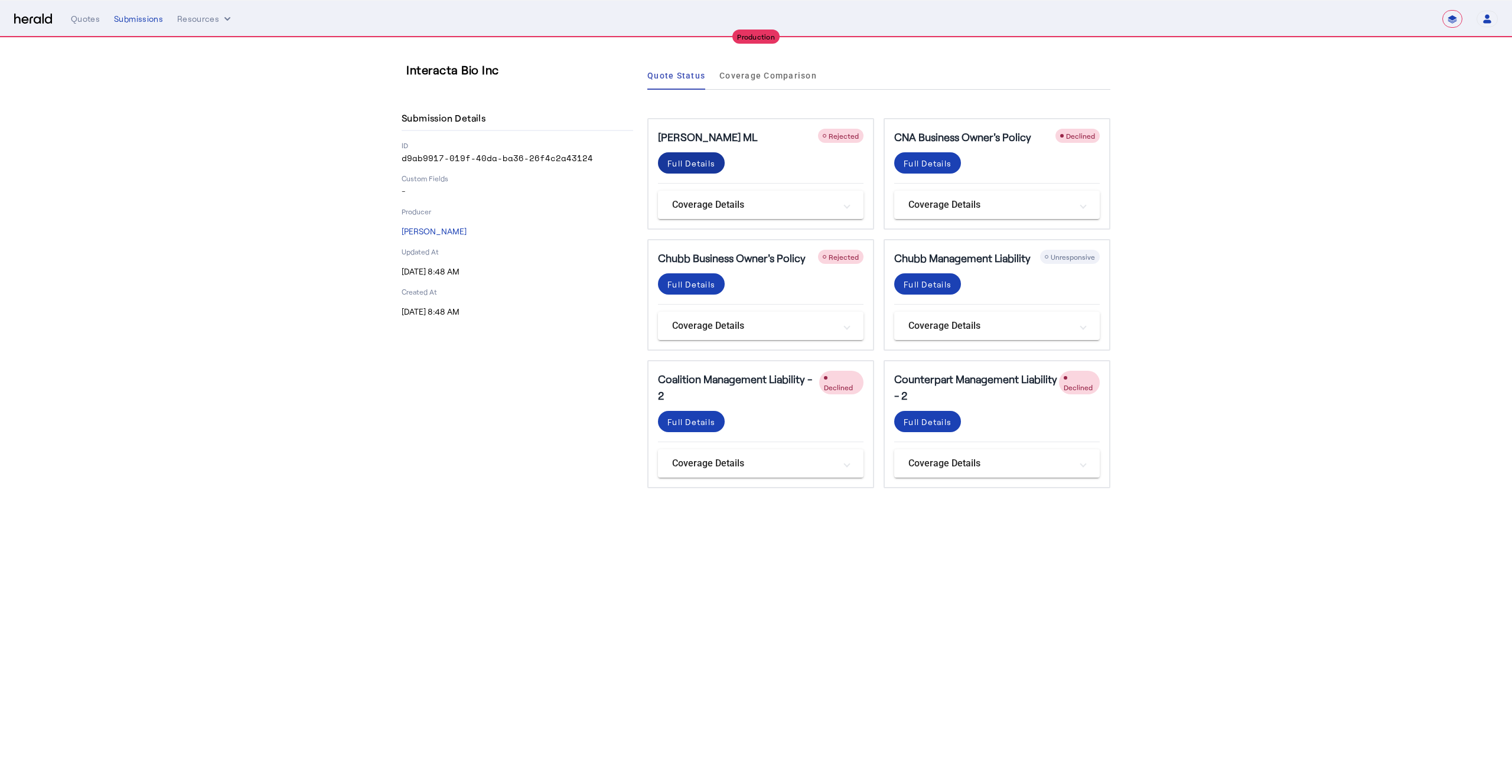
click at [705, 171] on span at bounding box center [691, 163] width 67 height 29
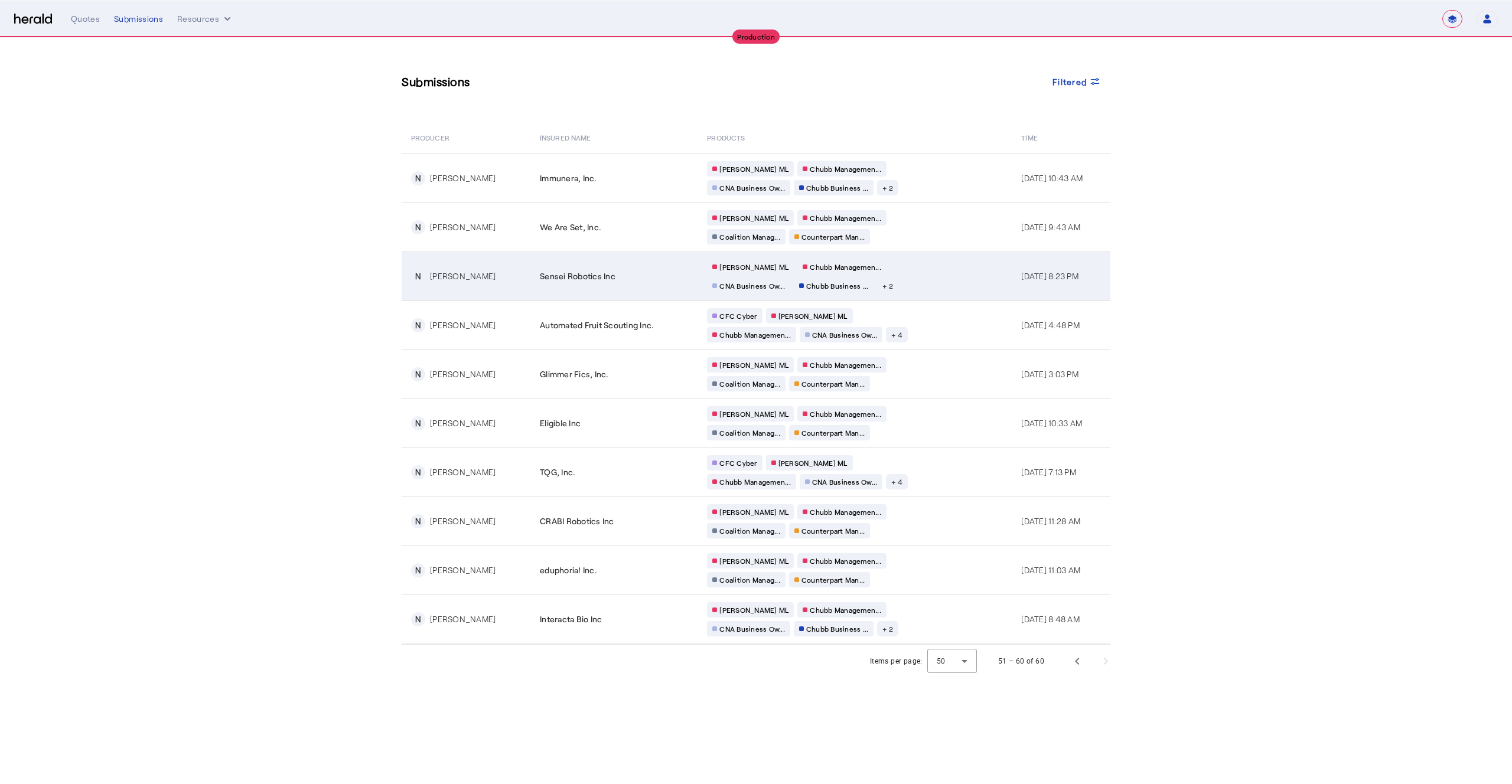
click at [943, 274] on td "[PERSON_NAME] [PERSON_NAME] Managemen... CNA Business Ow... Chubb Business ... …" at bounding box center [854, 276] width 314 height 49
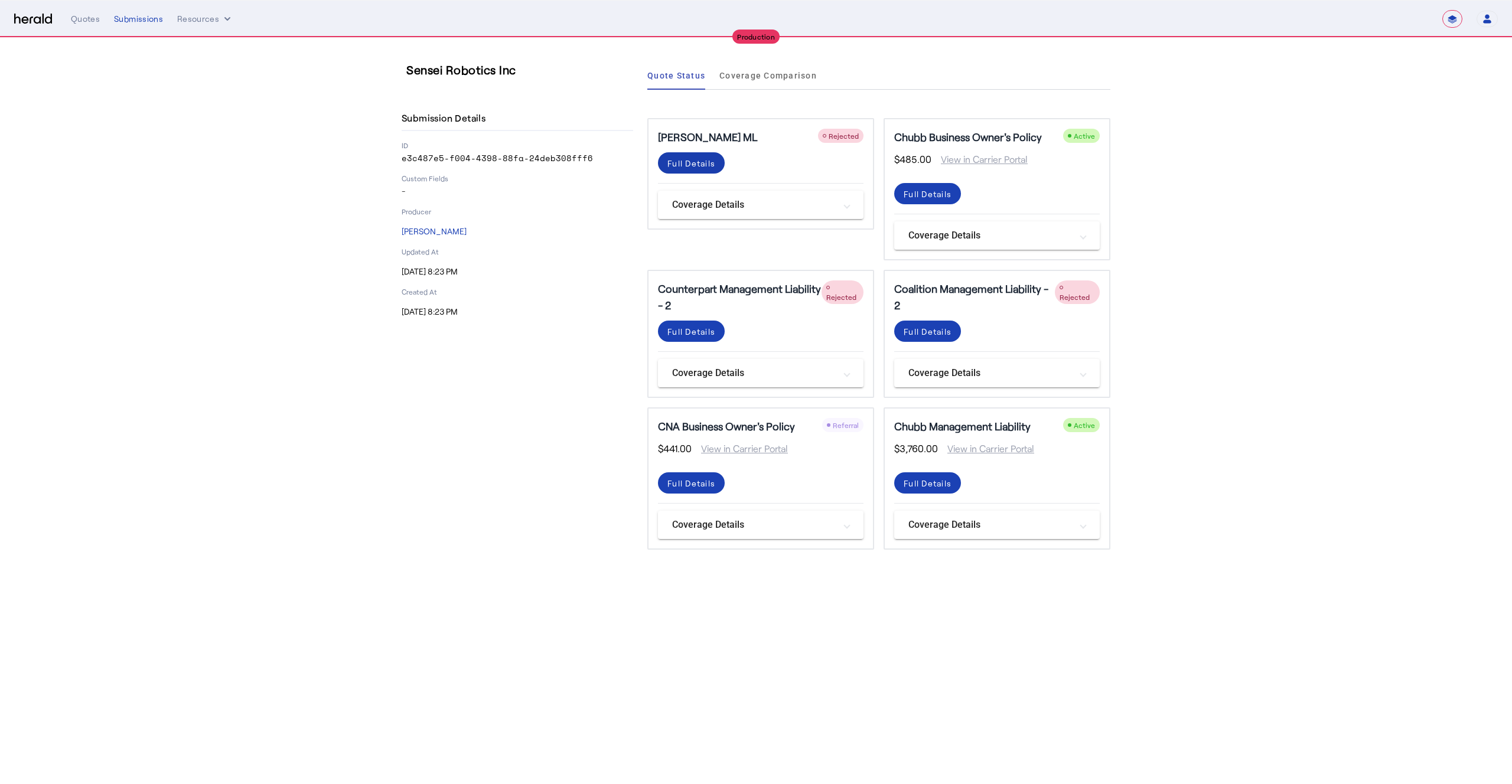
click at [708, 164] on div "Full Details" at bounding box center [691, 163] width 48 height 12
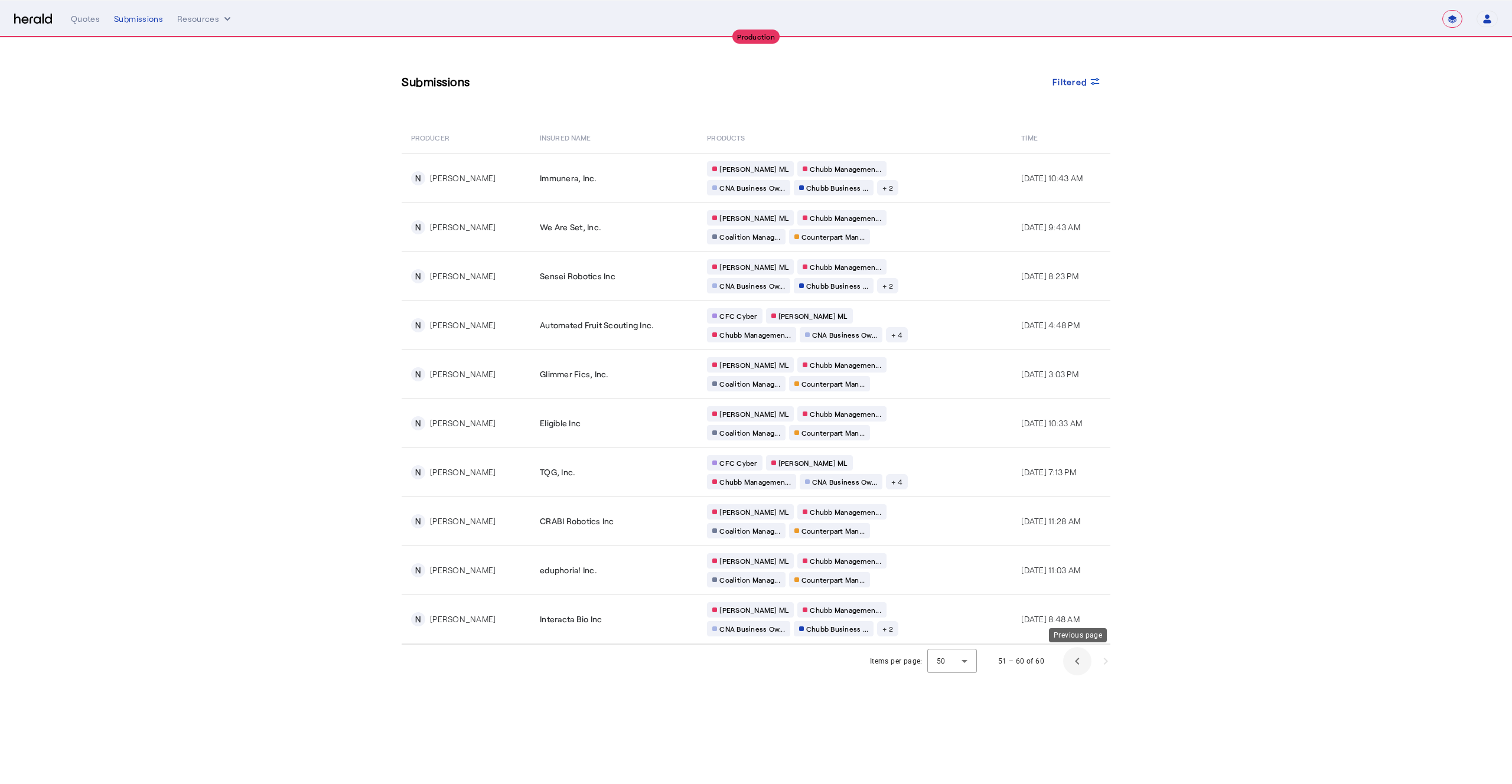
click at [1072, 664] on span "Previous page" at bounding box center [1078, 661] width 29 height 29
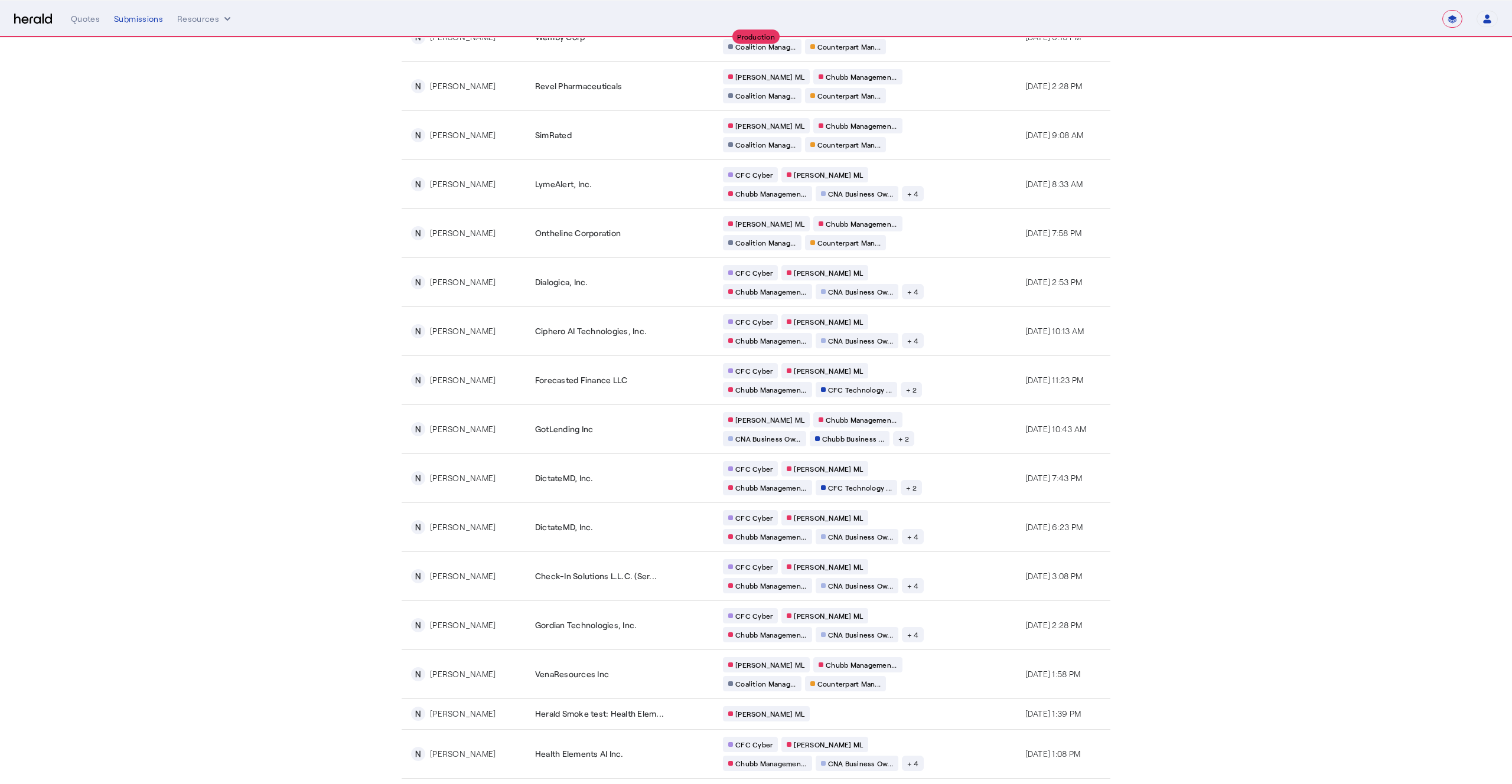
scroll to position [1818, 0]
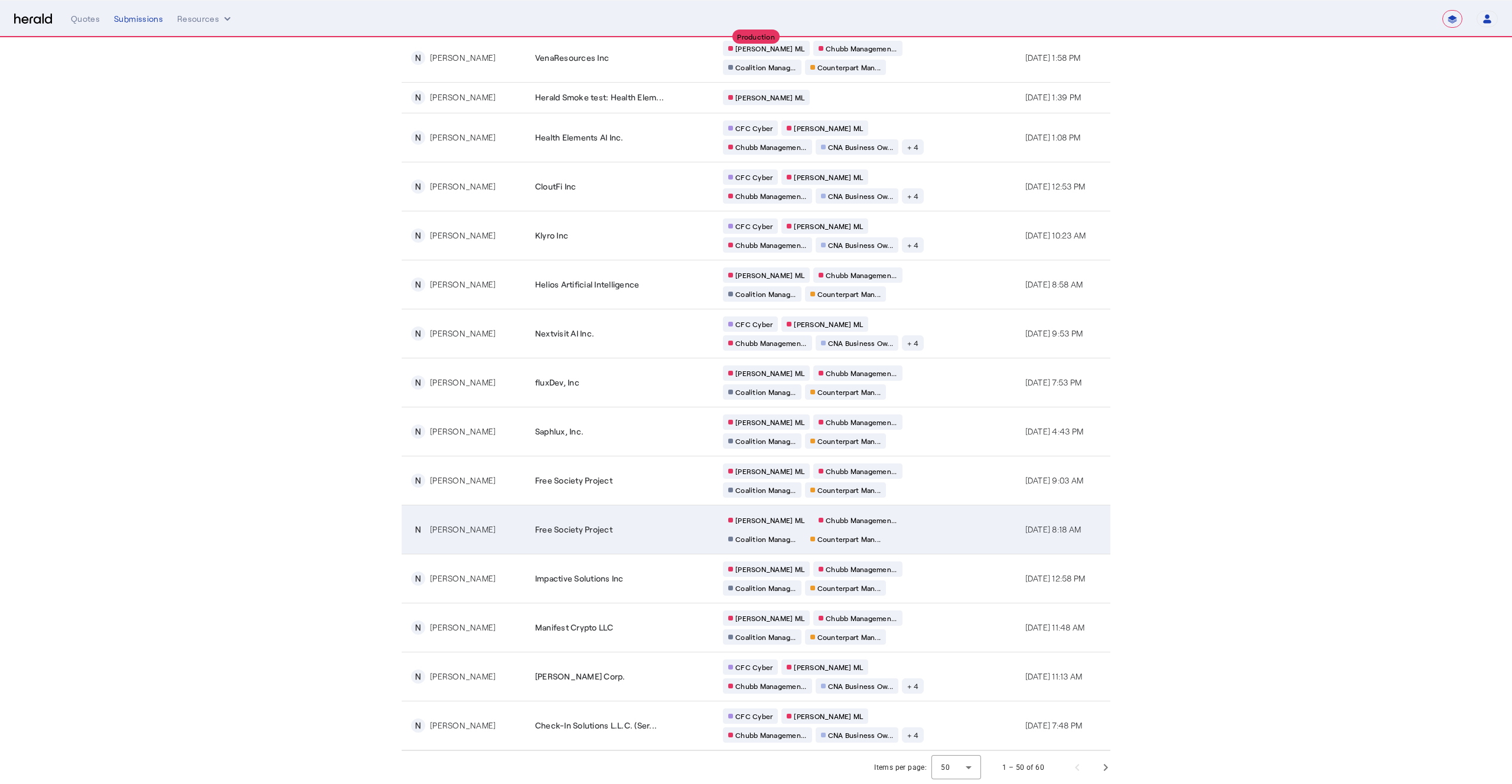
click at [934, 528] on td "[PERSON_NAME] [PERSON_NAME] Managemen... Coalition Manag... Counterpart Man..." at bounding box center [865, 529] width 302 height 49
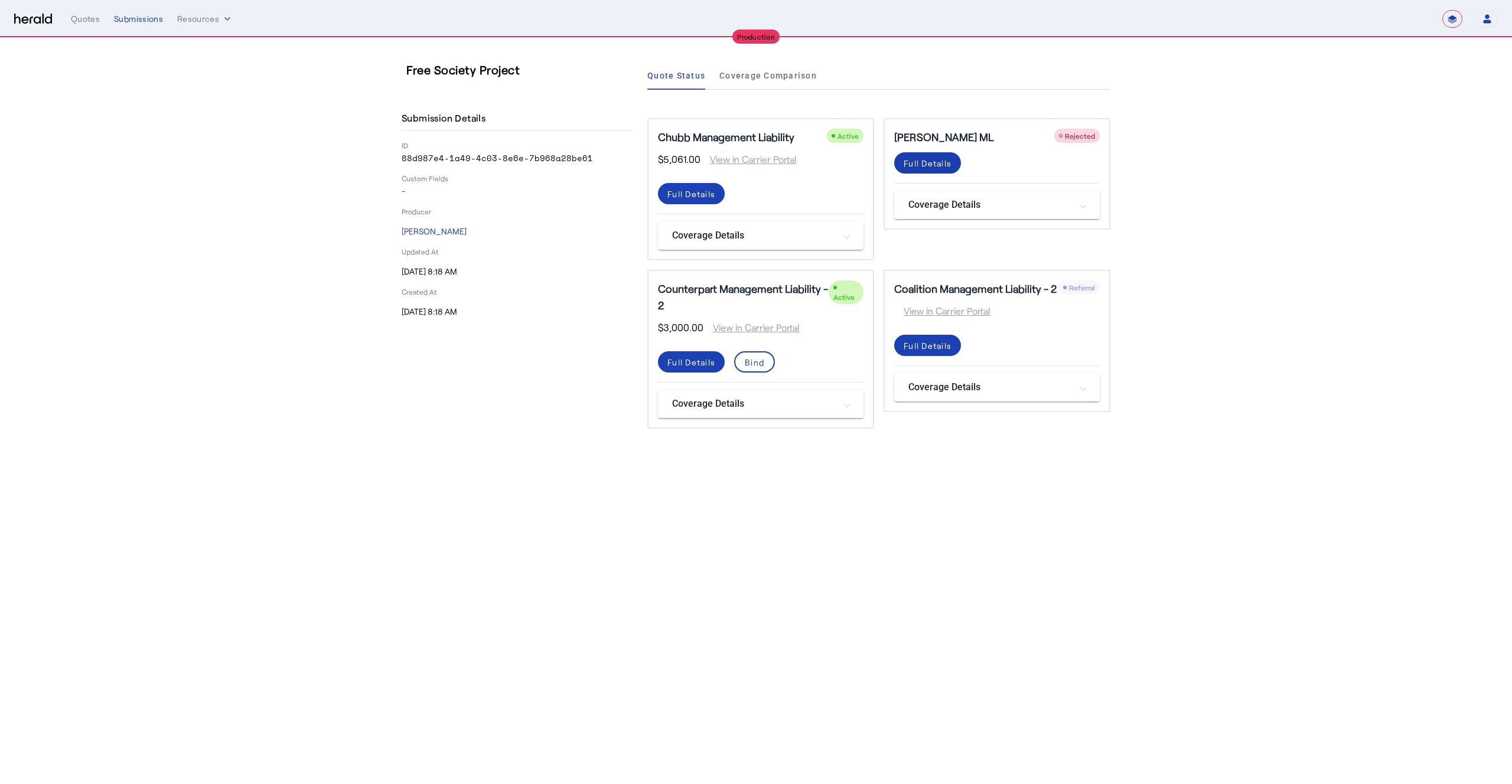
click at [923, 168] on div "Full Details" at bounding box center [928, 163] width 48 height 12
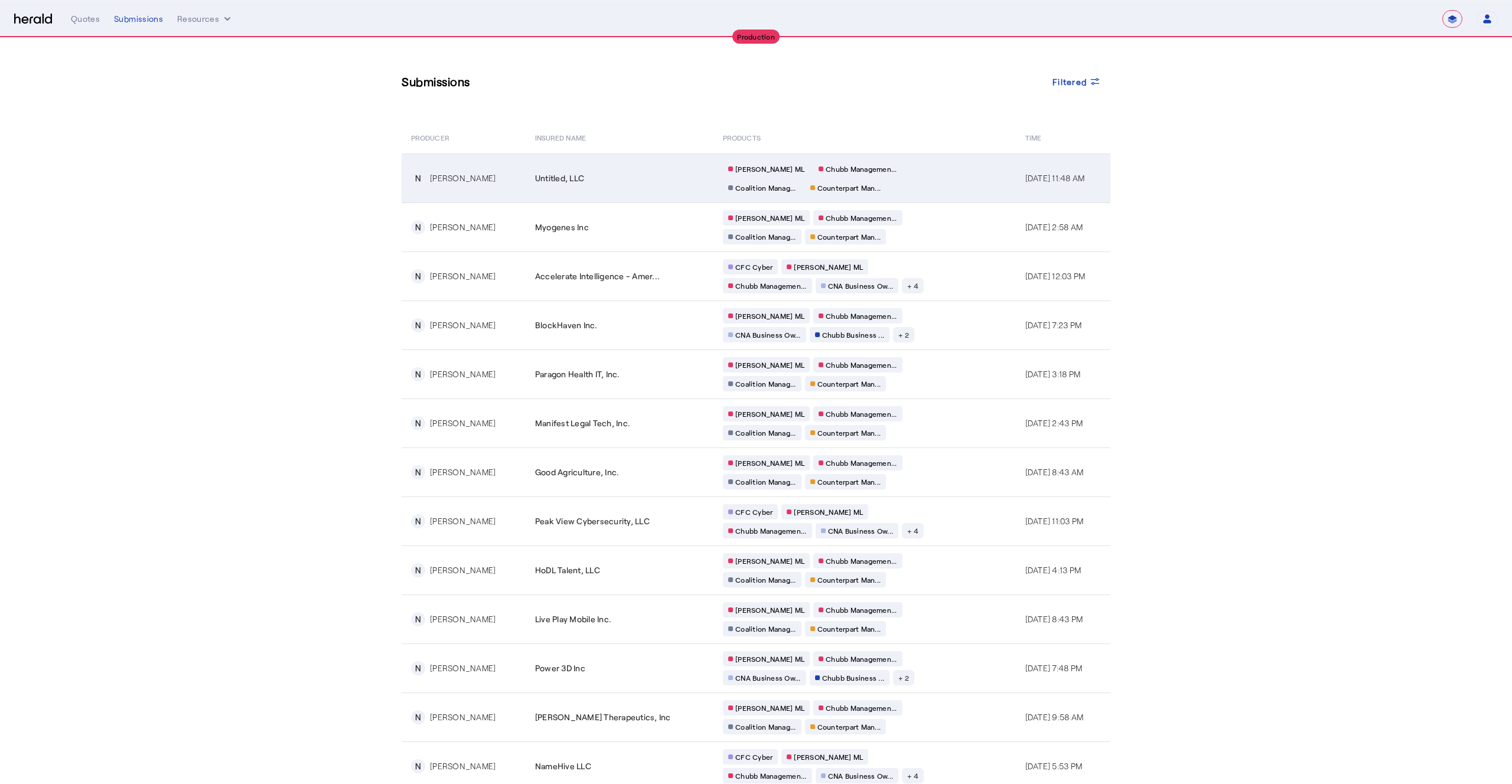
click at [951, 182] on td "[PERSON_NAME] [PERSON_NAME] Managemen... Coalition Manag... Counterpart Man..." at bounding box center [865, 178] width 302 height 49
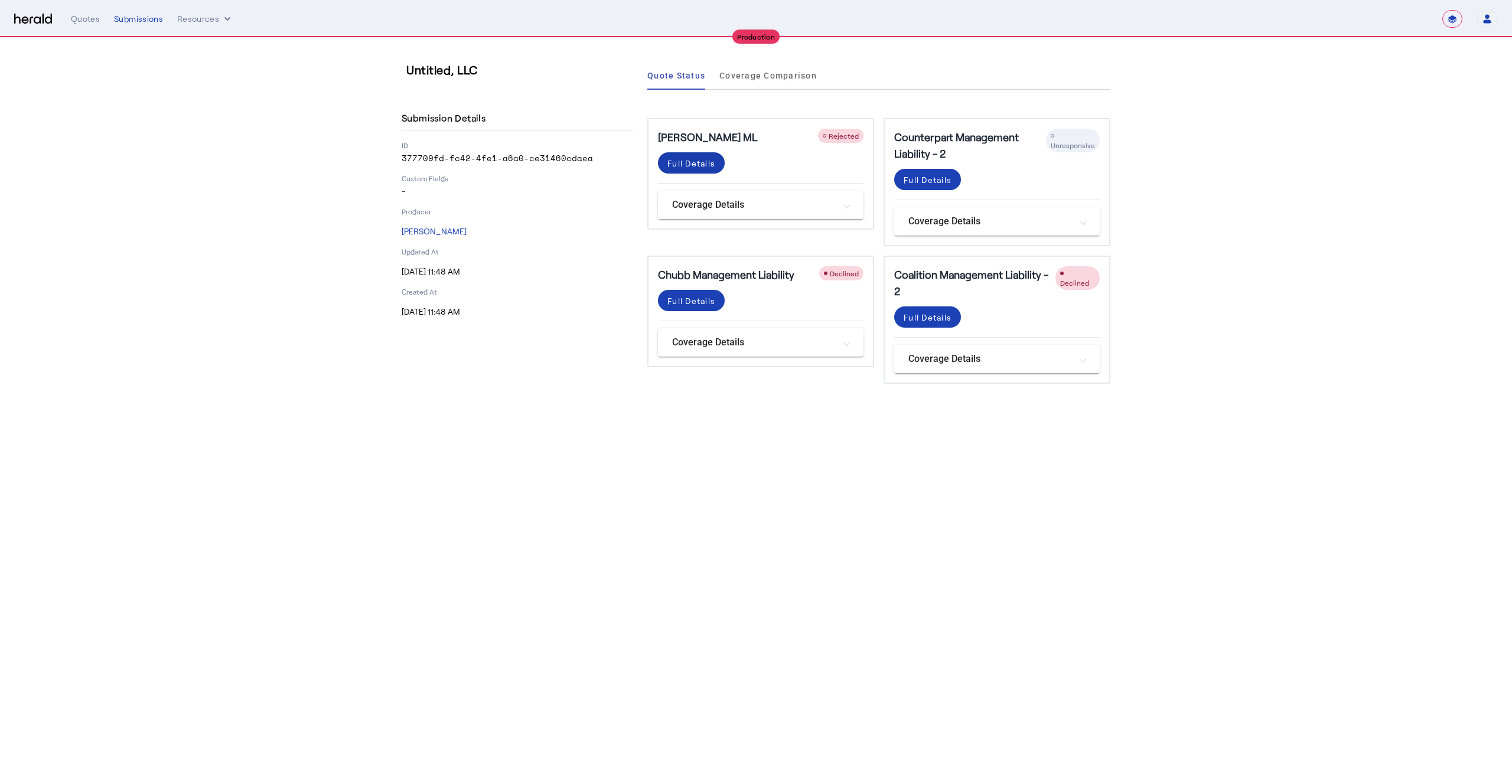
click at [703, 164] on div "Full Details" at bounding box center [691, 163] width 48 height 12
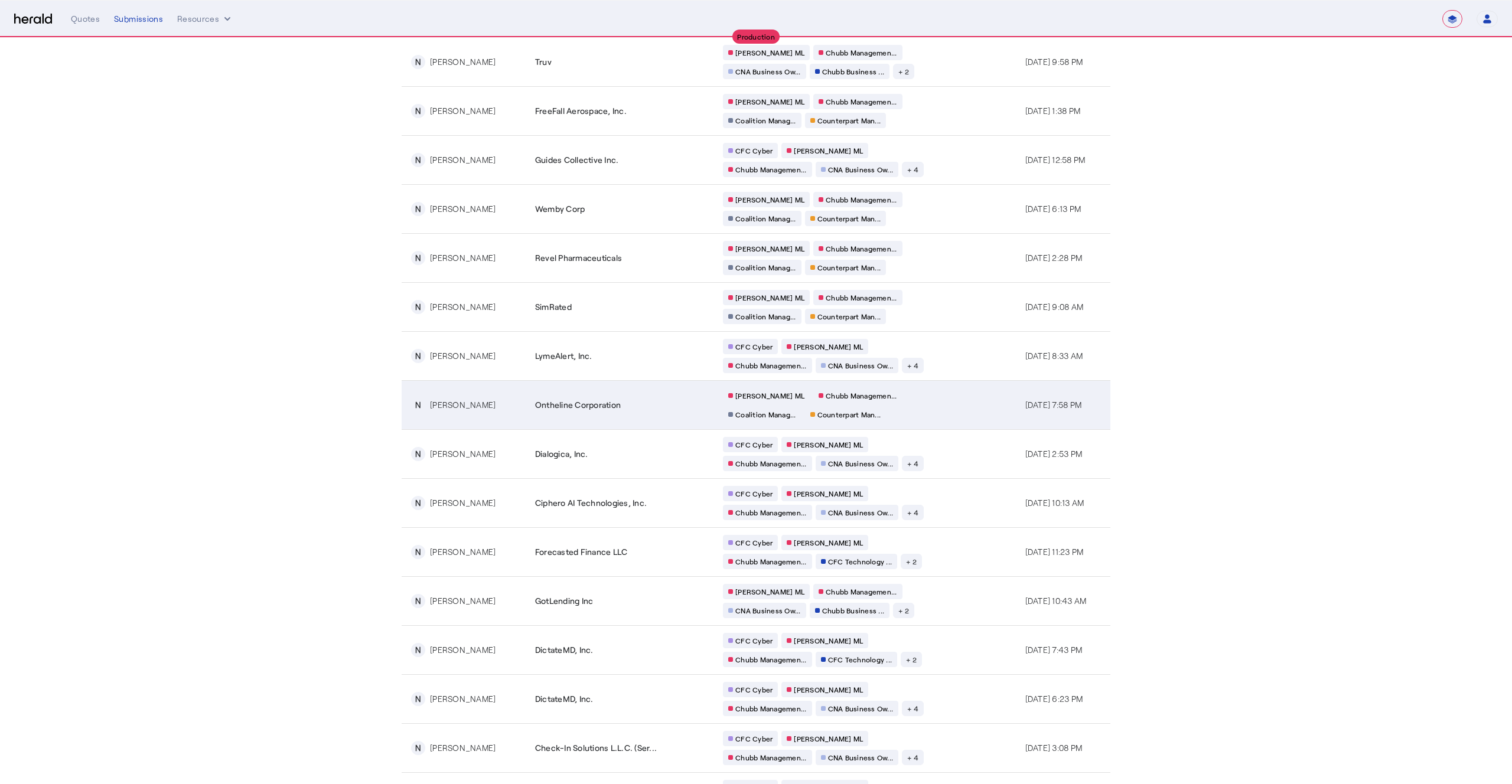
scroll to position [1033, 0]
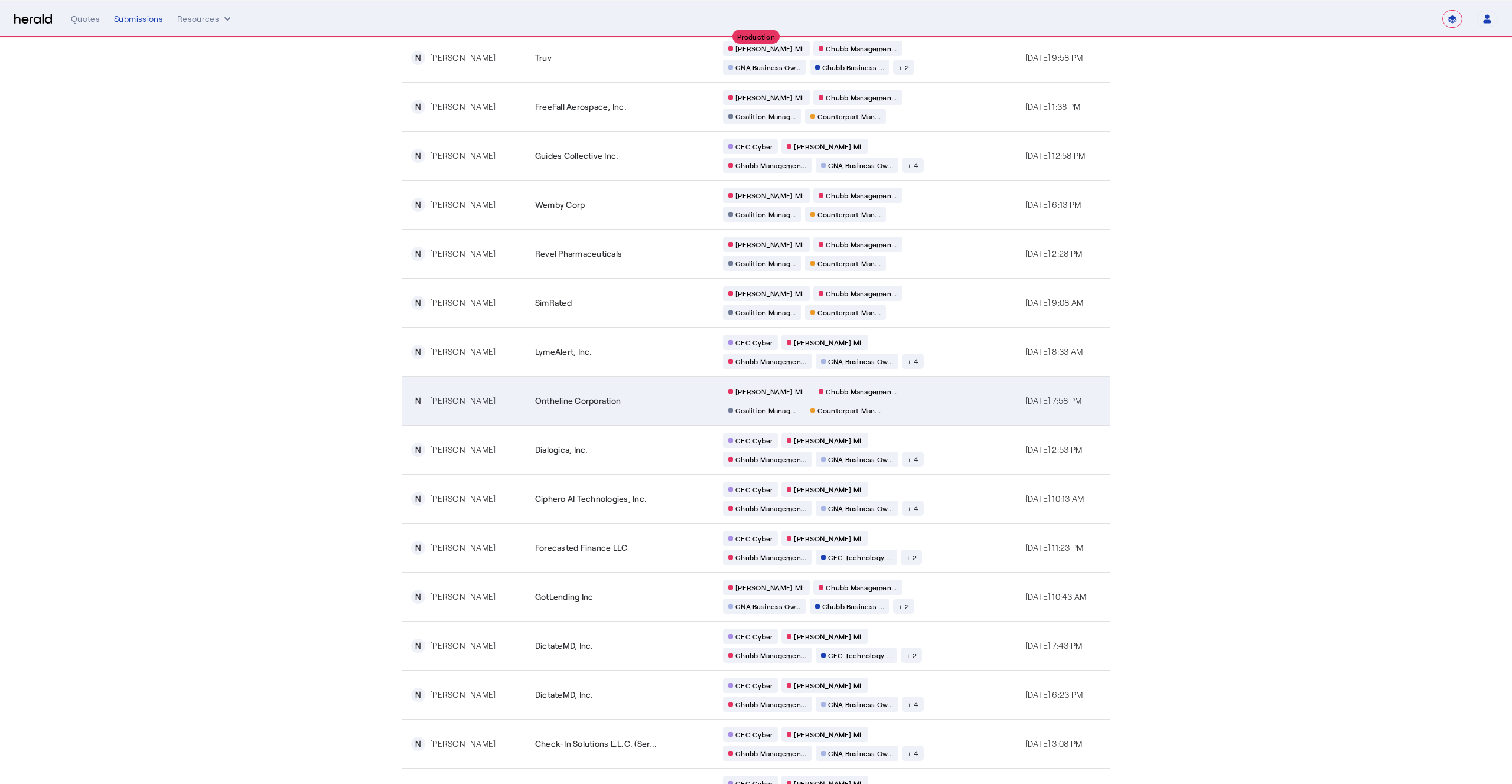
click at [919, 416] on div "[PERSON_NAME] [PERSON_NAME] Managemen... Coalition Manag... Counterpart Man..." at bounding box center [836, 401] width 227 height 35
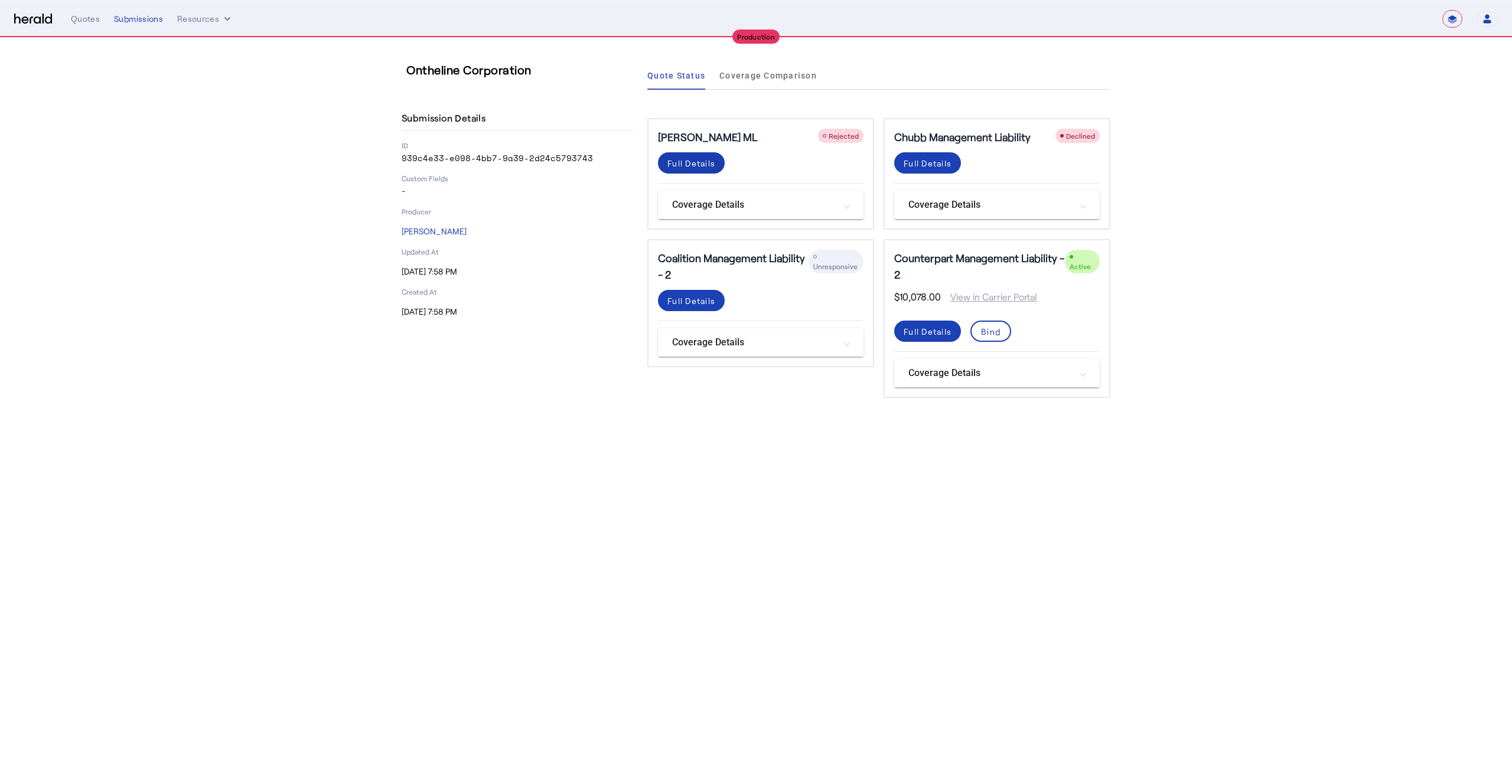
click at [705, 161] on div "Full Details" at bounding box center [691, 163] width 48 height 12
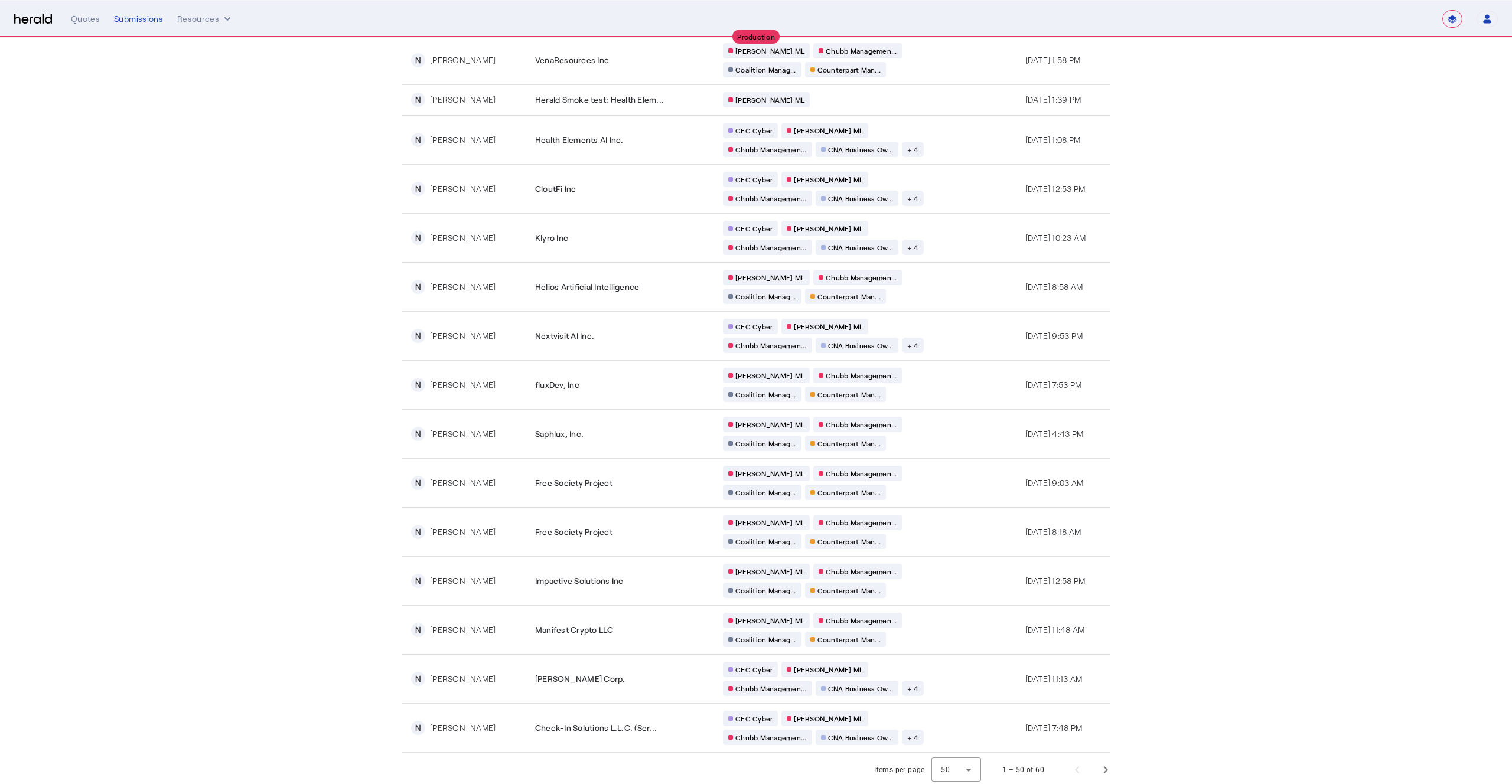
scroll to position [1818, 0]
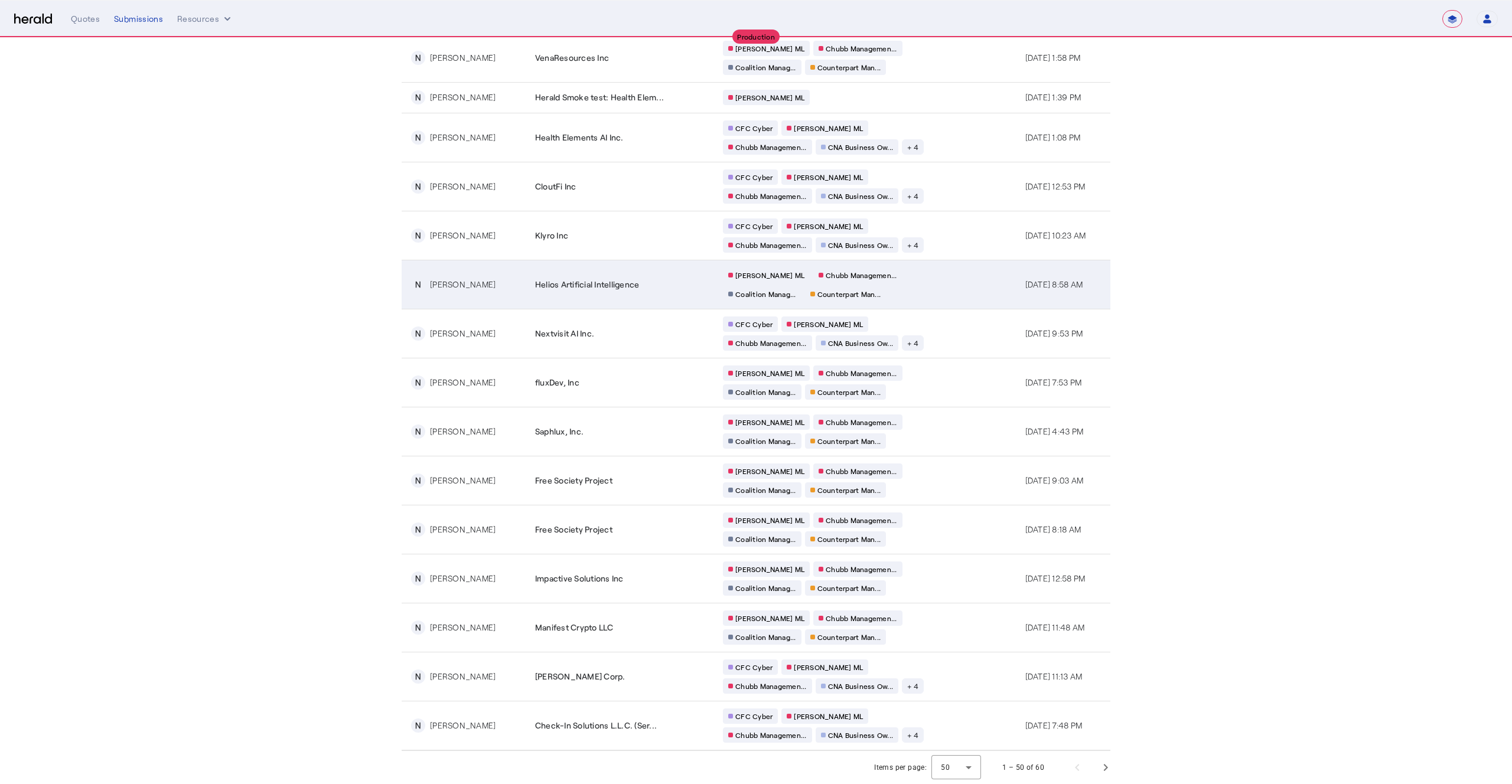
click at [942, 288] on td "[PERSON_NAME] [PERSON_NAME] Managemen... Coalition Manag... Counterpart Man..." at bounding box center [865, 284] width 302 height 49
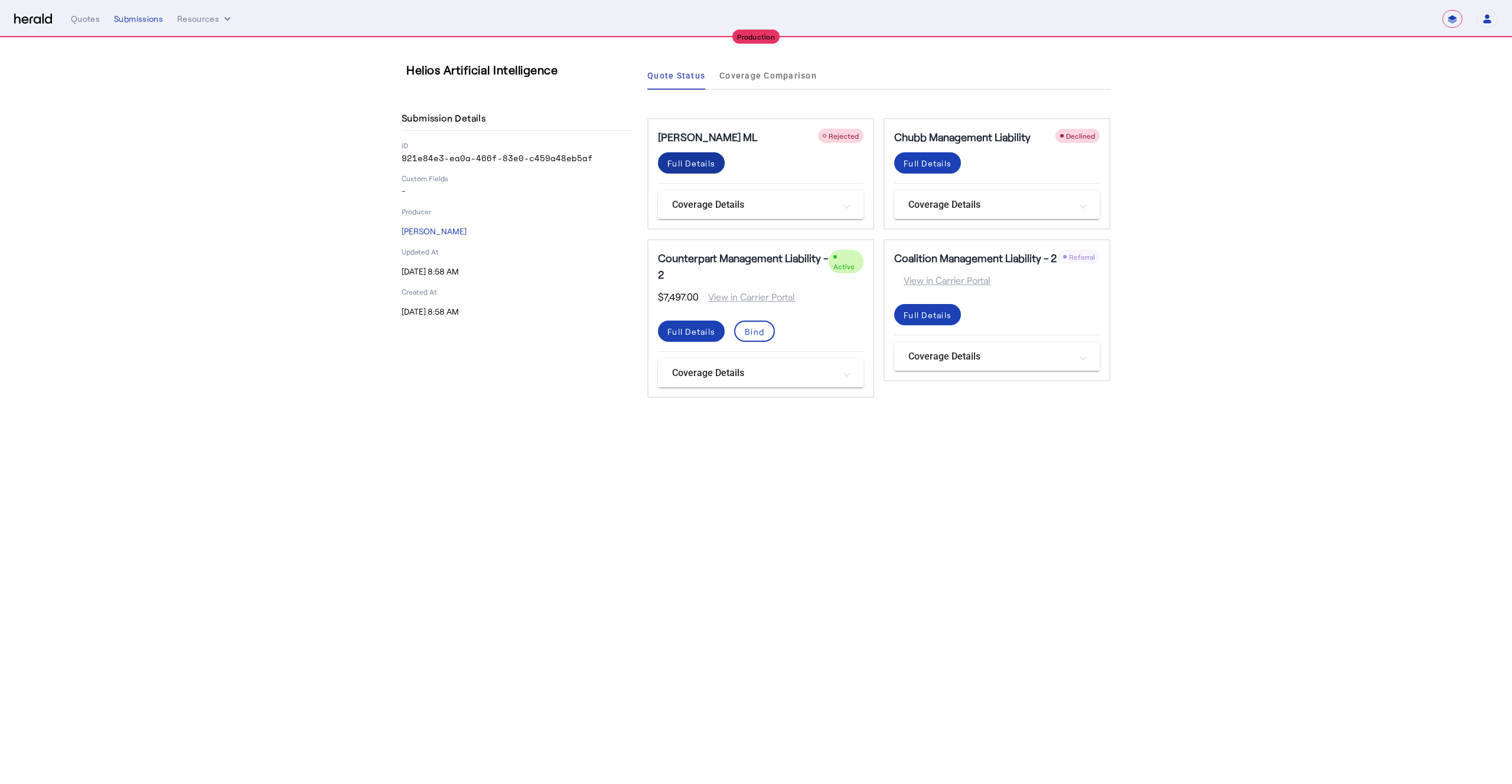
click at [706, 165] on div "Full Details" at bounding box center [691, 163] width 48 height 12
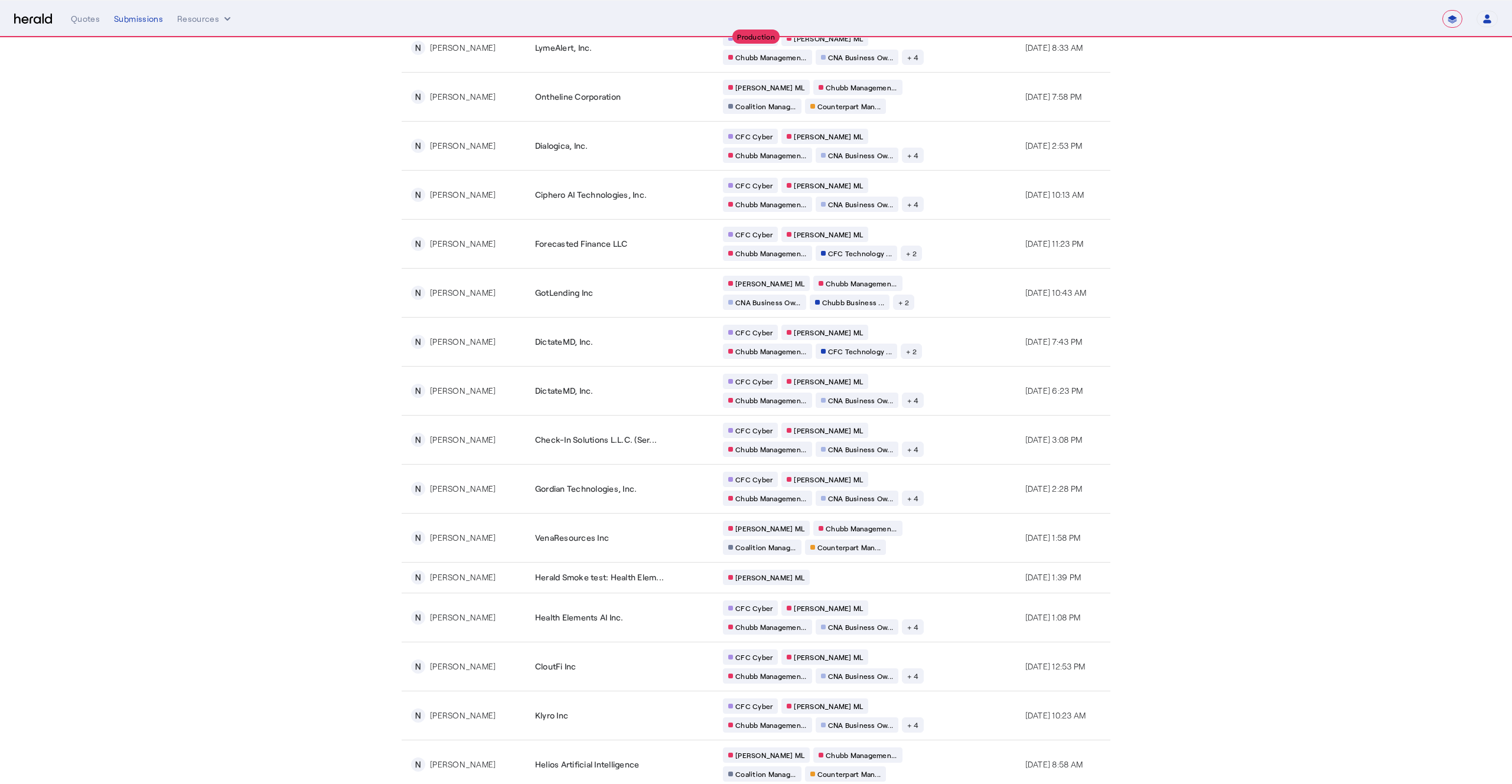
scroll to position [1337, 0]
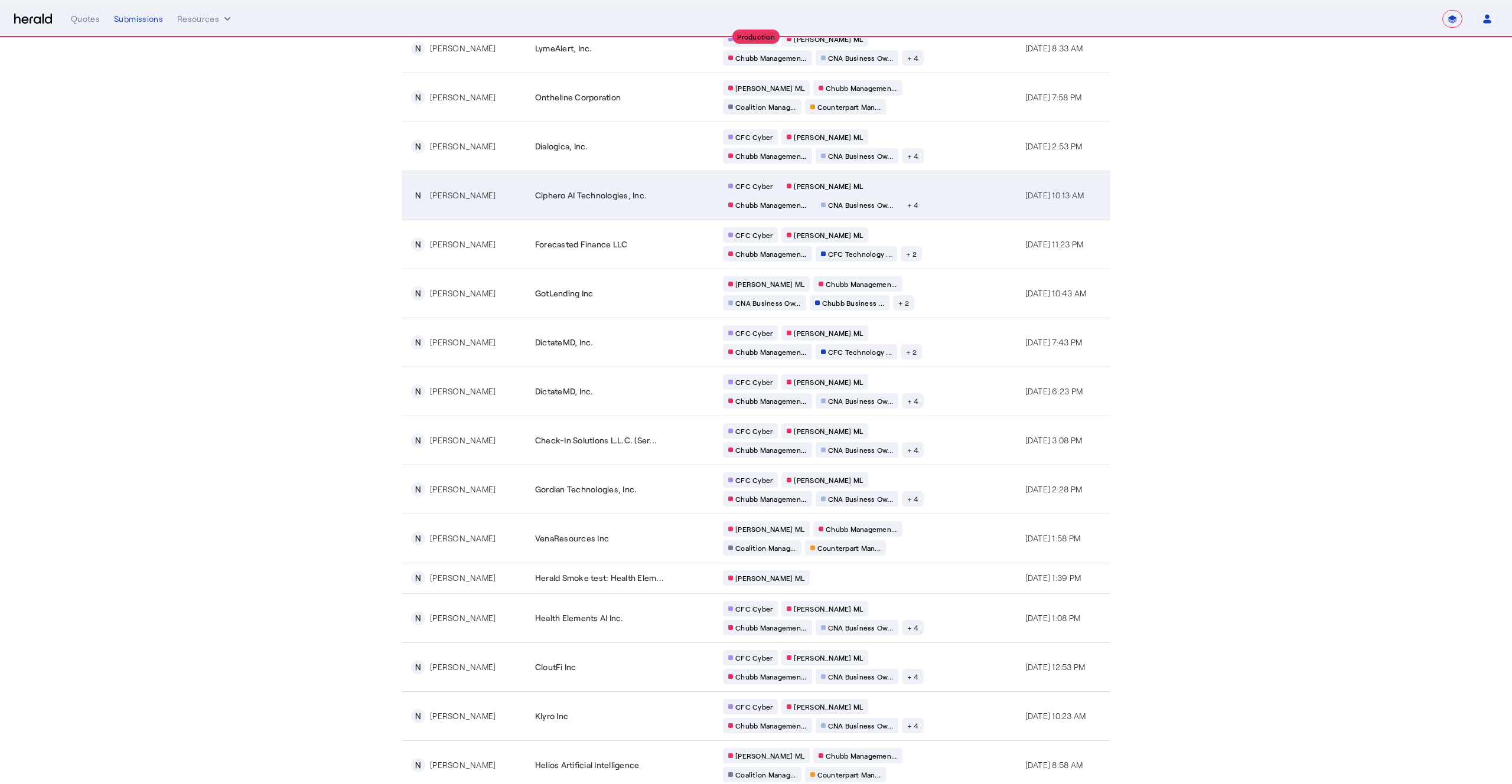
click at [953, 193] on td "CFC Cyber [PERSON_NAME] [PERSON_NAME] Managemen... CNA Business Ow... + 4" at bounding box center [865, 195] width 302 height 49
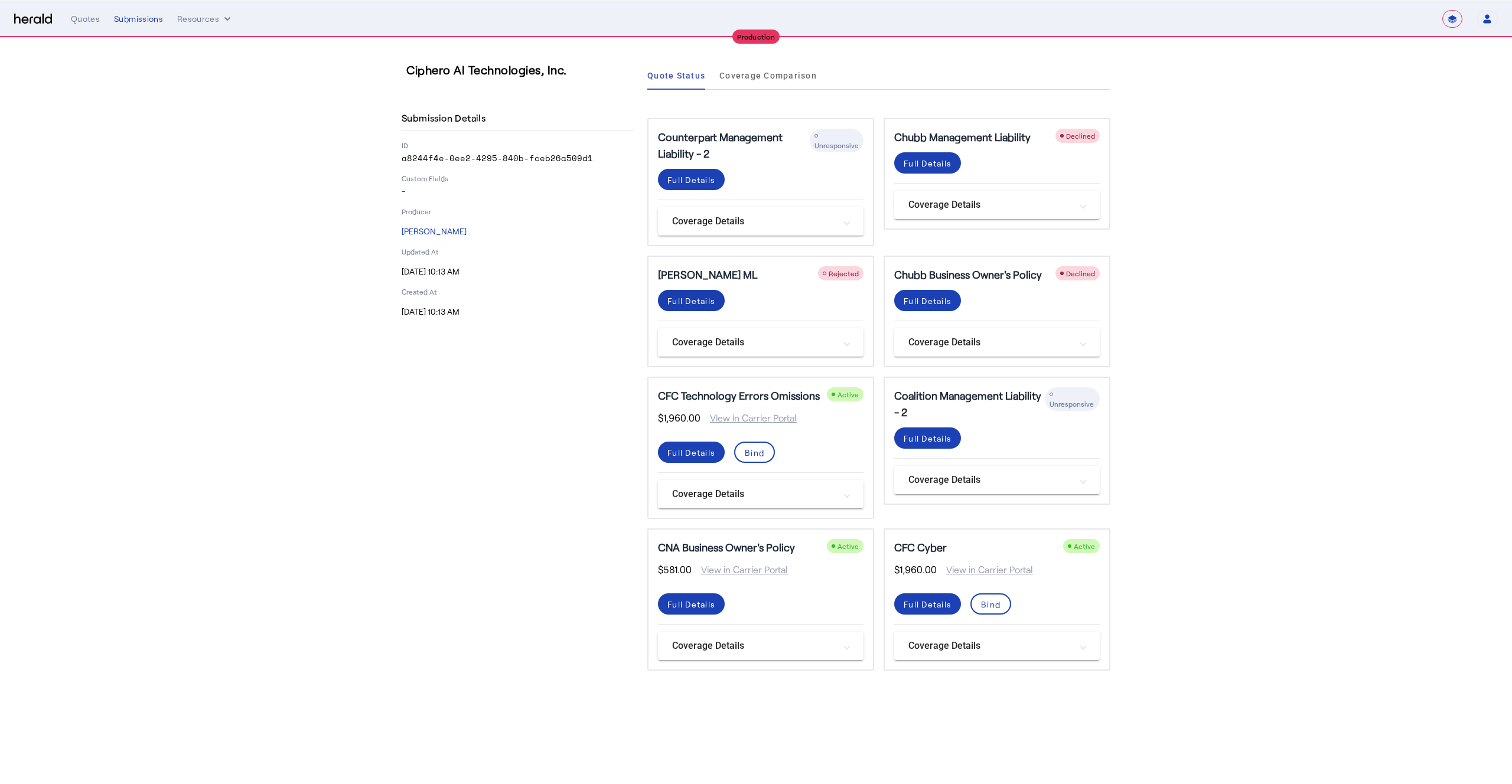
click at [701, 308] on span at bounding box center [691, 300] width 67 height 29
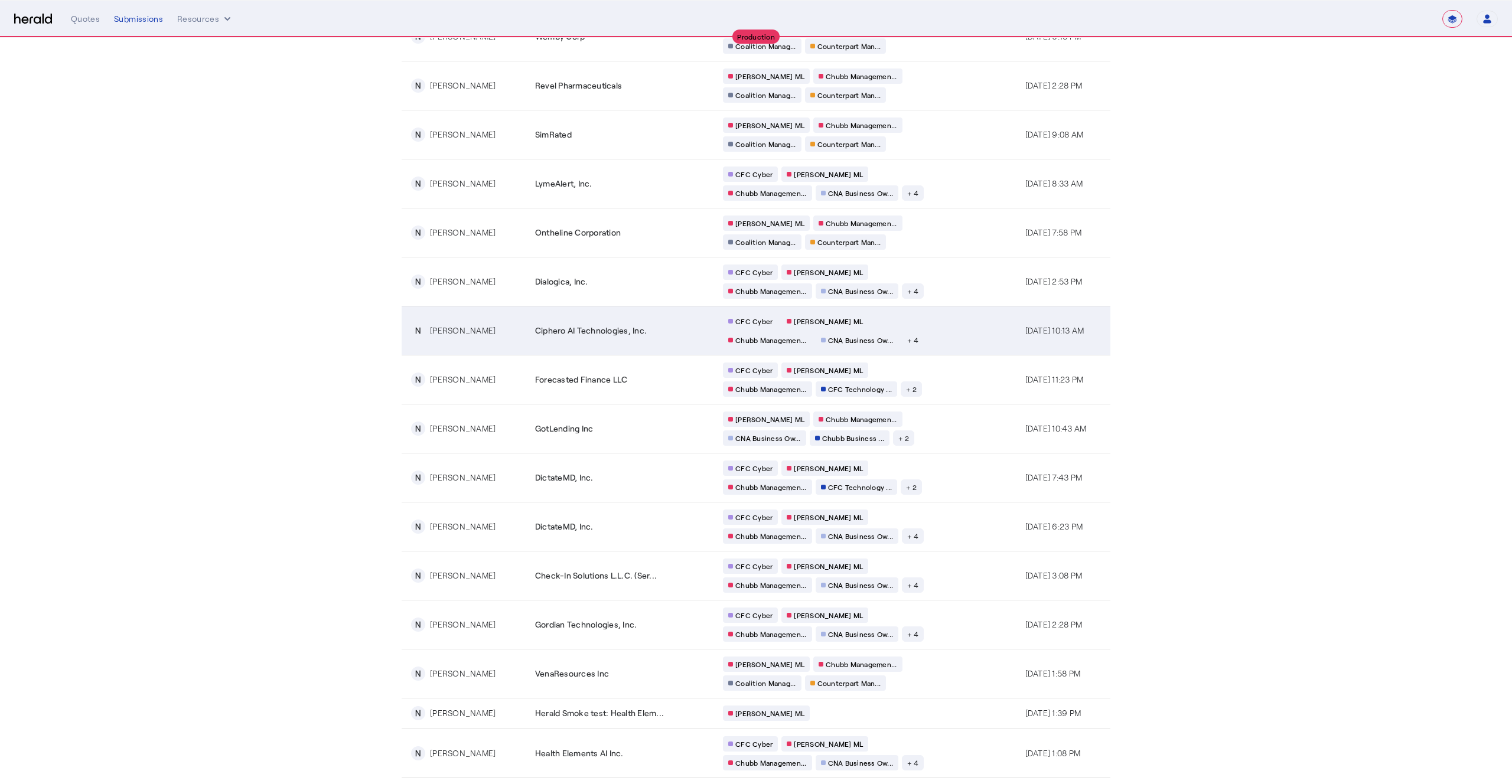
scroll to position [1202, 0]
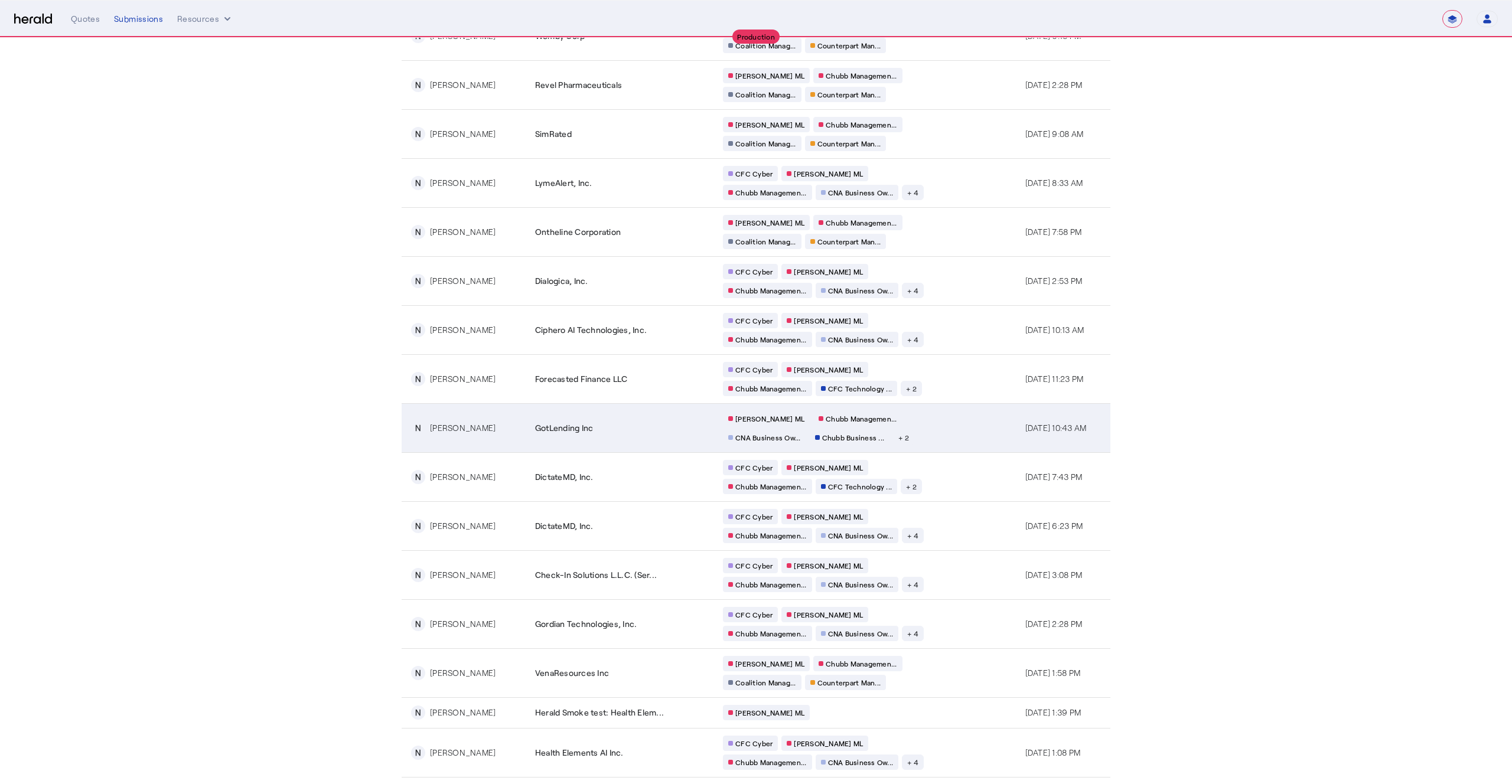
click at [916, 429] on div "[PERSON_NAME] [PERSON_NAME] Managemen... CNA Business Ow... Chubb Business ... …" at bounding box center [836, 428] width 227 height 35
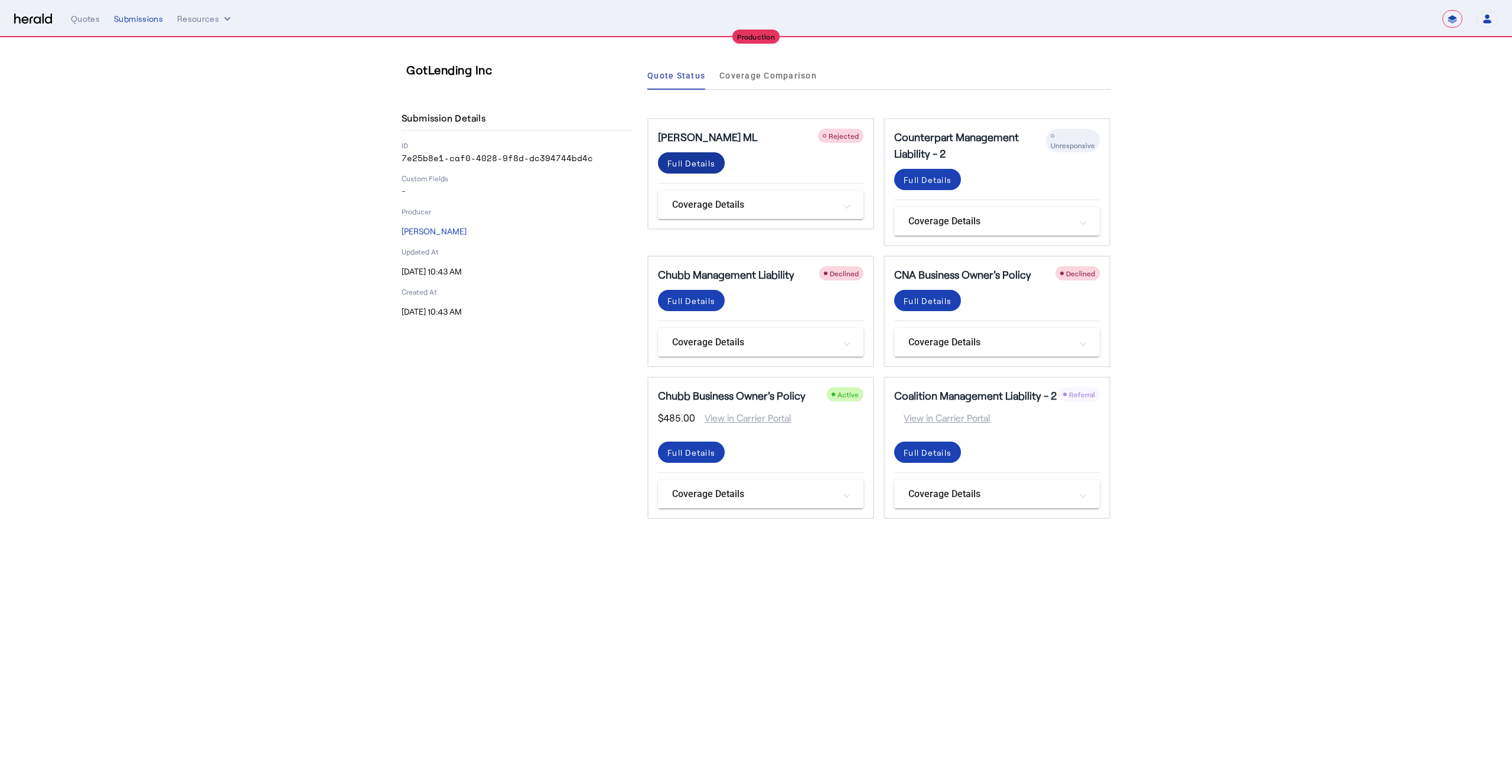
click at [710, 162] on div "Full Details" at bounding box center [691, 163] width 48 height 12
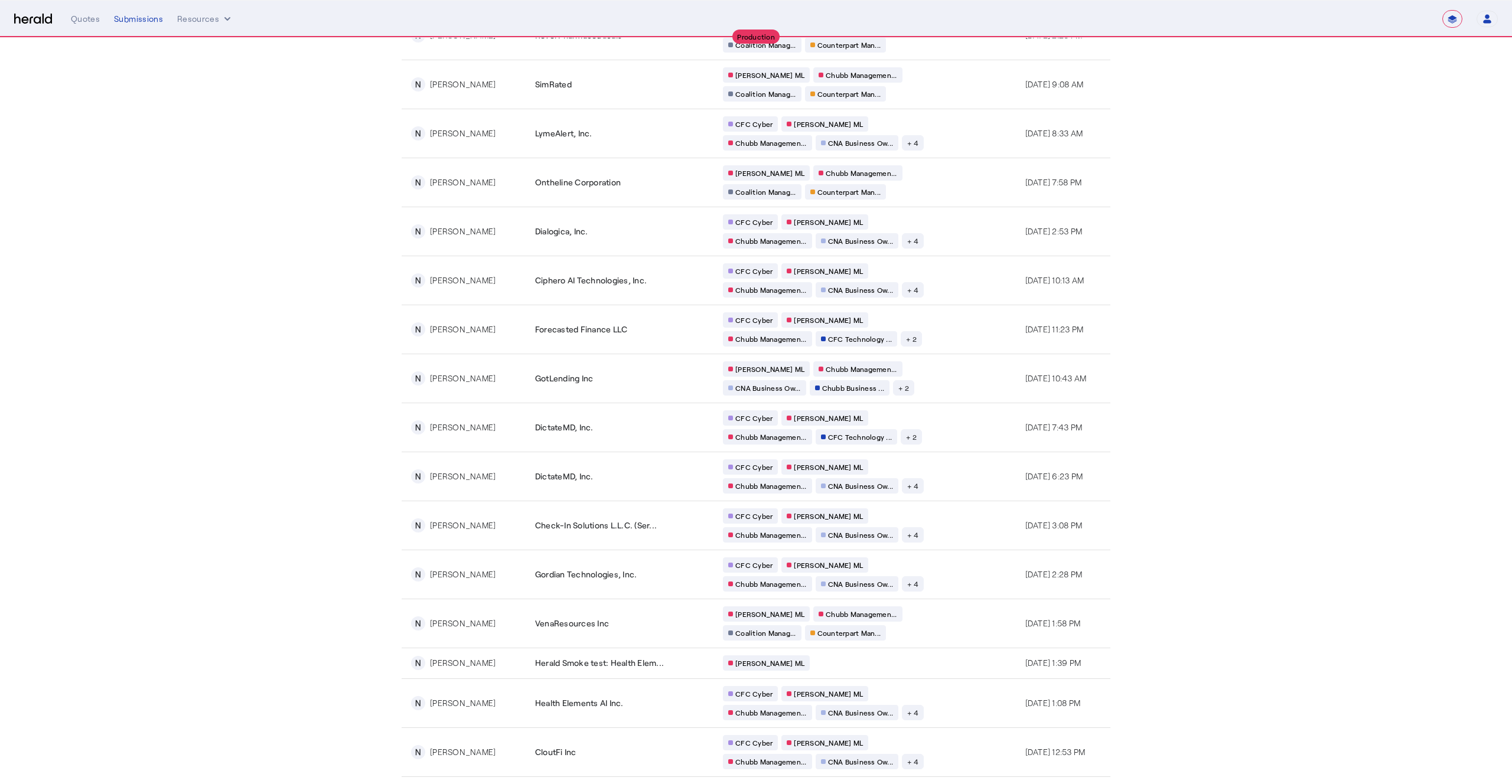
scroll to position [1258, 0]
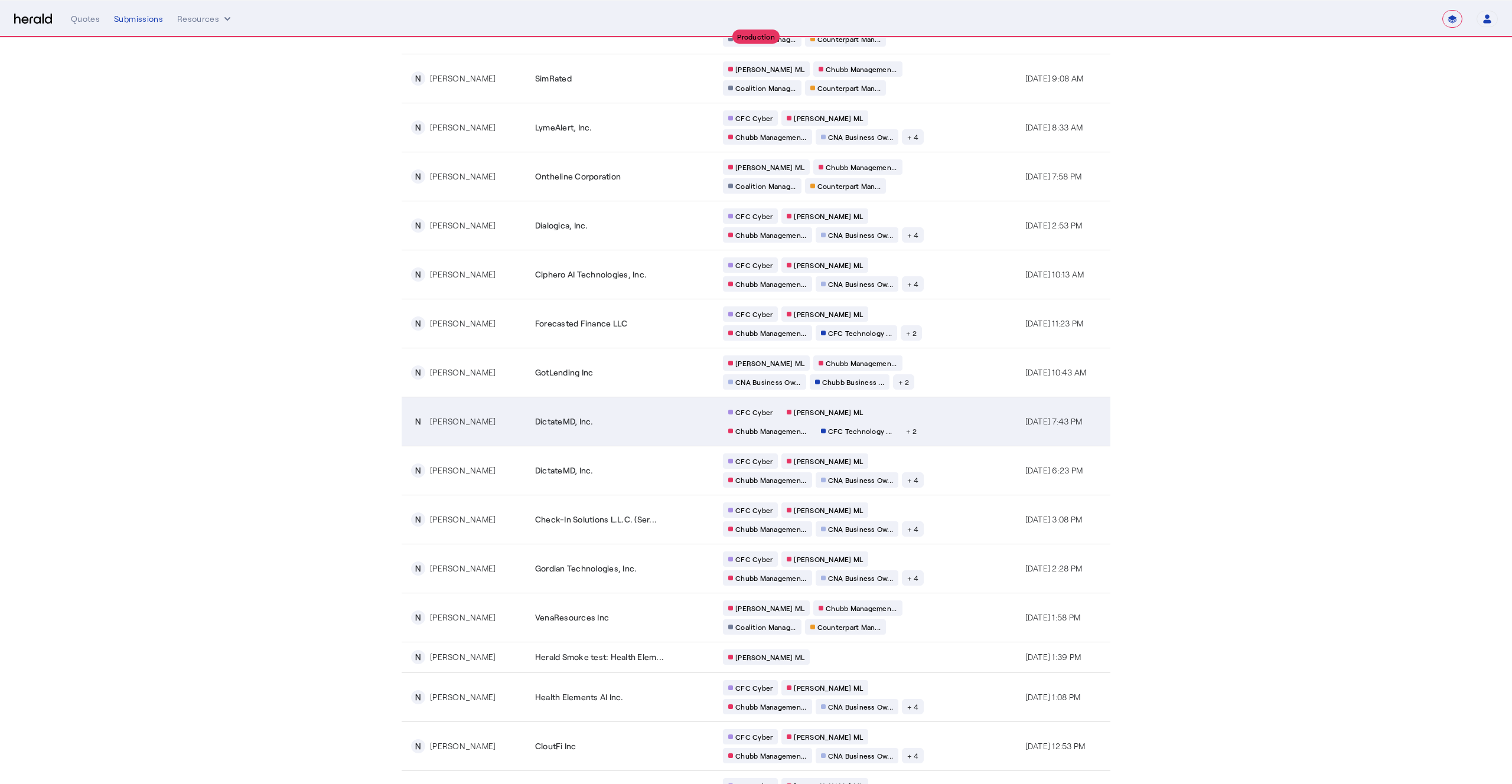
click at [941, 425] on td "CFC Cyber [PERSON_NAME] [PERSON_NAME] Managemen... CFC Technology ... + 2" at bounding box center [865, 421] width 302 height 49
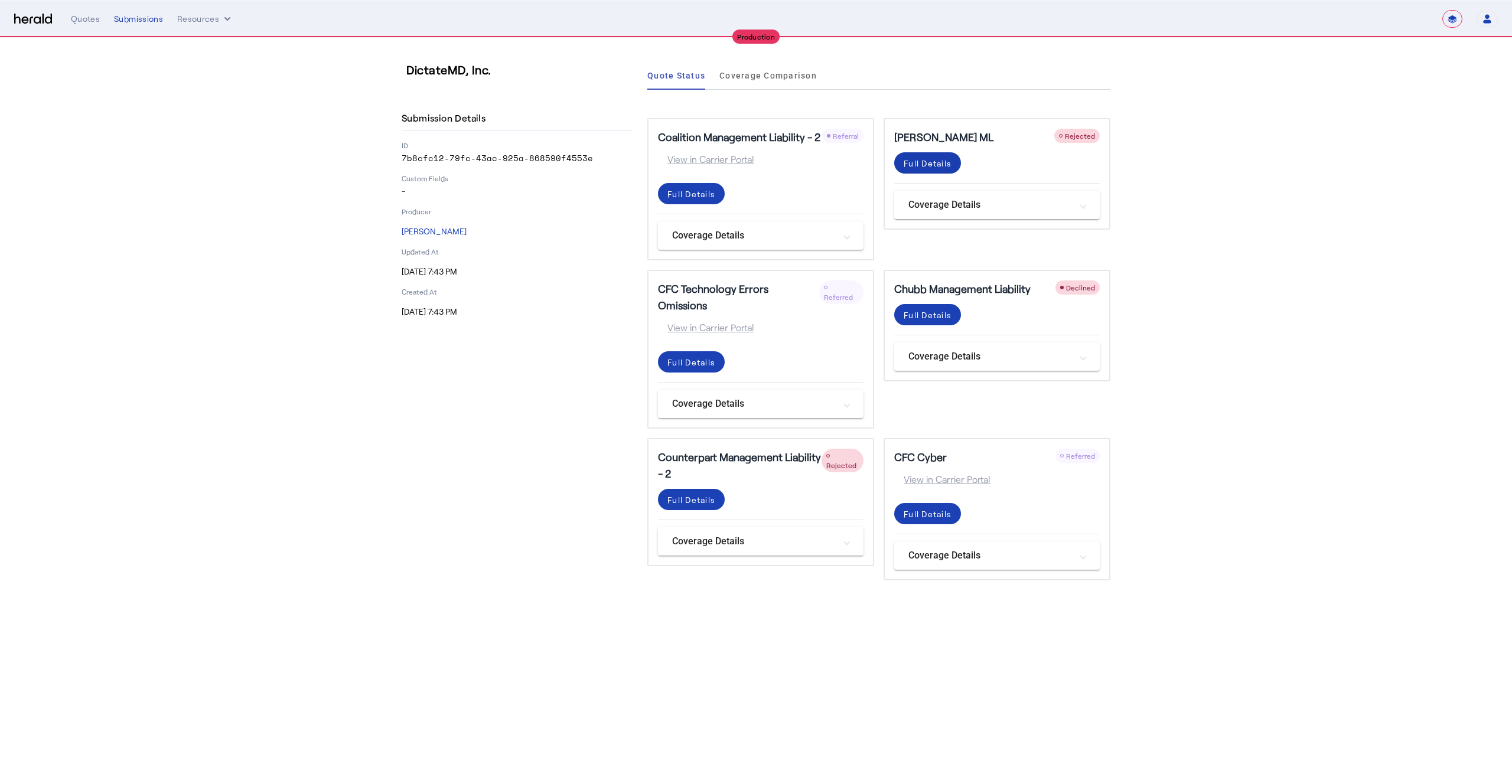
click at [934, 163] on div "Full Details" at bounding box center [928, 163] width 48 height 12
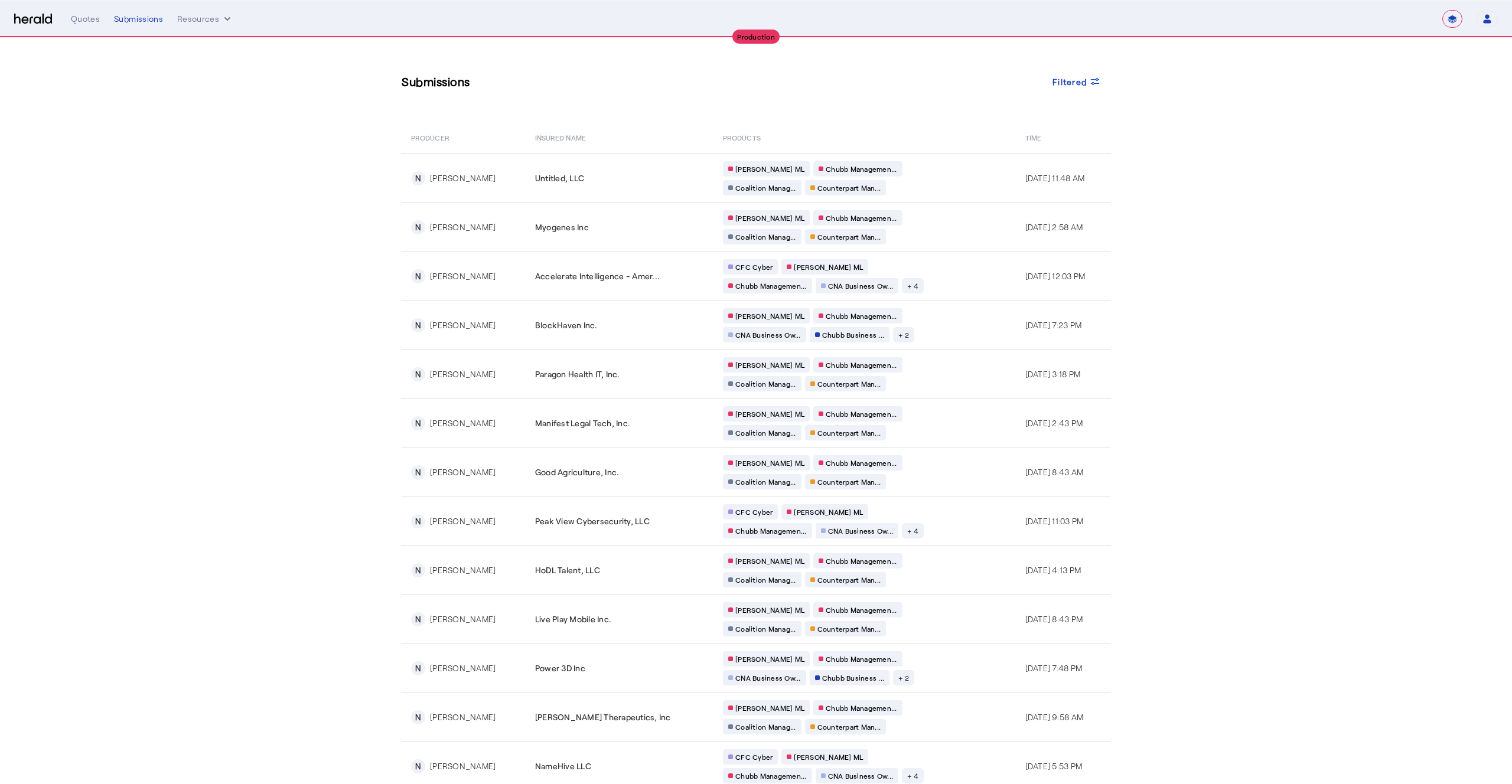
select select "**********"
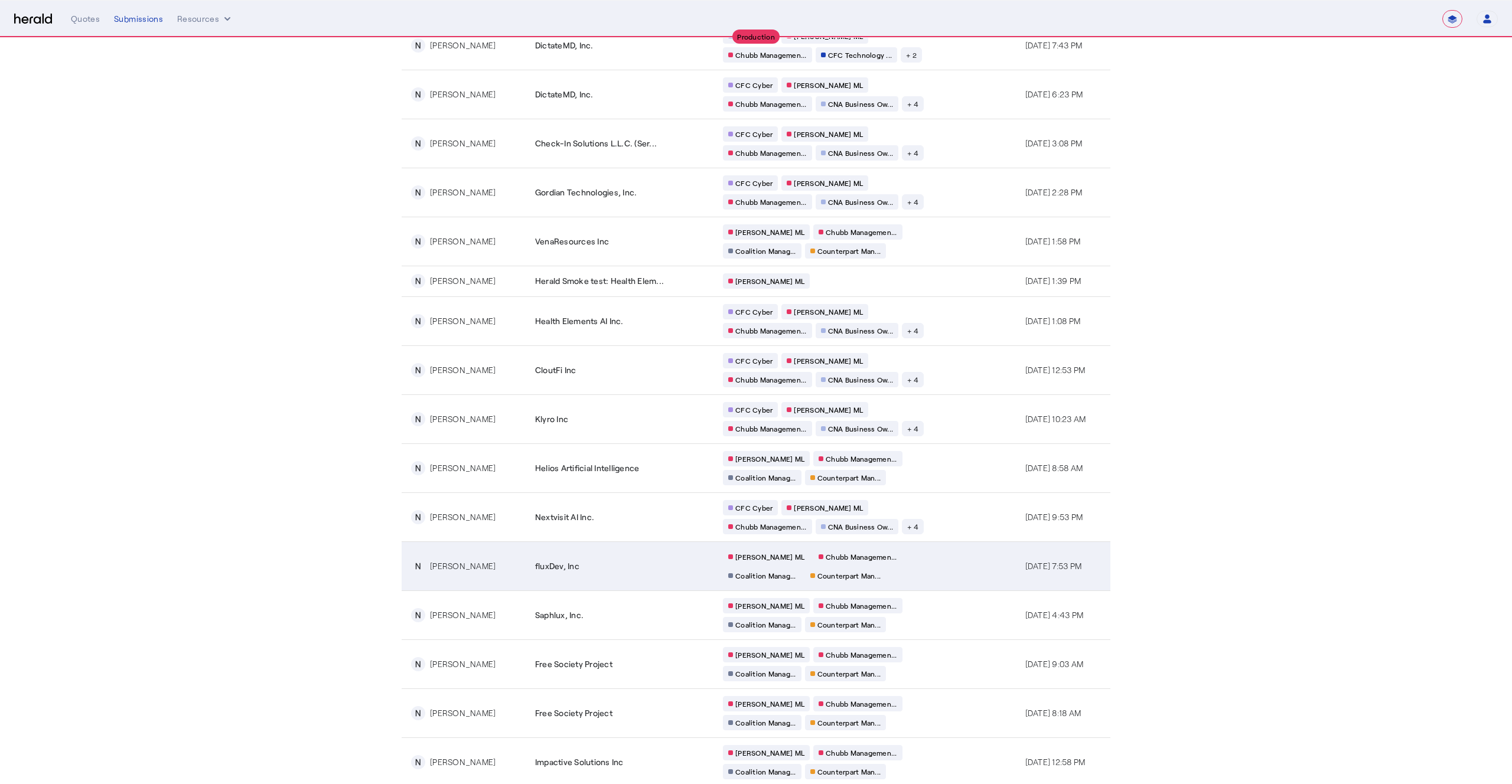
scroll to position [1608, 0]
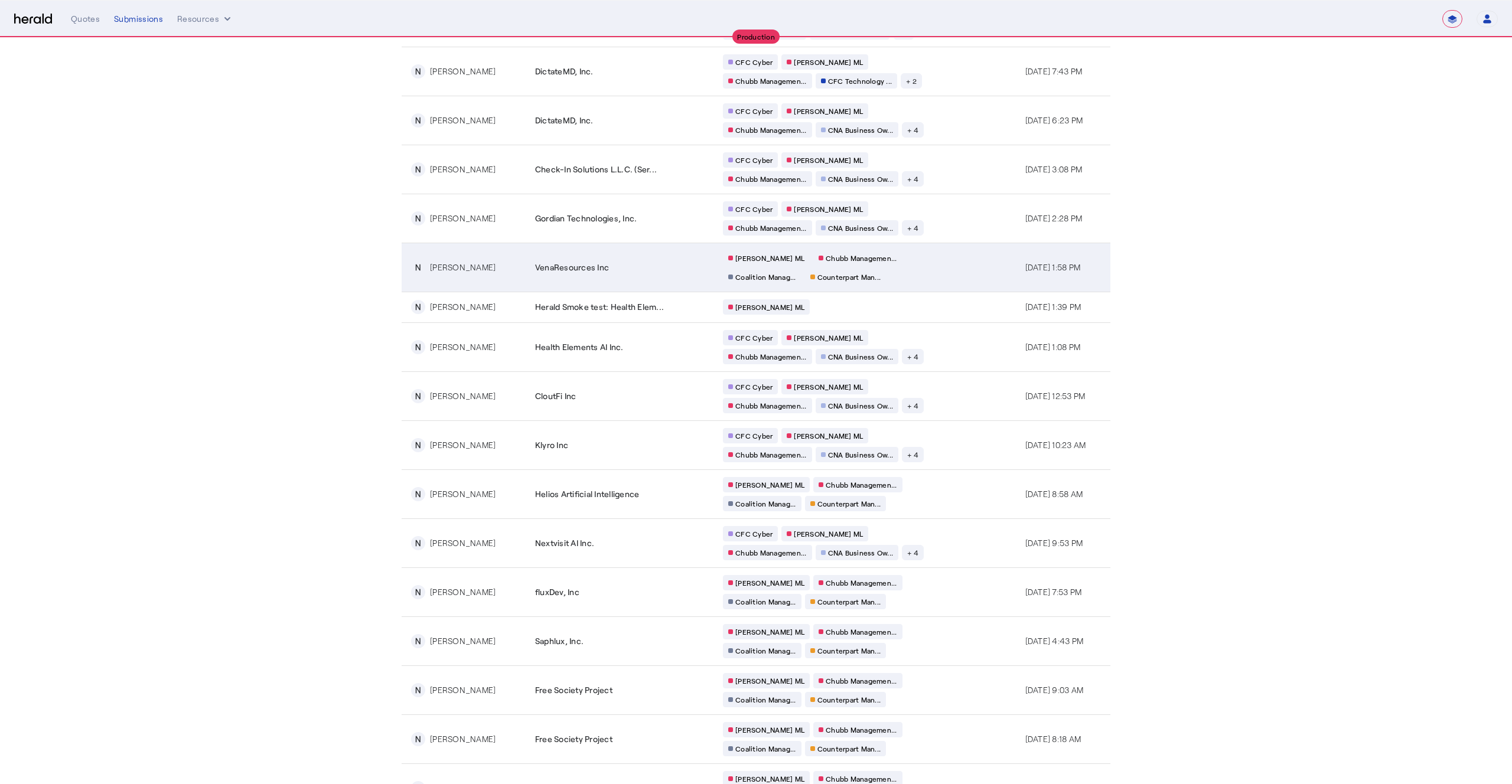
click at [640, 265] on div "VenaResources Inc" at bounding box center [622, 268] width 174 height 12
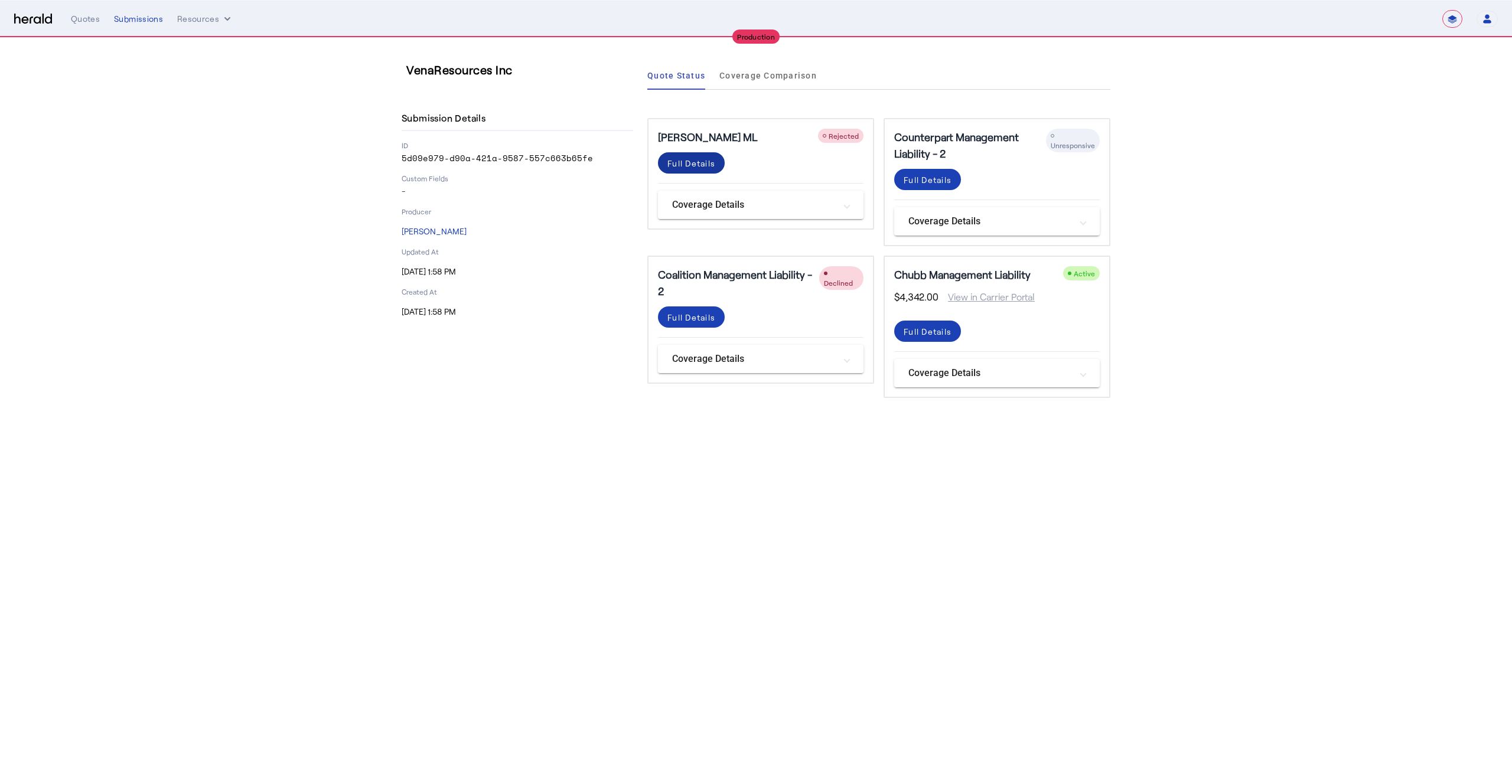
click at [687, 163] on div "Full Details" at bounding box center [691, 163] width 48 height 12
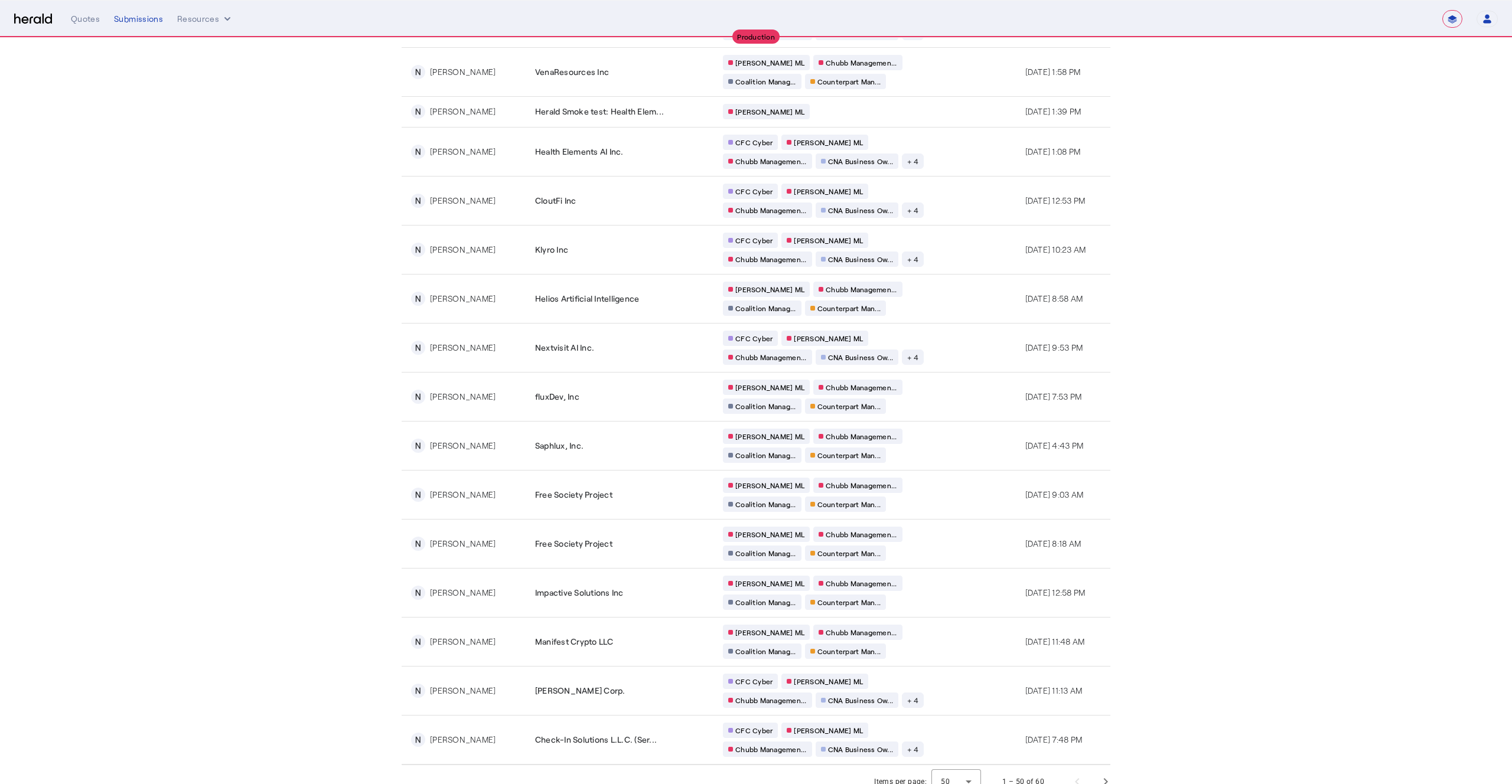
scroll to position [1795, 0]
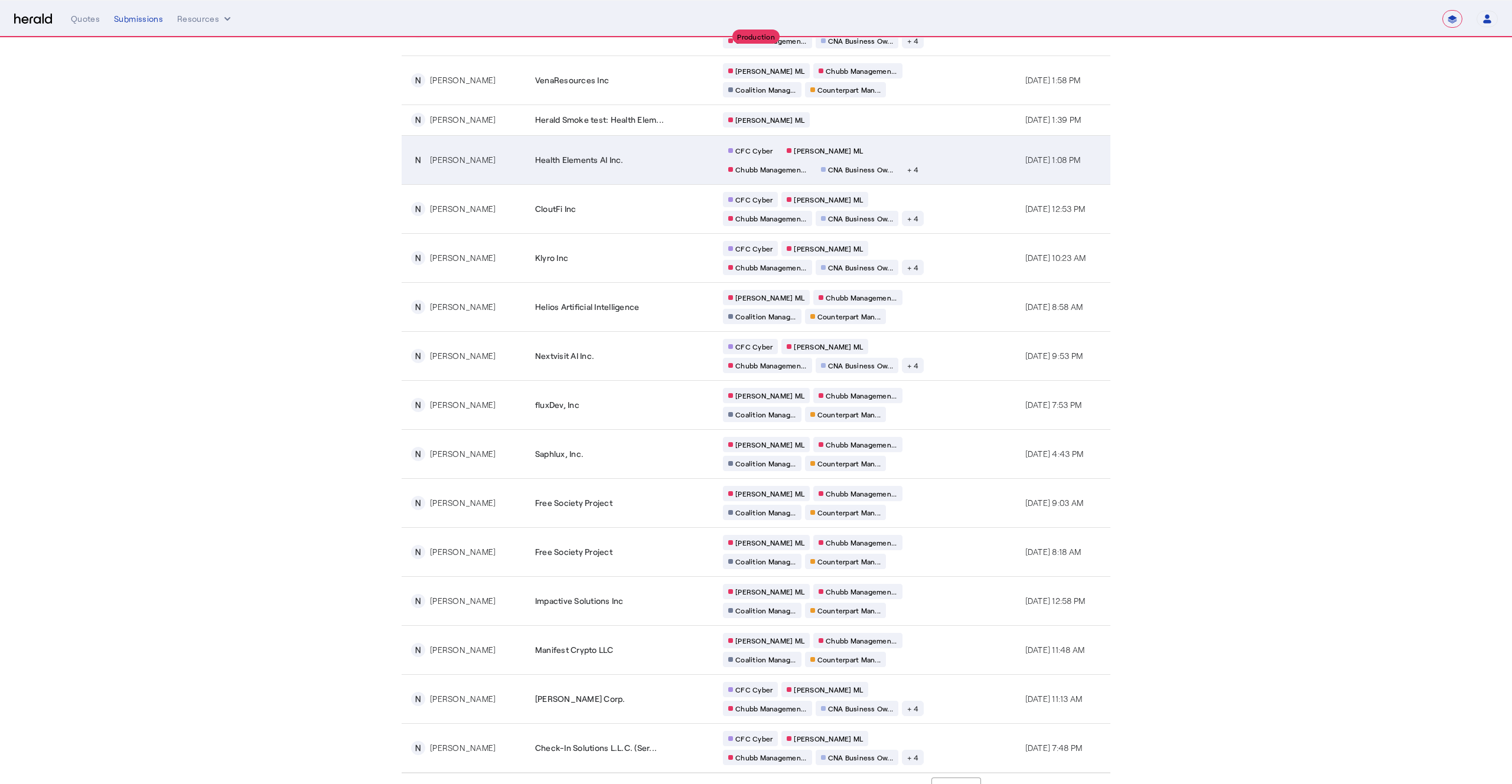
click at [966, 170] on td "CFC Cyber [PERSON_NAME] [PERSON_NAME] Managemen... CNA Business Ow... + 4" at bounding box center [865, 159] width 302 height 49
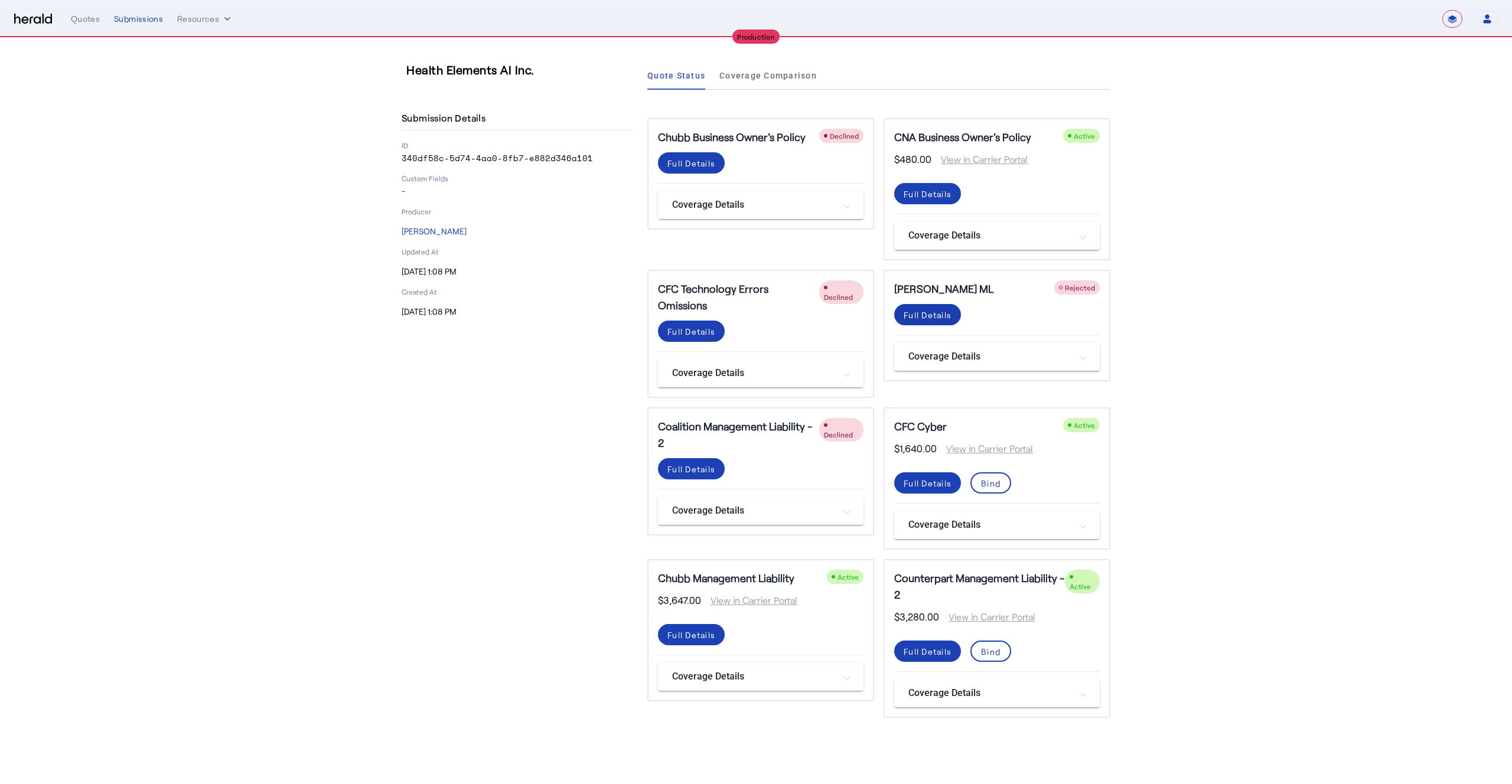
click at [930, 312] on div "Full Details" at bounding box center [928, 315] width 48 height 12
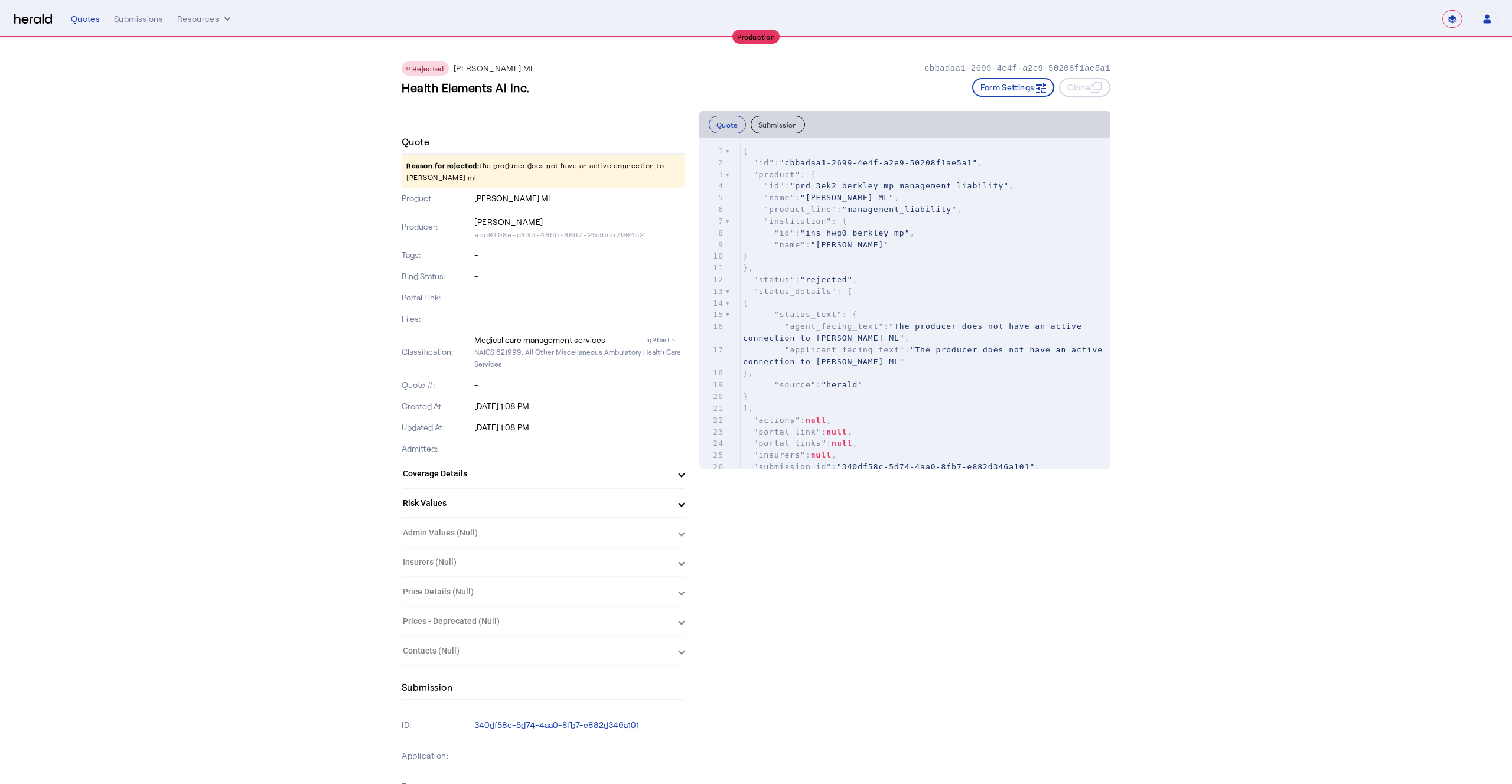
click at [773, 127] on button "Submission" at bounding box center [778, 125] width 54 height 18
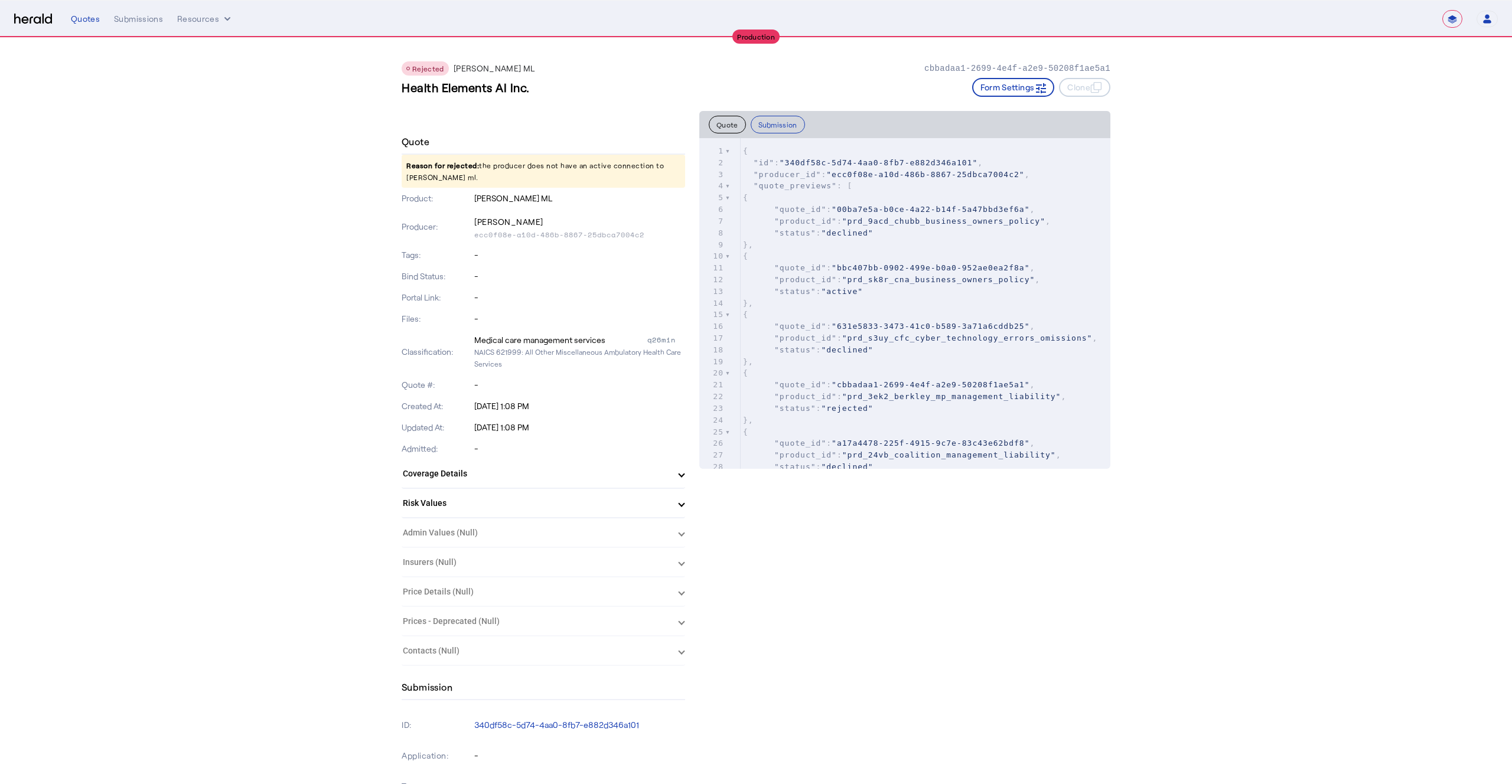
click at [862, 225] on span ""prd_9acd_chubb_business_owners_policy"" at bounding box center [944, 221] width 204 height 9
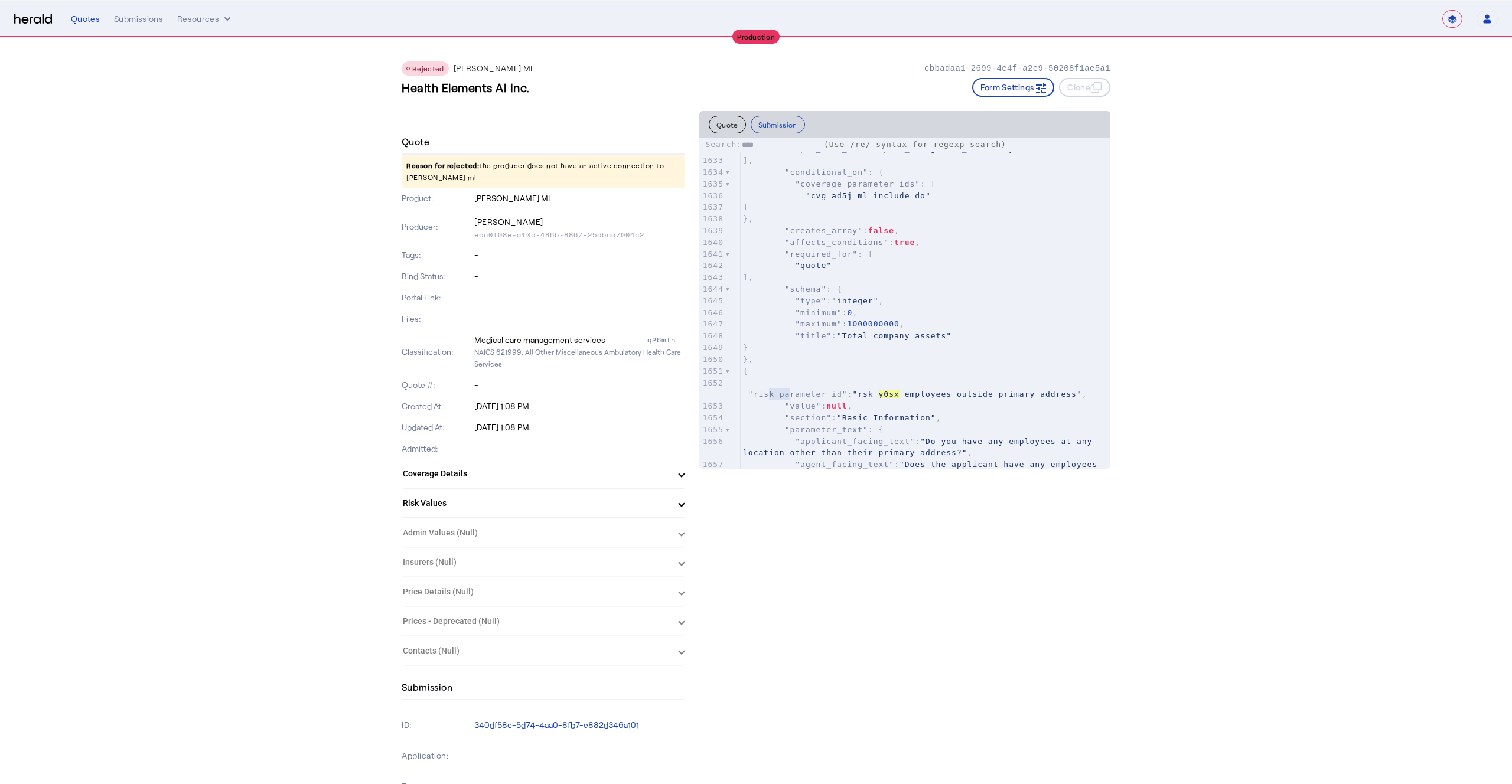
scroll to position [19466, 0]
type input "*"
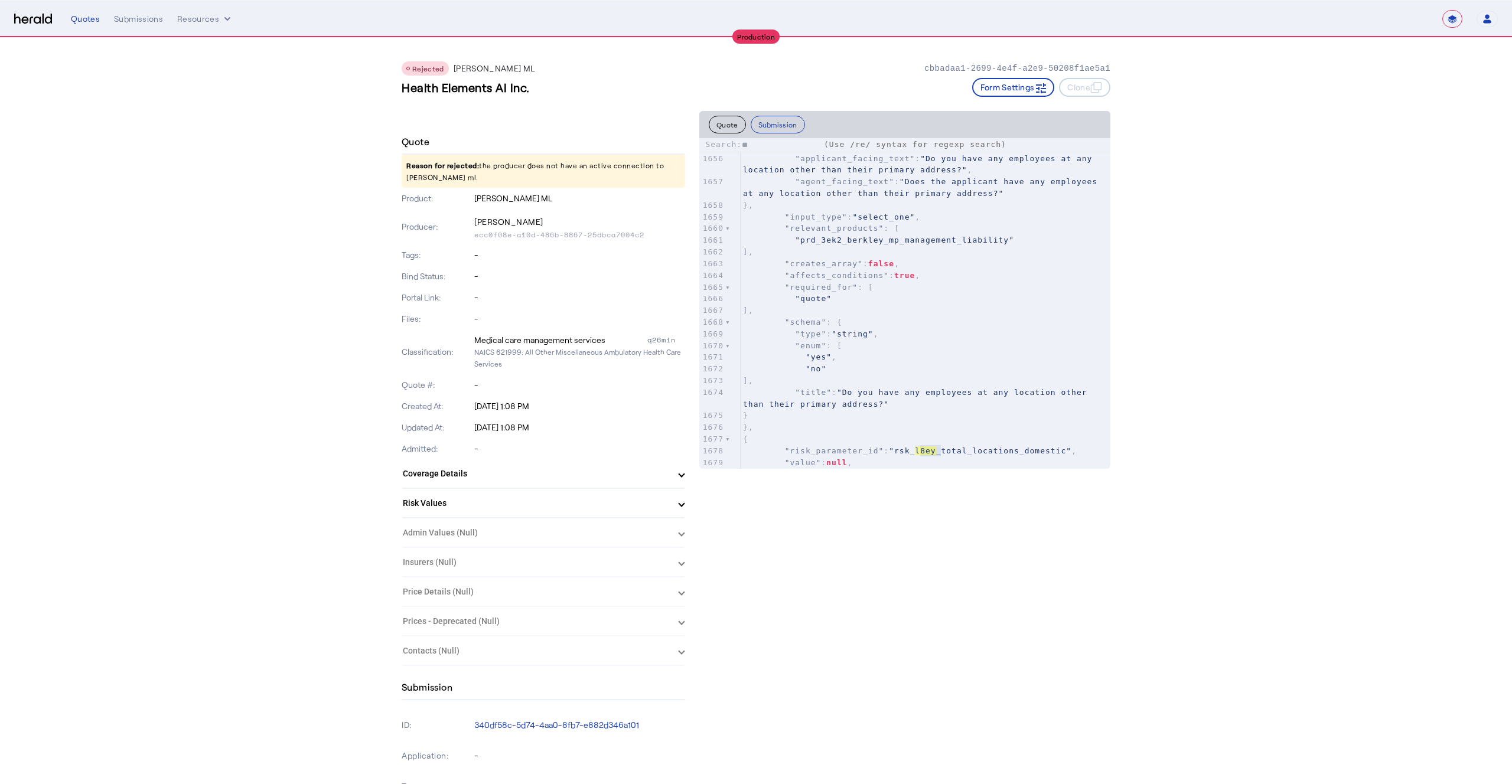
type input "*"
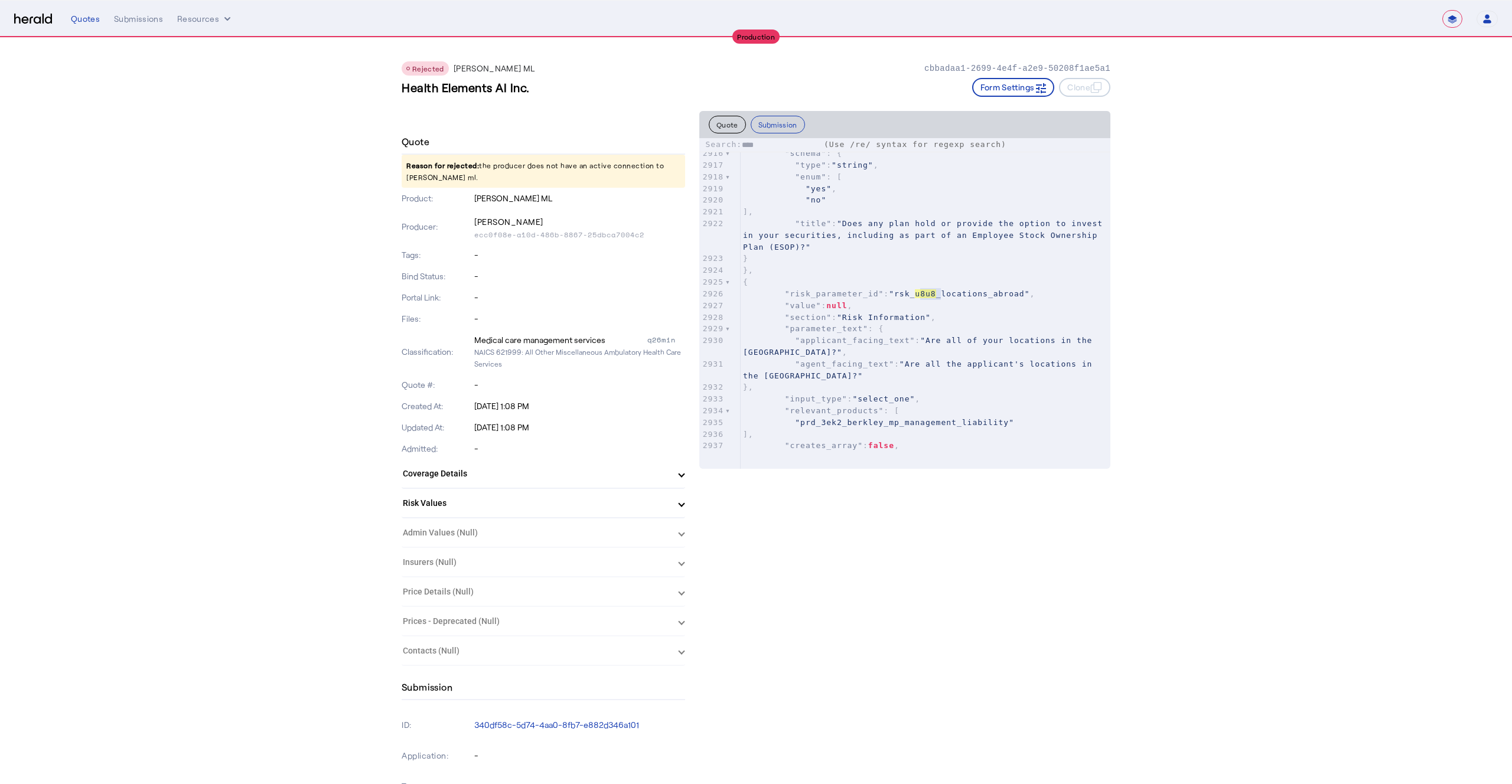
scroll to position [35425, 0]
type input "****"
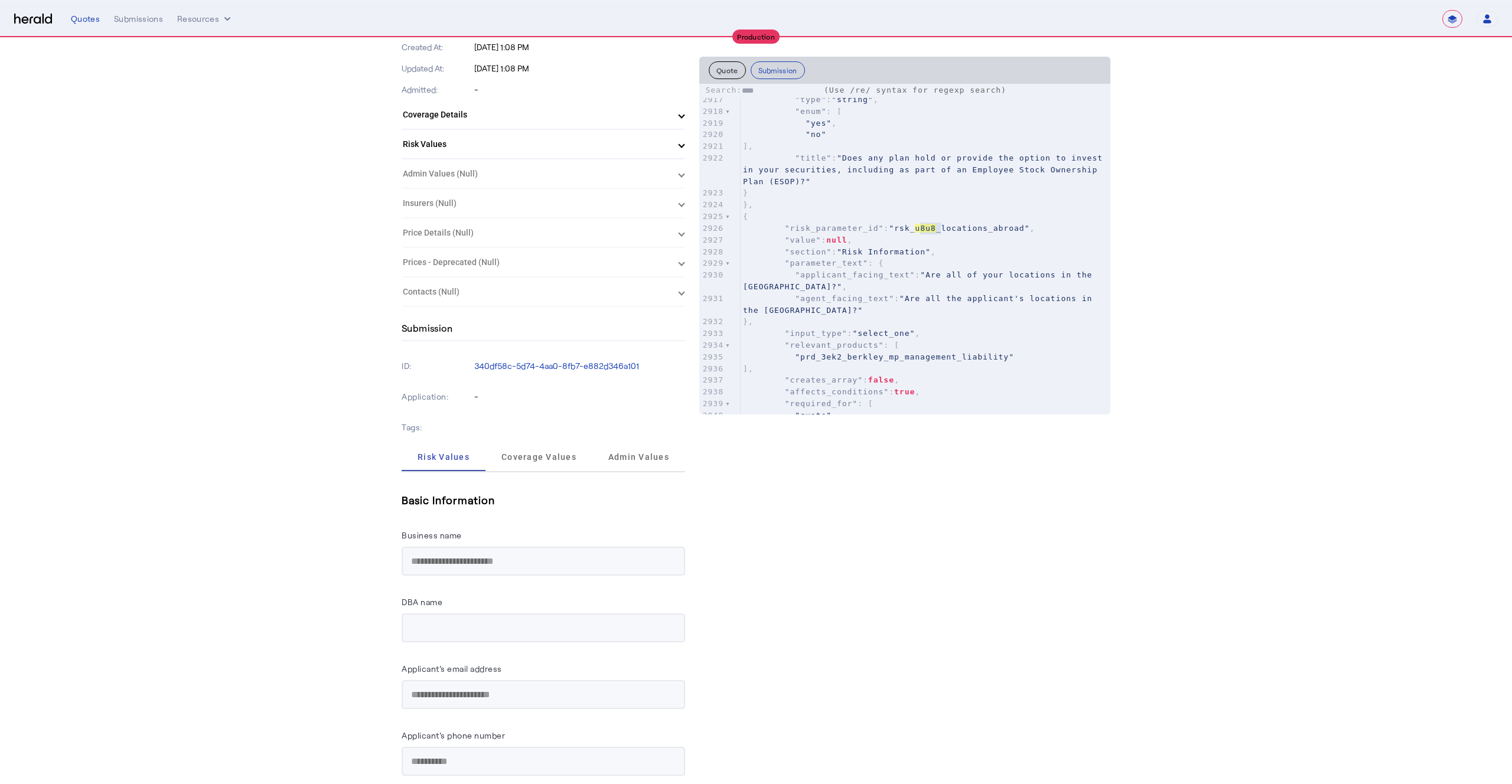
scroll to position [98, 0]
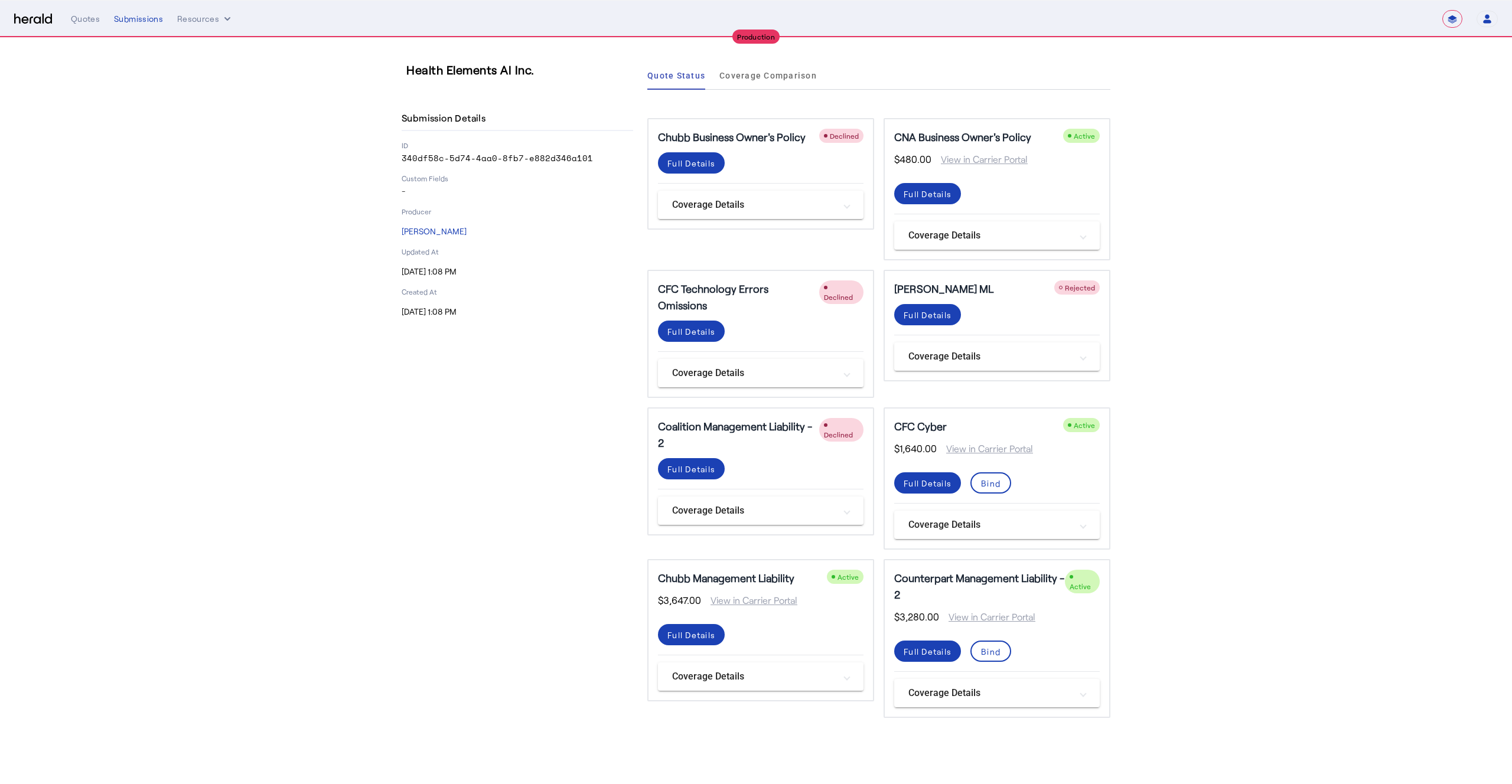
click at [478, 371] on div "Health Elements AI Inc. Submission Details ID 340df58c-5d74-4aa0-8fb7-e882d346a…" at bounding box center [517, 390] width 231 height 657
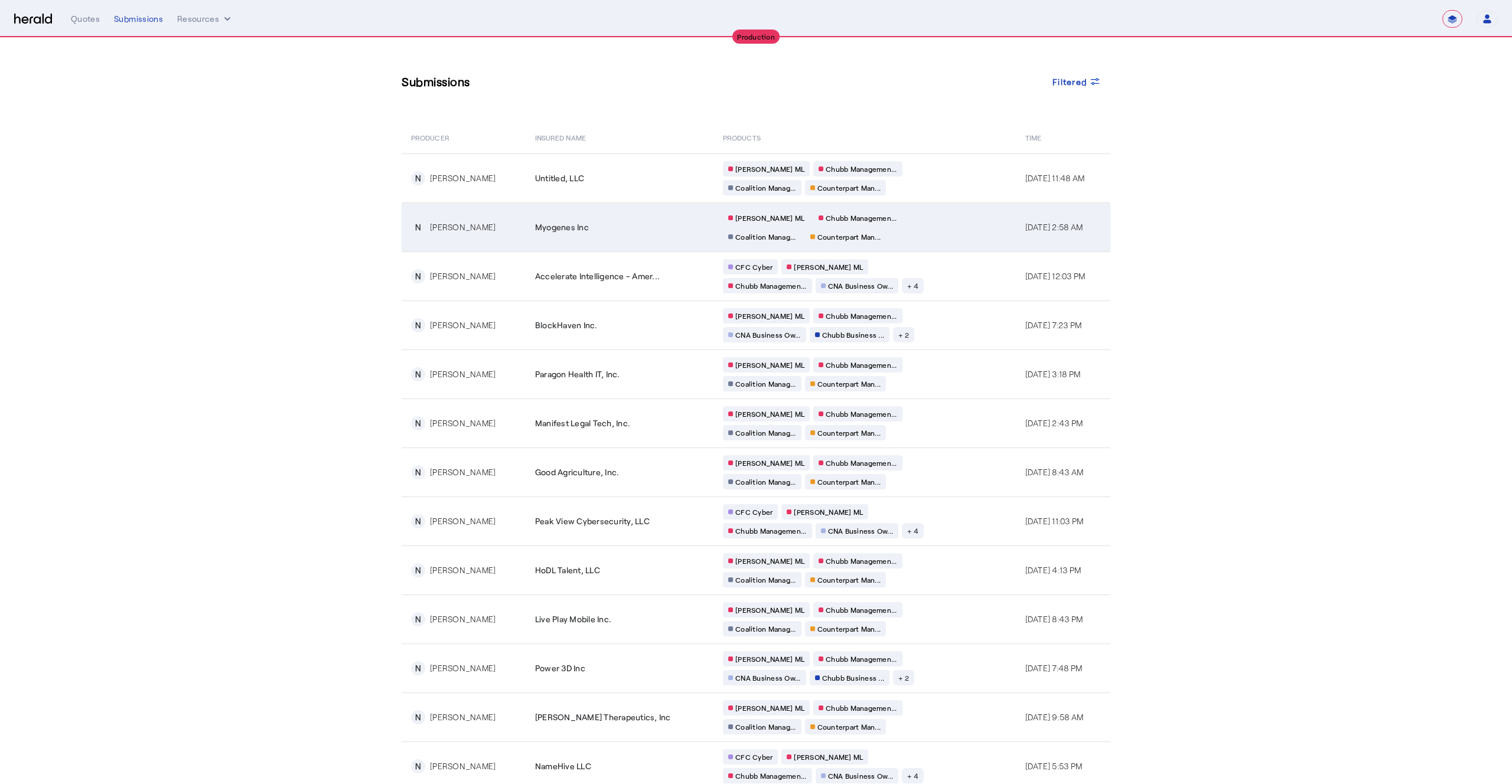
click at [943, 228] on td "[PERSON_NAME] [PERSON_NAME] Managemen... Coalition Manag... Counterpart Man..." at bounding box center [865, 227] width 302 height 49
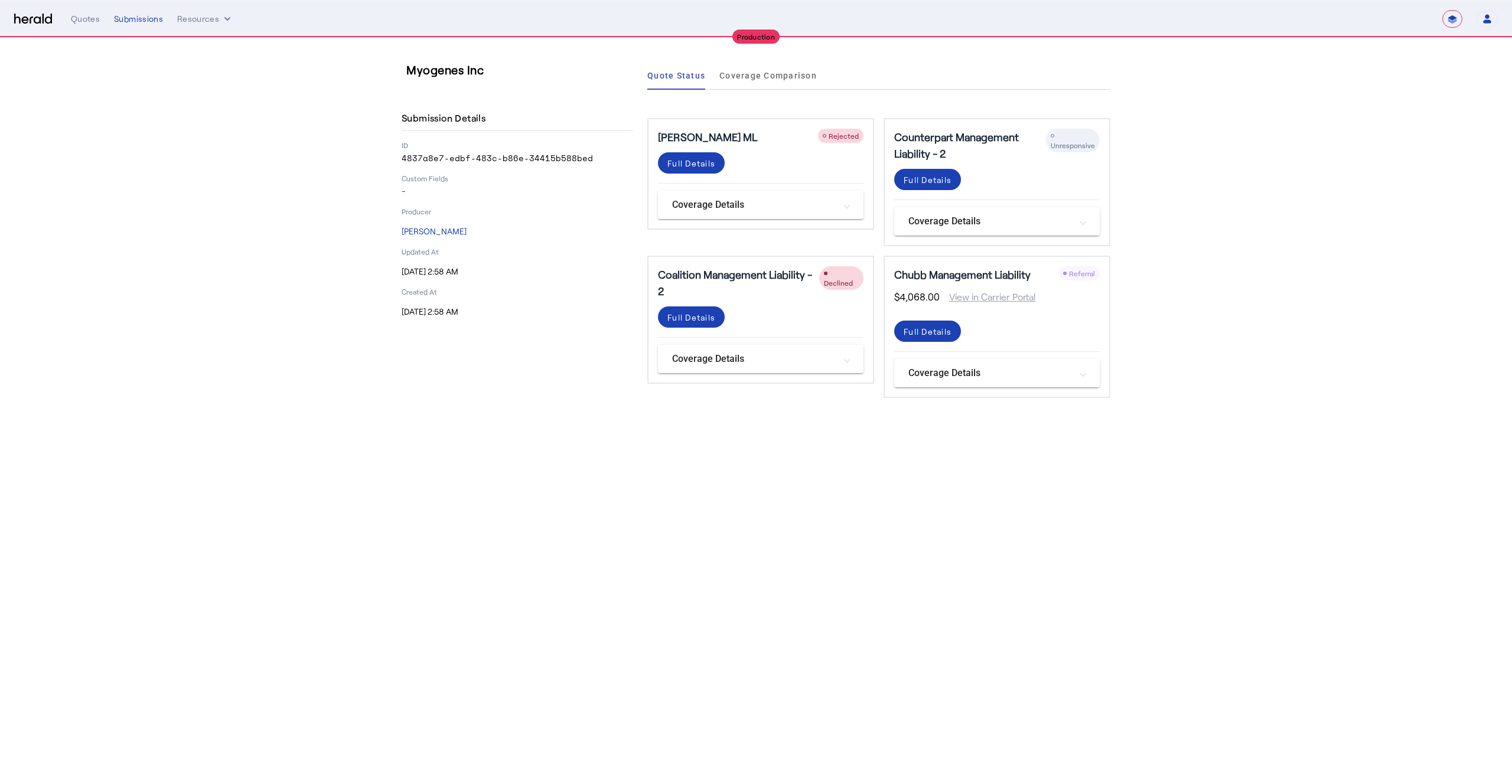
click at [1263, 269] on section "Myogenes Inc Submission Details ID 4837a8e7-edbf-483c-b86e-34415b588bed Custom …" at bounding box center [756, 230] width 1512 height 384
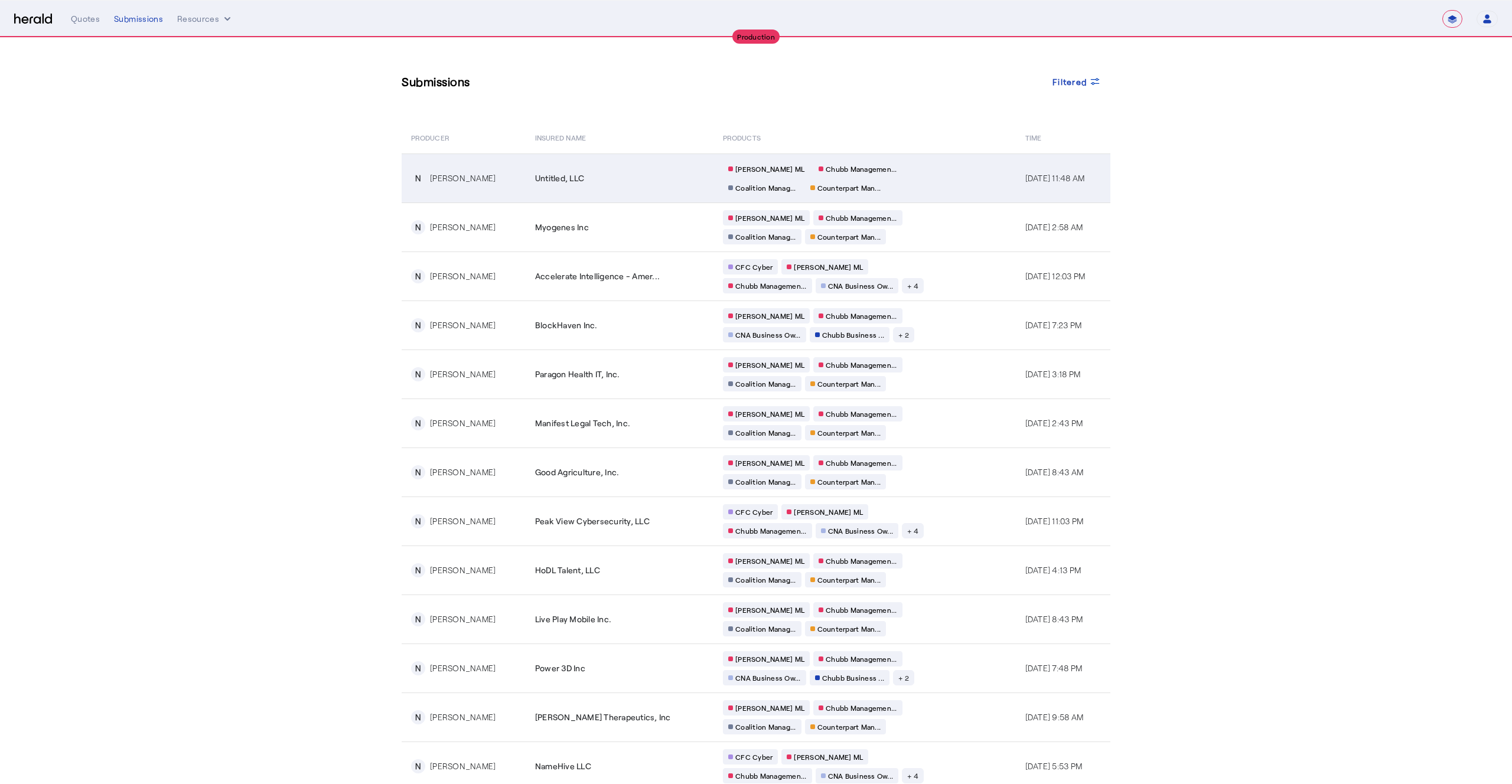
click at [898, 178] on div "[PERSON_NAME] [PERSON_NAME] Managemen... Coalition Manag... Counterpart Man..." at bounding box center [836, 178] width 227 height 35
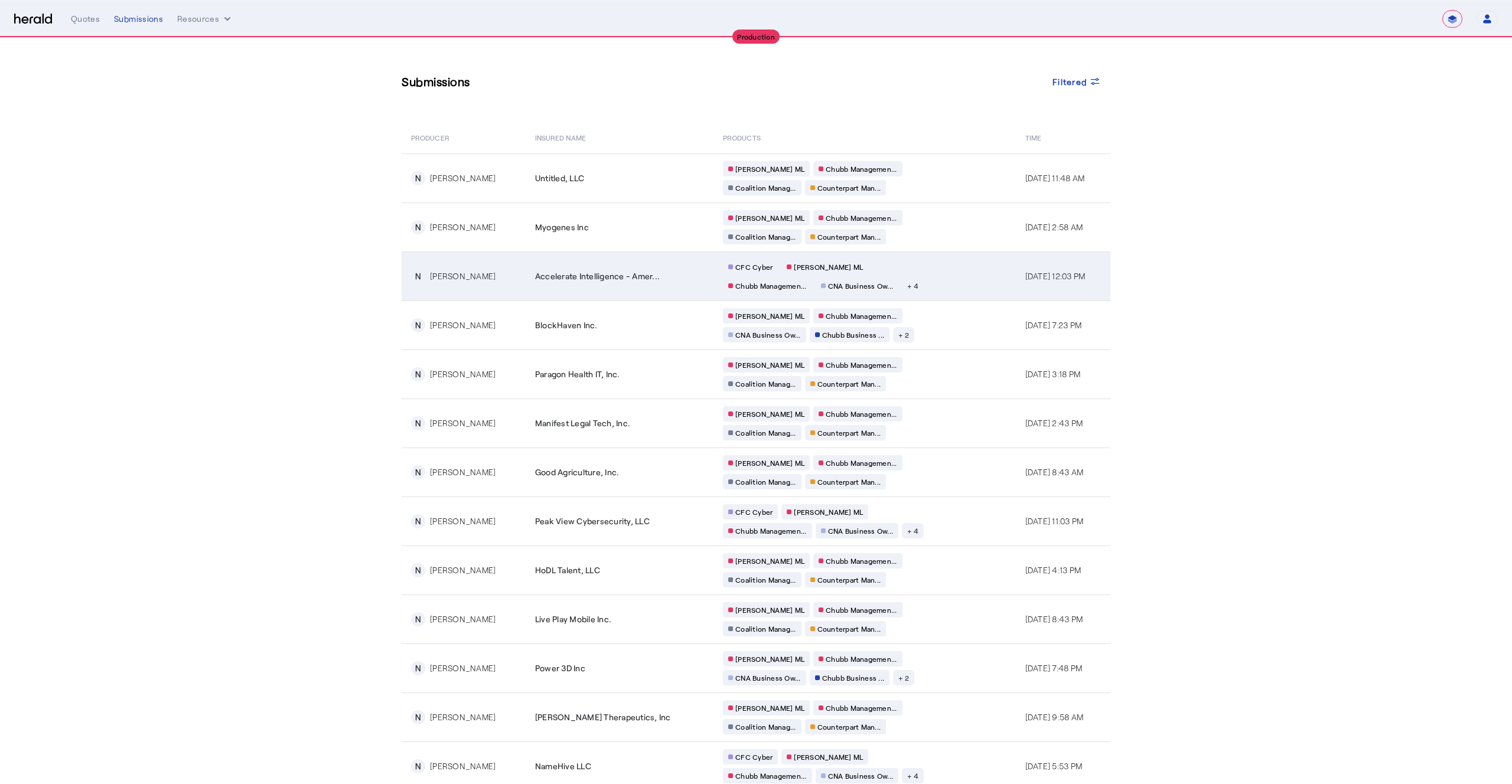
click at [943, 287] on td "CFC Cyber [PERSON_NAME] [PERSON_NAME] Managemen... CNA Business Ow... + 4" at bounding box center [865, 276] width 302 height 49
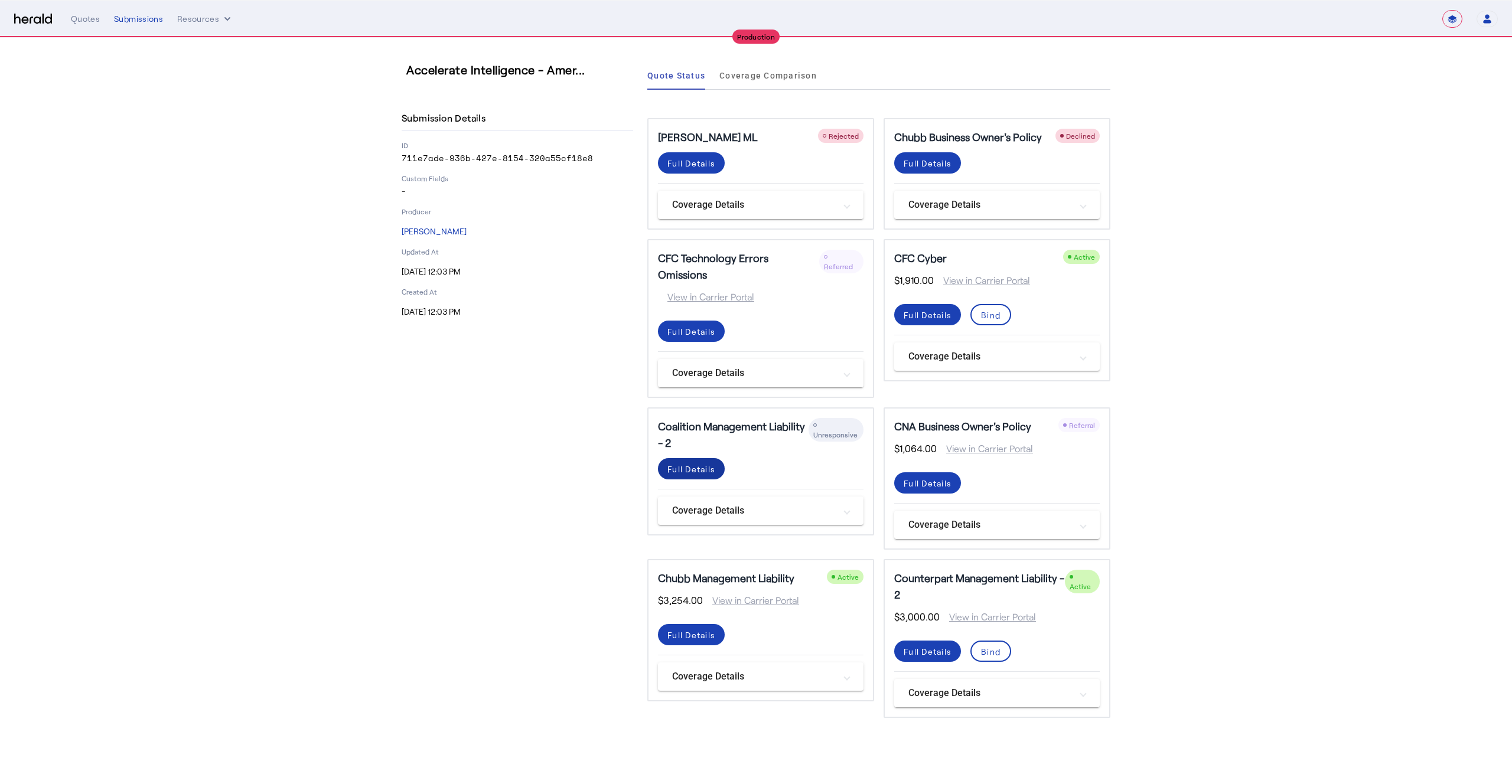
click at [680, 463] on div "Full Details" at bounding box center [691, 469] width 48 height 12
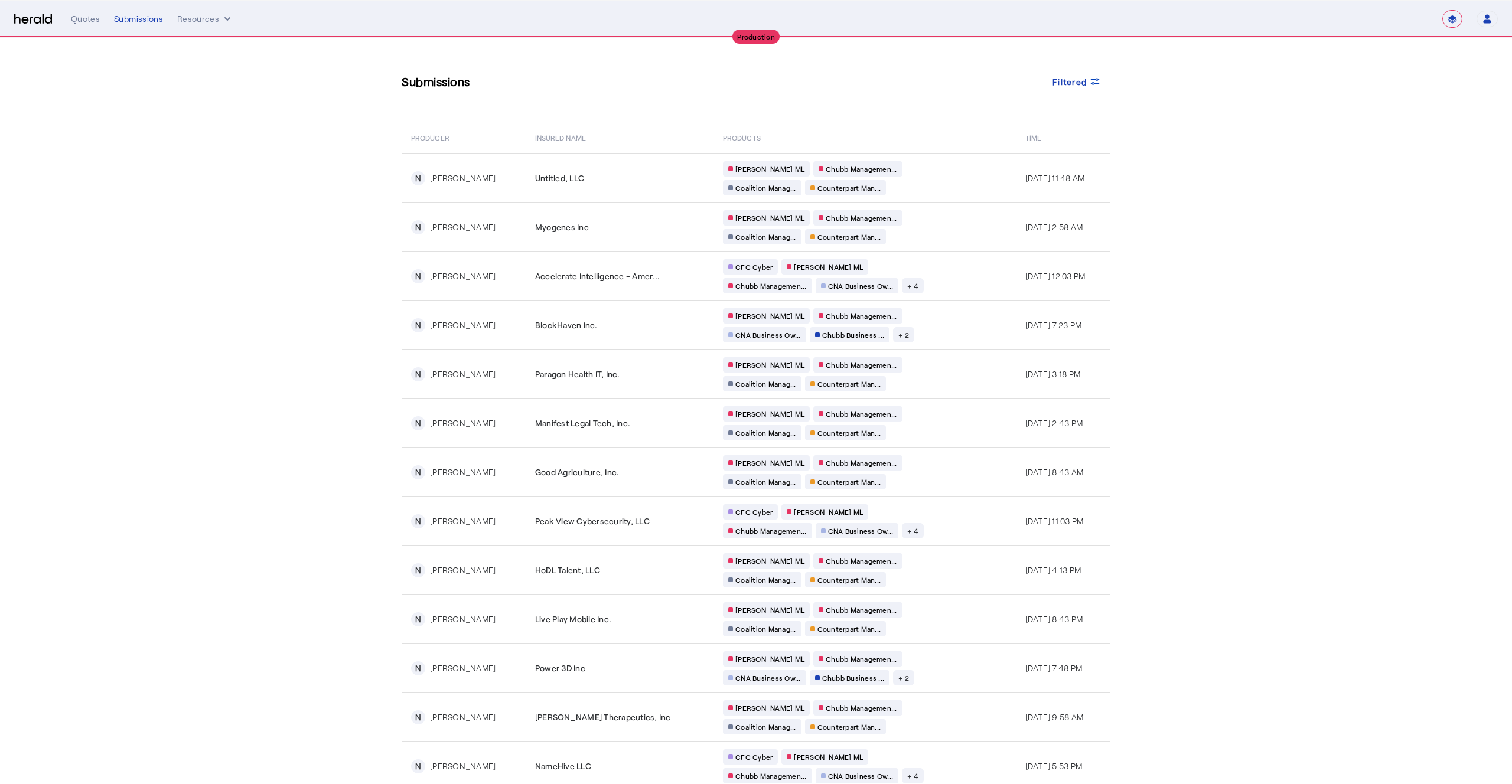
scroll to position [2, 0]
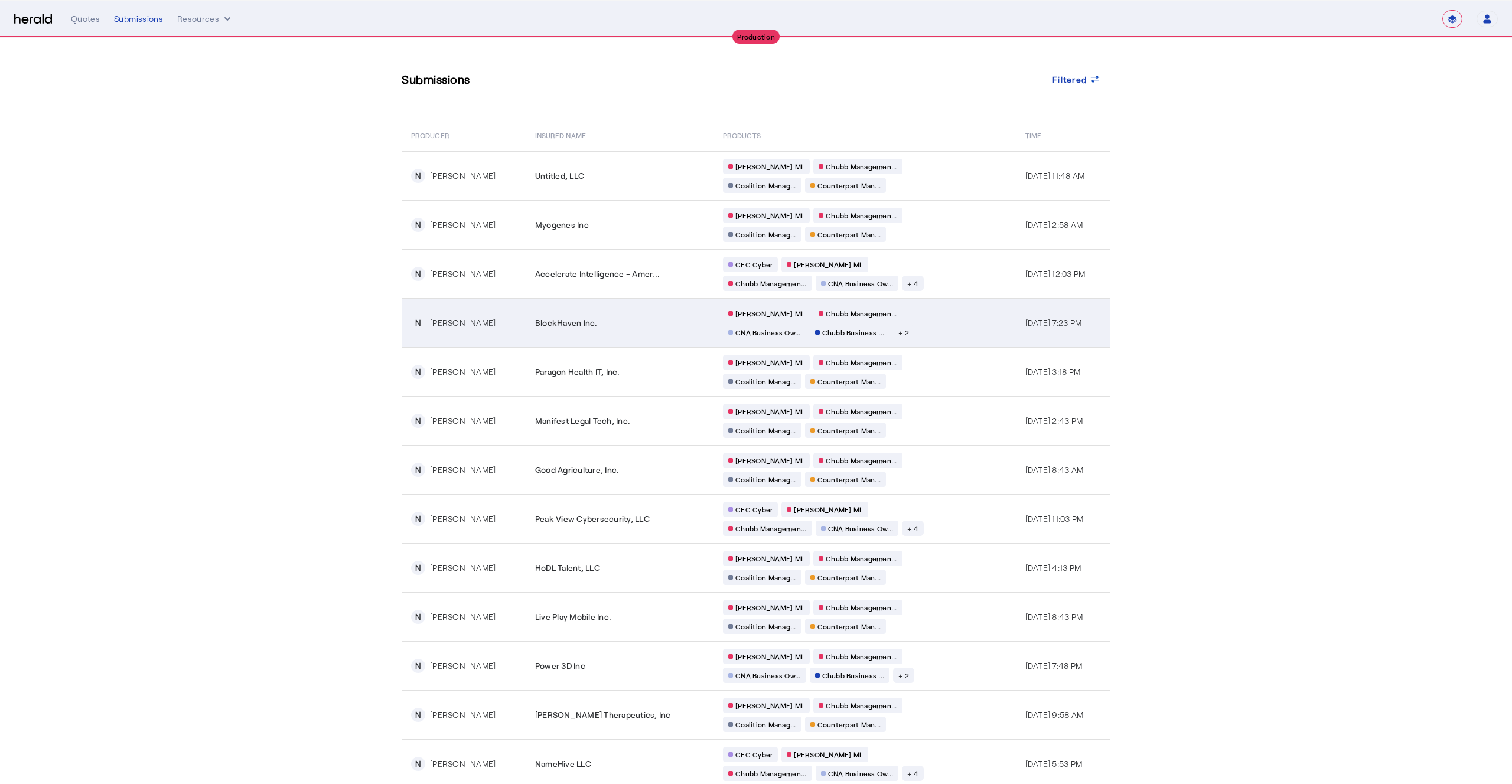
click at [636, 319] on div "BlockHaven Inc." at bounding box center [622, 323] width 174 height 12
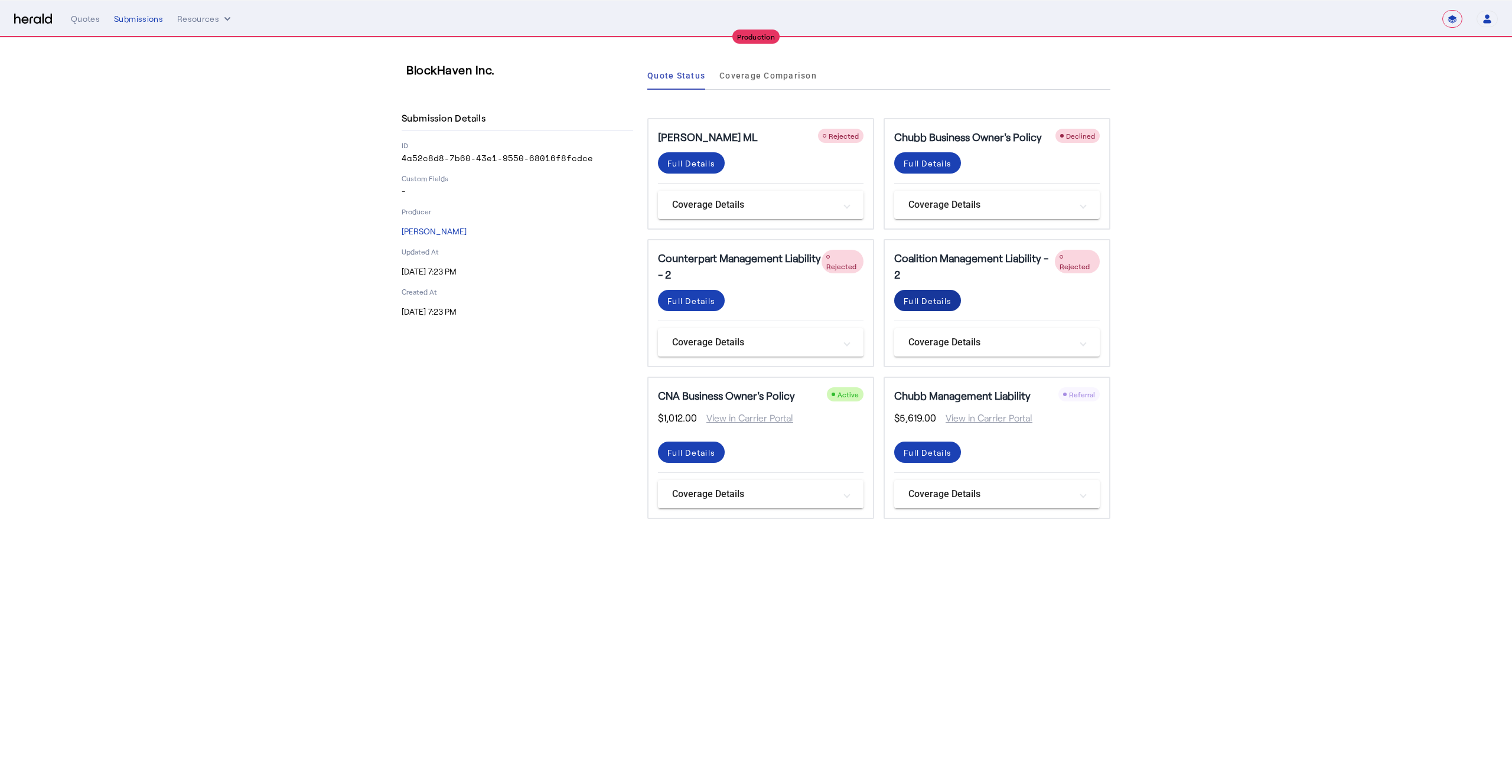
click at [917, 300] on div "Full Details" at bounding box center [928, 300] width 48 height 12
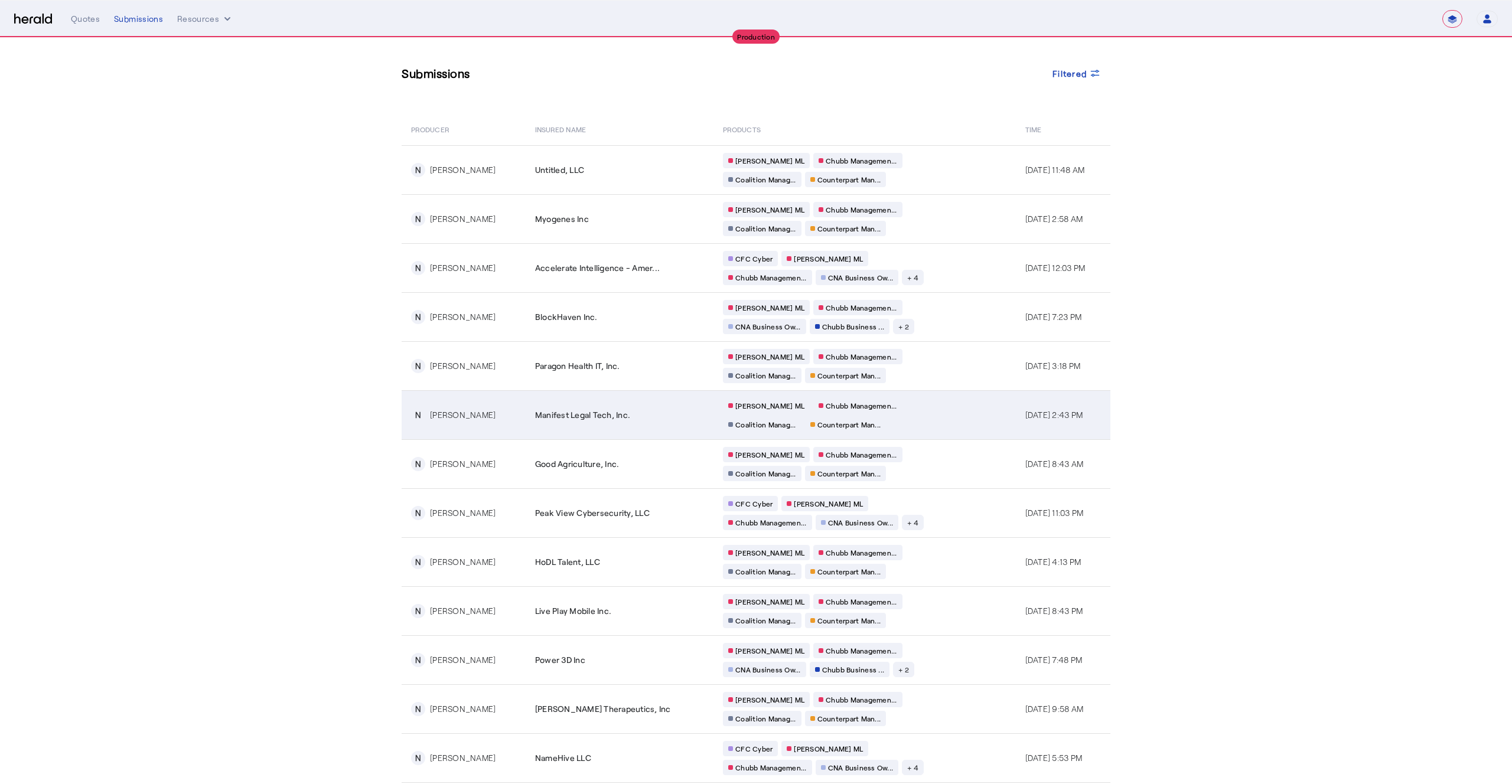
scroll to position [9, 0]
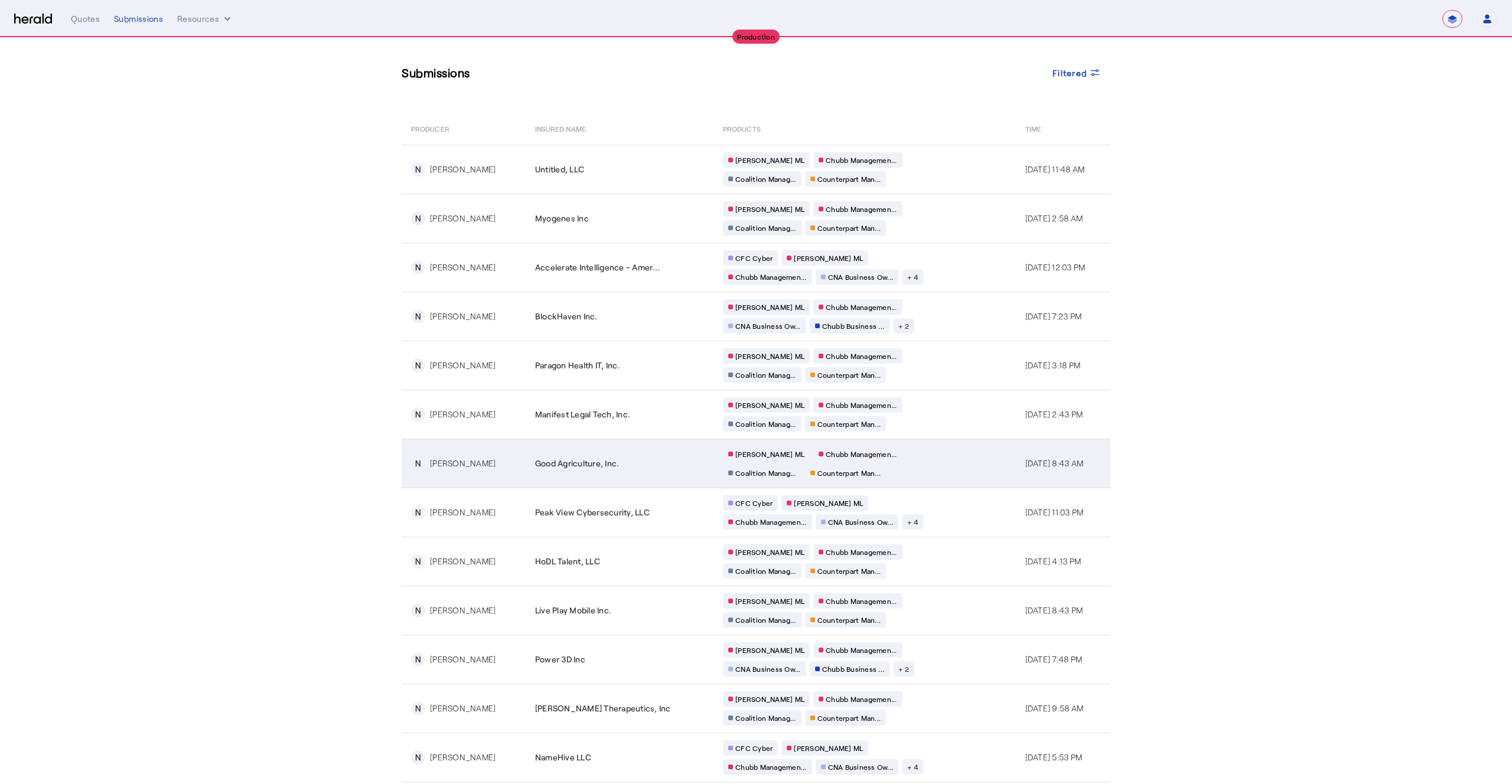
click at [660, 463] on div "Good Agriculture, Inc." at bounding box center [622, 463] width 174 height 12
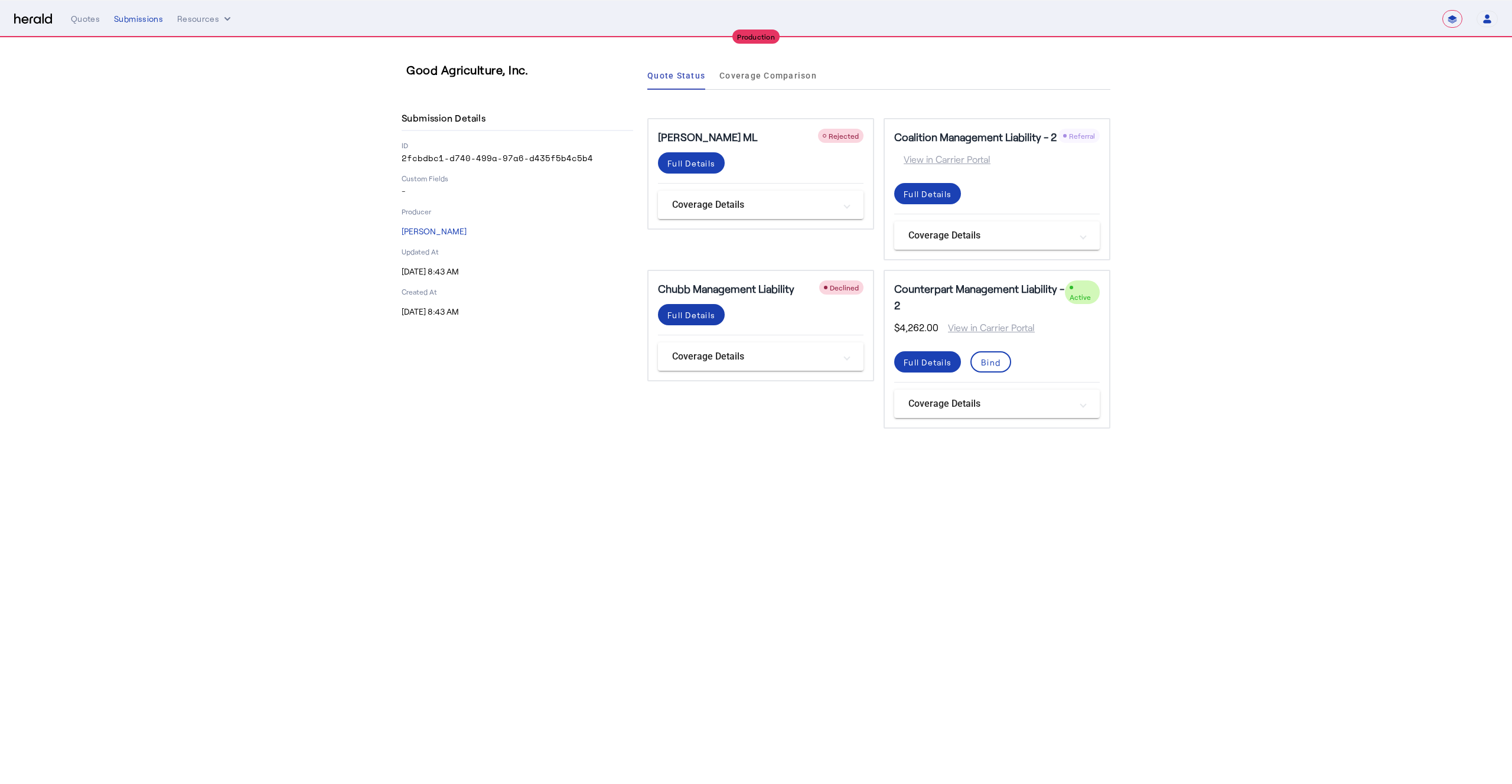
click at [681, 317] on div "Full Details" at bounding box center [691, 315] width 48 height 12
click at [665, 167] on span at bounding box center [691, 163] width 67 height 29
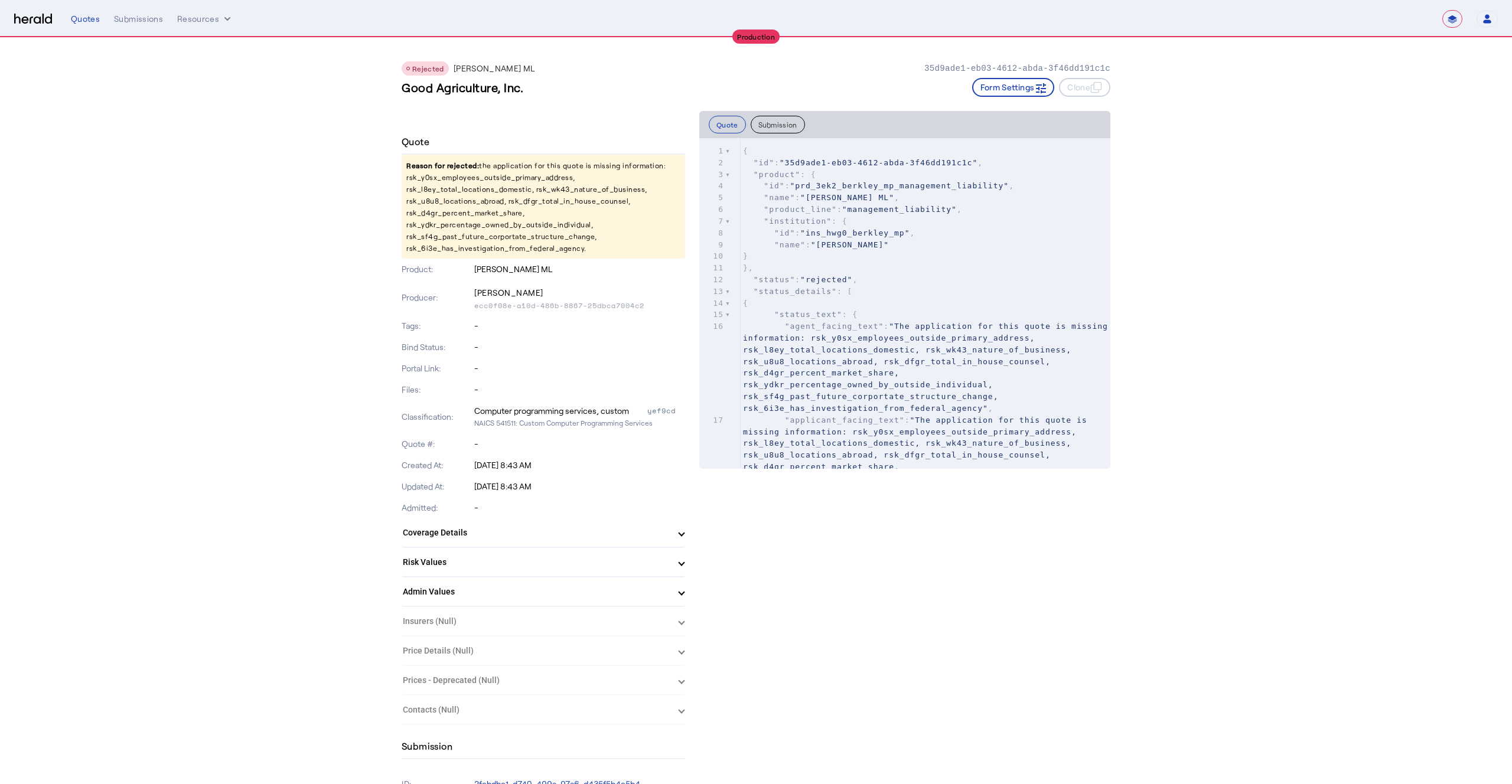
click at [454, 178] on p "Reason for rejected: the application for this quote is missing information: rsk…" at bounding box center [543, 206] width 284 height 104
copy p "rsk_y0sx_employees_outside_primary_address"
